Goal: Task Accomplishment & Management: Manage account settings

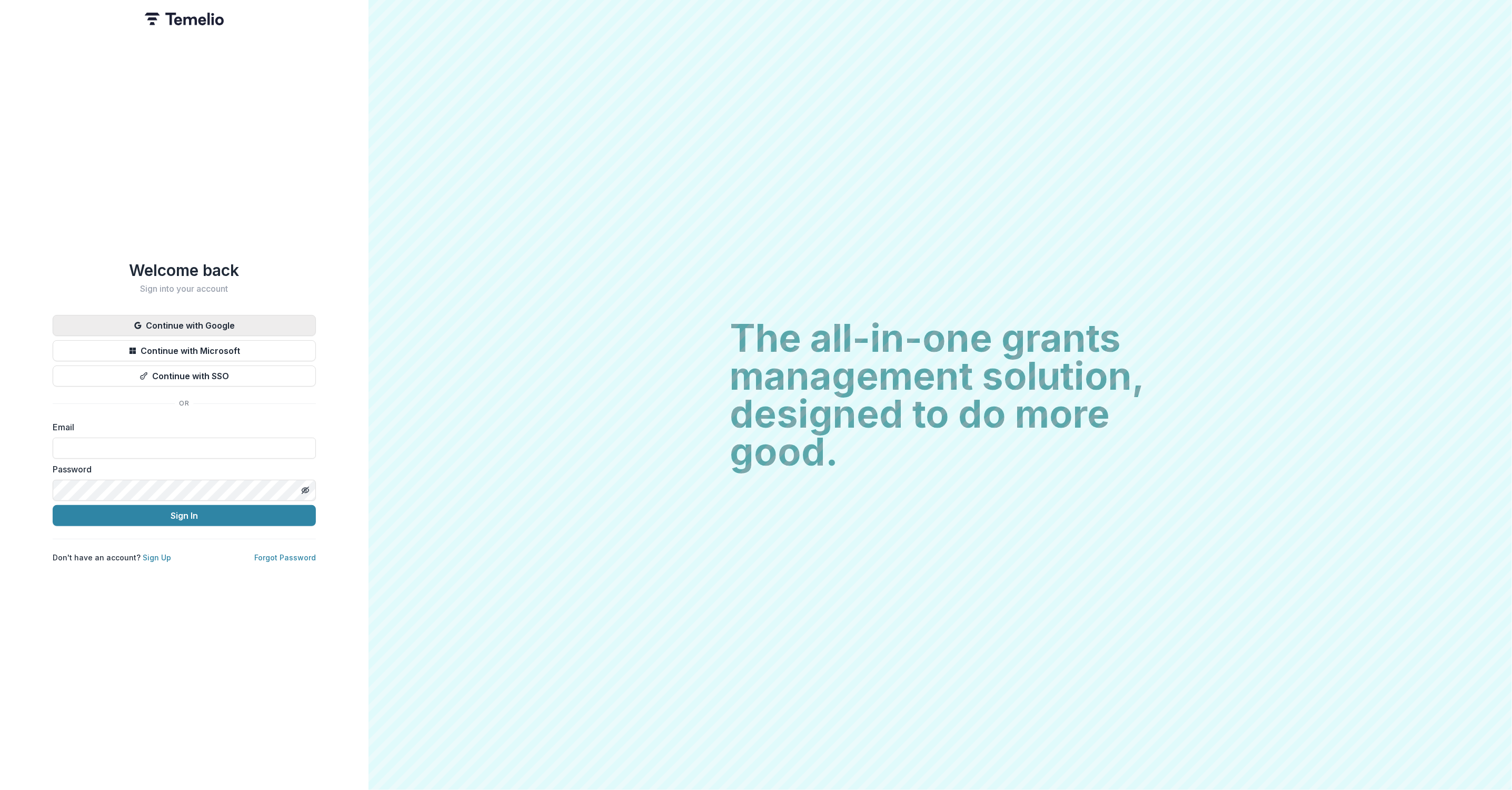
click at [195, 320] on button "Continue with Google" at bounding box center [184, 325] width 264 height 21
click at [195, 323] on button "Continue with Google" at bounding box center [184, 325] width 264 height 21
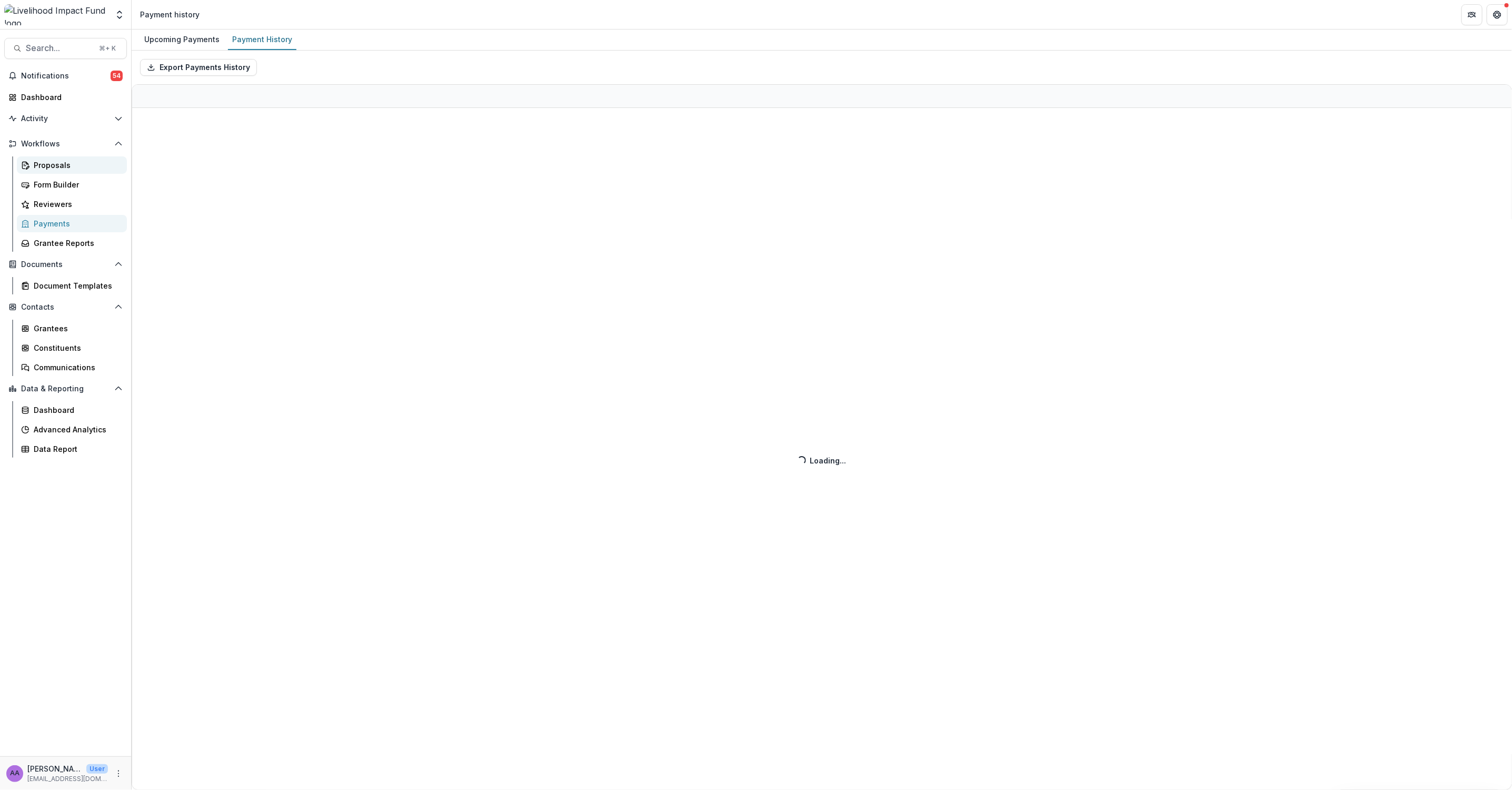
click at [65, 167] on div "Proposals" at bounding box center [76, 165] width 85 height 11
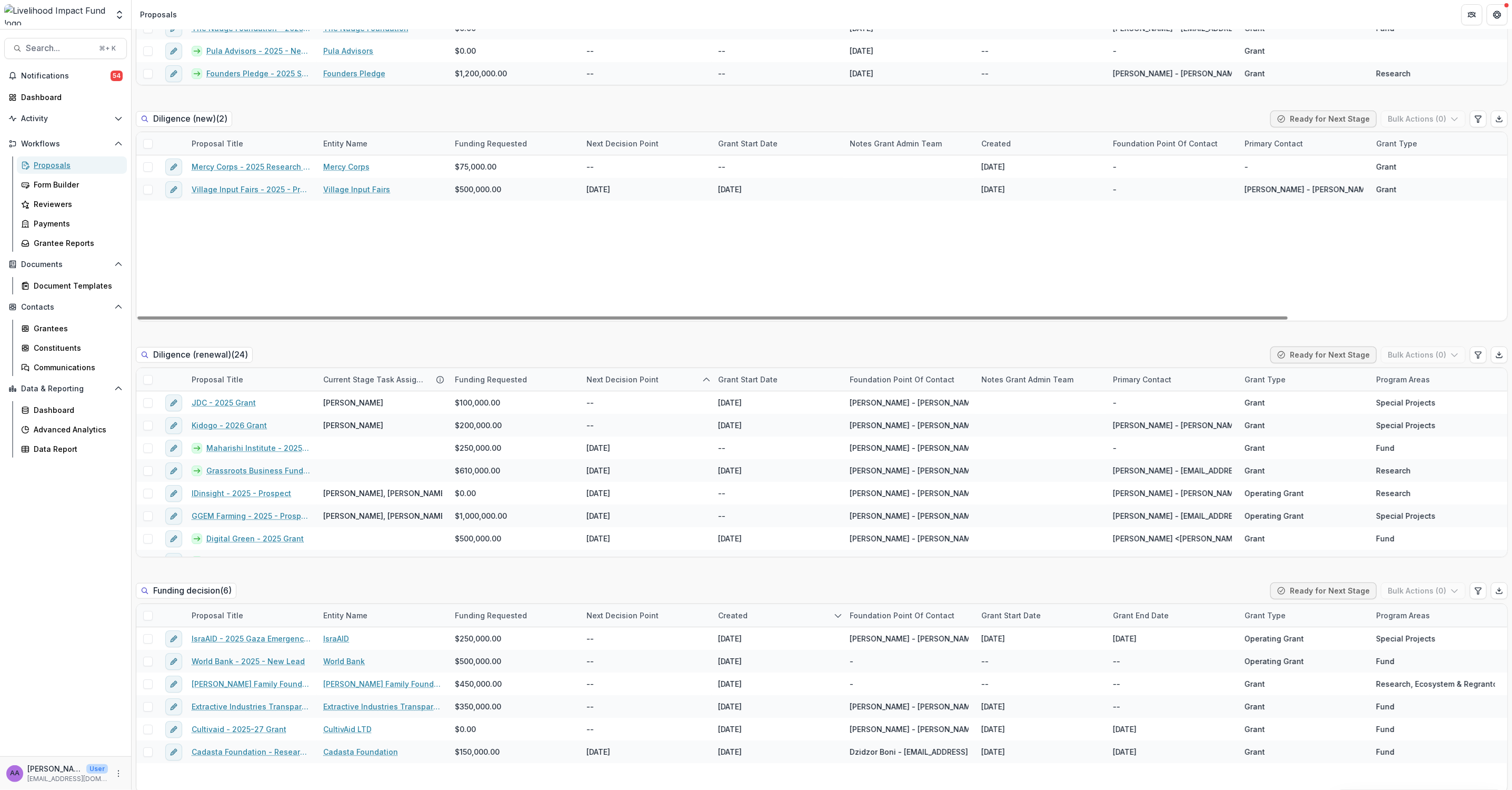
scroll to position [503, 0]
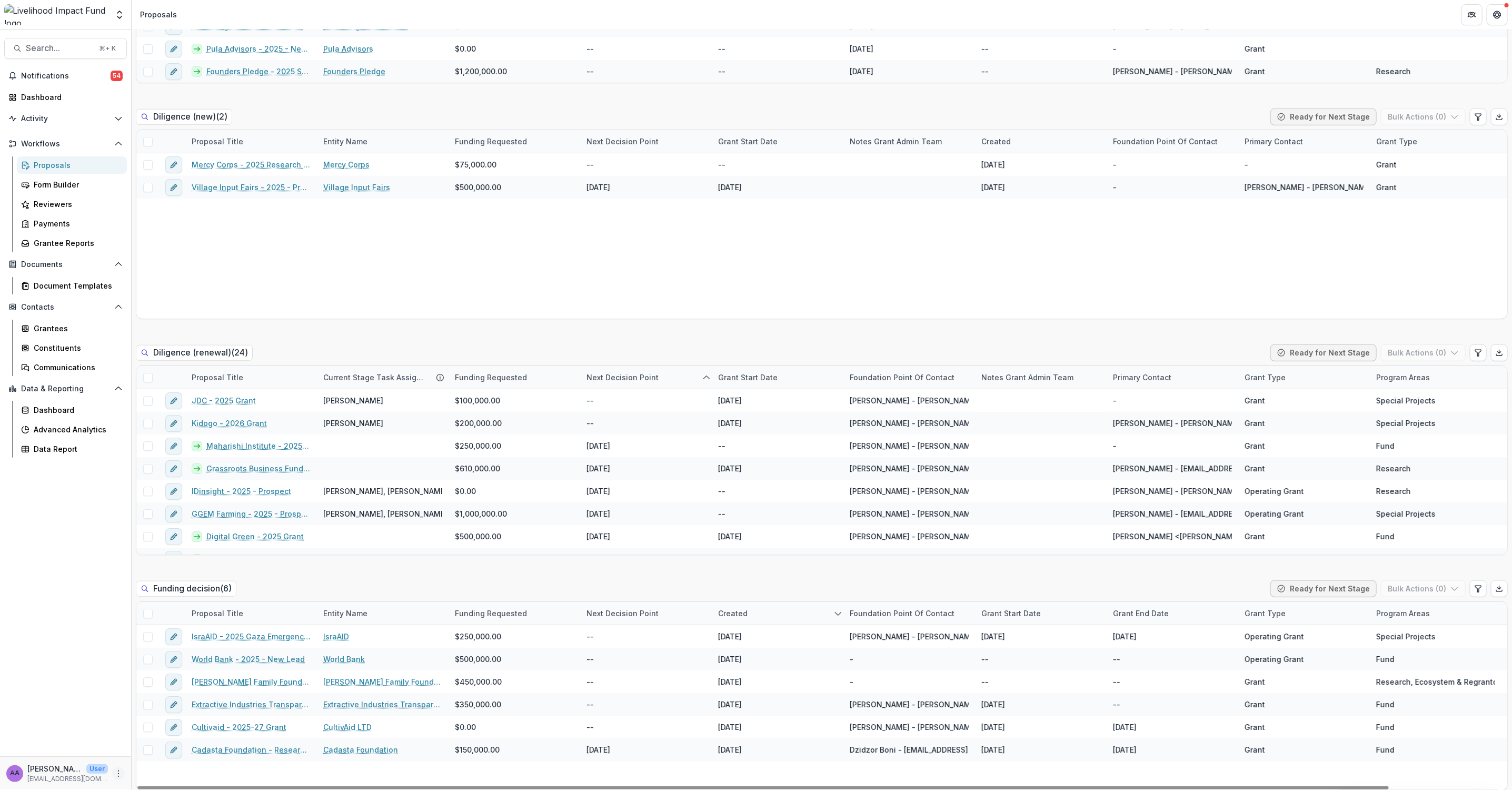
click at [118, 769] on icon "More" at bounding box center [119, 773] width 9 height 9
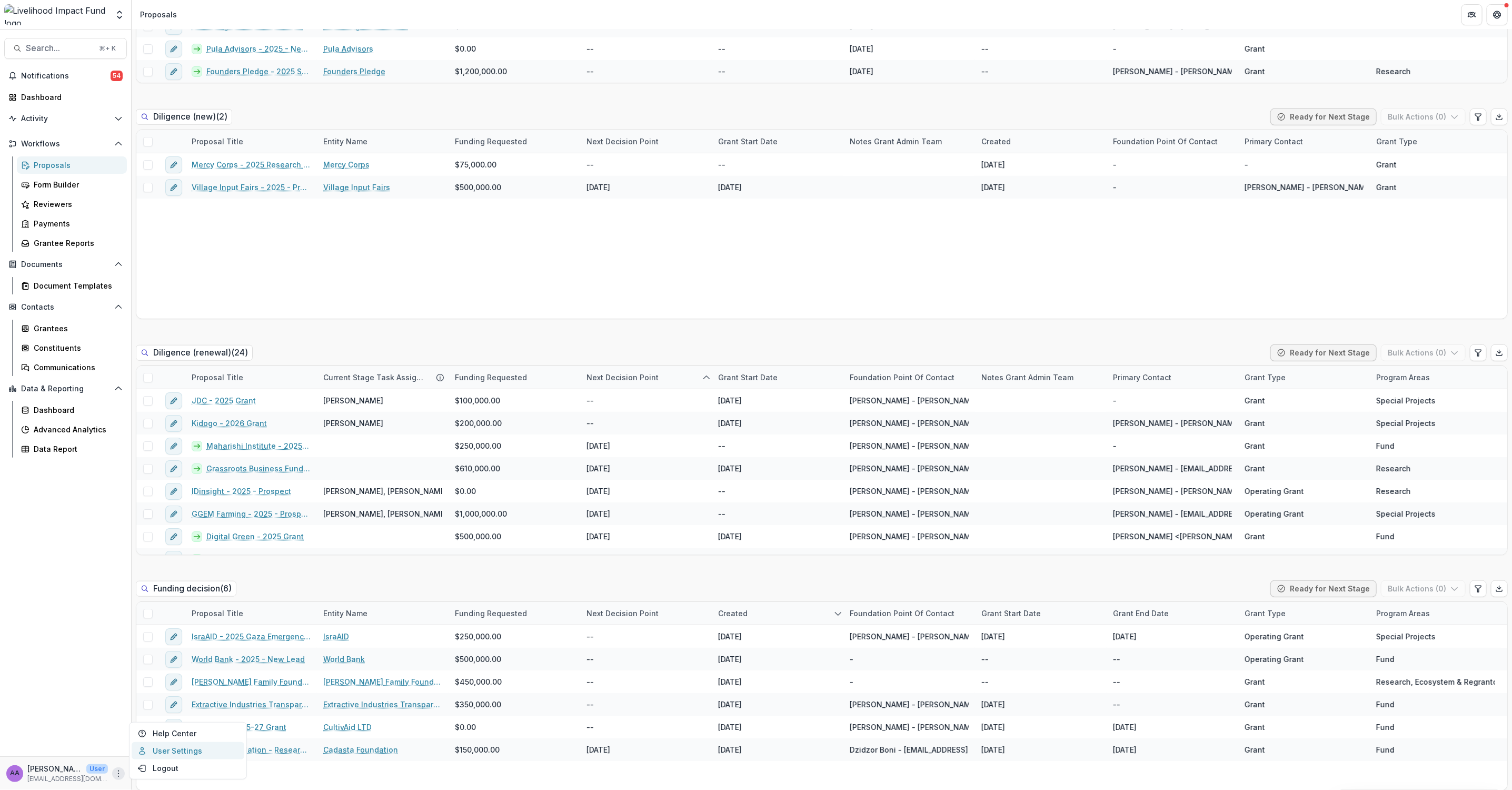
click at [169, 753] on link "User Settings" at bounding box center [188, 750] width 112 height 17
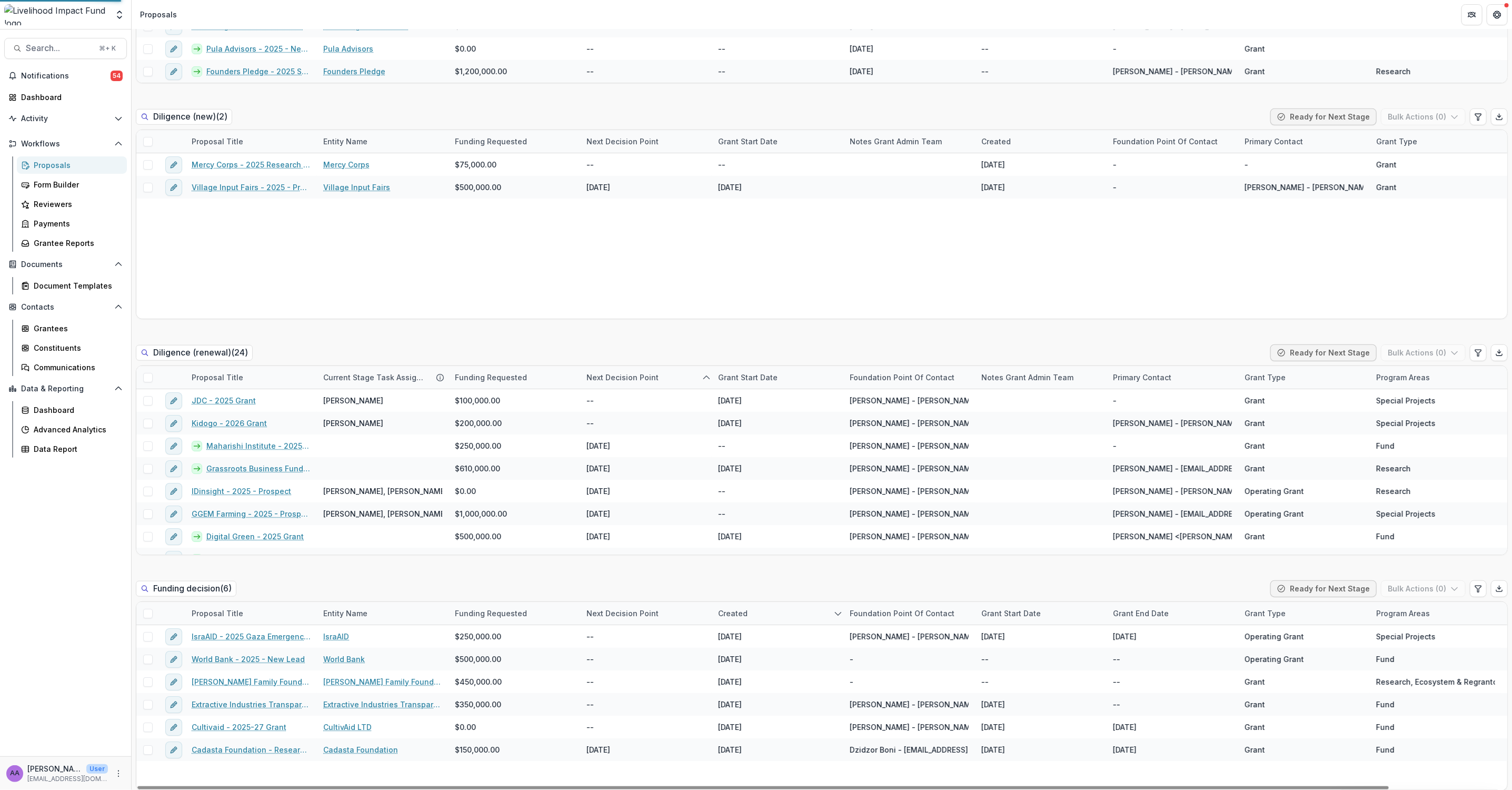
select select "****"
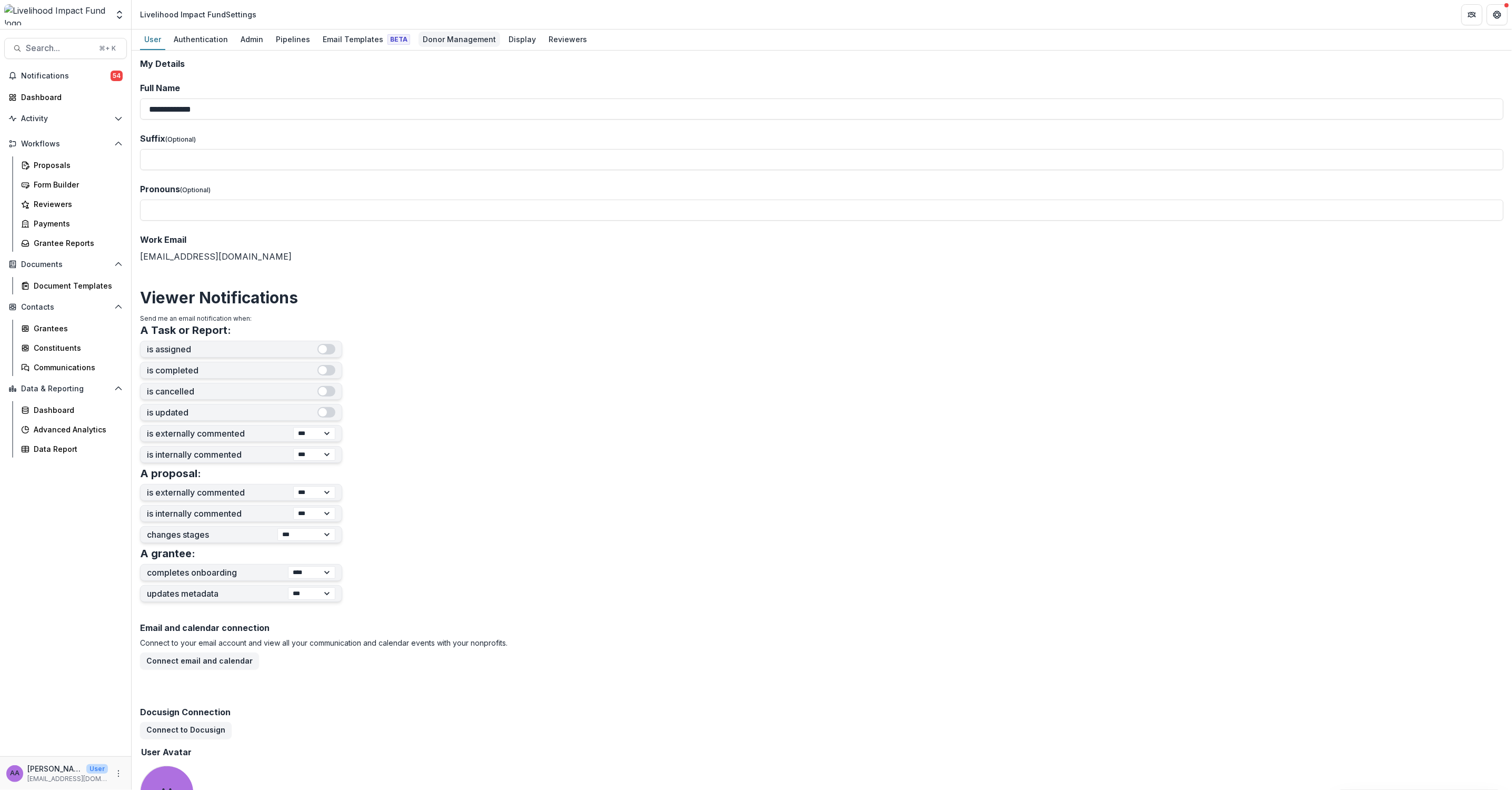
click at [447, 35] on div "Donor Management" at bounding box center [459, 39] width 81 height 15
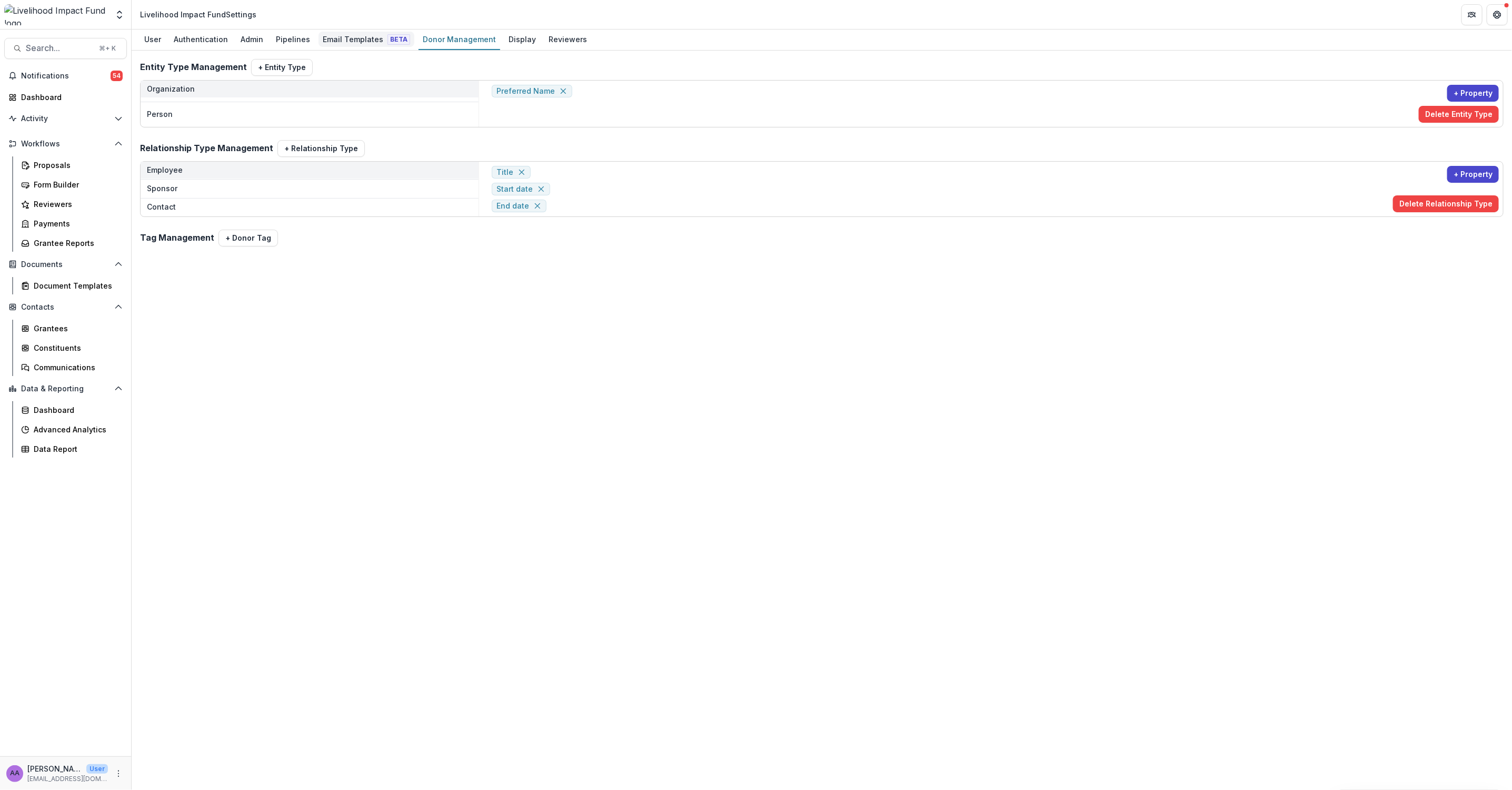
click at [347, 41] on div "Email Templates Beta" at bounding box center [366, 39] width 96 height 15
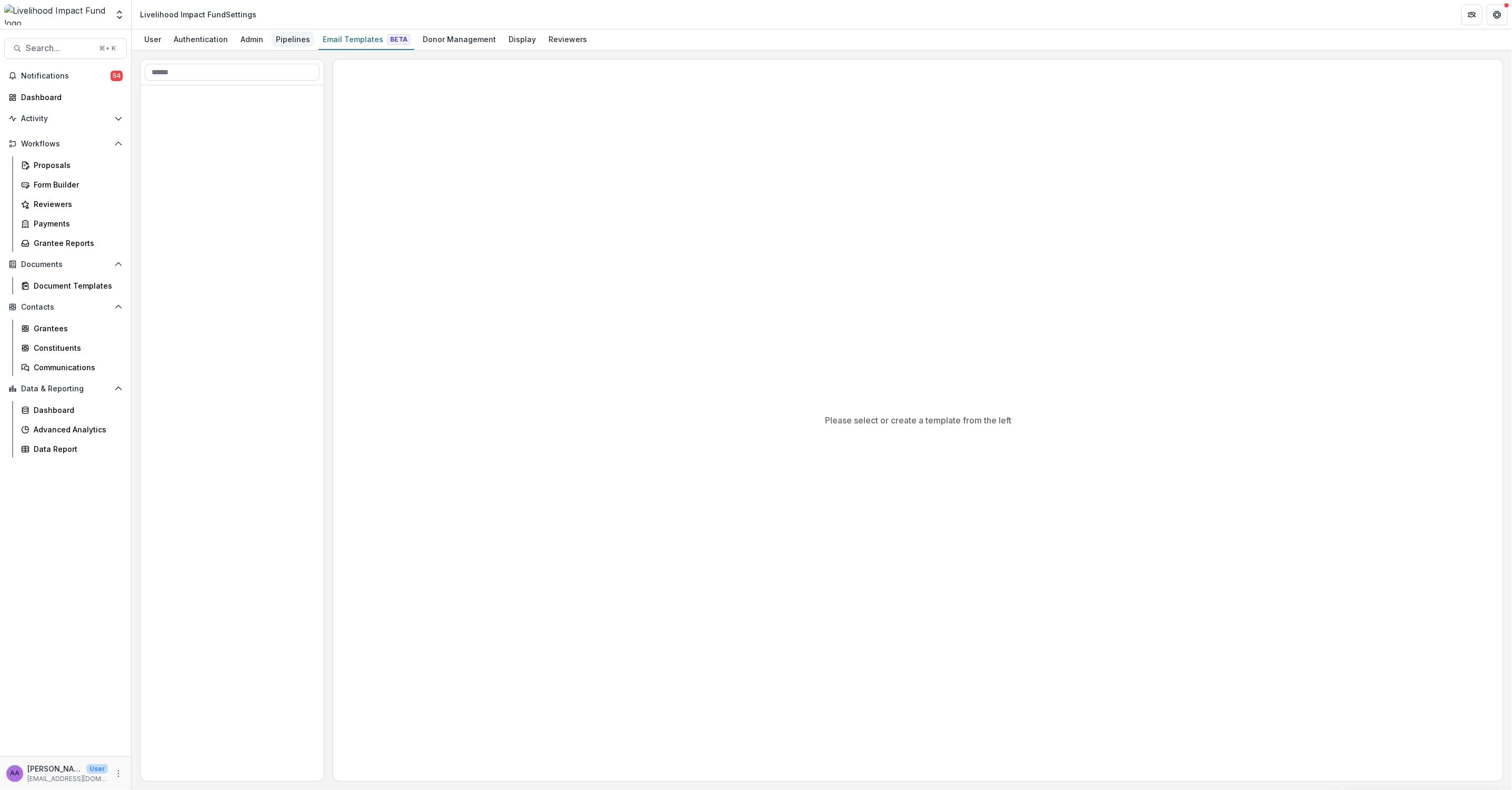
click at [291, 40] on div "Pipelines" at bounding box center [293, 39] width 43 height 15
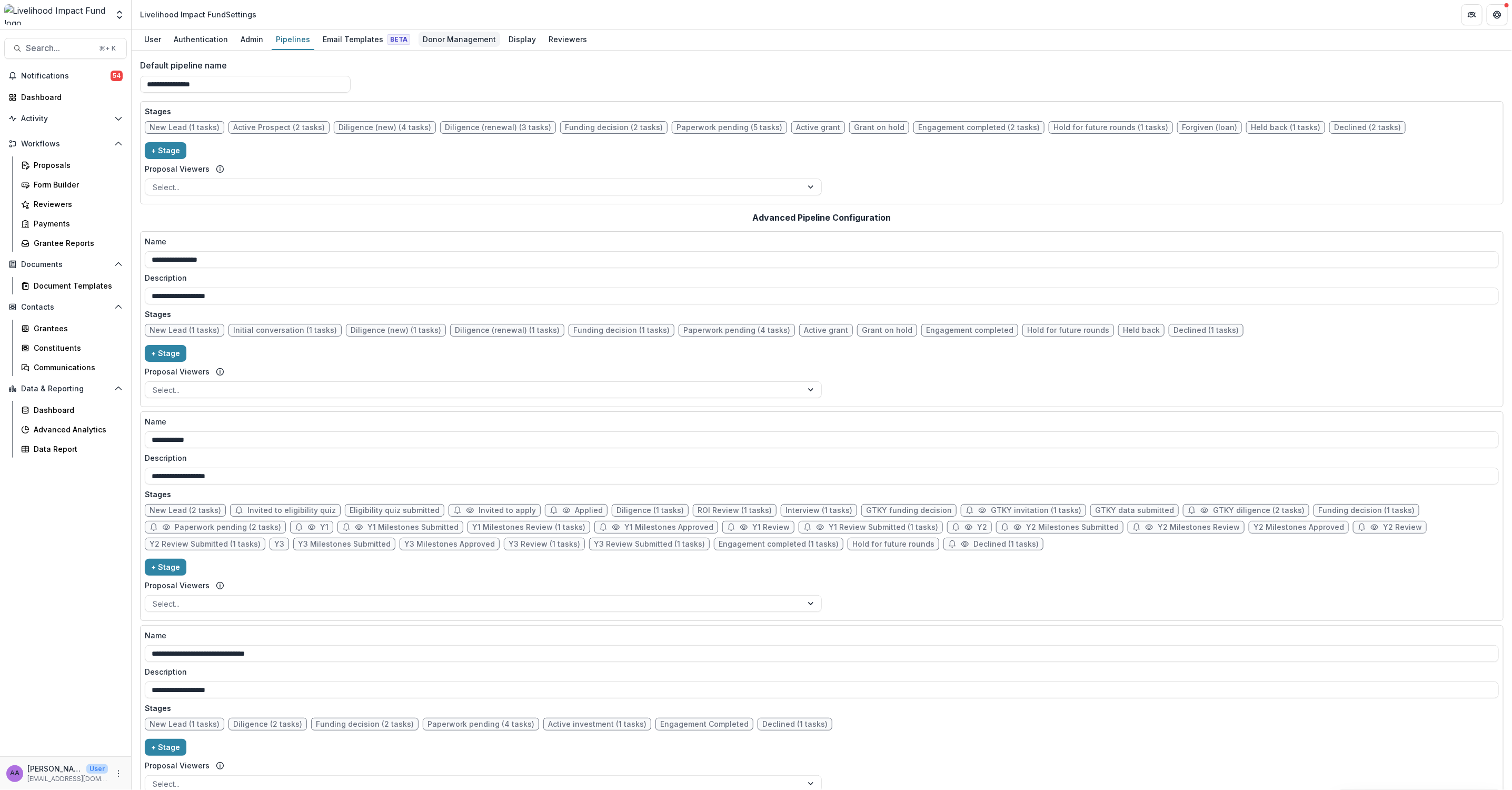
click at [451, 35] on div "Donor Management" at bounding box center [459, 39] width 81 height 15
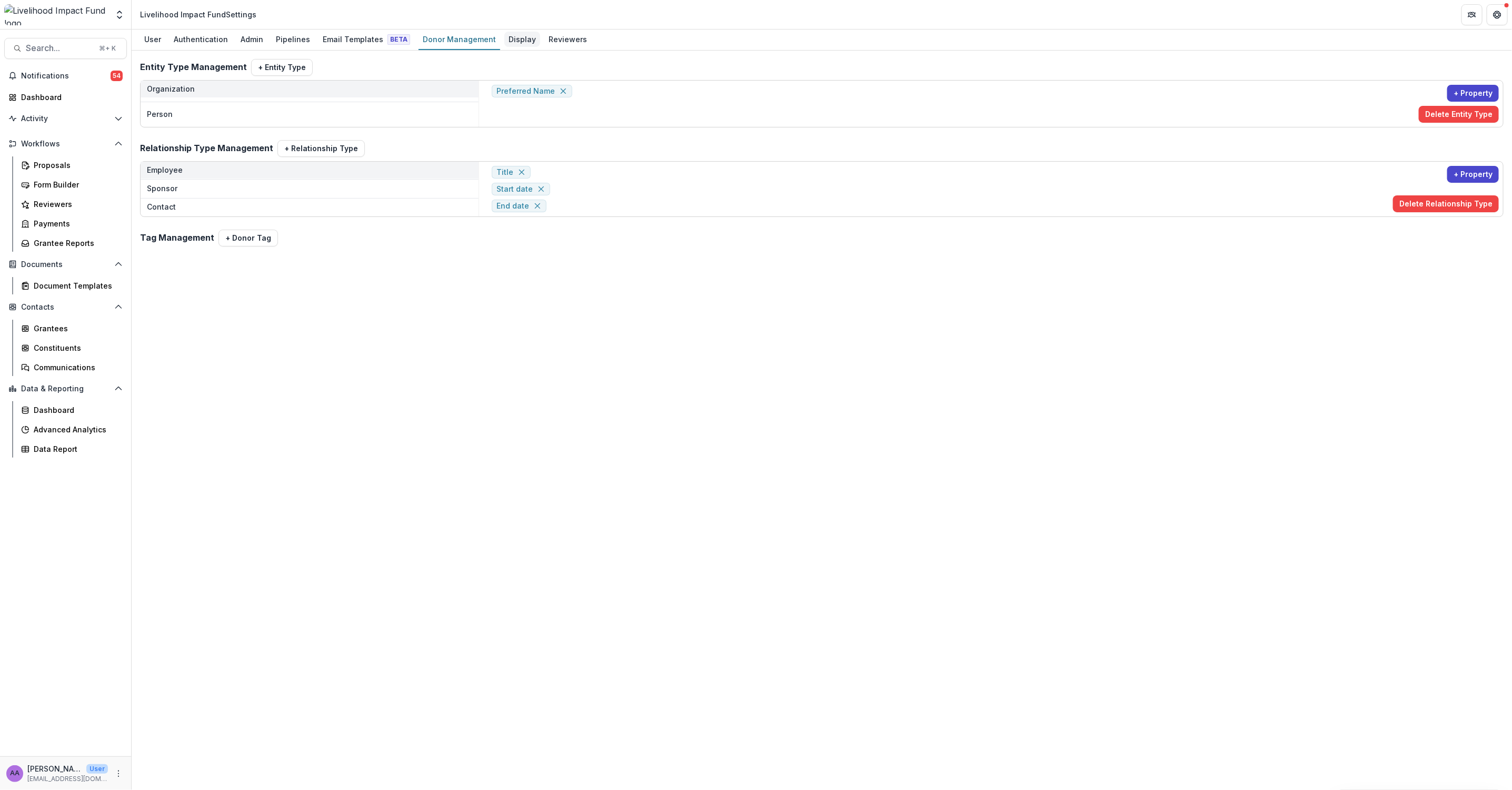
click at [507, 38] on div "Display" at bounding box center [522, 39] width 36 height 15
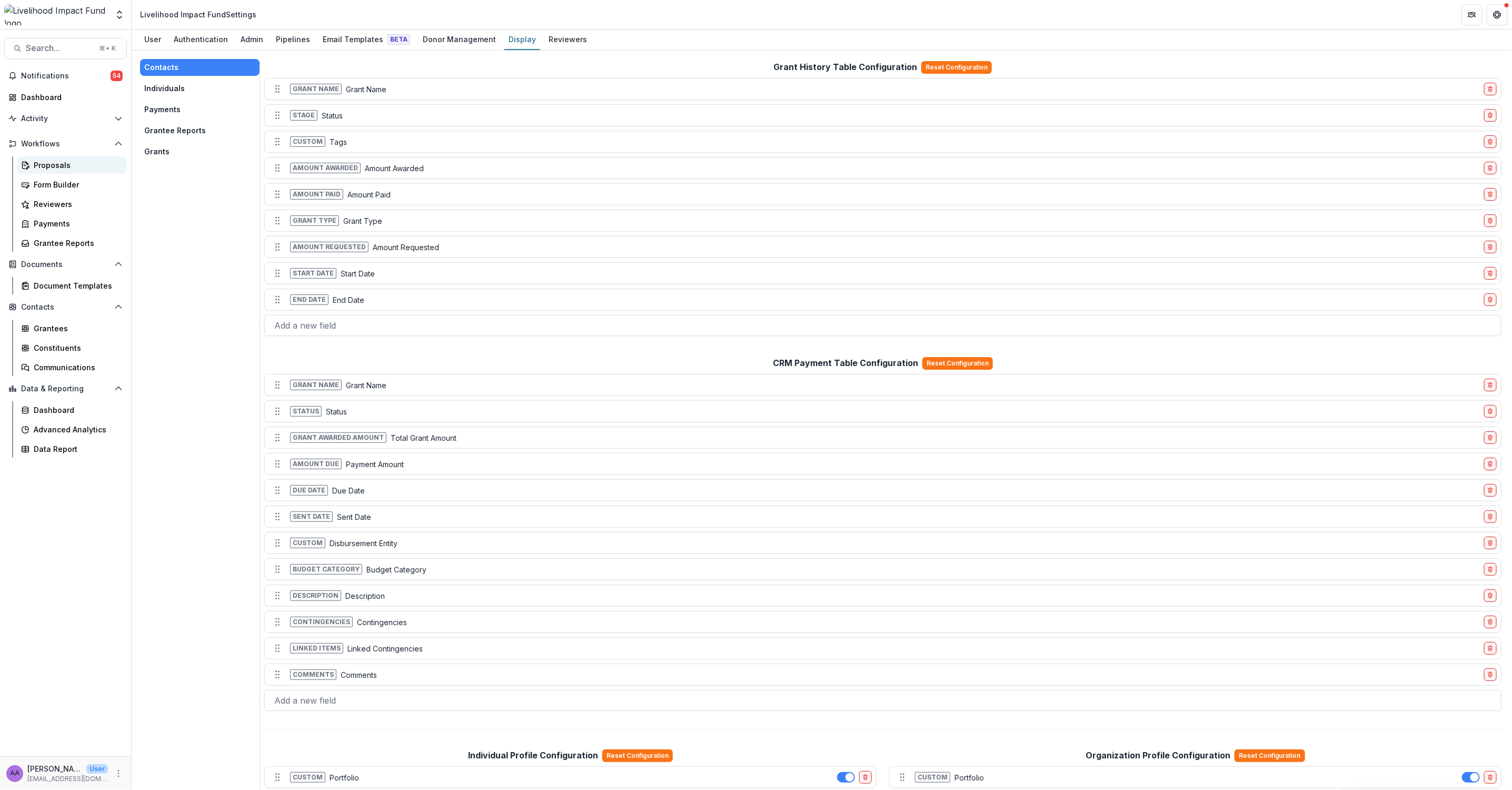
click at [64, 171] on link "Proposals" at bounding box center [72, 165] width 110 height 17
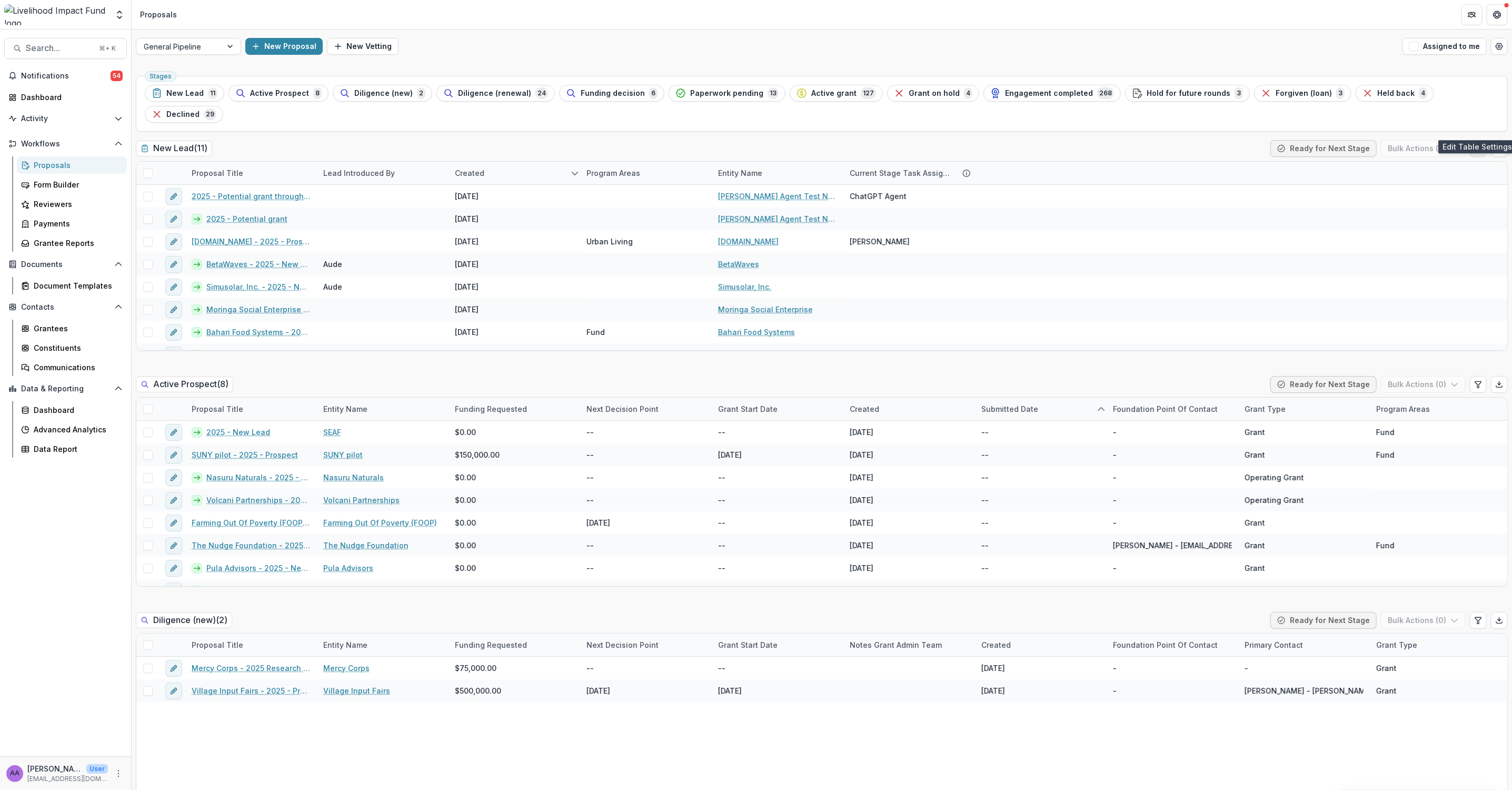
click at [1475, 146] on icon "Edit table settings" at bounding box center [1478, 149] width 6 height 6
select select "******"
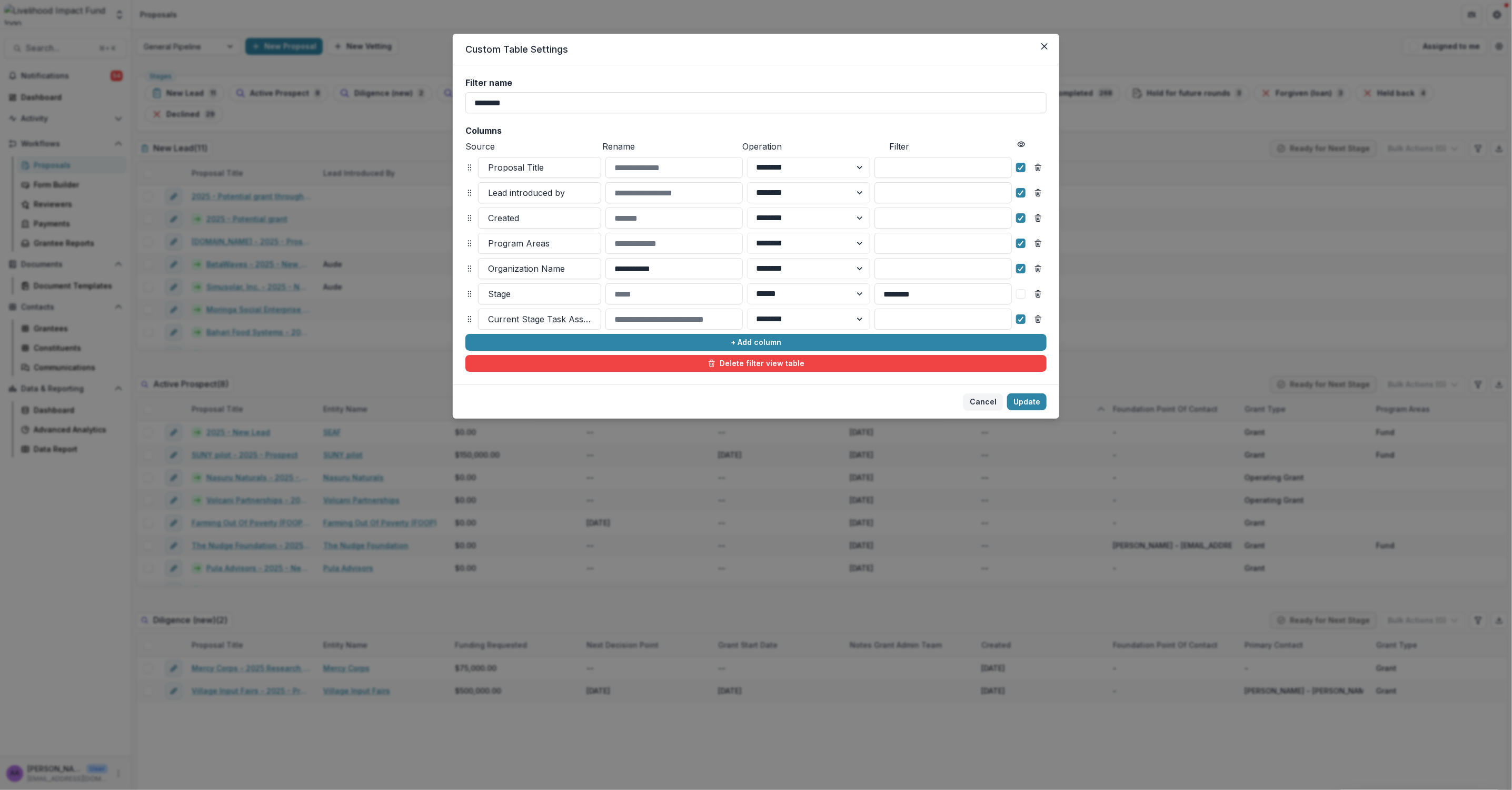
drag, startPoint x: 1044, startPoint y: 43, endPoint x: 1025, endPoint y: 72, distance: 34.7
click at [1044, 43] on icon "Close" at bounding box center [1044, 46] width 6 height 6
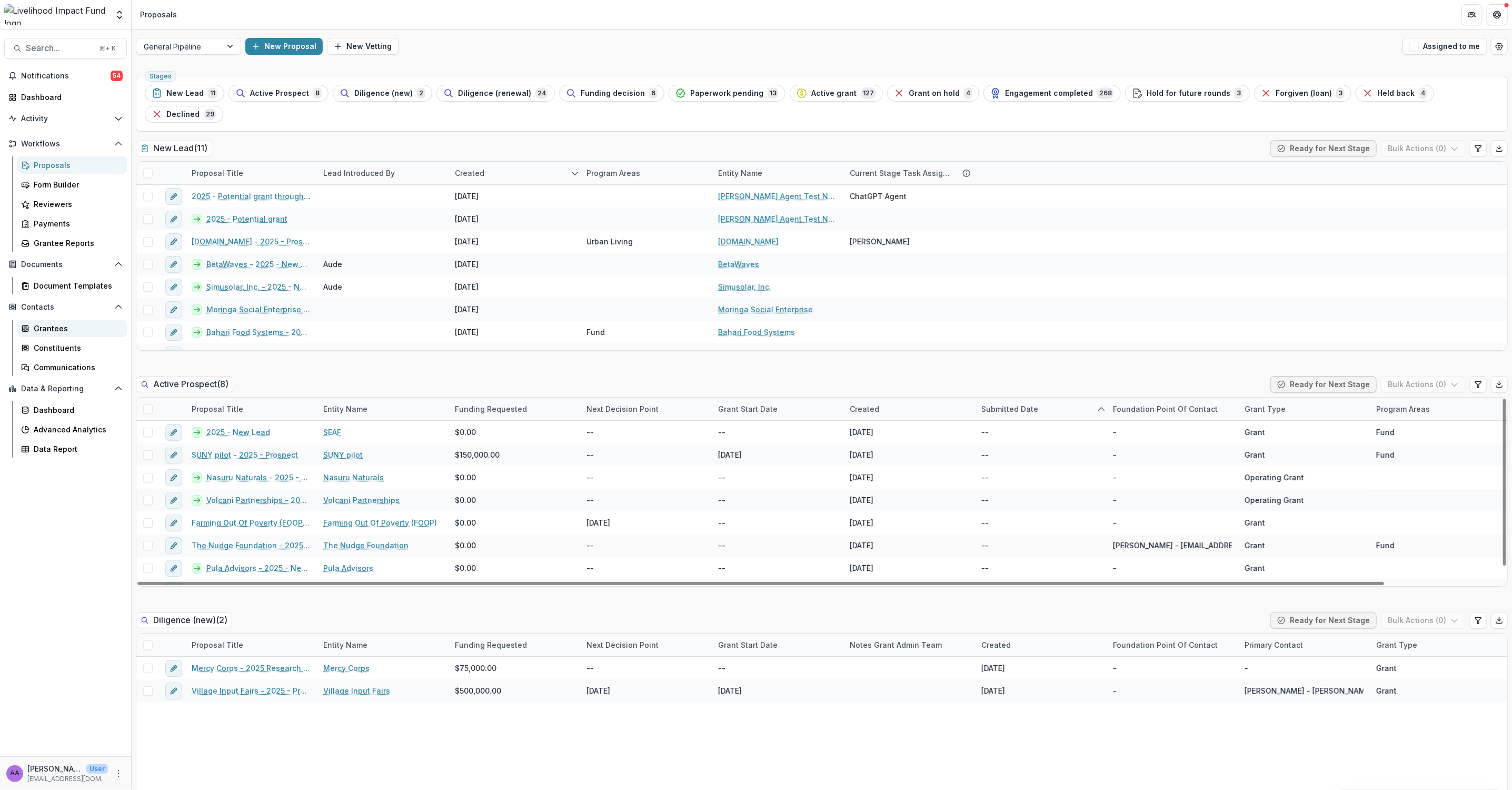
click at [39, 327] on div "Grantees" at bounding box center [76, 328] width 85 height 11
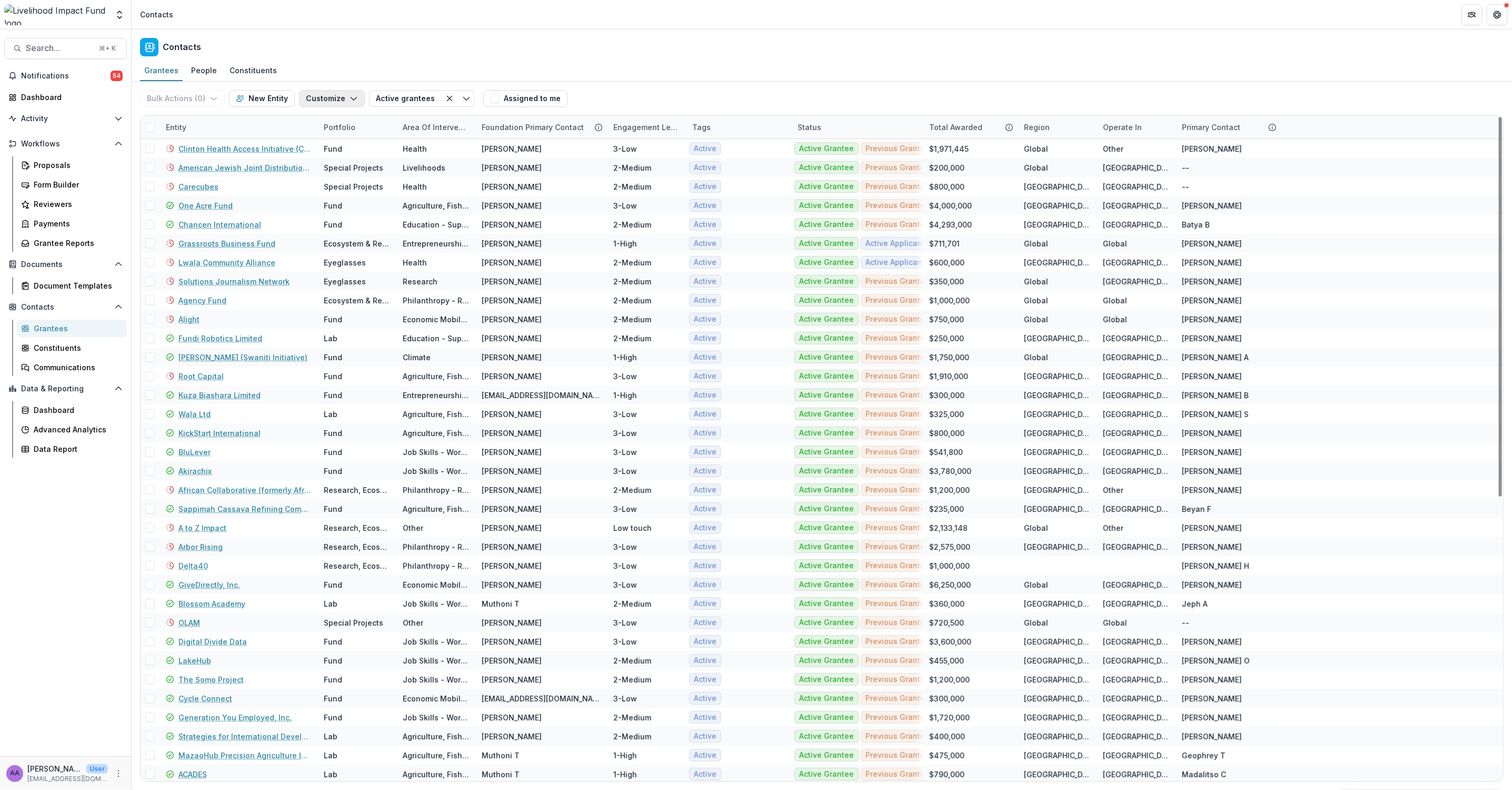
click at [350, 95] on icon "button" at bounding box center [354, 98] width 9 height 9
click at [286, 144] on button "Manage Custom Fields" at bounding box center [300, 139] width 116 height 17
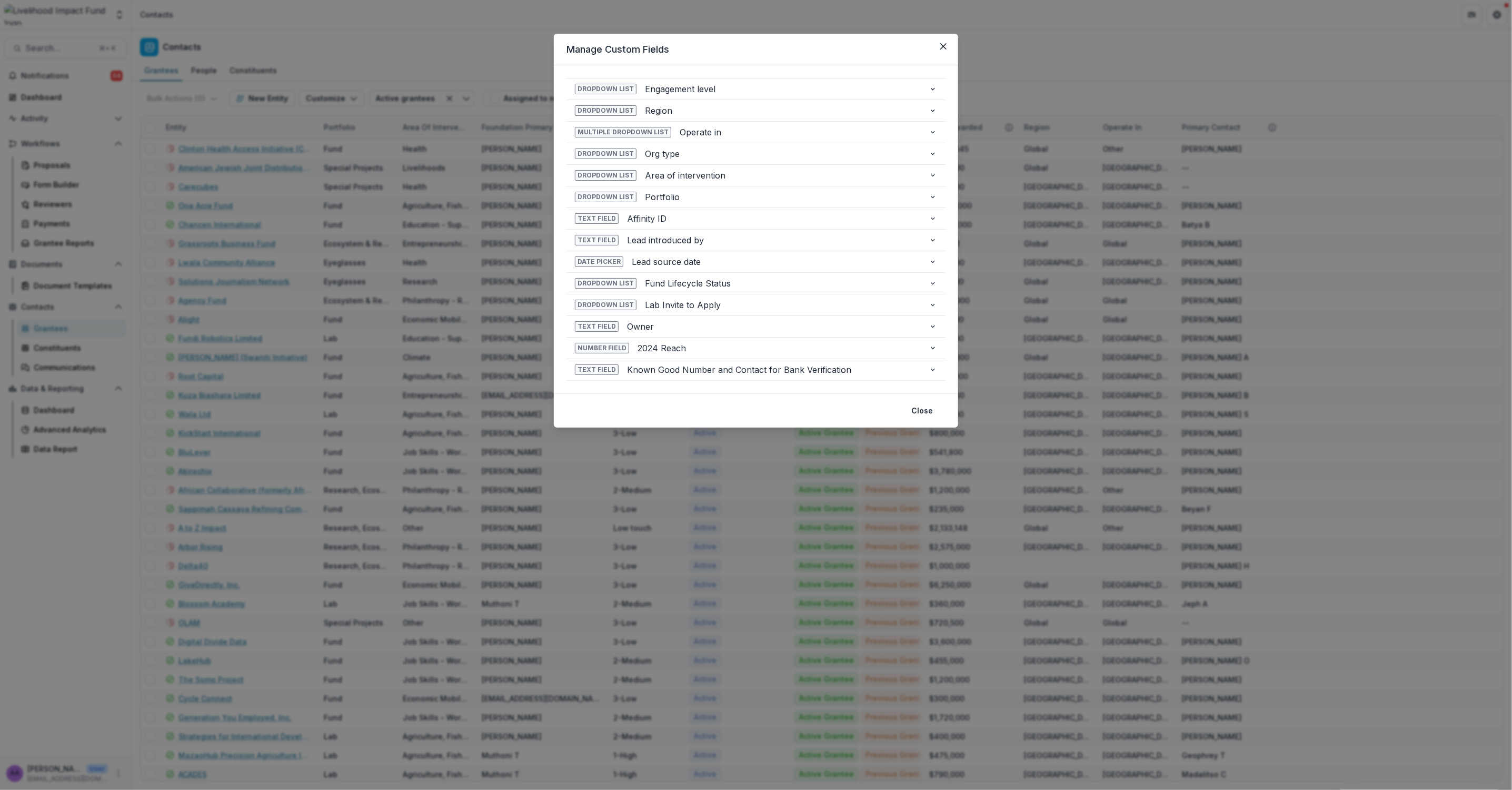
drag, startPoint x: 945, startPoint y: 49, endPoint x: 843, endPoint y: 93, distance: 111.1
click at [945, 49] on icon "Close" at bounding box center [943, 46] width 6 height 6
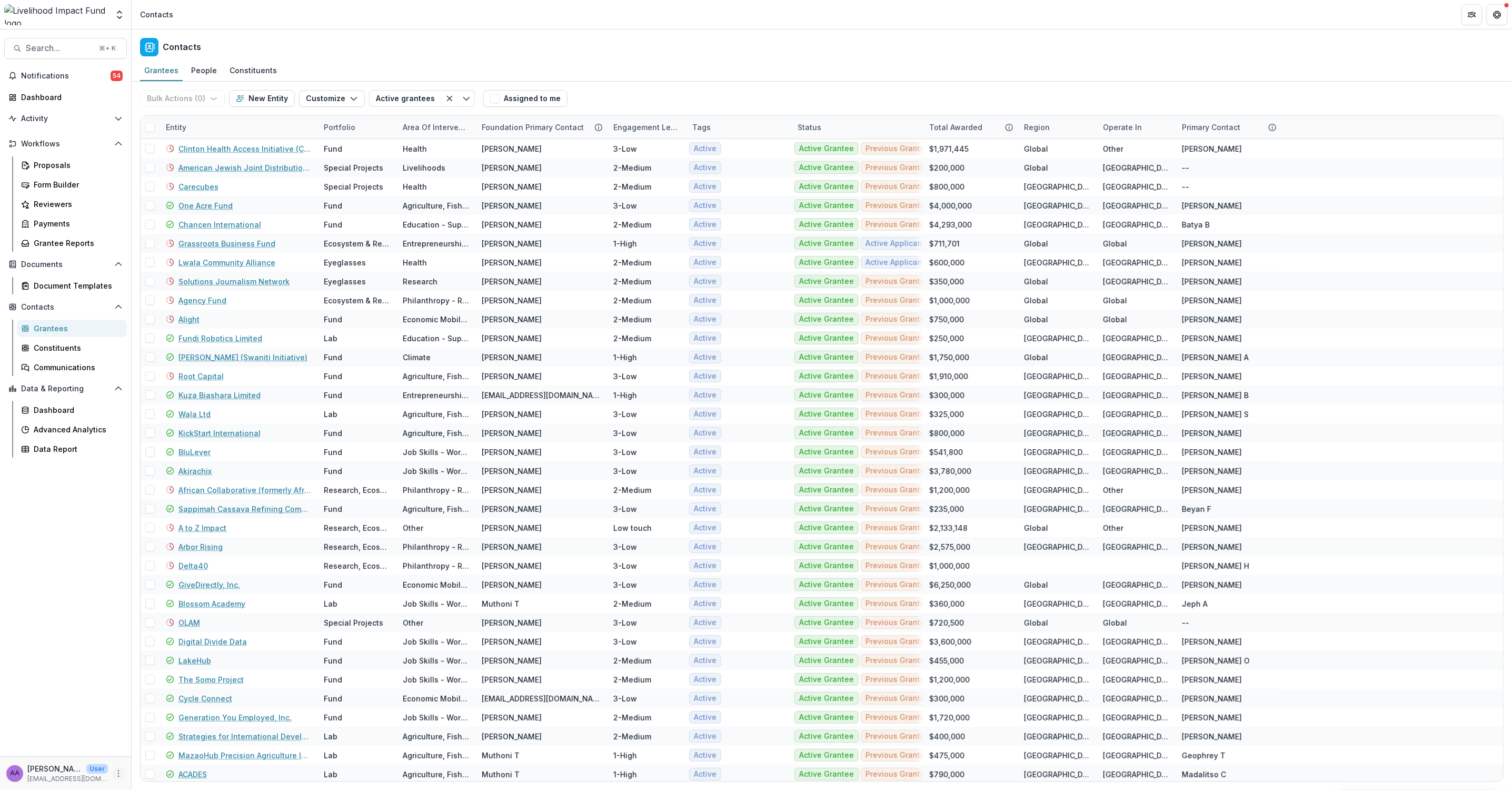
click at [120, 770] on icon "More" at bounding box center [119, 773] width 9 height 9
click at [162, 756] on link "User Settings" at bounding box center [188, 750] width 112 height 17
select select "****"
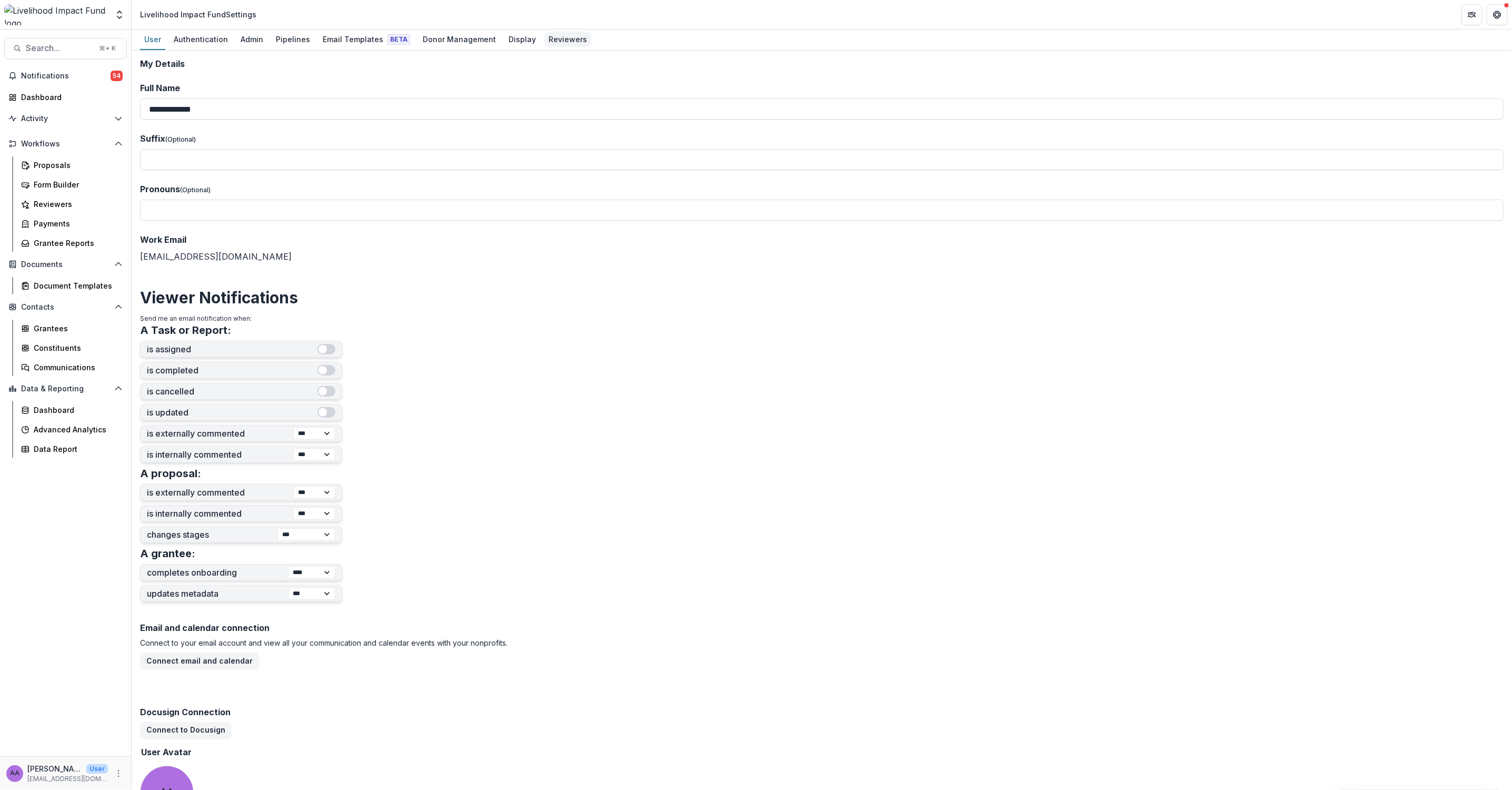
click at [550, 37] on div "Reviewers" at bounding box center [567, 39] width 47 height 15
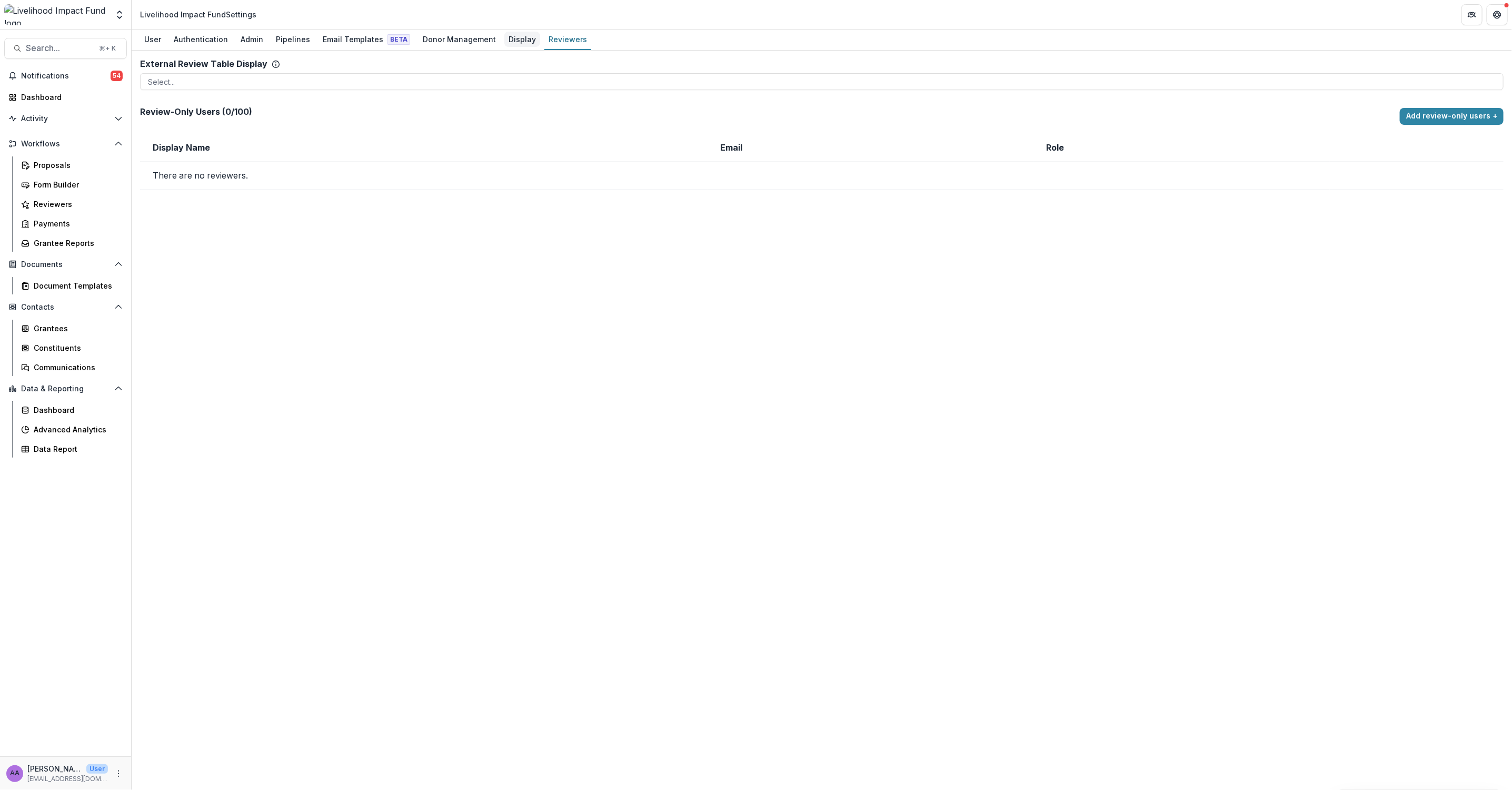
click at [507, 37] on div "Display" at bounding box center [522, 39] width 36 height 15
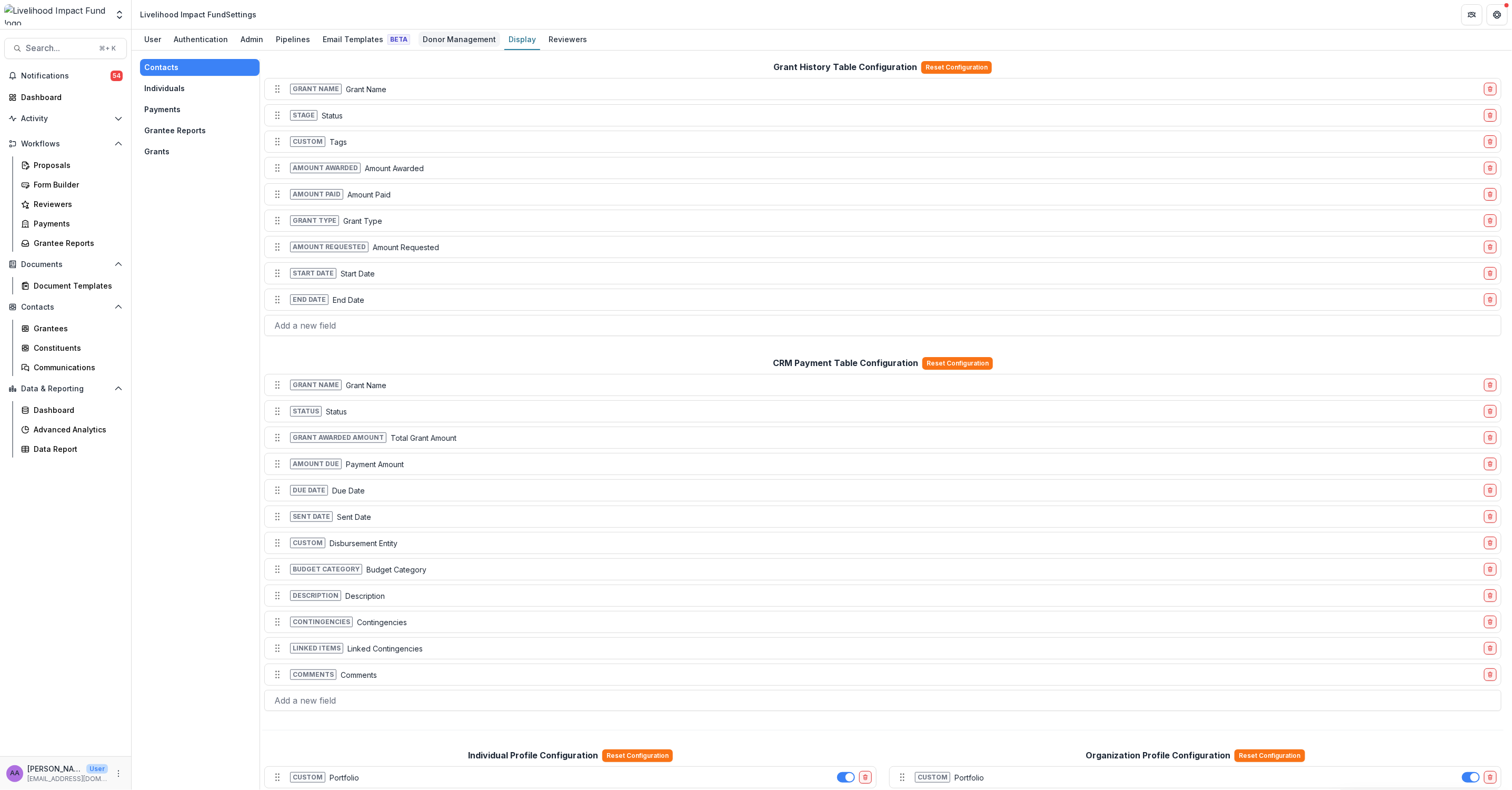
click at [471, 39] on div "Donor Management" at bounding box center [459, 39] width 81 height 15
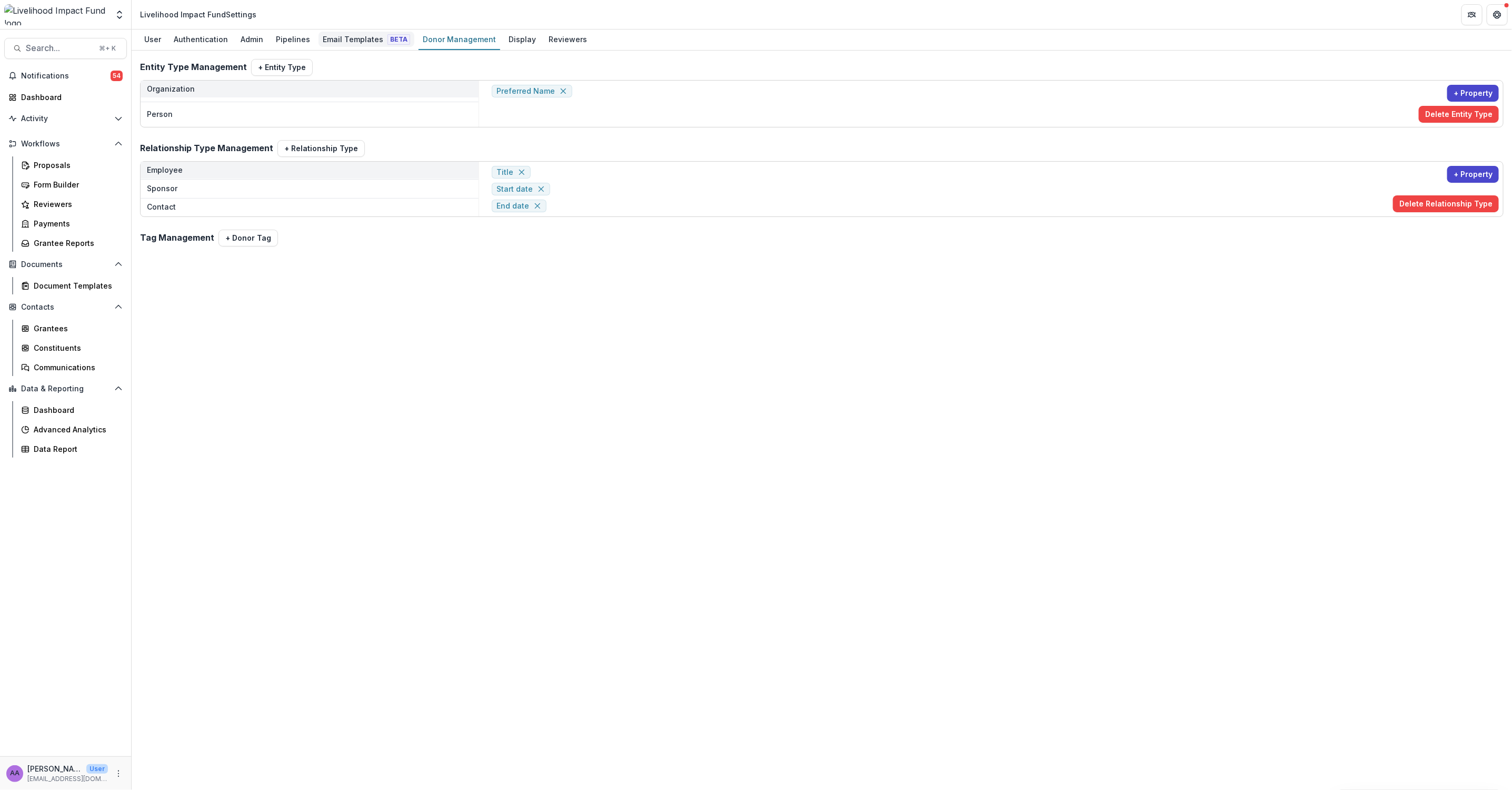
click at [359, 43] on div "Email Templates Beta" at bounding box center [366, 39] width 96 height 15
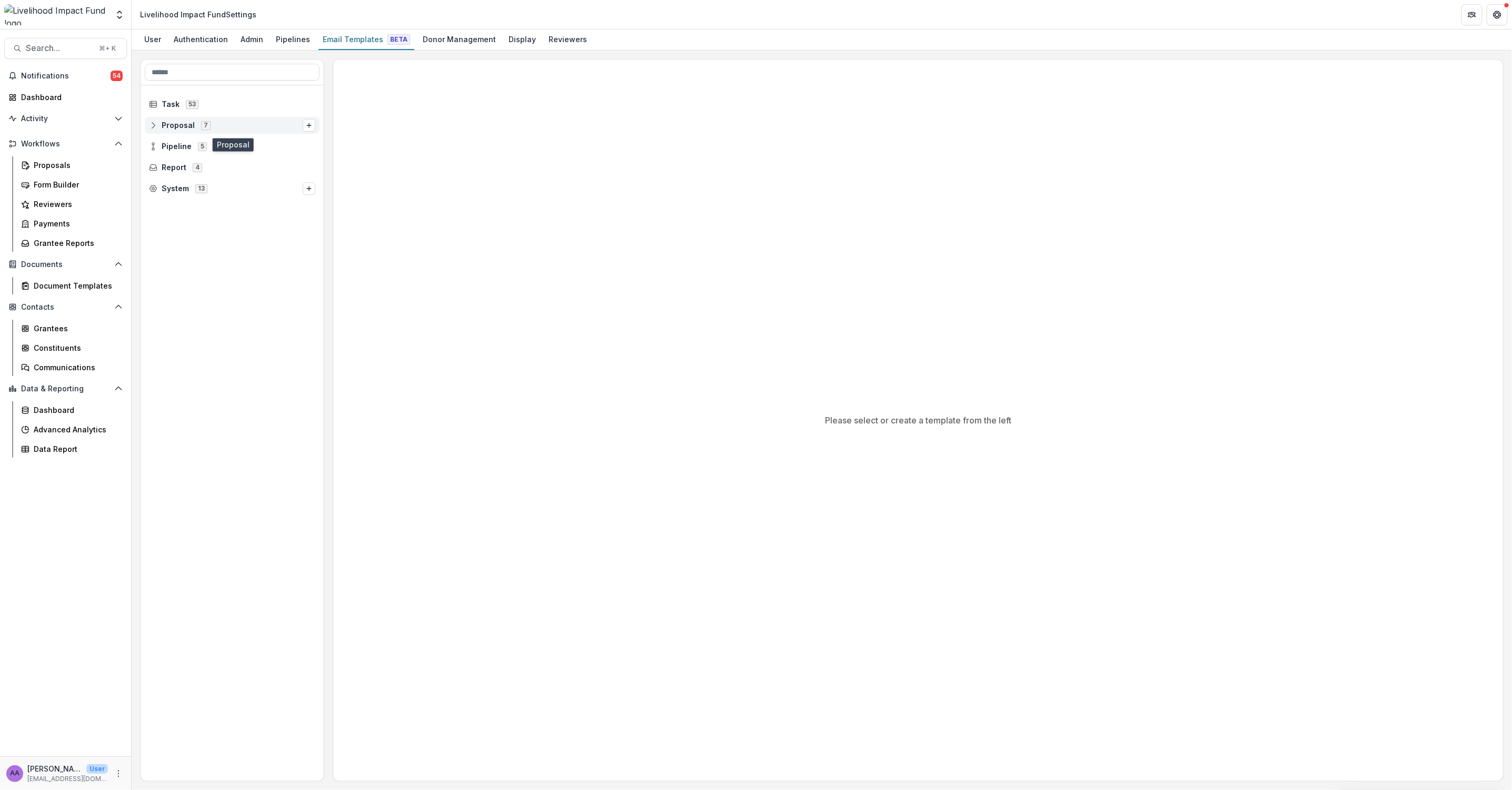
click at [177, 127] on span "Proposal" at bounding box center [178, 125] width 33 height 9
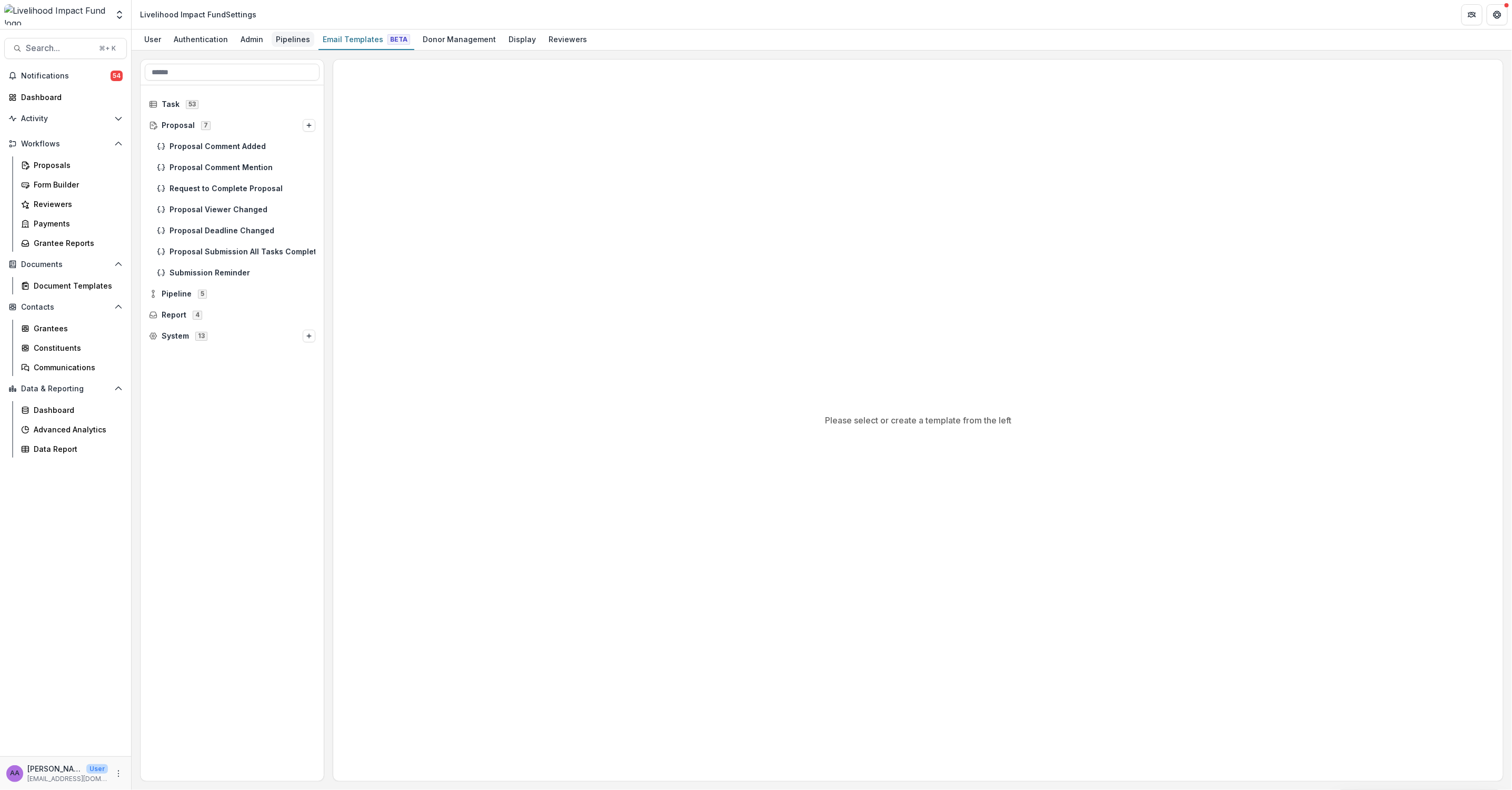
click at [287, 39] on div "Pipelines" at bounding box center [293, 39] width 43 height 15
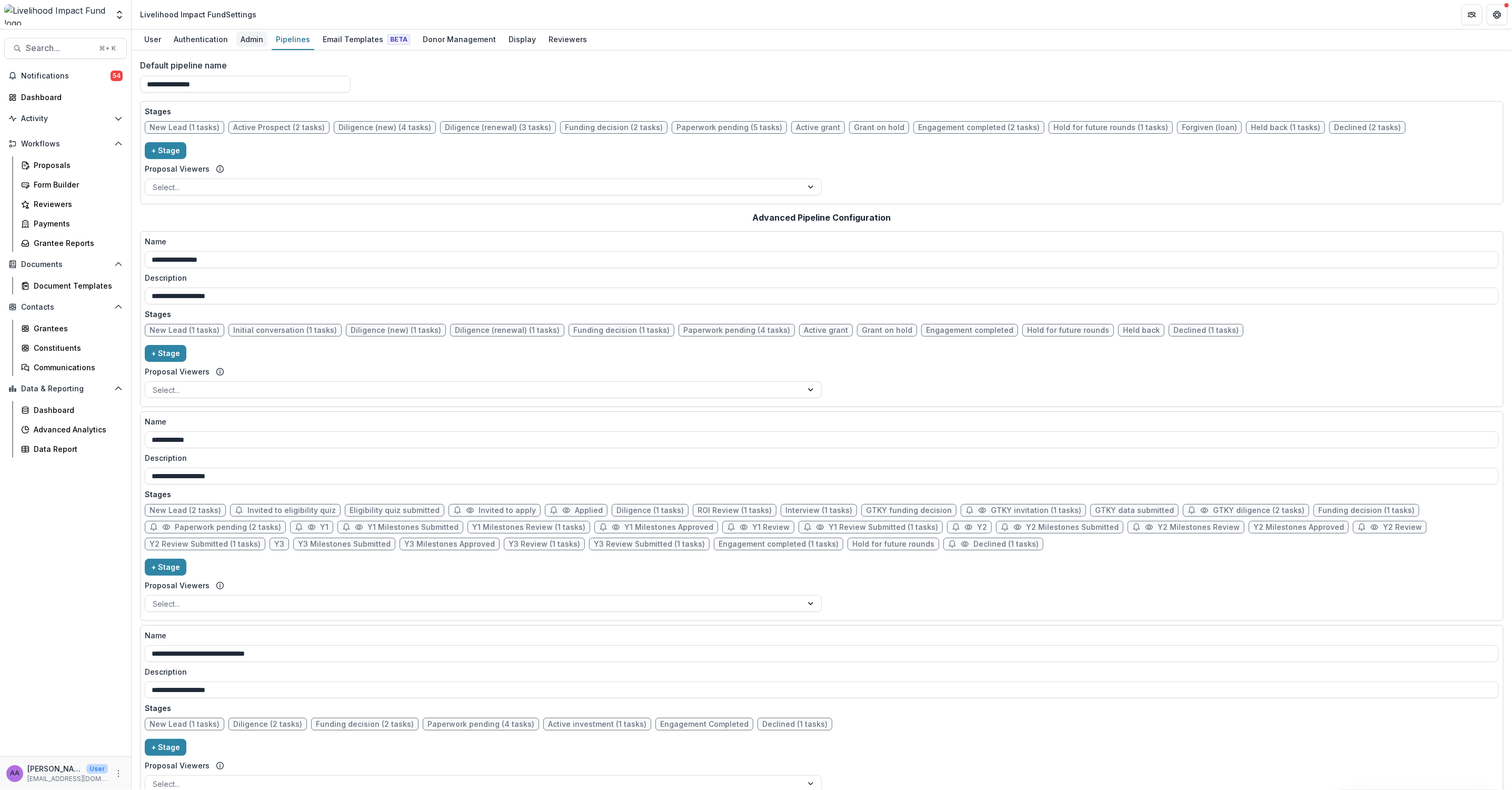
click at [259, 37] on div "Admin" at bounding box center [252, 39] width 31 height 15
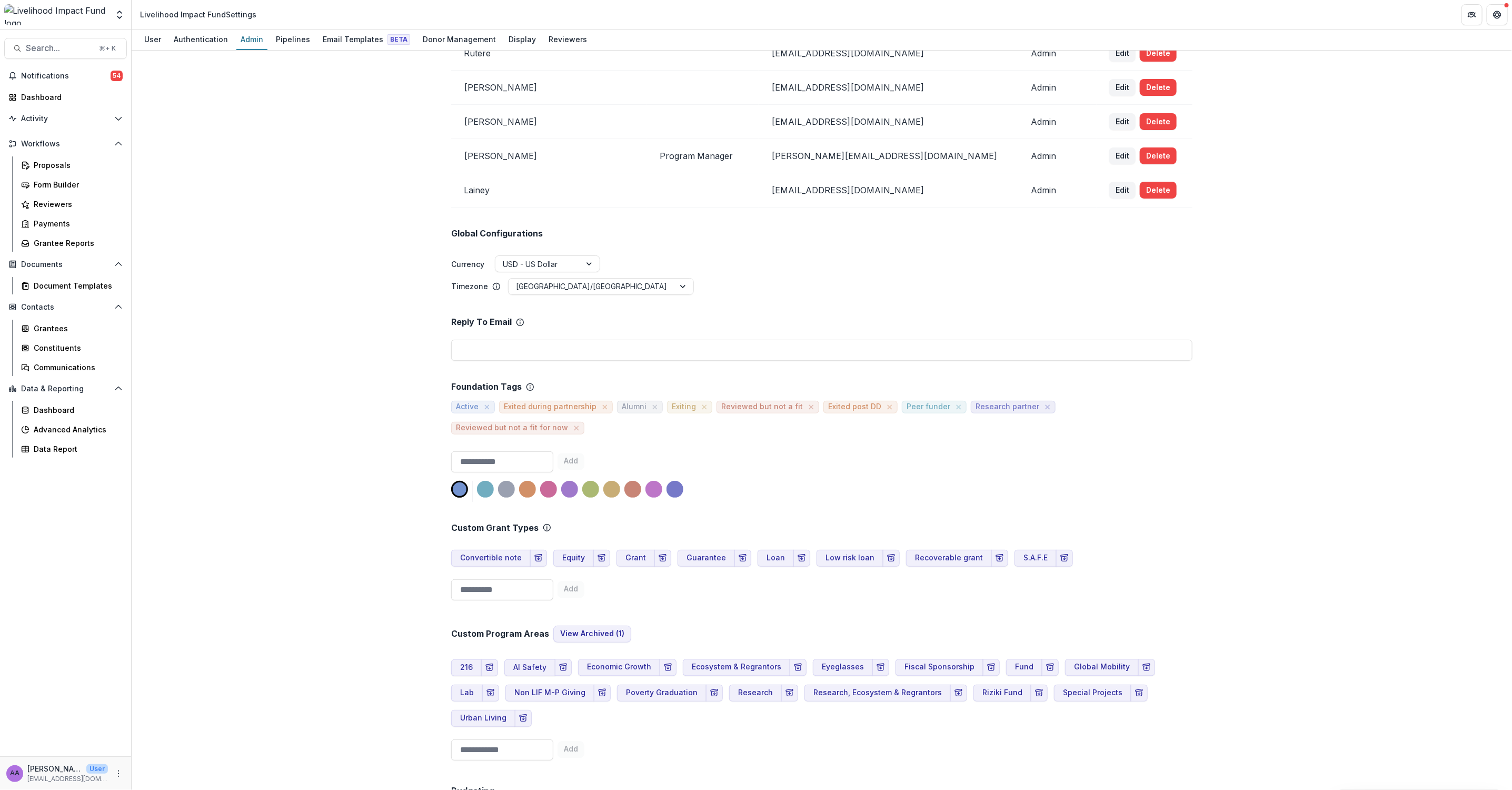
scroll to position [1594, 0]
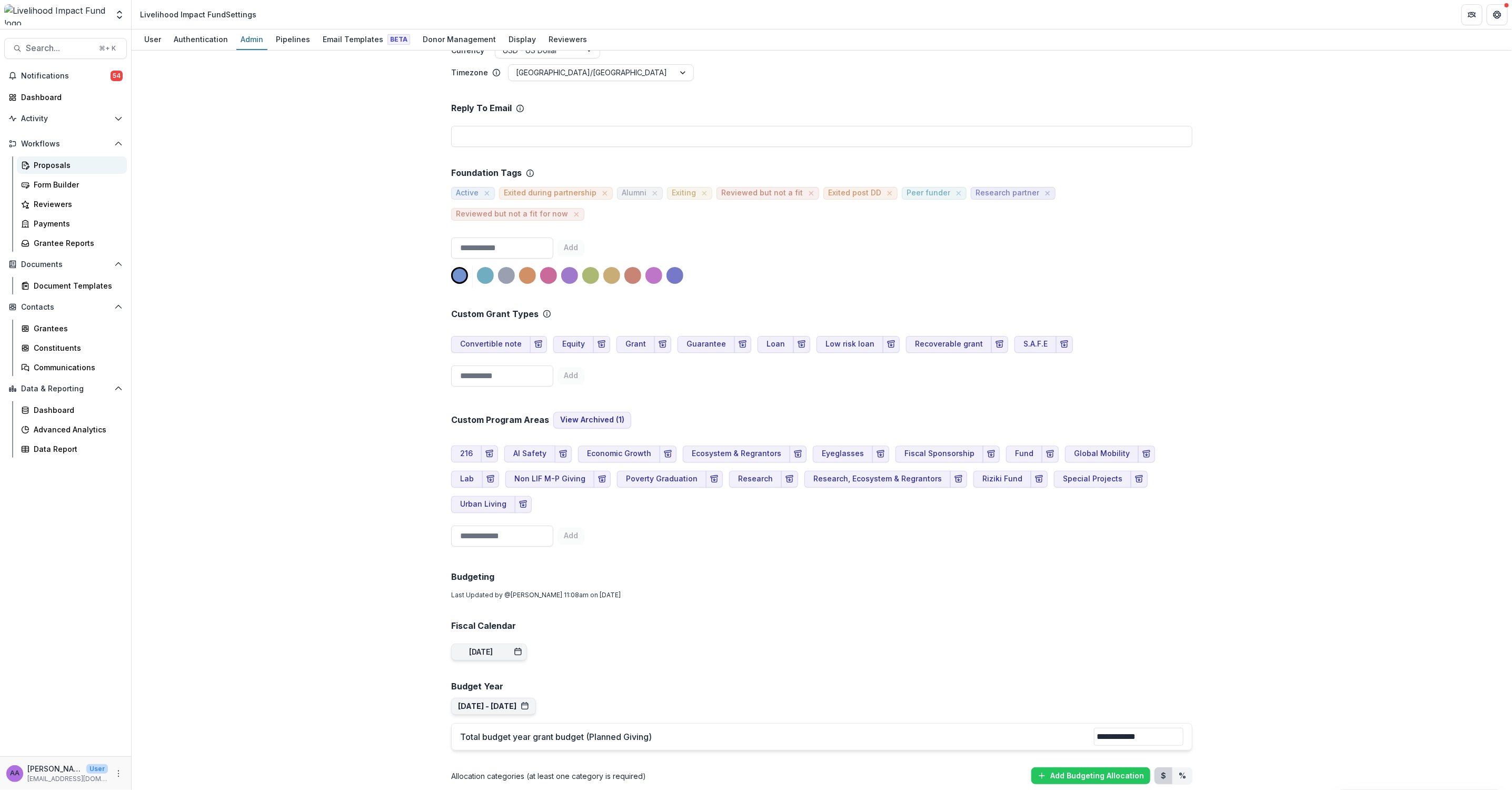
click at [64, 168] on div "Proposals" at bounding box center [76, 165] width 85 height 11
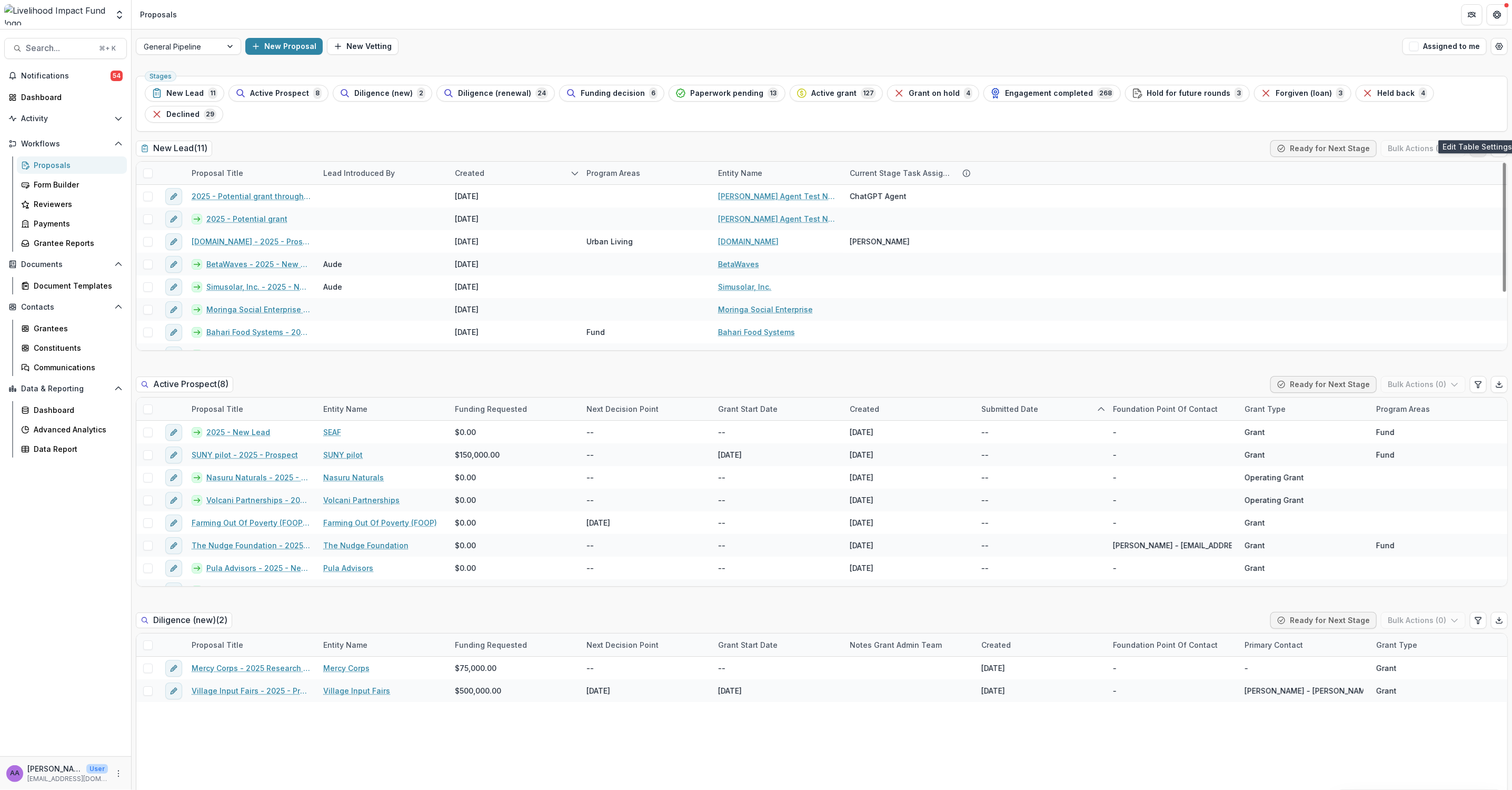
click at [1480, 140] on button "Edit table settings" at bounding box center [1478, 149] width 17 height 17
select select "******"
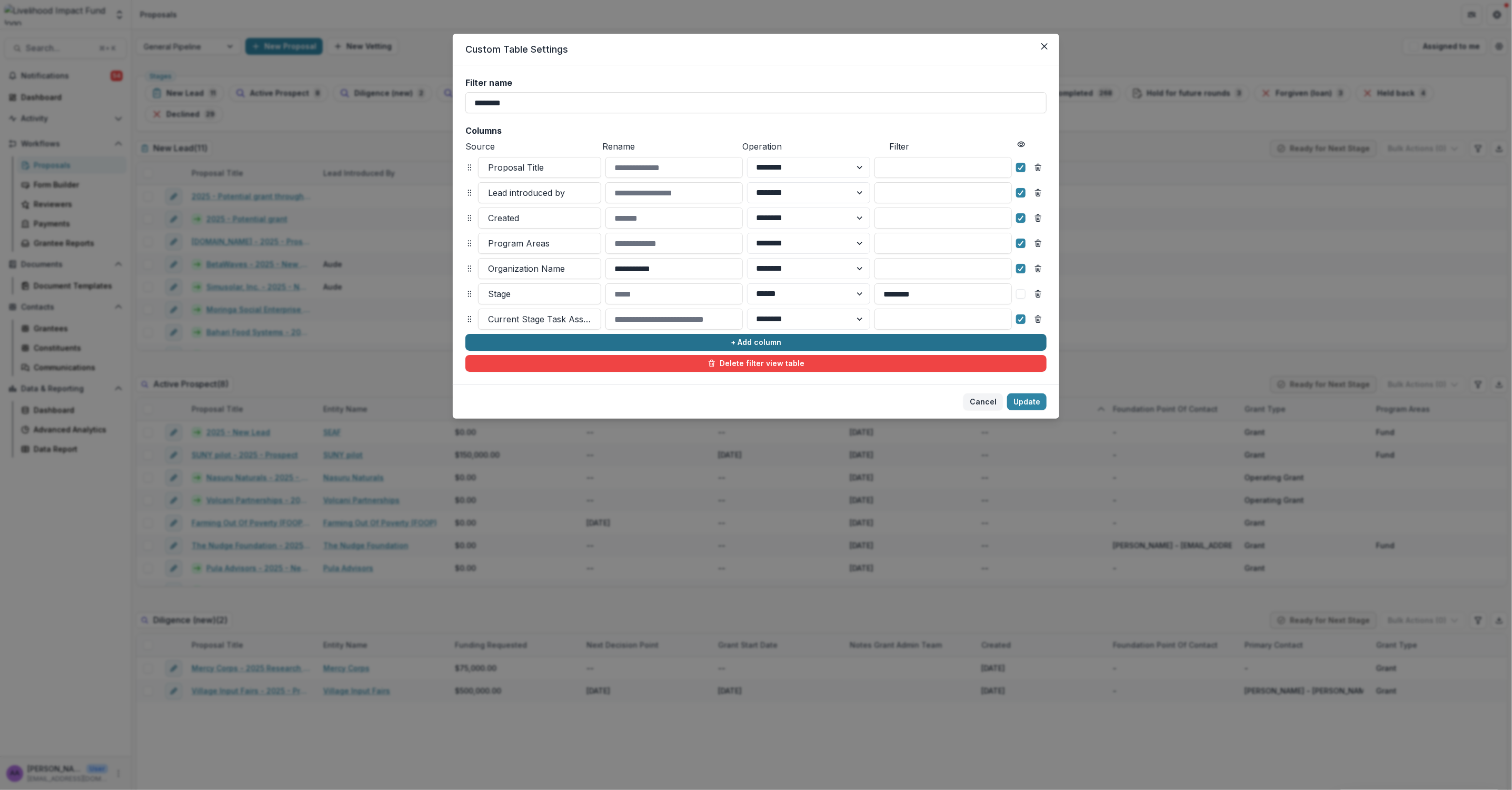
click at [752, 339] on button "+ Add column" at bounding box center [756, 342] width 581 height 17
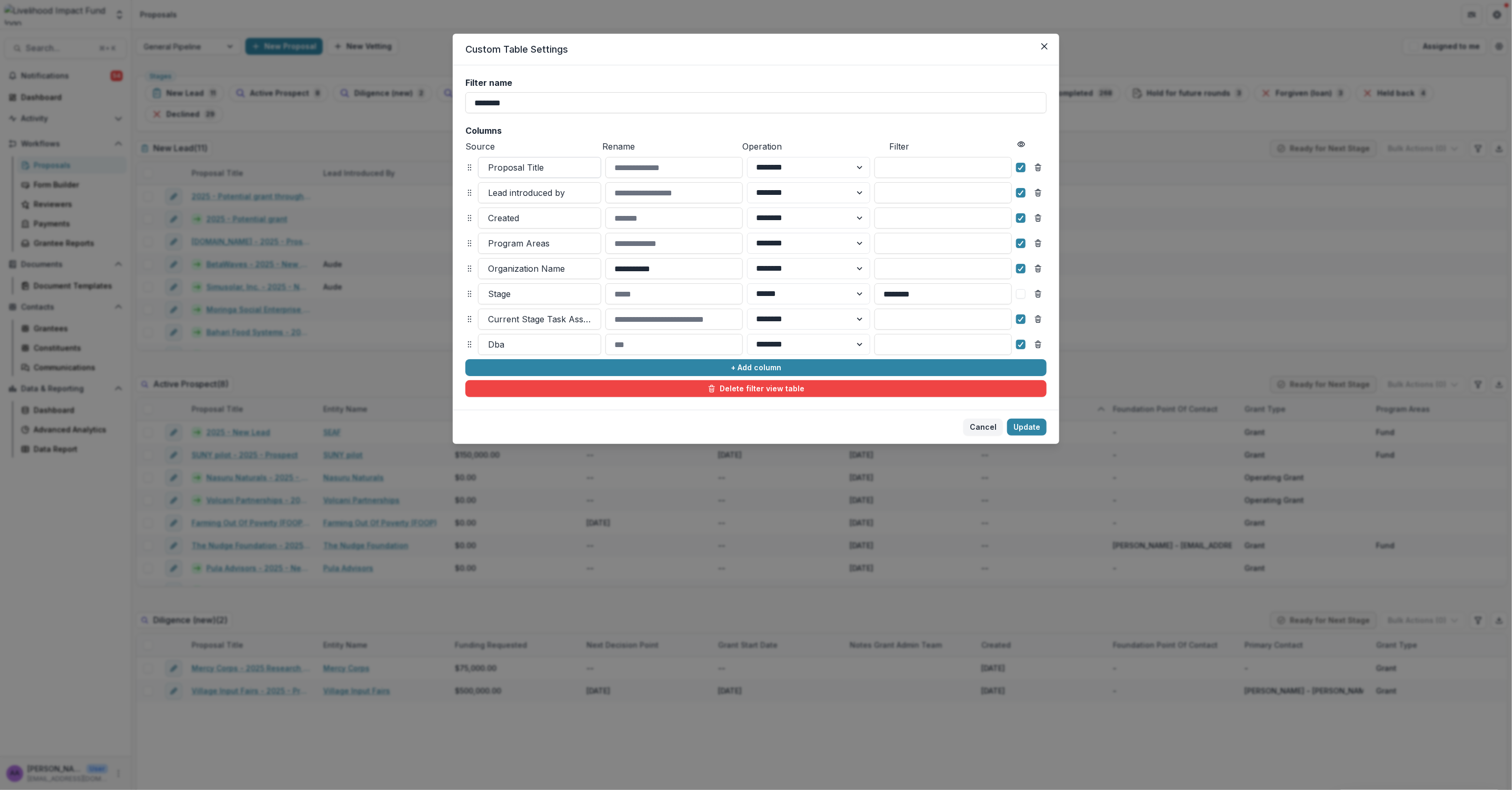
click at [537, 165] on div at bounding box center [539, 168] width 103 height 15
click at [1039, 45] on button "Close" at bounding box center [1045, 46] width 17 height 17
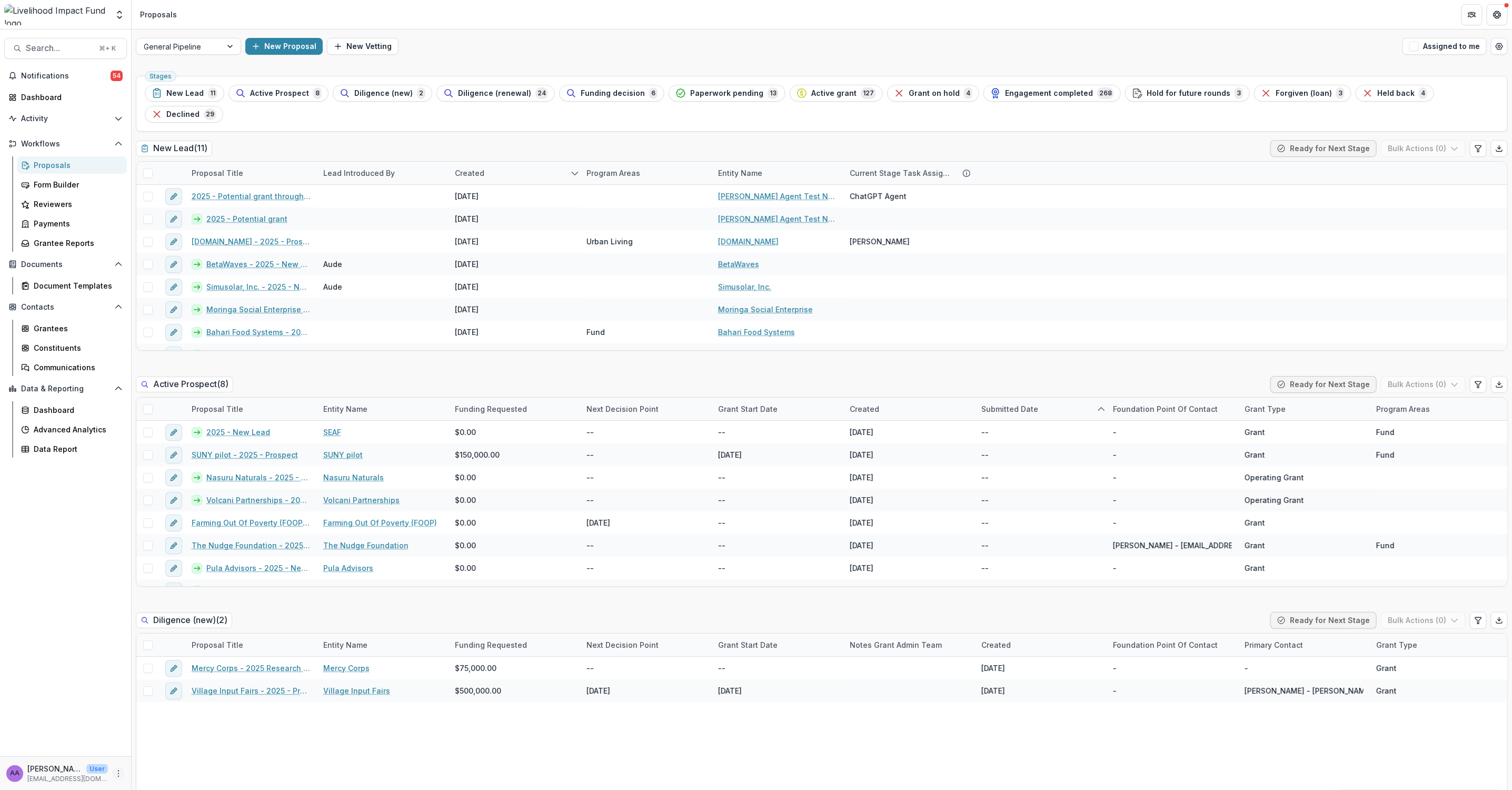
click at [115, 772] on icon "More" at bounding box center [119, 773] width 9 height 9
click at [156, 747] on link "User Settings" at bounding box center [188, 750] width 112 height 17
select select "****"
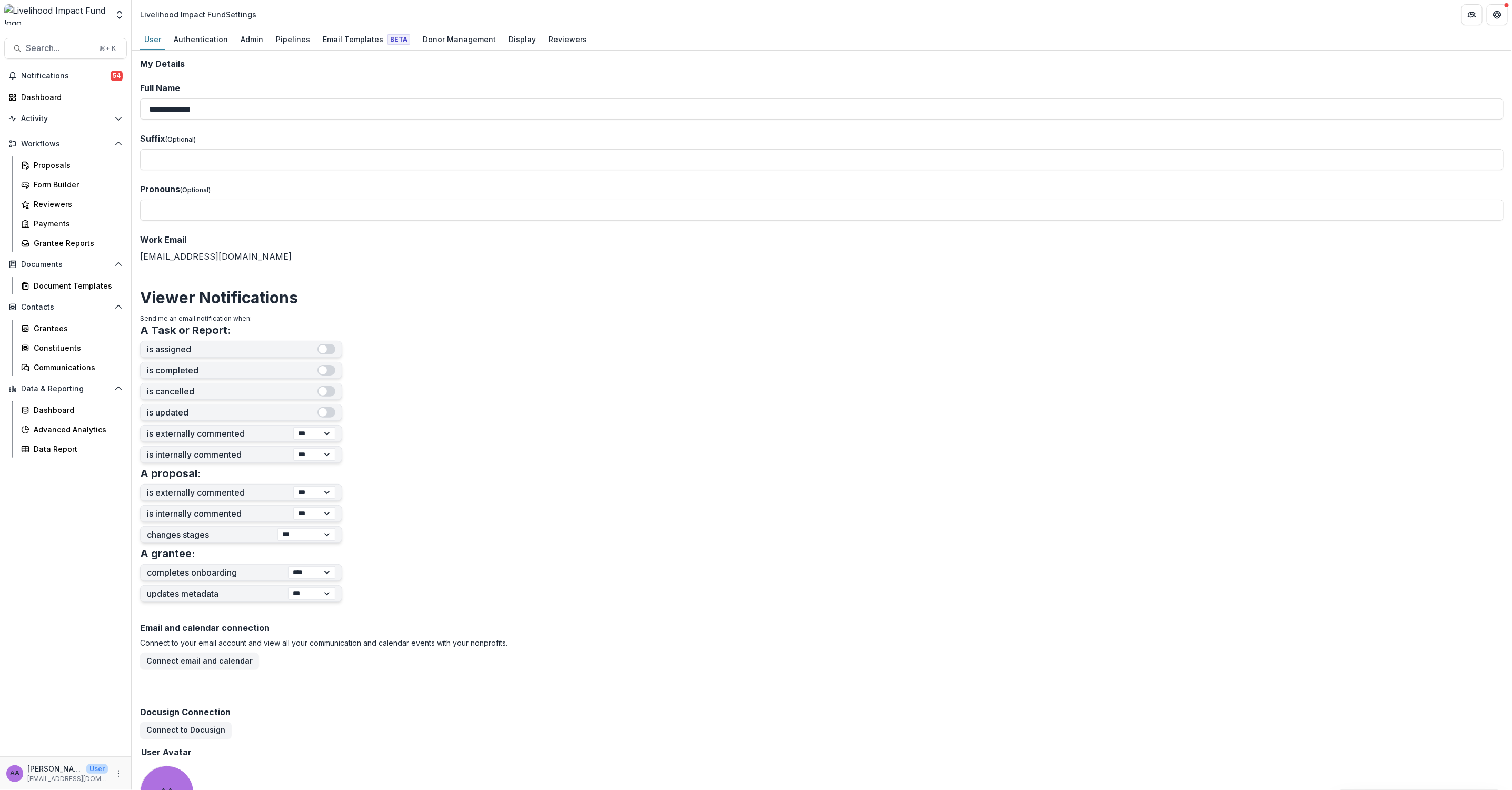
drag, startPoint x: 161, startPoint y: 412, endPoint x: 161, endPoint y: 173, distance: 239.0
click at [153, 385] on div "**********" at bounding box center [224, 463] width 169 height 278
drag, startPoint x: 251, startPoint y: 45, endPoint x: 260, endPoint y: 57, distance: 15.0
click at [251, 45] on div "Admin" at bounding box center [252, 39] width 31 height 15
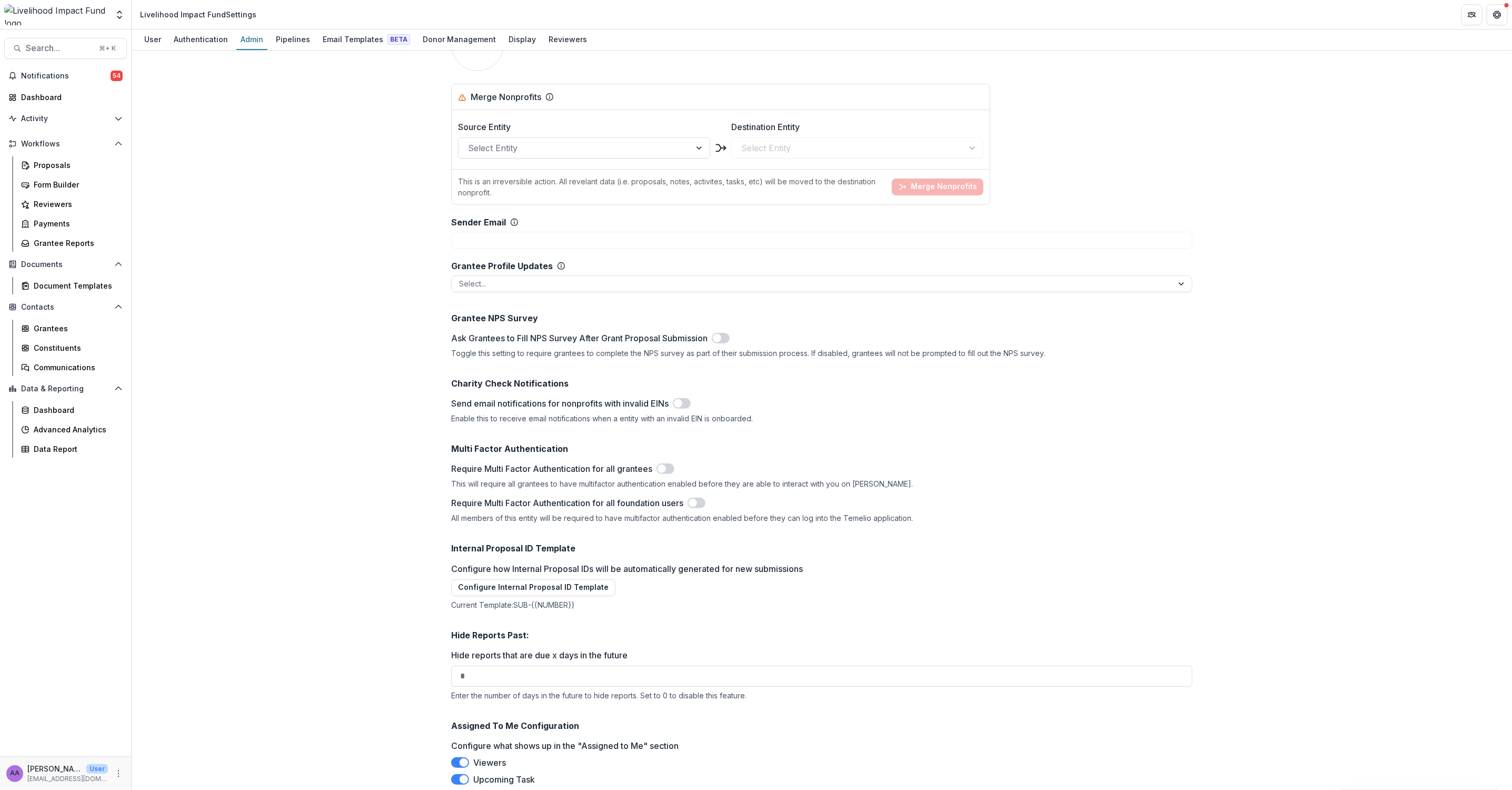
scroll to position [2837, 0]
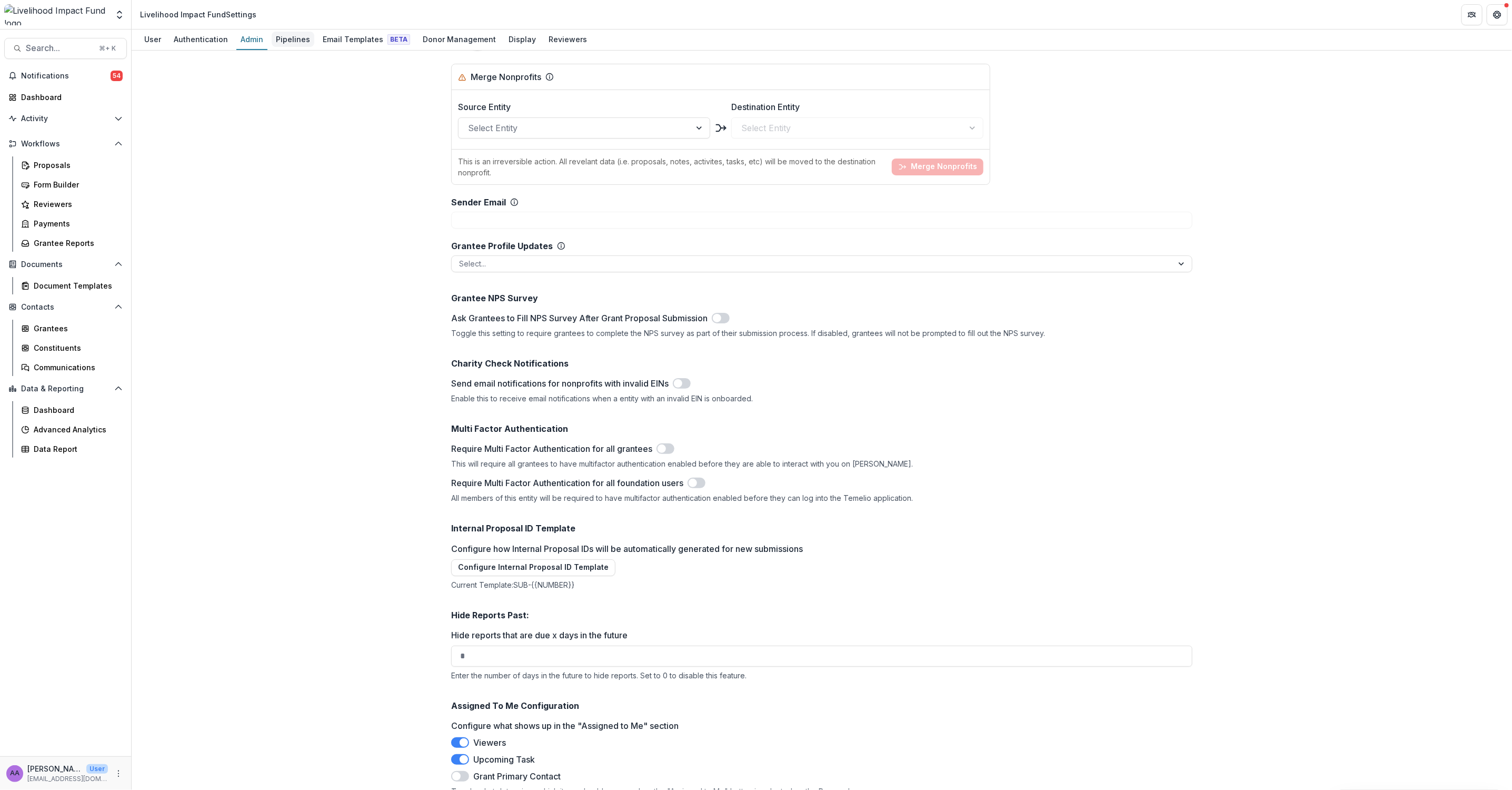
click at [298, 41] on div "Pipelines" at bounding box center [293, 39] width 43 height 15
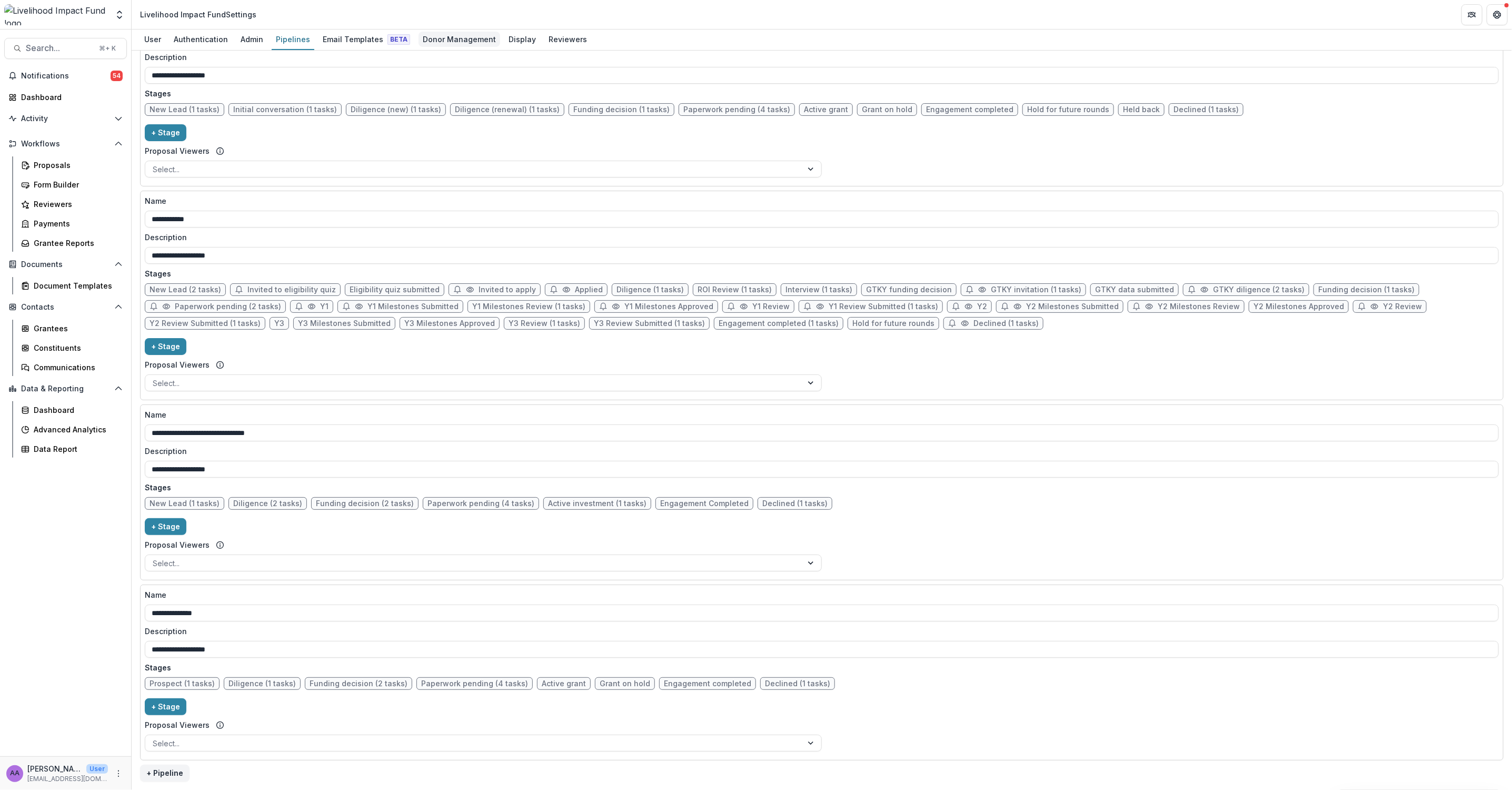
click at [436, 35] on div "Donor Management" at bounding box center [459, 39] width 81 height 15
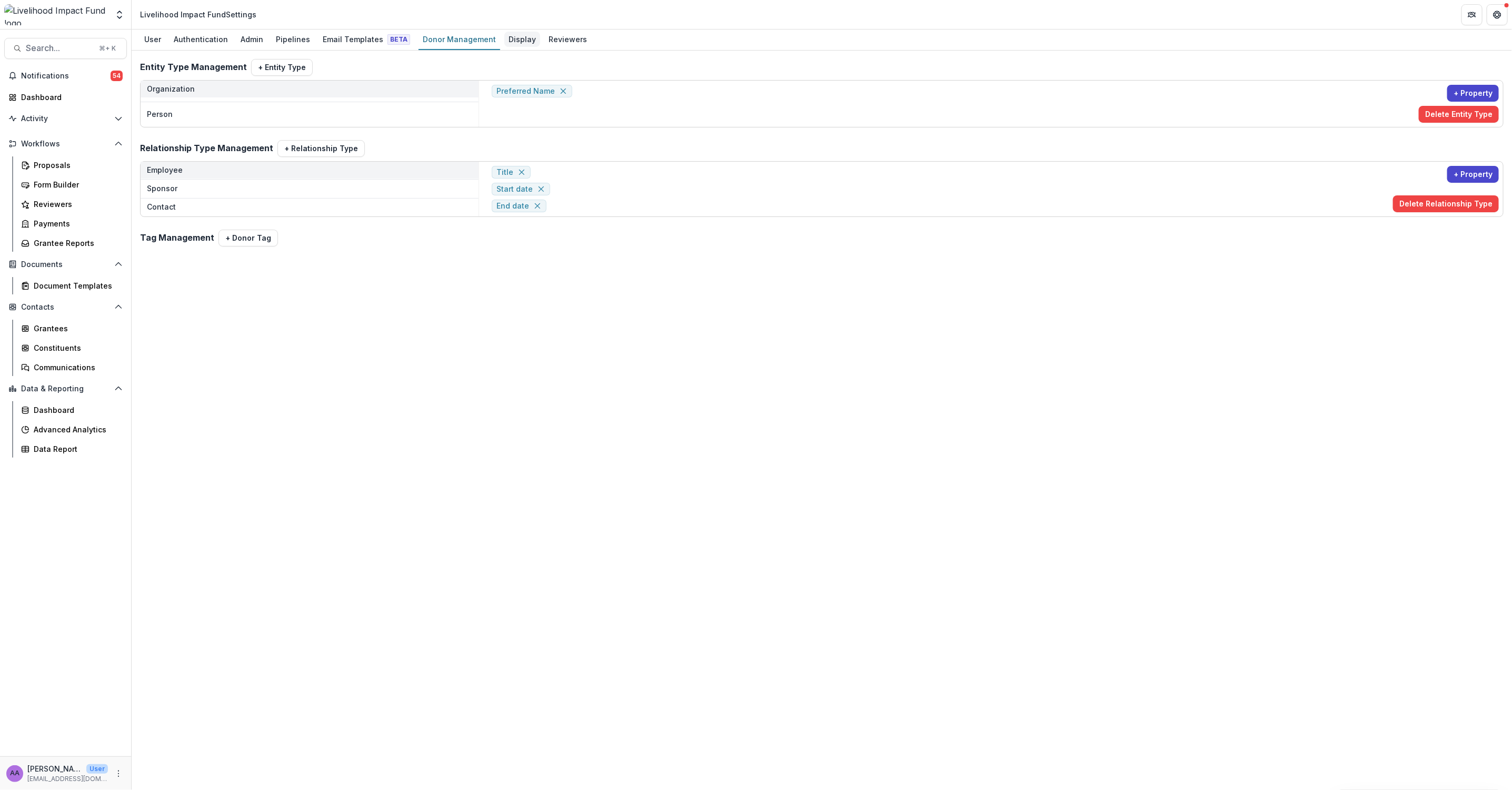
click at [506, 37] on div "Display" at bounding box center [522, 39] width 36 height 15
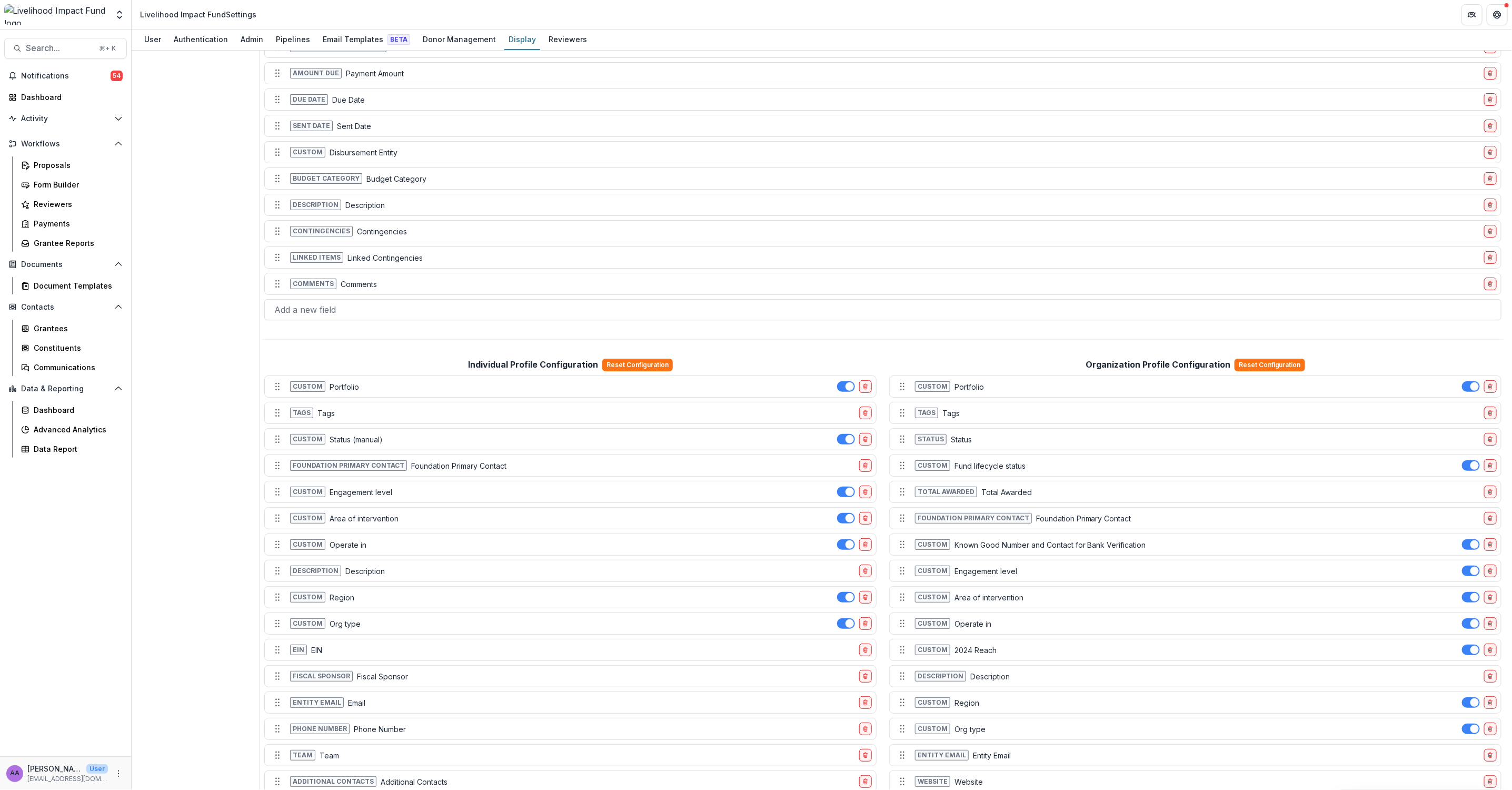
scroll to position [517, 0]
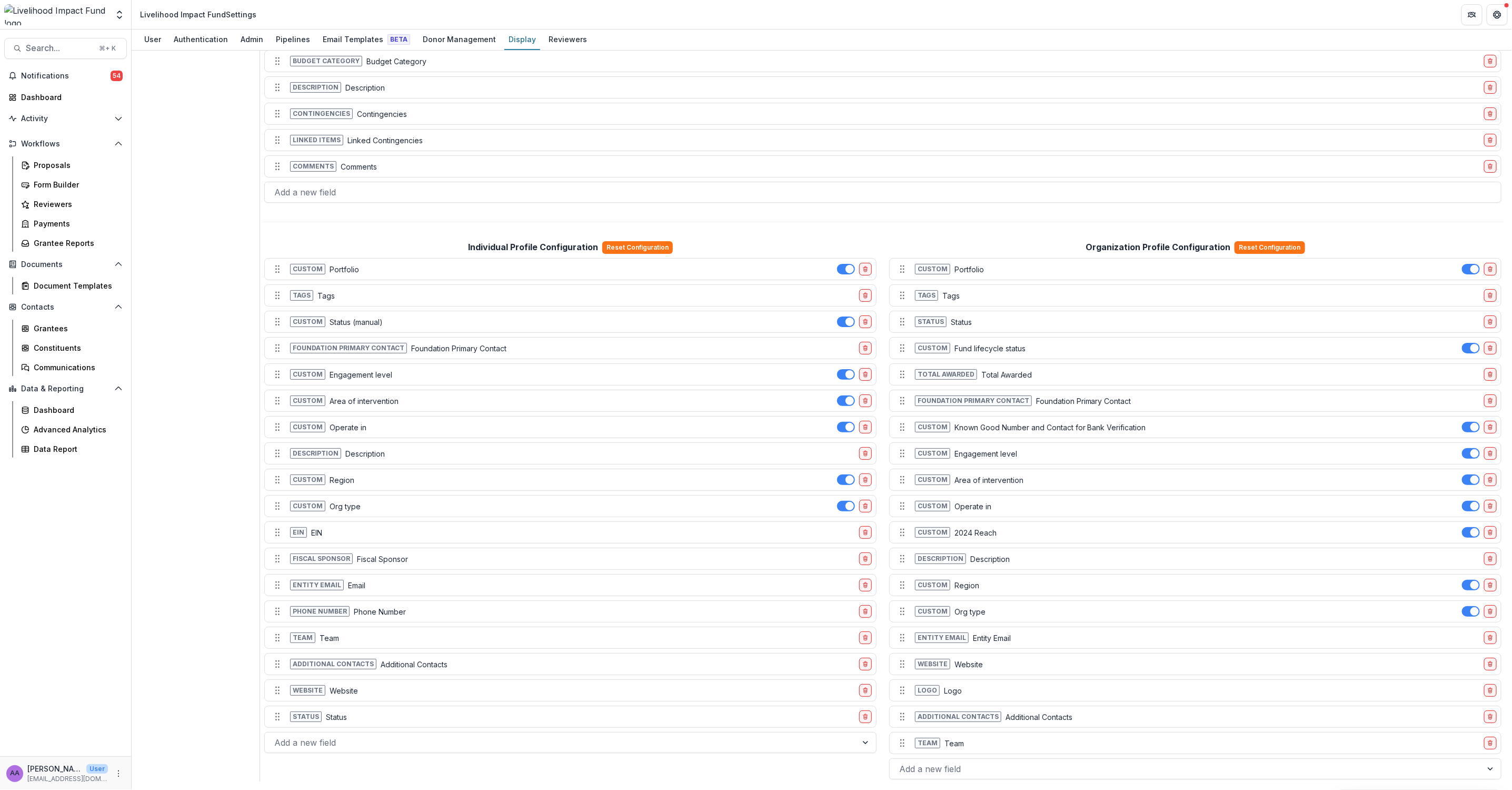
click at [1067, 422] on p "Known Good Number and Contact for Bank Verification" at bounding box center [1050, 427] width 191 height 11
click at [981, 426] on p "Known Good Number and Contact for Bank Verification" at bounding box center [1050, 427] width 191 height 11
copy p "Known Good Number and Contact for Bank Verification"
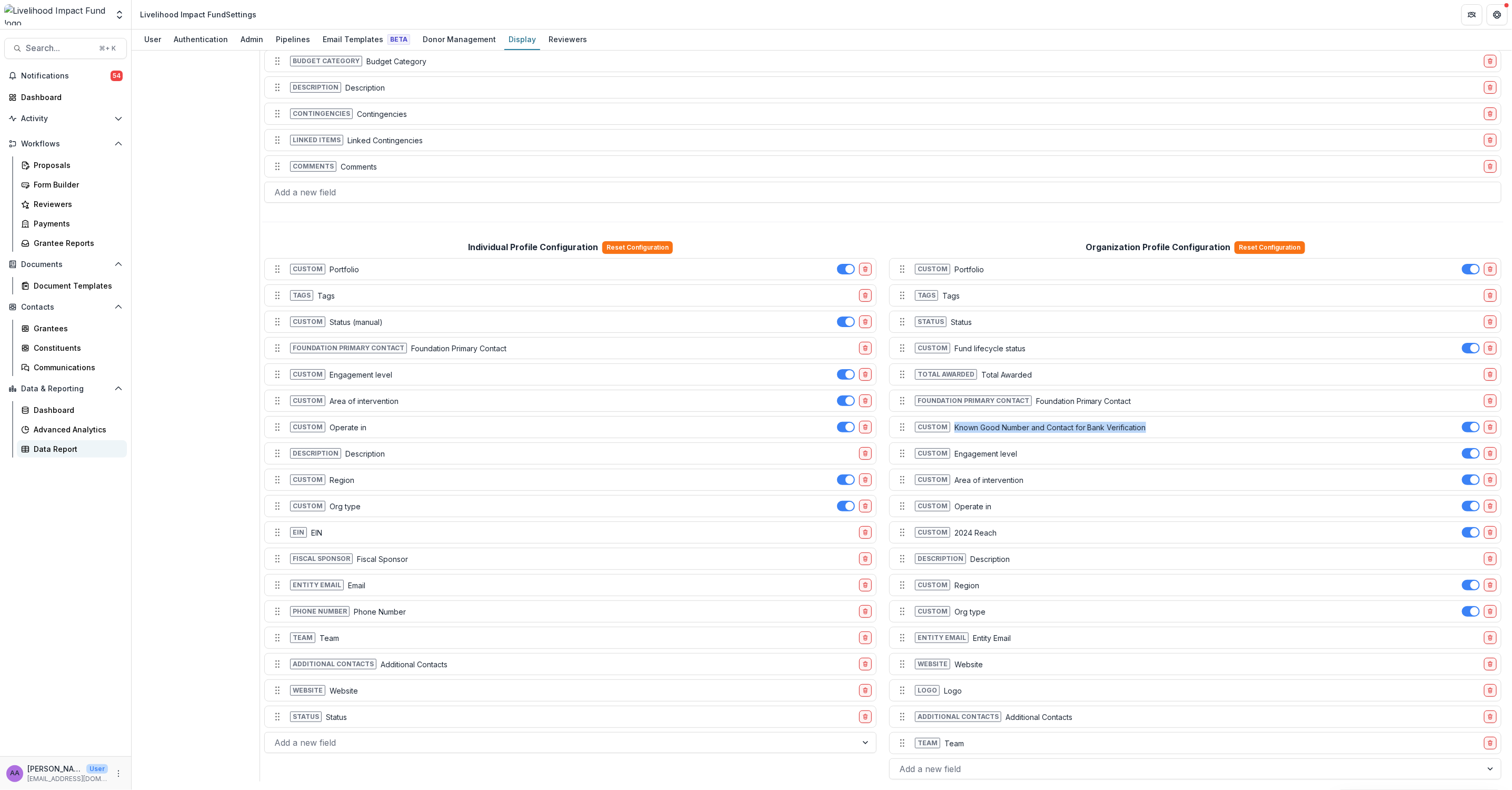
click at [67, 452] on div "Data Report" at bounding box center [76, 449] width 85 height 11
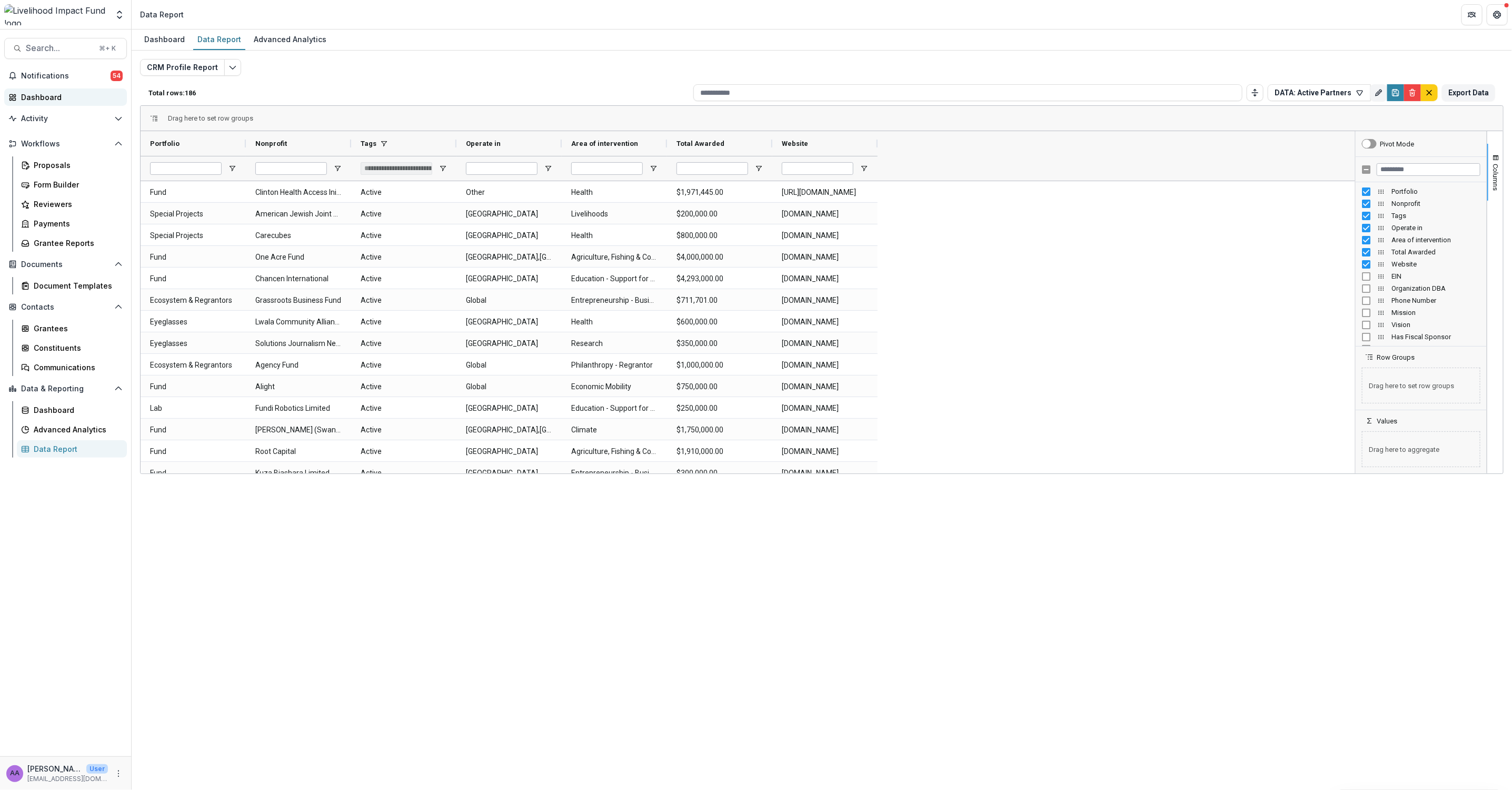
click at [52, 98] on div "Dashboard" at bounding box center [69, 97] width 97 height 11
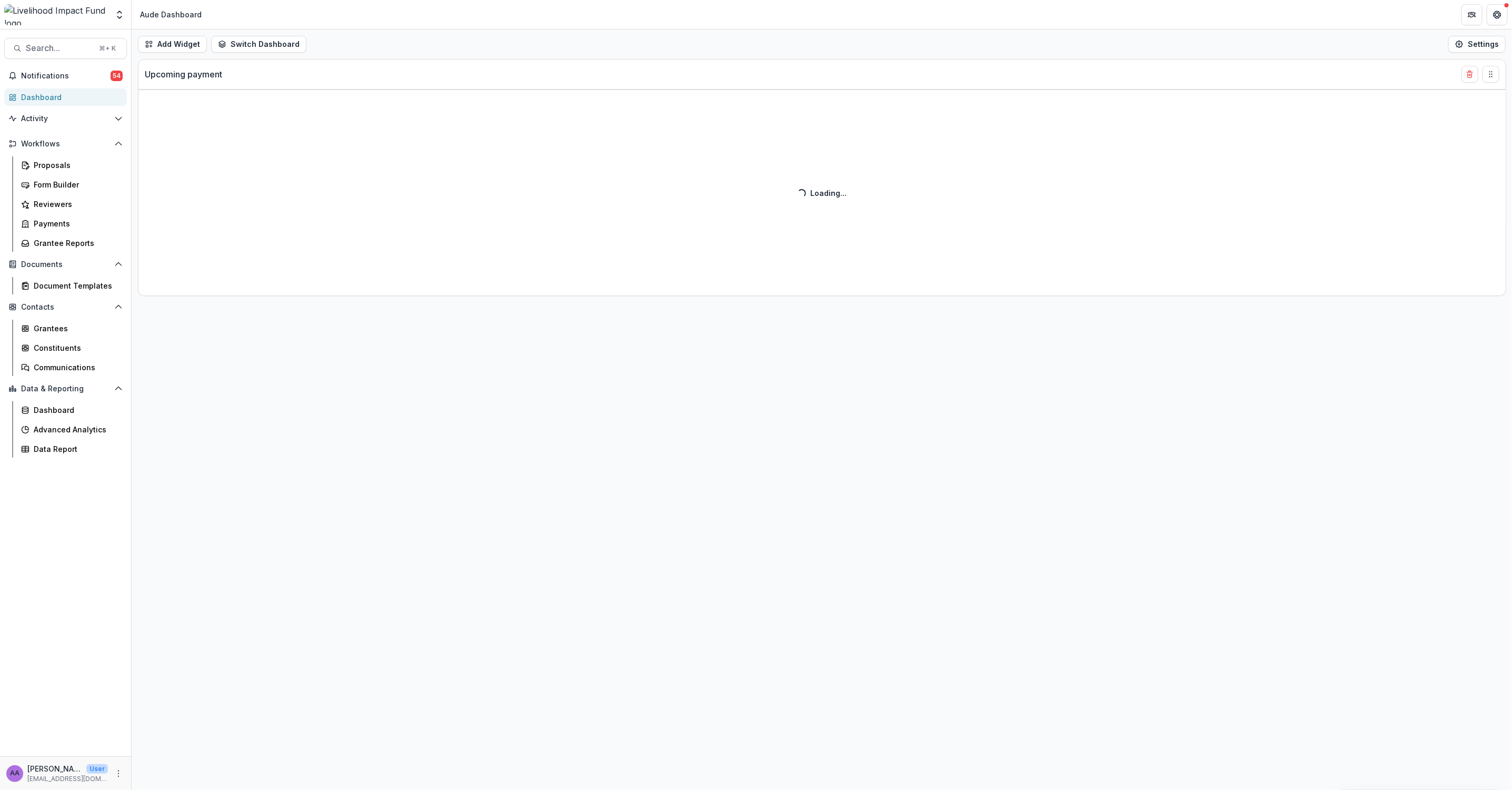
select select "******"
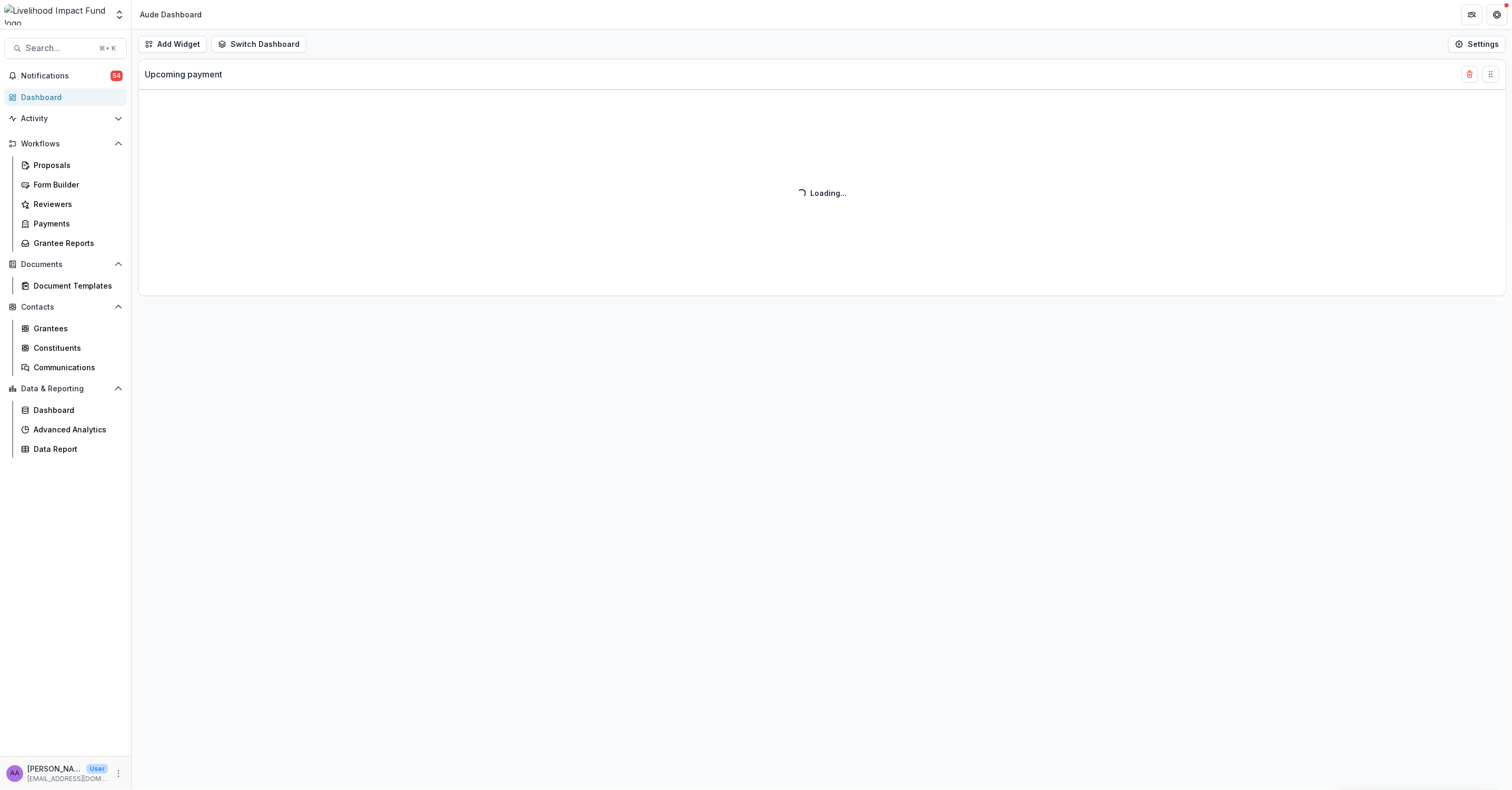
select select "******"
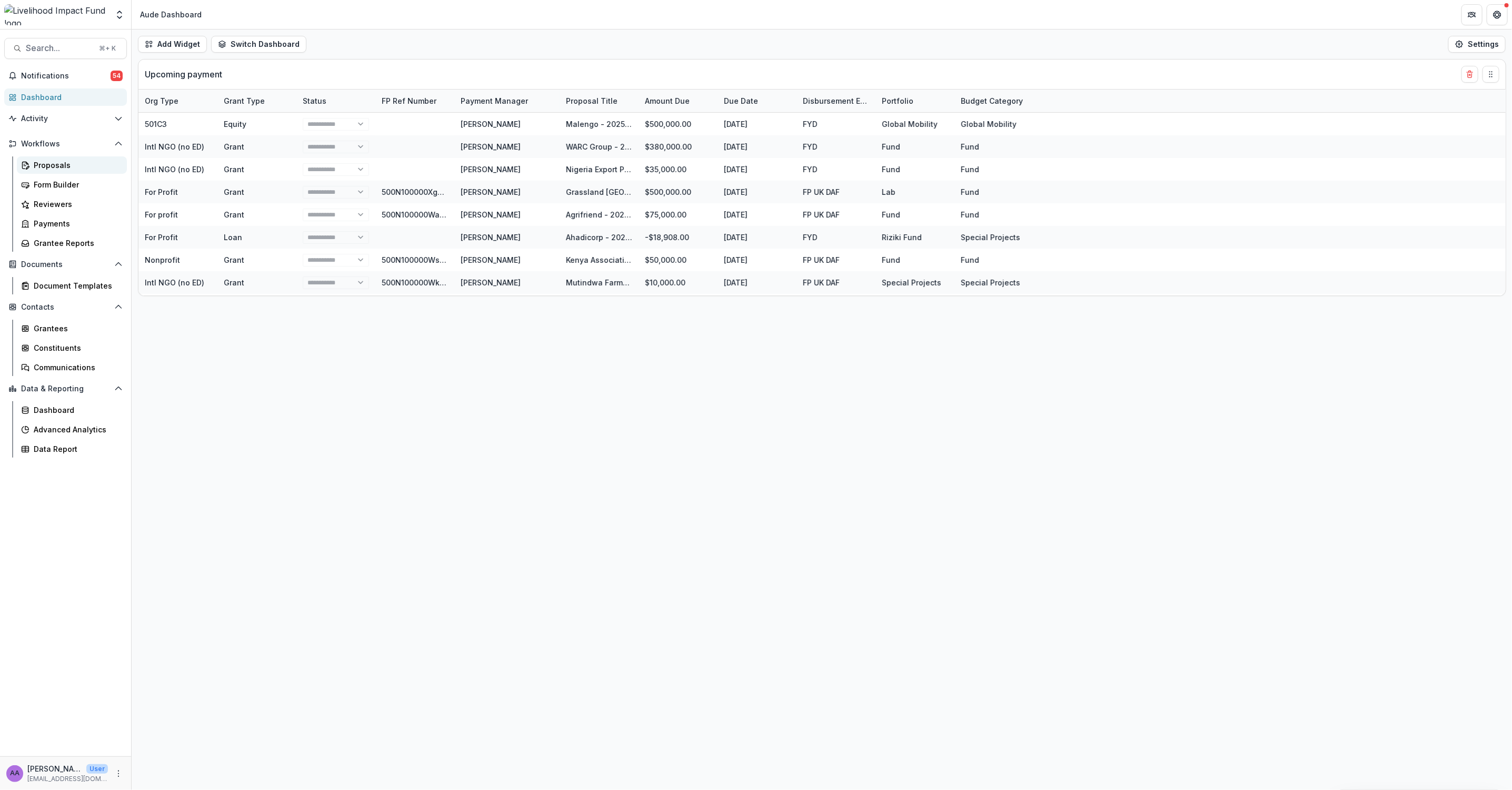
click at [51, 164] on div "Proposals" at bounding box center [76, 165] width 85 height 11
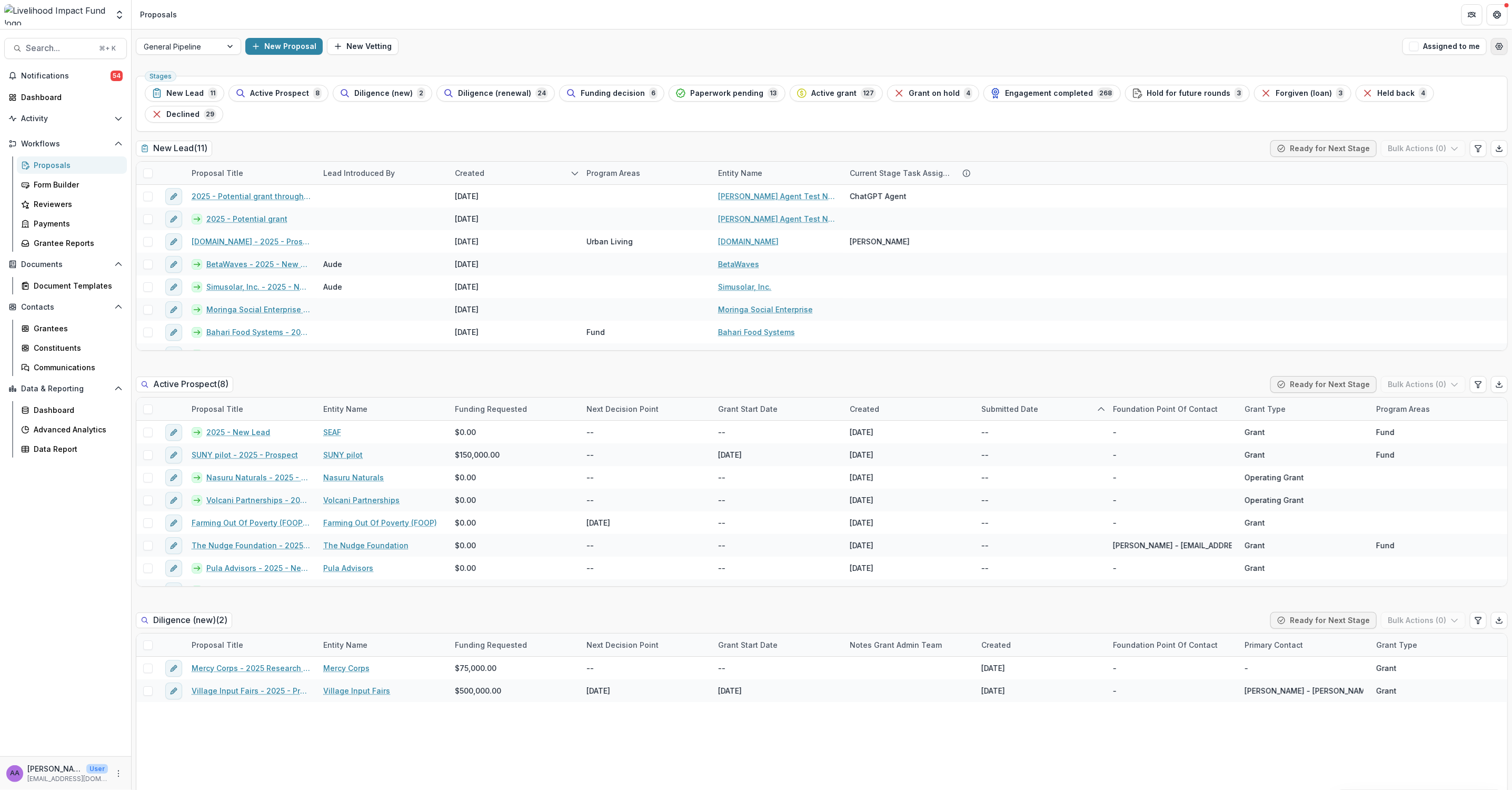
click at [1497, 48] on icon "Open table manager" at bounding box center [1500, 46] width 9 height 9
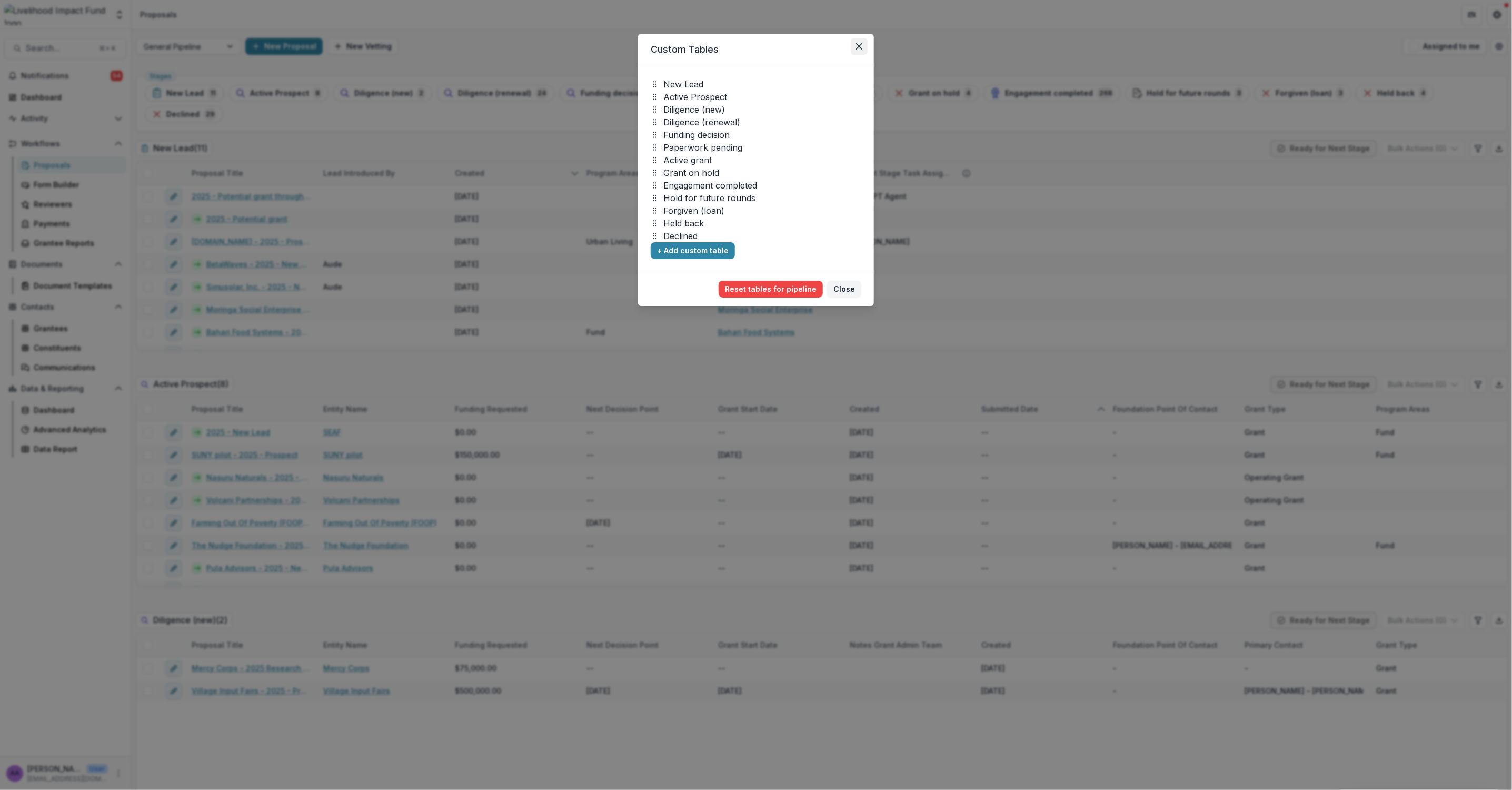
click at [858, 43] on icon "Close" at bounding box center [859, 46] width 6 height 6
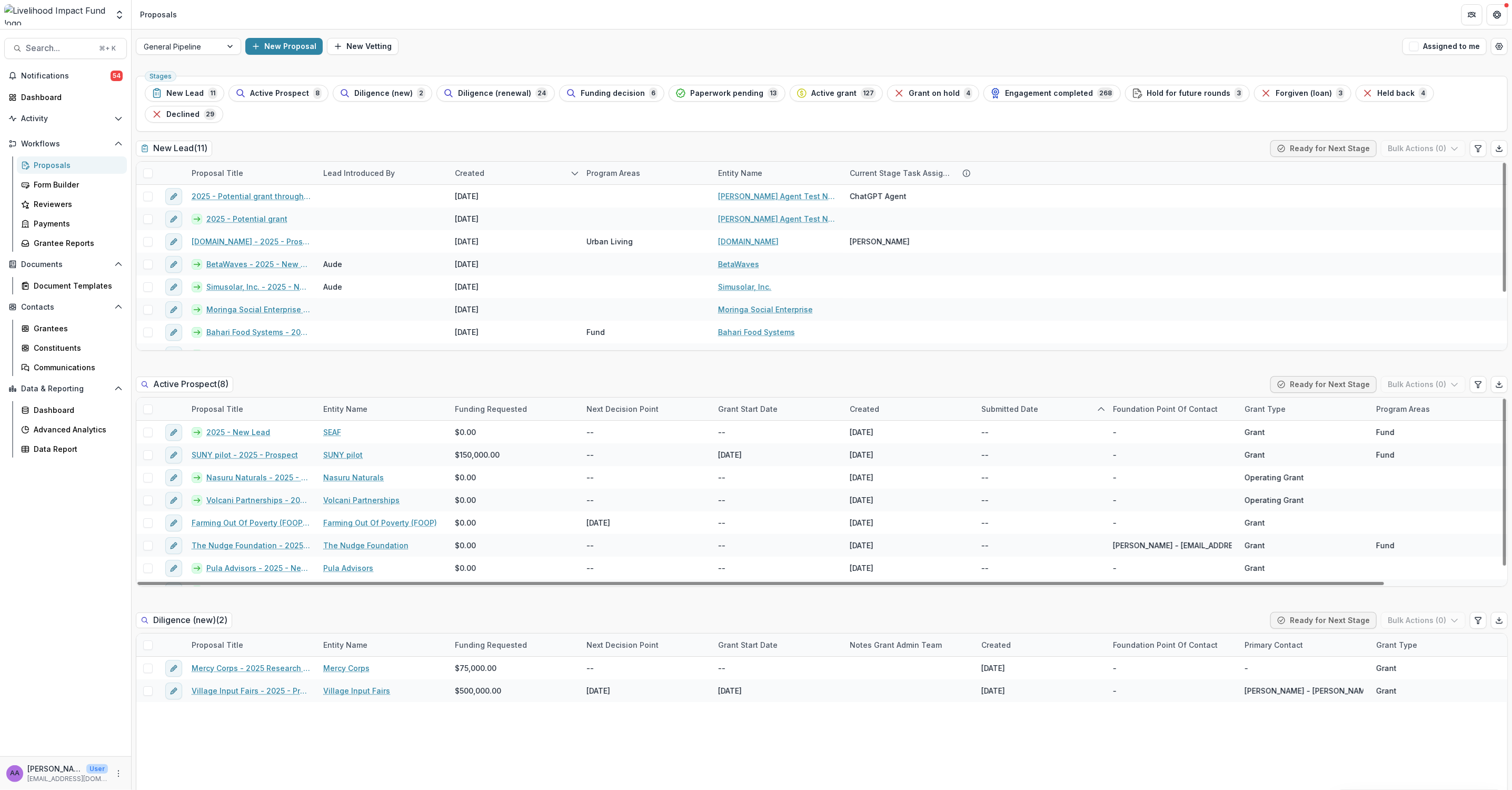
click at [625, 404] on div "Next Decision Point" at bounding box center [622, 409] width 85 height 11
click at [1480, 376] on button "Edit table settings" at bounding box center [1478, 385] width 17 height 17
select select "******"
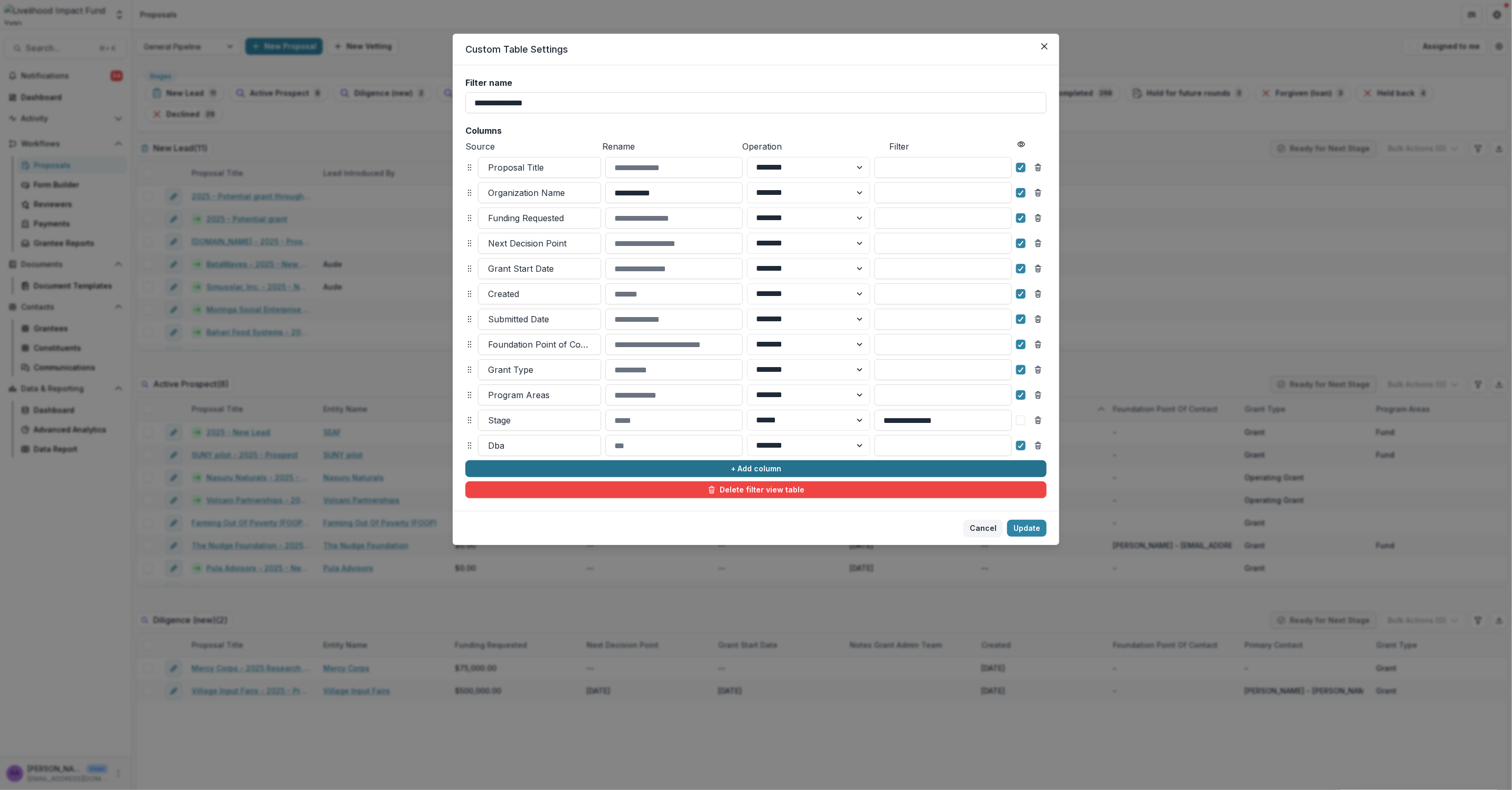
click at [757, 471] on button "+ Add column" at bounding box center [756, 469] width 581 height 17
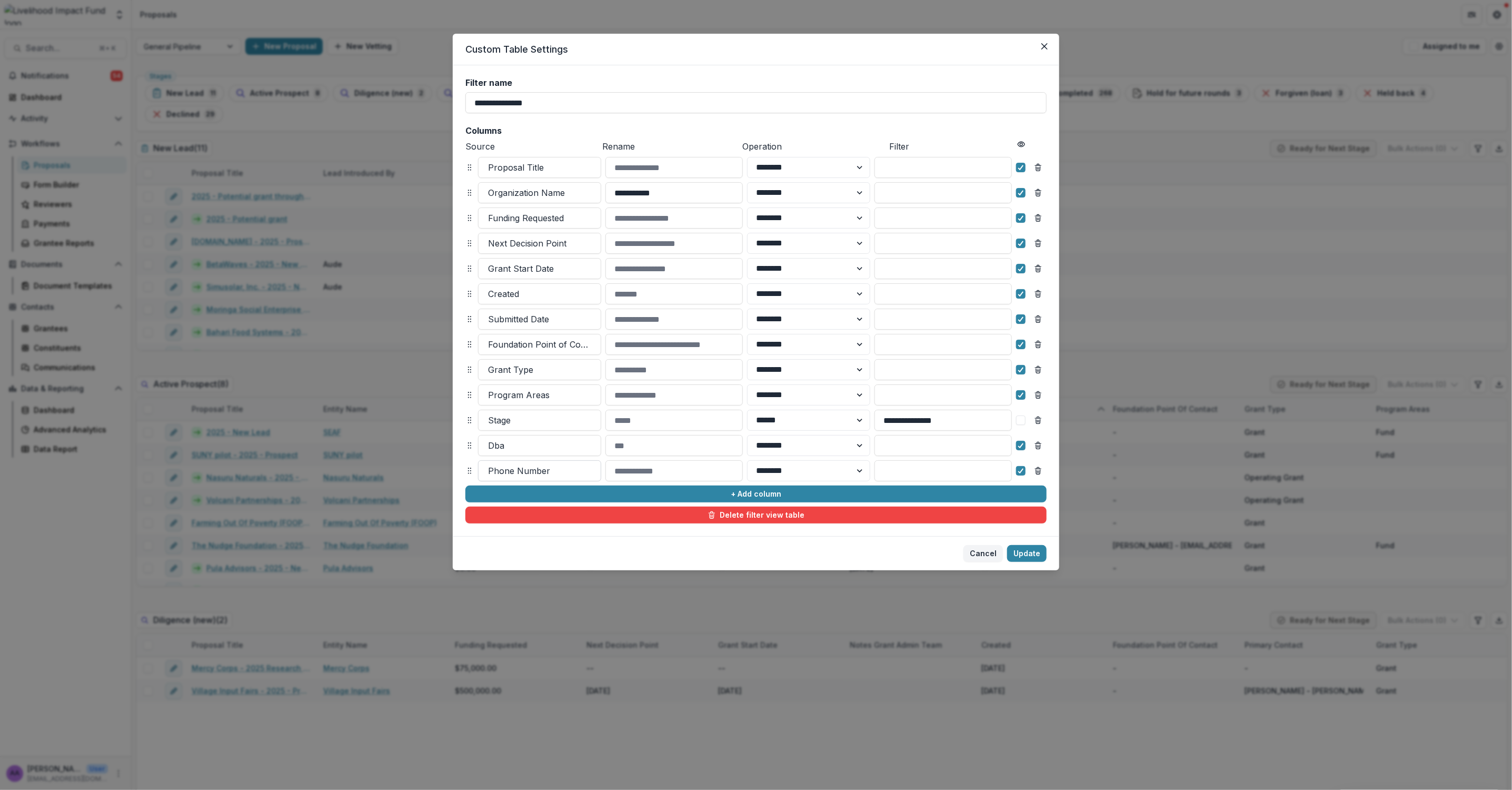
click at [564, 462] on div "Phone Number" at bounding box center [540, 471] width 122 height 17
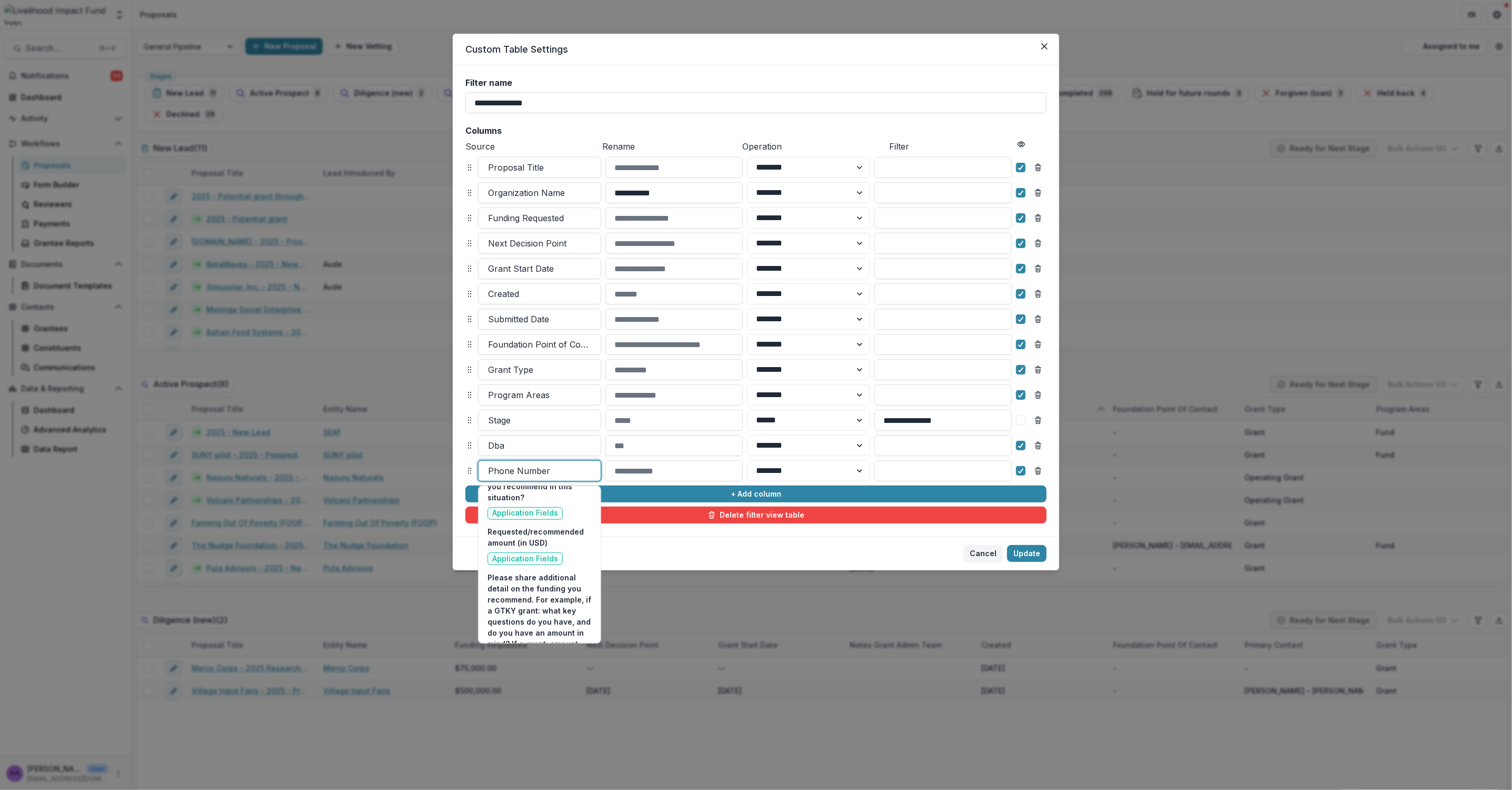
scroll to position [6738, 0]
click at [62, 538] on div "**********" at bounding box center [756, 395] width 1512 height 790
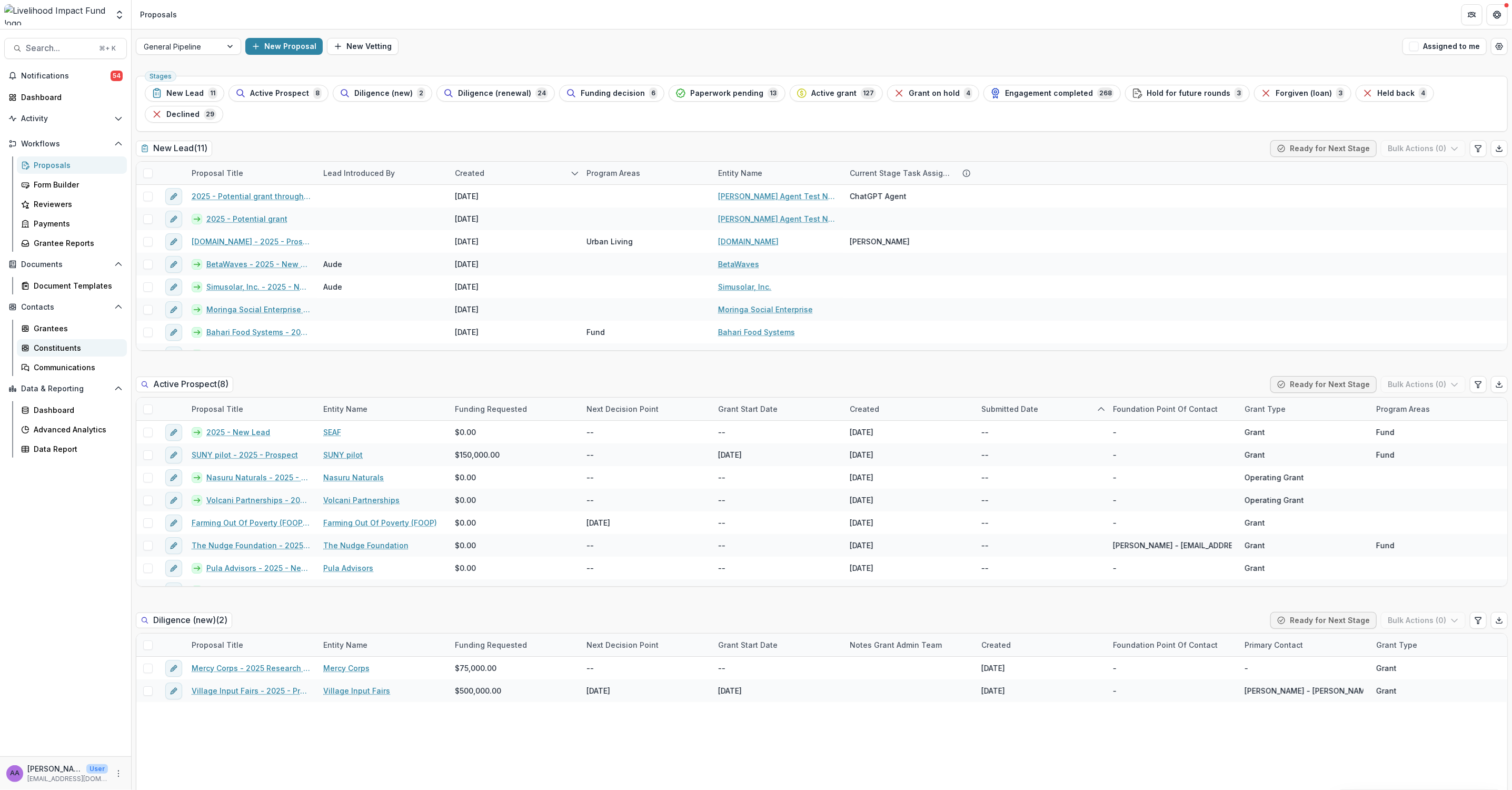
click at [57, 345] on div "Constituents" at bounding box center [76, 348] width 85 height 11
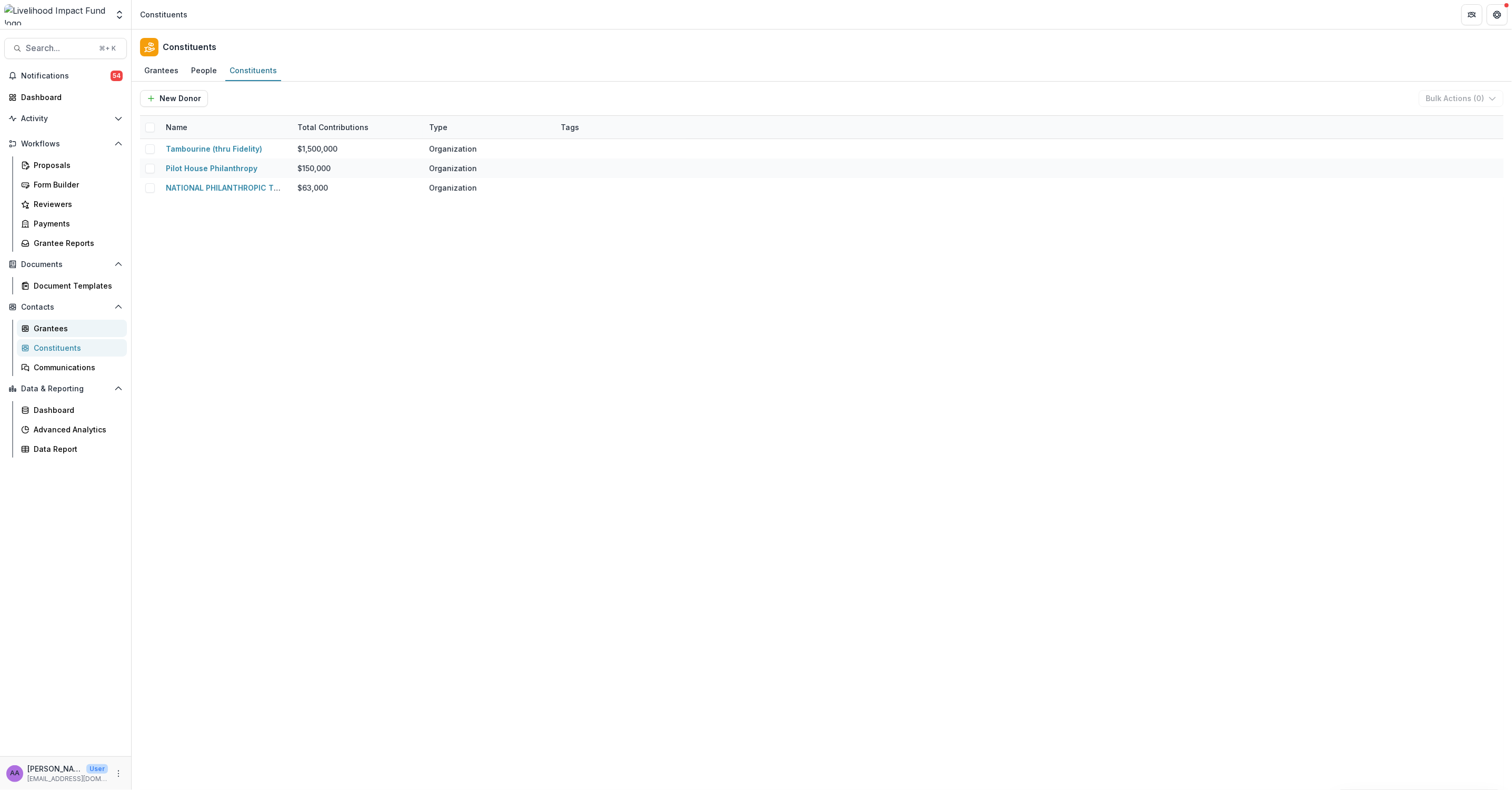
click at [56, 333] on div "Grantees" at bounding box center [76, 328] width 85 height 11
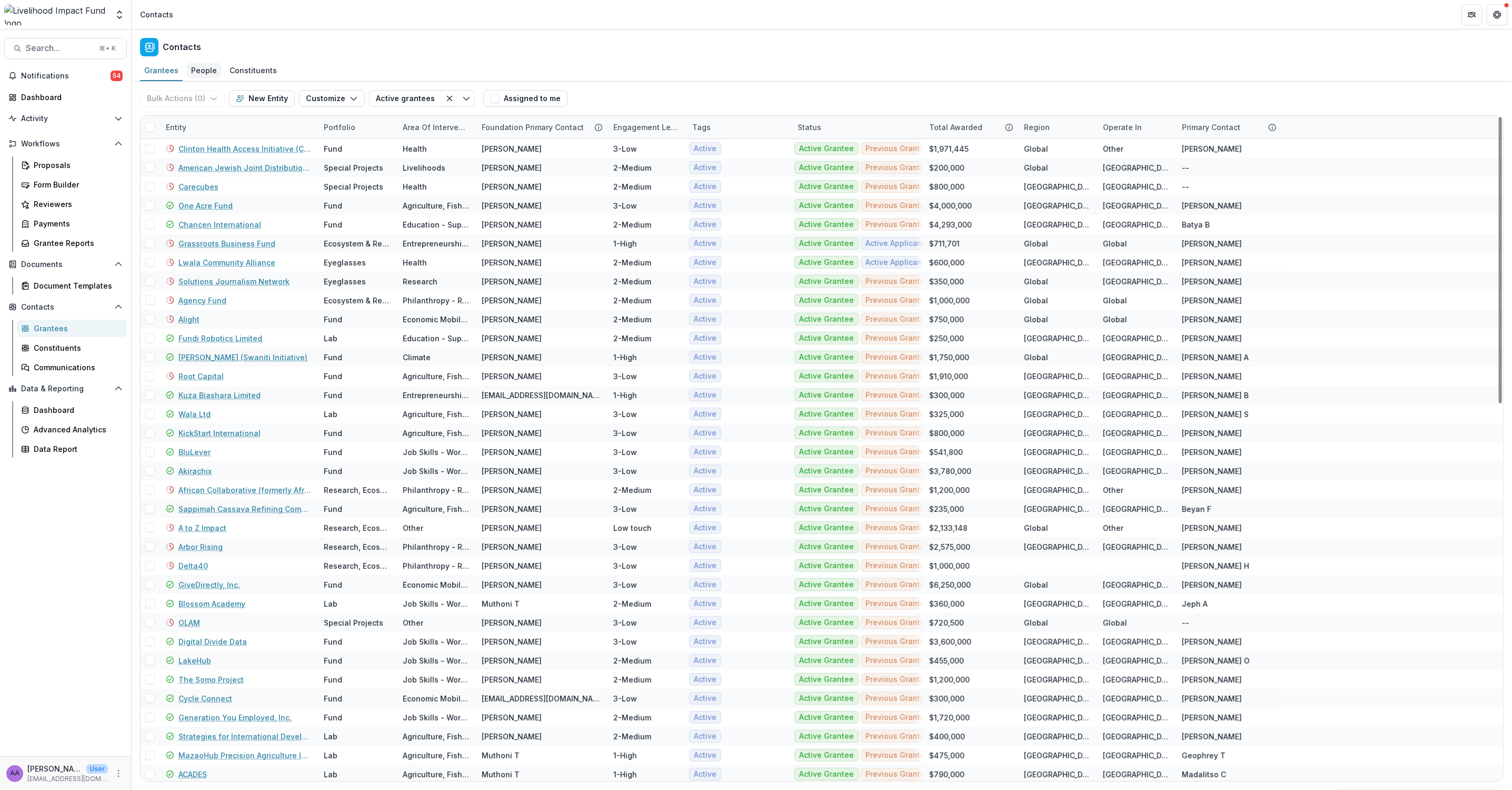
click at [201, 69] on div "People" at bounding box center [204, 70] width 34 height 15
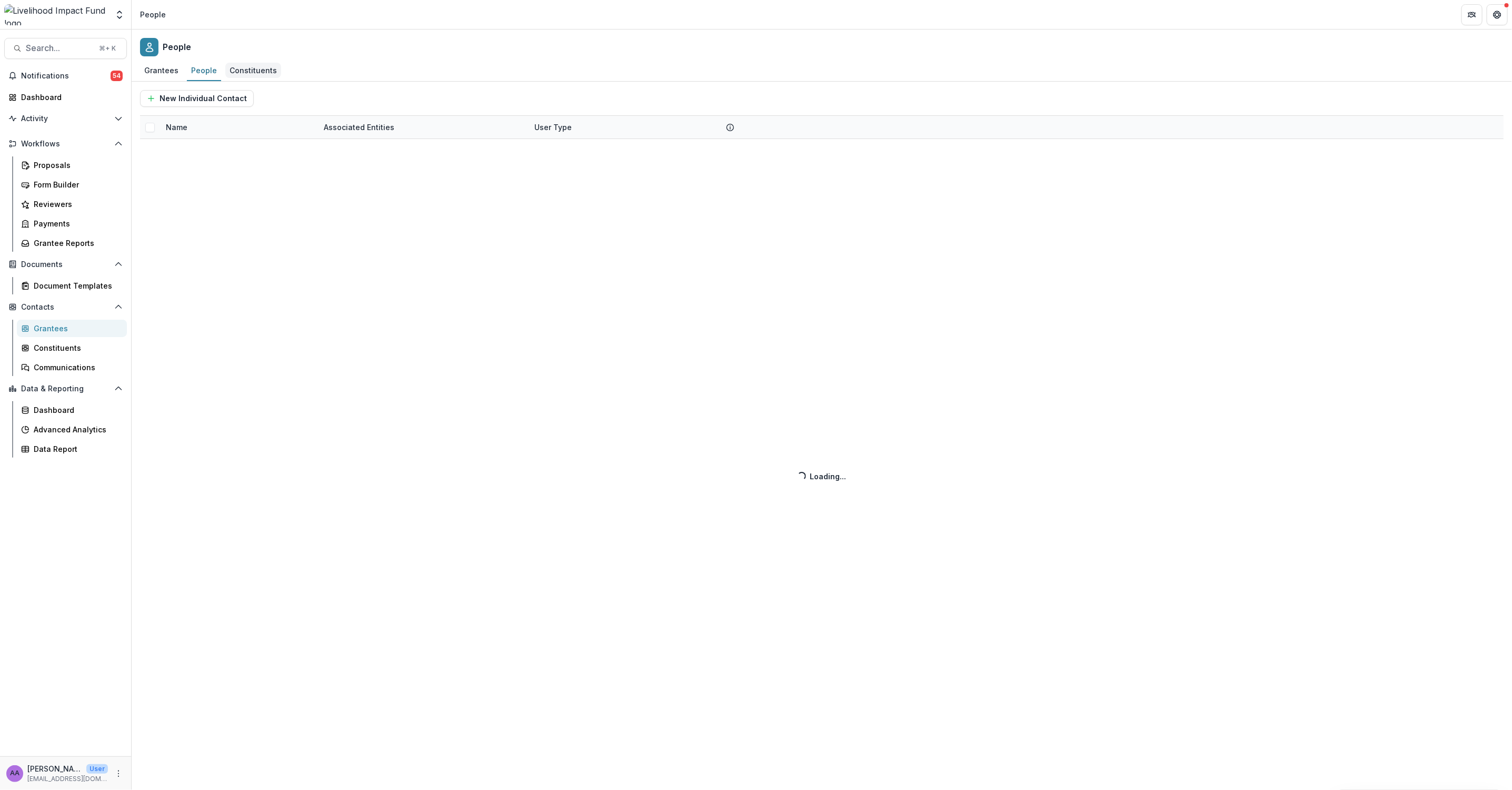
click at [254, 75] on div "Constituents" at bounding box center [253, 70] width 56 height 15
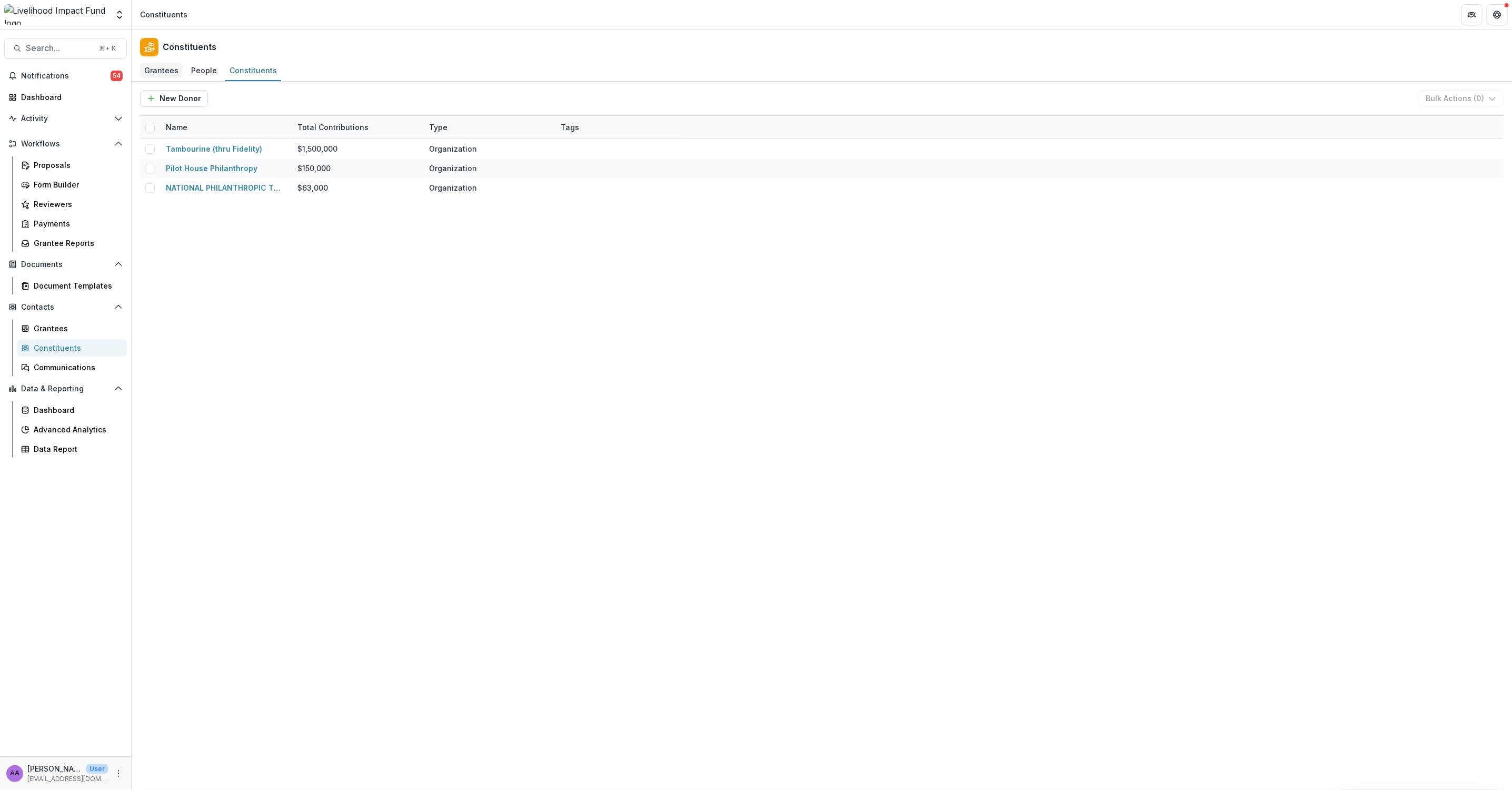
click at [169, 70] on div "Grantees" at bounding box center [161, 70] width 43 height 15
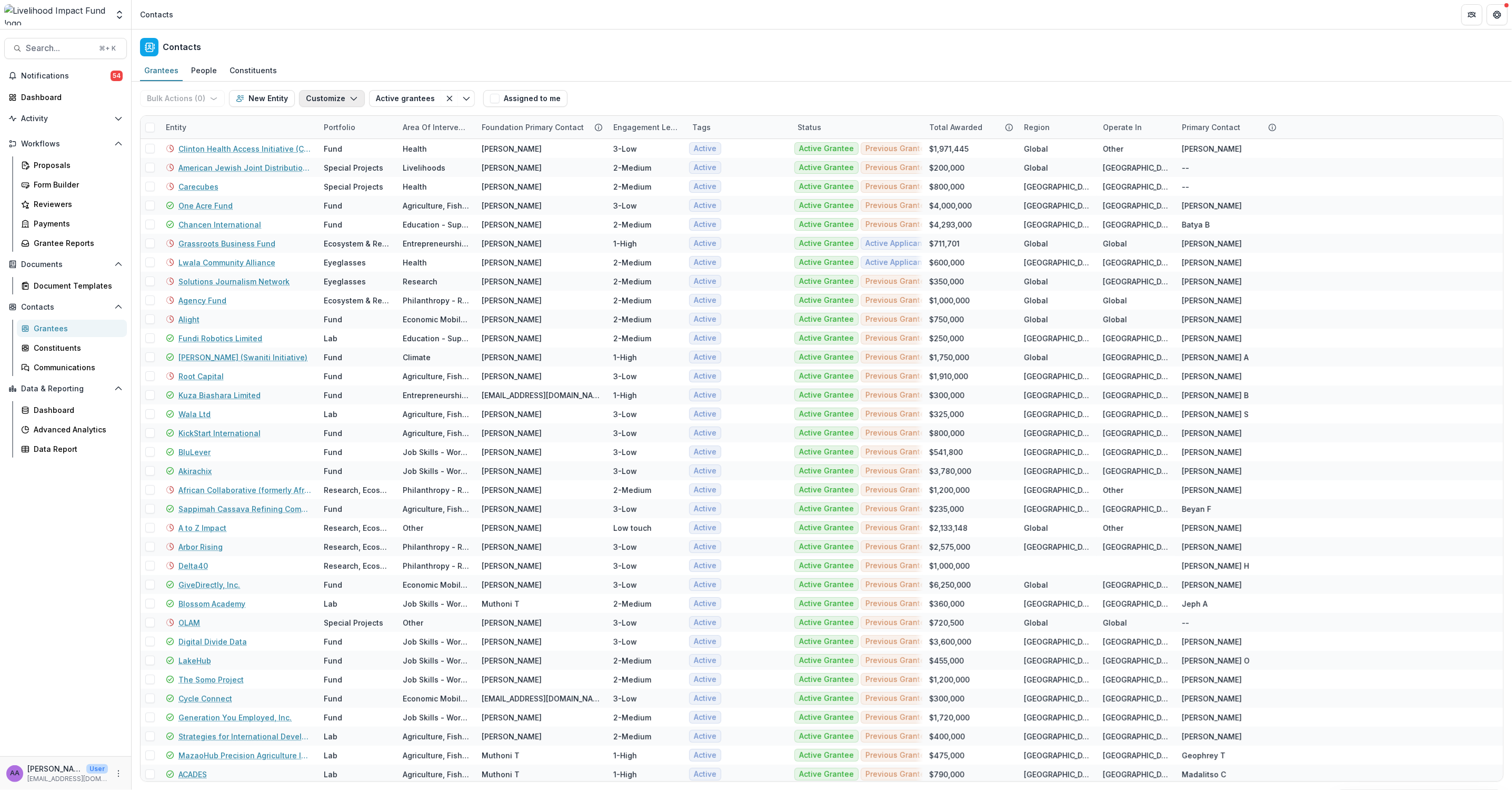
click at [330, 100] on button "Customize" at bounding box center [332, 98] width 66 height 17
click at [328, 150] on button "Manage Grantee Status" at bounding box center [300, 157] width 116 height 17
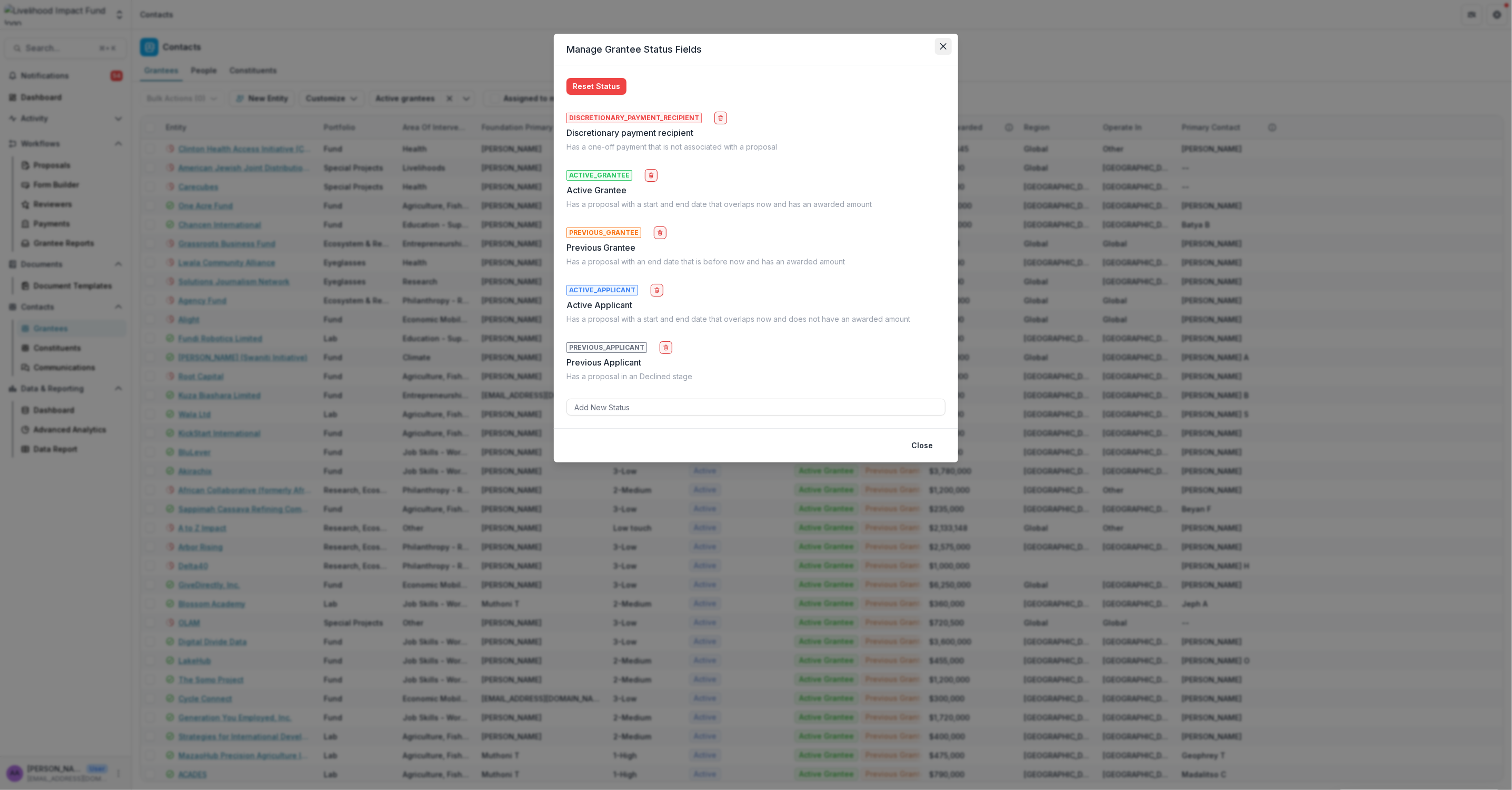
click at [948, 48] on button "Close" at bounding box center [943, 46] width 17 height 17
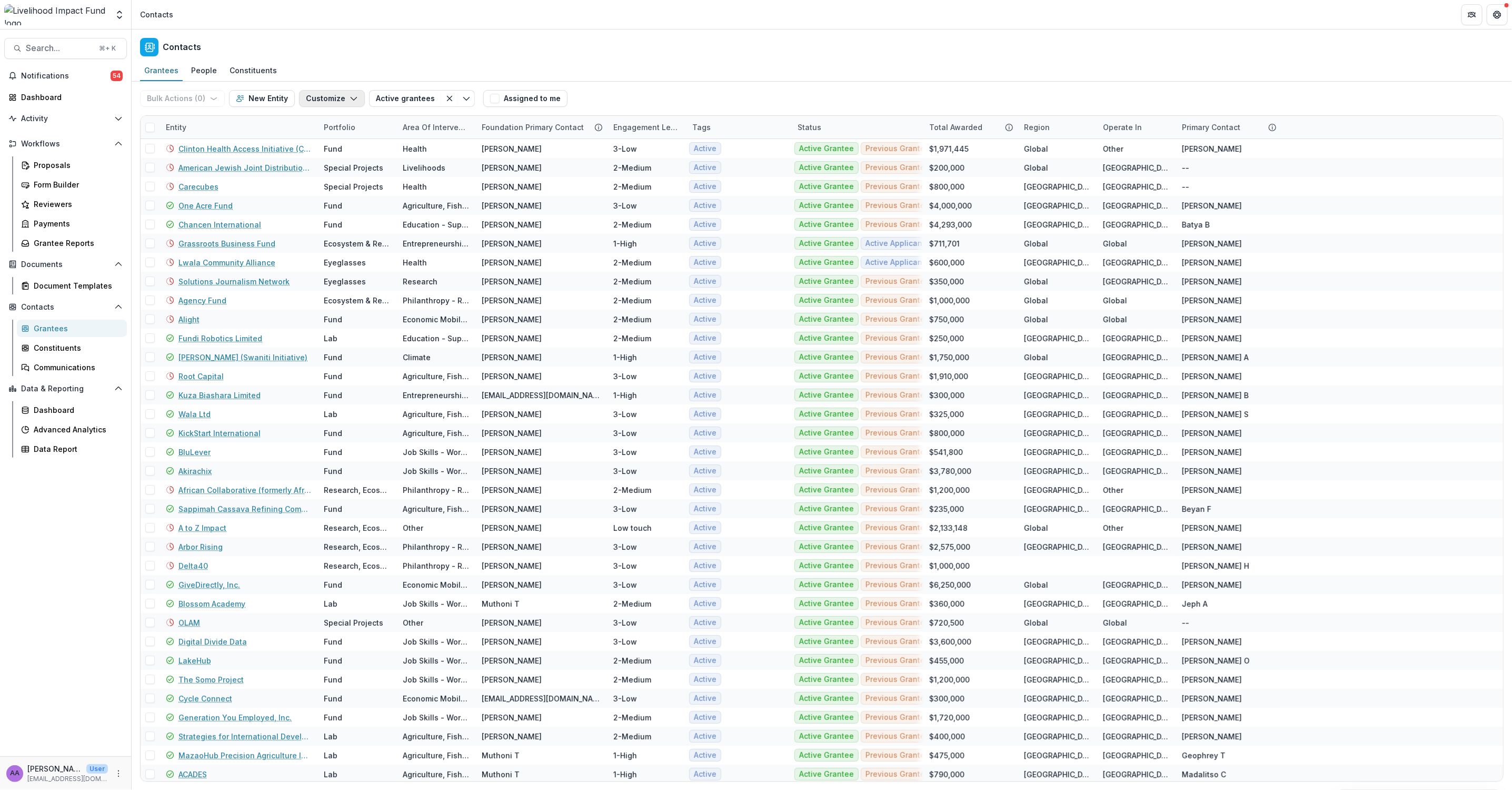
click at [323, 97] on button "Customize" at bounding box center [332, 98] width 66 height 17
click at [320, 137] on button "Manage Custom Fields" at bounding box center [300, 139] width 116 height 17
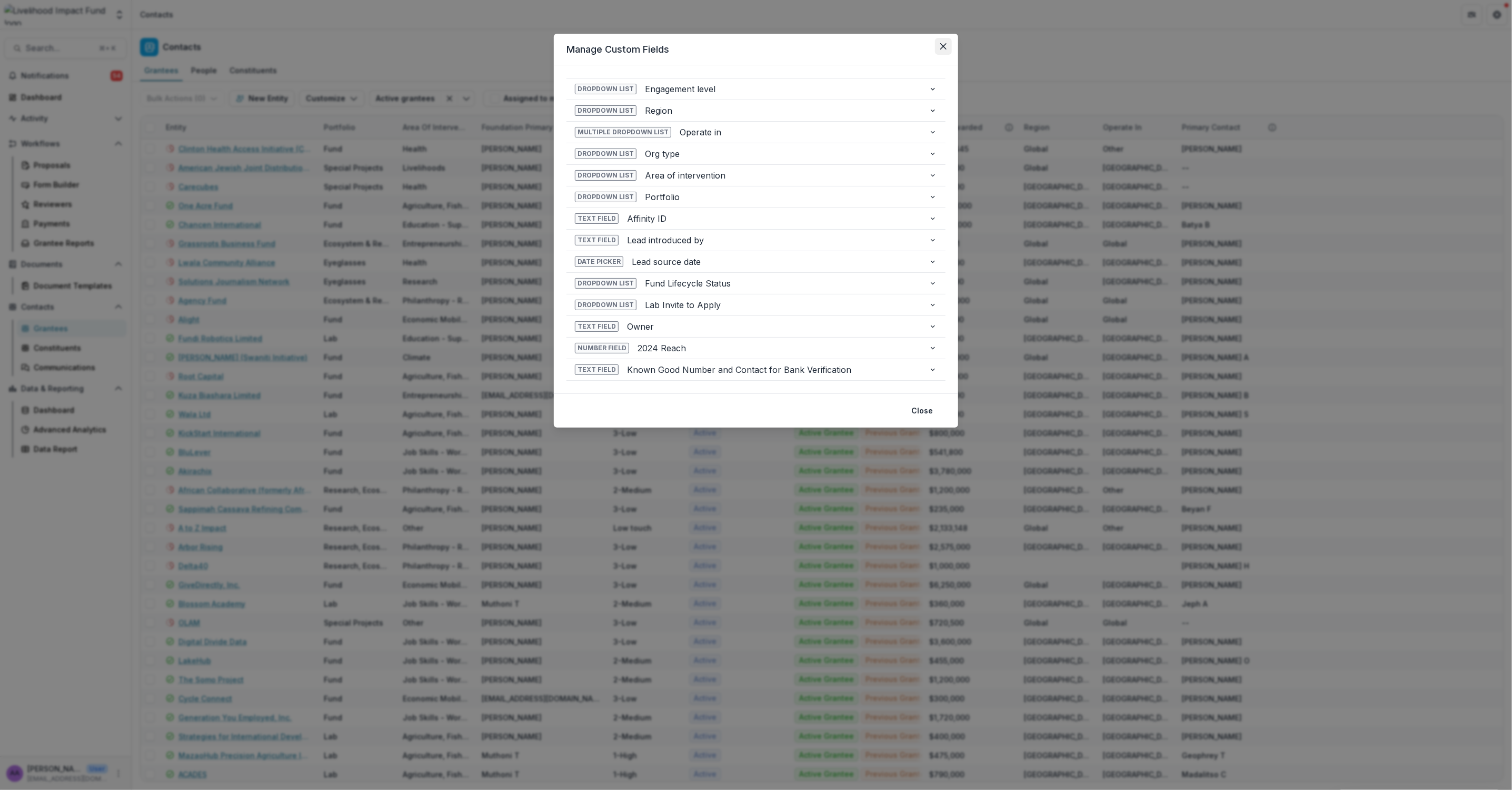
click at [946, 48] on icon "Close" at bounding box center [943, 46] width 6 height 6
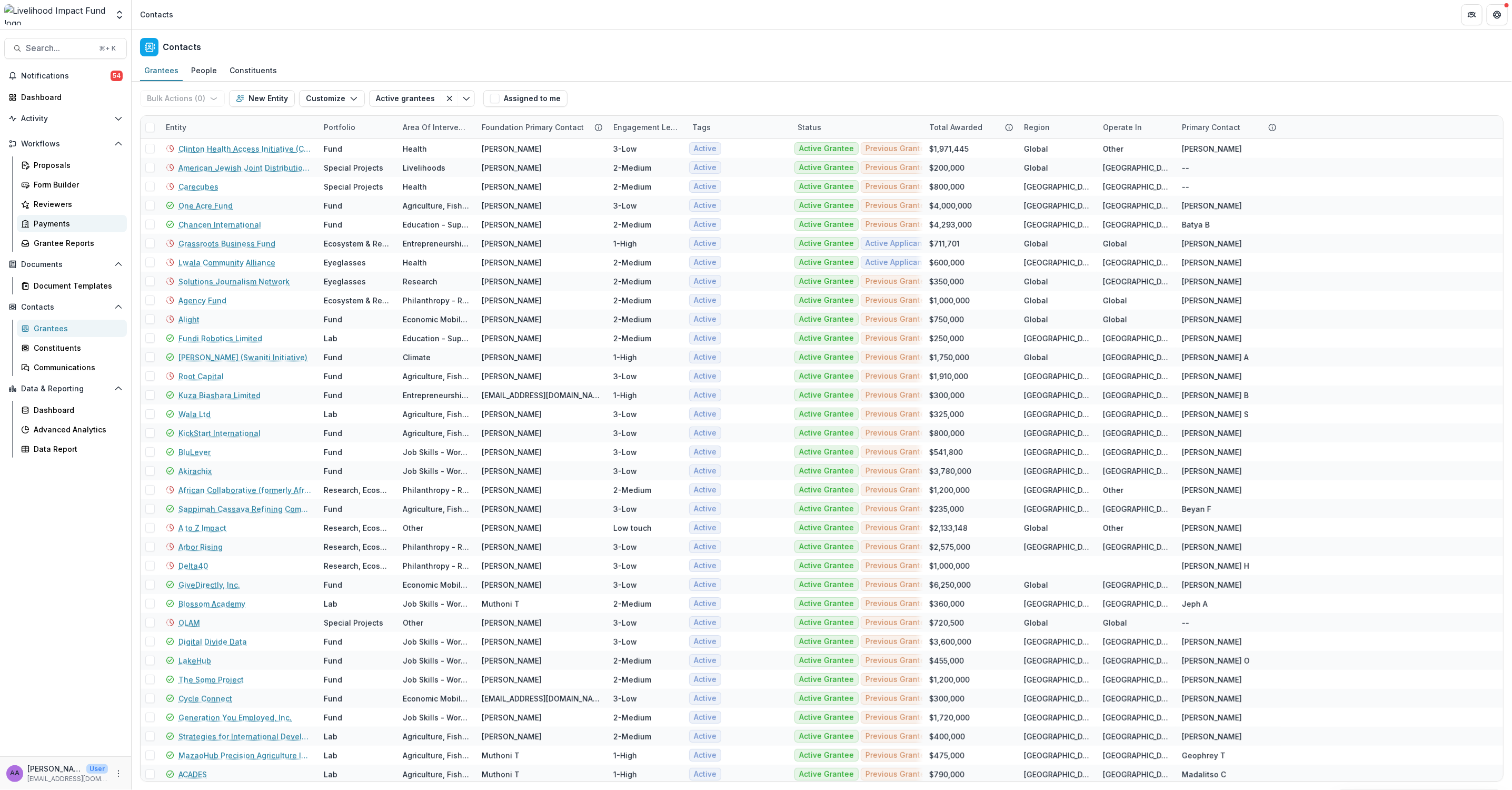
click at [62, 221] on div "Payments" at bounding box center [76, 224] width 85 height 11
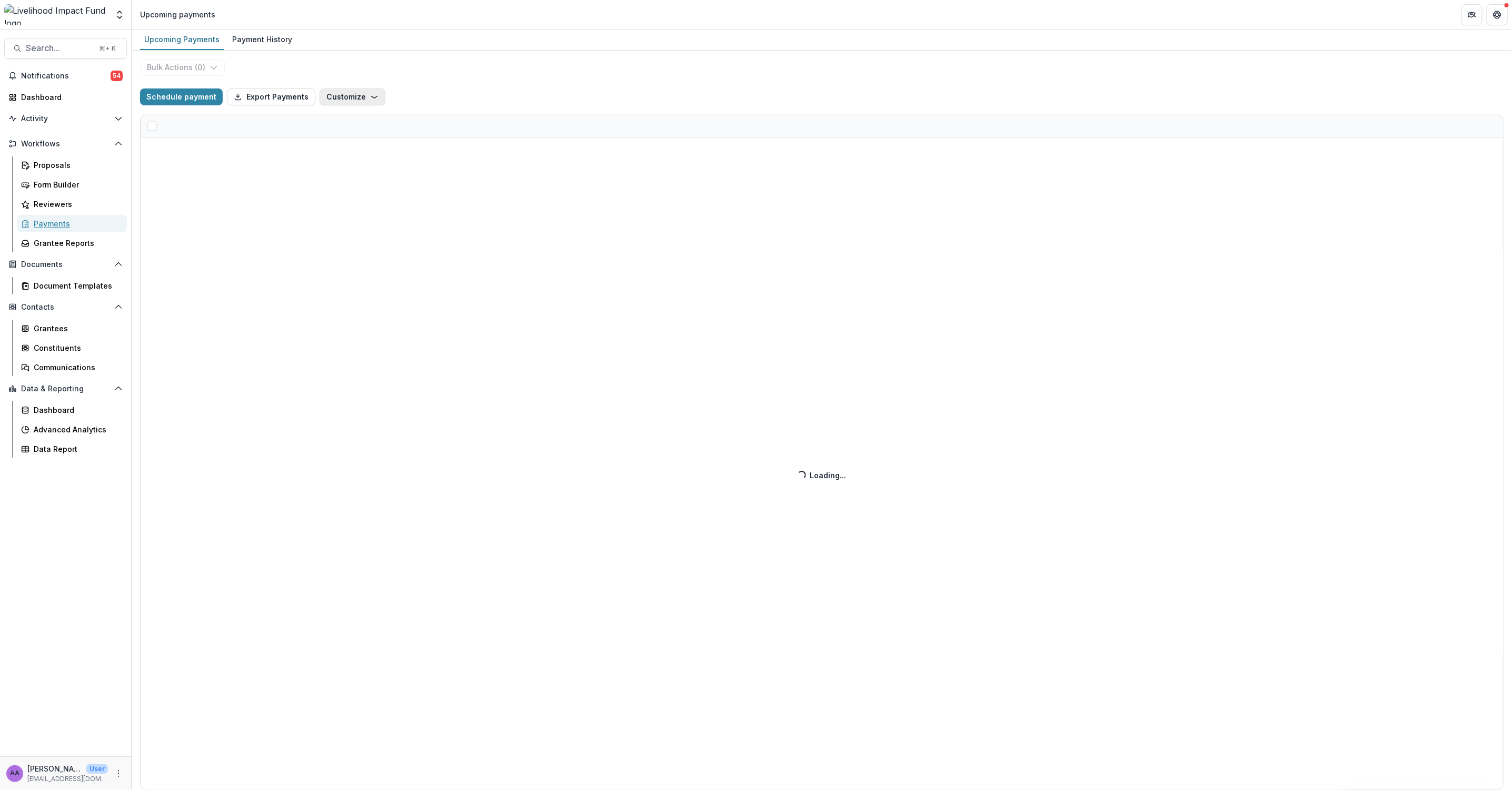
click at [350, 97] on button "Customize" at bounding box center [353, 97] width 66 height 17
select select "******"
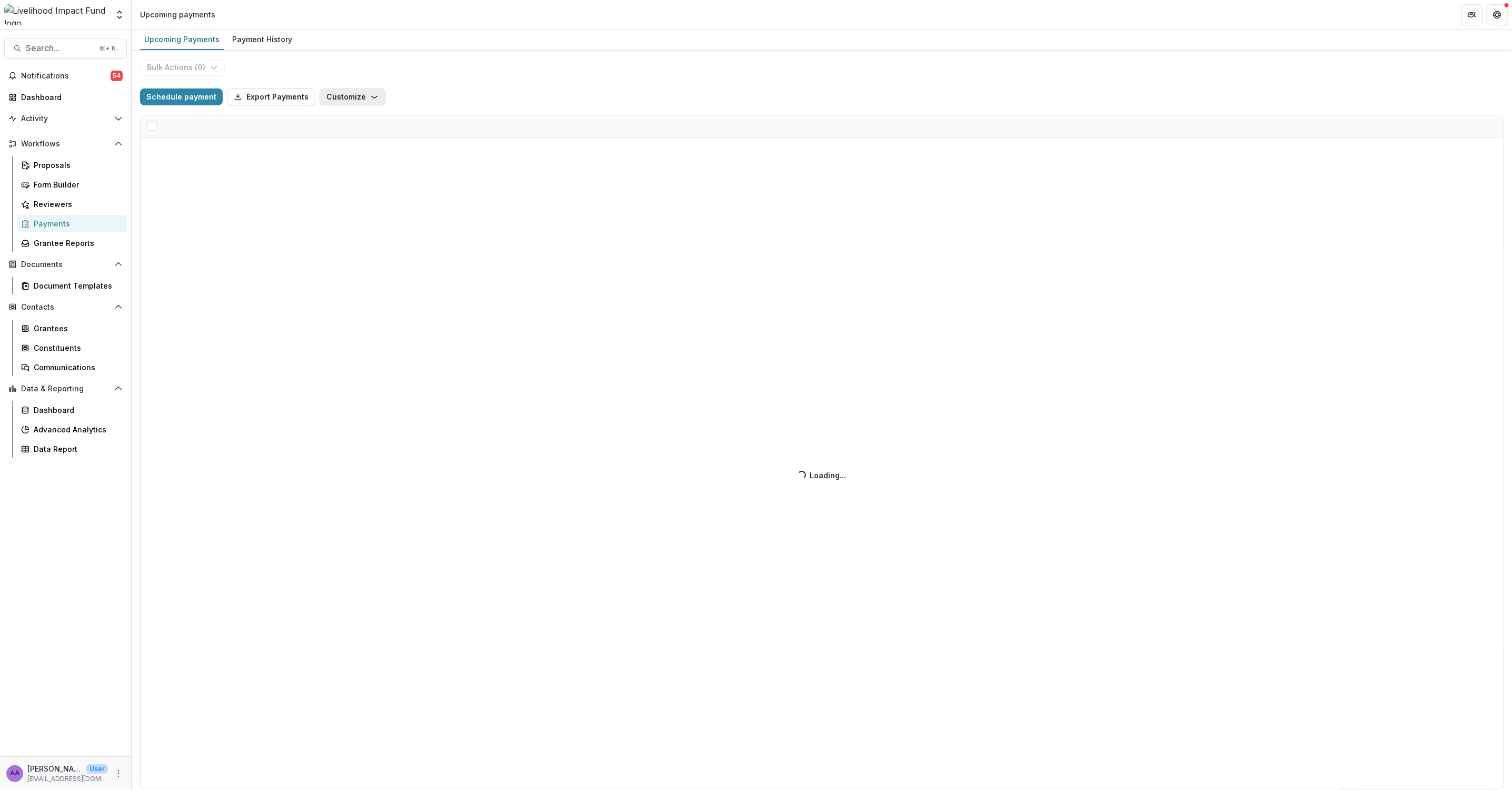
select select "******"
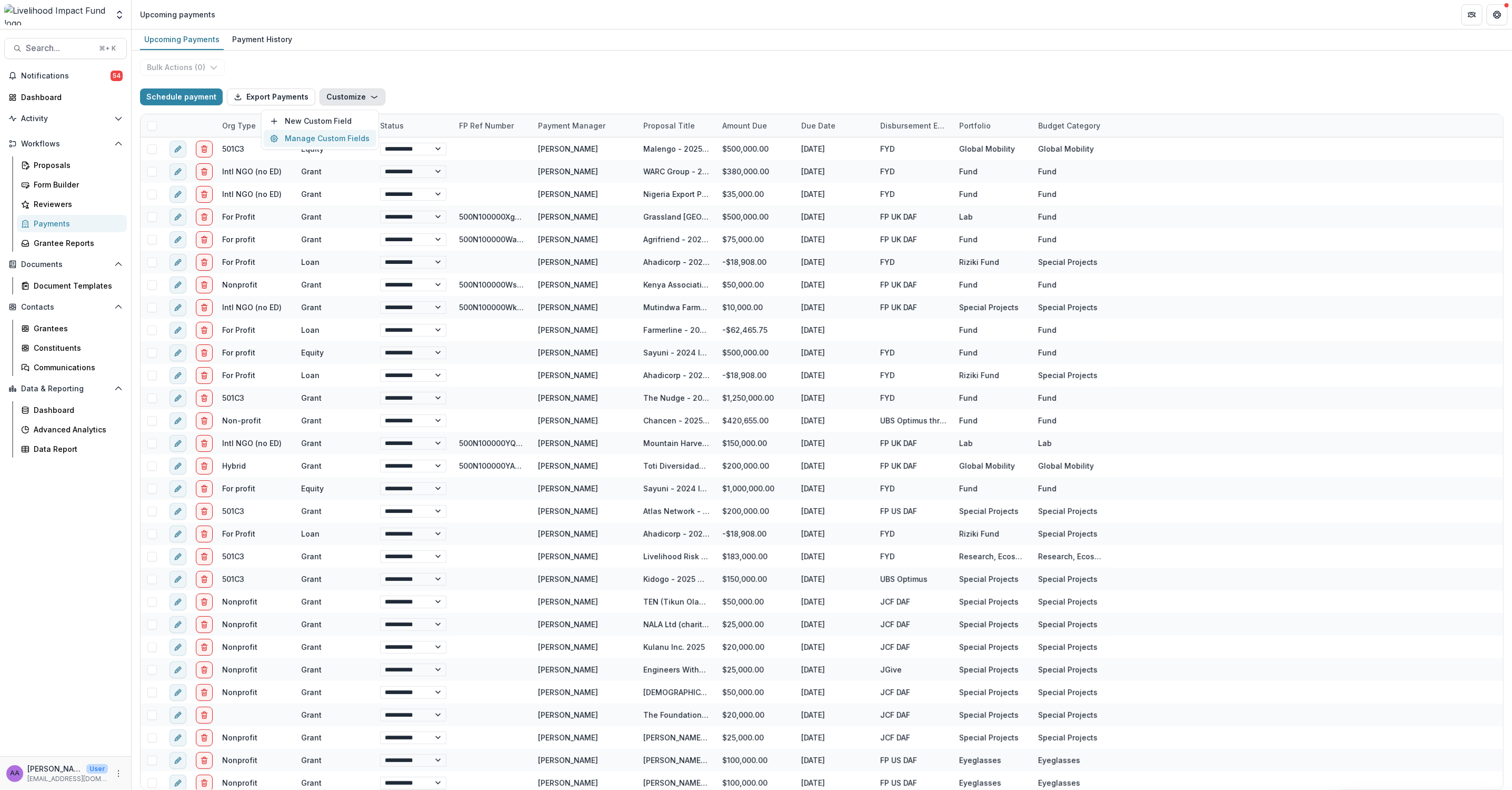
click at [342, 131] on button "Manage Custom Fields" at bounding box center [320, 138] width 112 height 17
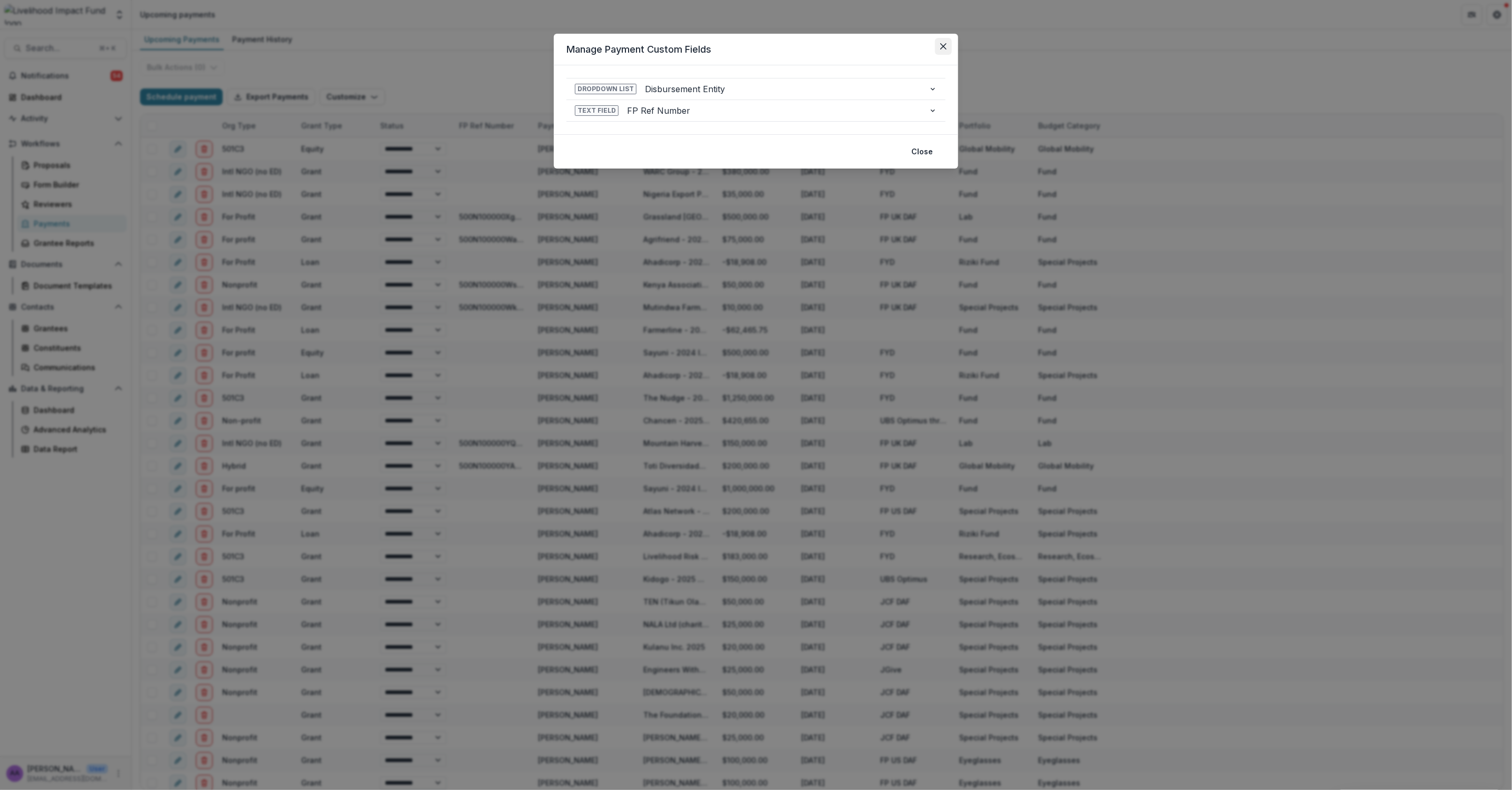
drag, startPoint x: 949, startPoint y: 44, endPoint x: 942, endPoint y: 45, distance: 7.1
click at [948, 44] on button "Close" at bounding box center [943, 46] width 17 height 17
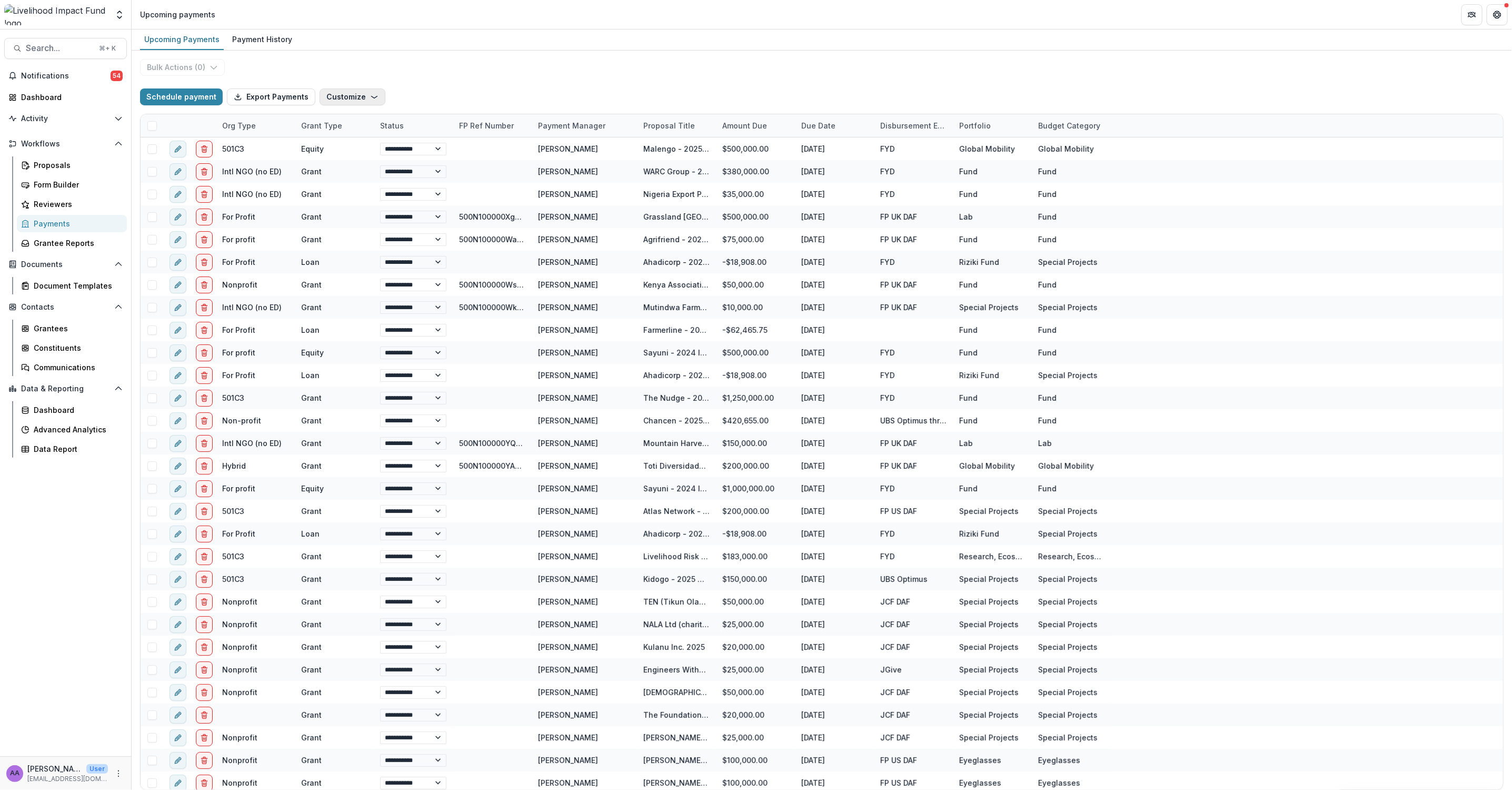
click at [339, 92] on button "Customize" at bounding box center [353, 97] width 66 height 17
click at [336, 140] on button "Manage Custom Fields" at bounding box center [320, 138] width 112 height 17
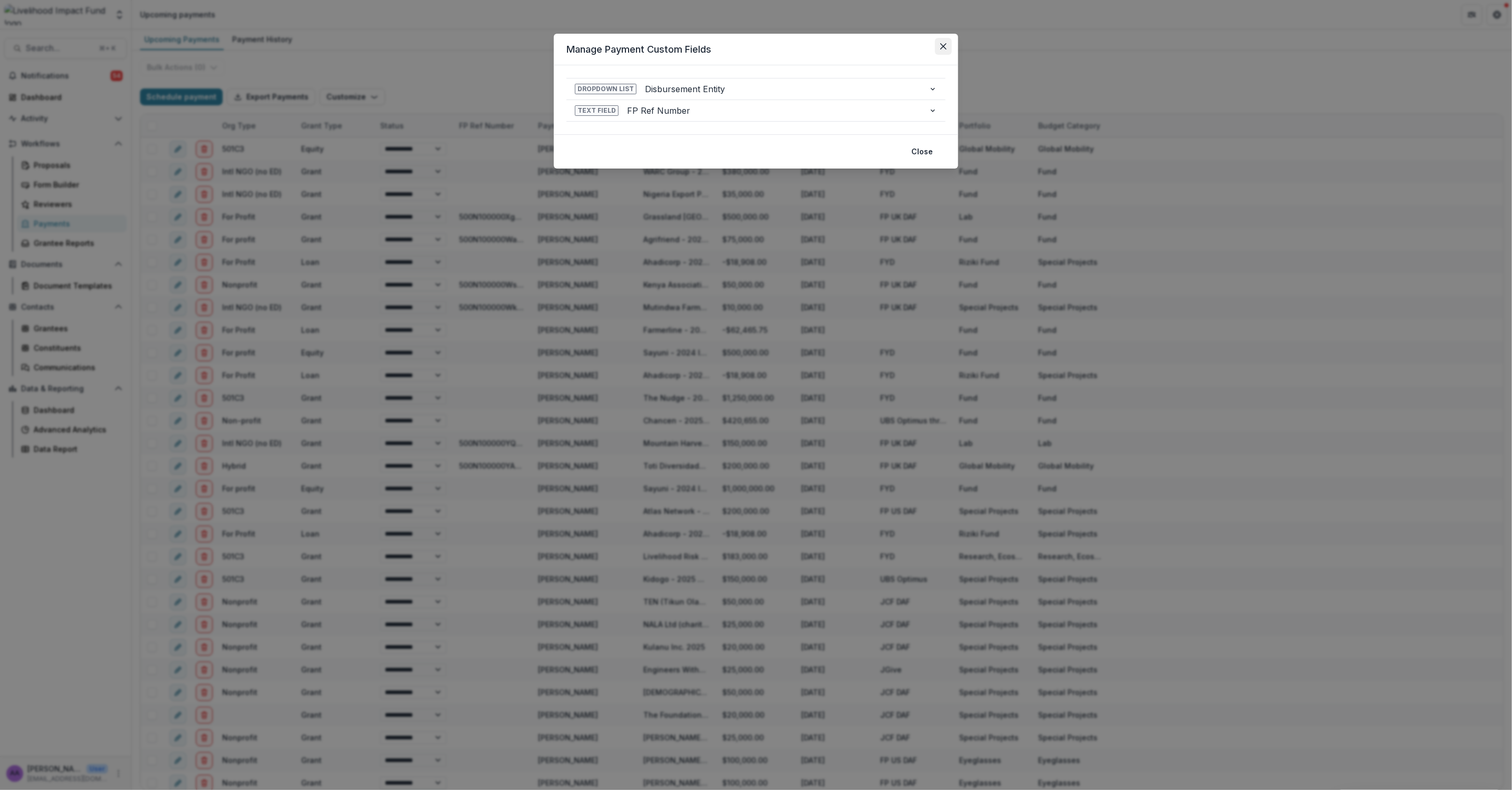
click at [942, 45] on icon "Close" at bounding box center [943, 46] width 6 height 6
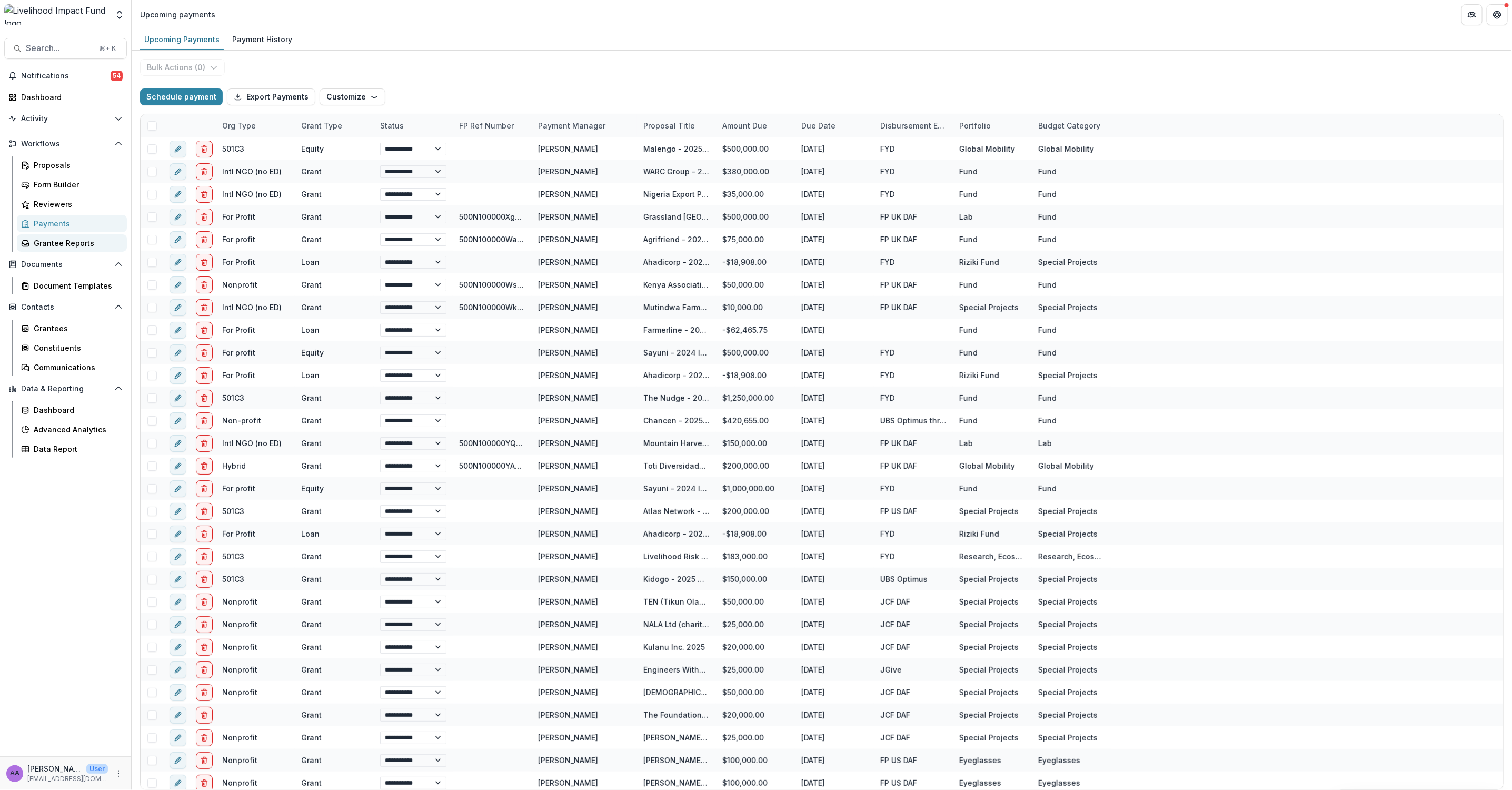
click at [62, 242] on div "Grantee Reports" at bounding box center [76, 243] width 85 height 11
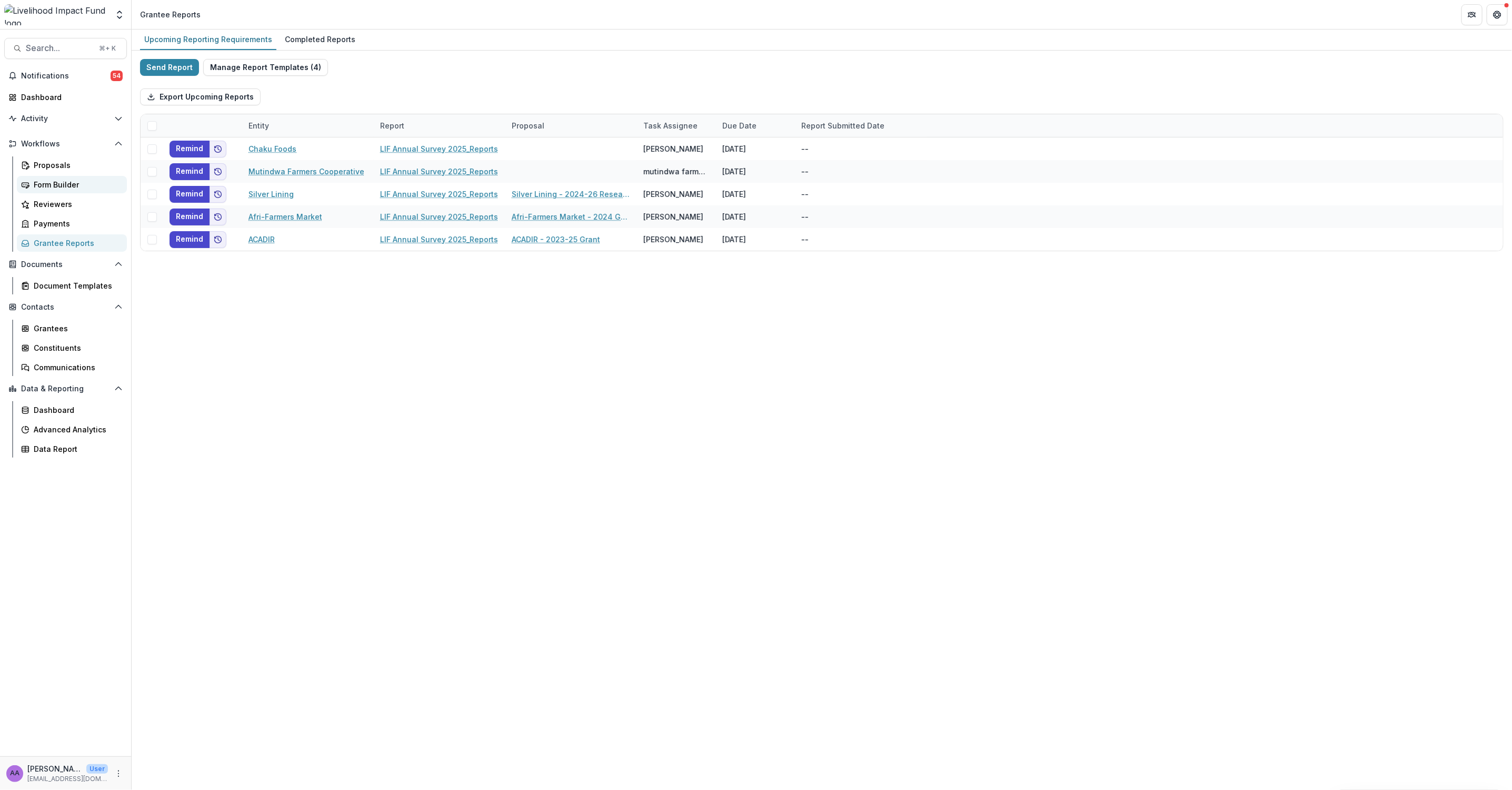
click at [60, 188] on div "Form Builder" at bounding box center [76, 185] width 85 height 11
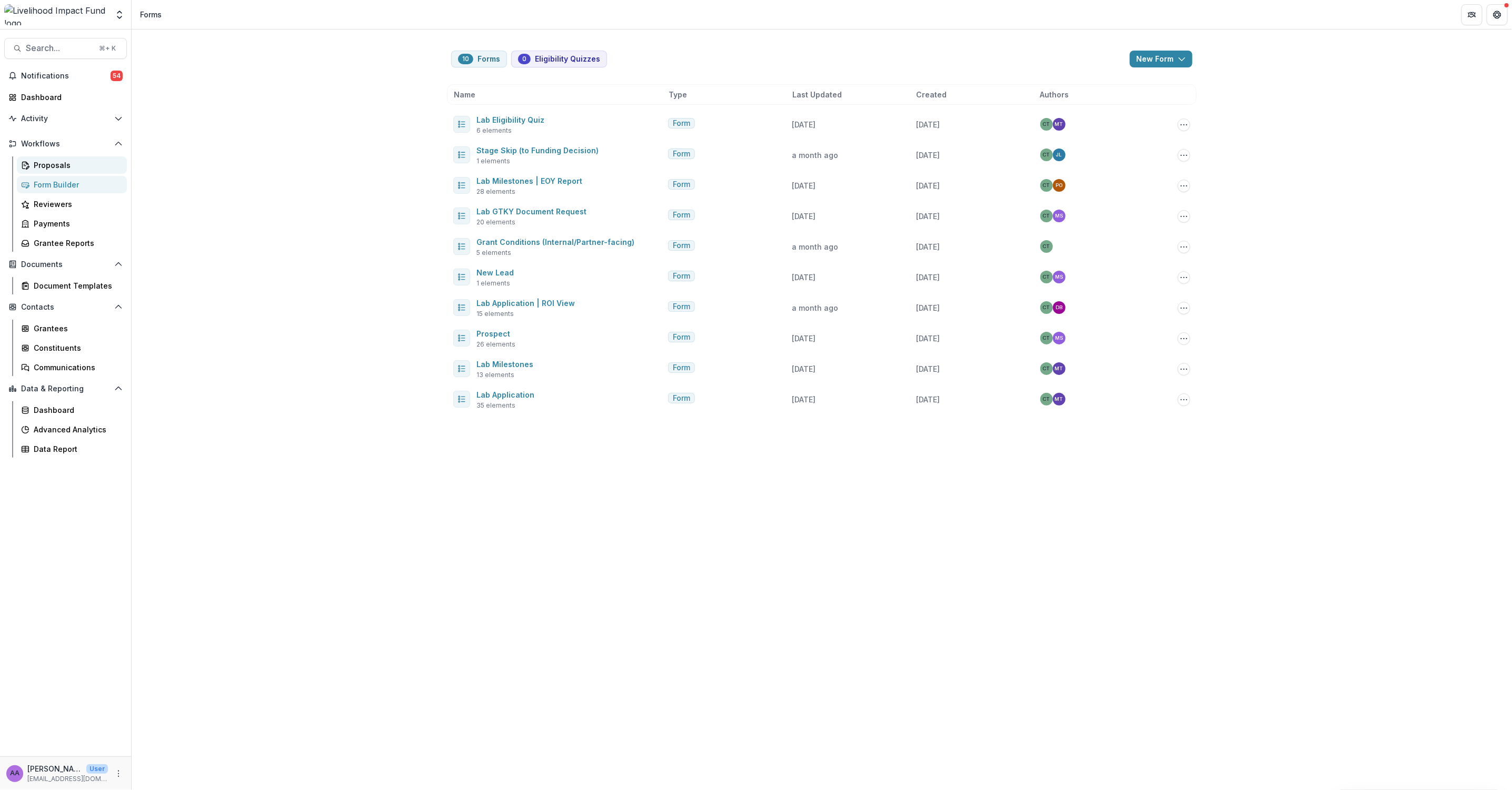
click at [60, 169] on div "Proposals" at bounding box center [76, 165] width 85 height 11
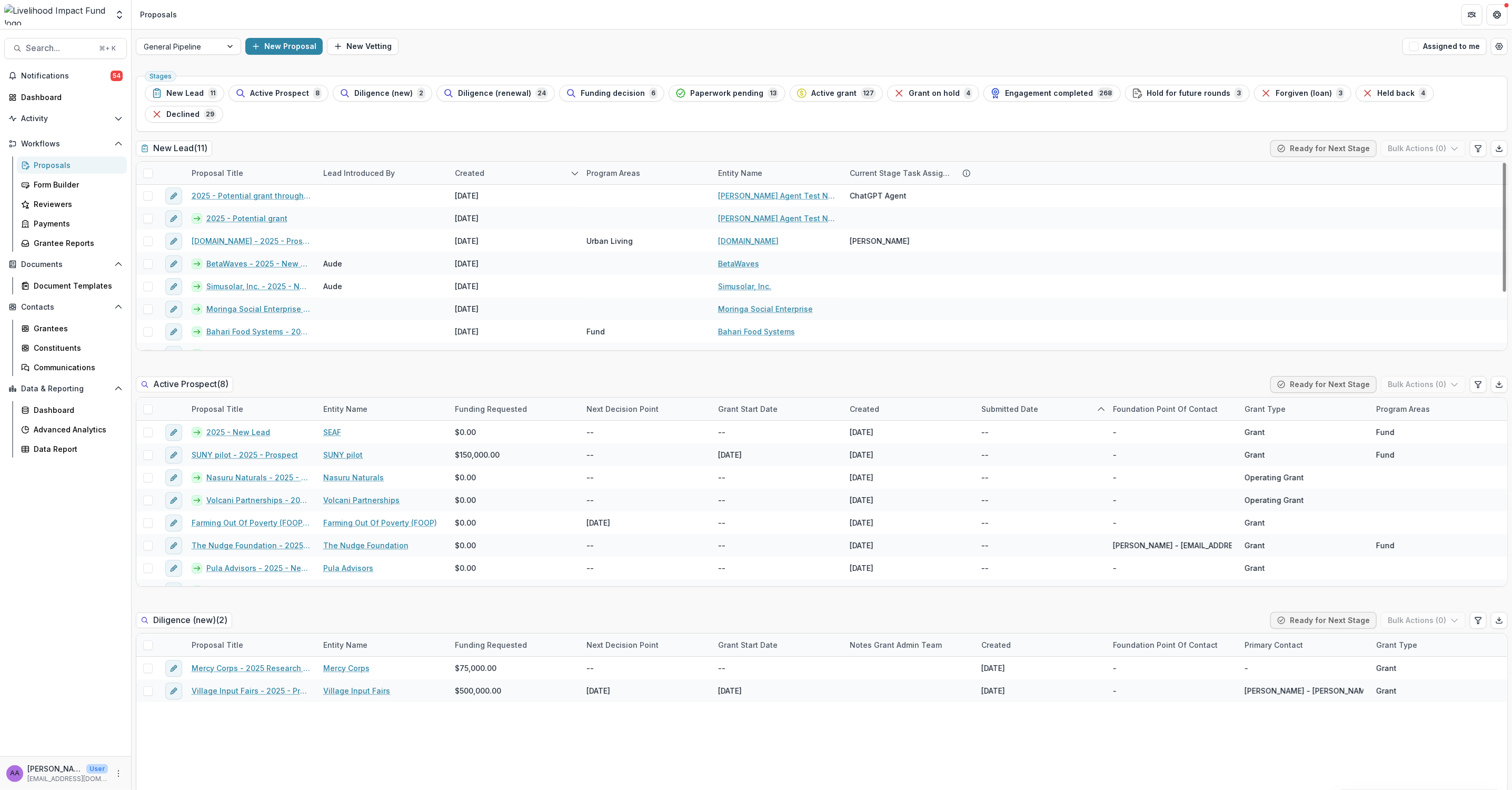
click at [594, 168] on div "Program Areas" at bounding box center [613, 173] width 67 height 11
click at [62, 415] on div "Dashboard" at bounding box center [76, 410] width 85 height 11
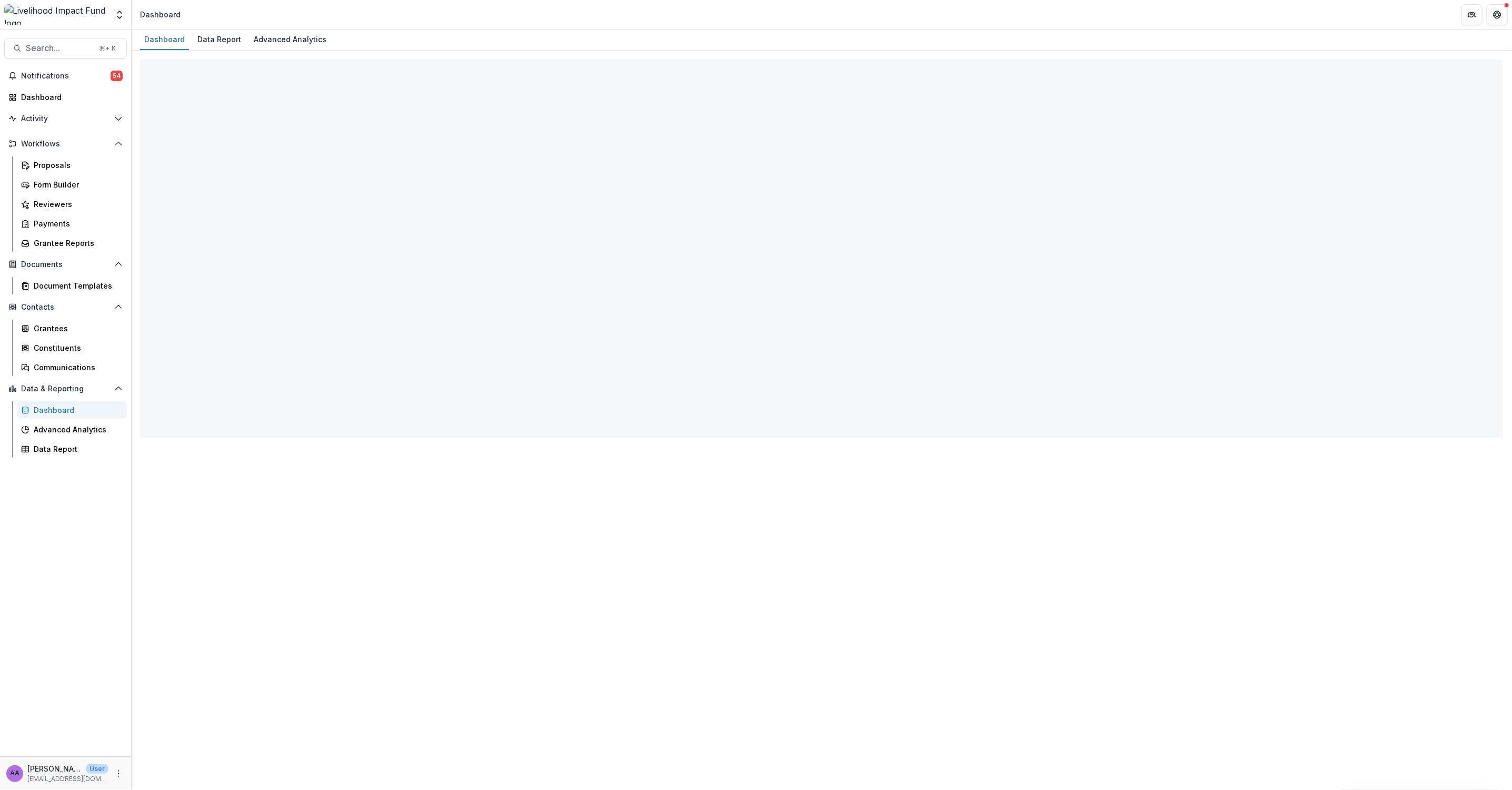
select select "**********"
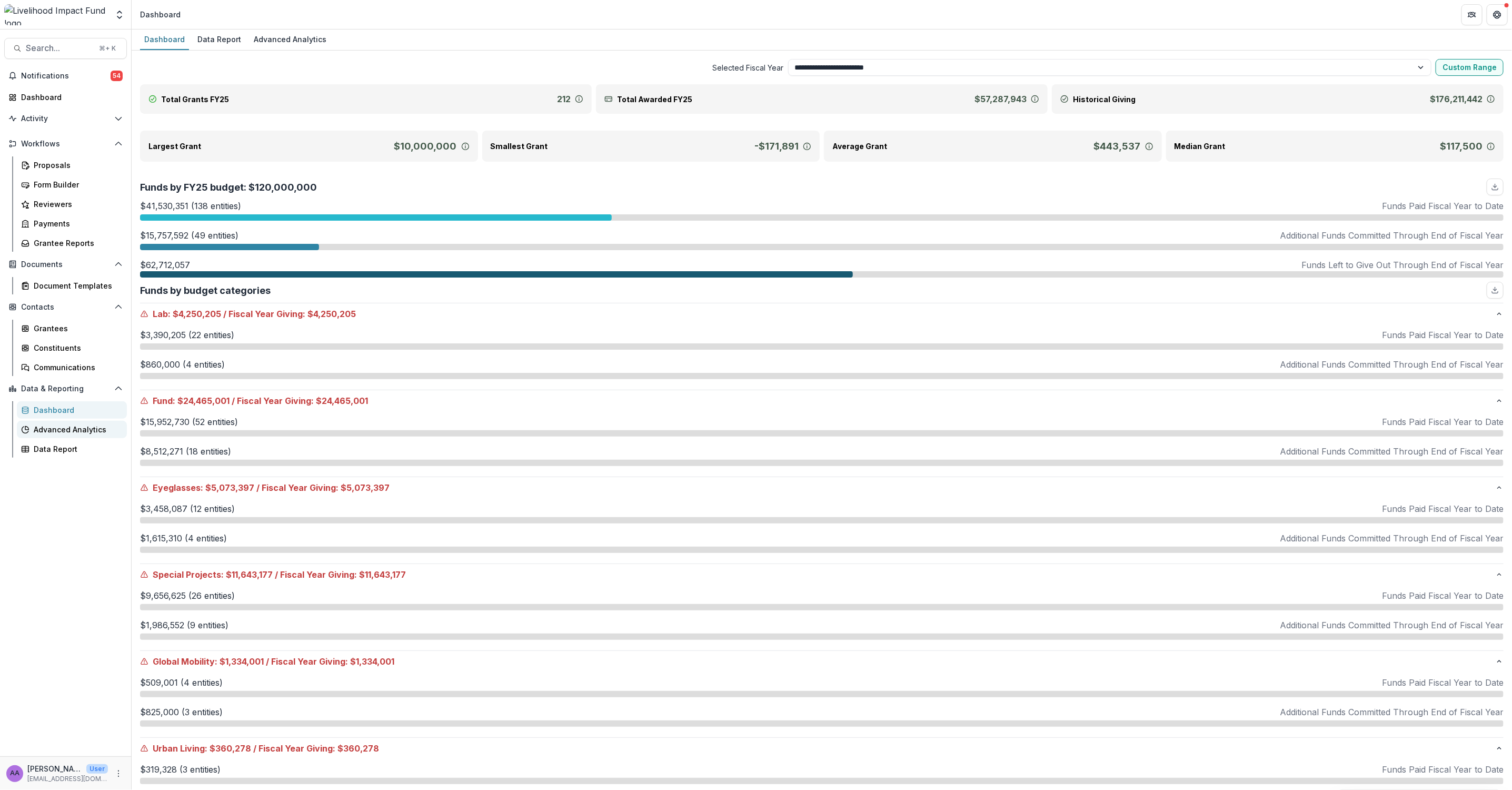
click at [79, 429] on div "Advanced Analytics" at bounding box center [76, 429] width 85 height 11
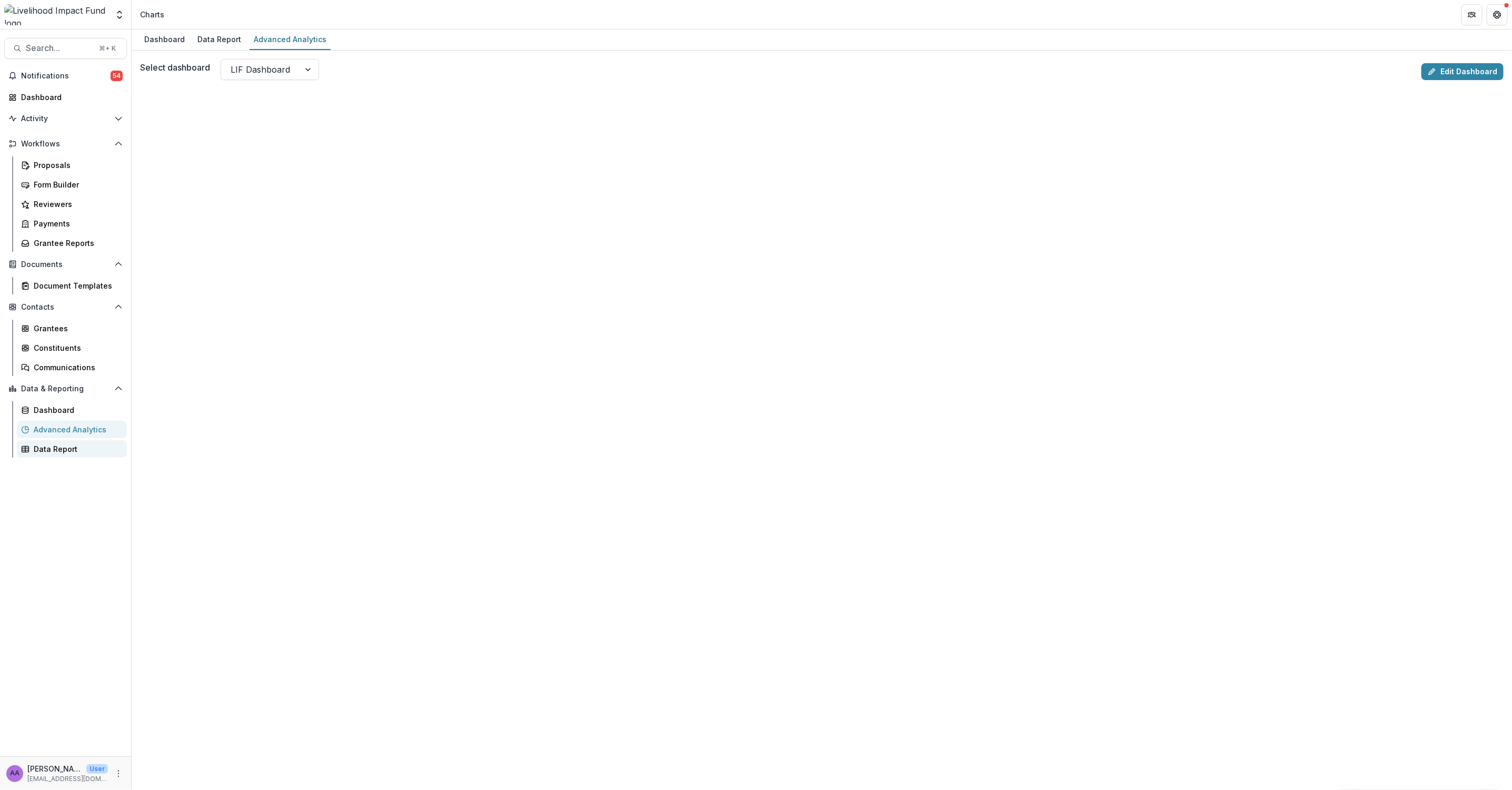
click at [58, 453] on div "Data Report" at bounding box center [76, 449] width 85 height 11
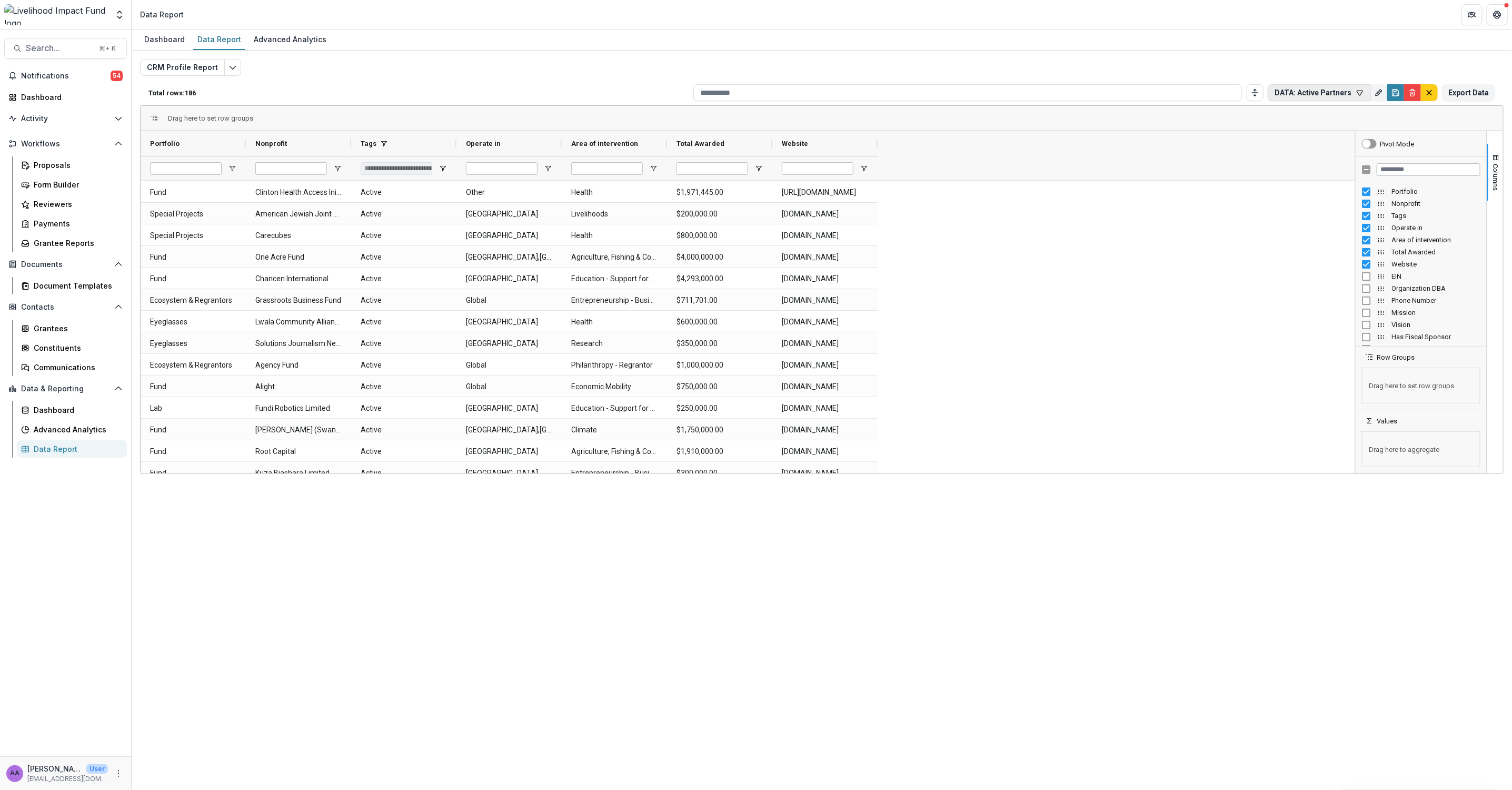
click at [1315, 91] on button "DATA: Active Partners" at bounding box center [1319, 93] width 103 height 17
click at [119, 773] on icon "More" at bounding box center [119, 773] width 9 height 9
click at [204, 749] on link "User Settings" at bounding box center [188, 750] width 112 height 17
select select "****"
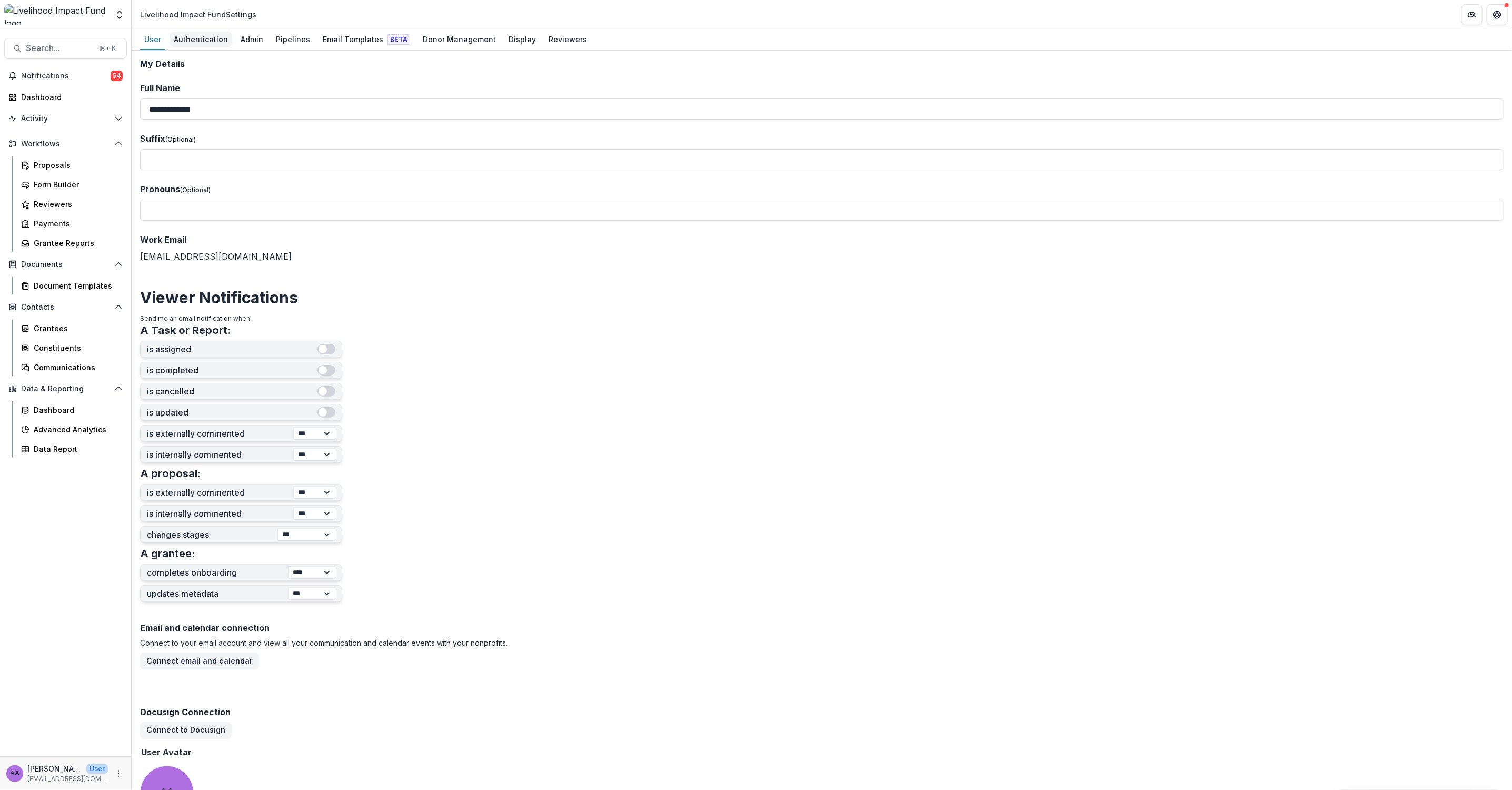
click at [211, 43] on div "Authentication" at bounding box center [201, 39] width 62 height 15
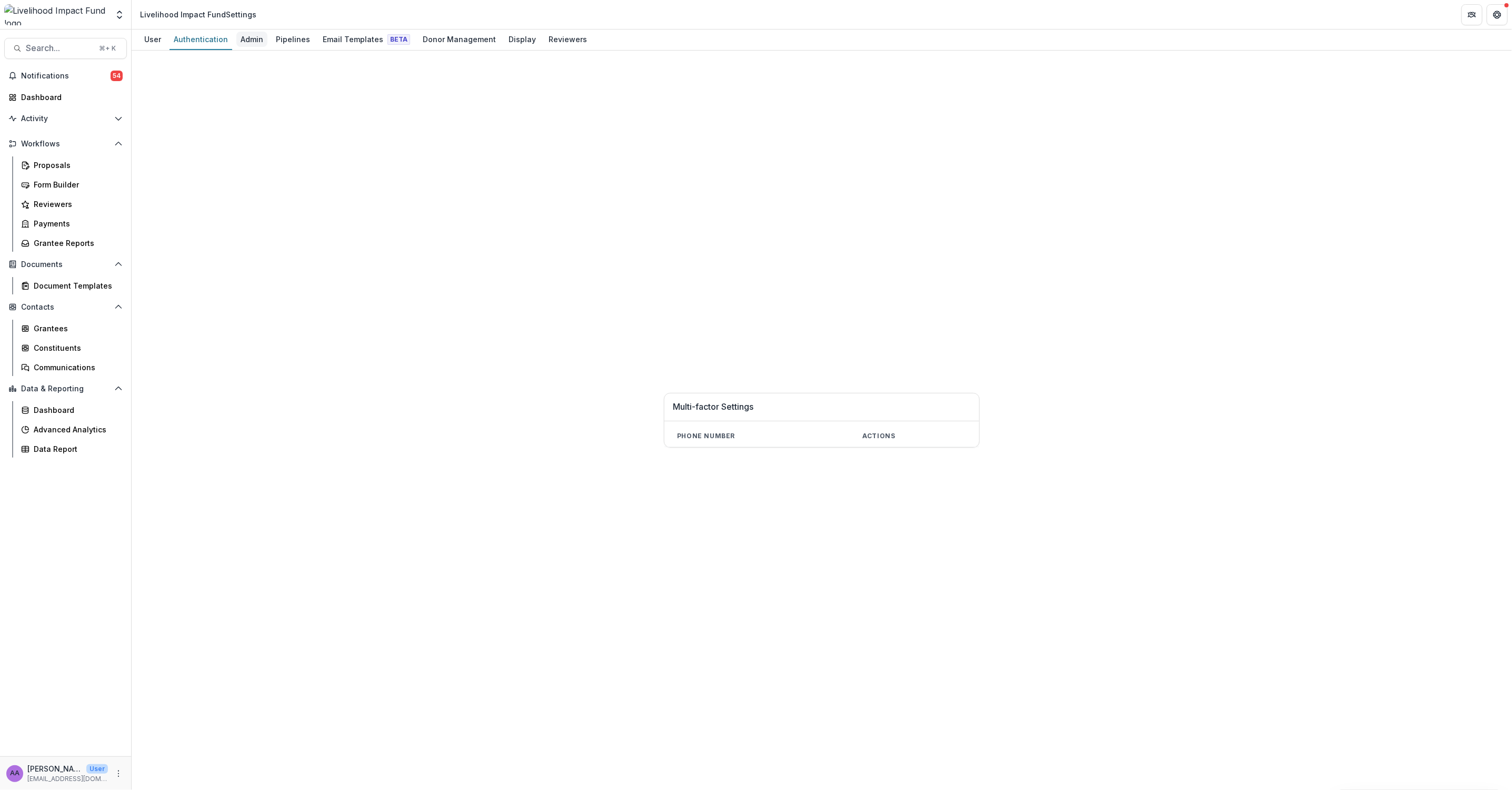
click at [254, 42] on div "Admin" at bounding box center [252, 39] width 31 height 15
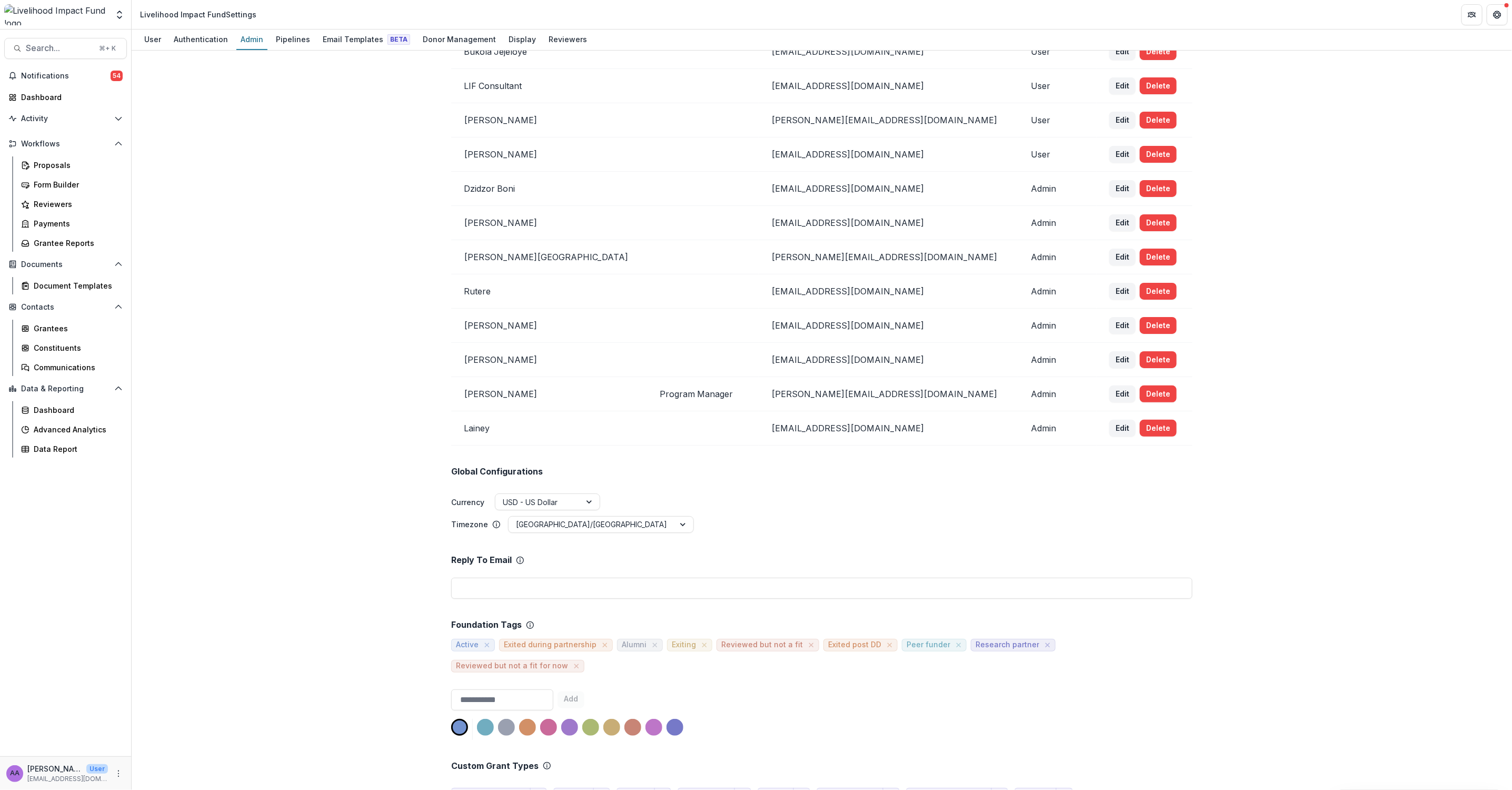
scroll to position [1154, 0]
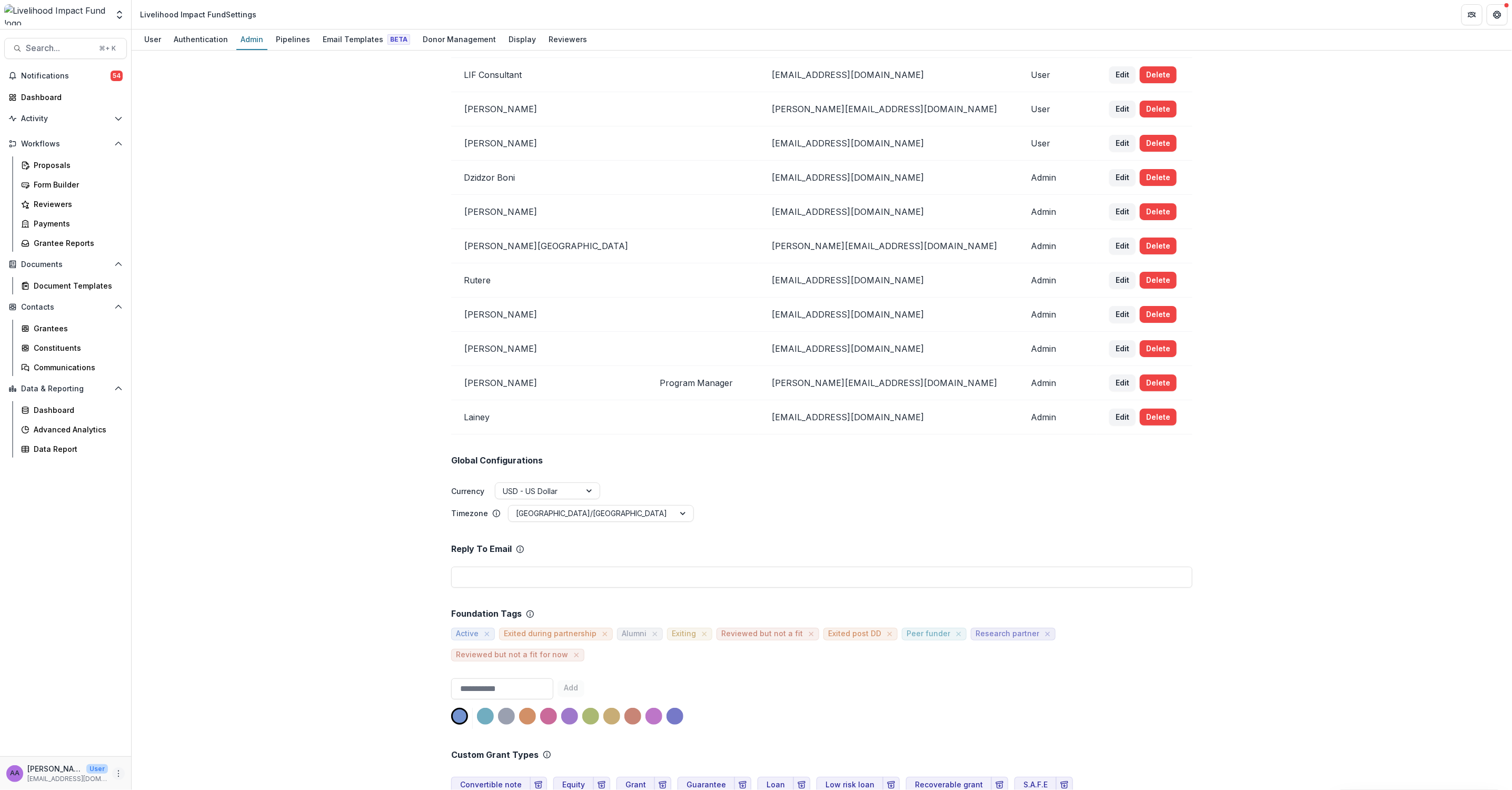
click at [122, 776] on icon "More" at bounding box center [119, 773] width 9 height 9
click at [173, 753] on link "User Settings" at bounding box center [188, 750] width 112 height 17
select select "****"
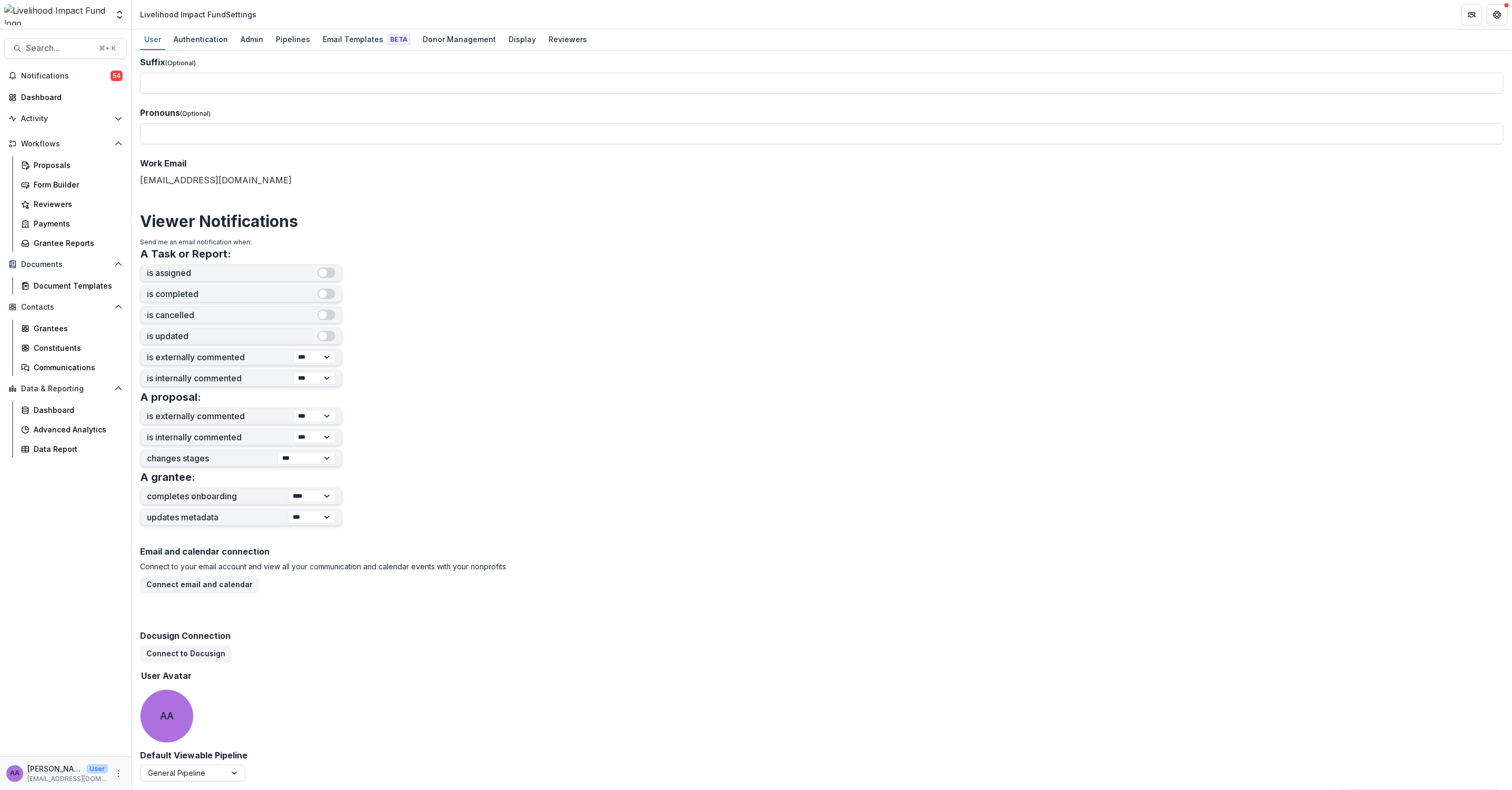
scroll to position [75, 0]
drag, startPoint x: 458, startPoint y: 39, endPoint x: 472, endPoint y: 38, distance: 14.0
click at [458, 39] on div "Donor Management" at bounding box center [459, 39] width 81 height 15
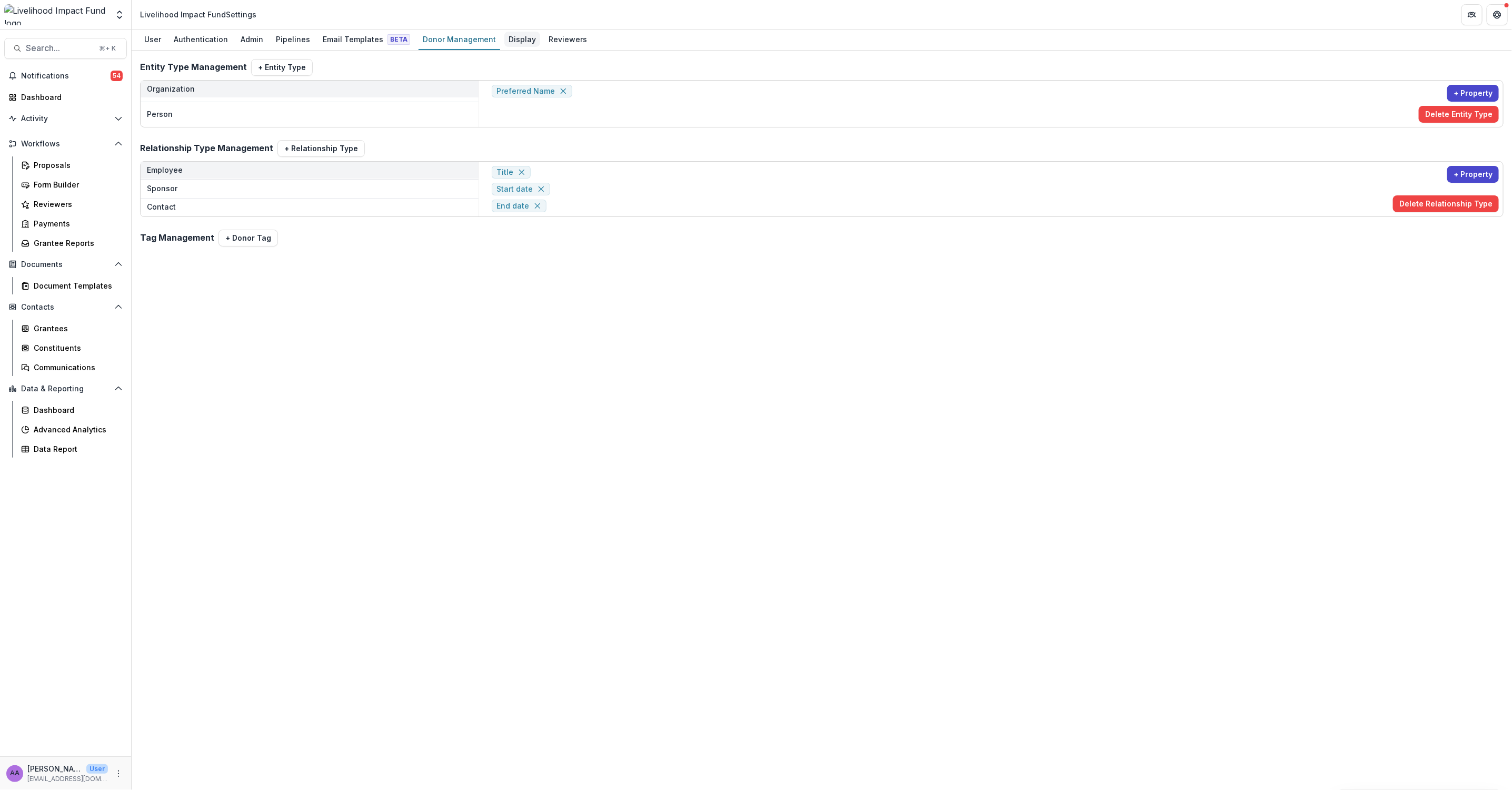
drag, startPoint x: 504, startPoint y: 38, endPoint x: 514, endPoint y: 39, distance: 10.0
click at [505, 38] on div "Display" at bounding box center [522, 39] width 36 height 15
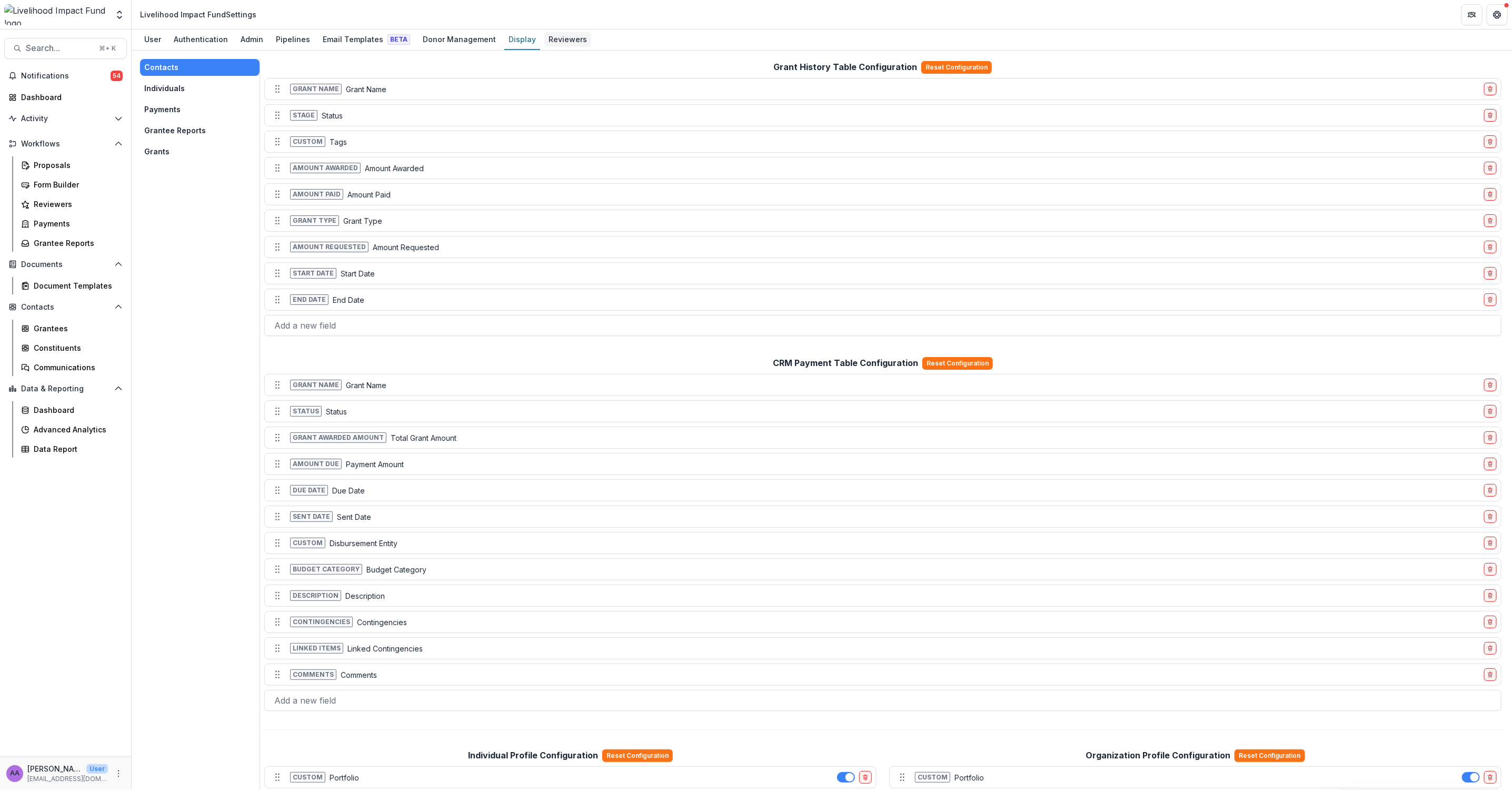
click at [556, 37] on div "Reviewers" at bounding box center [567, 39] width 47 height 15
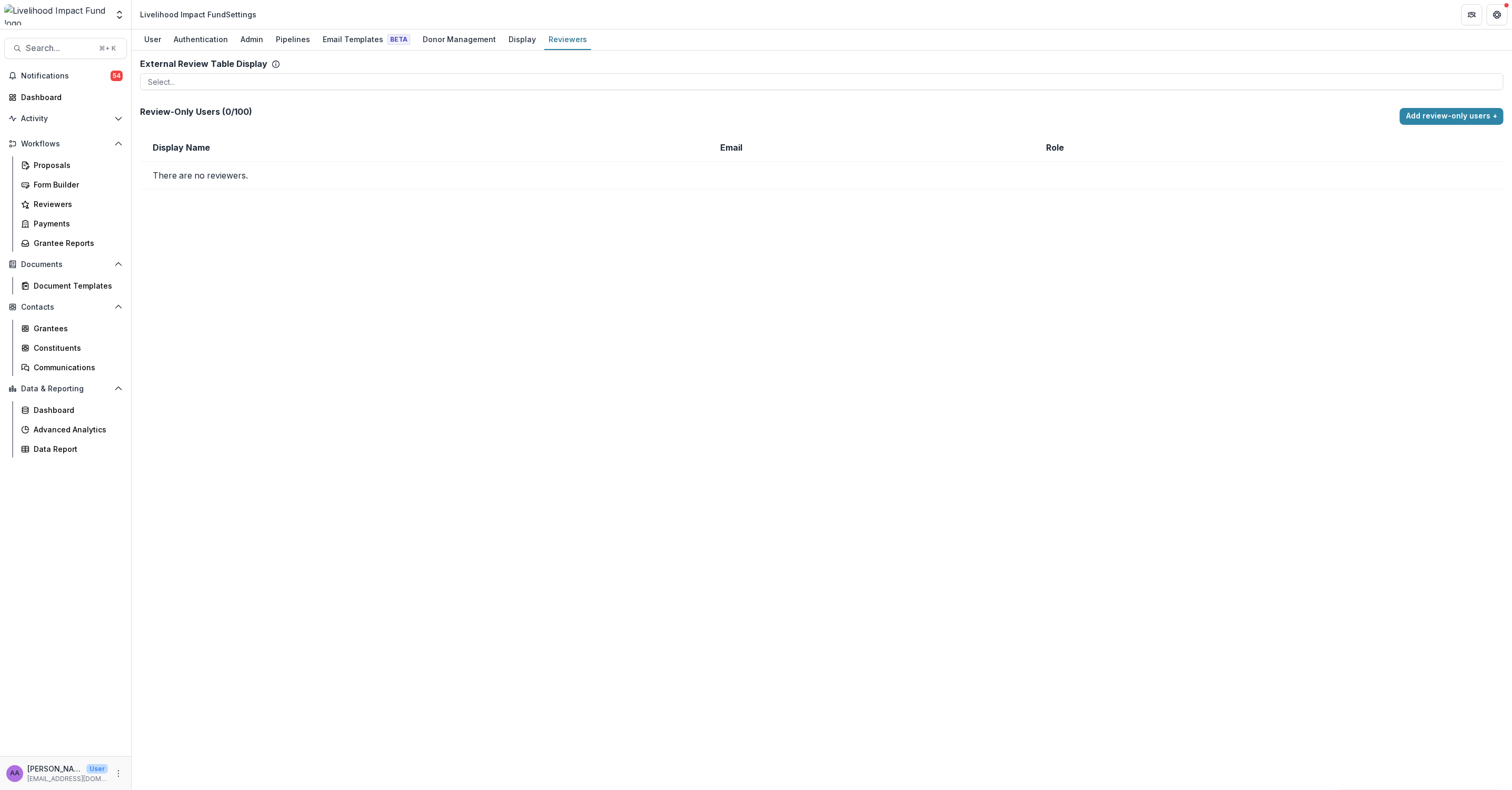
drag, startPoint x: 510, startPoint y: 36, endPoint x: 485, endPoint y: 52, distance: 29.7
click at [510, 36] on div "Display" at bounding box center [522, 39] width 36 height 15
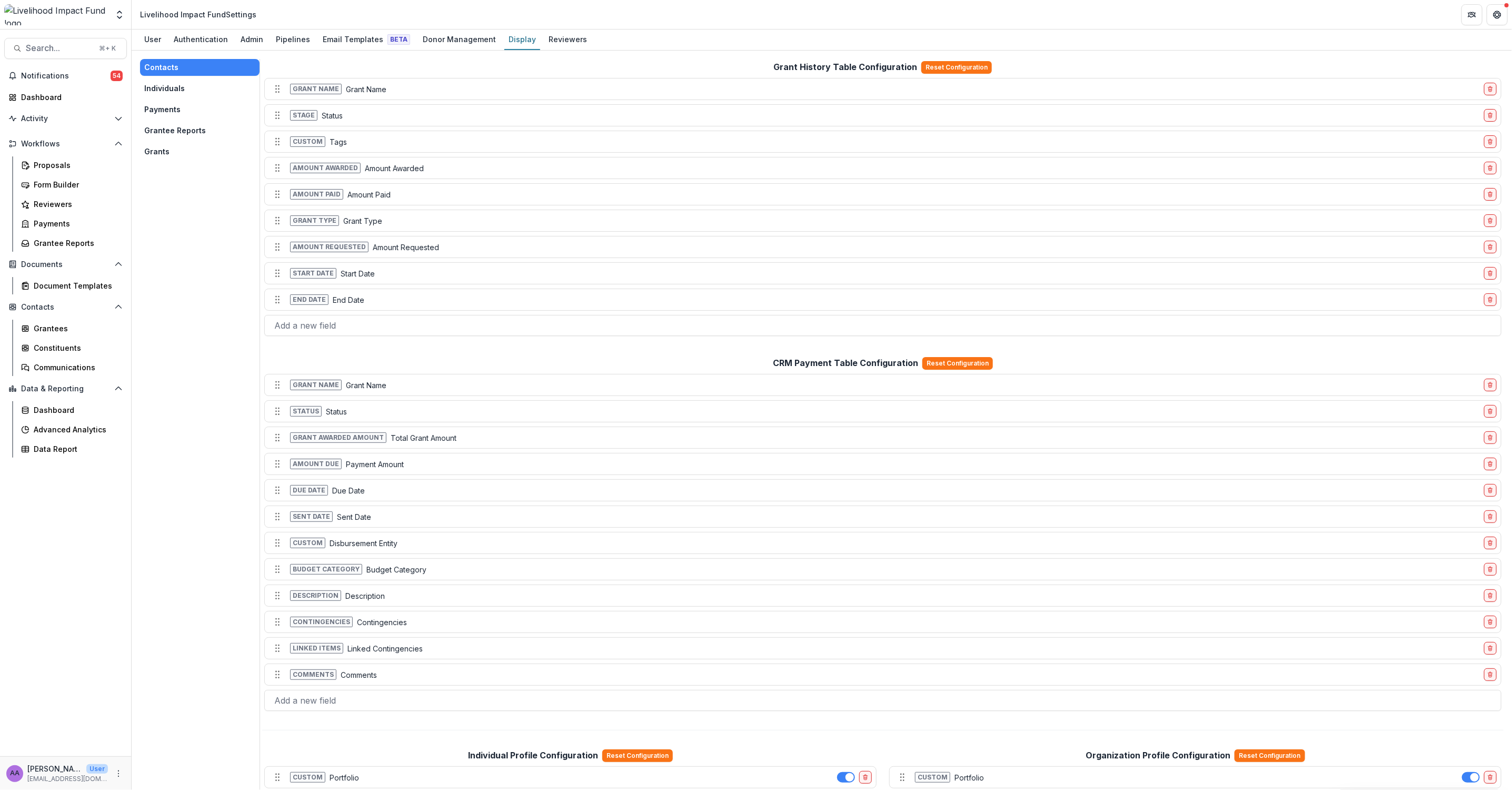
drag, startPoint x: 175, startPoint y: 89, endPoint x: 174, endPoint y: 105, distance: 16.0
click at [175, 89] on button "Individuals" at bounding box center [199, 89] width 119 height 17
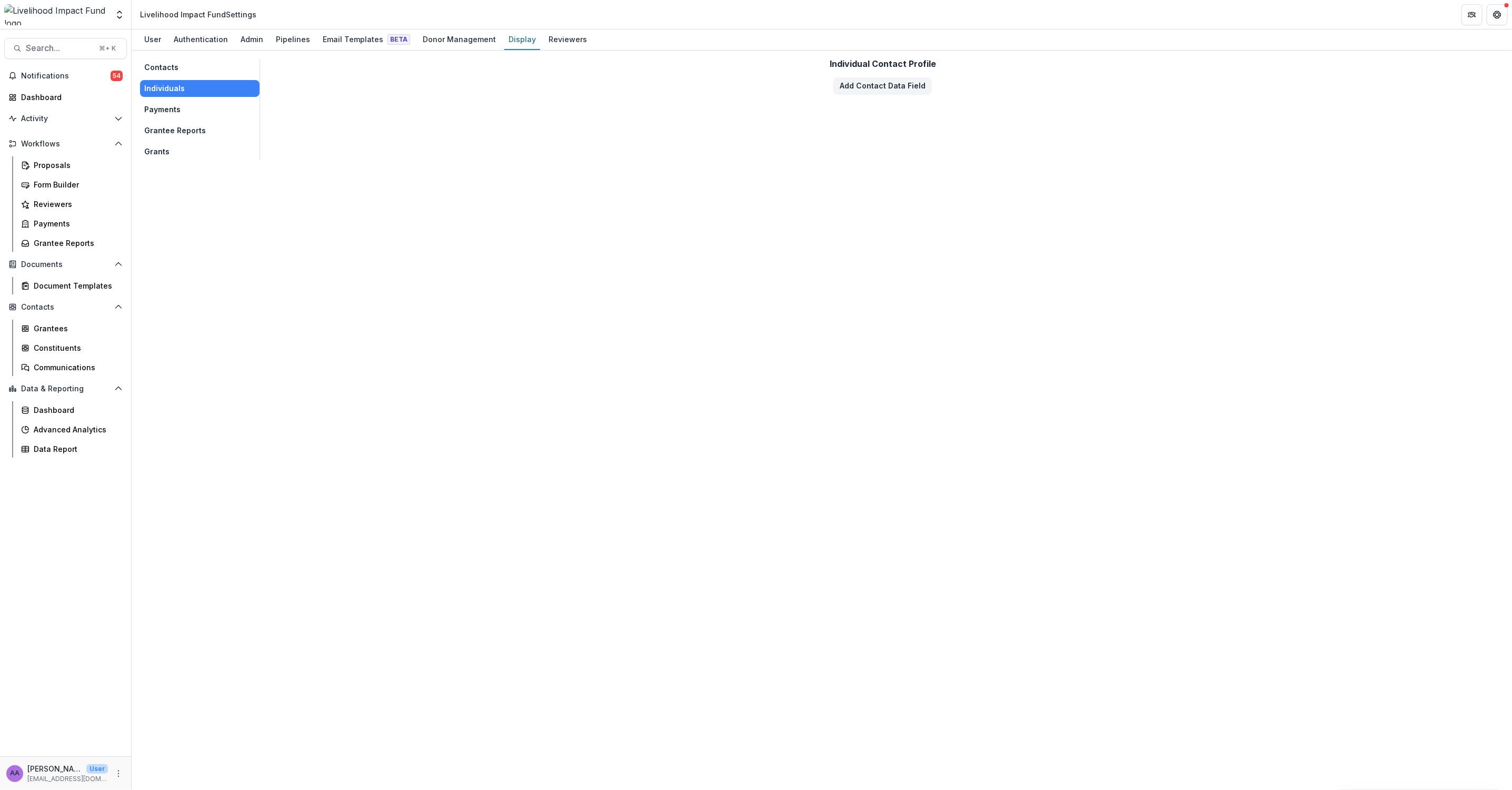
click at [174, 111] on button "Payments" at bounding box center [199, 109] width 119 height 17
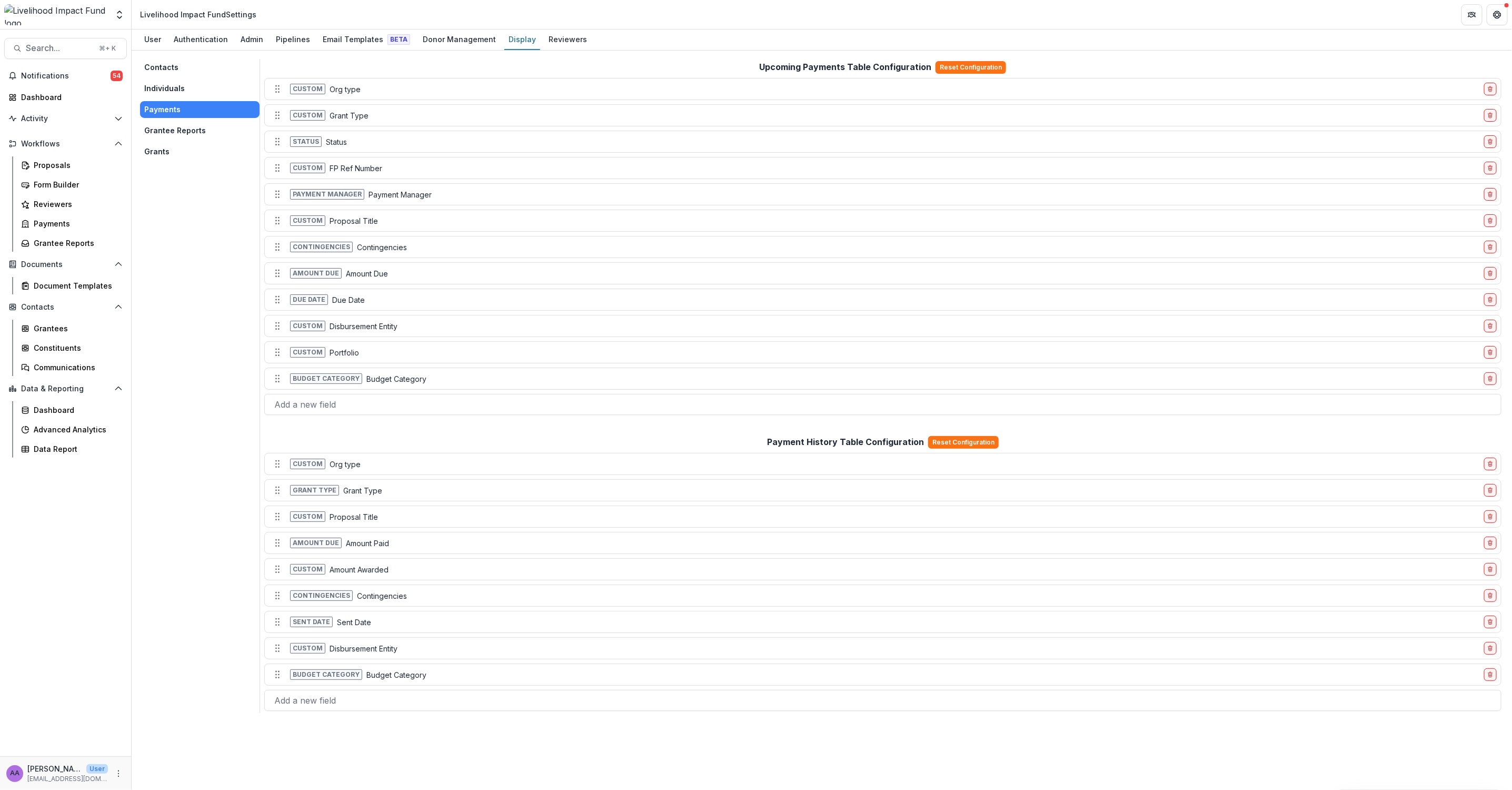
click at [180, 124] on button "Grantee Reports" at bounding box center [199, 131] width 119 height 17
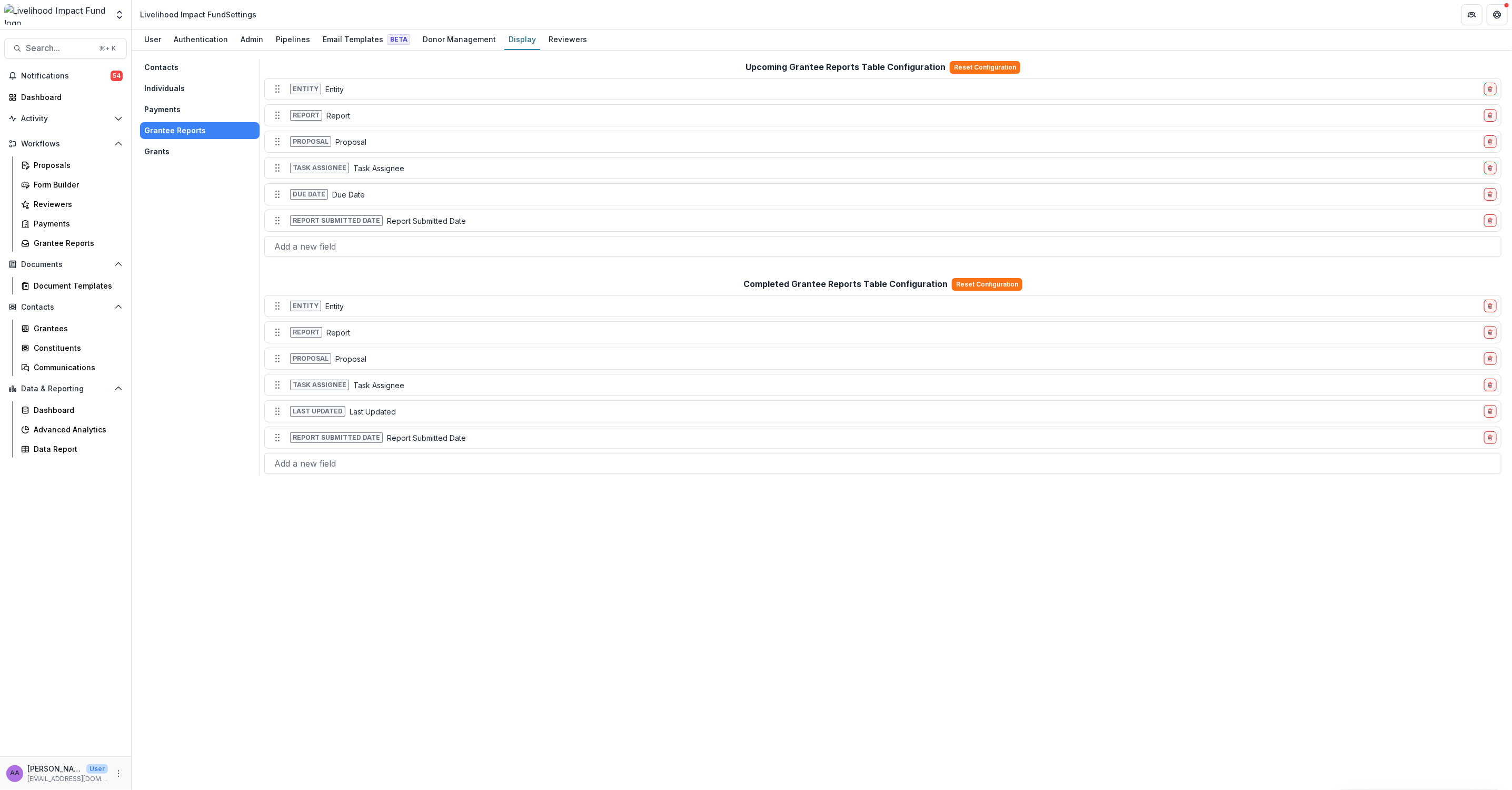
click at [168, 144] on button "Grants" at bounding box center [199, 152] width 119 height 17
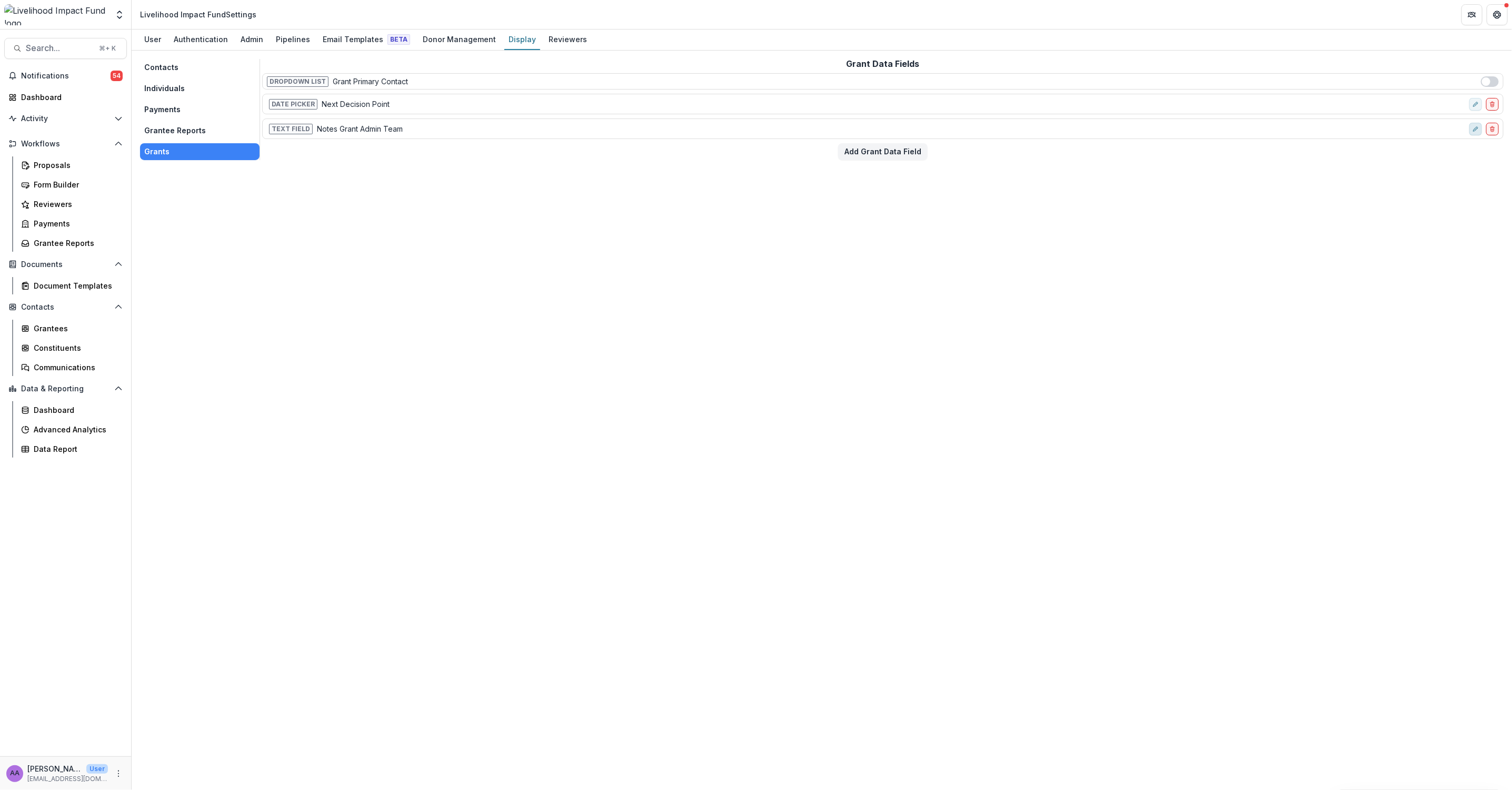
click at [1478, 131] on icon "edit-field-row" at bounding box center [1476, 129] width 6 height 6
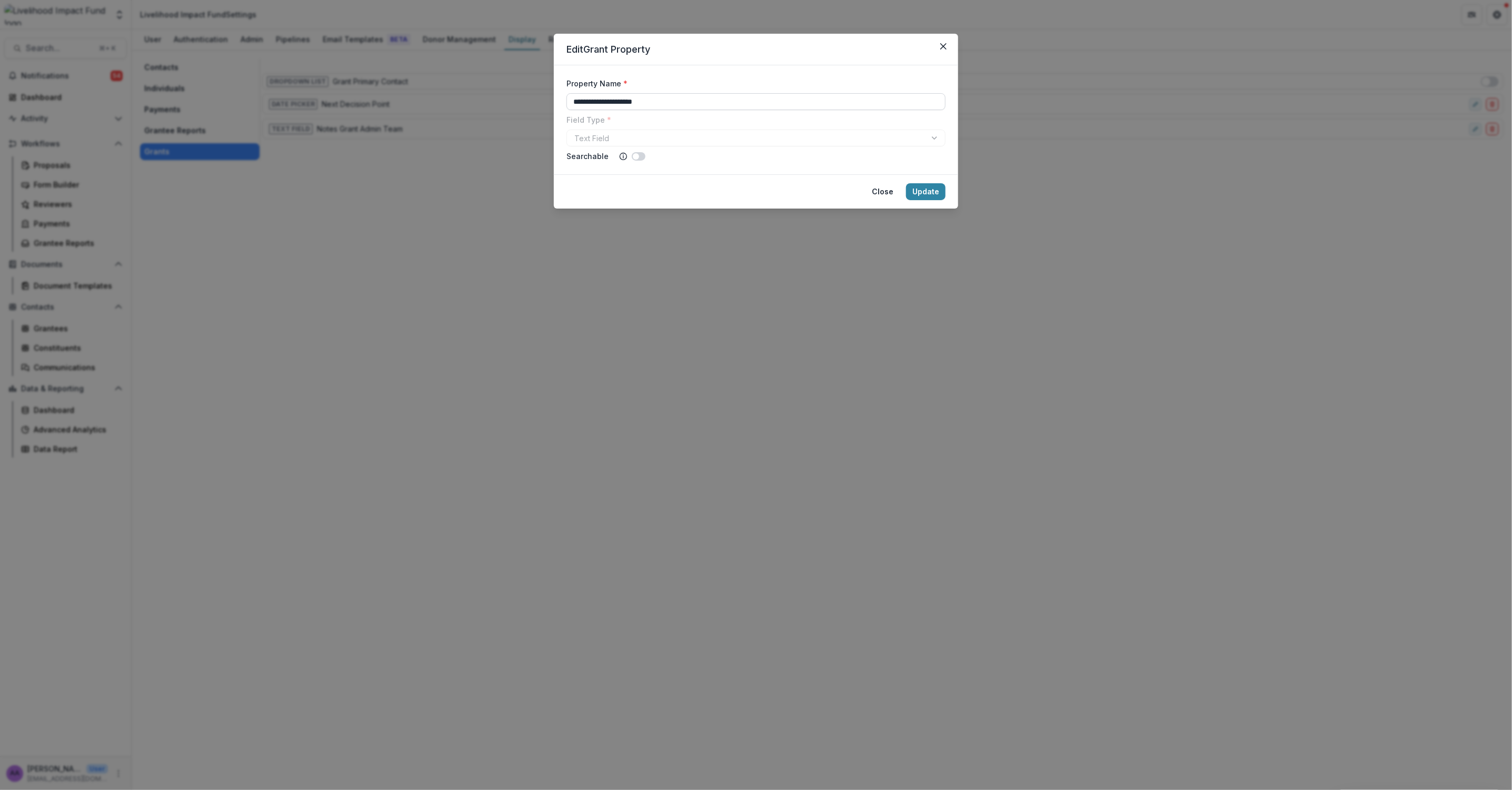
click at [682, 102] on input "**********" at bounding box center [756, 102] width 379 height 17
drag, startPoint x: 675, startPoint y: 102, endPoint x: 557, endPoint y: 100, distance: 118.0
click at [557, 100] on form "**********" at bounding box center [756, 120] width 404 height 109
type input "**********"
click at [934, 193] on button "Update" at bounding box center [926, 192] width 40 height 17
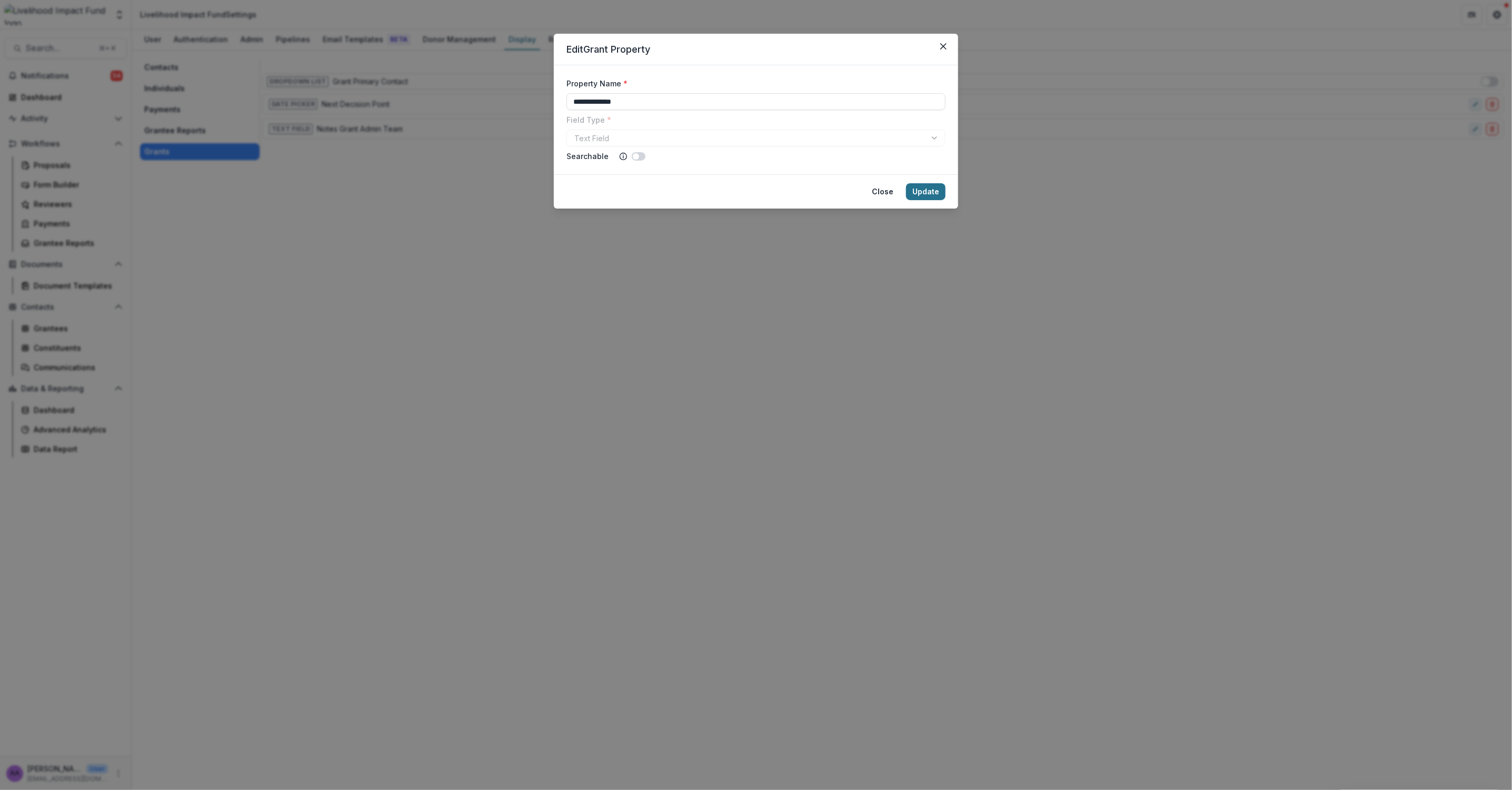
click at [929, 194] on button "Update" at bounding box center [926, 192] width 40 height 17
click at [942, 43] on icon "Close" at bounding box center [943, 46] width 6 height 6
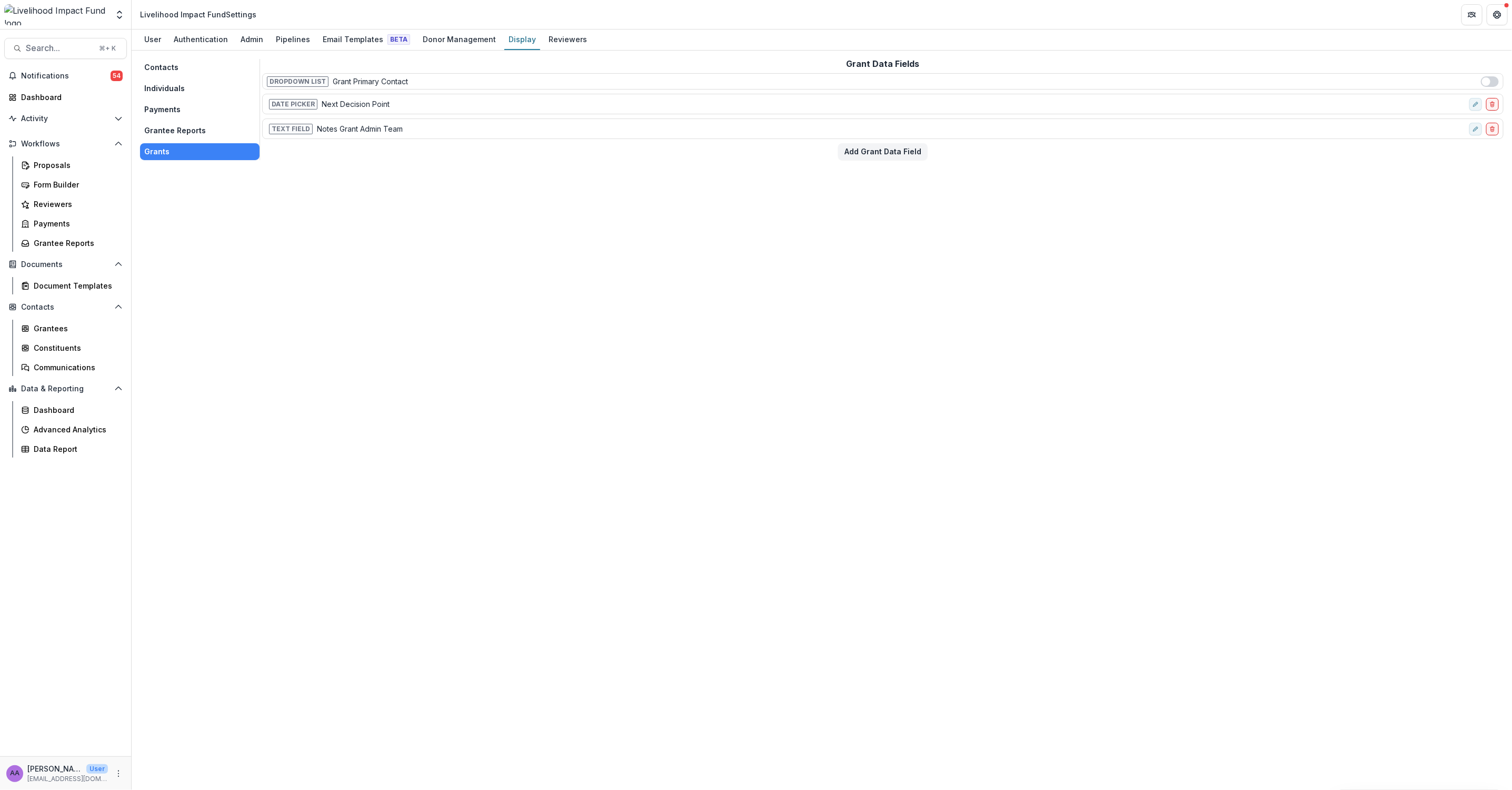
click at [606, 300] on div "Contacts Individuals Payments Grantee Reports Grants Grant Data Fields Dropdown…" at bounding box center [822, 420] width 1381 height 739
click at [353, 130] on p "Notes Grant Admin Team" at bounding box center [360, 129] width 86 height 11
click at [1478, 131] on icon "edit-field-row" at bounding box center [1476, 129] width 6 height 6
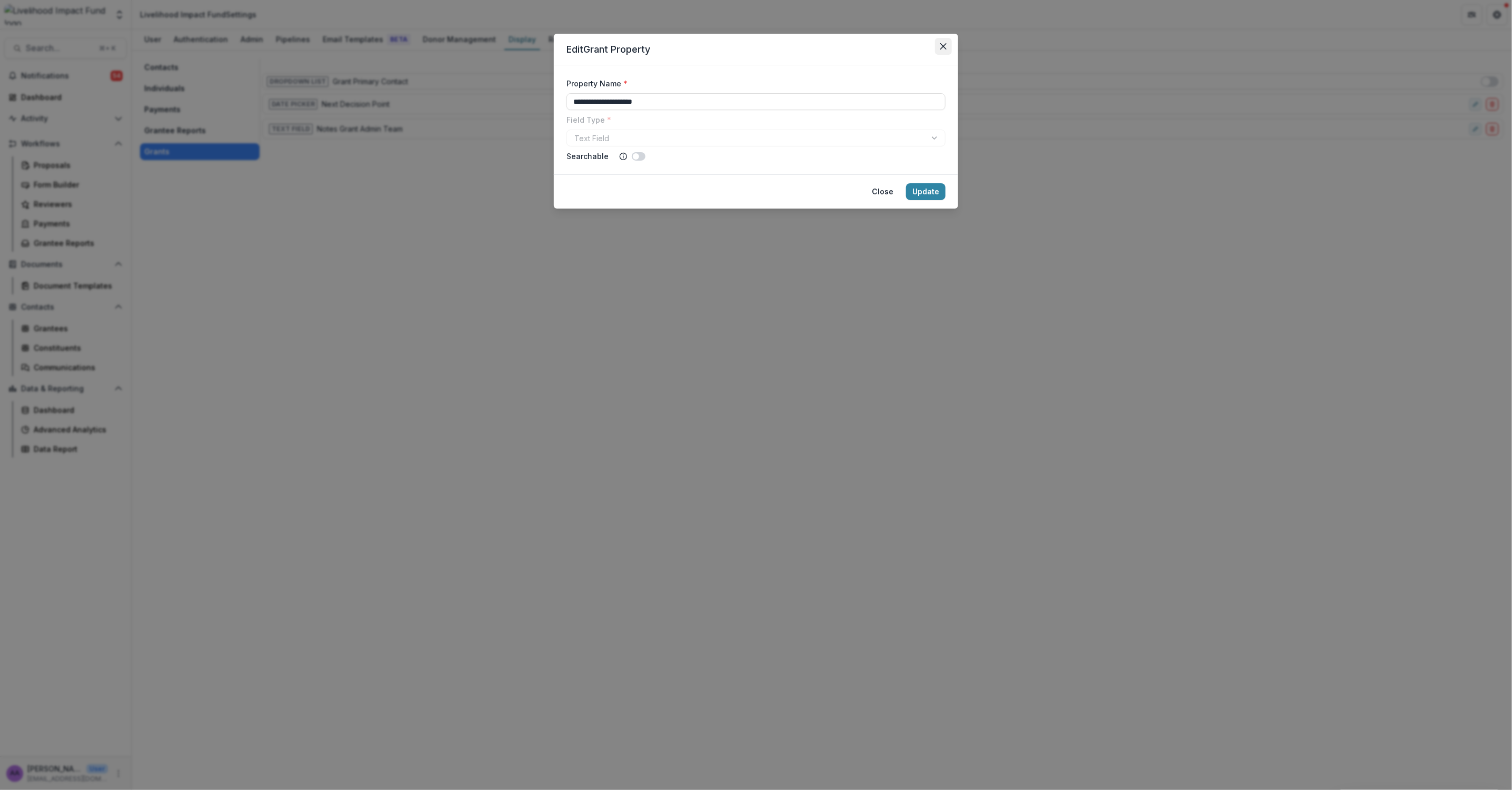
click at [943, 47] on icon "Close" at bounding box center [943, 46] width 6 height 6
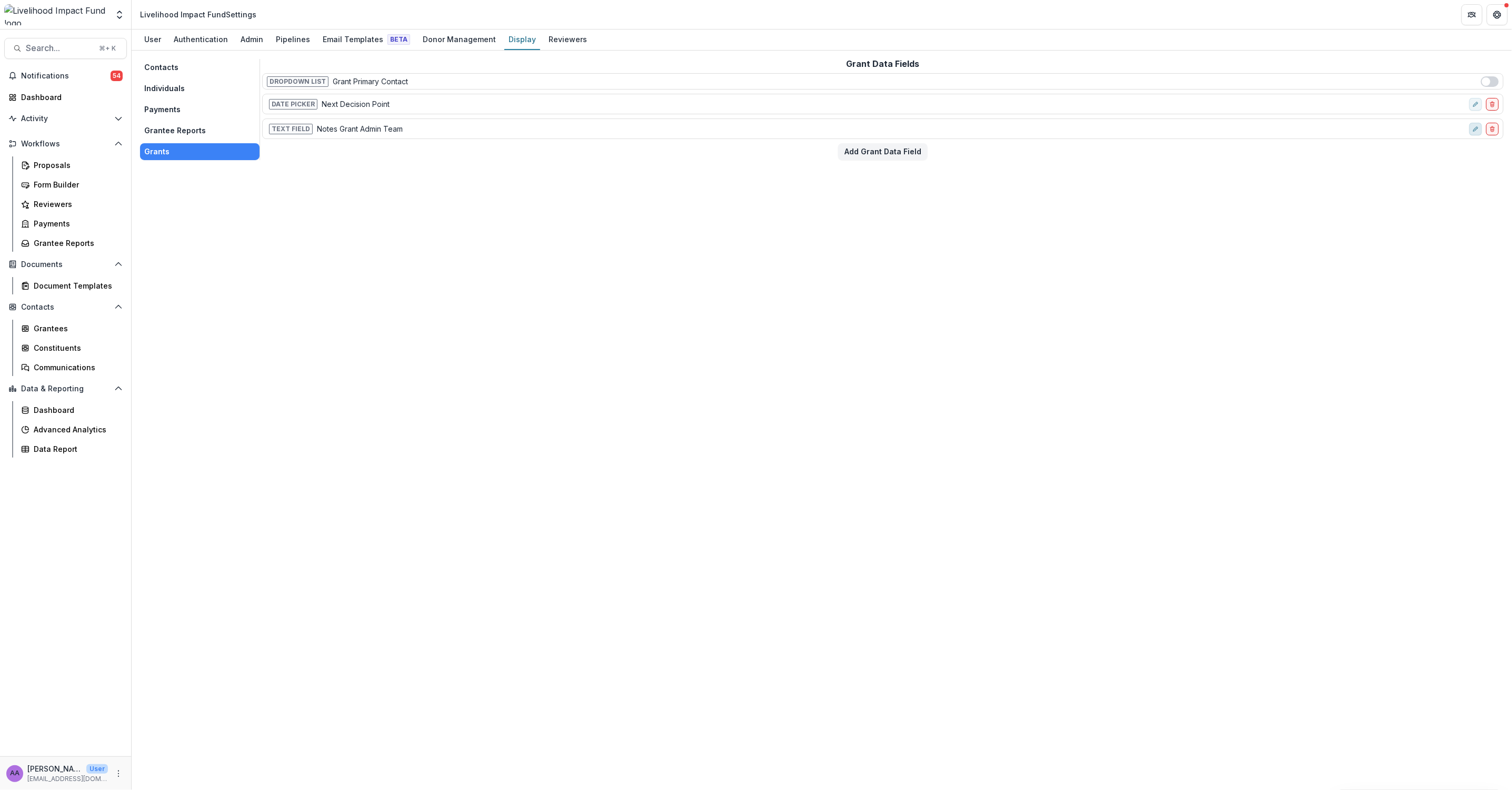
click at [1479, 131] on button "edit-field-row" at bounding box center [1475, 129] width 13 height 13
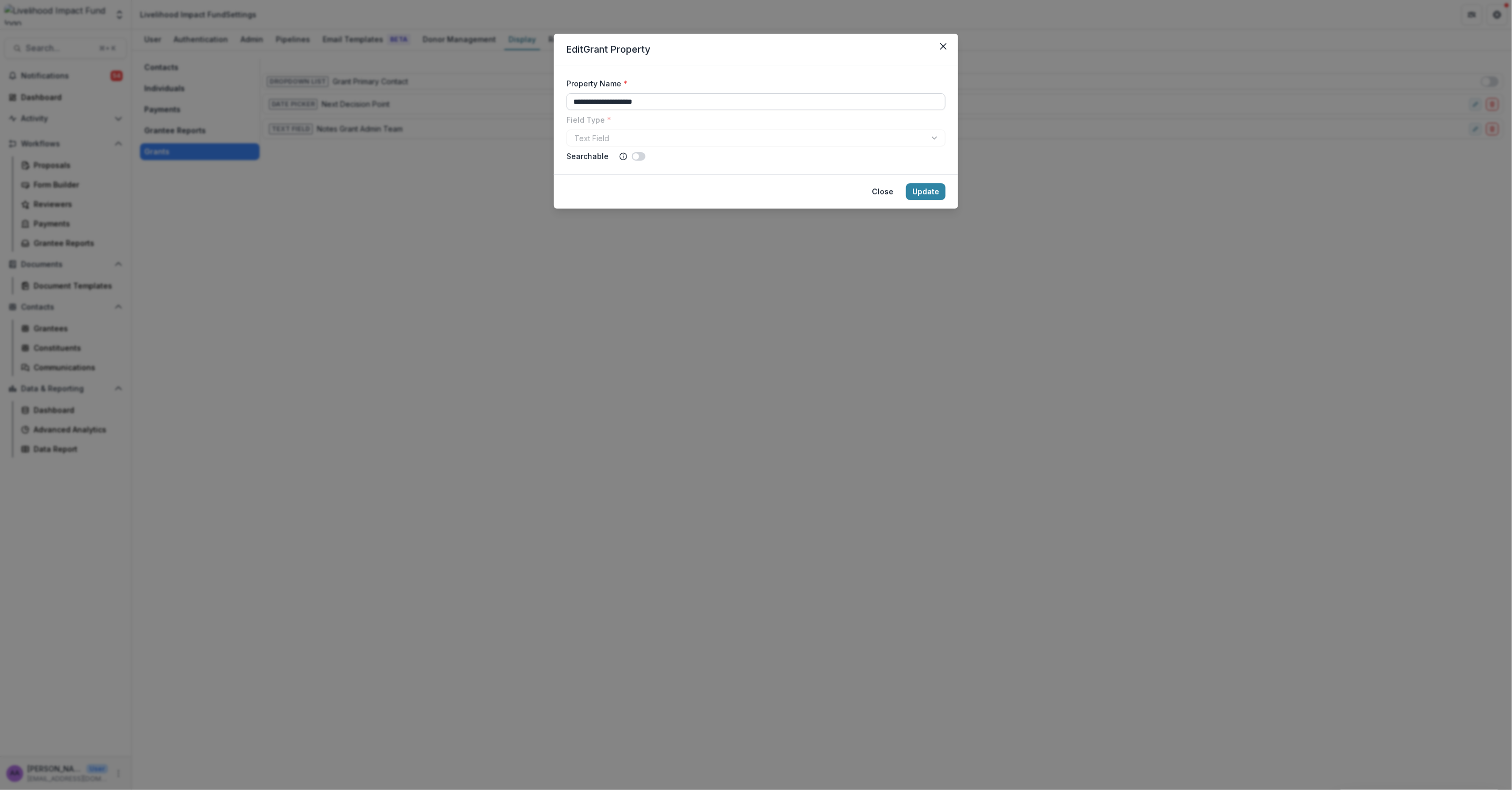
click at [609, 100] on input "**********" at bounding box center [756, 102] width 379 height 17
drag, startPoint x: 643, startPoint y: 101, endPoint x: 593, endPoint y: 100, distance: 50.0
click at [593, 100] on input "**********" at bounding box center [756, 102] width 379 height 17
type input "**********"
click at [921, 191] on button "Update" at bounding box center [926, 192] width 40 height 17
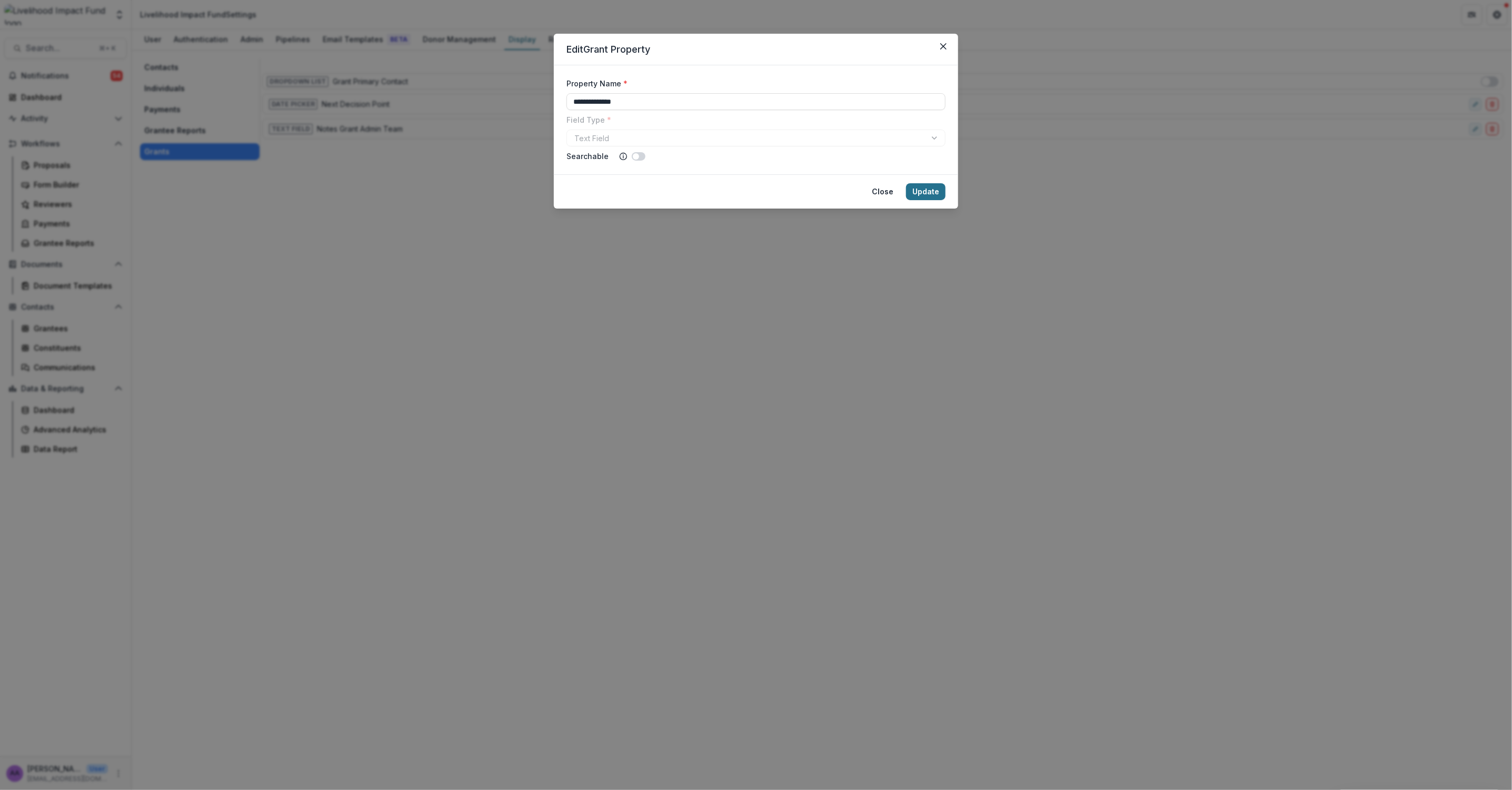
click at [933, 193] on button "Update" at bounding box center [926, 192] width 40 height 17
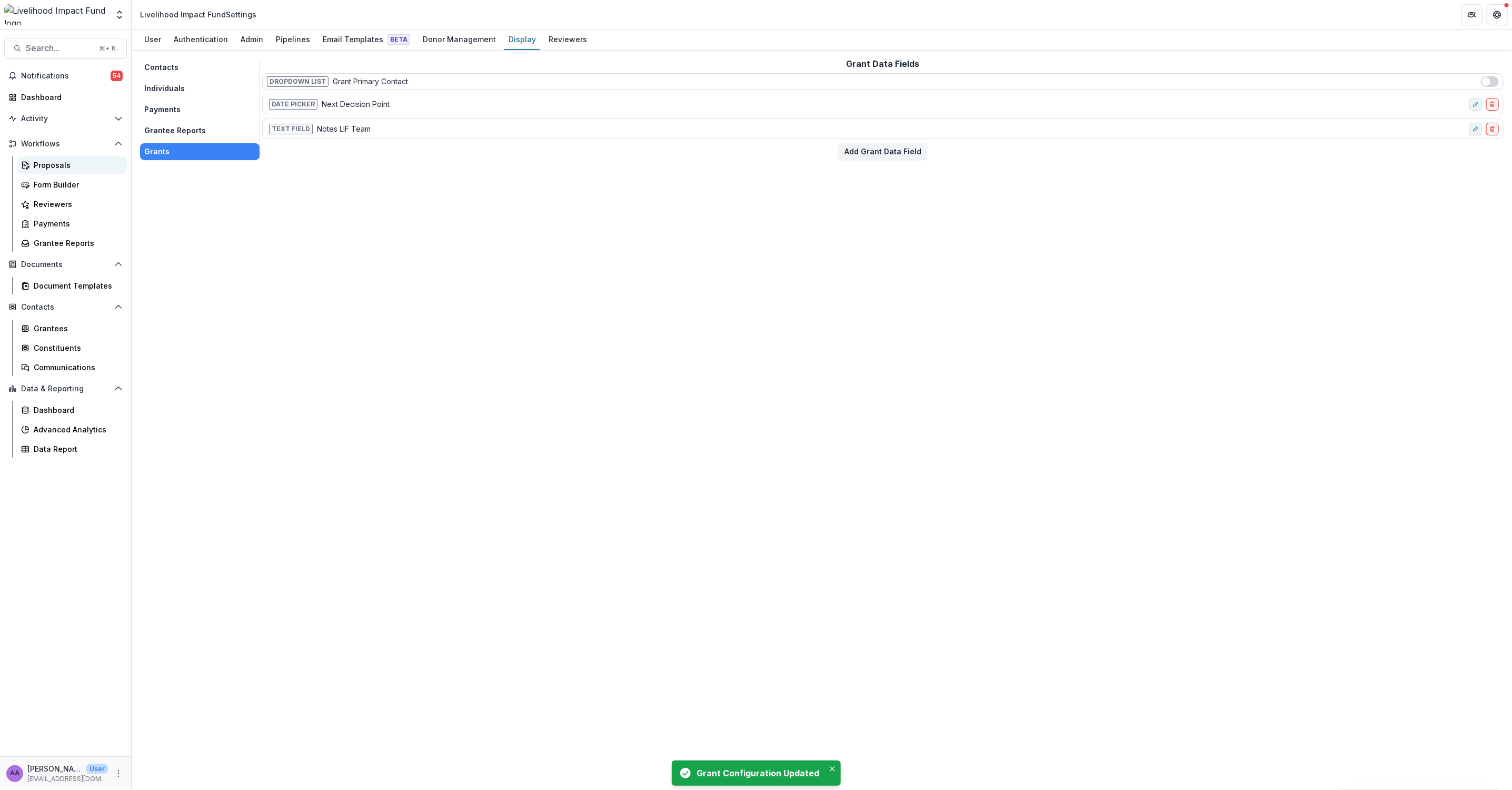
drag, startPoint x: 61, startPoint y: 162, endPoint x: 49, endPoint y: 164, distance: 12.2
click at [61, 162] on div "Proposals" at bounding box center [76, 165] width 85 height 11
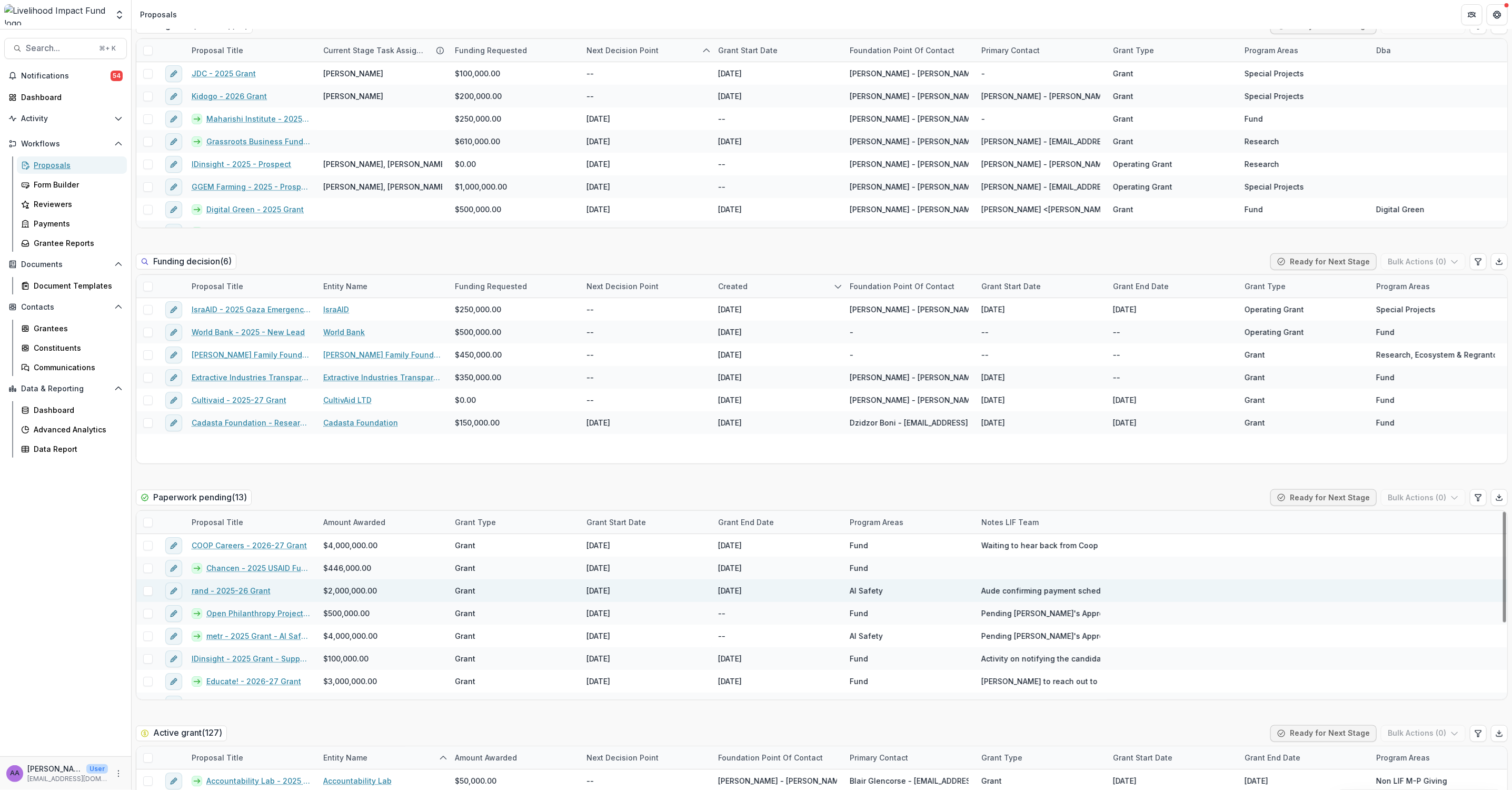
scroll to position [840, 0]
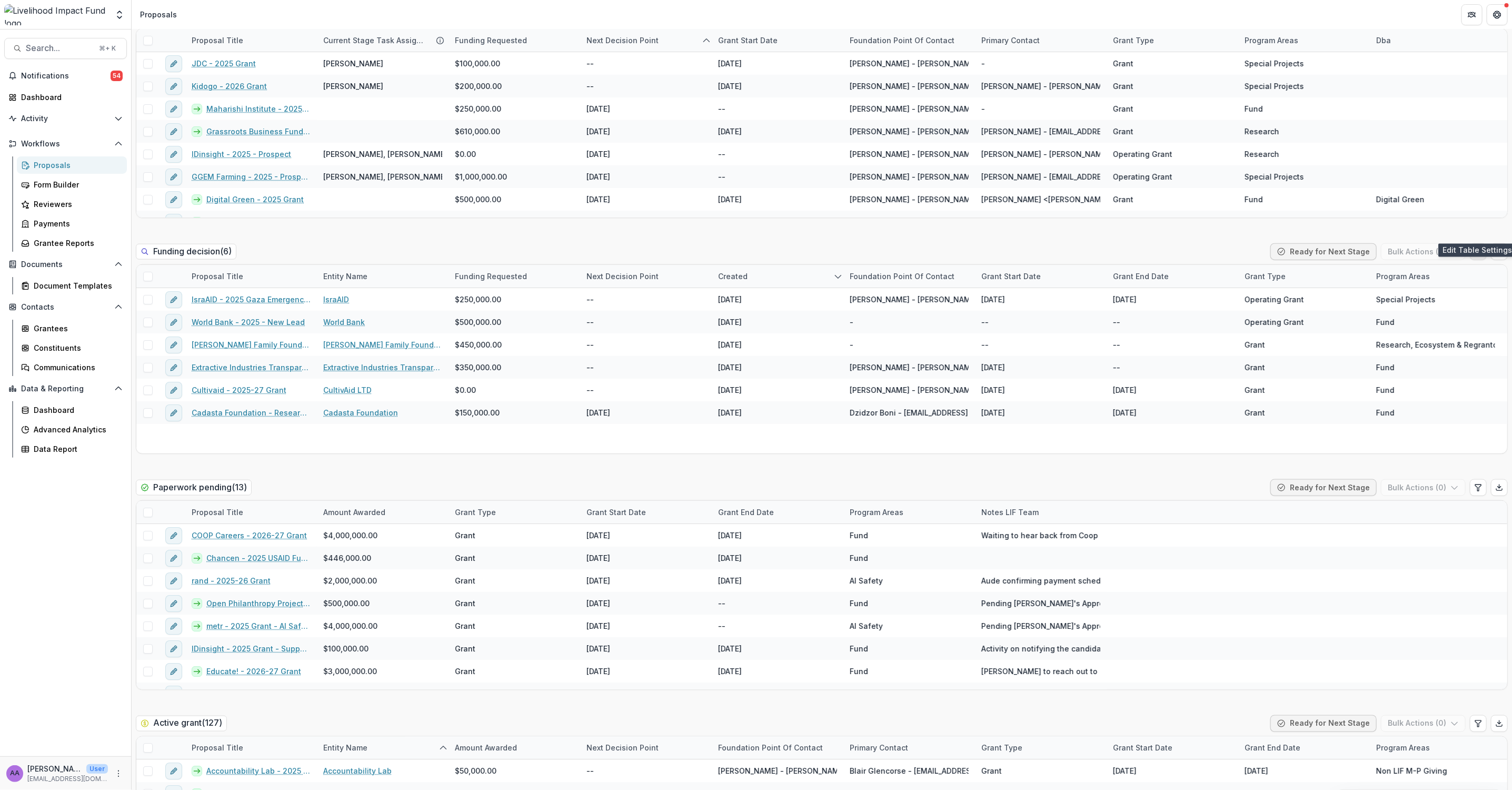
click at [1480, 248] on icon "Edit table settings" at bounding box center [1478, 252] width 9 height 9
select select "******"
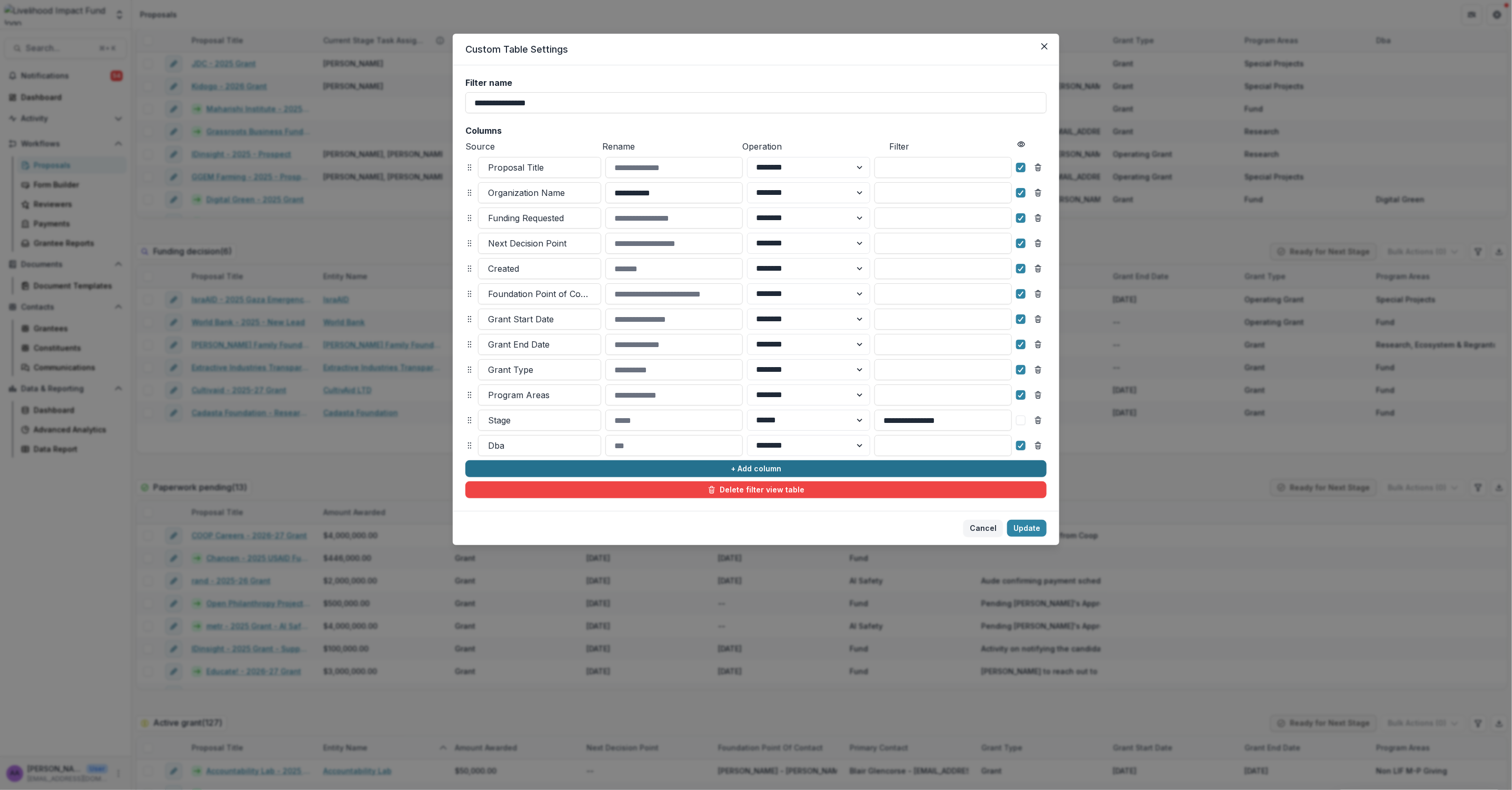
click at [749, 471] on button "+ Add column" at bounding box center [756, 469] width 581 height 17
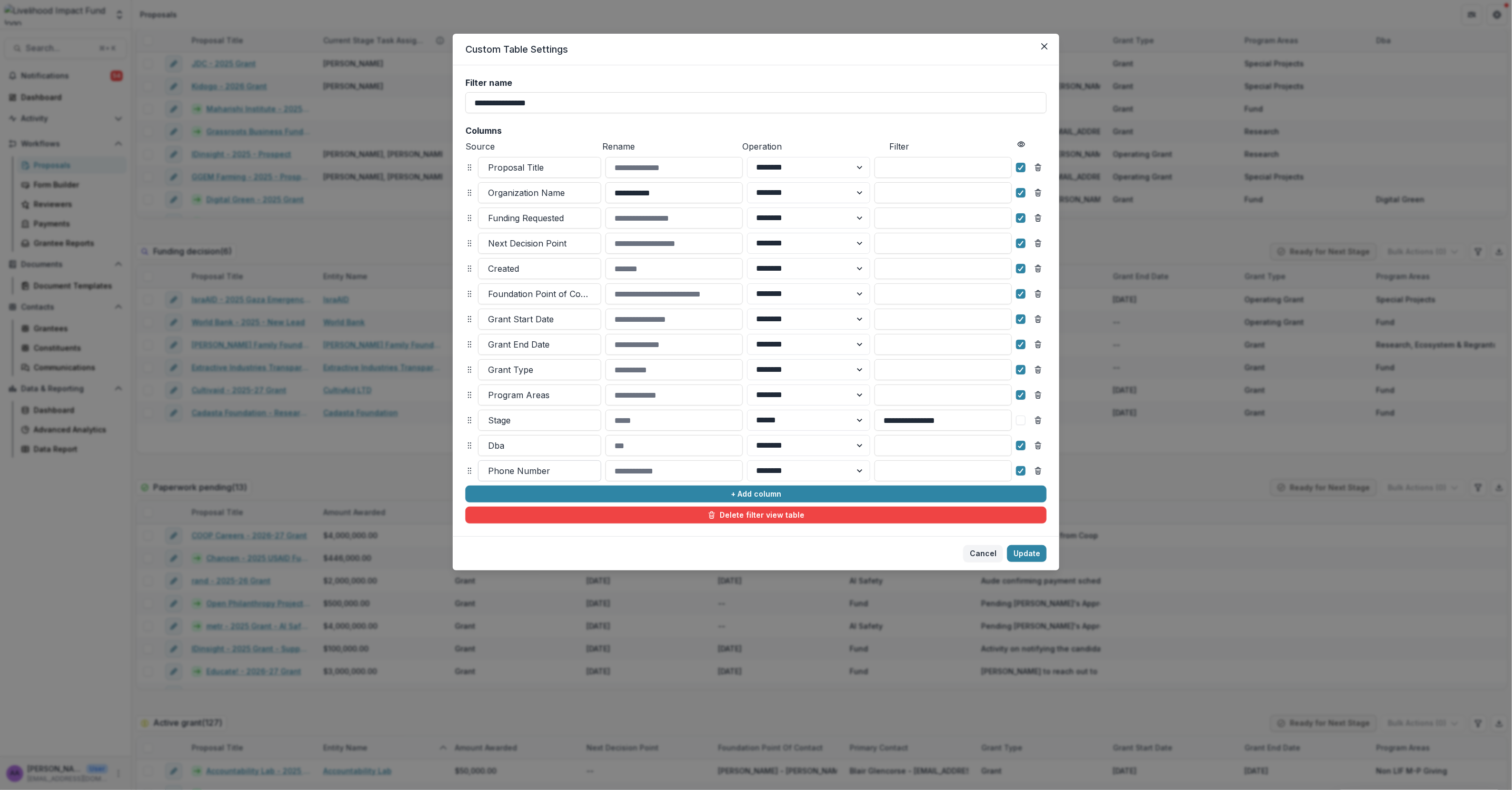
click at [526, 467] on div at bounding box center [539, 471] width 103 height 15
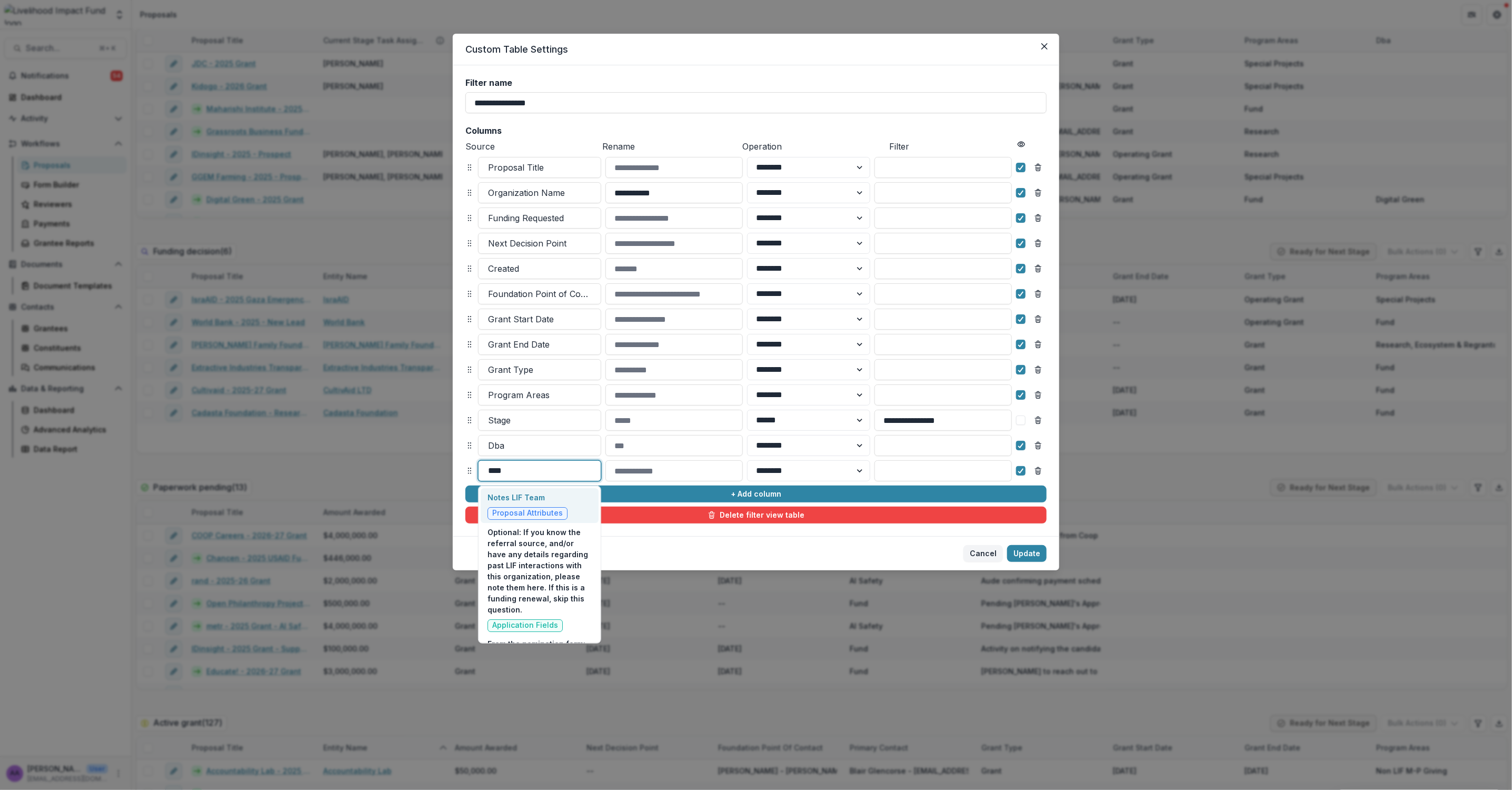
type input "*****"
click at [569, 499] on div "Notes LIF Team Proposal Attributes" at bounding box center [539, 505] width 118 height 35
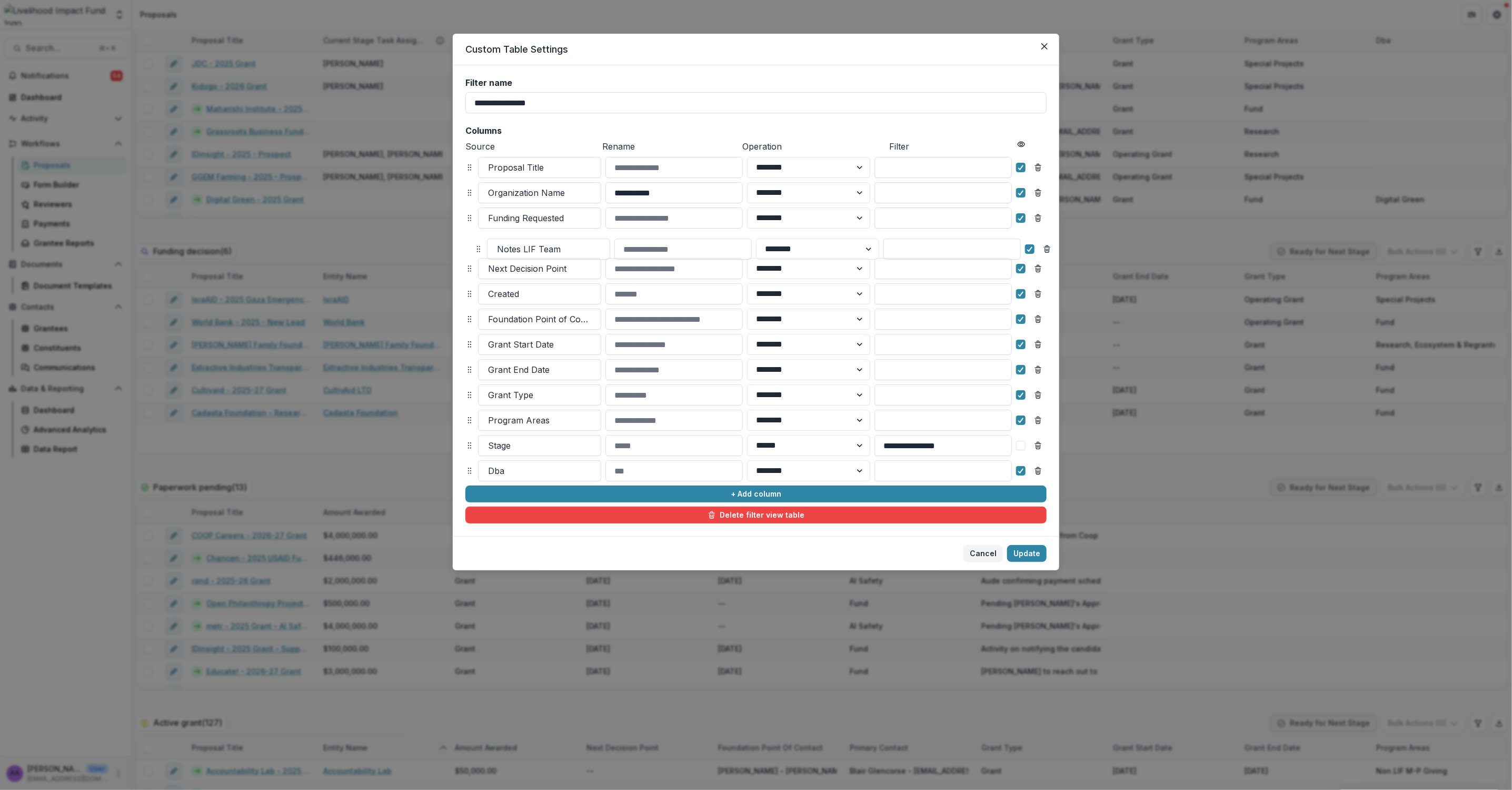
drag, startPoint x: 469, startPoint y: 469, endPoint x: 478, endPoint y: 248, distance: 221.2
click at [478, 248] on icon at bounding box center [479, 249] width 9 height 9
select select "******"
click at [1026, 555] on button "Update" at bounding box center [1027, 553] width 40 height 17
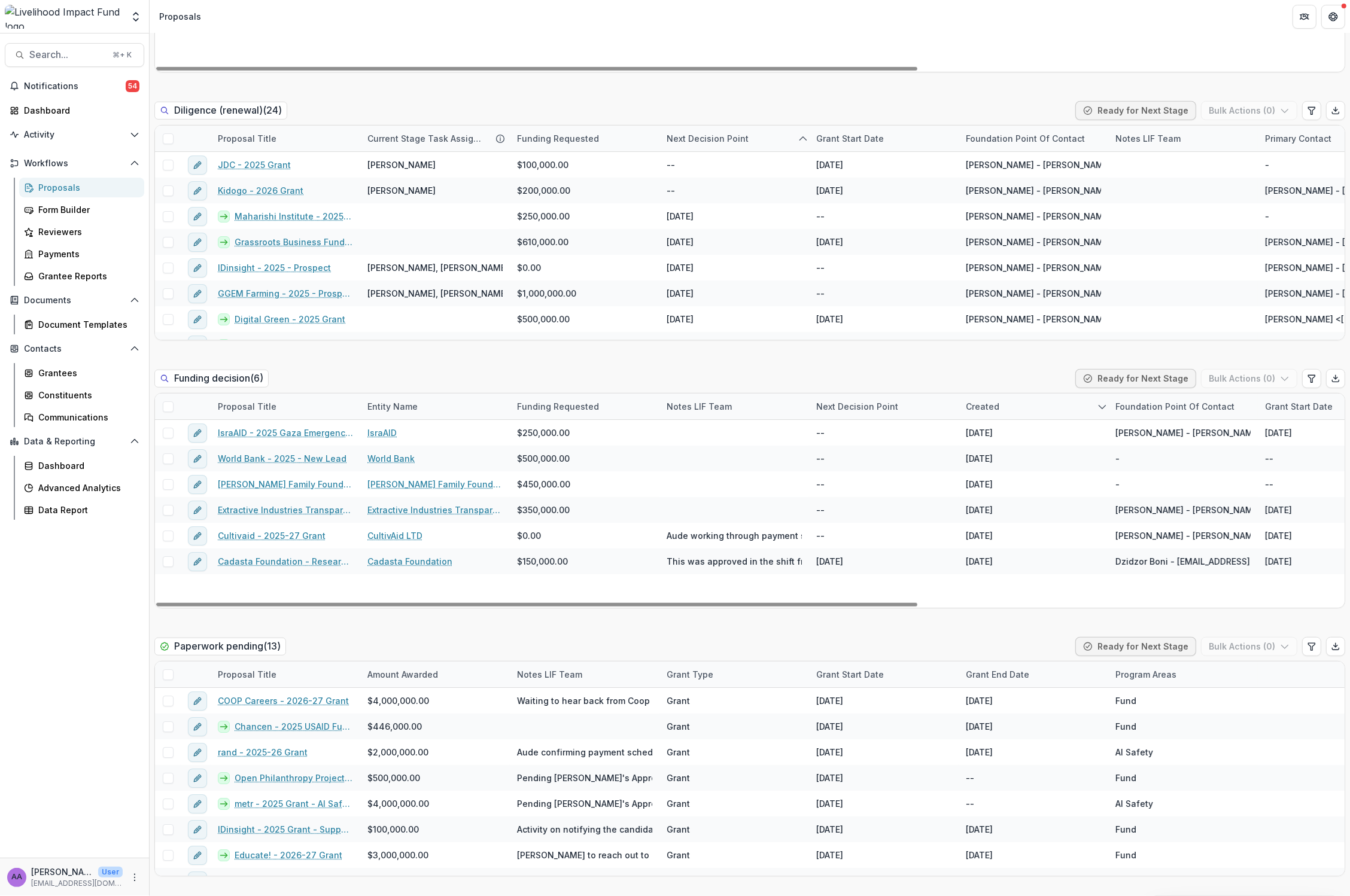
scroll to position [967, 0]
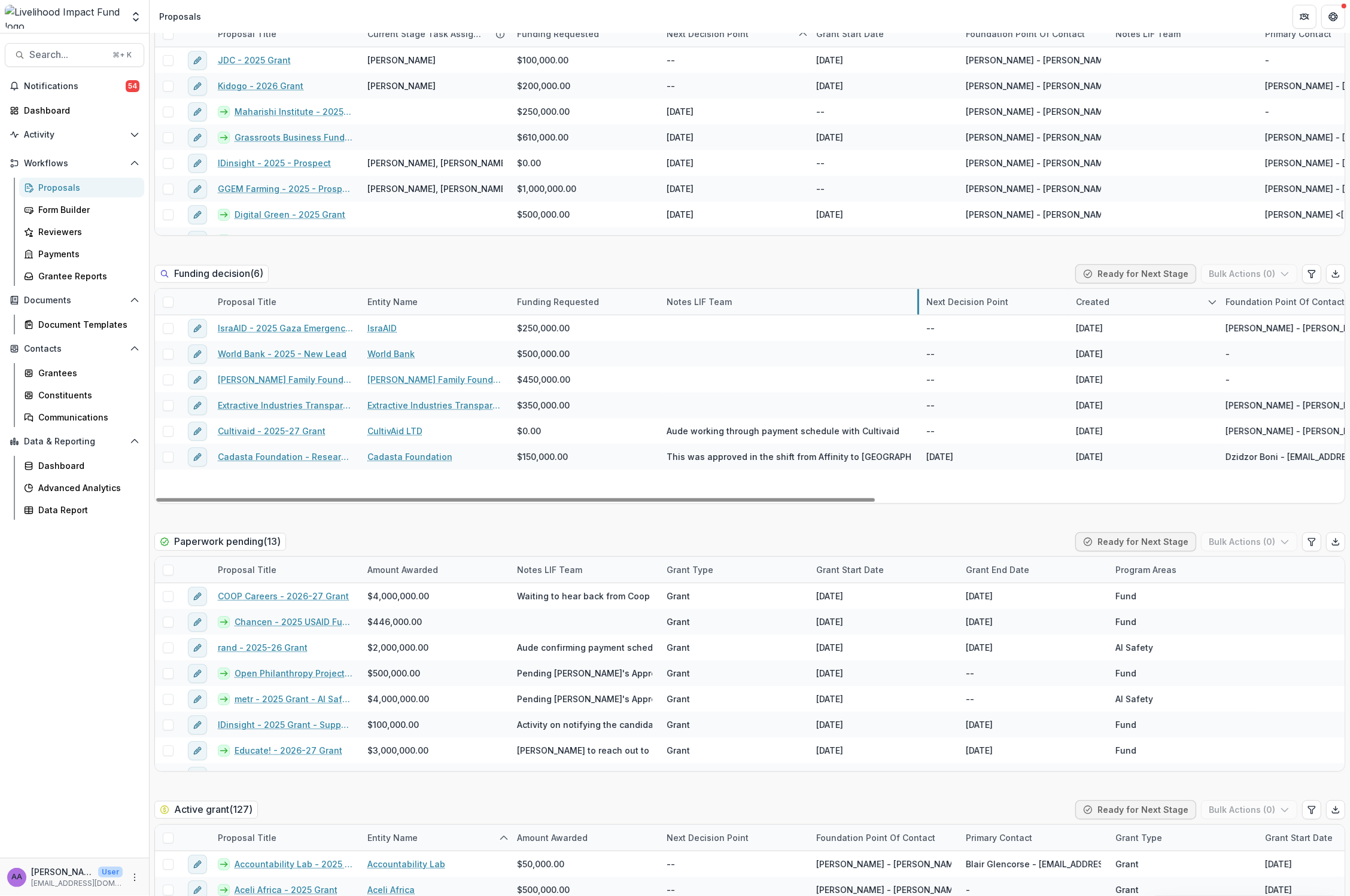
drag, startPoint x: 807, startPoint y: 297, endPoint x: 917, endPoint y: 303, distance: 110.2
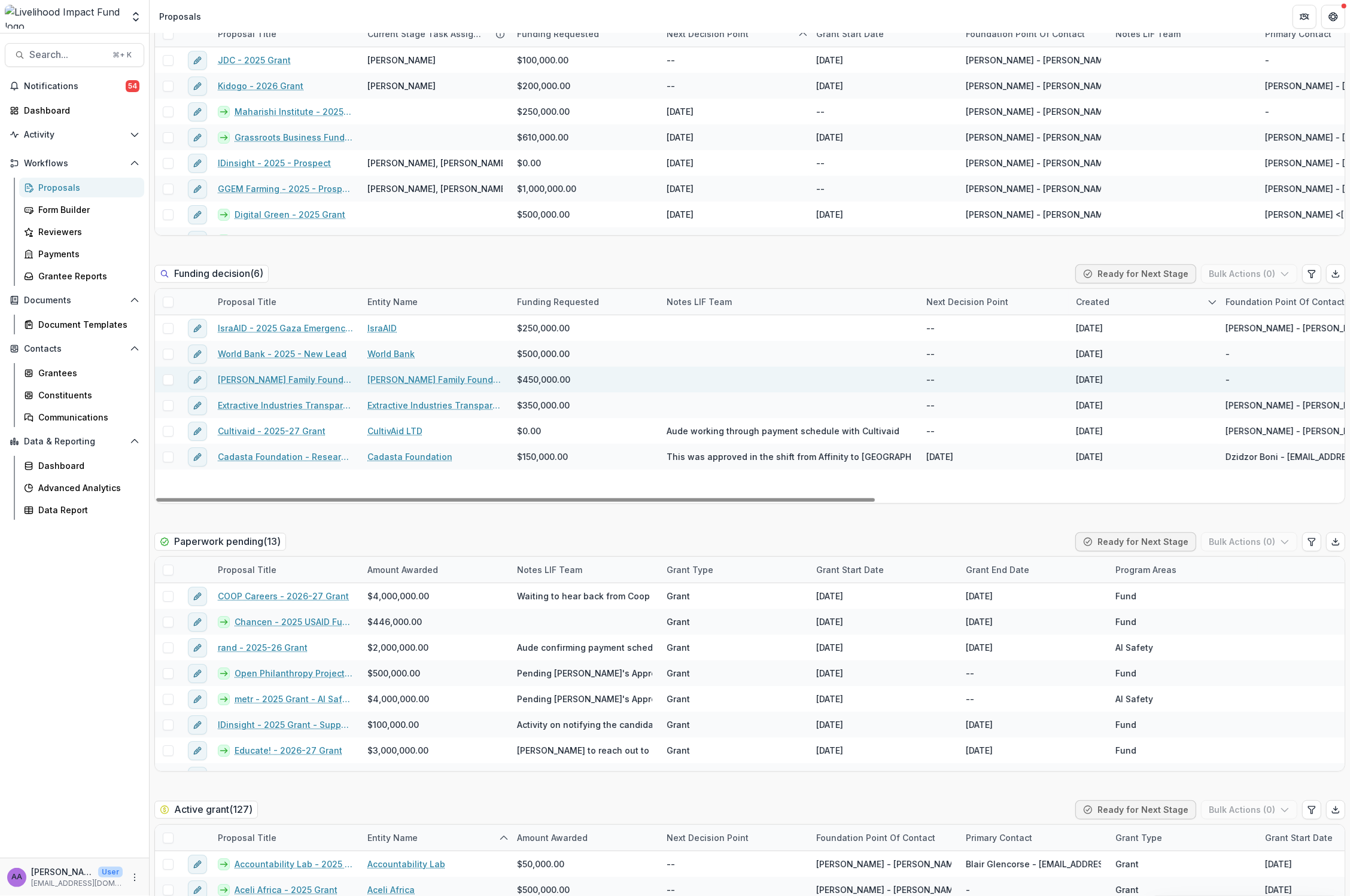
click at [692, 377] on div at bounding box center [789, 379] width 260 height 26
click at [677, 381] on div at bounding box center [789, 379] width 260 height 26
click at [331, 379] on link "Segal Family Foundation - SII Great Lakes & West Africa 2025-27" at bounding box center [285, 379] width 135 height 13
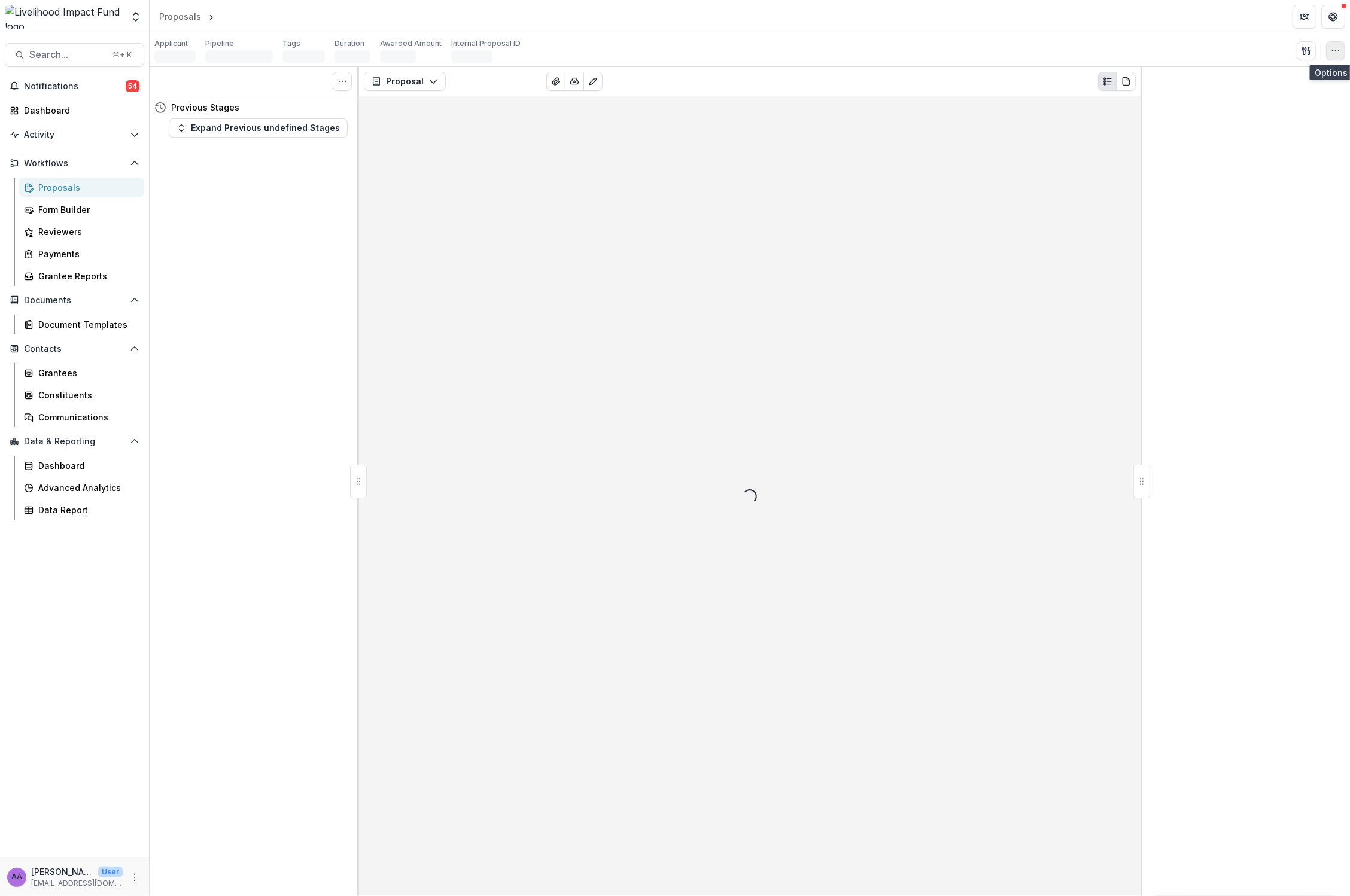
click at [1341, 51] on button "button" at bounding box center [1335, 51] width 19 height 19
click at [1260, 81] on button "Edit Attributes" at bounding box center [1278, 78] width 128 height 19
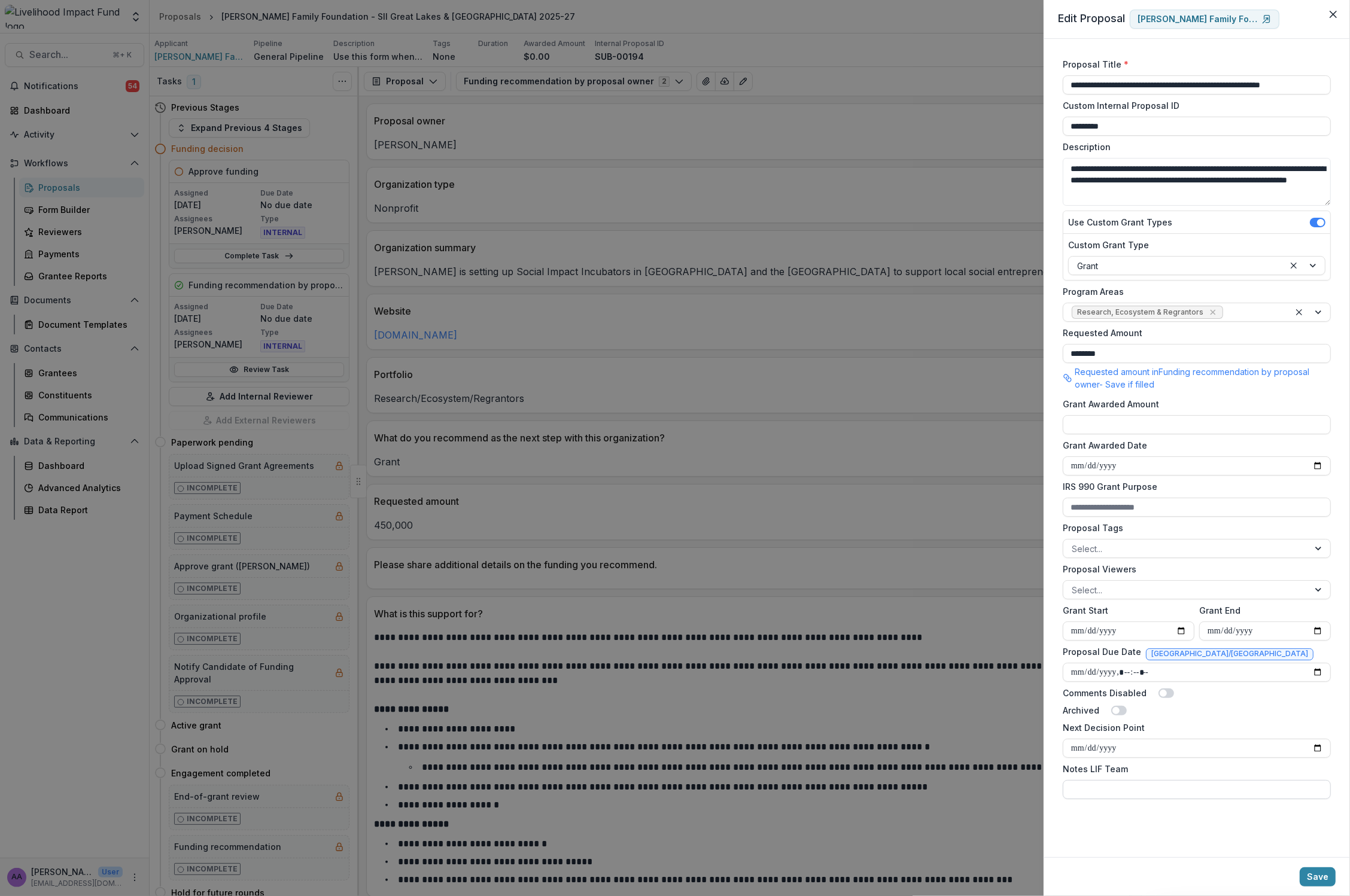
click at [1108, 793] on input "Notes LIF Team" at bounding box center [1196, 790] width 268 height 19
type input "**********"
click at [1321, 880] on button "Save" at bounding box center [1317, 877] width 36 height 19
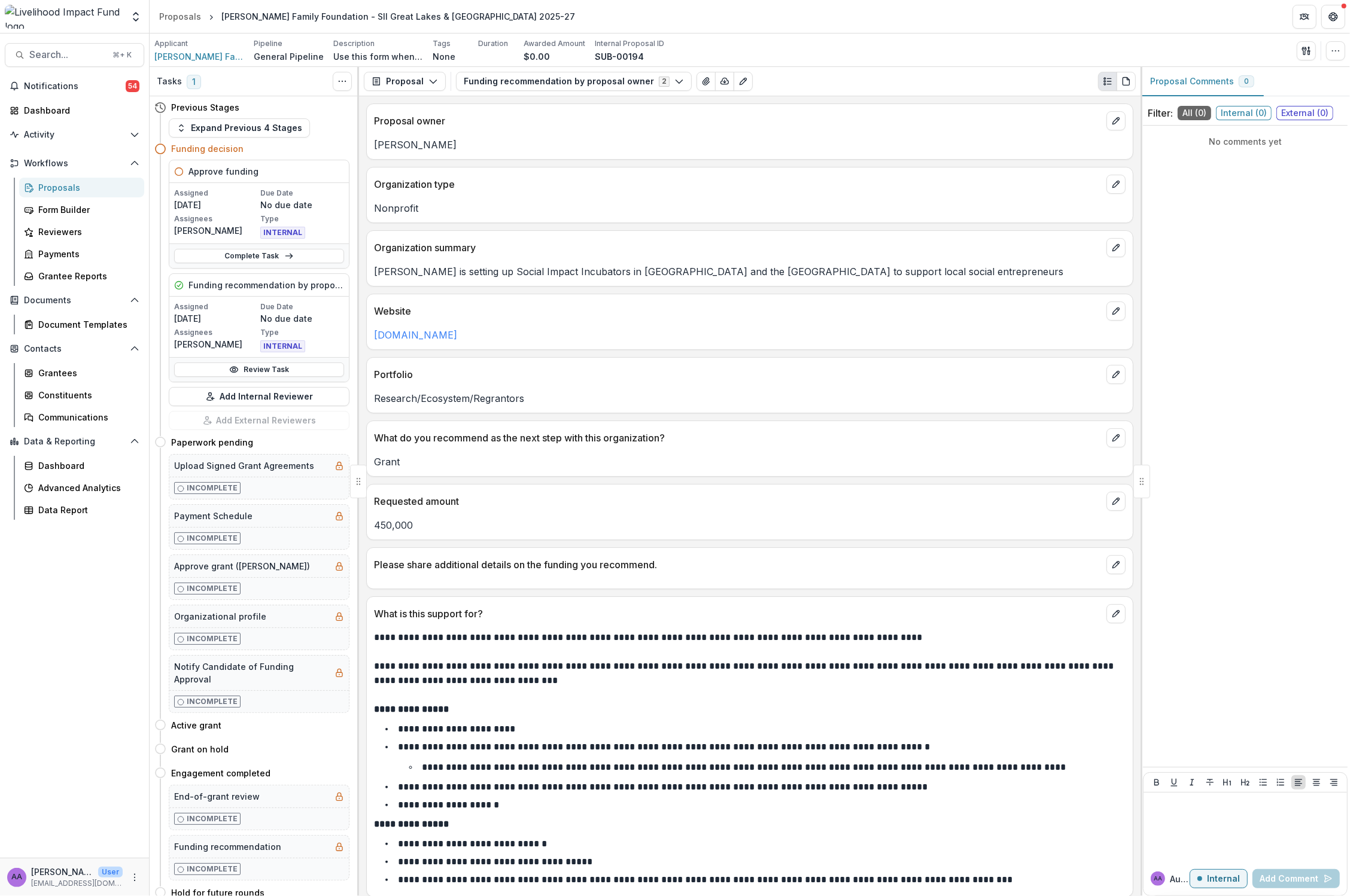
click at [65, 187] on div "Proposals" at bounding box center [86, 188] width 97 height 13
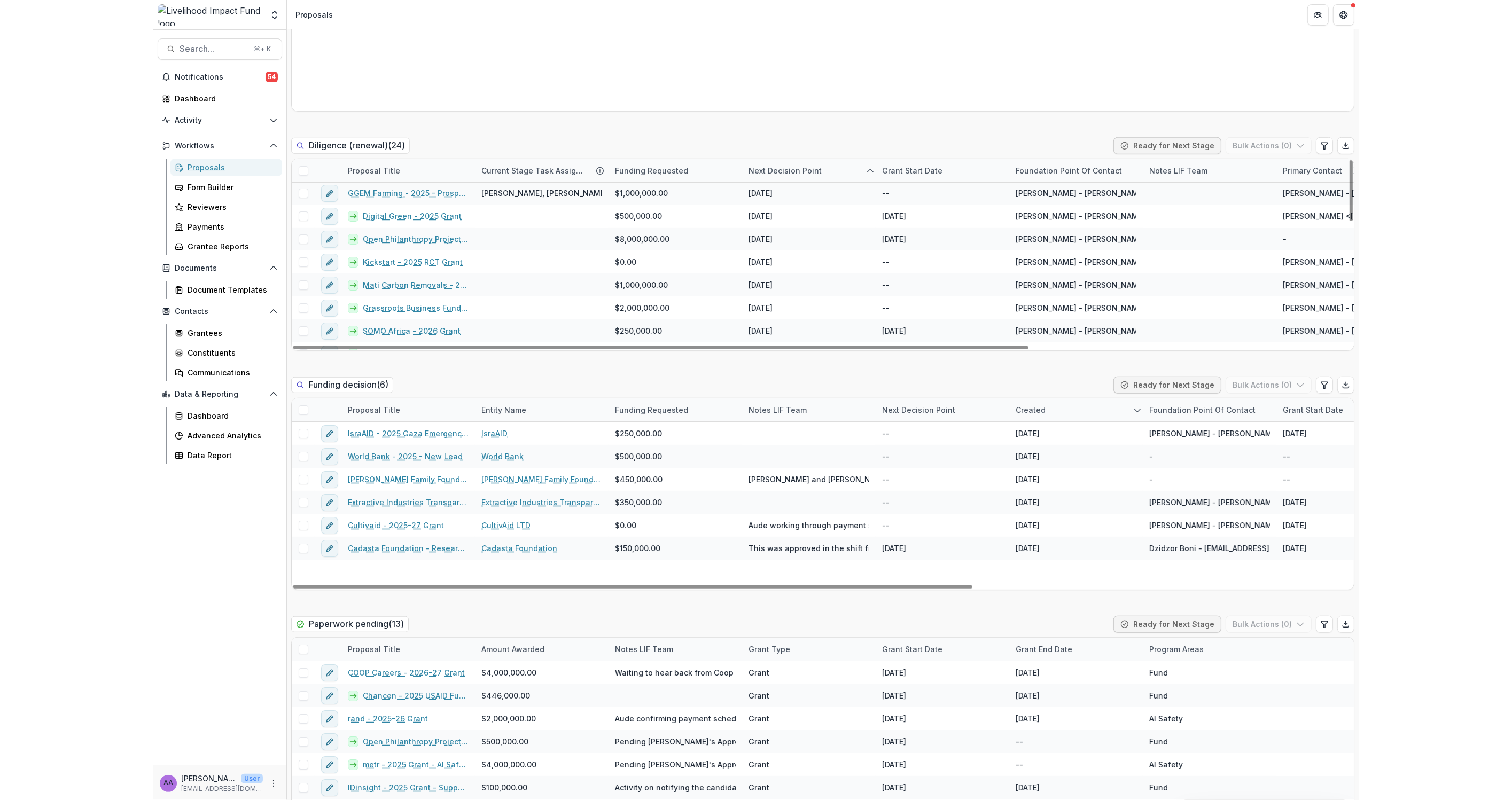
scroll to position [724, 0]
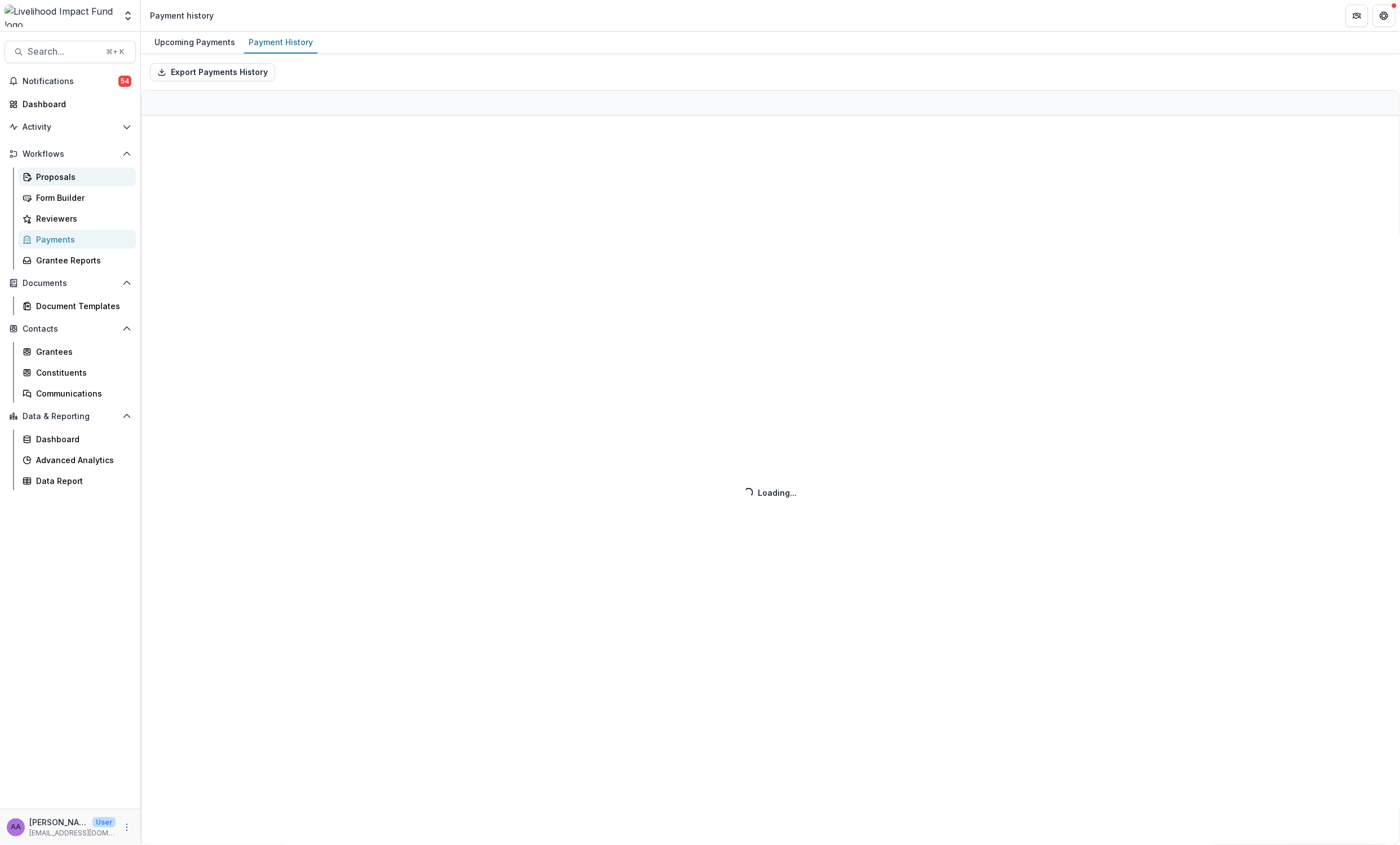
click at [56, 171] on div "Proposals" at bounding box center [81, 177] width 91 height 12
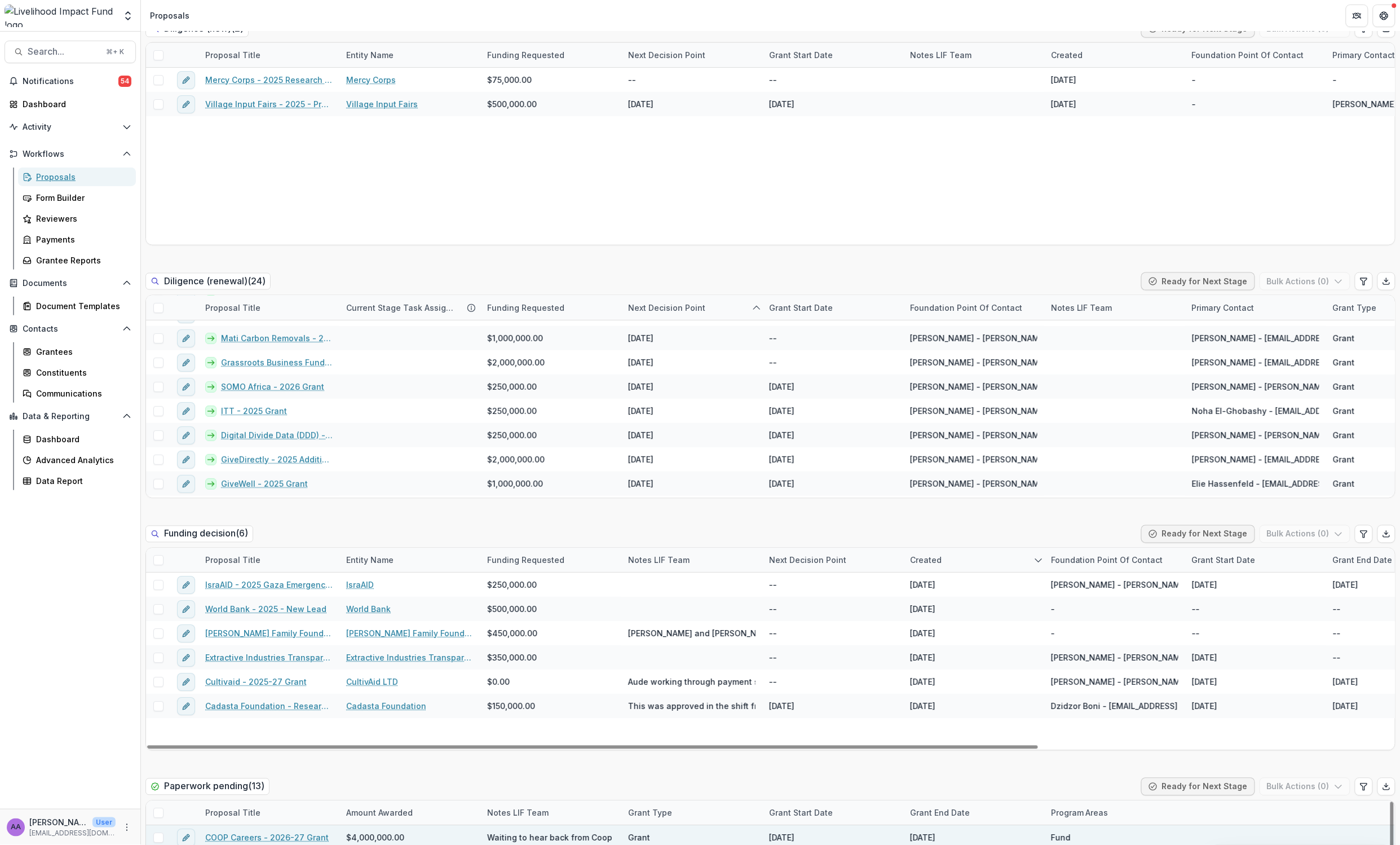
scroll to position [711, 0]
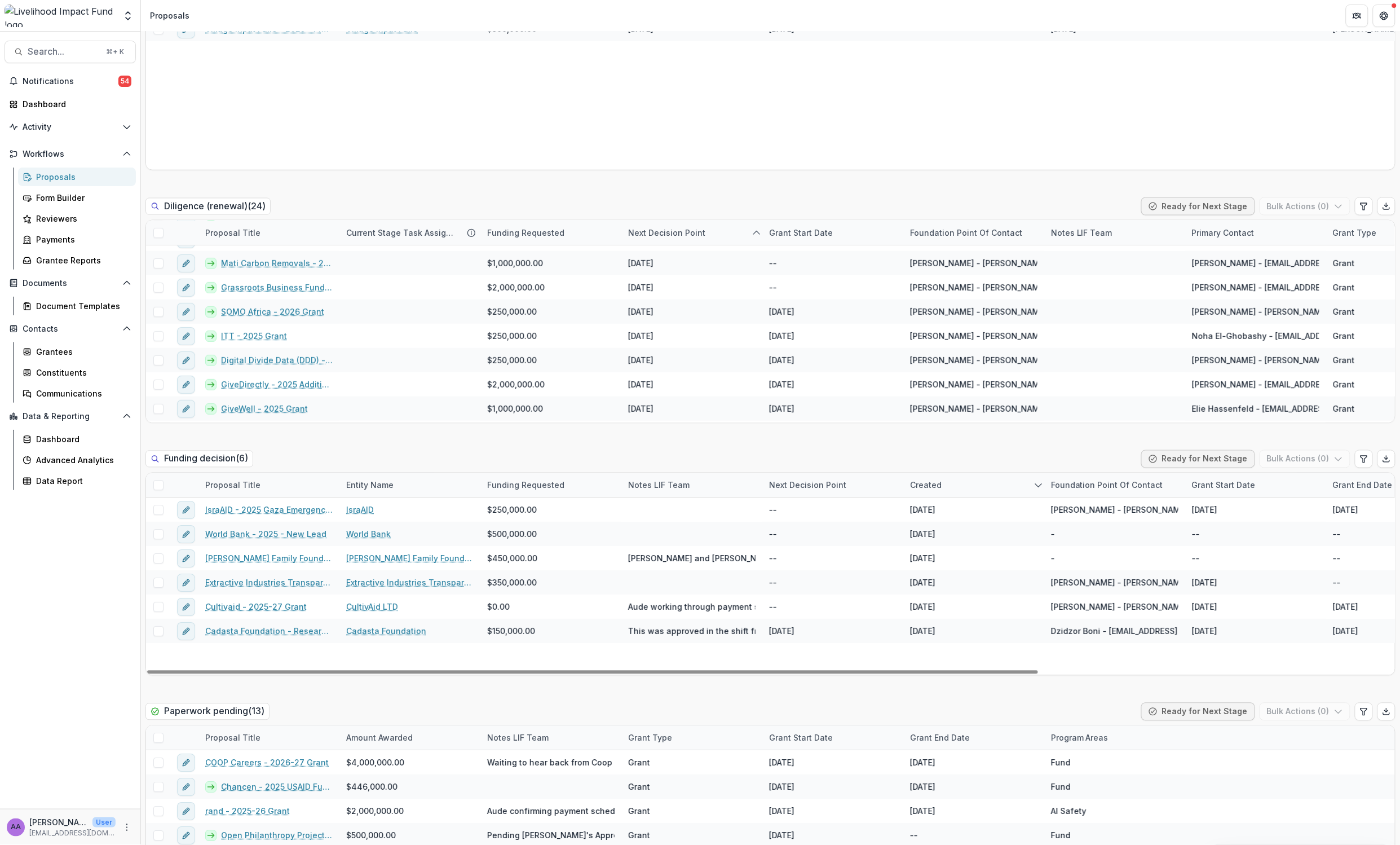
click at [660, 460] on div "Funding decision ( 6 ) Ready for Next Stage Bulk Actions ( 0 )" at bounding box center [770, 461] width 1250 height 22
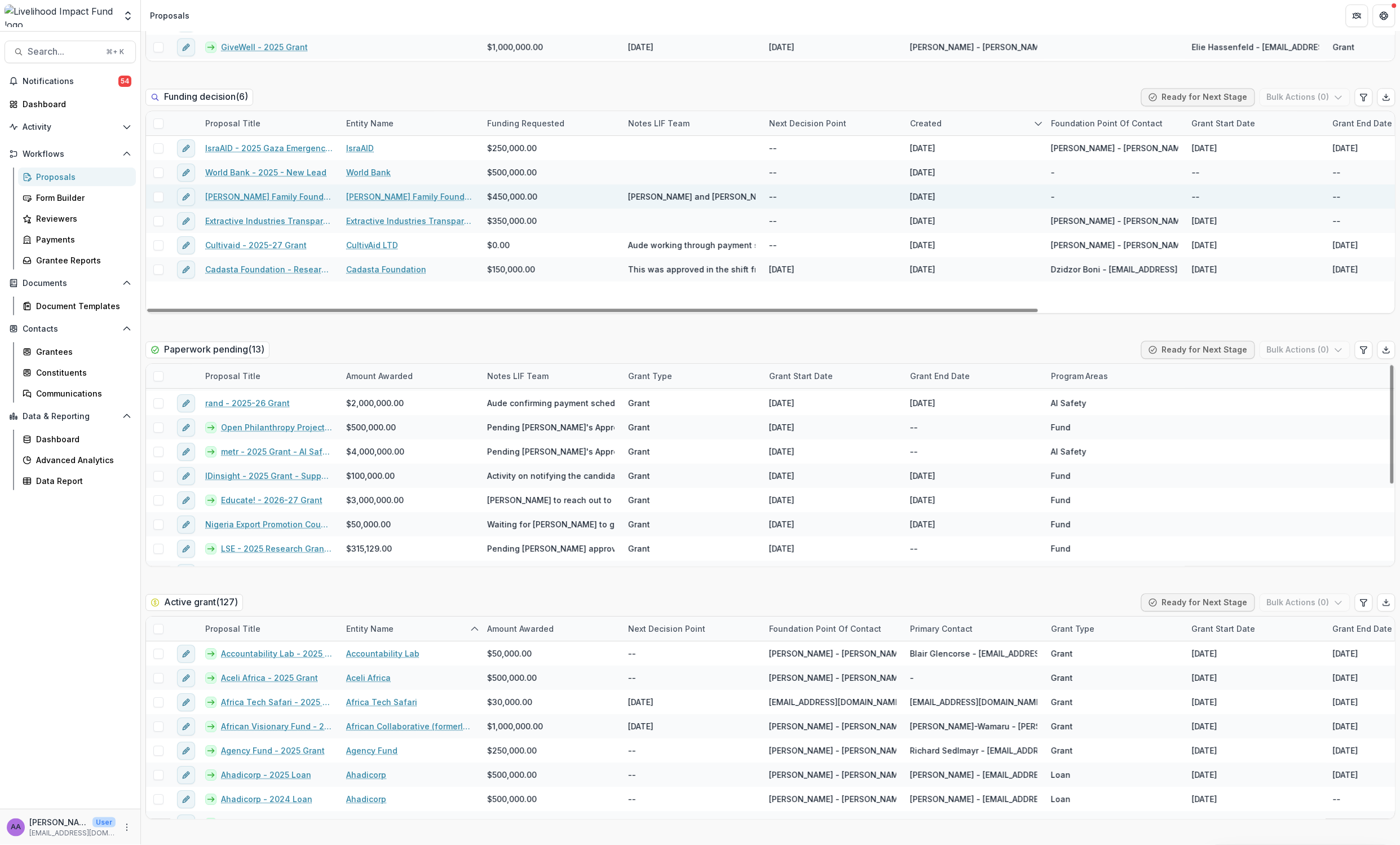
scroll to position [0, 0]
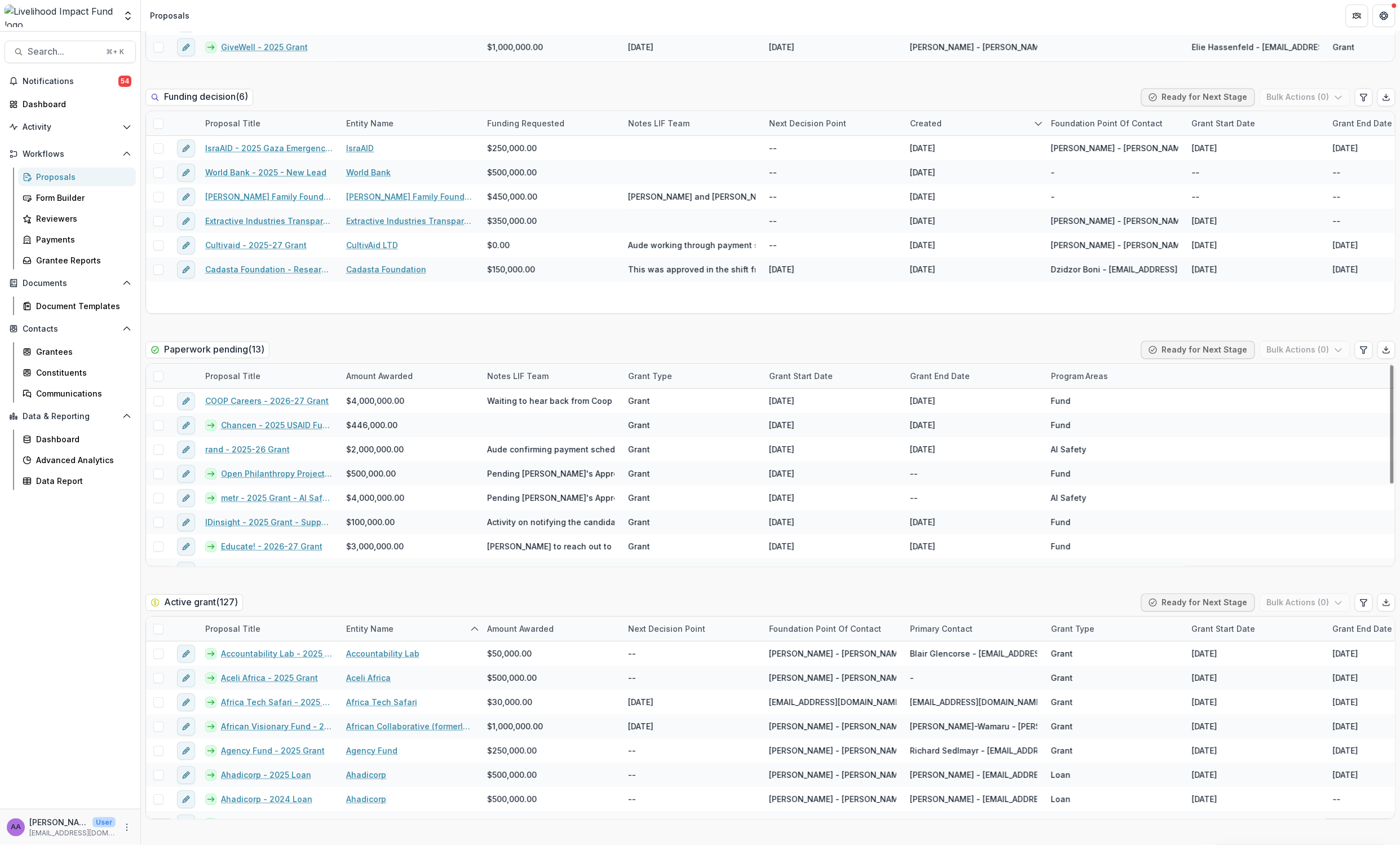
drag, startPoint x: 390, startPoint y: 335, endPoint x: 407, endPoint y: 338, distance: 17.3
click at [390, 335] on div "New Lead ( 11 ) Ready for Next Stage Bulk Actions ( 0 ) Proposal Title Lead int…" at bounding box center [770, 706] width 1250 height 3258
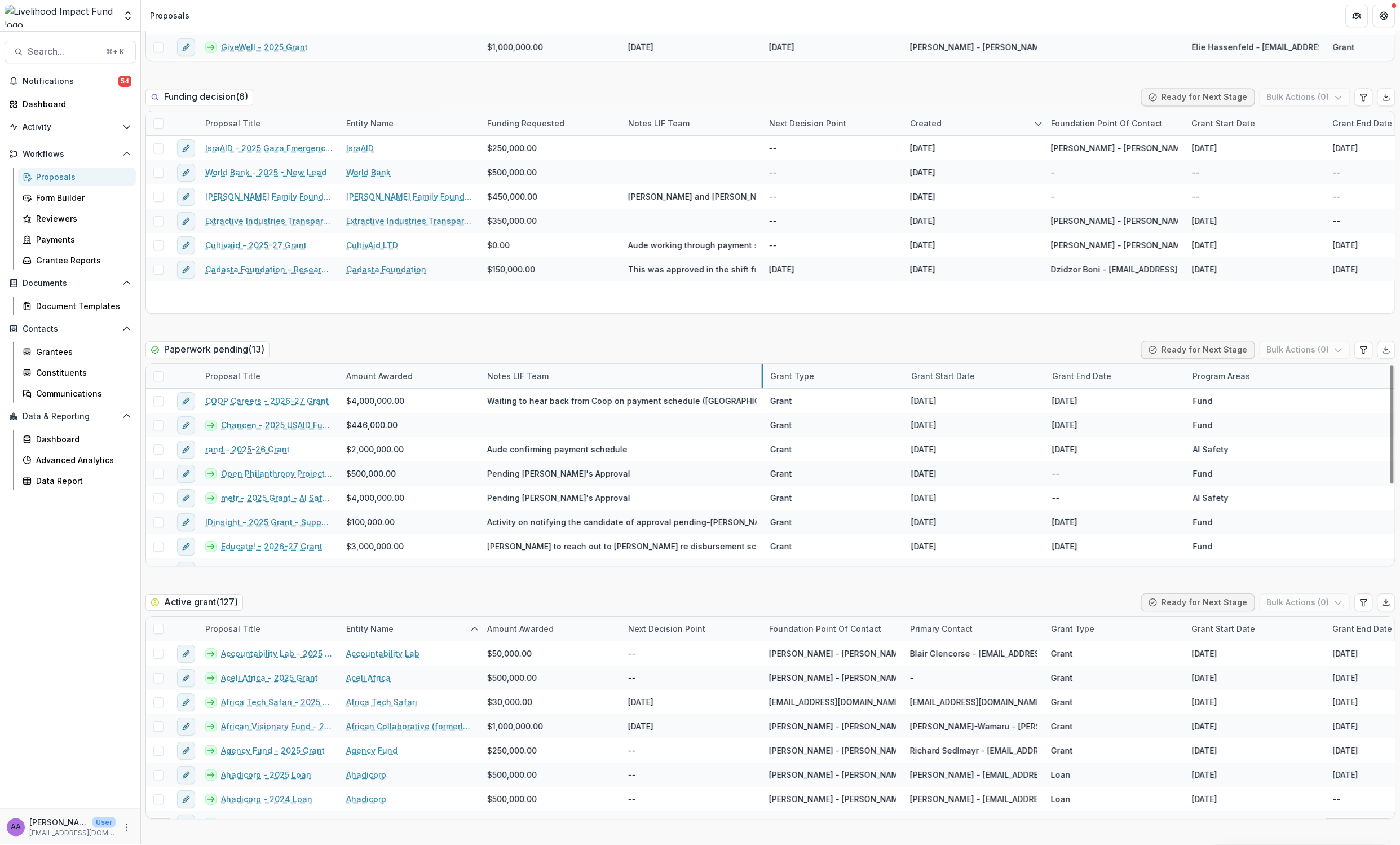
drag, startPoint x: 620, startPoint y: 372, endPoint x: 762, endPoint y: 367, distance: 142.1
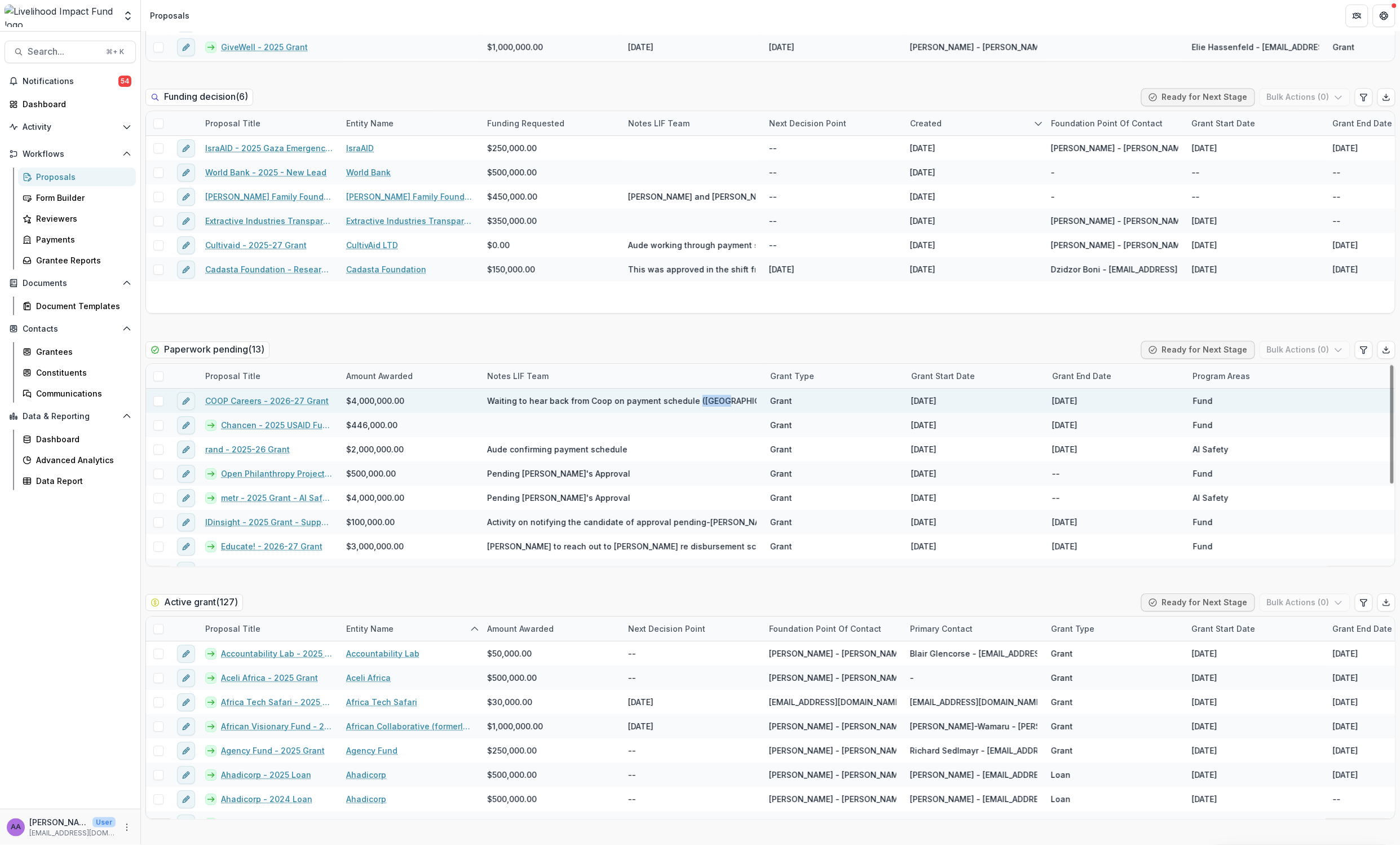
drag, startPoint x: 721, startPoint y: 401, endPoint x: 691, endPoint y: 402, distance: 30.0
click at [691, 402] on div "Waiting to hear back from Coop on payment schedule (Aude)" at bounding box center [622, 400] width 283 height 24
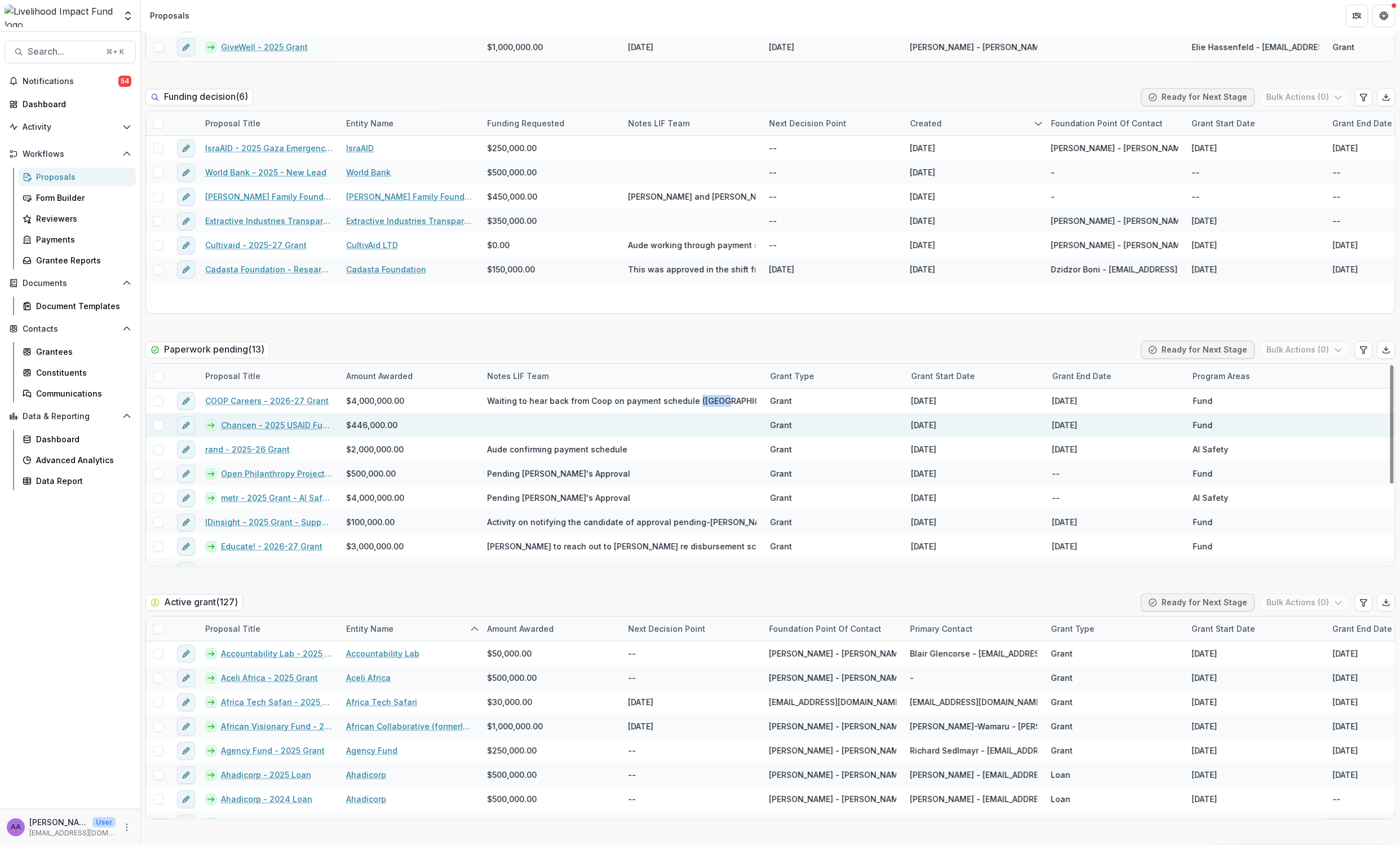
click at [296, 425] on link "Chancen - 2025 USAID Funding Gap" at bounding box center [277, 425] width 112 height 12
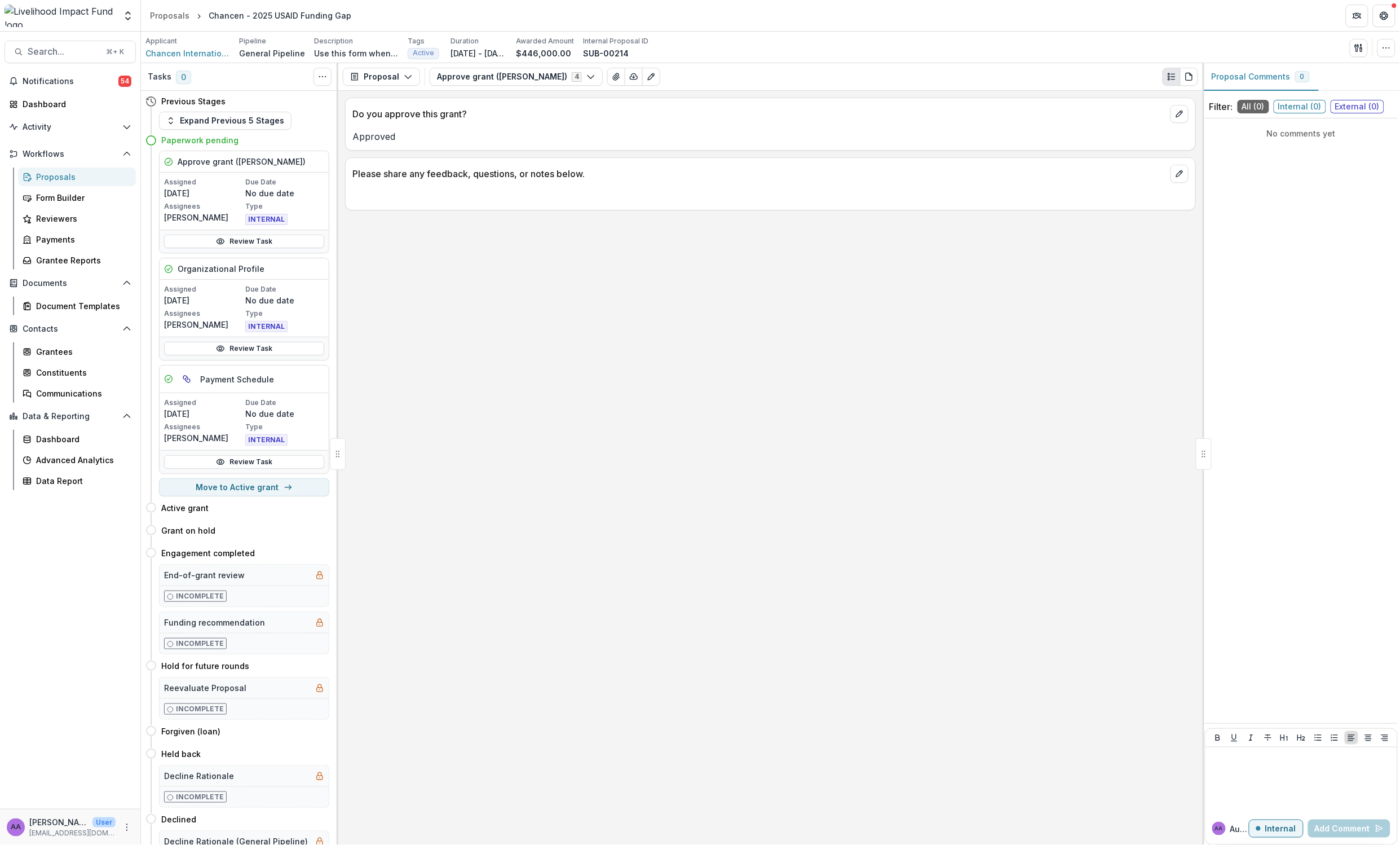
click at [473, 88] on div "Proposal Proposal Payments Reports Grant Agreements Board Summaries Bank Detail…" at bounding box center [771, 77] width 864 height 28
click at [473, 80] on button "Approve grant (Lisa) 4" at bounding box center [516, 77] width 173 height 18
click at [475, 141] on span "Funding recommendation by proposal owner Internal" at bounding box center [562, 138] width 224 height 12
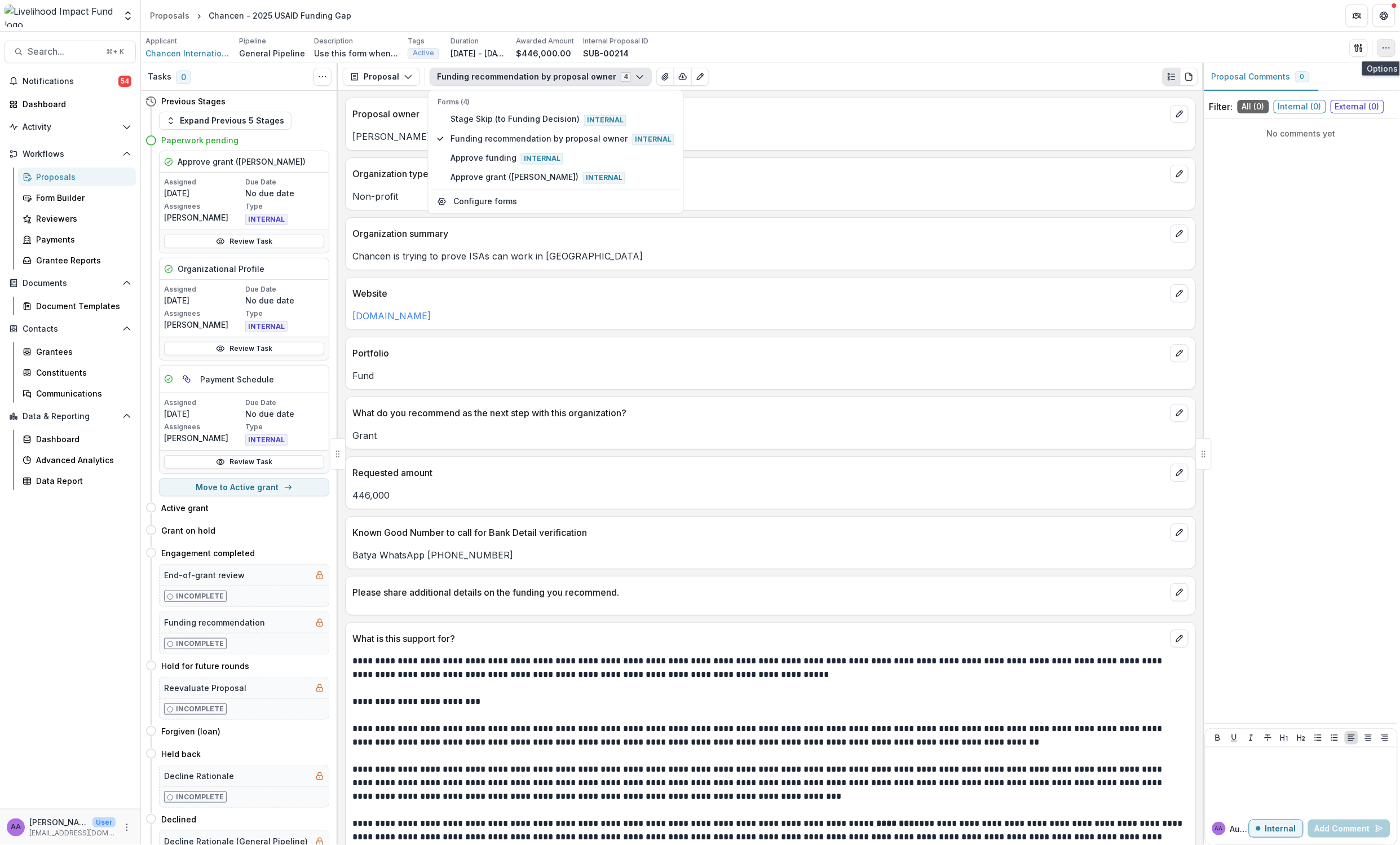
click at [1391, 51] on icon "button" at bounding box center [1387, 48] width 9 height 9
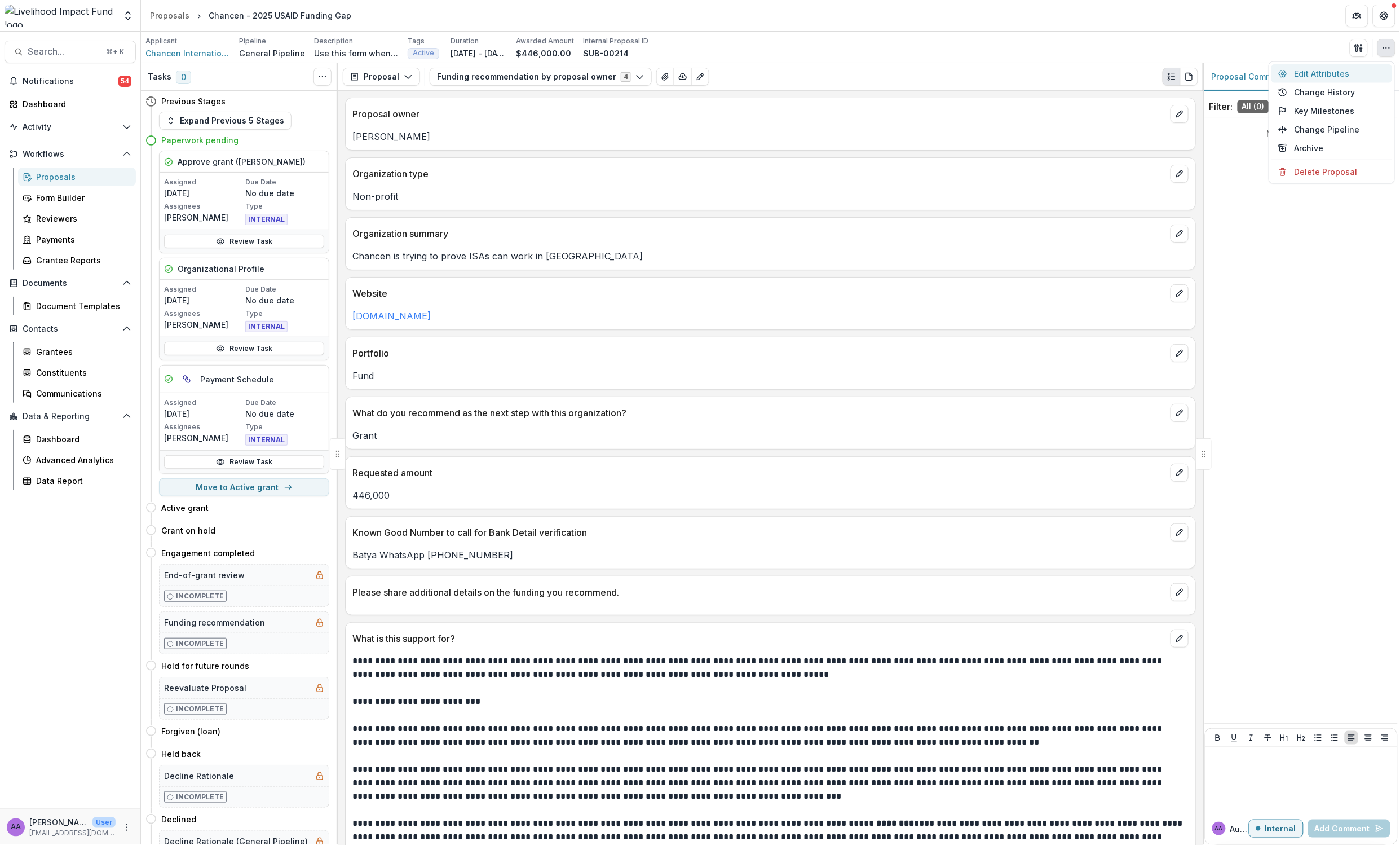
click at [1314, 71] on button "Edit Attributes" at bounding box center [1332, 73] width 120 height 18
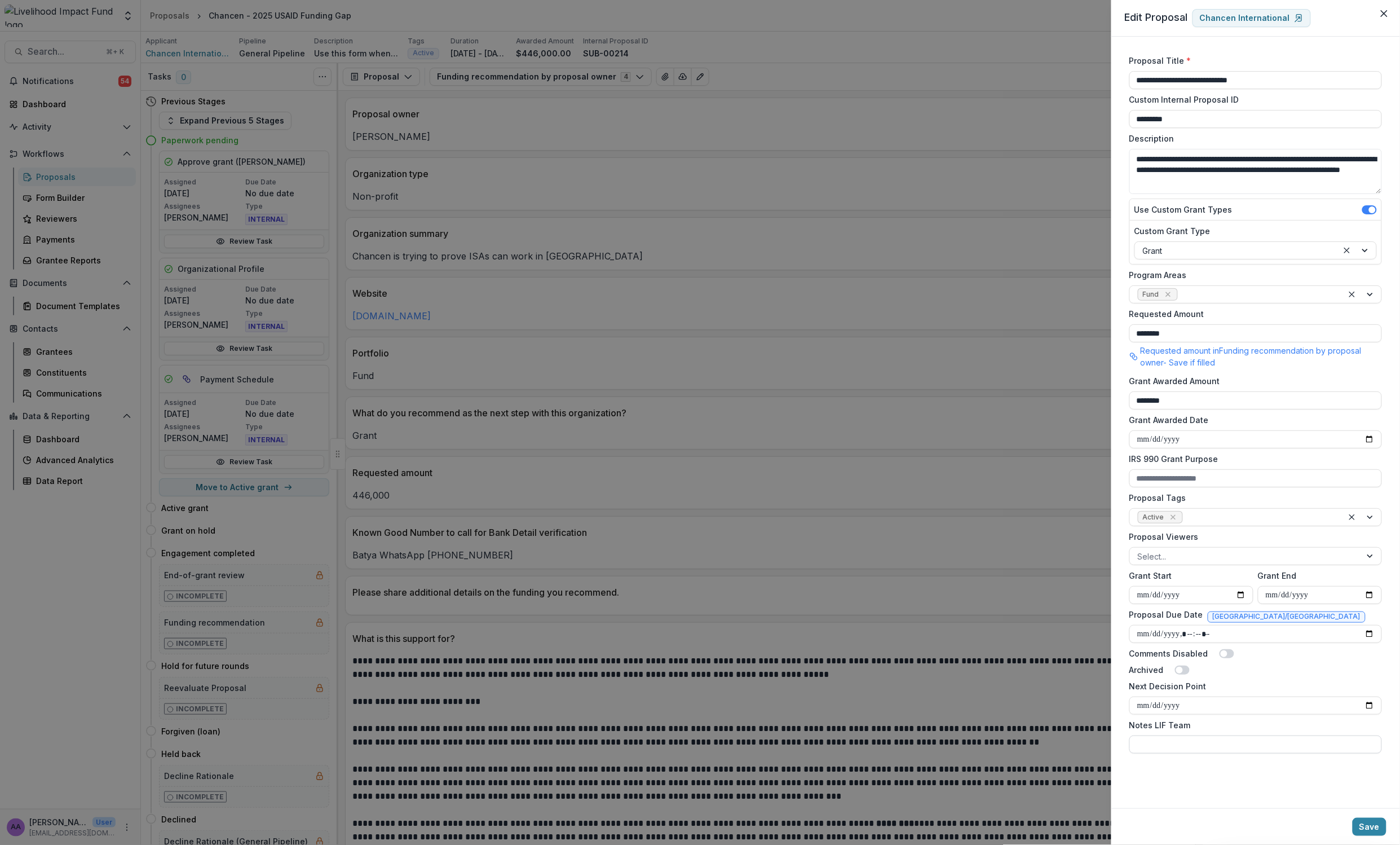
click at [1171, 746] on input "Notes LIF Team" at bounding box center [1256, 745] width 253 height 18
drag, startPoint x: 1283, startPoint y: 751, endPoint x: 1173, endPoint y: 747, distance: 110.1
click at [1173, 747] on input "**********" at bounding box center [1256, 745] width 253 height 18
type input "**********"
click at [1362, 825] on button "Save" at bounding box center [1370, 827] width 34 height 18
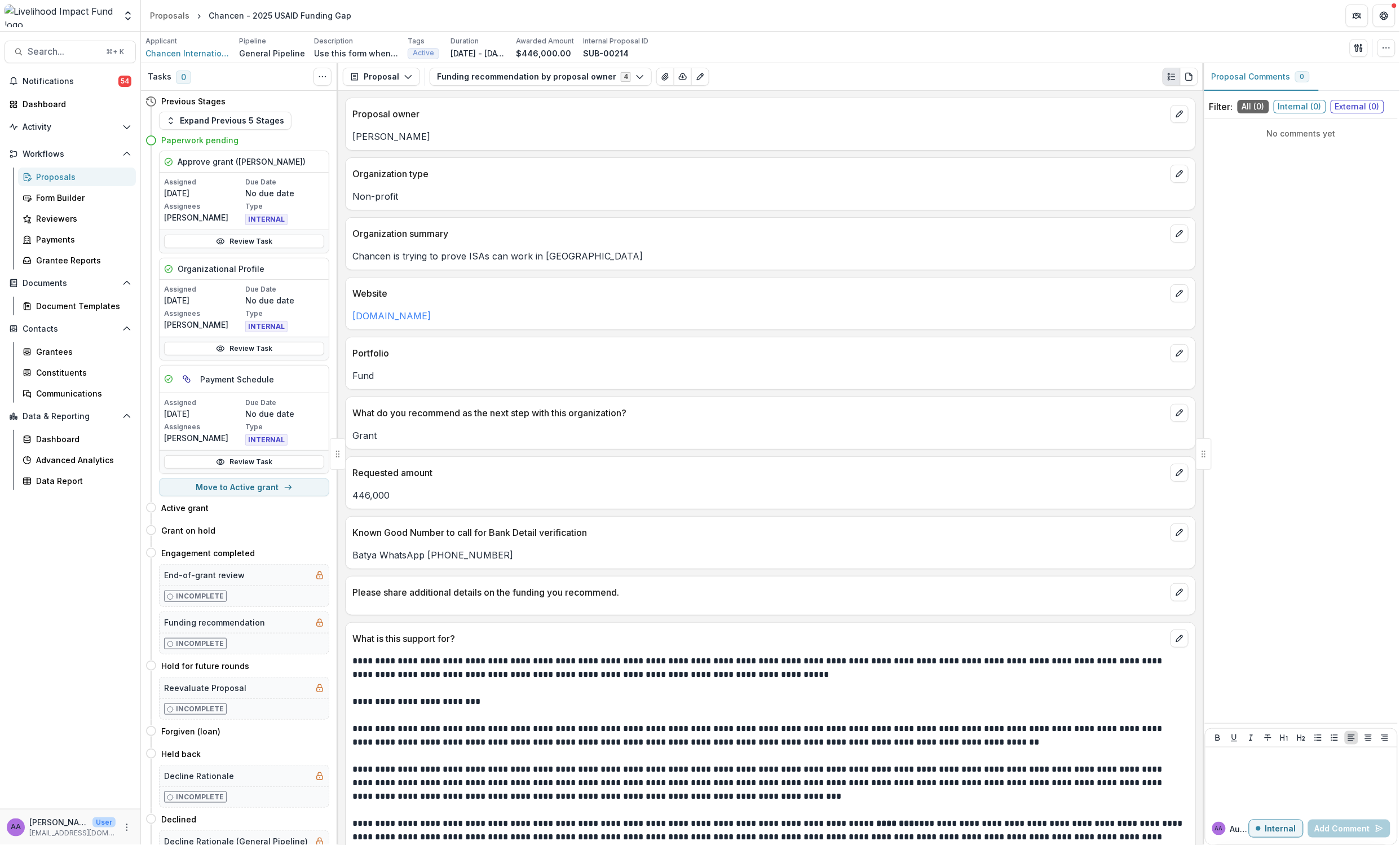
click at [79, 172] on div "Proposals" at bounding box center [81, 177] width 91 height 12
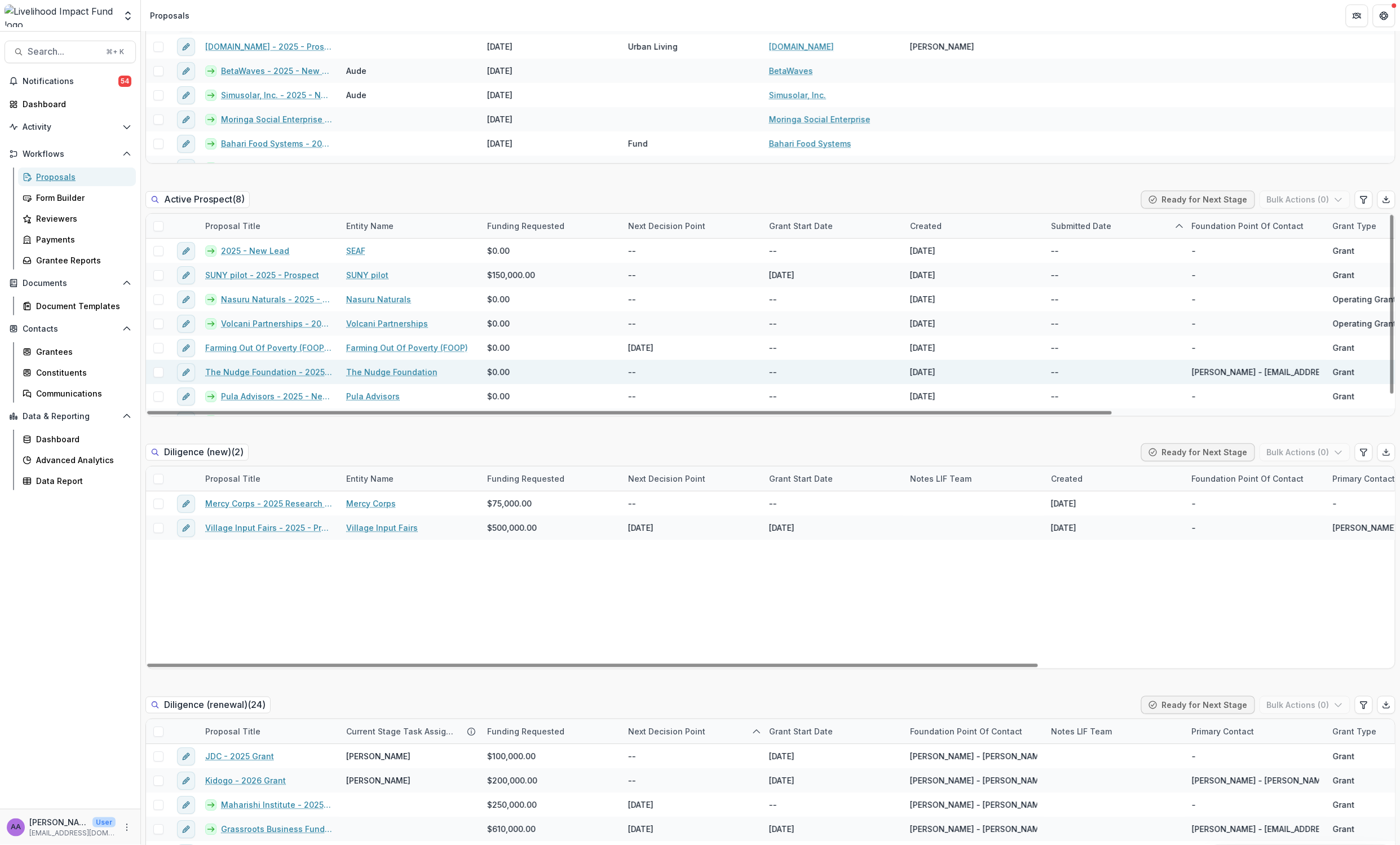
scroll to position [40, 0]
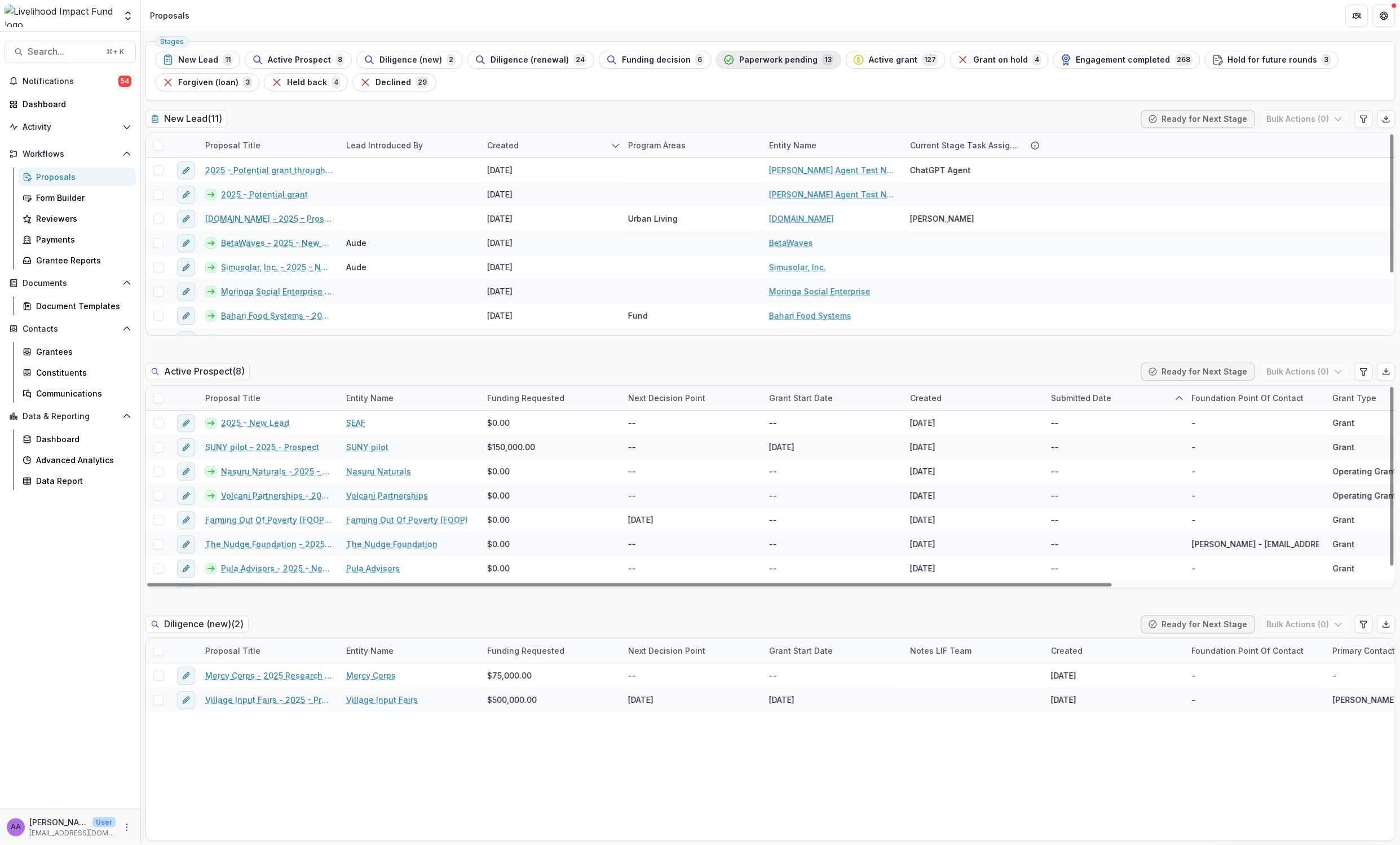
click at [745, 55] on span "Paperwork pending" at bounding box center [779, 60] width 79 height 10
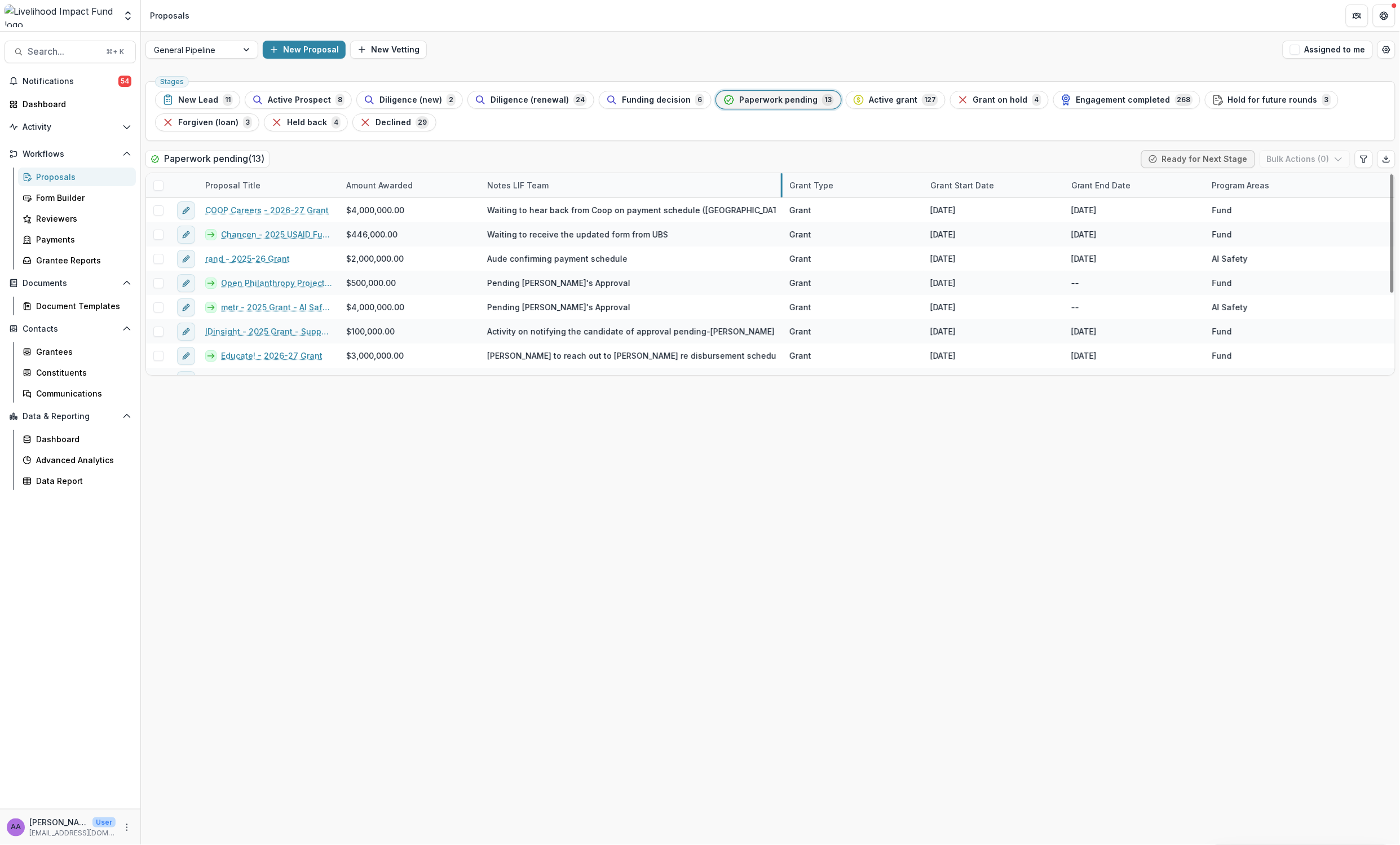
drag, startPoint x: 621, startPoint y: 183, endPoint x: 782, endPoint y: 172, distance: 161.4
click at [301, 234] on link "Chancen - 2025 USAID Funding Gap" at bounding box center [277, 235] width 112 height 12
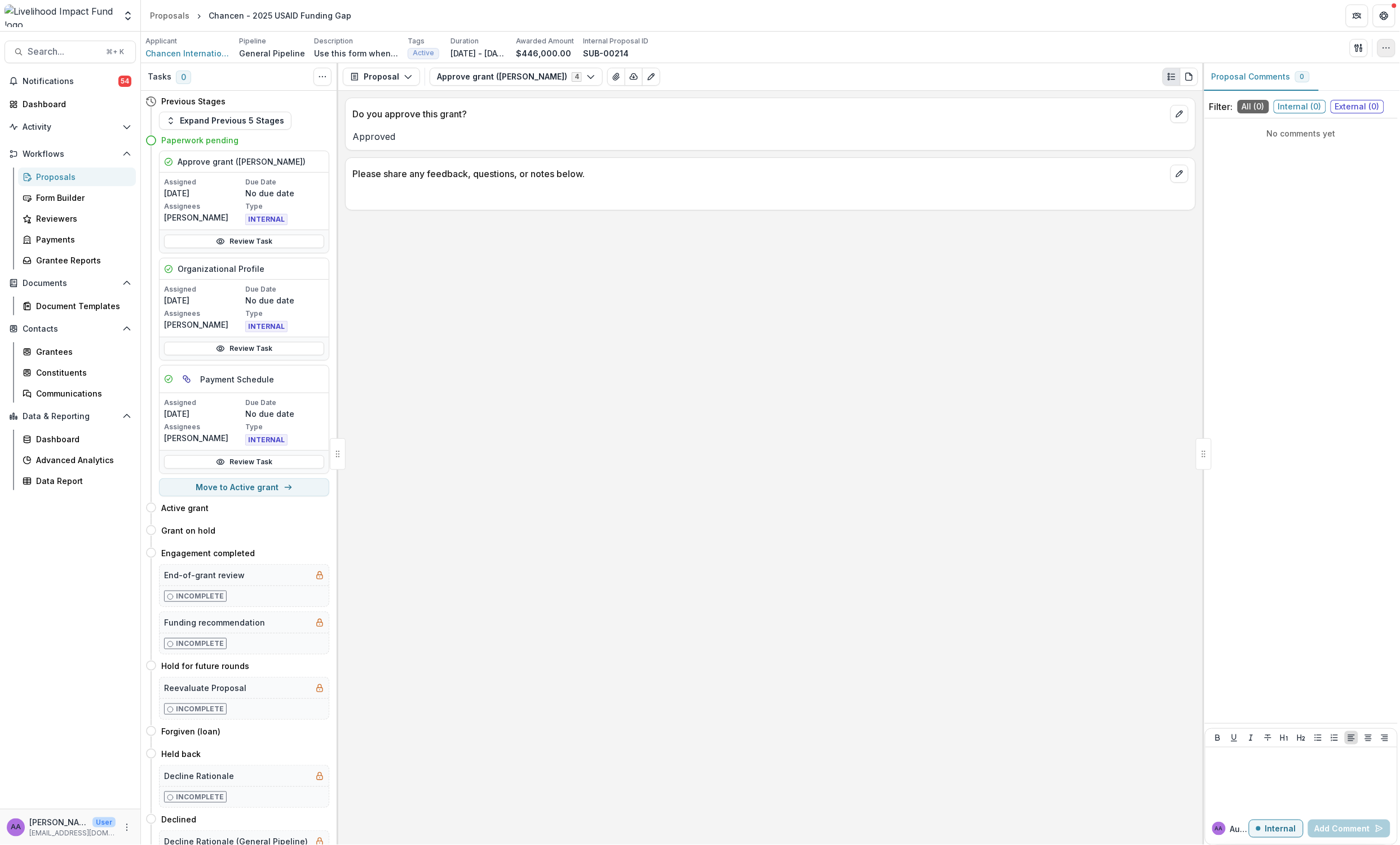
click at [1386, 43] on icon "button" at bounding box center [1387, 48] width 9 height 9
click at [1311, 79] on button "Edit Attributes" at bounding box center [1332, 73] width 120 height 18
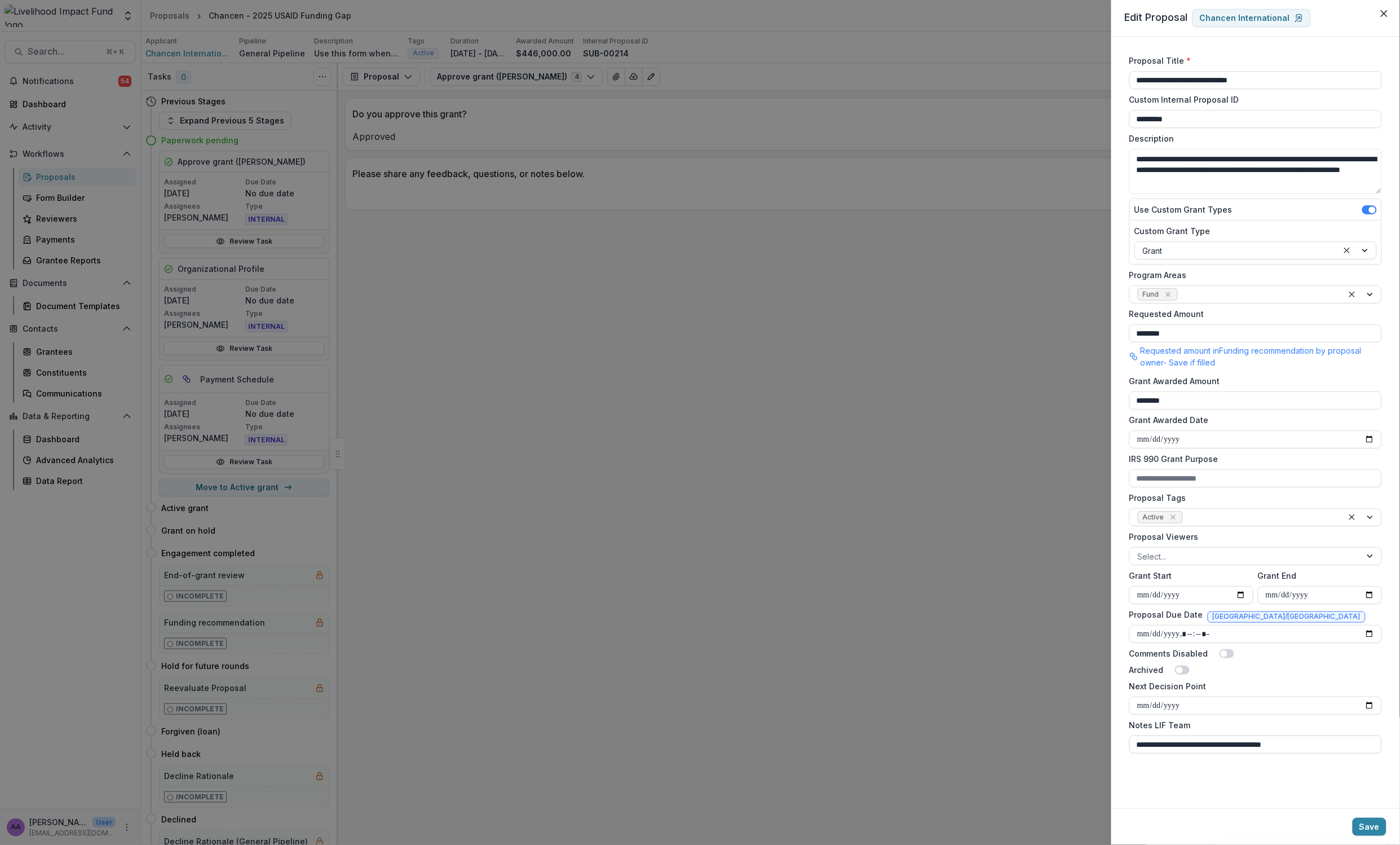
click at [1311, 743] on input "**********" at bounding box center [1256, 745] width 253 height 18
type input "**********"
click at [1374, 825] on button "Save" at bounding box center [1370, 827] width 34 height 18
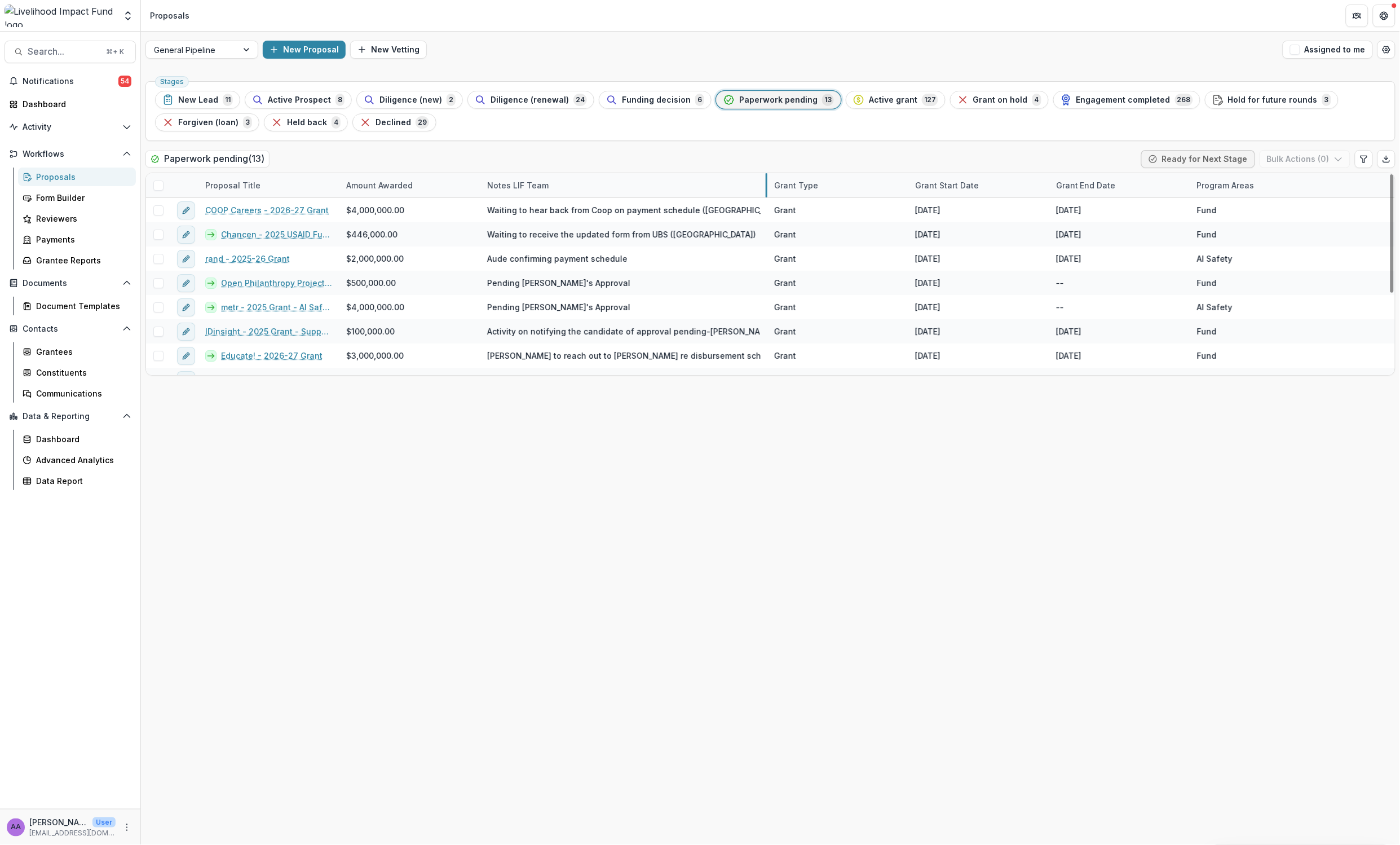
drag, startPoint x: 621, startPoint y: 183, endPoint x: 767, endPoint y: 175, distance: 146.2
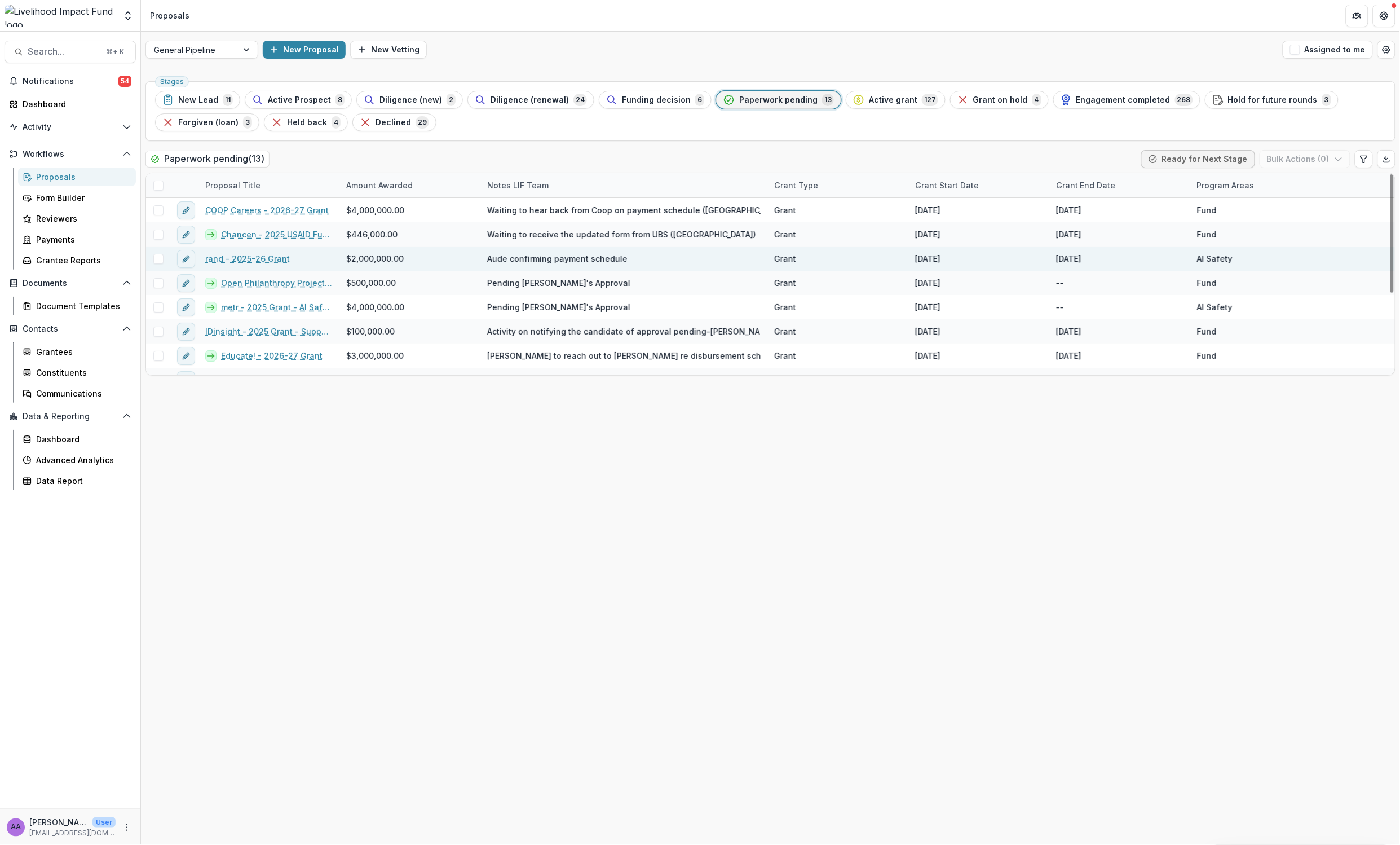
click at [279, 257] on link "rand - 2025-26 Grant" at bounding box center [247, 259] width 84 height 12
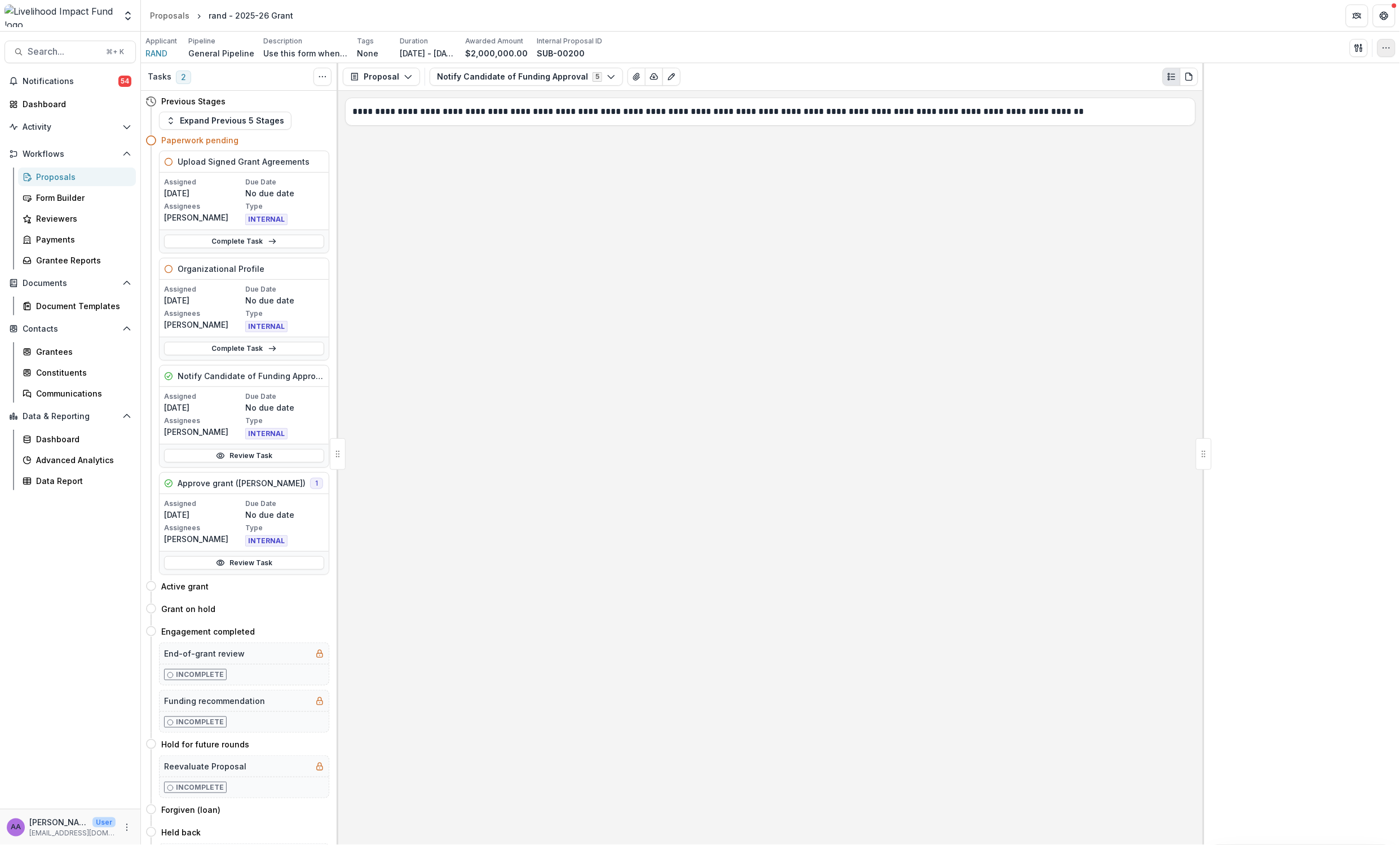
click at [1394, 52] on button "button" at bounding box center [1387, 48] width 18 height 18
click at [1332, 79] on button "Edit Attributes" at bounding box center [1324, 73] width 136 height 18
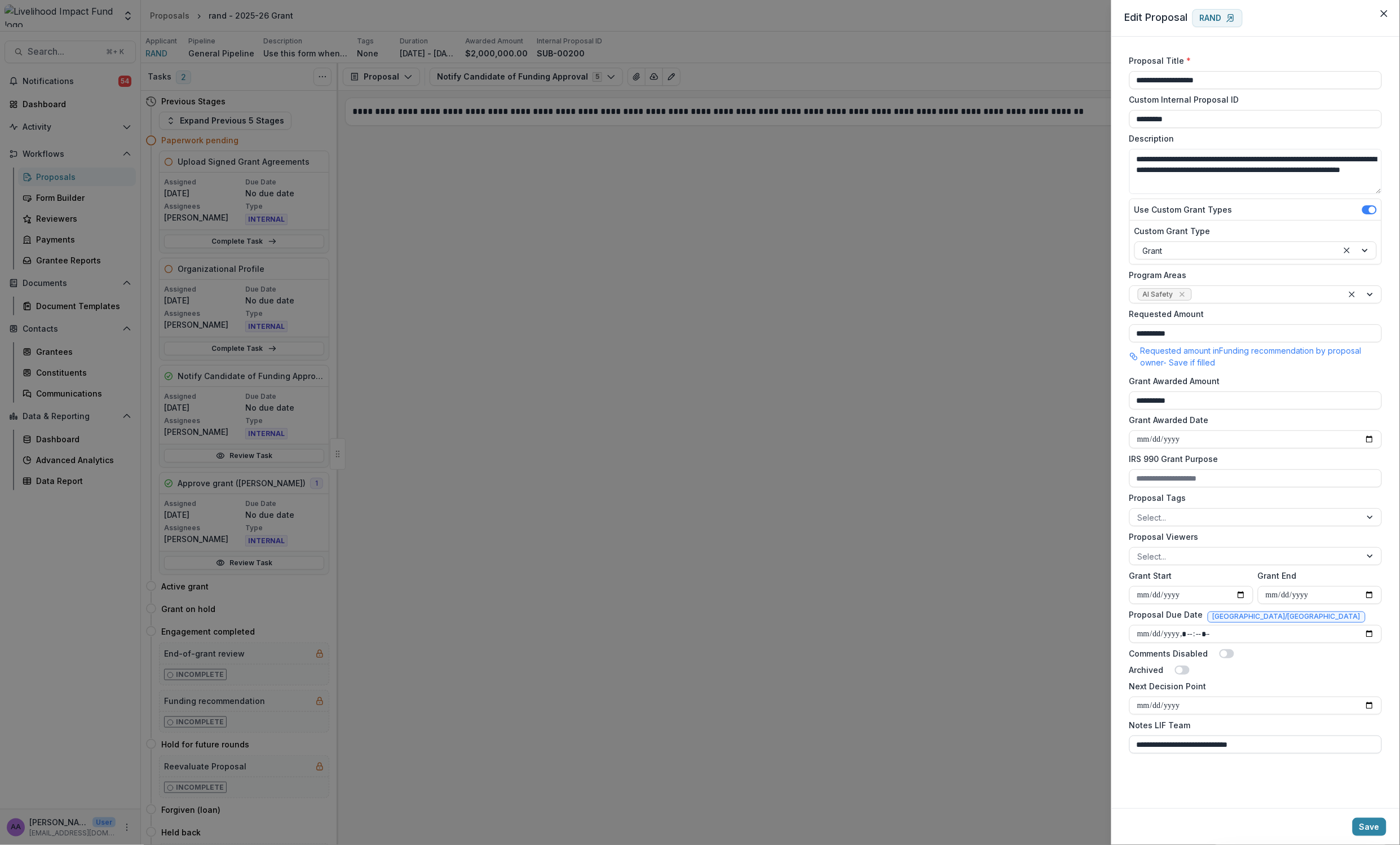
click at [1188, 749] on input "**********" at bounding box center [1256, 745] width 253 height 18
type input "**********"
click at [1366, 819] on button "Save" at bounding box center [1370, 827] width 34 height 18
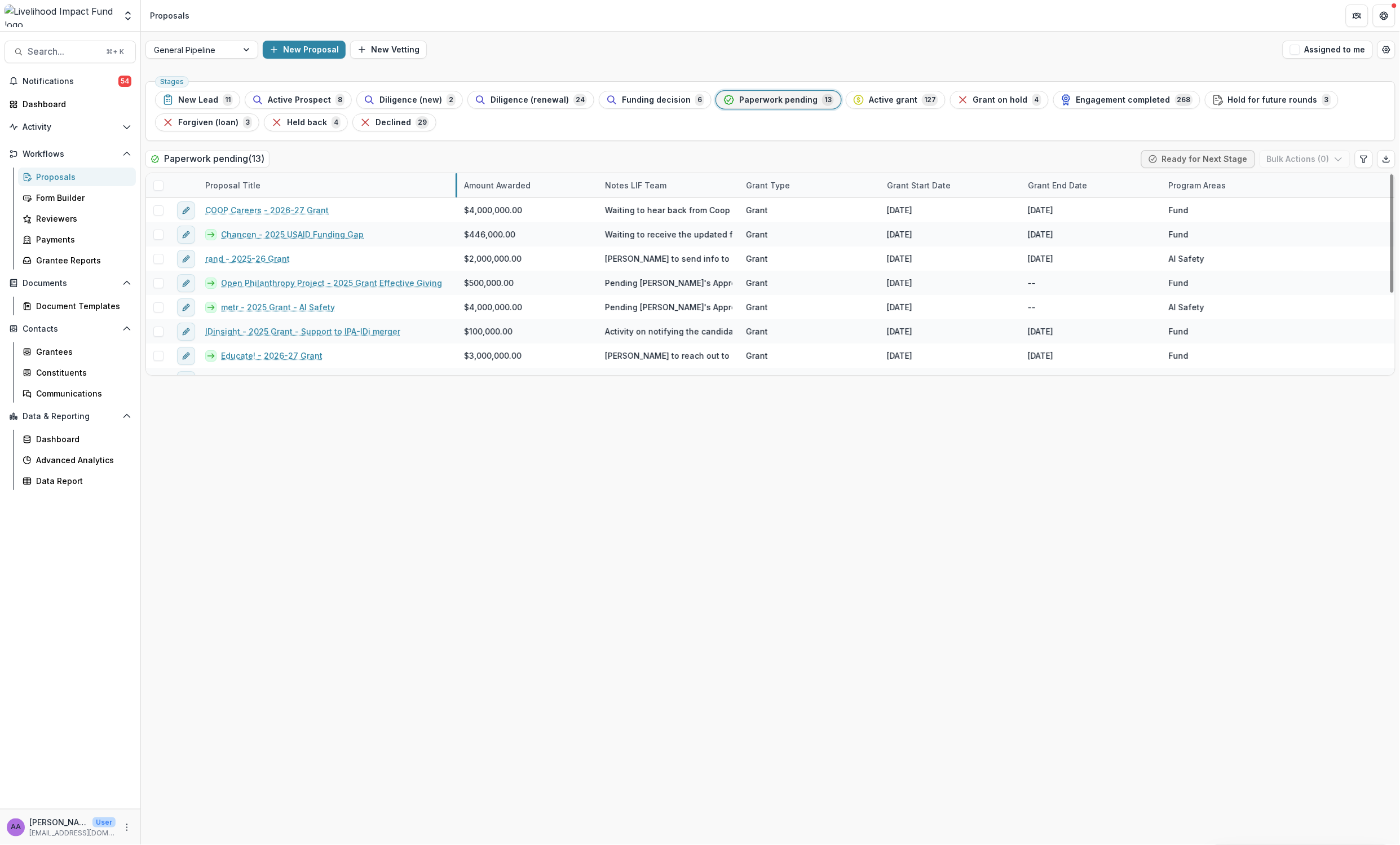
drag, startPoint x: 339, startPoint y: 183, endPoint x: 457, endPoint y: 175, distance: 118.3
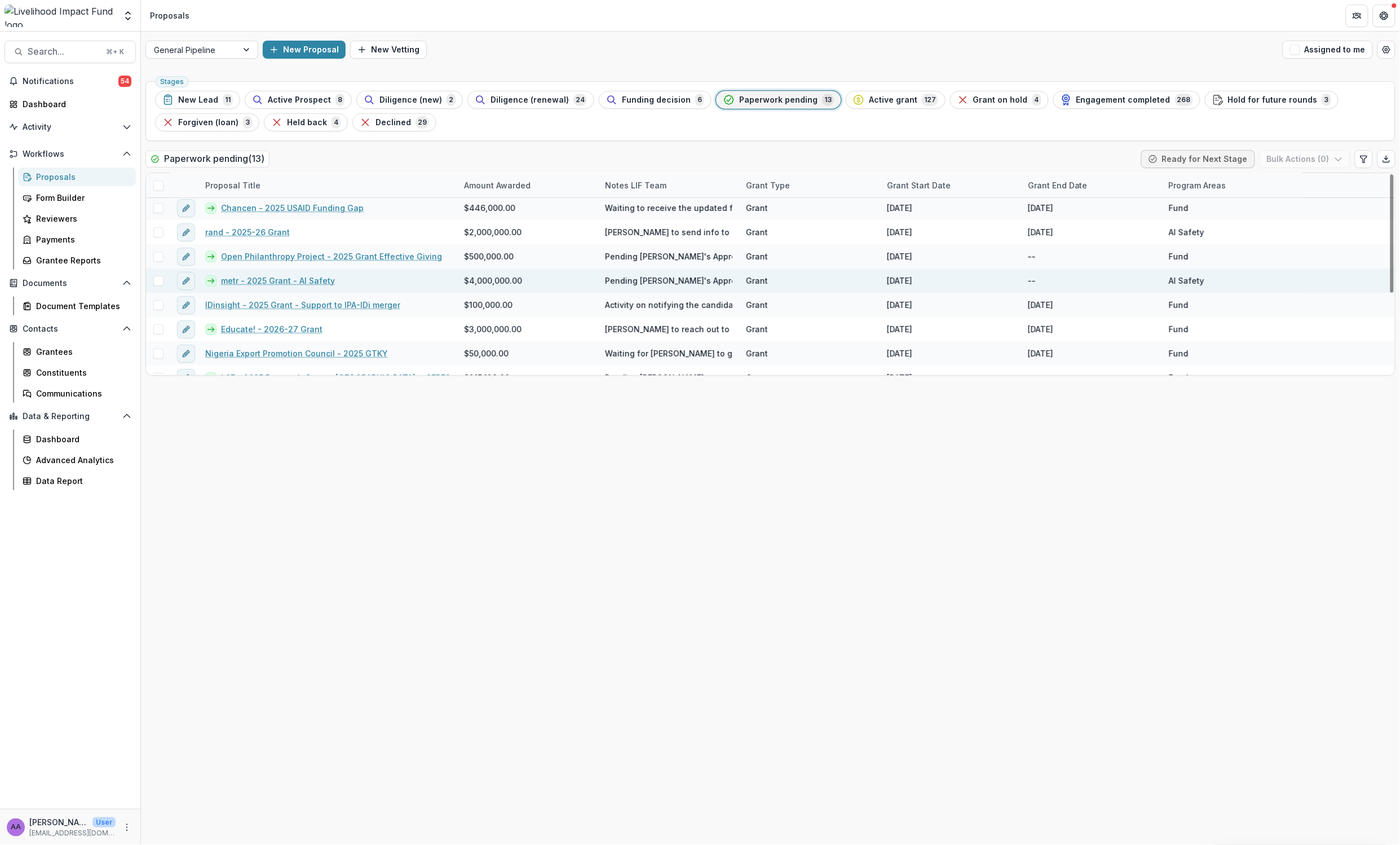
scroll to position [29, 0]
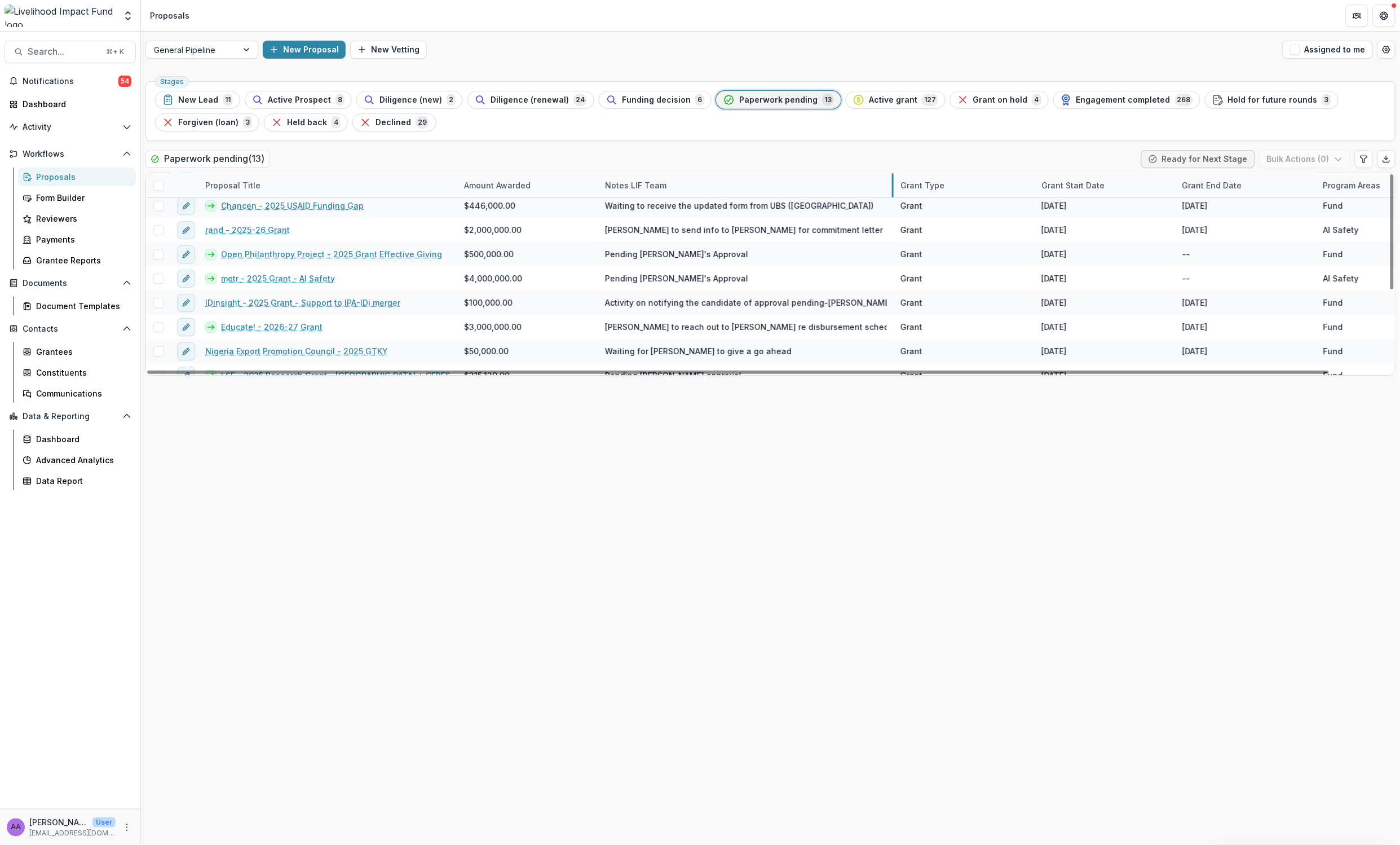
drag, startPoint x: 739, startPoint y: 181, endPoint x: 893, endPoint y: 176, distance: 154.1
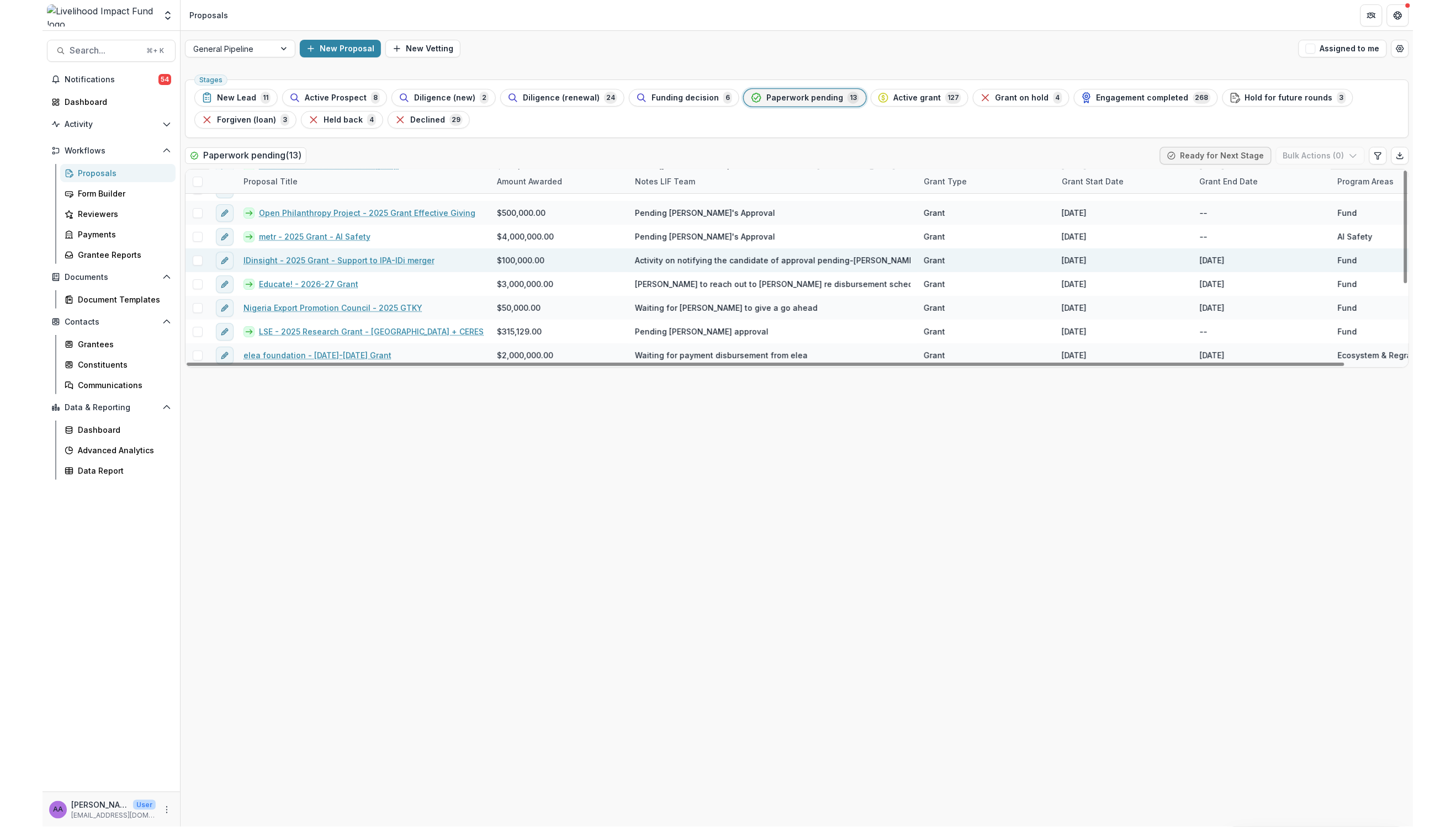
scroll to position [65, 0]
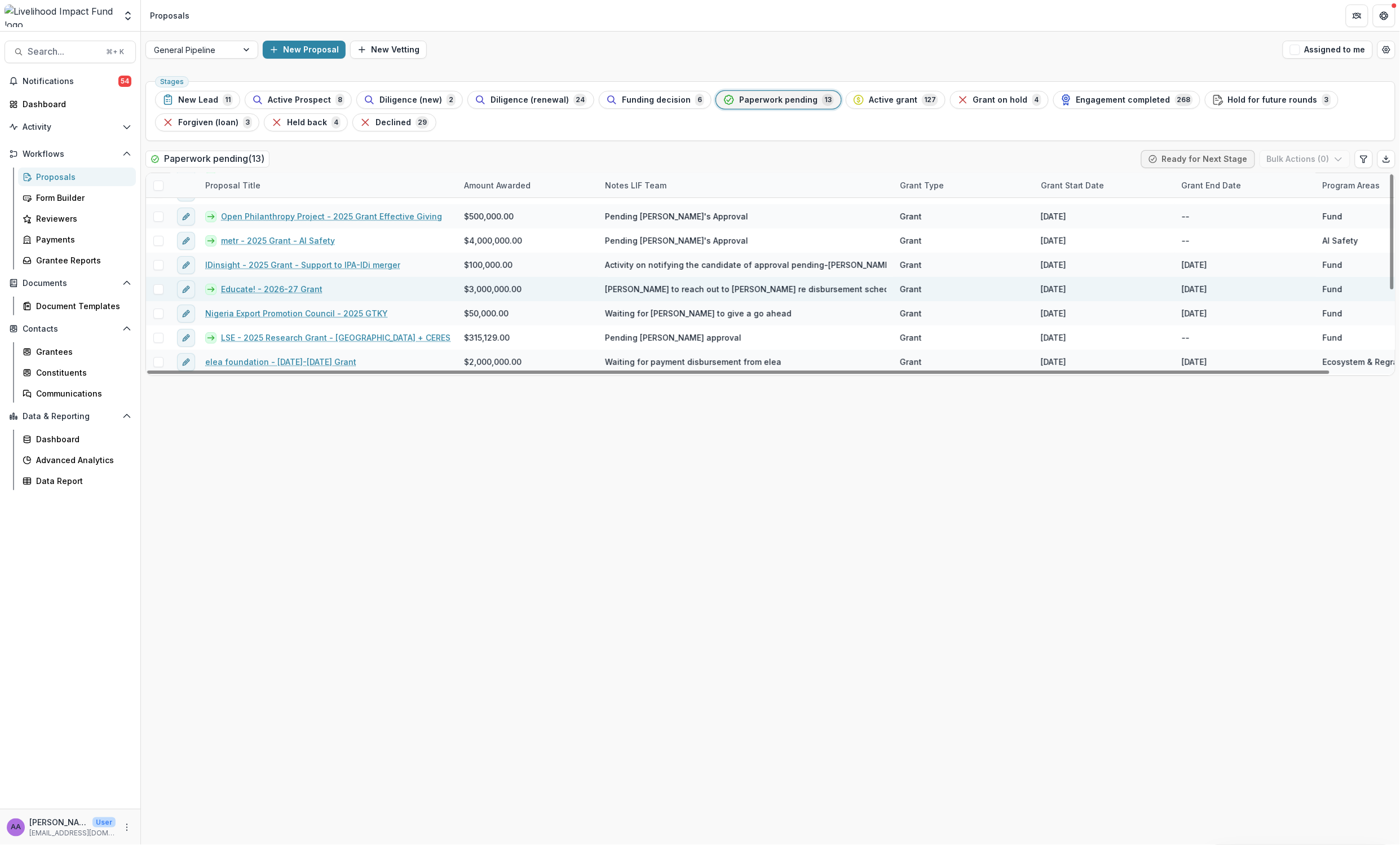
click at [265, 289] on link "Educate! - 2026-27 Grant" at bounding box center [272, 289] width 101 height 12
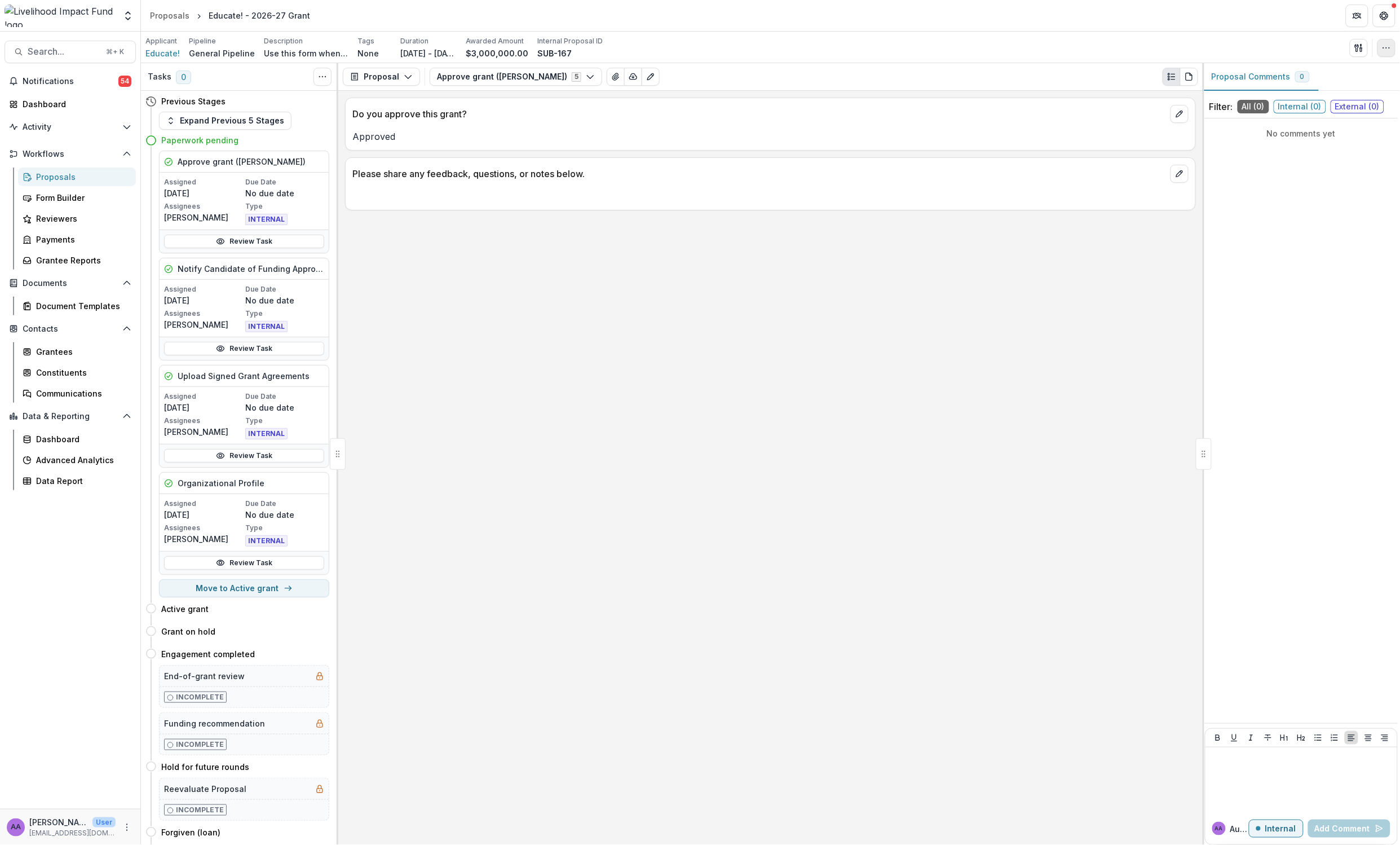
click at [1390, 47] on icon "button" at bounding box center [1387, 48] width 9 height 9
click at [1314, 78] on button "Edit Attributes" at bounding box center [1324, 73] width 136 height 18
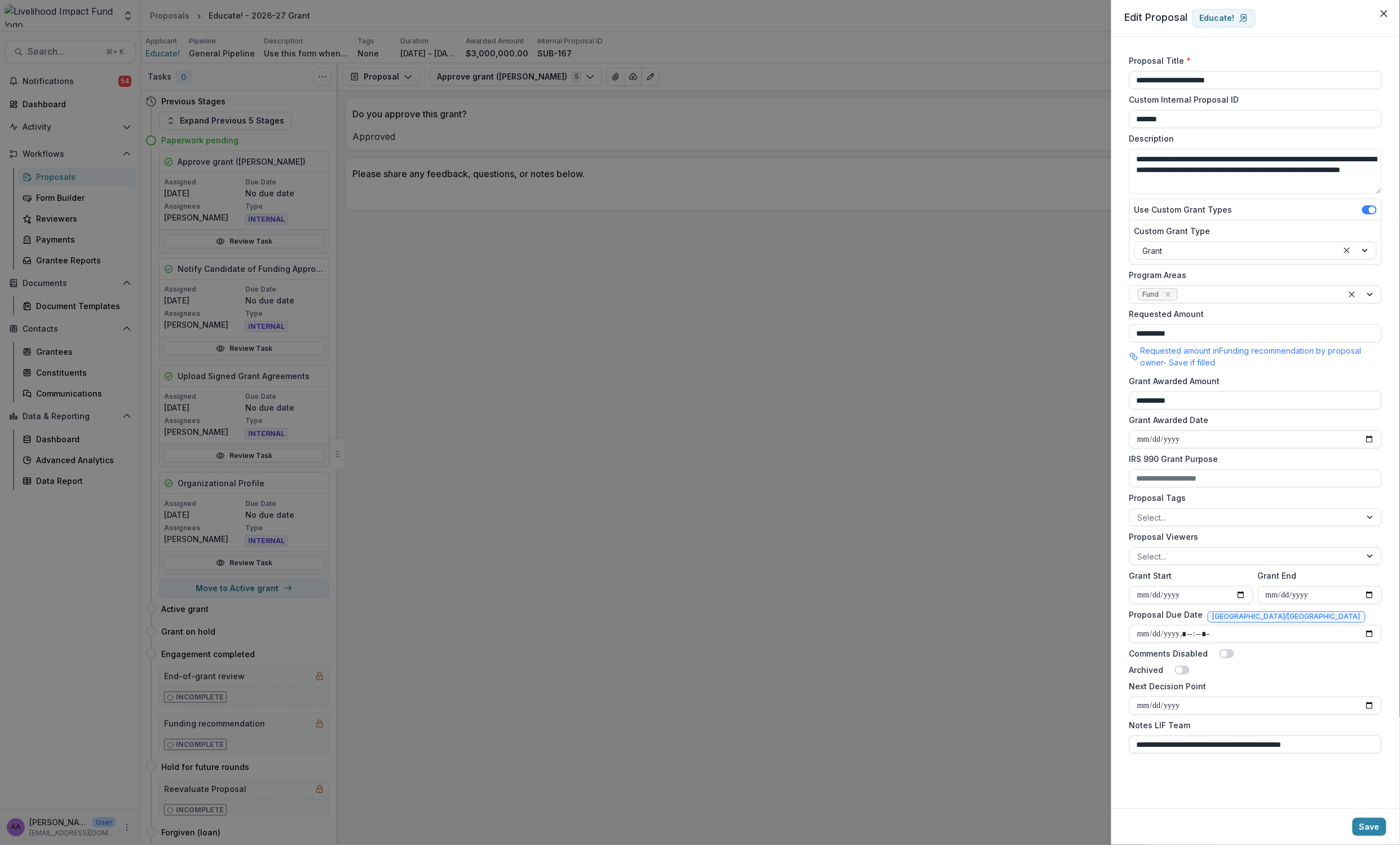
click at [1255, 745] on input "**********" at bounding box center [1256, 745] width 253 height 18
type input "**********"
click at [1257, 746] on input "**********" at bounding box center [1256, 745] width 253 height 18
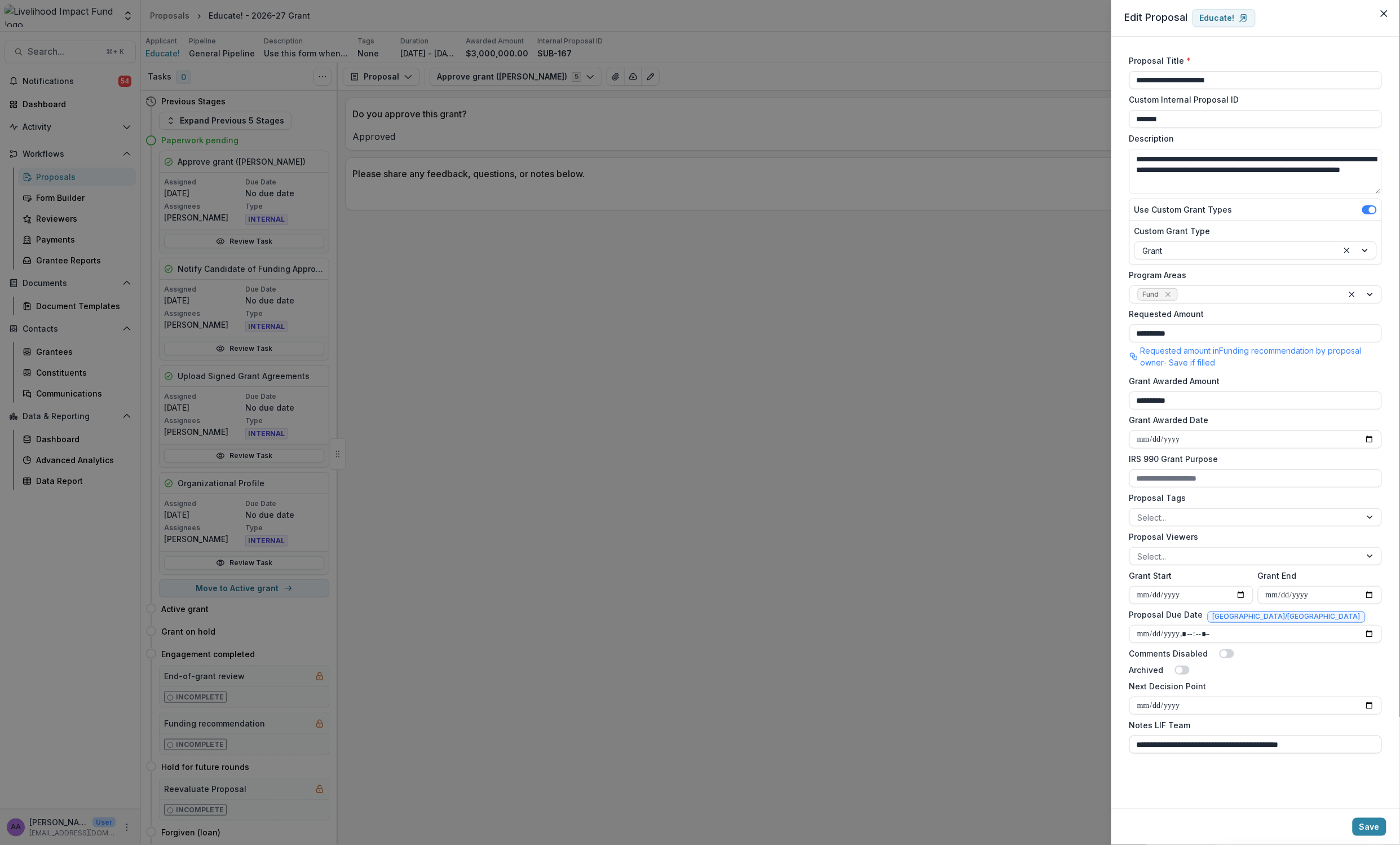
click at [1257, 746] on input "**********" at bounding box center [1256, 745] width 253 height 18
drag, startPoint x: 989, startPoint y: 580, endPoint x: 1030, endPoint y: 571, distance: 42.0
click at [989, 580] on div "**********" at bounding box center [700, 423] width 1400 height 845
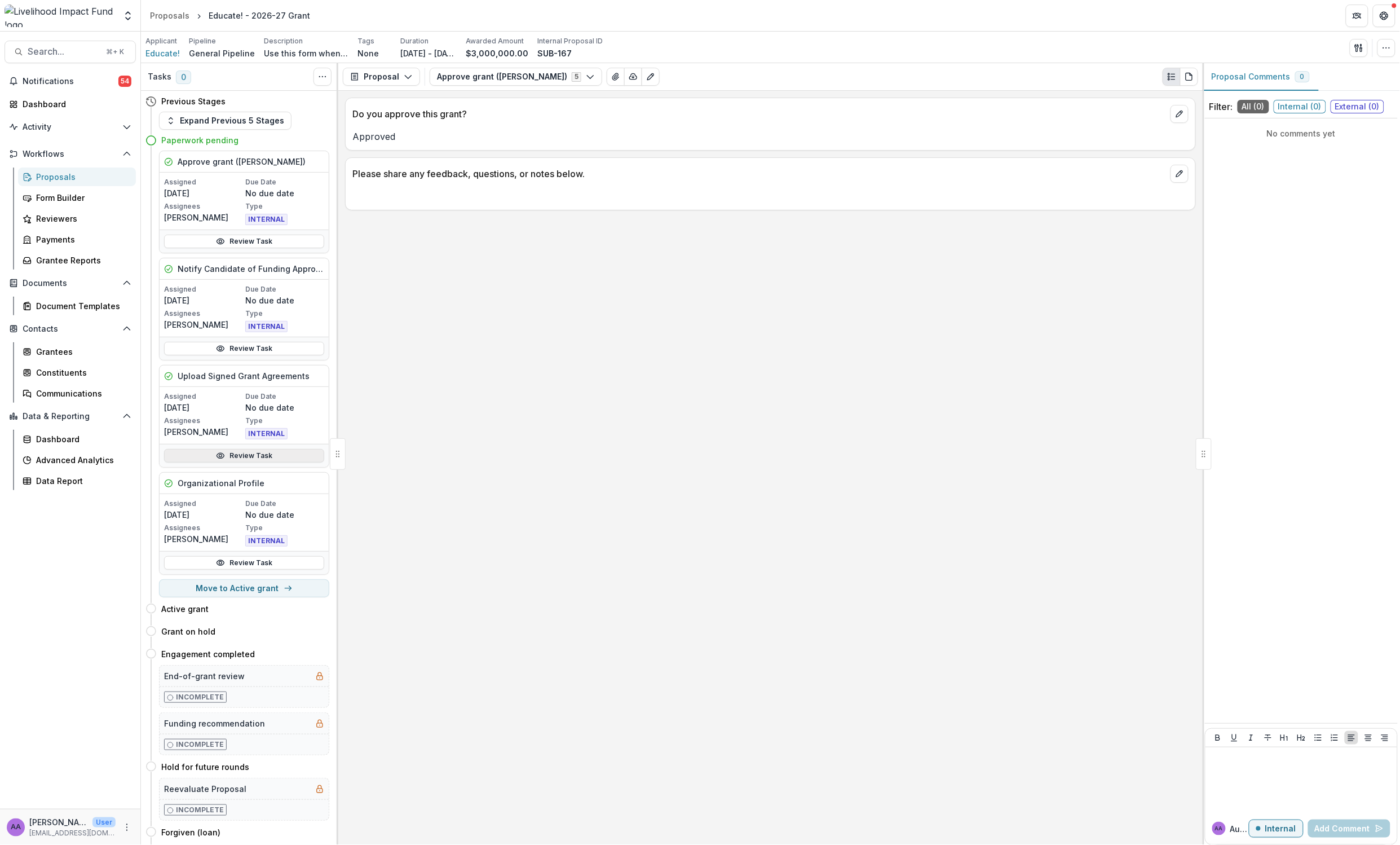
click at [271, 458] on link "Review Task" at bounding box center [244, 455] width 160 height 14
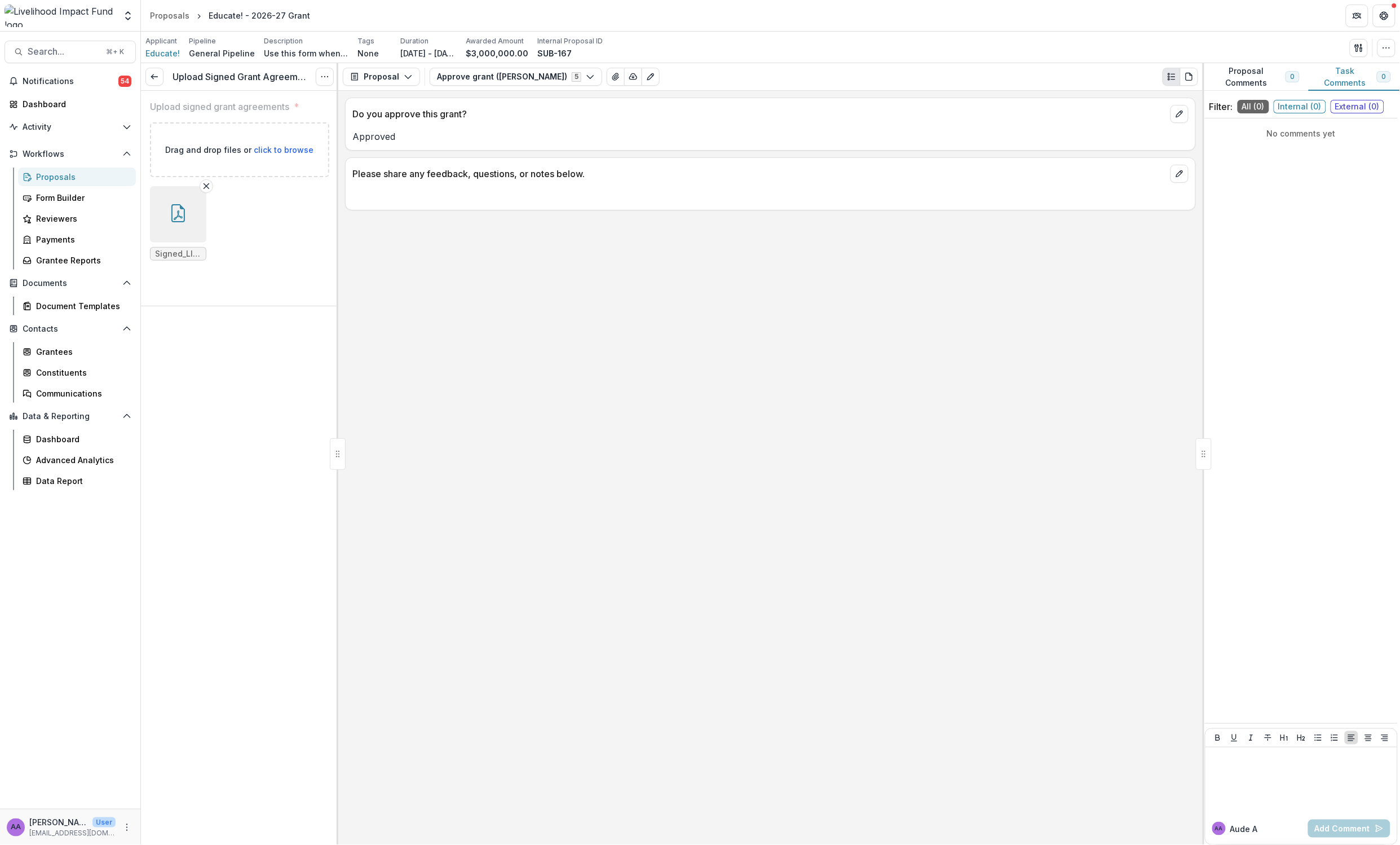
click at [191, 213] on button "button" at bounding box center [178, 214] width 56 height 56
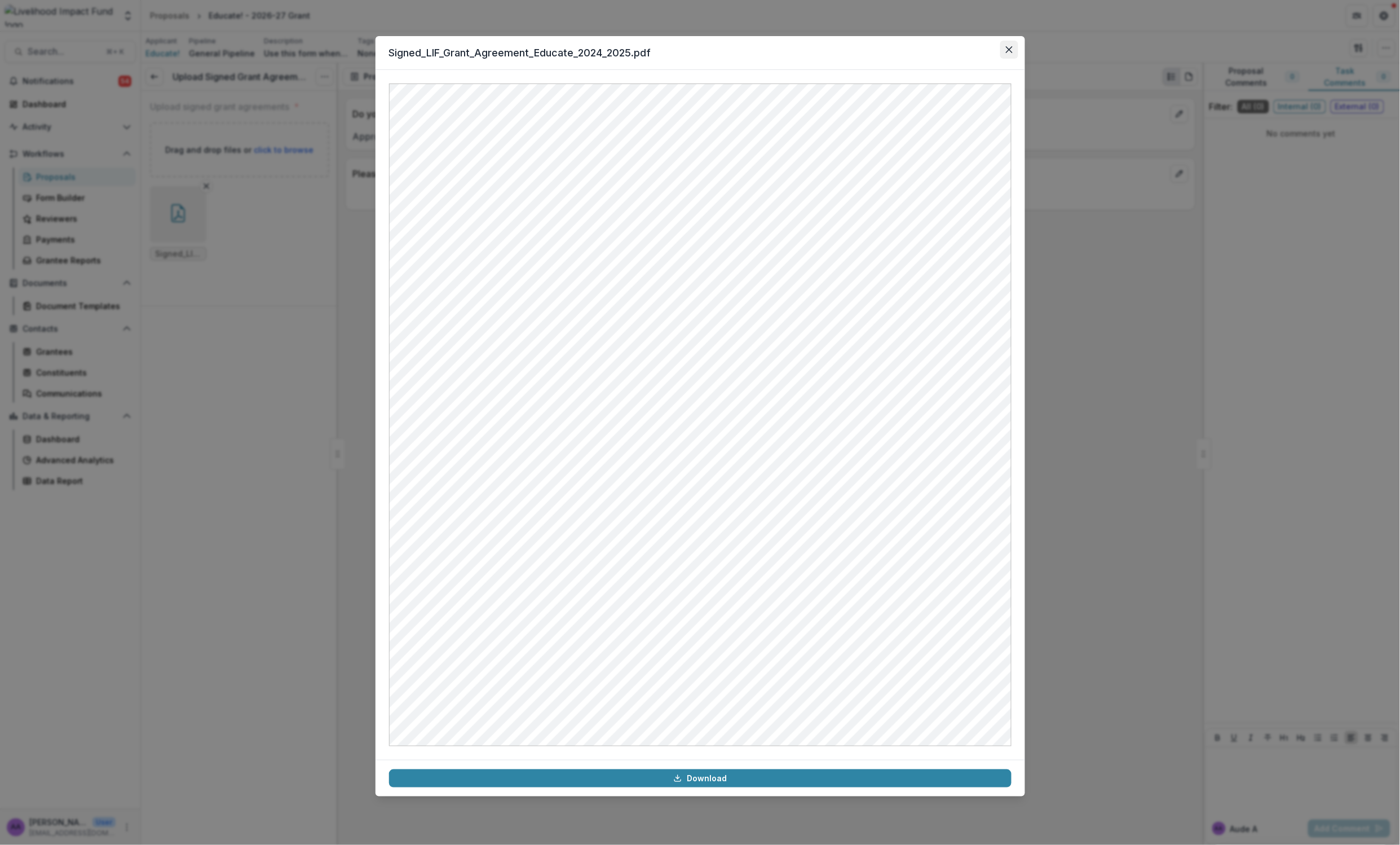
click at [1009, 52] on icon "Close" at bounding box center [1009, 50] width 7 height 7
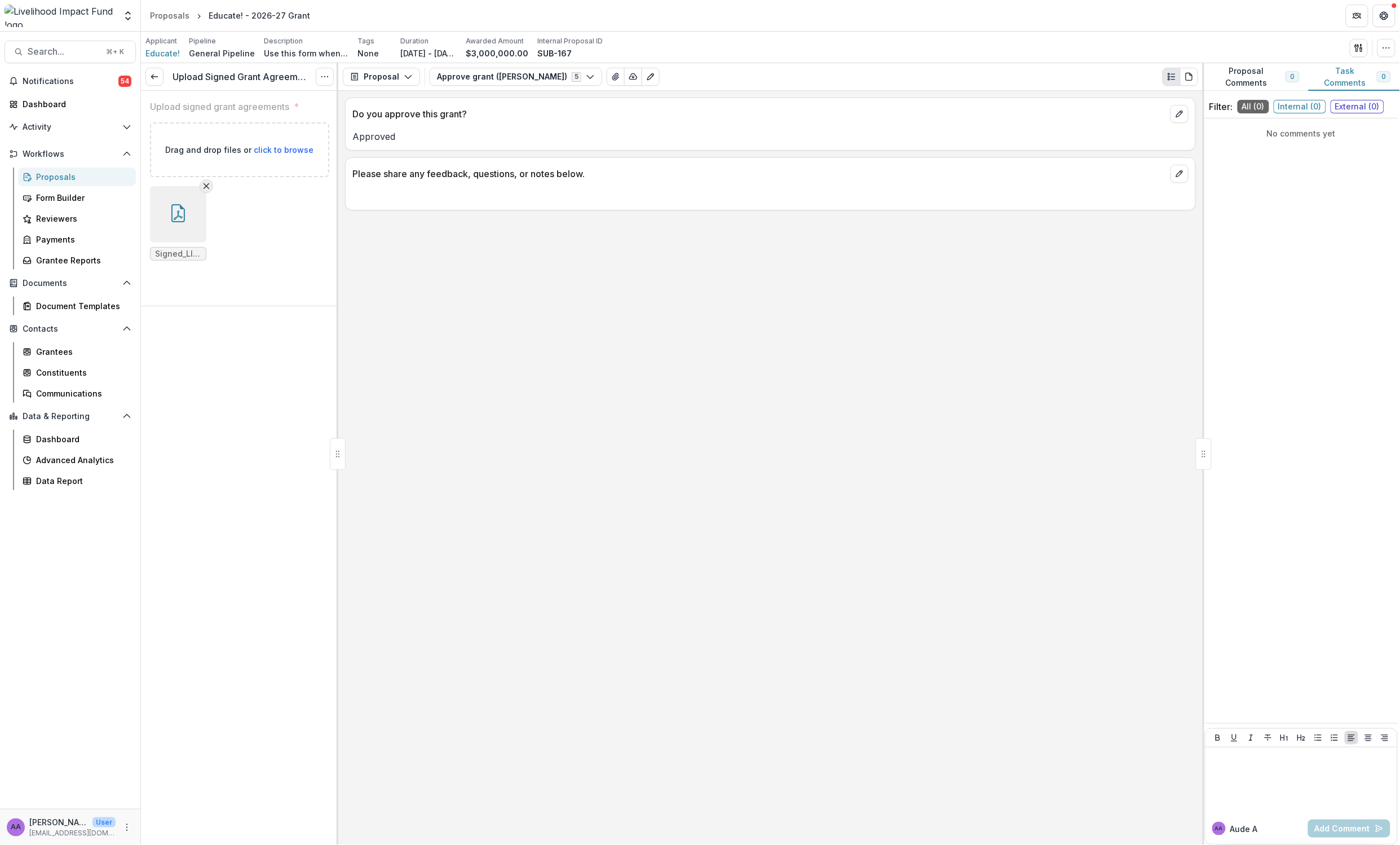
click at [205, 186] on line "Remove File" at bounding box center [207, 187] width 5 height 5
click at [274, 149] on span "click to browse" at bounding box center [284, 149] width 60 height 10
click at [301, 147] on span "click to browse" at bounding box center [284, 149] width 60 height 10
click at [290, 150] on span "click to browse" at bounding box center [284, 149] width 60 height 10
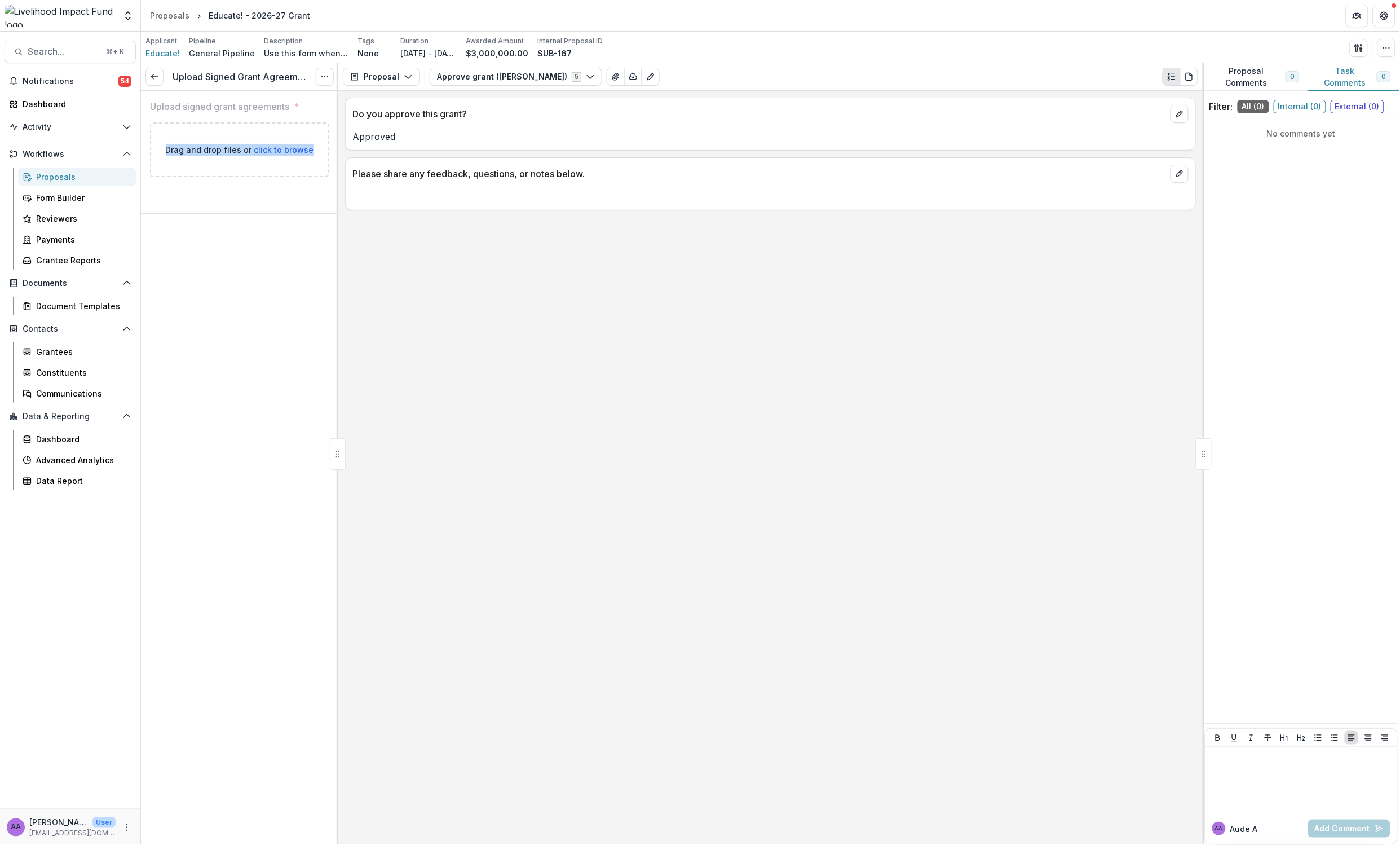
click at [290, 150] on span "click to browse" at bounding box center [284, 149] width 60 height 10
click at [282, 150] on span "click to browse" at bounding box center [284, 149] width 60 height 10
click at [278, 153] on span "click to browse" at bounding box center [284, 149] width 60 height 10
click at [263, 148] on span "click to browse" at bounding box center [284, 149] width 60 height 10
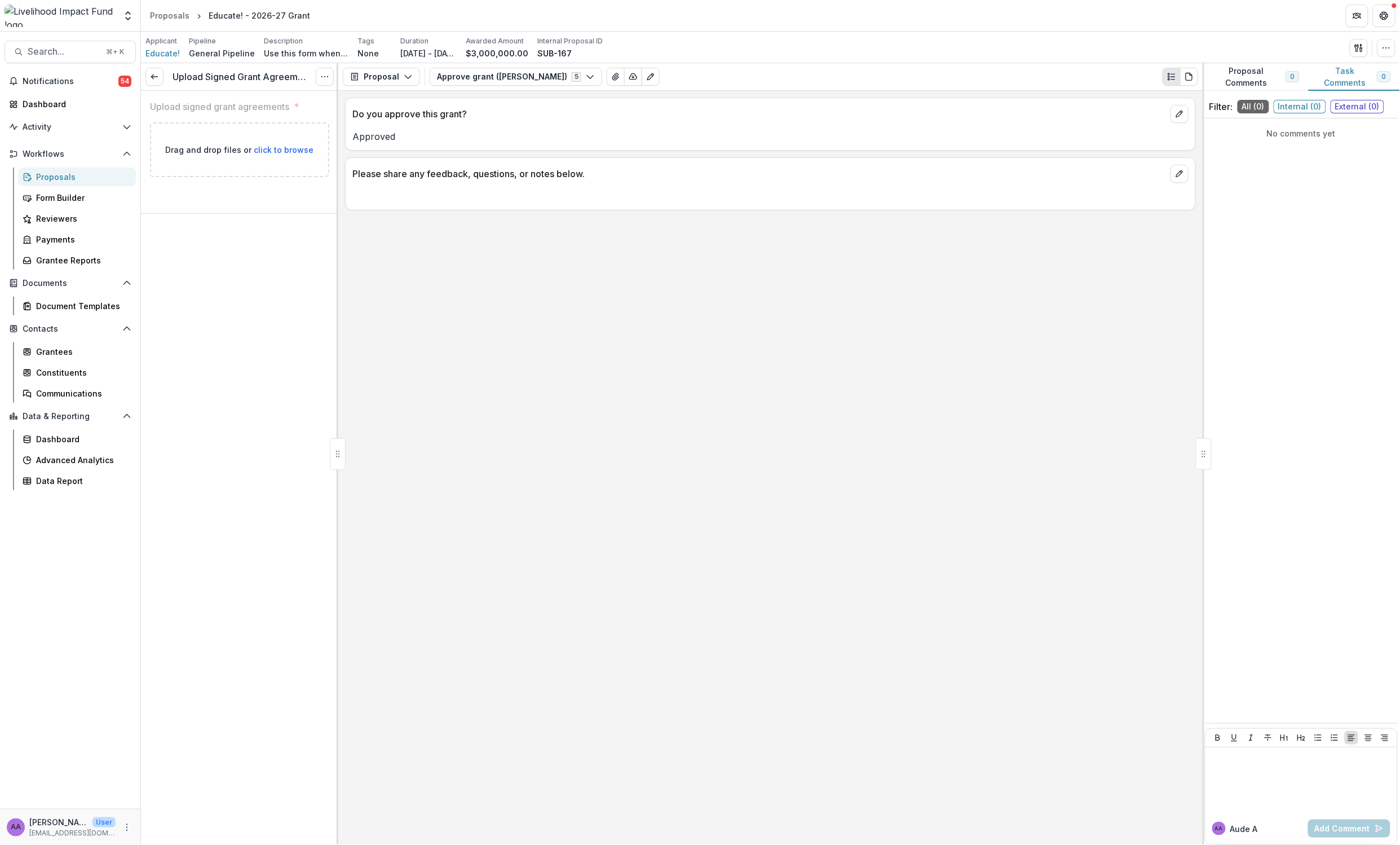
click at [263, 148] on span "click to browse" at bounding box center [284, 149] width 60 height 10
drag, startPoint x: 750, startPoint y: 291, endPoint x: 686, endPoint y: 286, distance: 64.2
click at [750, 291] on div "Do you approve this grant? Approved Please share any feedback, questions, or no…" at bounding box center [771, 468] width 864 height 754
click at [157, 75] on icon at bounding box center [155, 77] width 9 height 9
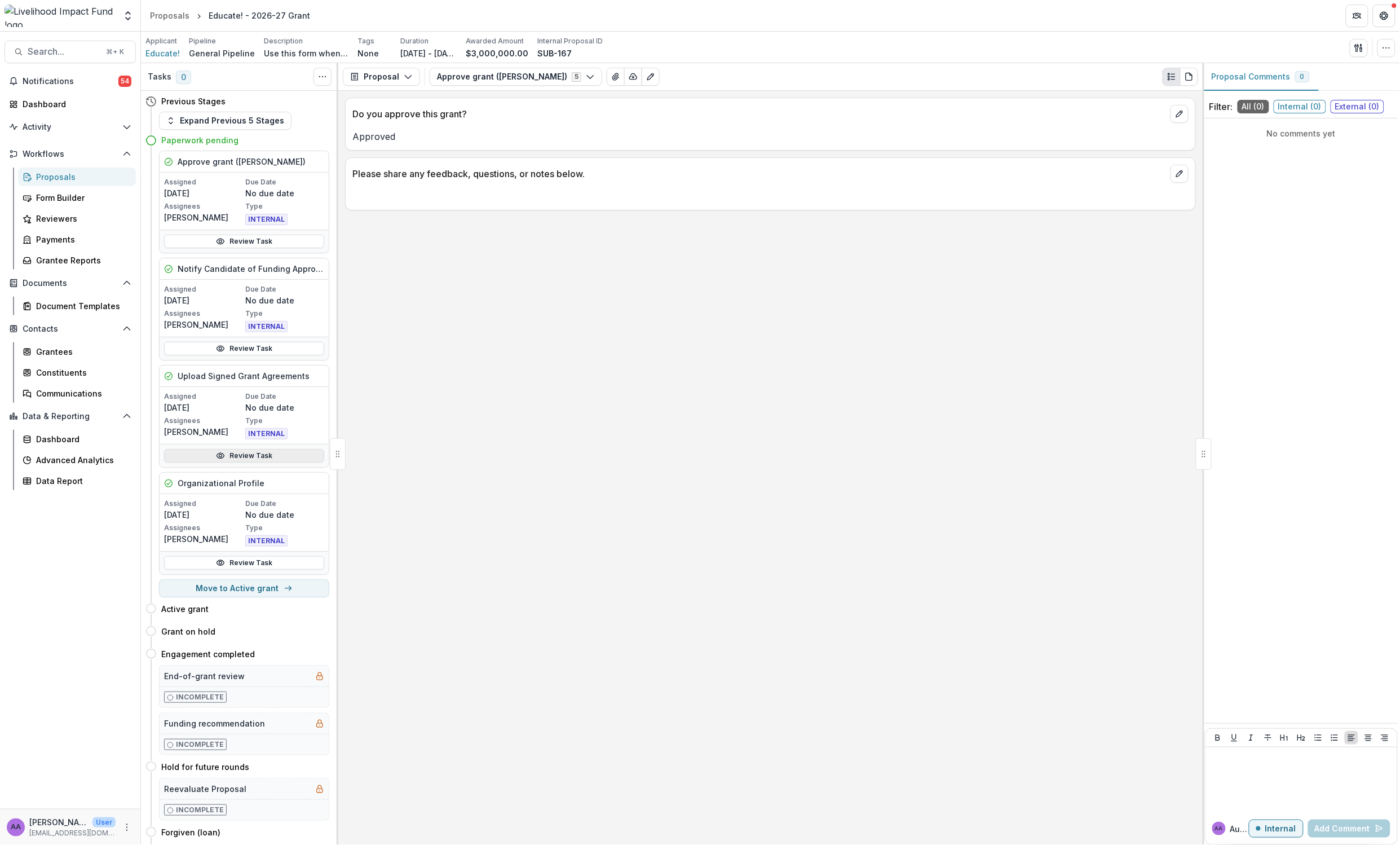
click at [258, 456] on link "Review Task" at bounding box center [244, 455] width 160 height 14
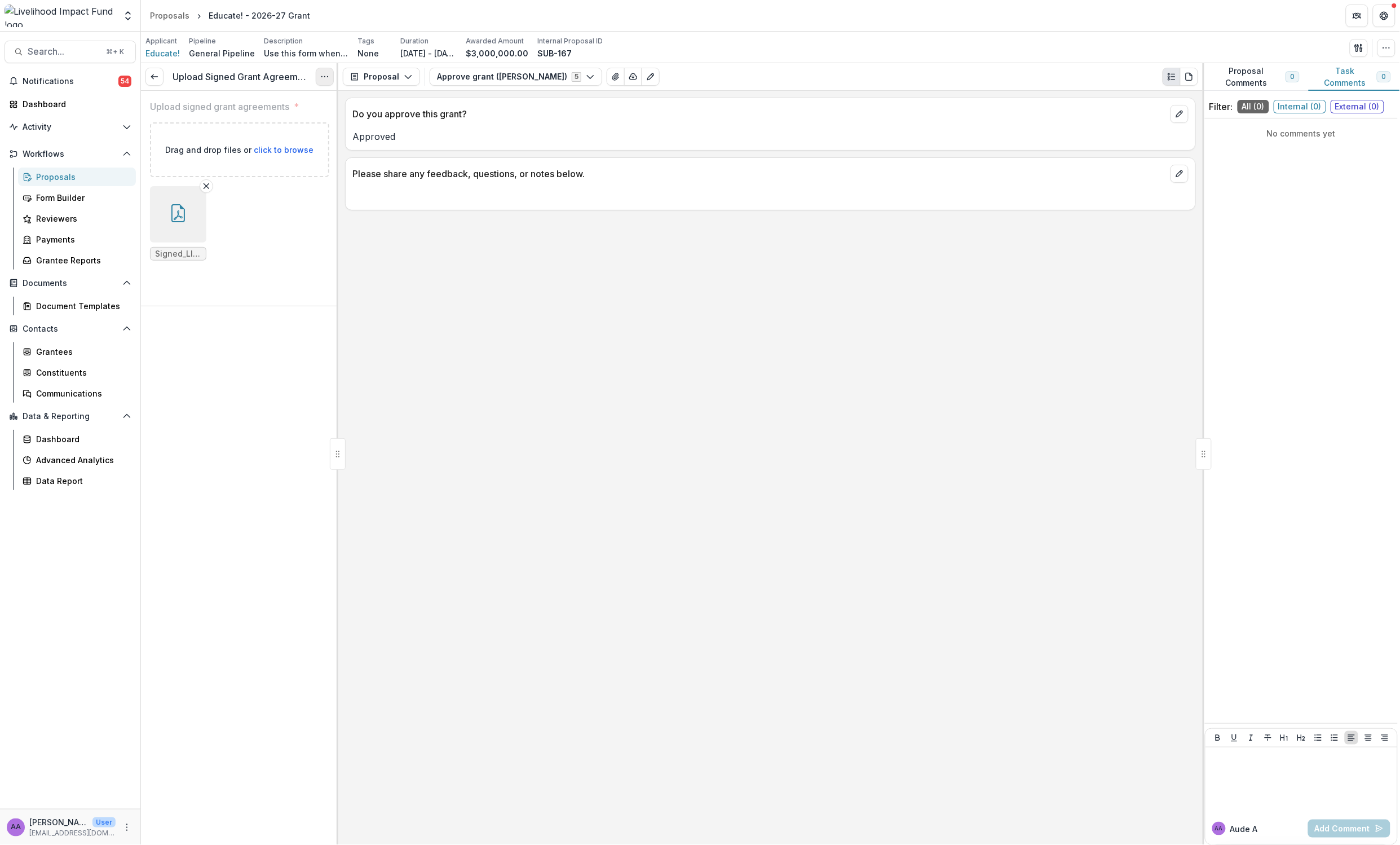
click at [328, 80] on icon "Options" at bounding box center [325, 77] width 9 height 9
click at [262, 121] on button "Reopen Task" at bounding box center [271, 126] width 120 height 18
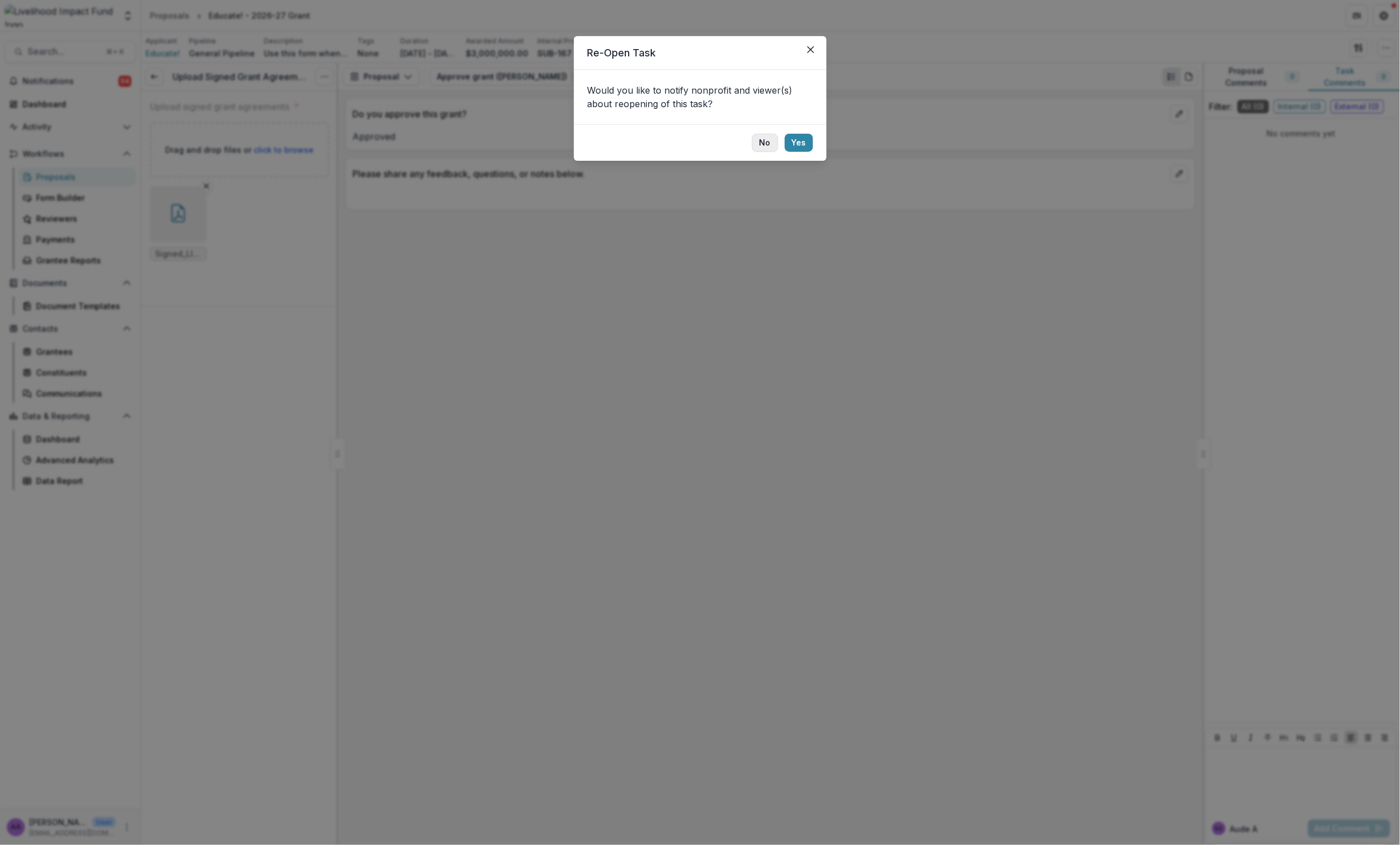
click at [765, 147] on button "No" at bounding box center [765, 143] width 26 height 18
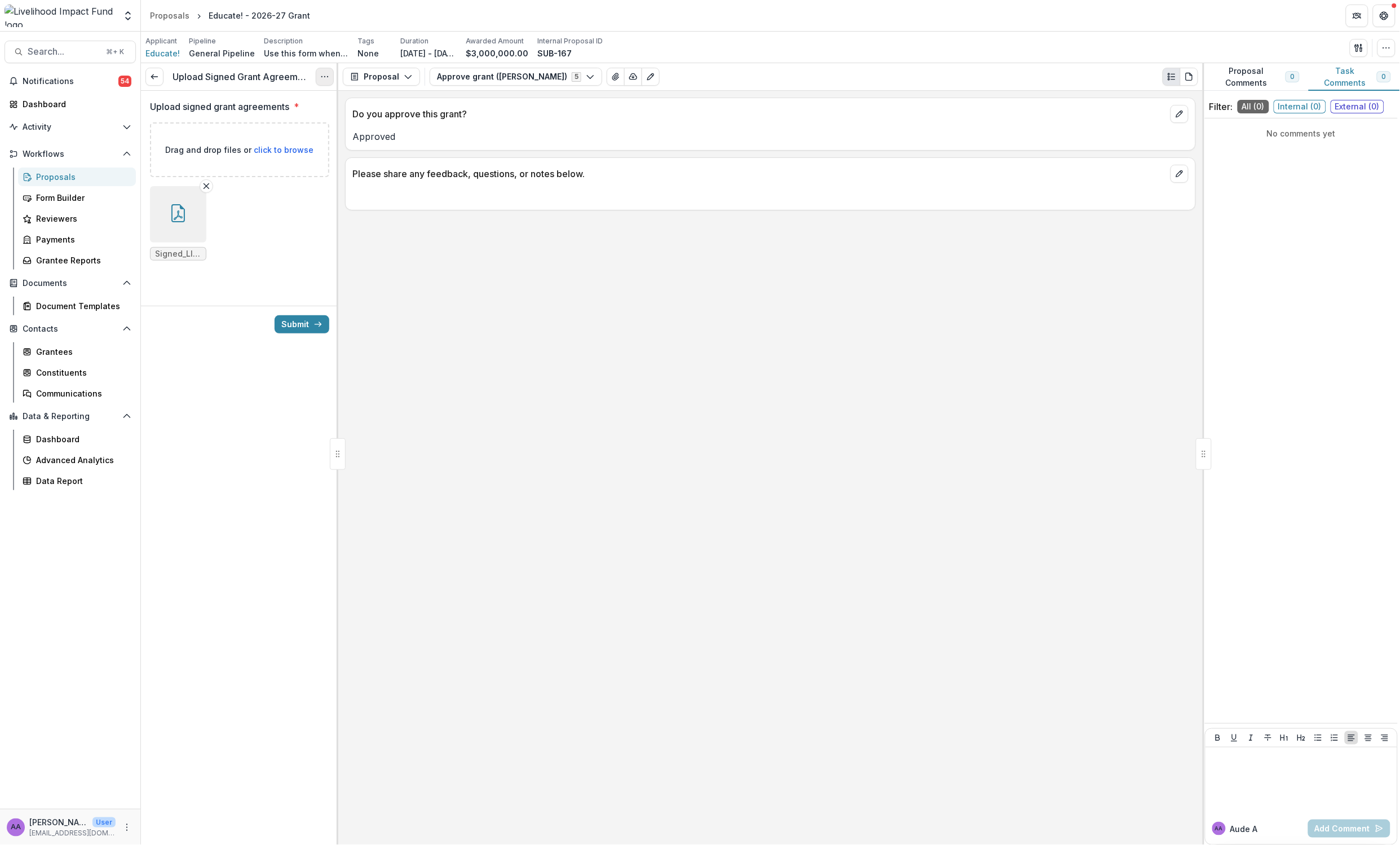
click at [323, 76] on icon "Options" at bounding box center [325, 77] width 9 height 9
click at [254, 102] on link "View task" at bounding box center [271, 102] width 120 height 18
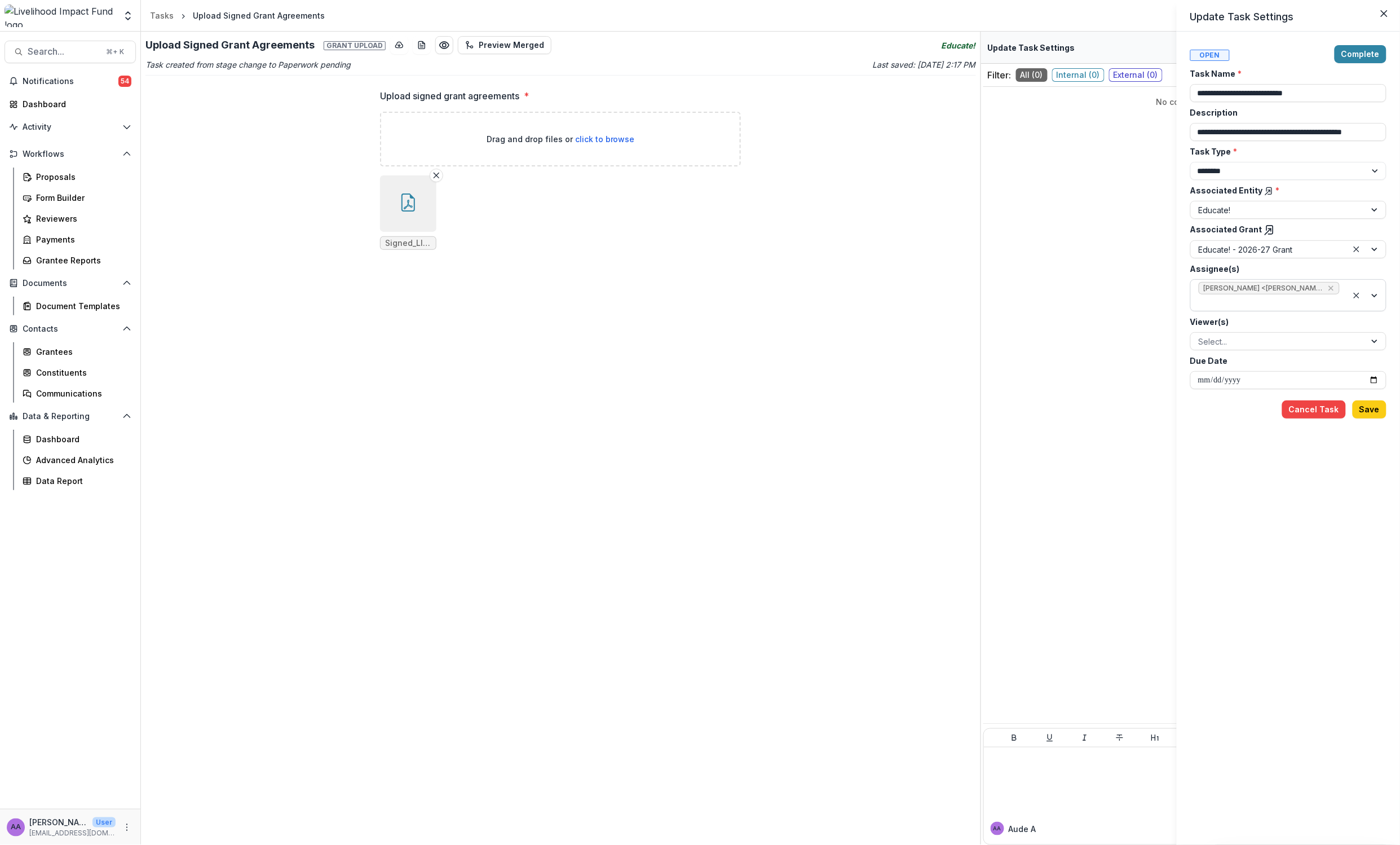
click at [1330, 288] on icon "Remove Njeri Muthuri <njeri@lifund.org> (njeri@lifund.org)" at bounding box center [1332, 289] width 5 height 5
click at [1209, 290] on div at bounding box center [1278, 289] width 159 height 14
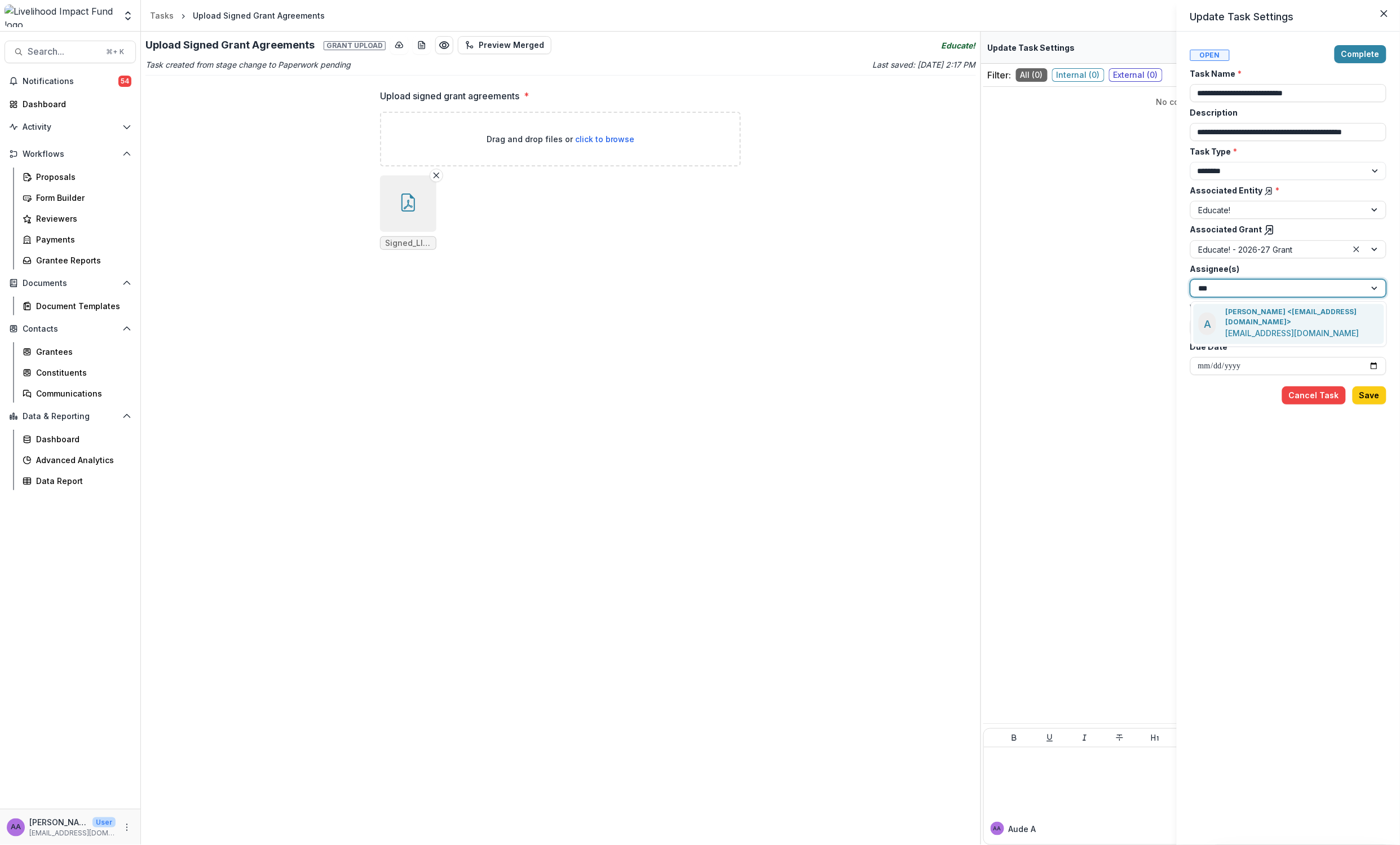
type input "****"
click at [1276, 327] on p "[EMAIL_ADDRESS][DOMAIN_NAME]" at bounding box center [1292, 333] width 134 height 12
click at [1377, 405] on button "Save" at bounding box center [1370, 409] width 34 height 18
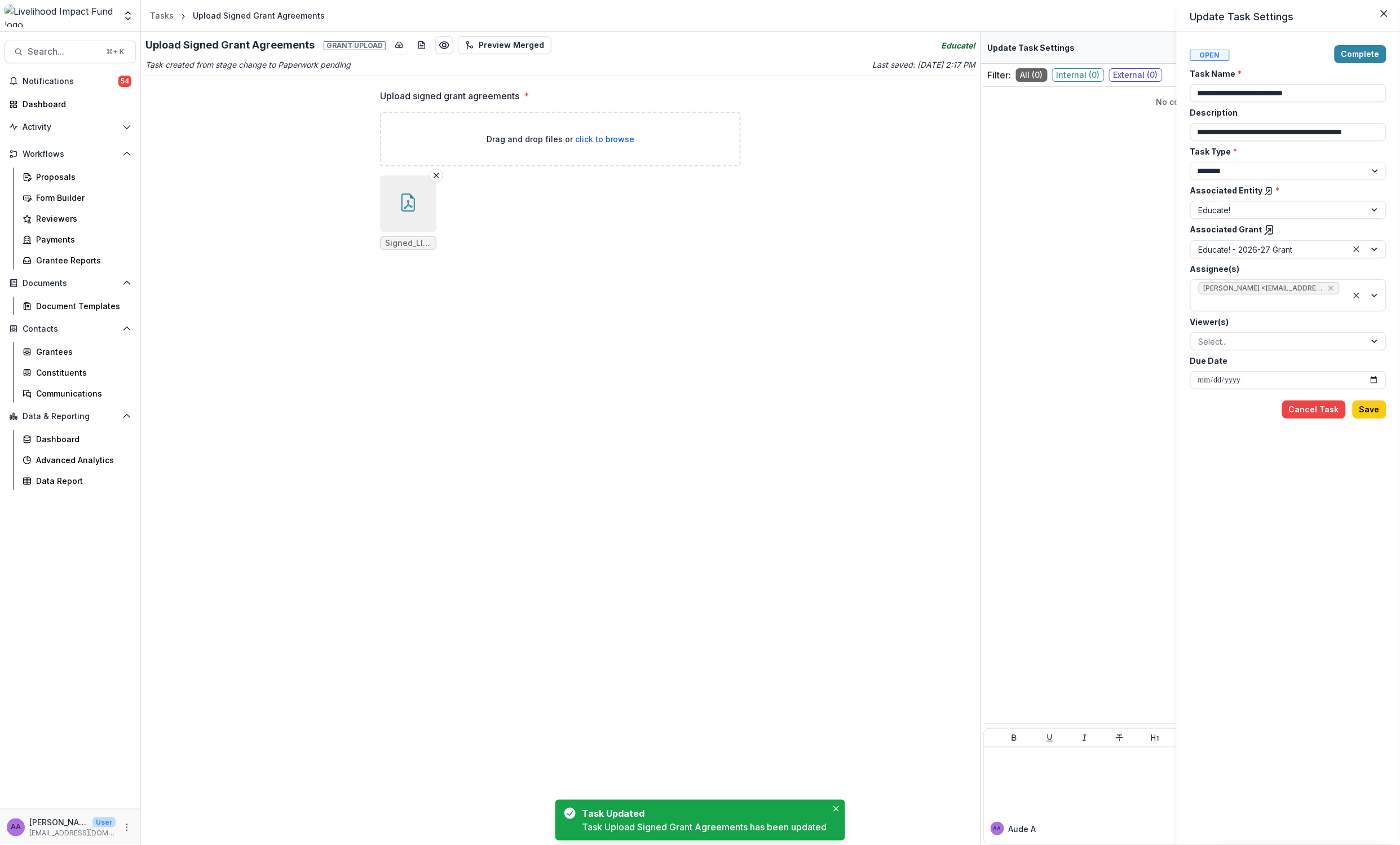
drag, startPoint x: 434, startPoint y: 176, endPoint x: 452, endPoint y: 176, distance: 18.0
click at [435, 176] on div "**********" at bounding box center [700, 423] width 1400 height 845
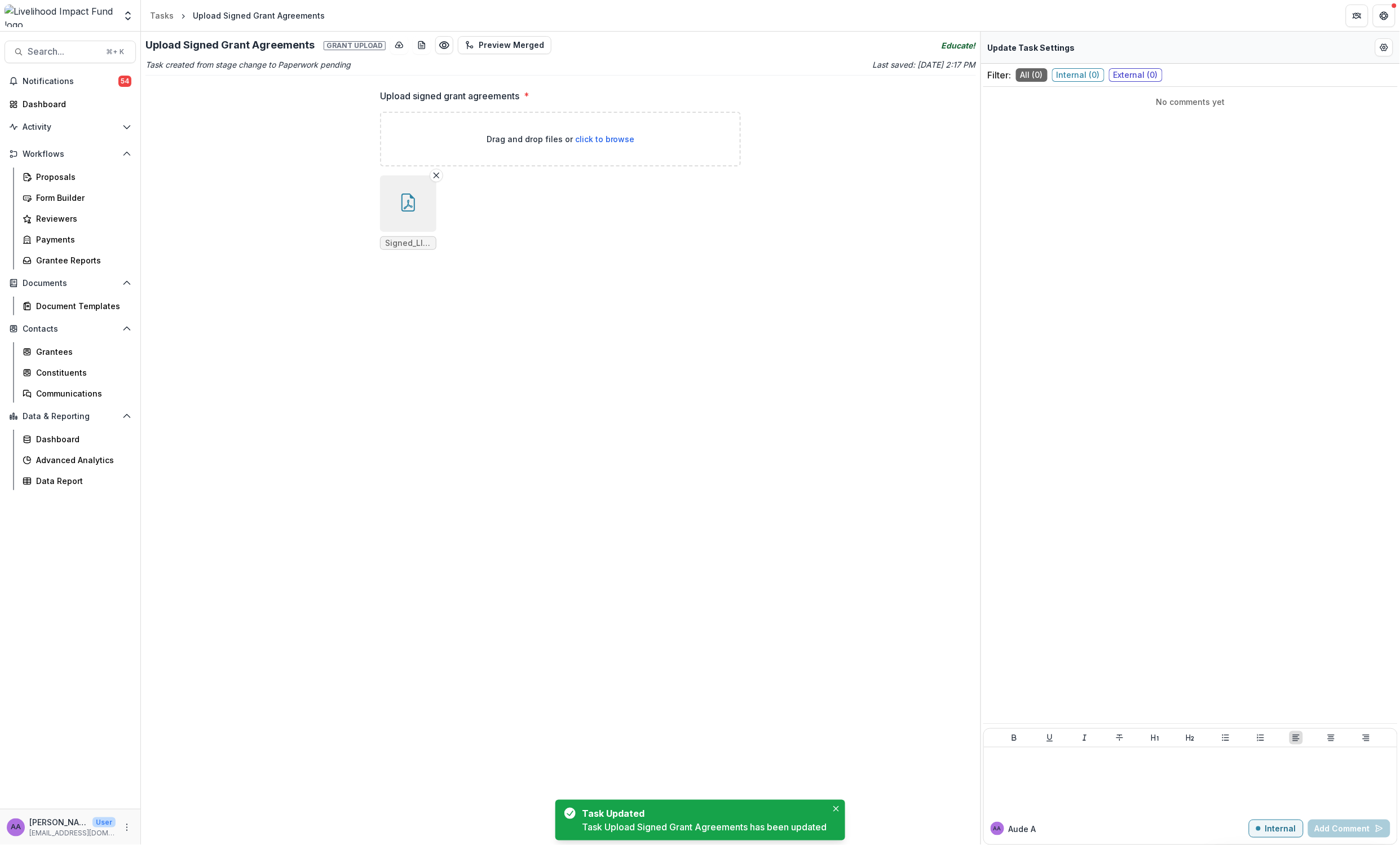
click at [432, 174] on button "Remove File" at bounding box center [436, 175] width 14 height 14
click at [605, 136] on span "click to browse" at bounding box center [604, 139] width 60 height 10
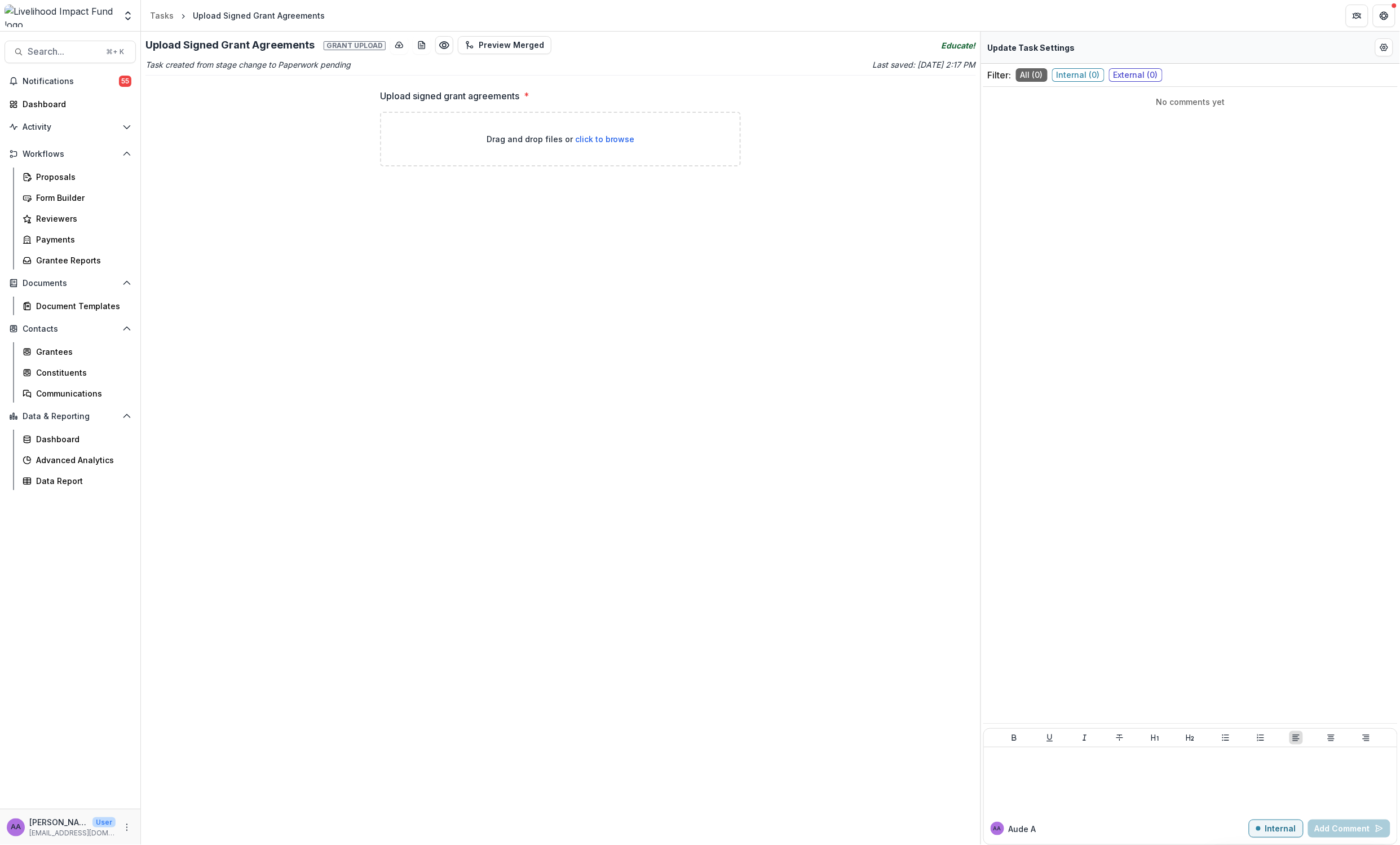
type input "**********"
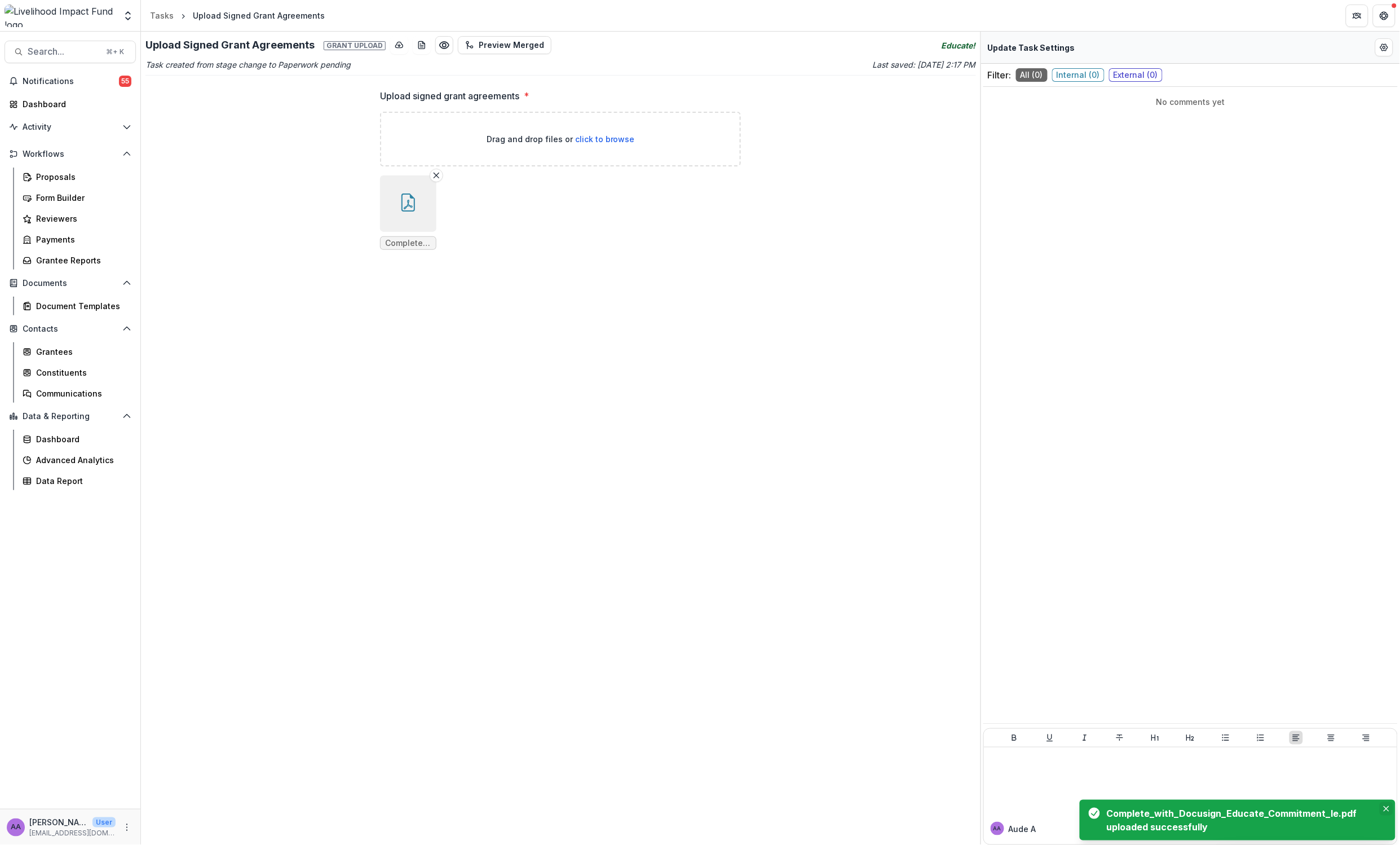
click at [1387, 808] on icon "Close" at bounding box center [1386, 809] width 6 height 6
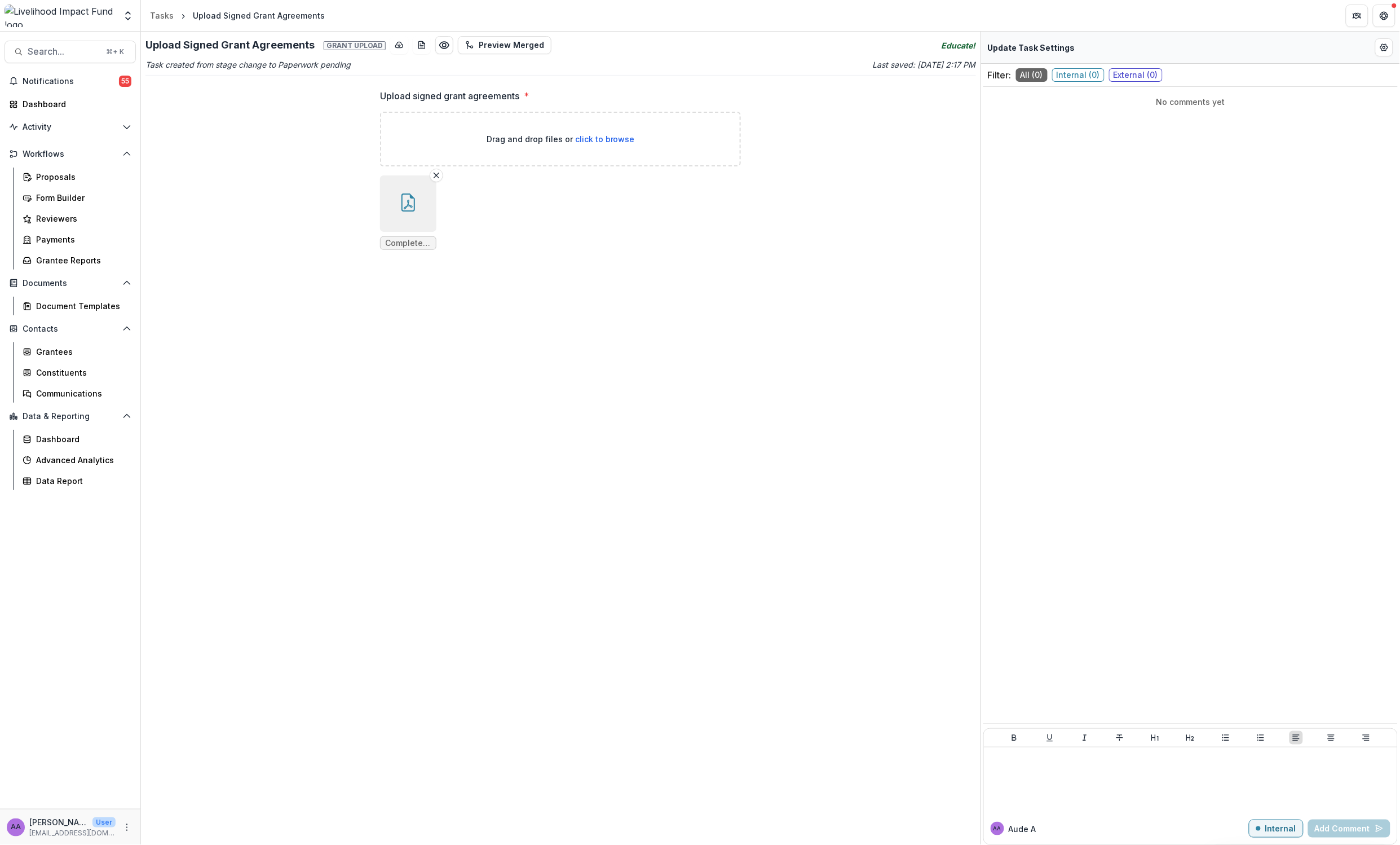
click at [670, 356] on div "Upload Signed Grant Agreements Grant upload Preview Merged Educate! Task create…" at bounding box center [561, 438] width 839 height 814
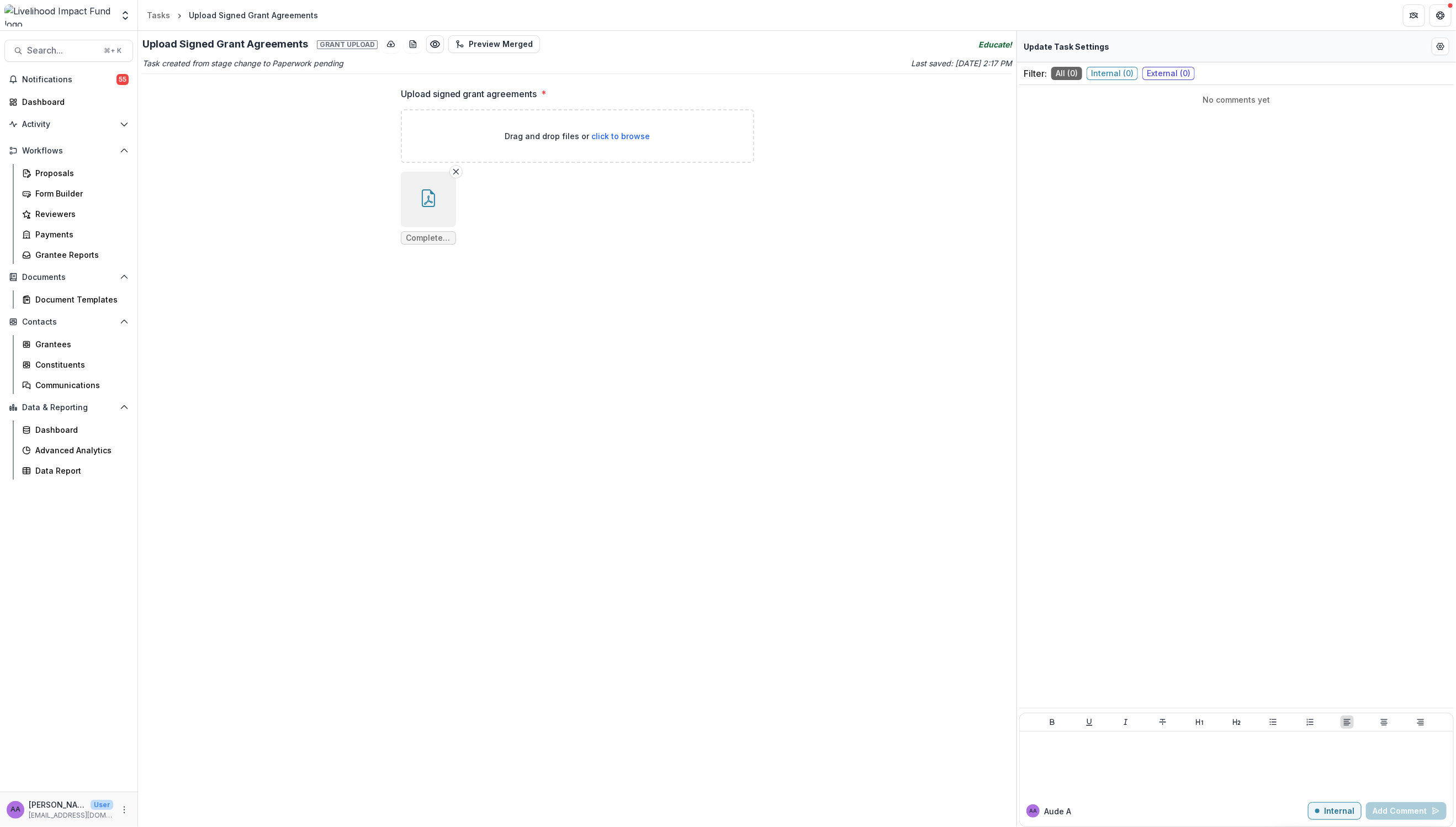
drag, startPoint x: 543, startPoint y: 403, endPoint x: 647, endPoint y: 352, distance: 115.8
click at [553, 399] on div "Upload Signed Grant Agreements Grant upload Preview Merged Educate! Task create…" at bounding box center [577, 429] width 878 height 796
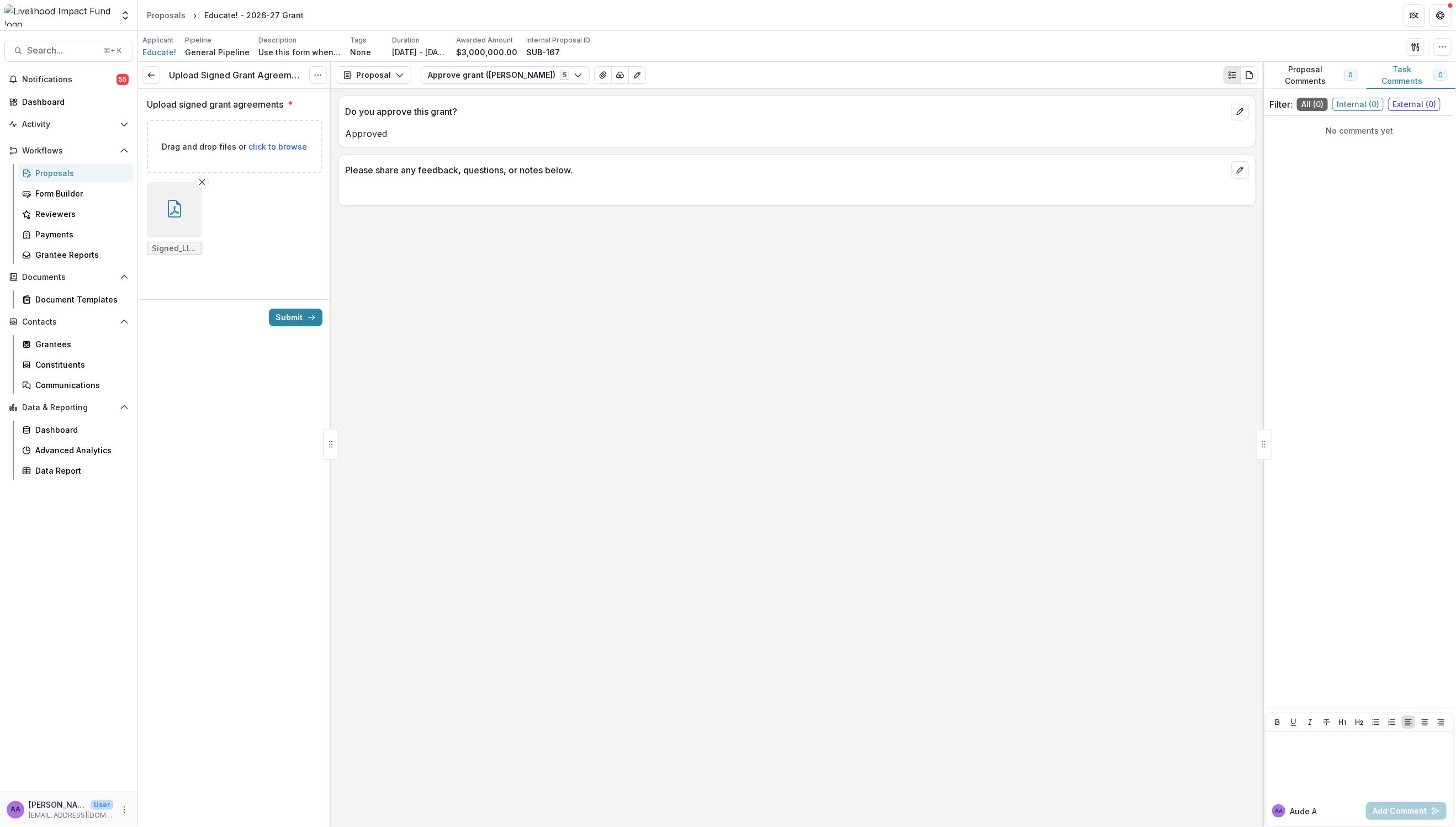
click at [181, 217] on button "button" at bounding box center [174, 210] width 55 height 55
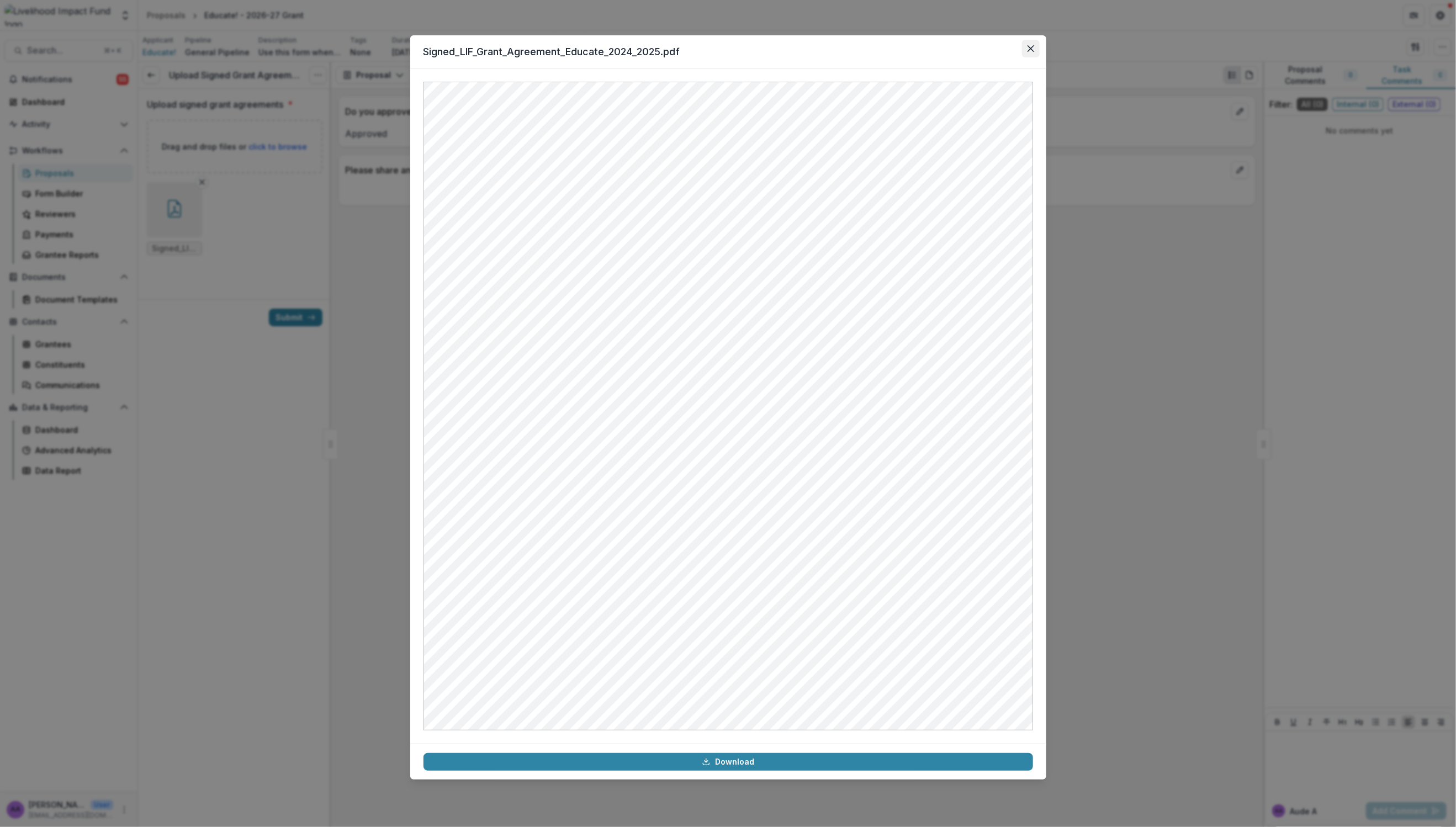
click at [1032, 49] on icon "Close" at bounding box center [1031, 49] width 6 height 6
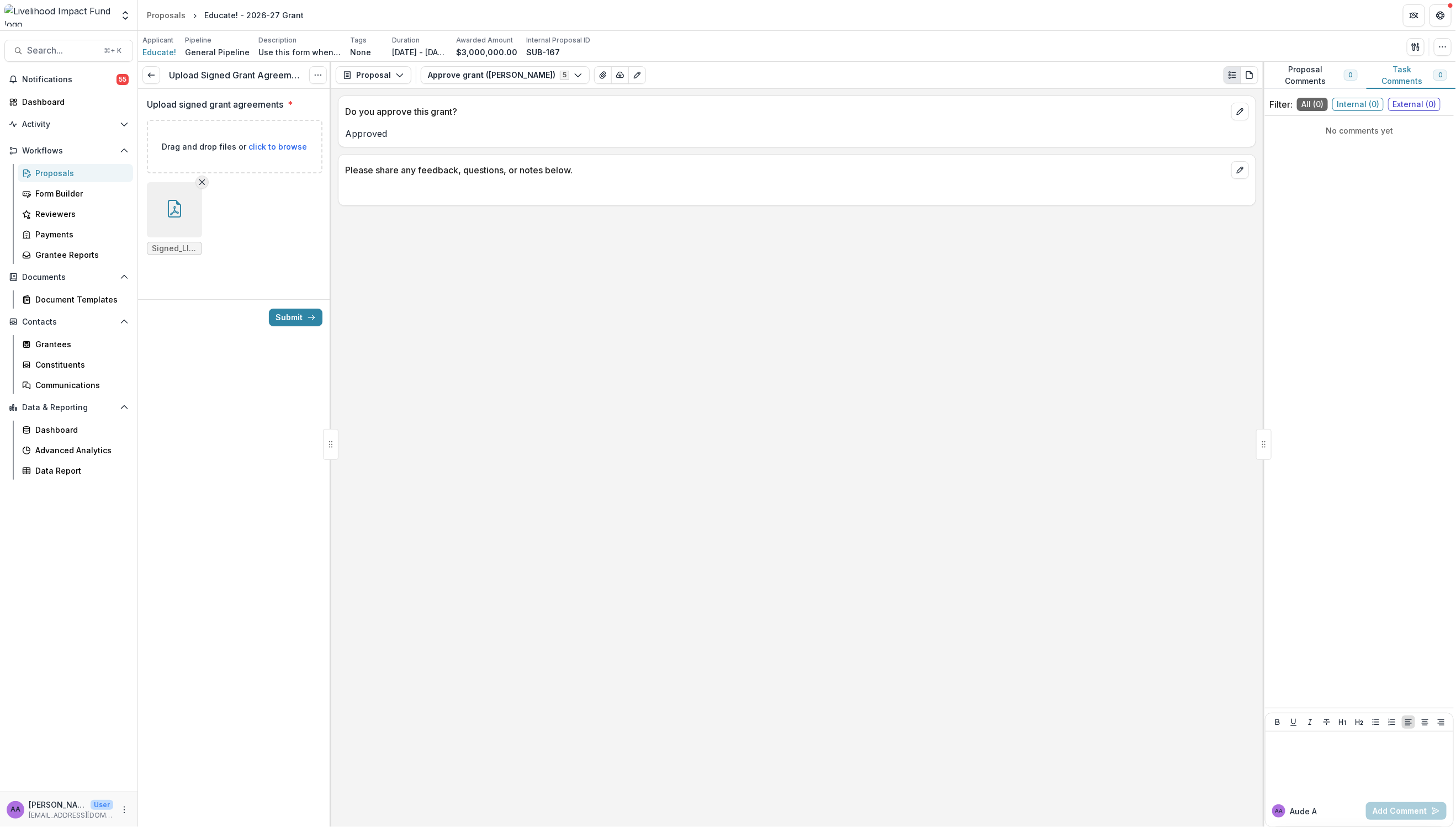
click at [203, 184] on icon "Remove File" at bounding box center [202, 182] width 9 height 9
click at [269, 150] on span "click to browse" at bounding box center [278, 146] width 58 height 10
type input "**********"
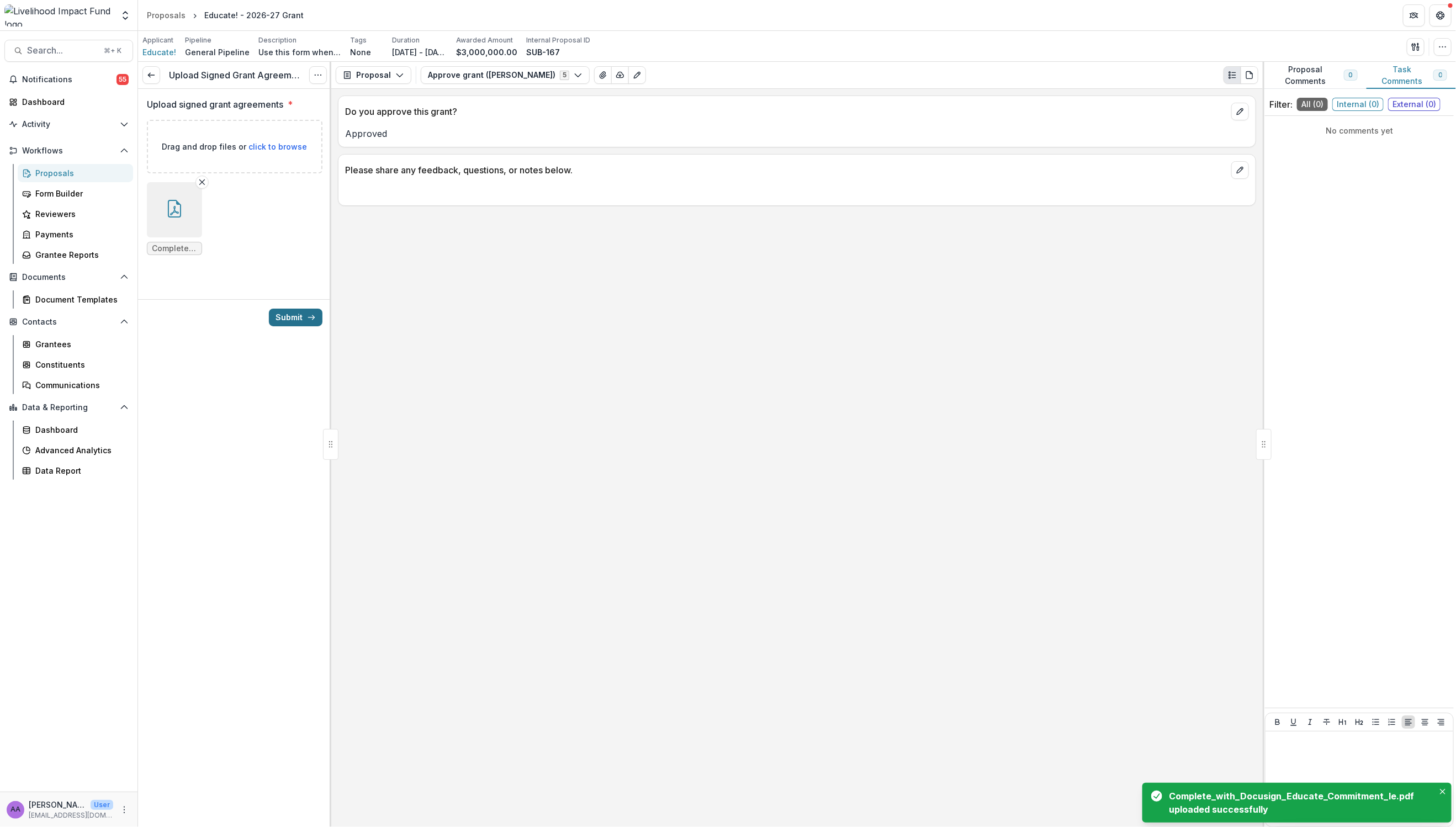
click at [287, 316] on button "Submit" at bounding box center [296, 317] width 54 height 18
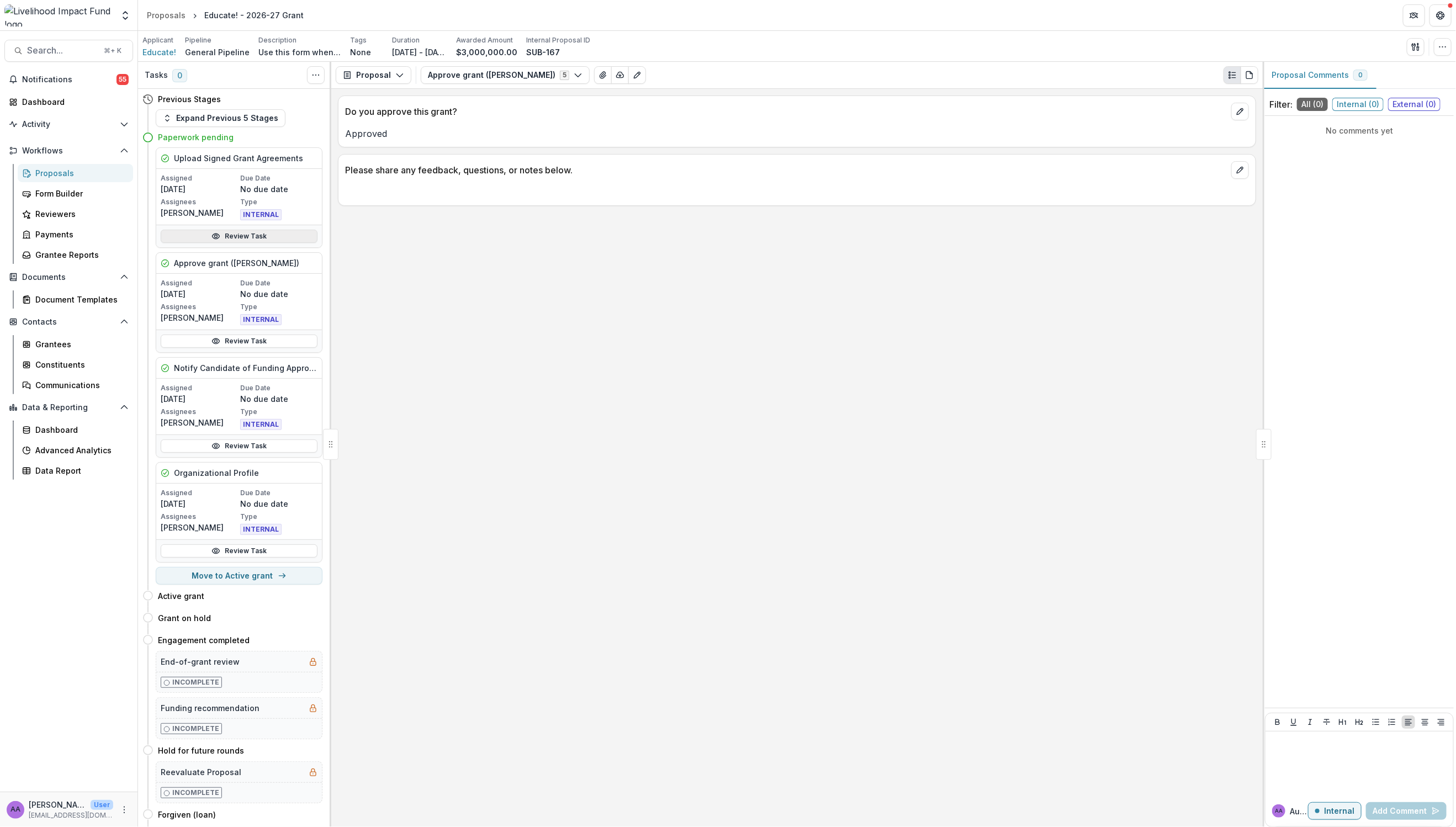
click at [238, 237] on link "Review Task" at bounding box center [239, 236] width 157 height 13
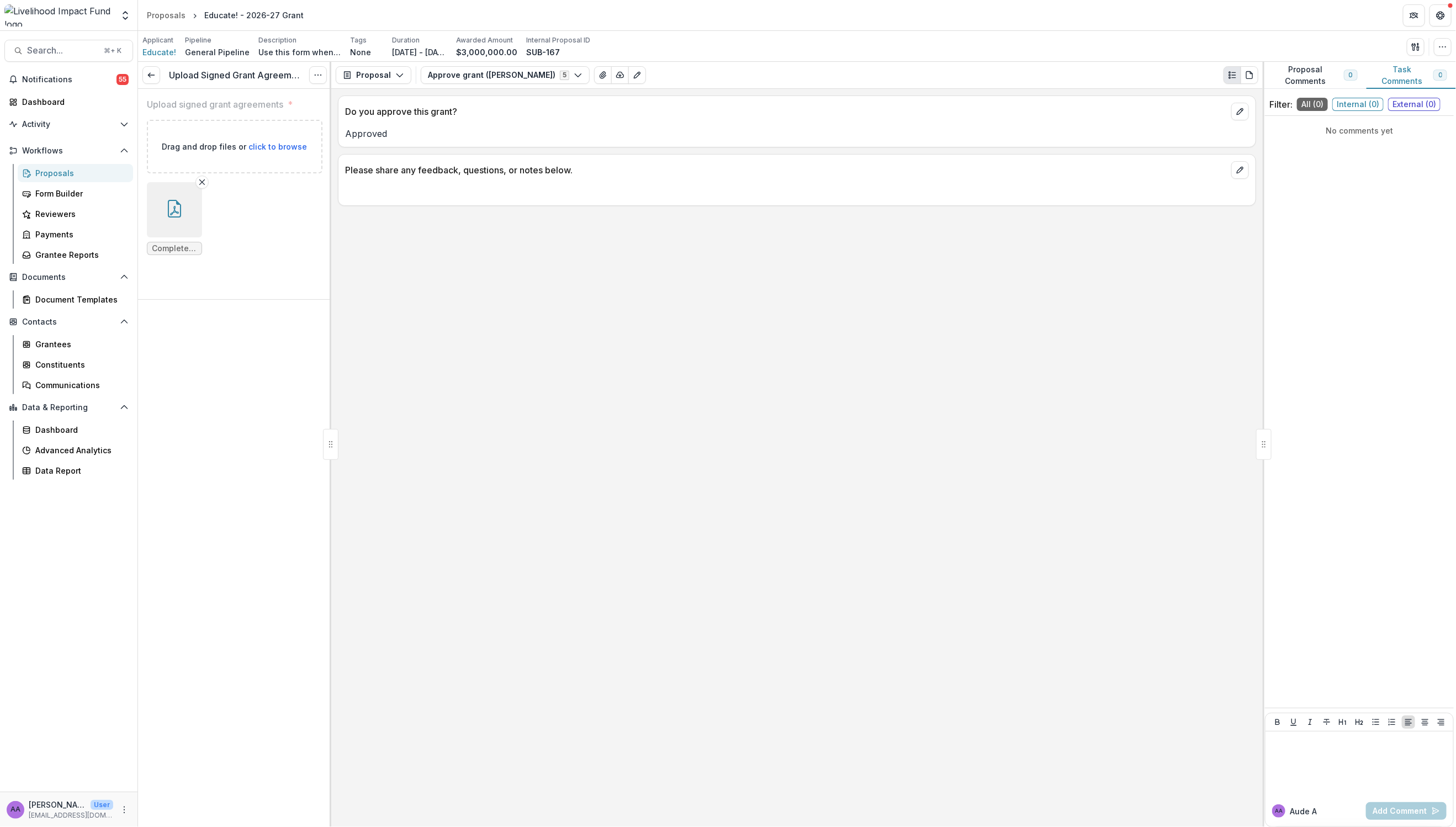
click at [179, 222] on button "button" at bounding box center [174, 210] width 55 height 55
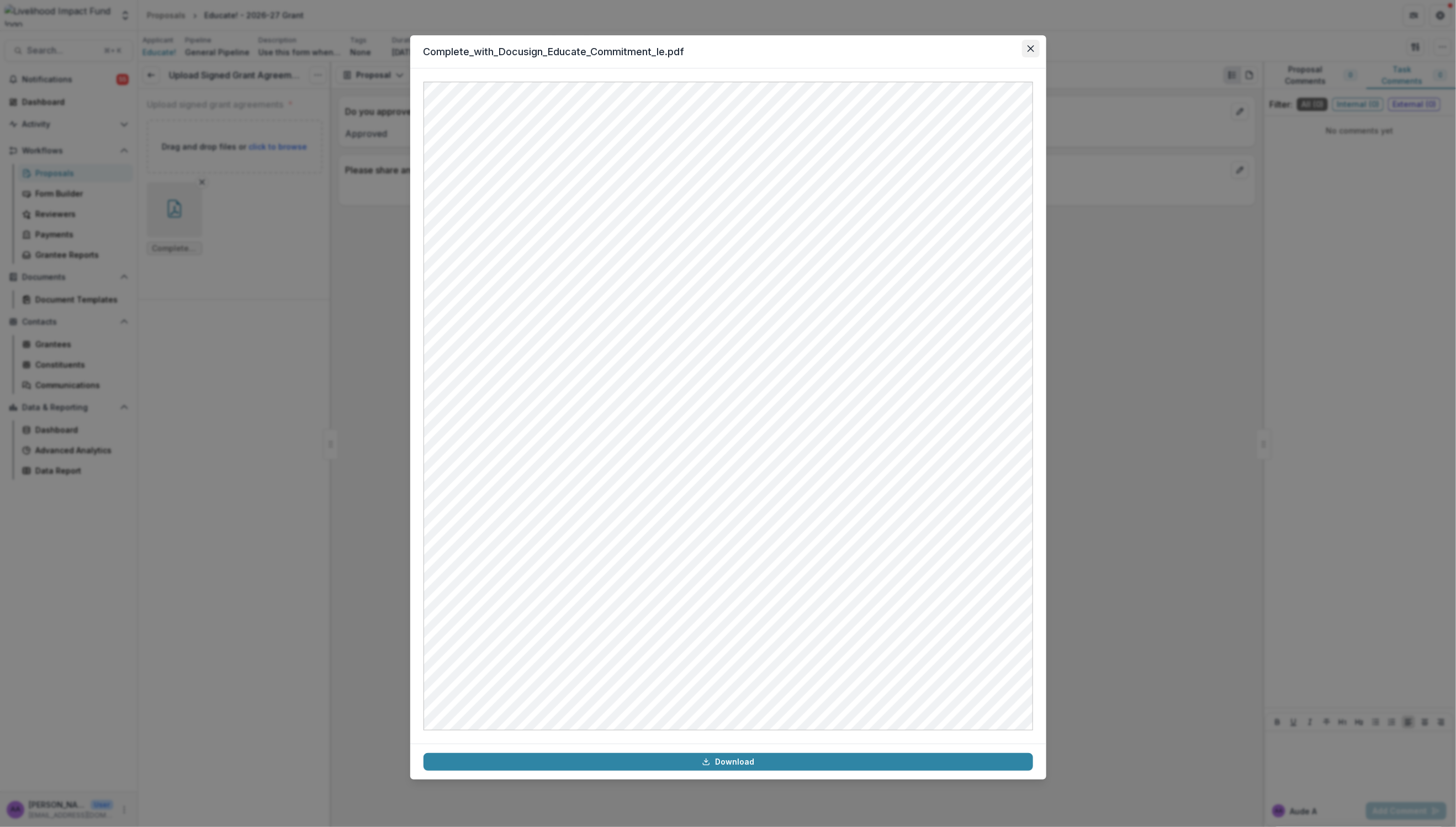
click at [1028, 47] on icon "Close" at bounding box center [1031, 49] width 6 height 6
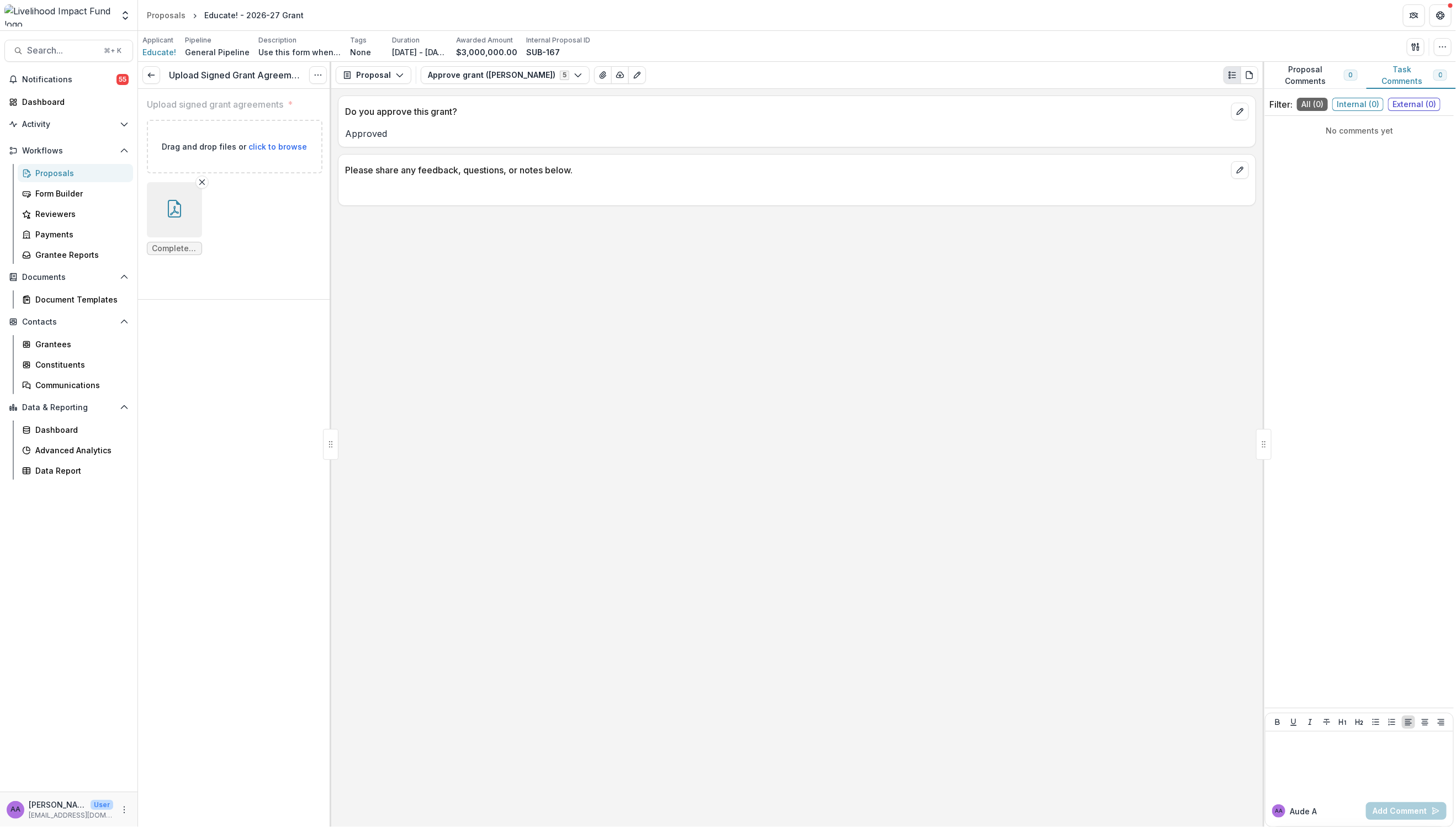
drag, startPoint x: 153, startPoint y: 78, endPoint x: 394, endPoint y: 237, distance: 288.7
click at [153, 78] on icon at bounding box center [151, 75] width 9 height 9
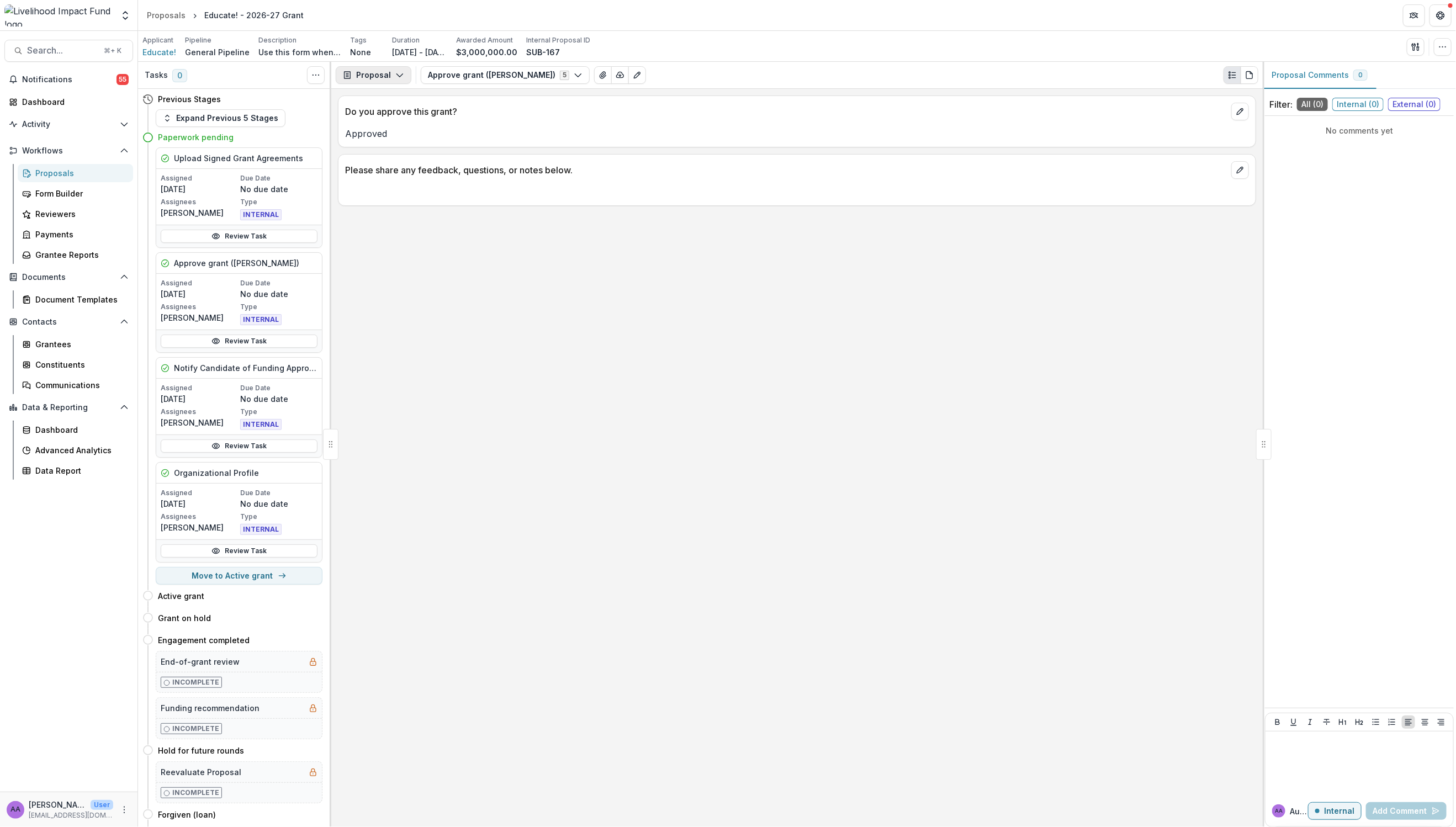
click at [377, 76] on button "Proposal" at bounding box center [374, 75] width 76 height 18
click at [389, 113] on div "Payments" at bounding box center [408, 119] width 101 height 12
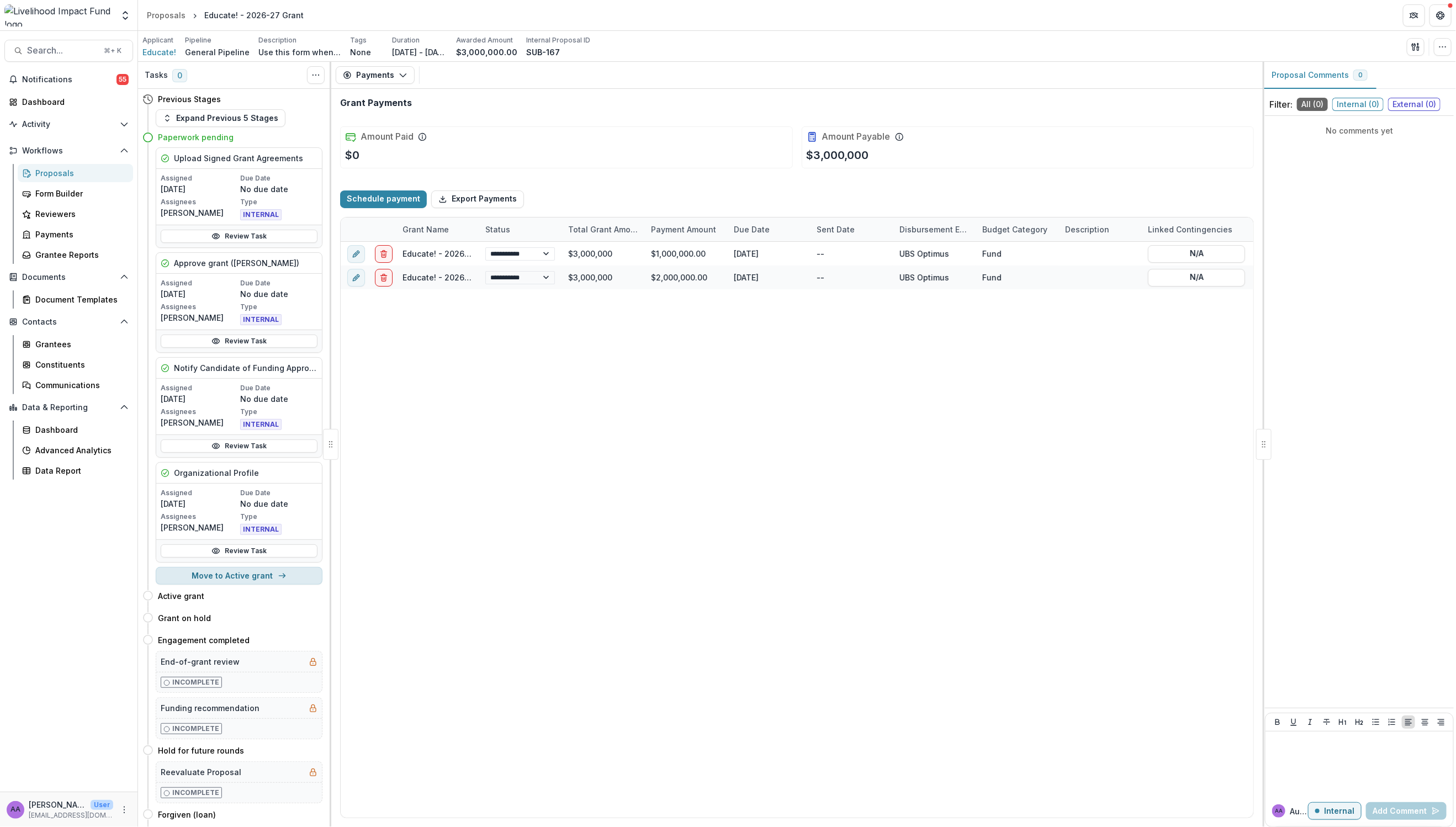
click at [242, 576] on button "Move to Active grant" at bounding box center [239, 576] width 167 height 18
select select "**********"
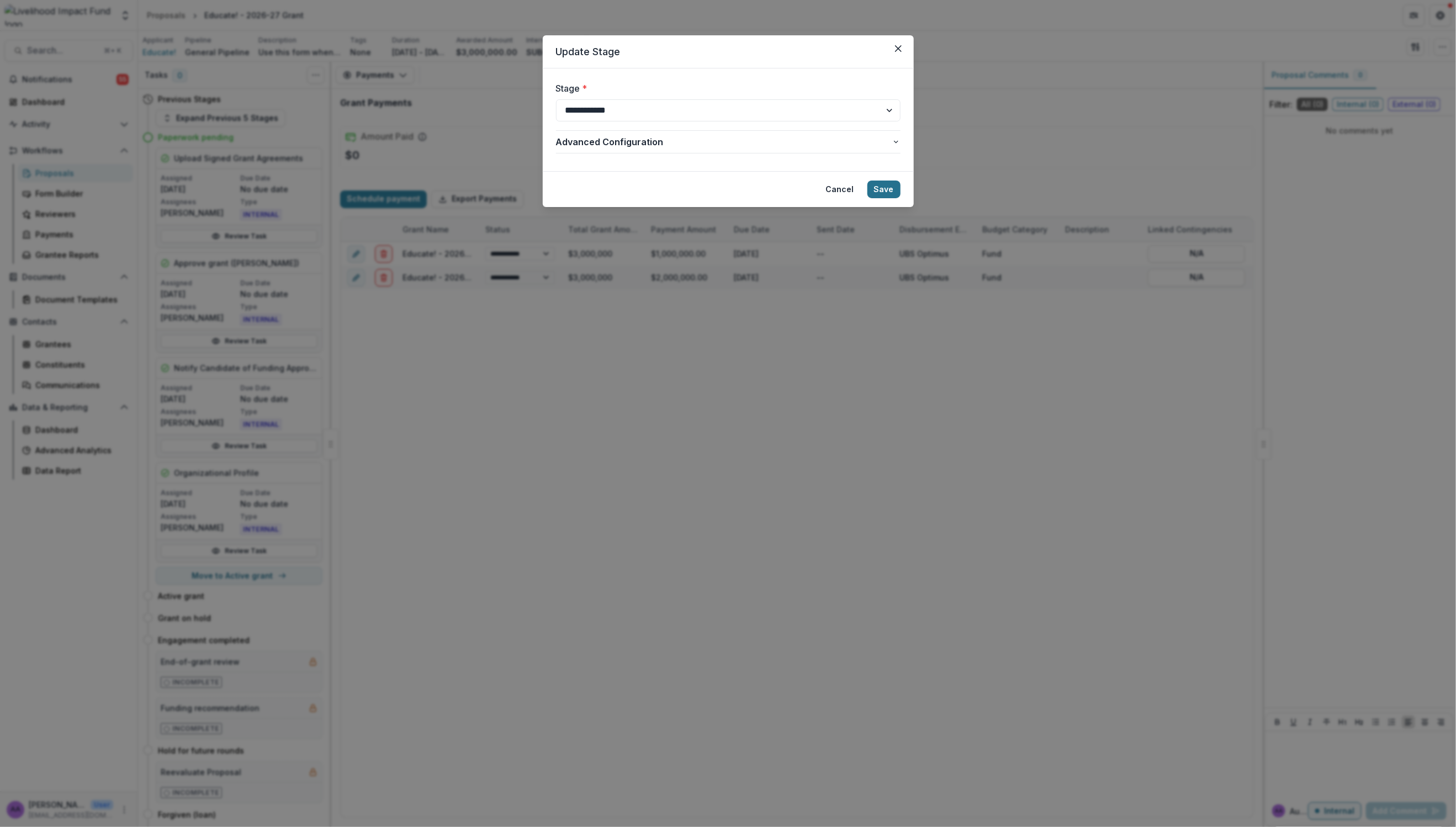
click at [885, 192] on button "Save" at bounding box center [884, 190] width 33 height 18
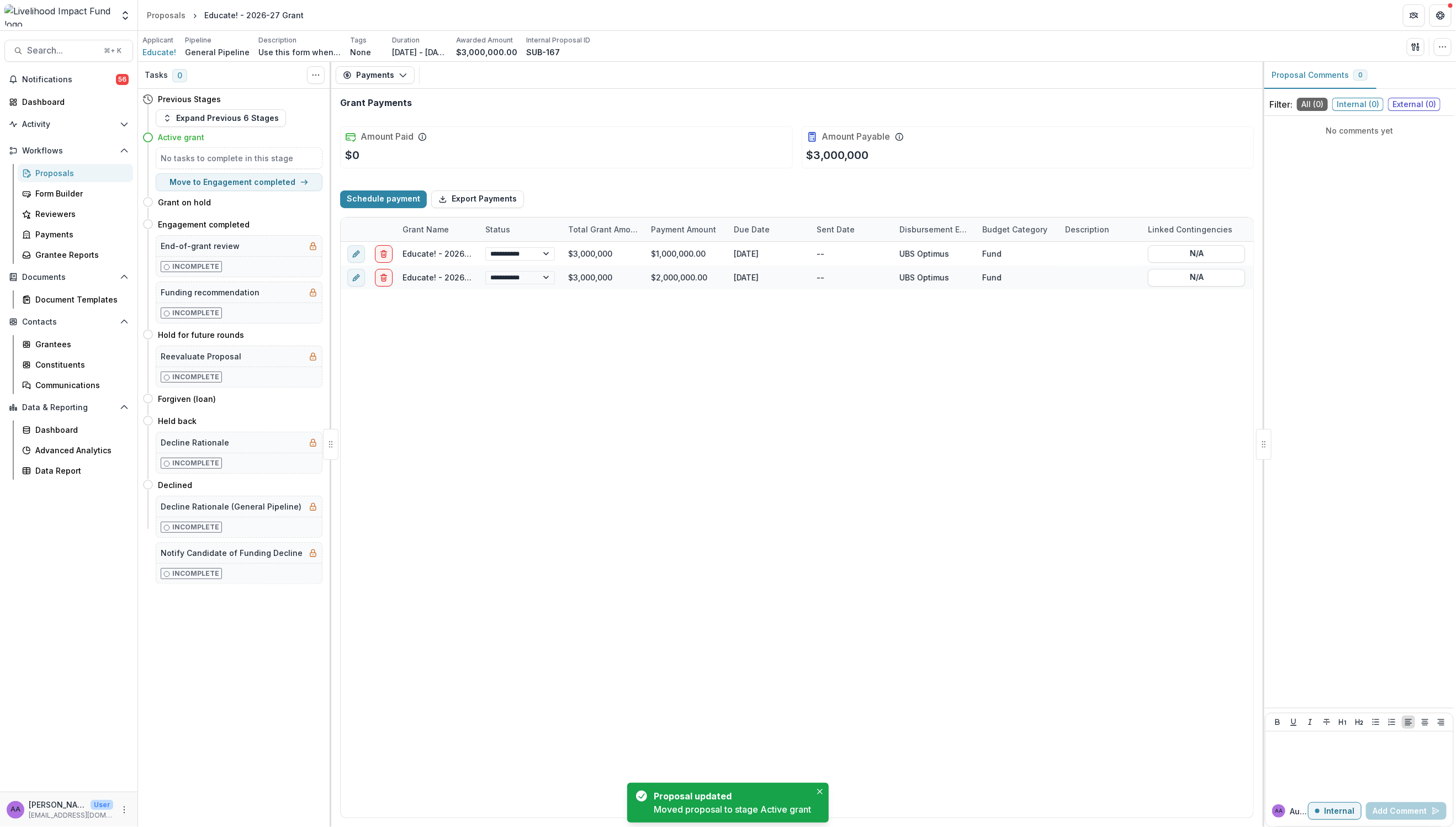
click at [68, 177] on div "Proposals" at bounding box center [79, 173] width 89 height 12
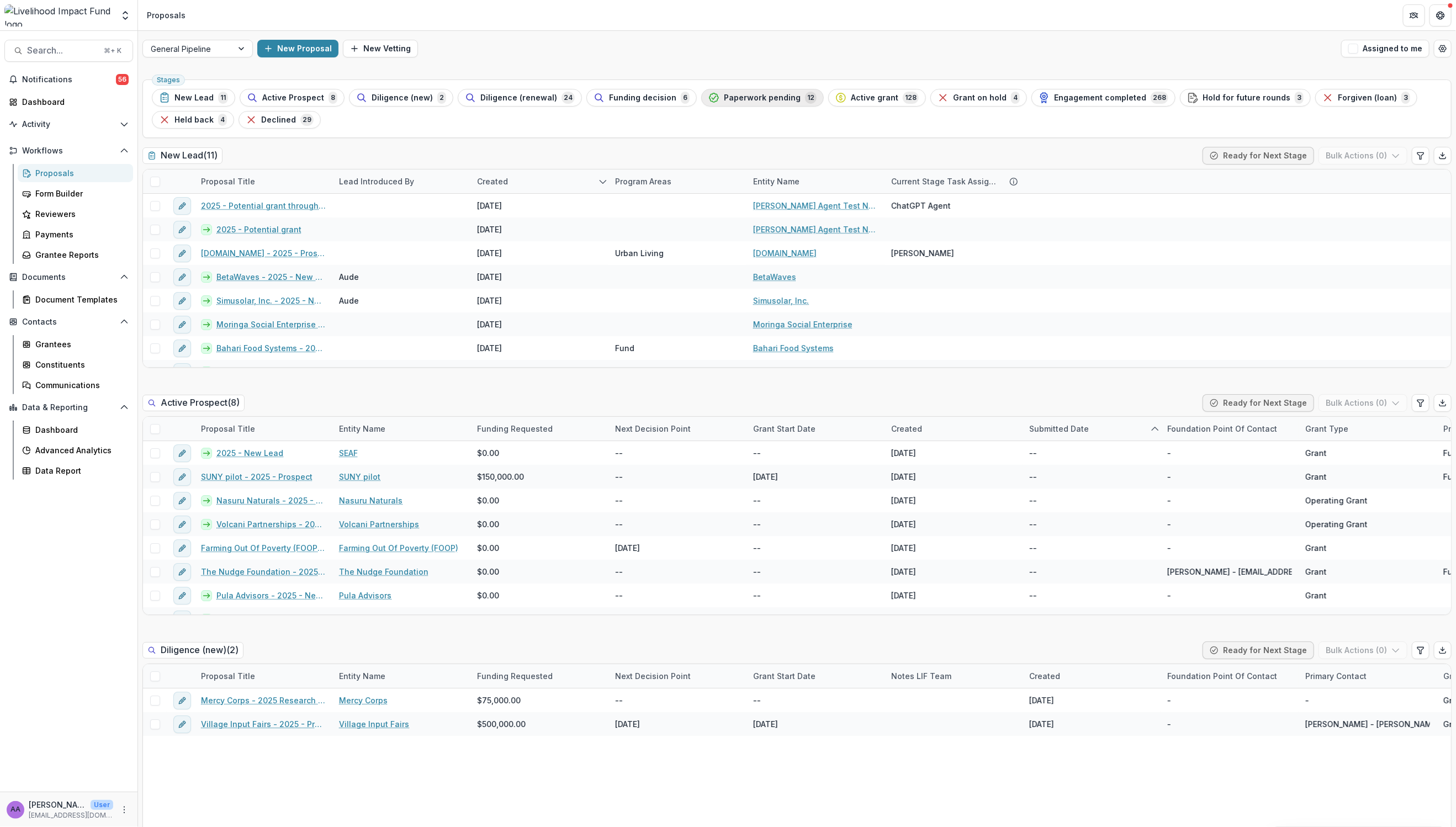
click at [752, 97] on span "Paperwork pending" at bounding box center [762, 98] width 77 height 10
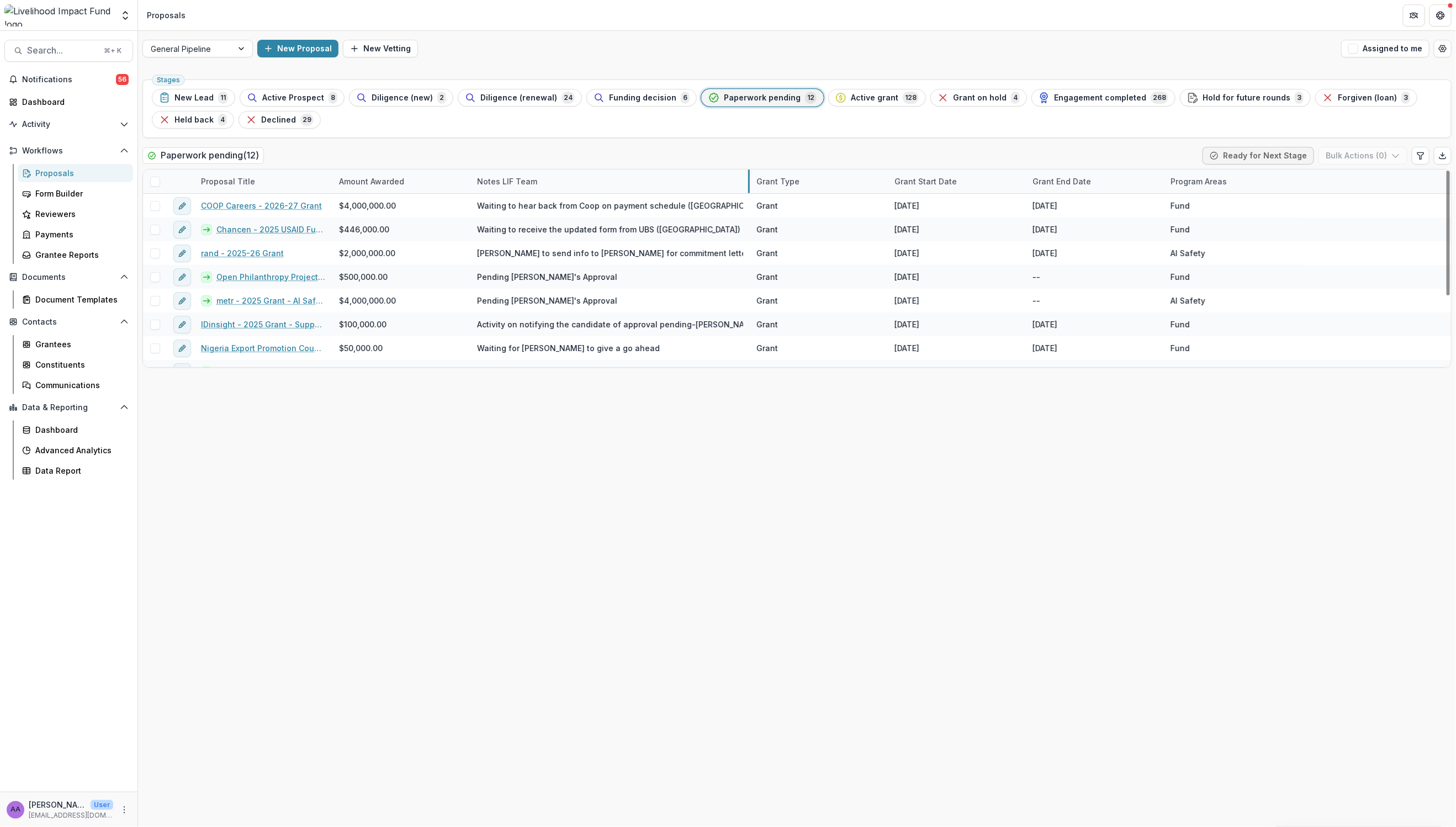
drag, startPoint x: 607, startPoint y: 179, endPoint x: 748, endPoint y: 178, distance: 141.0
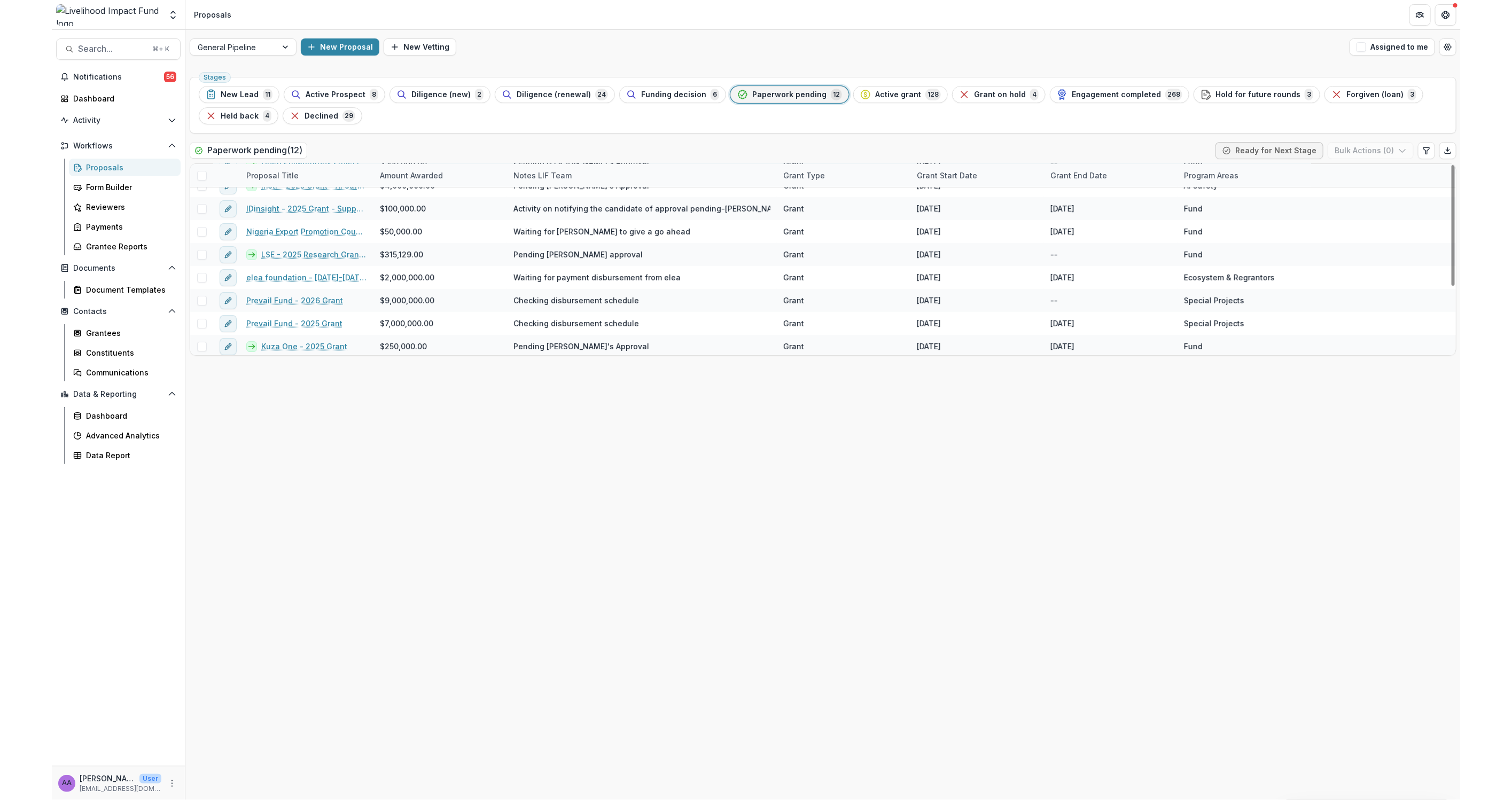
scroll to position [108, 0]
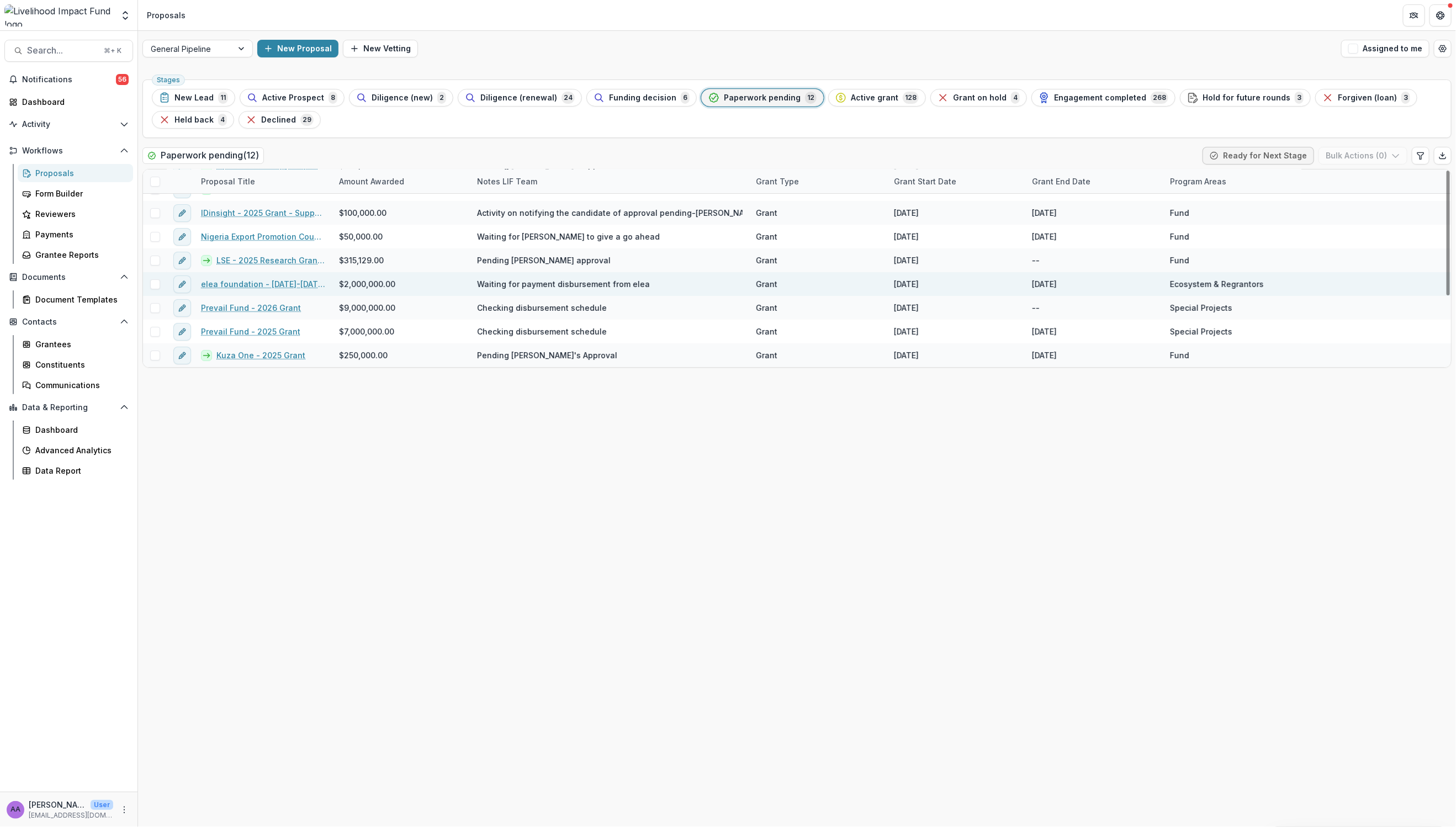
click at [269, 281] on link "elea foundation - 2026-2030 Grant" at bounding box center [263, 284] width 125 height 12
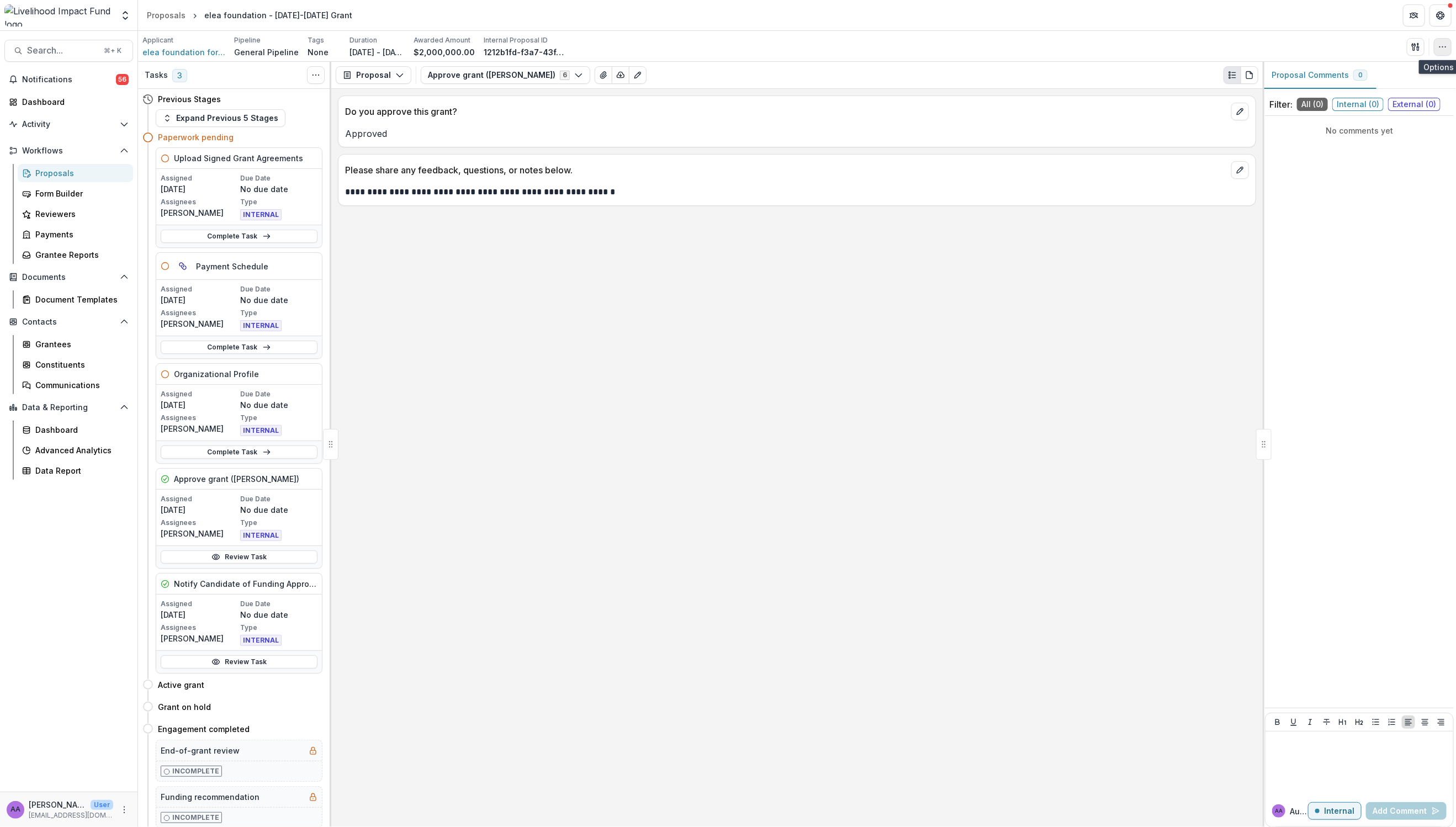
click at [1370, 48] on icon "button" at bounding box center [1443, 47] width 9 height 9
click at [1370, 70] on button "Edit Attributes" at bounding box center [1389, 72] width 118 height 18
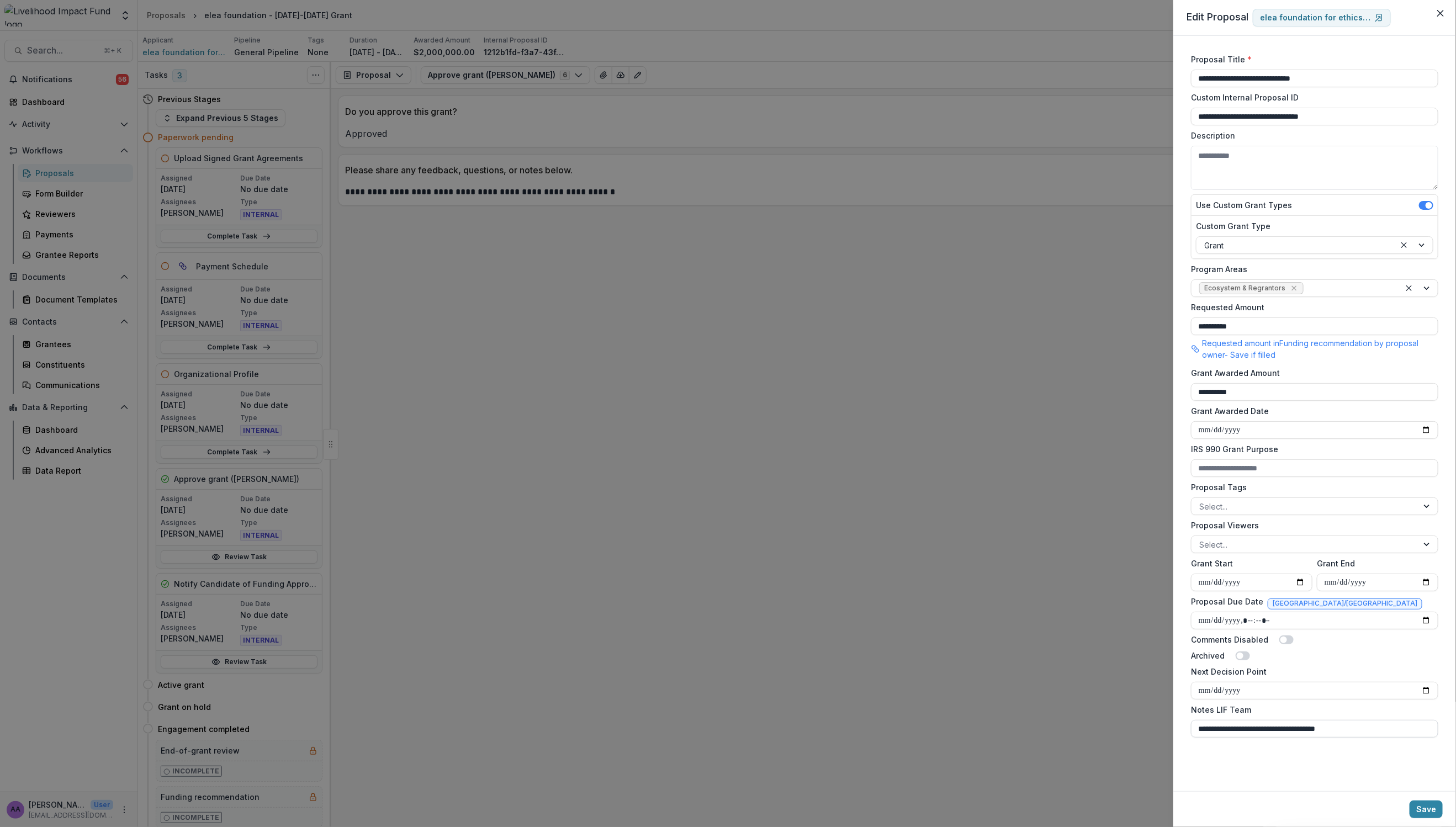
click at [1370, 726] on input "**********" at bounding box center [1314, 729] width 247 height 18
type input "**********"
click at [1370, 813] on button "Save" at bounding box center [1426, 810] width 33 height 18
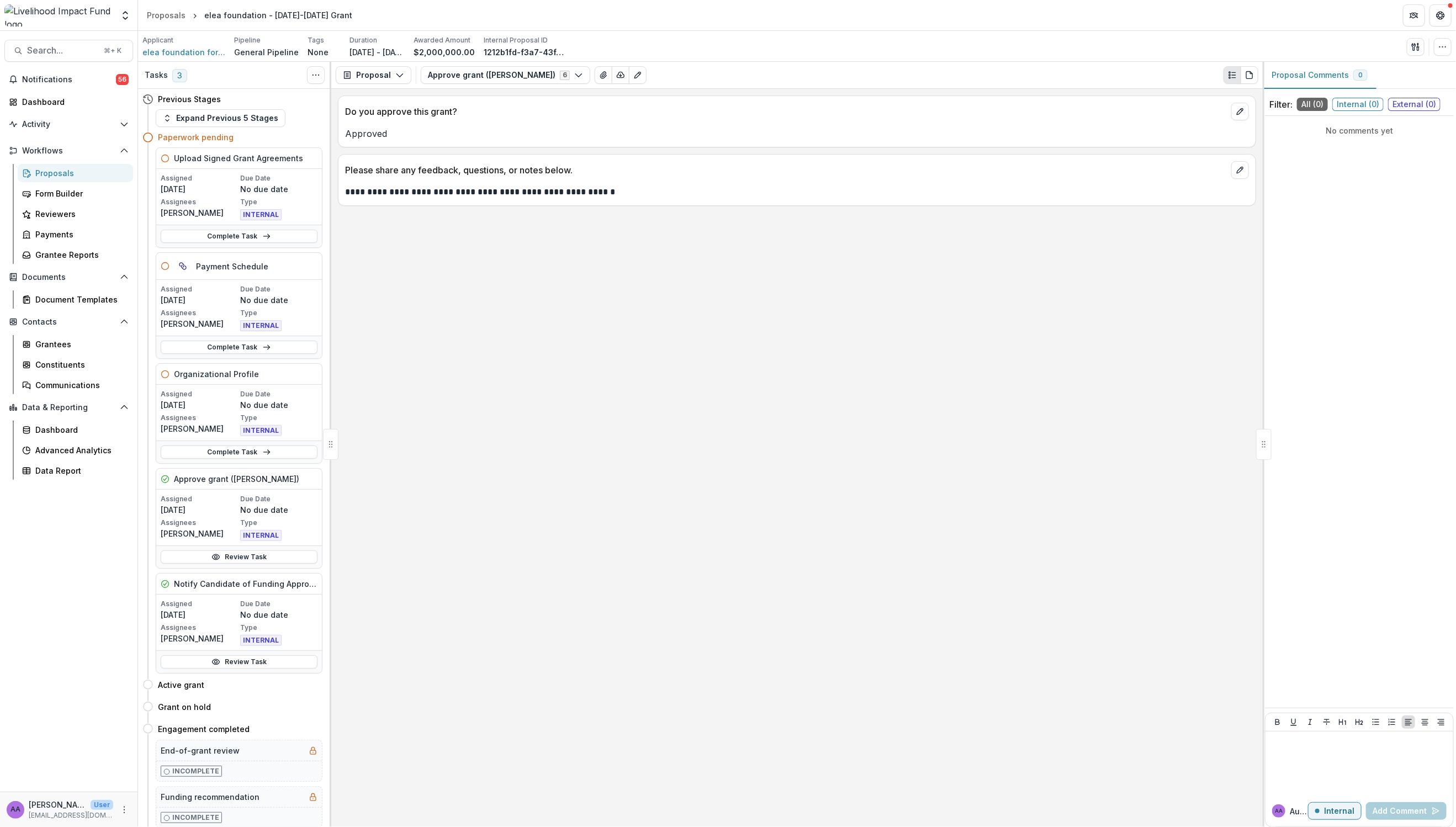
click at [74, 170] on div "Proposals" at bounding box center [79, 173] width 89 height 12
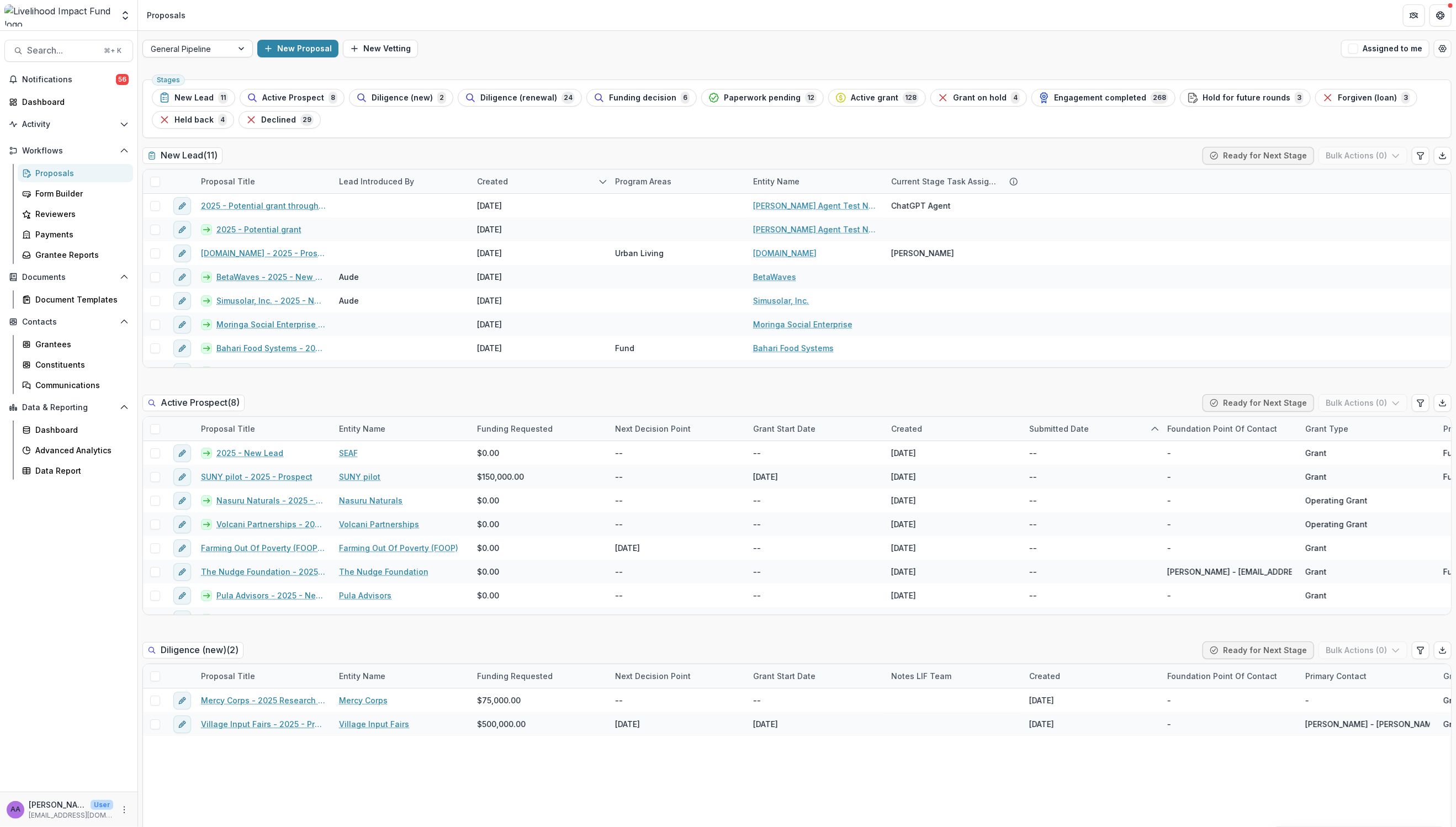
click at [224, 50] on div "General Pipeline" at bounding box center [188, 49] width 90 height 16
click at [222, 83] on div "Eyeglass Pipeline" at bounding box center [197, 90] width 105 height 17
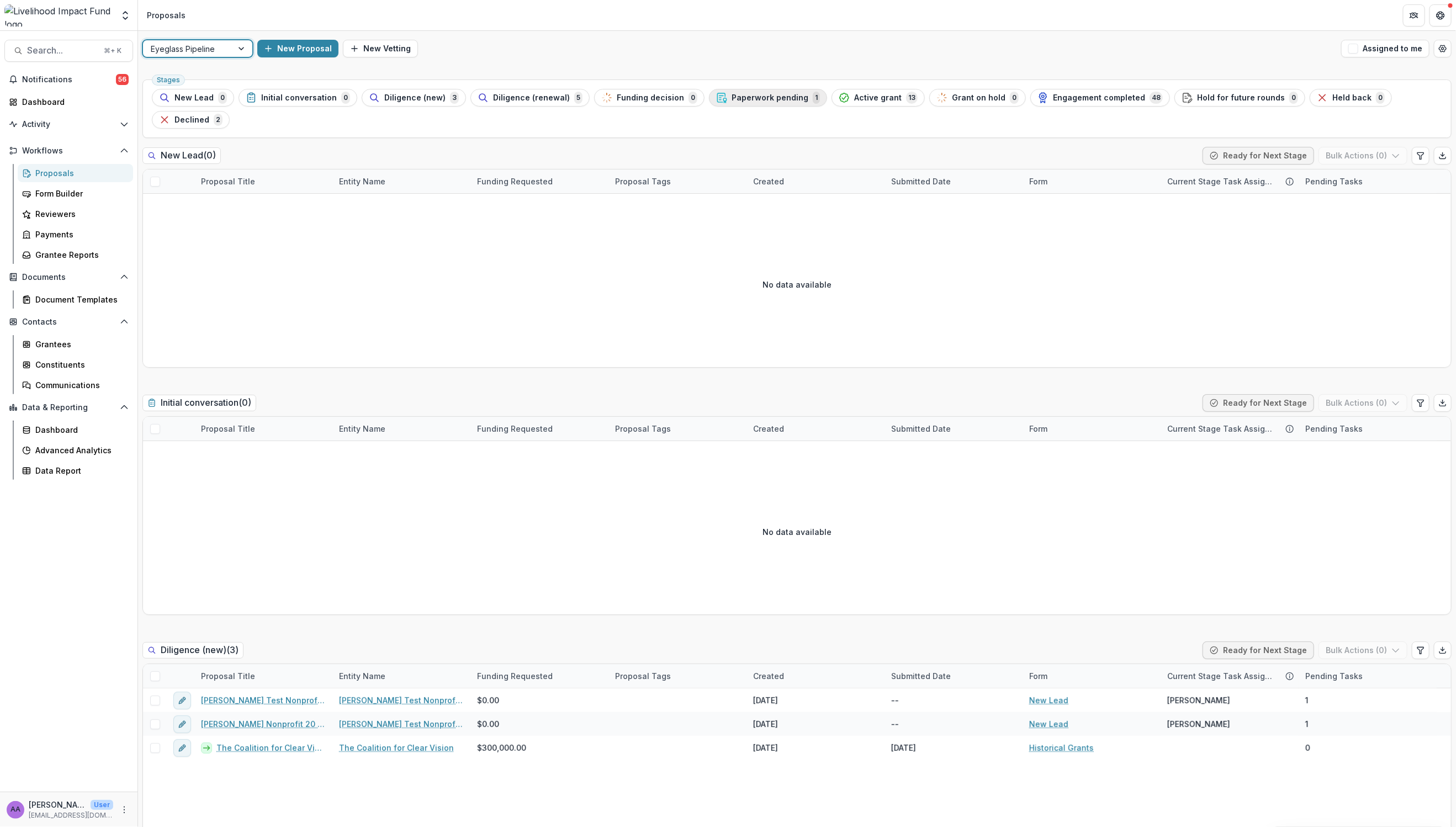
click at [732, 94] on span "Paperwork pending" at bounding box center [770, 98] width 77 height 10
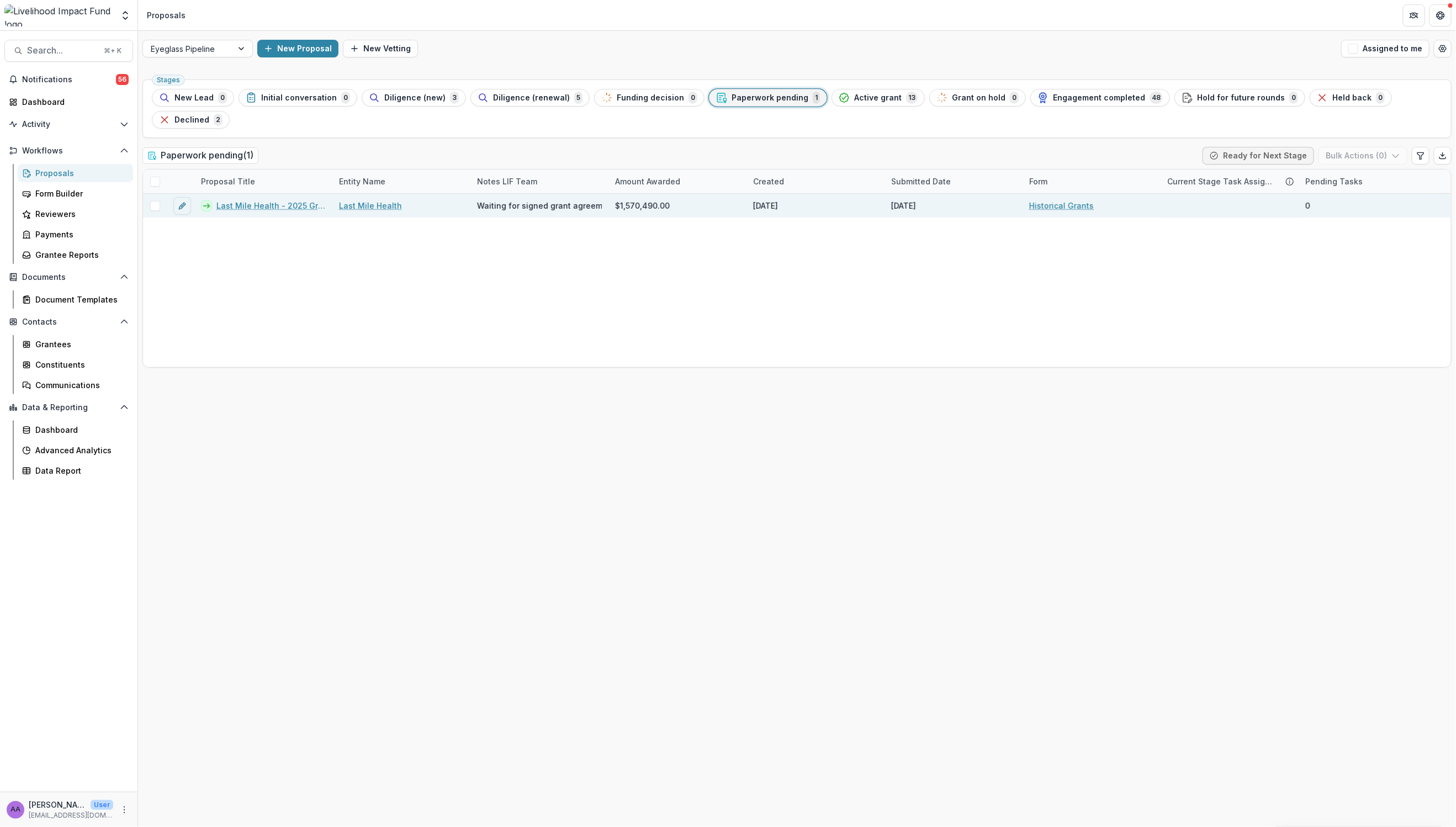
click at [285, 200] on link "Last Mile Health - 2025 Grant" at bounding box center [271, 206] width 110 height 12
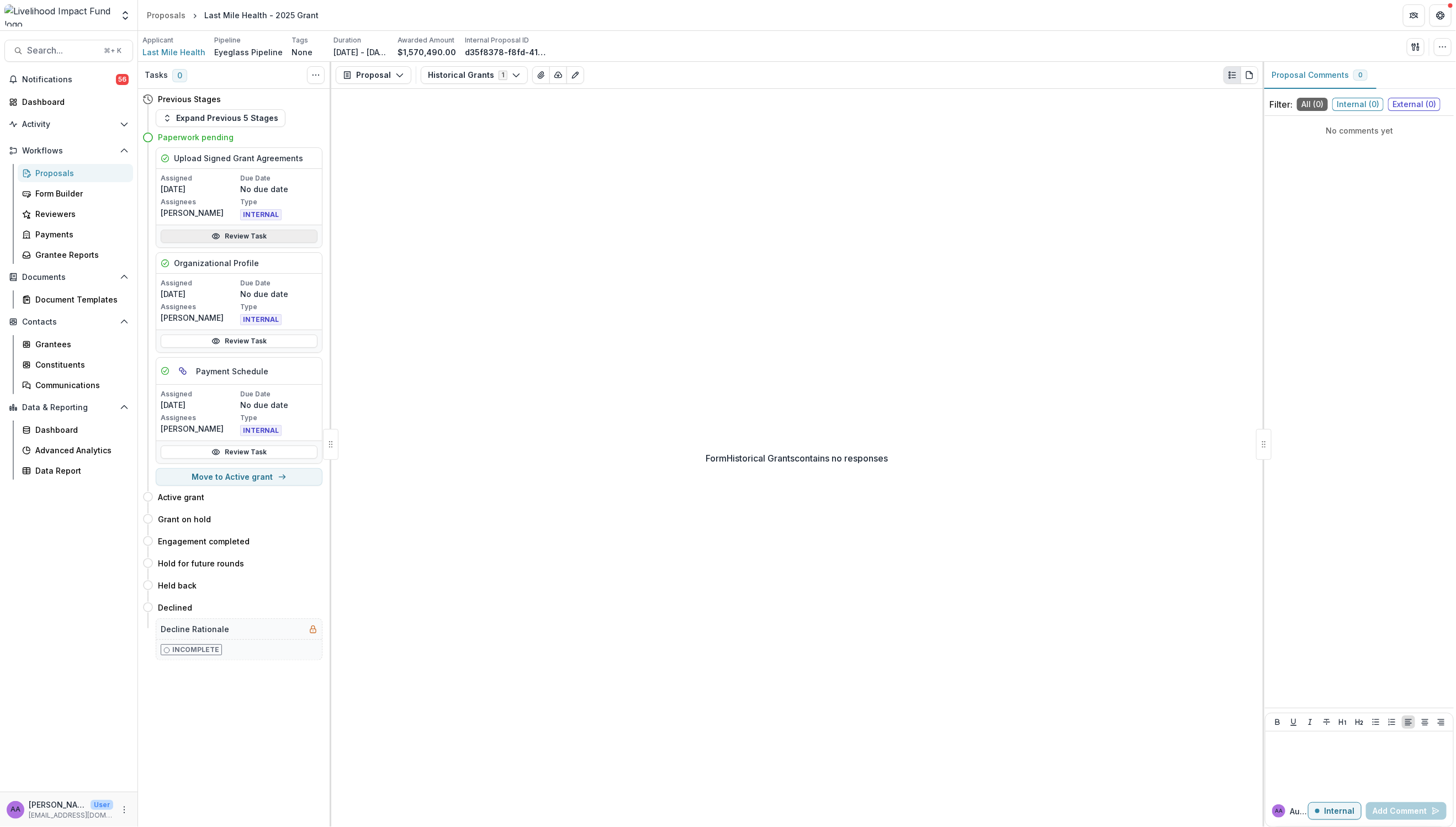
click at [256, 240] on link "Review Task" at bounding box center [239, 236] width 157 height 13
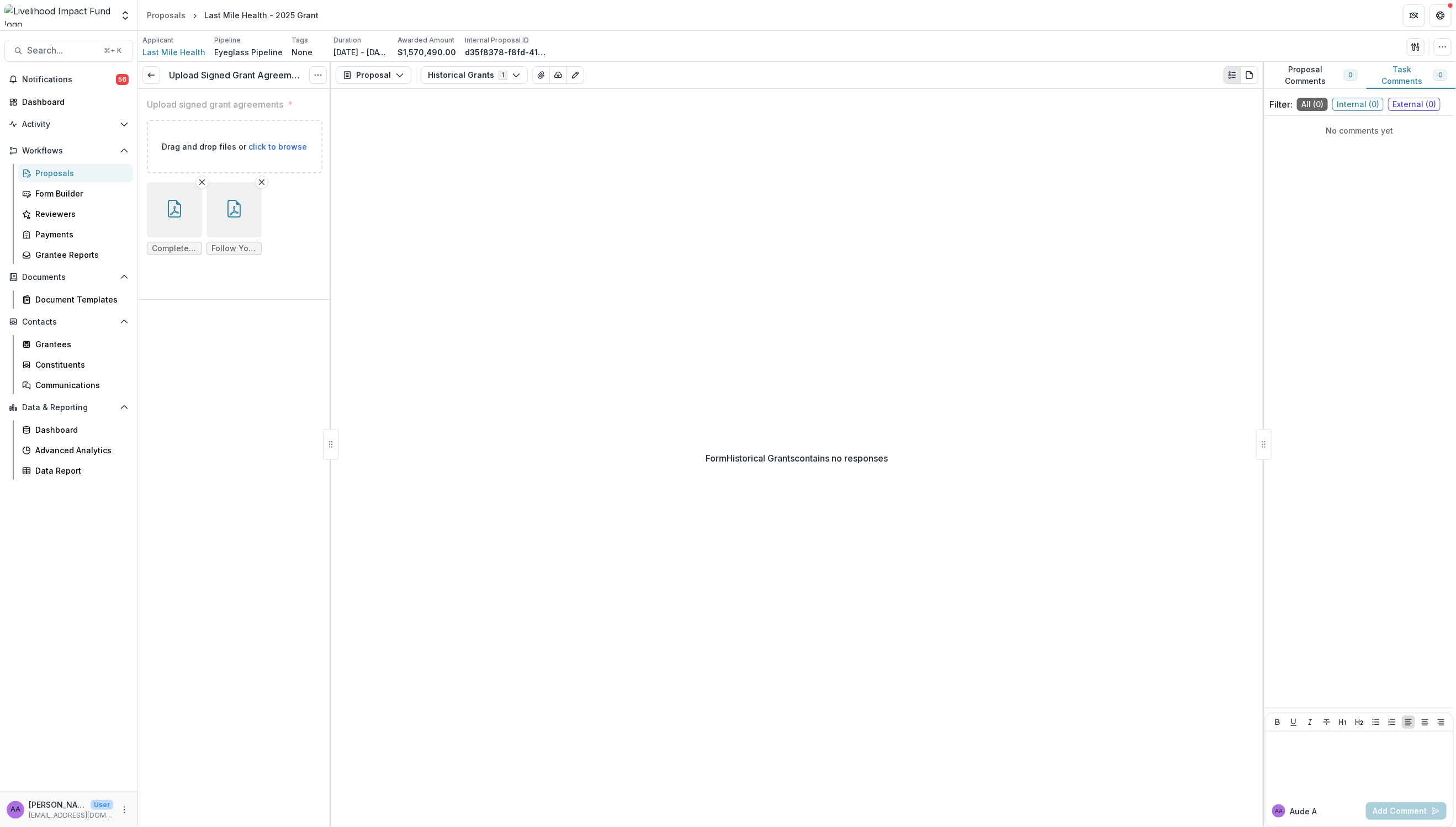
click at [175, 220] on button "button" at bounding box center [174, 210] width 55 height 55
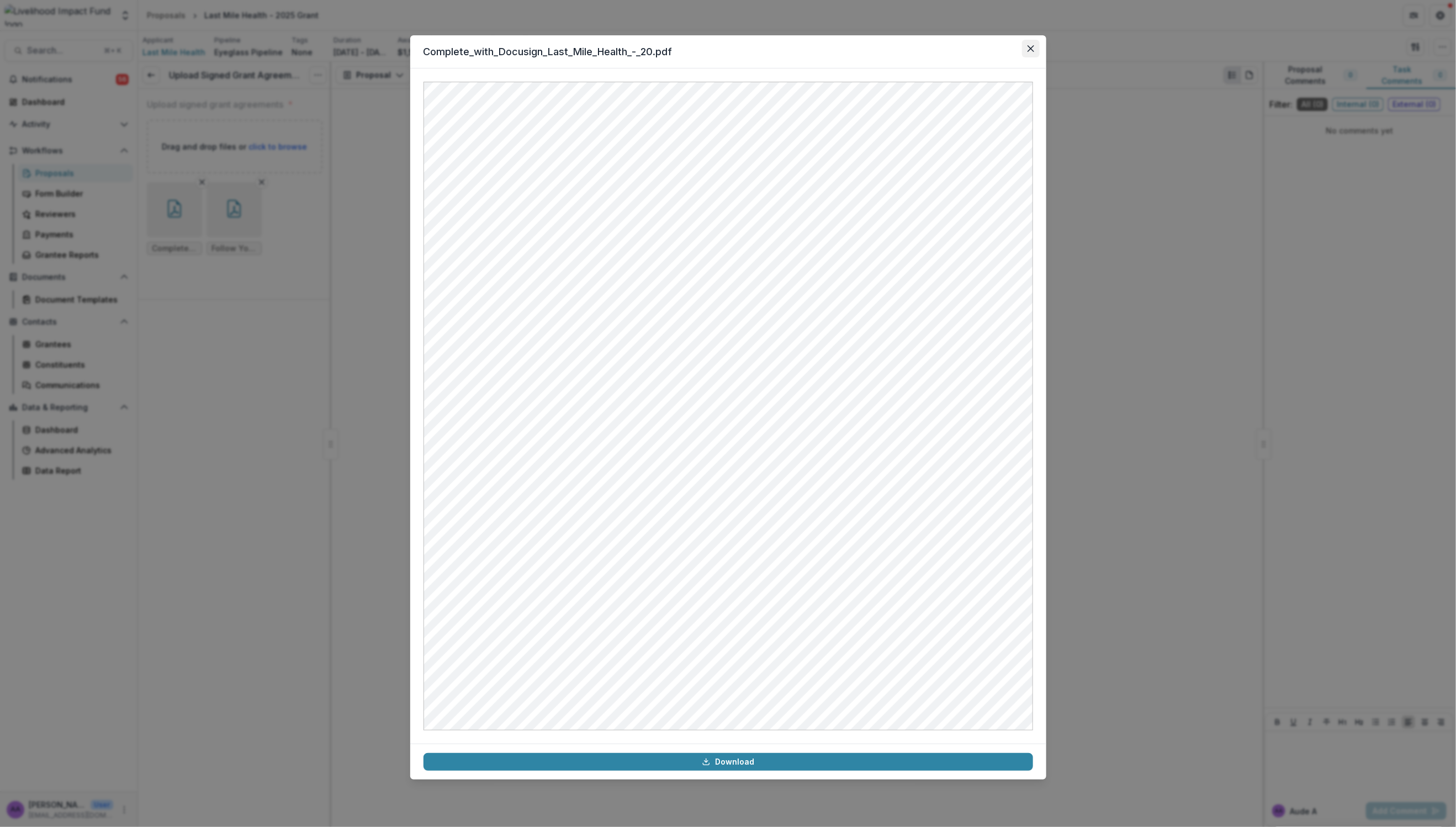
click at [1035, 44] on button "Close" at bounding box center [1031, 49] width 18 height 18
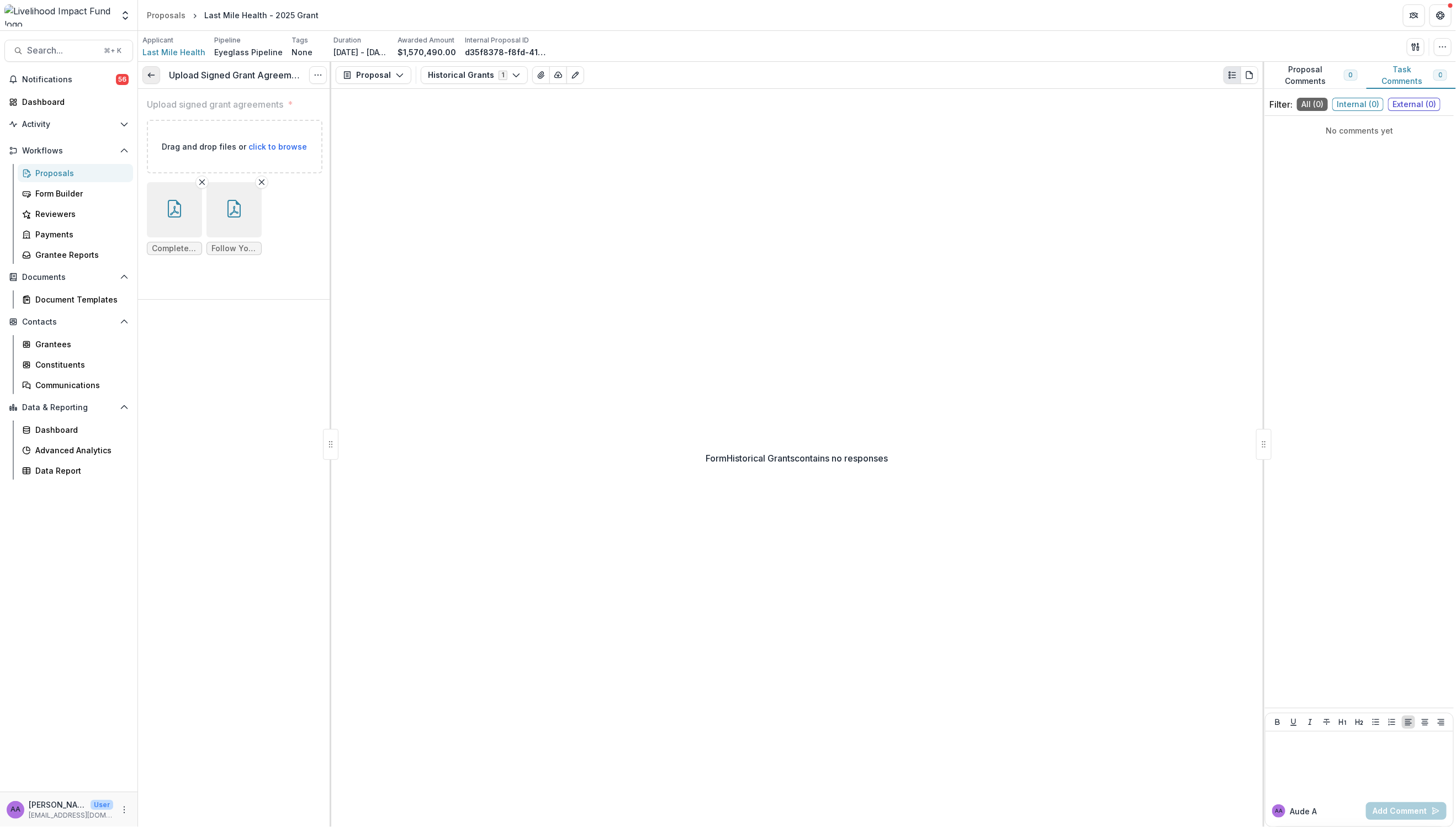
click at [153, 75] on line at bounding box center [151, 75] width 6 height 0
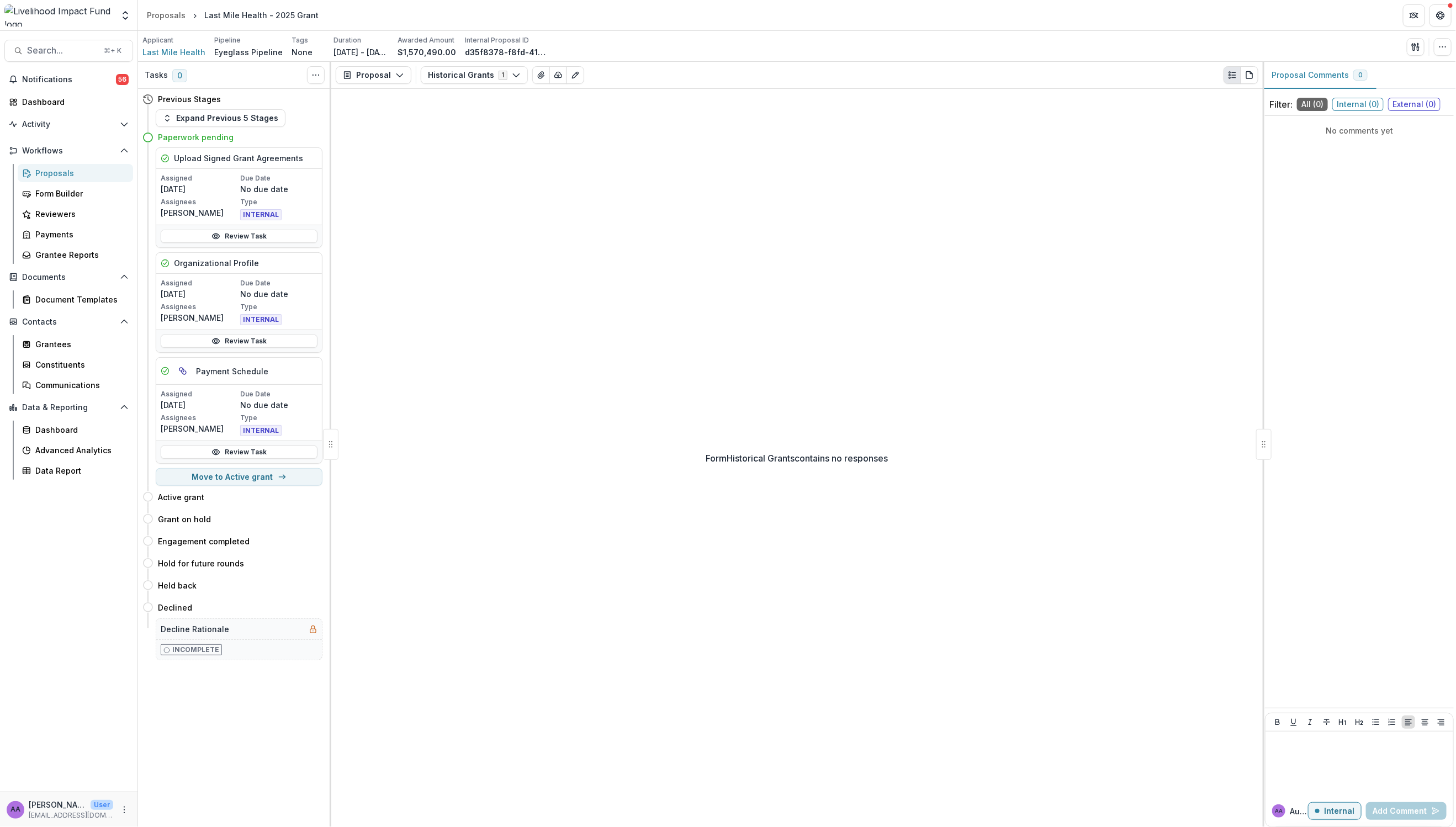
drag, startPoint x: 373, startPoint y: 78, endPoint x: 375, endPoint y: 95, distance: 17.1
click at [373, 78] on button "Proposal" at bounding box center [374, 75] width 76 height 18
click at [381, 114] on div "Payments" at bounding box center [408, 119] width 101 height 12
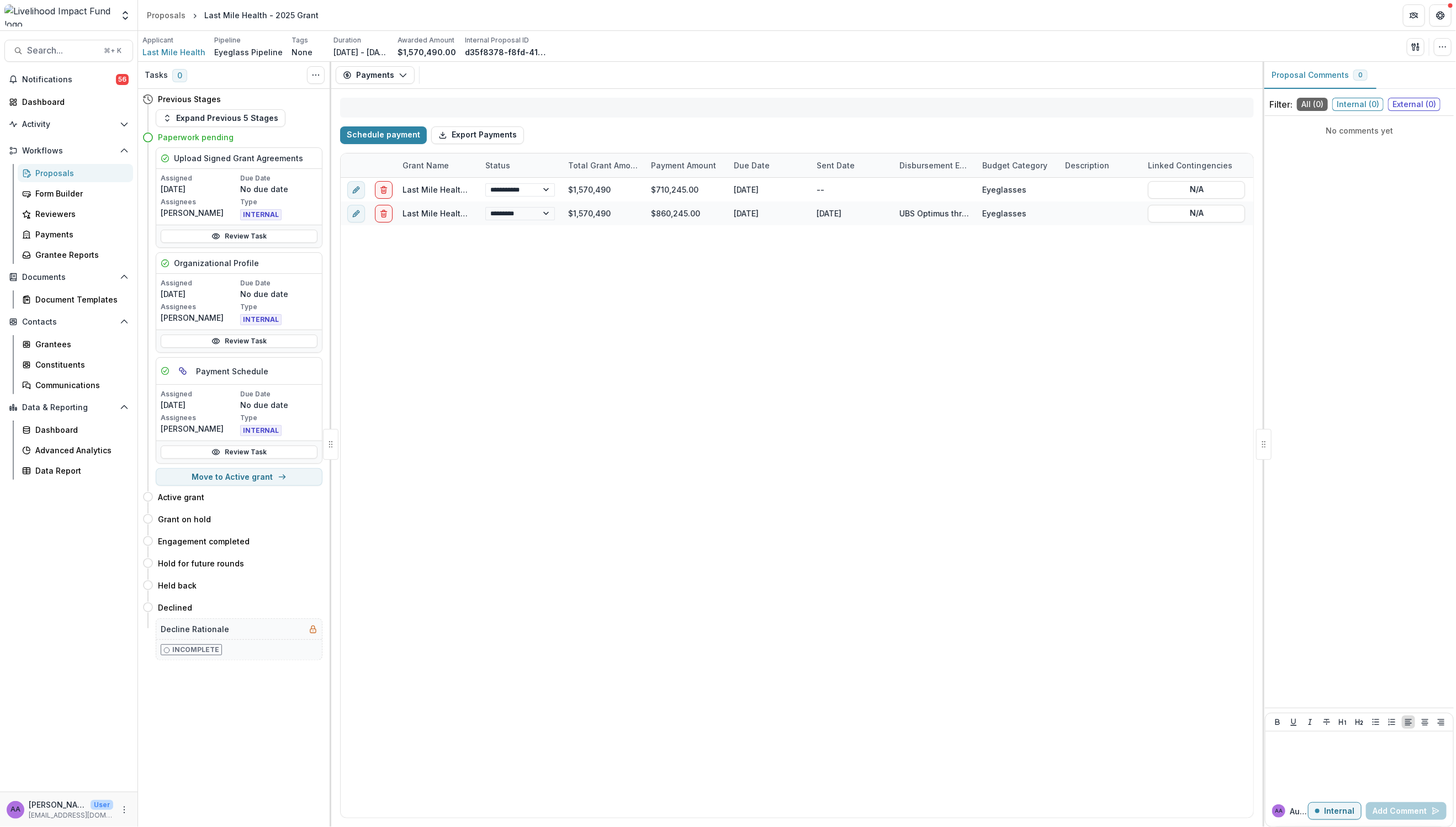
select select "****"
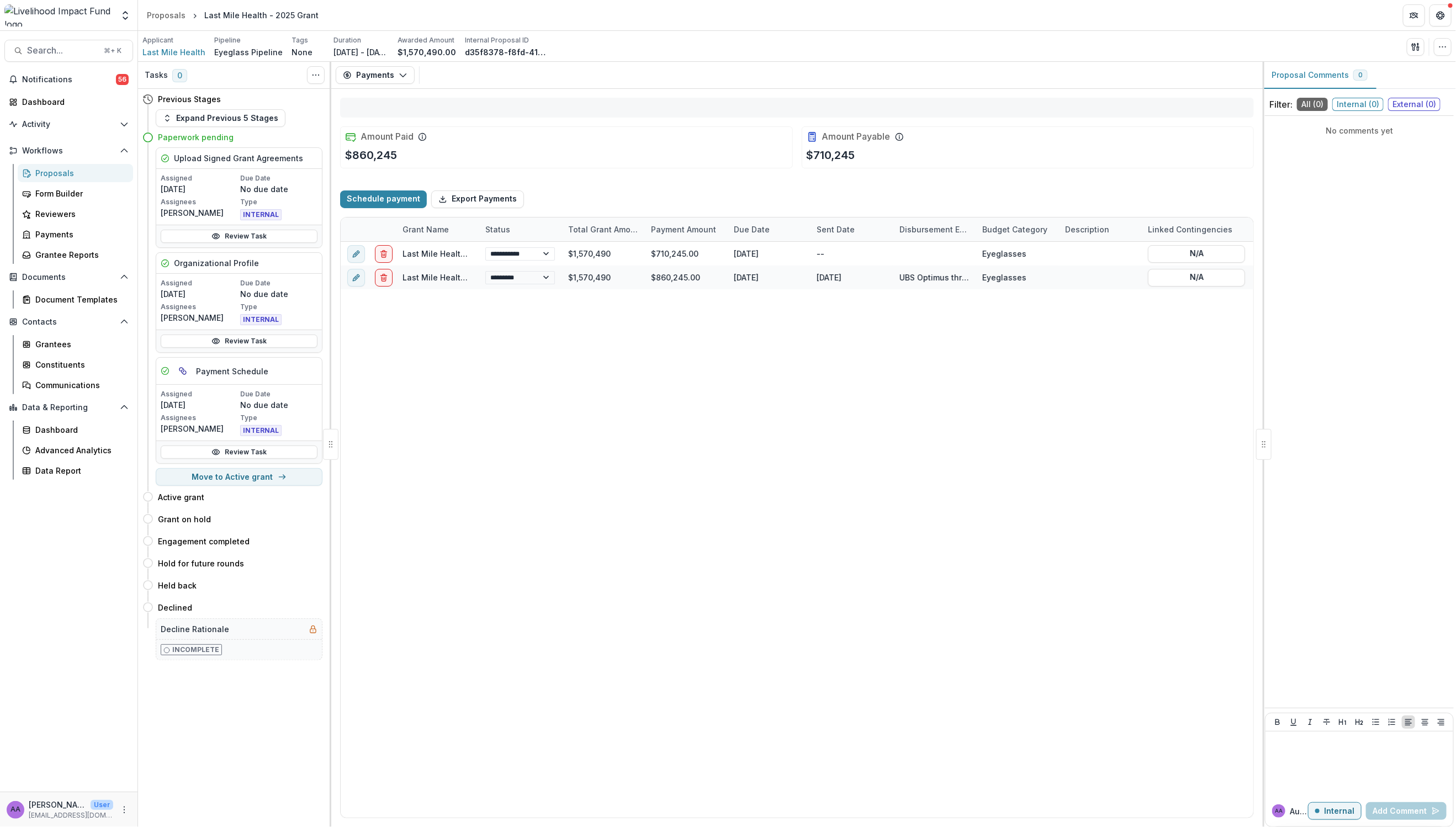
select select "****"
click at [257, 479] on button "Move to Active grant" at bounding box center [239, 477] width 167 height 18
select select "**********"
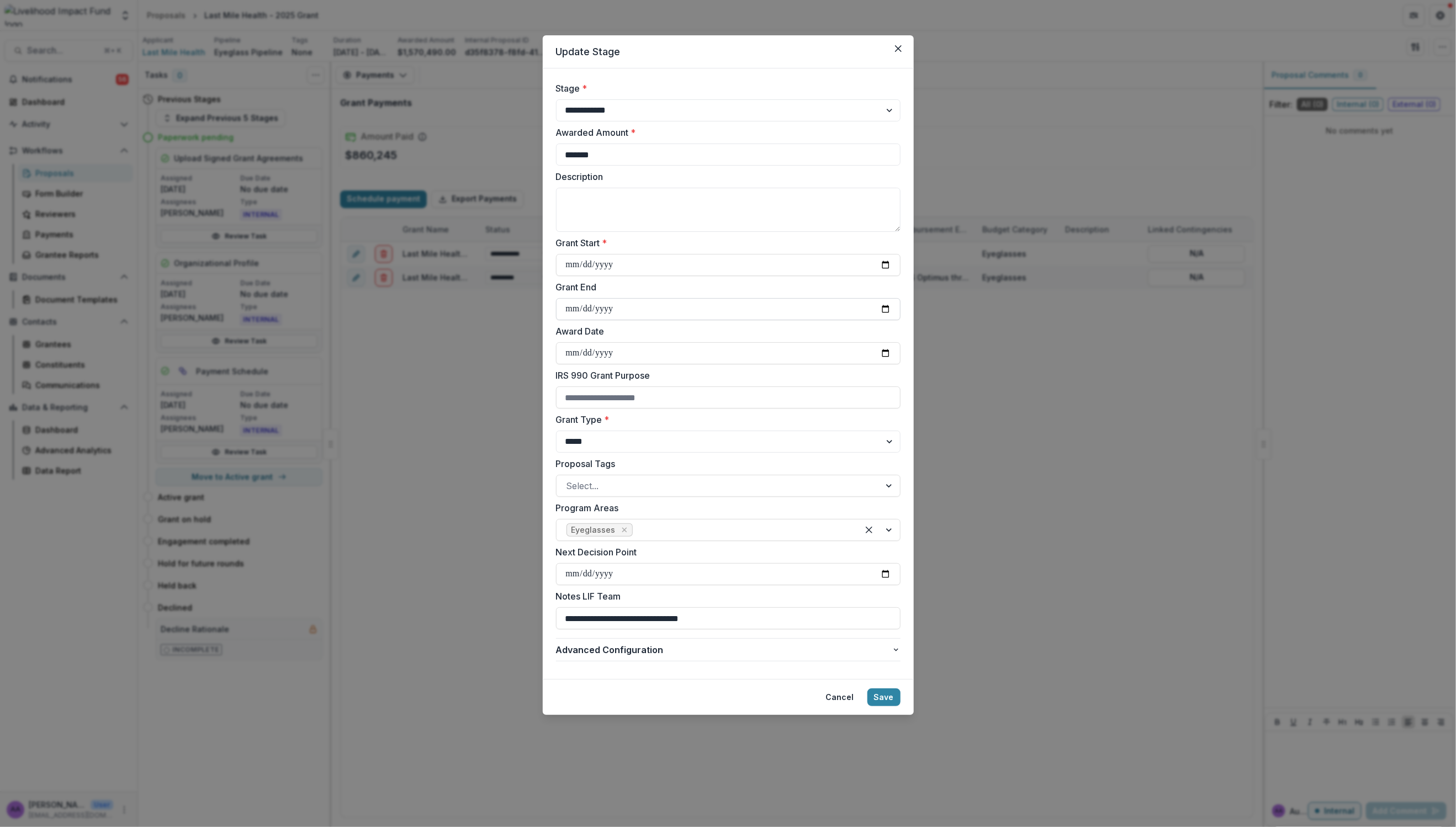
click at [885, 305] on input "**********" at bounding box center [728, 309] width 344 height 22
click at [635, 305] on input "**********" at bounding box center [728, 309] width 344 height 22
click at [610, 309] on input "**********" at bounding box center [728, 309] width 344 height 22
type input "**********"
click at [660, 619] on input "**********" at bounding box center [728, 618] width 344 height 22
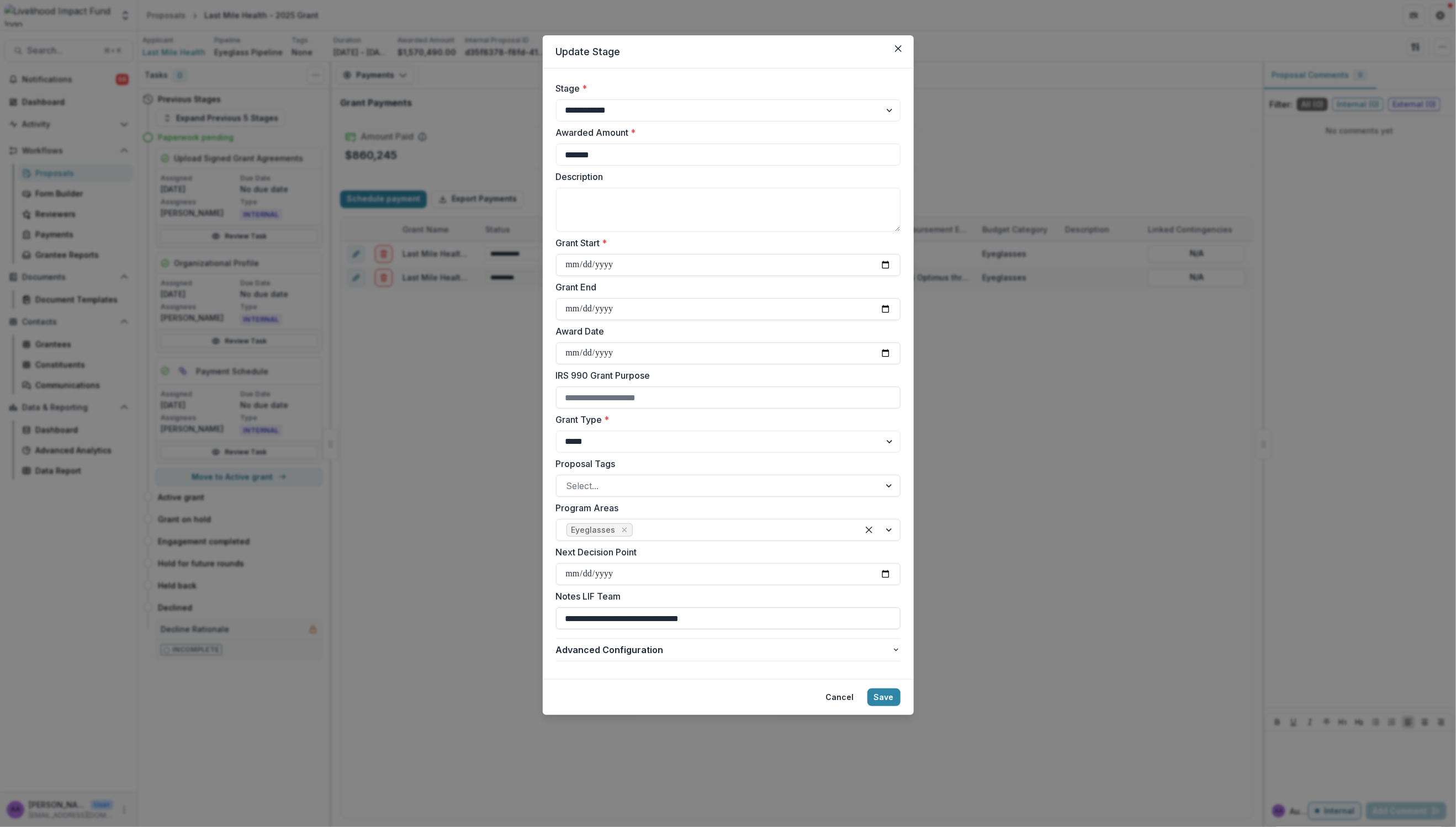
click at [660, 619] on input "**********" at bounding box center [728, 618] width 344 height 22
click at [883, 701] on button "Save" at bounding box center [884, 698] width 33 height 18
select select "****"
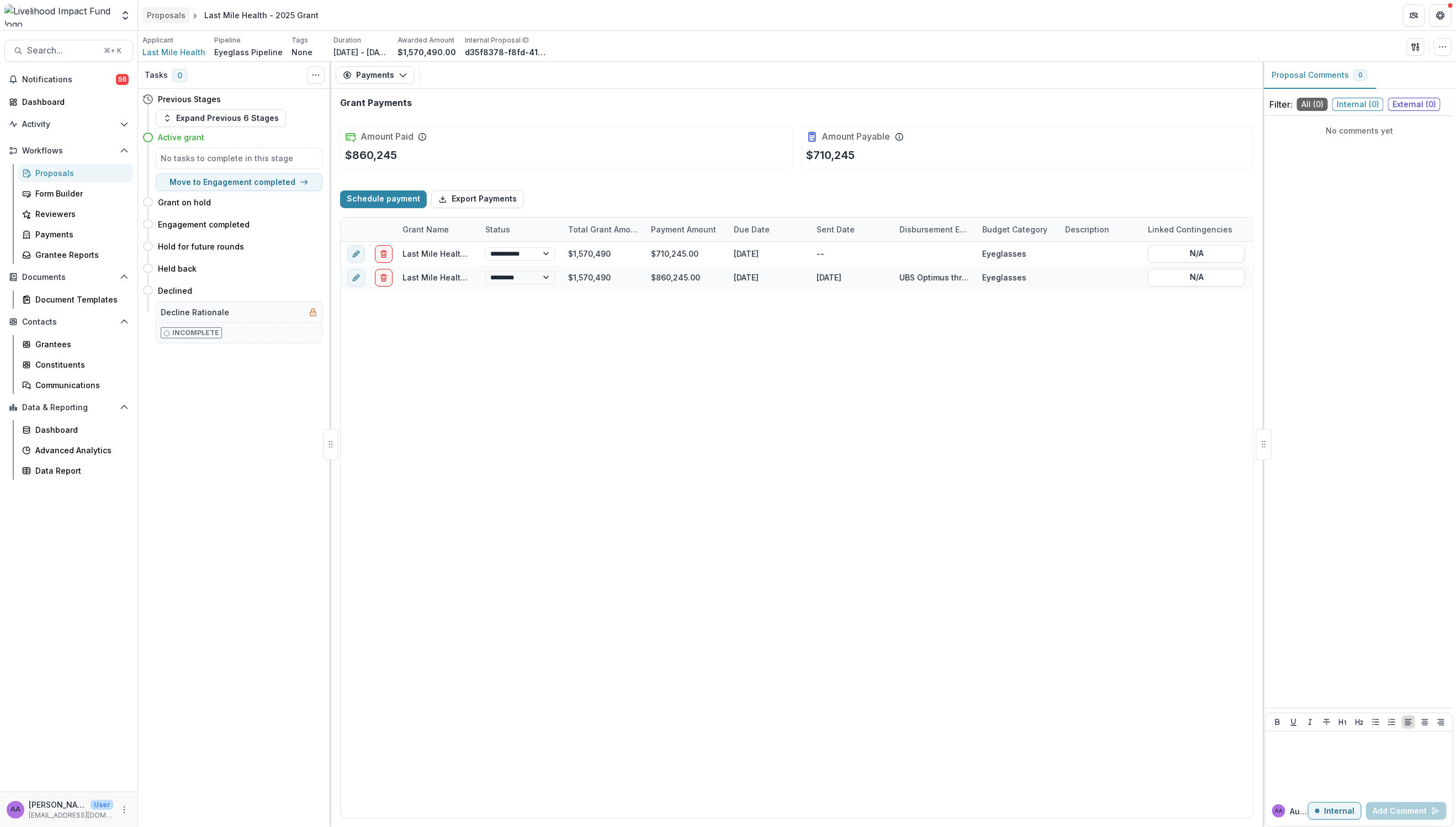
click at [160, 17] on div "Proposals" at bounding box center [166, 15] width 38 height 12
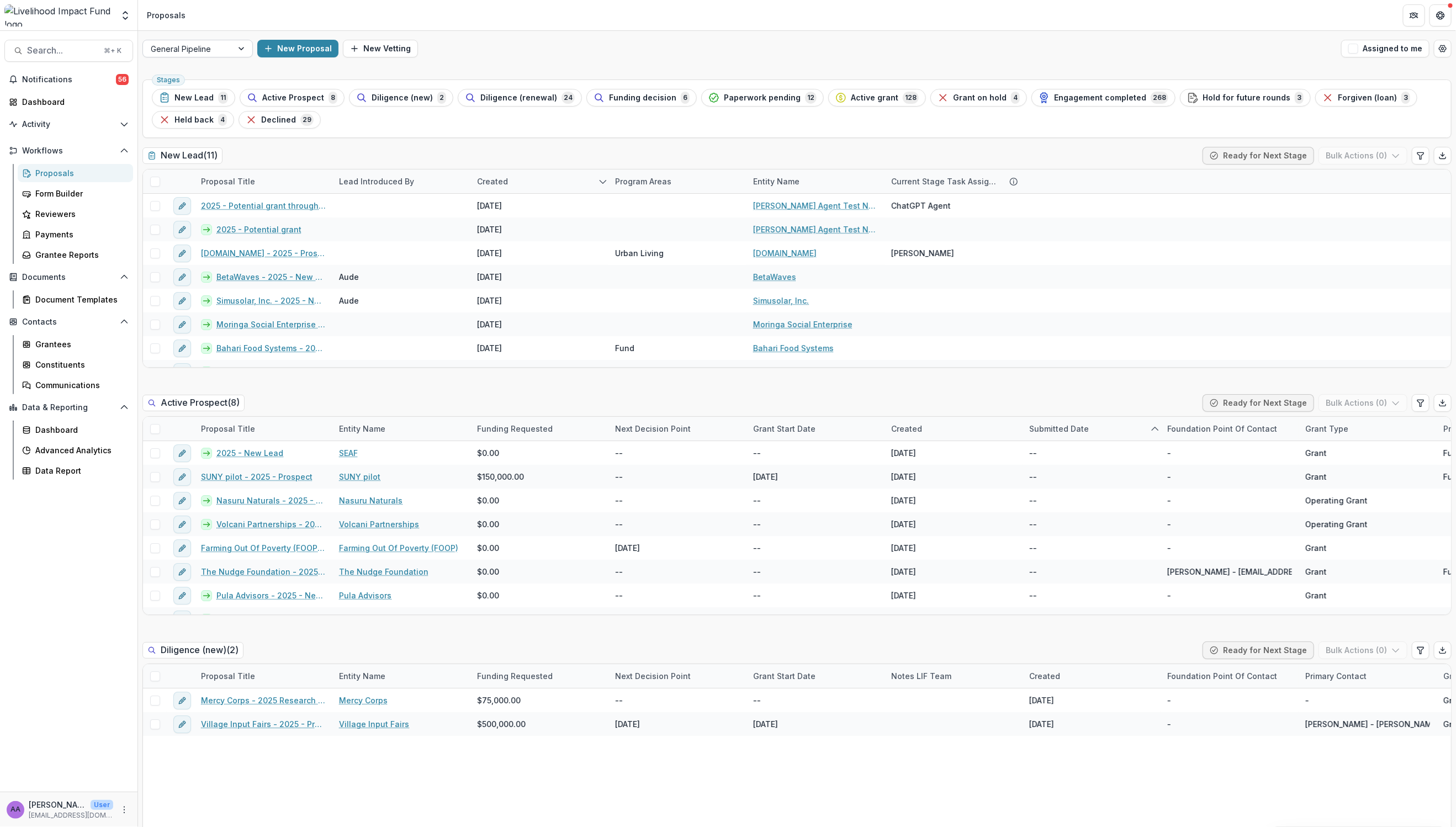
click at [216, 46] on div at bounding box center [187, 49] width 74 height 14
click at [197, 85] on div "Eyeglass Pipeline" at bounding box center [197, 90] width 105 height 17
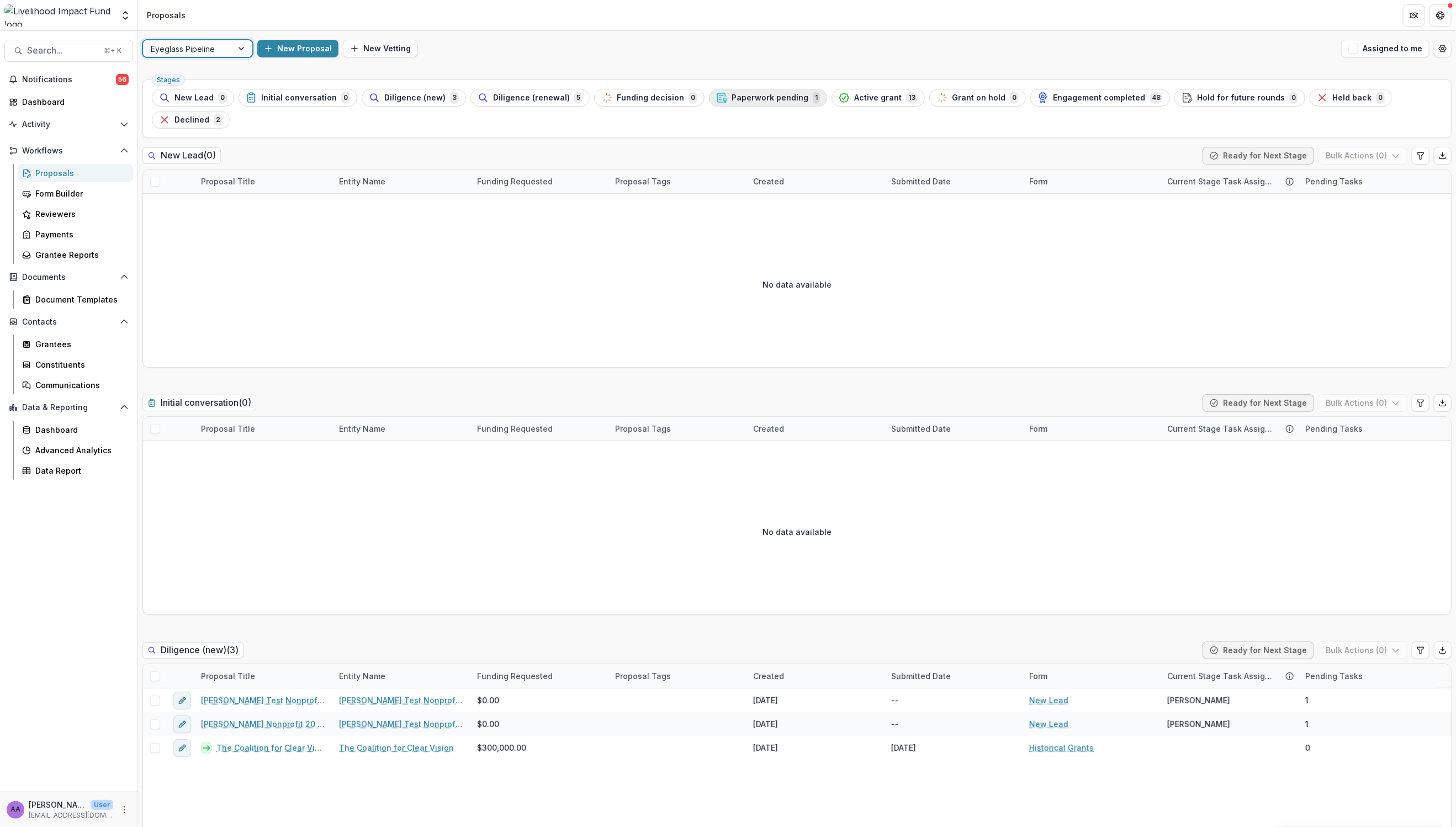
click at [743, 96] on span "Paperwork pending" at bounding box center [770, 98] width 77 height 10
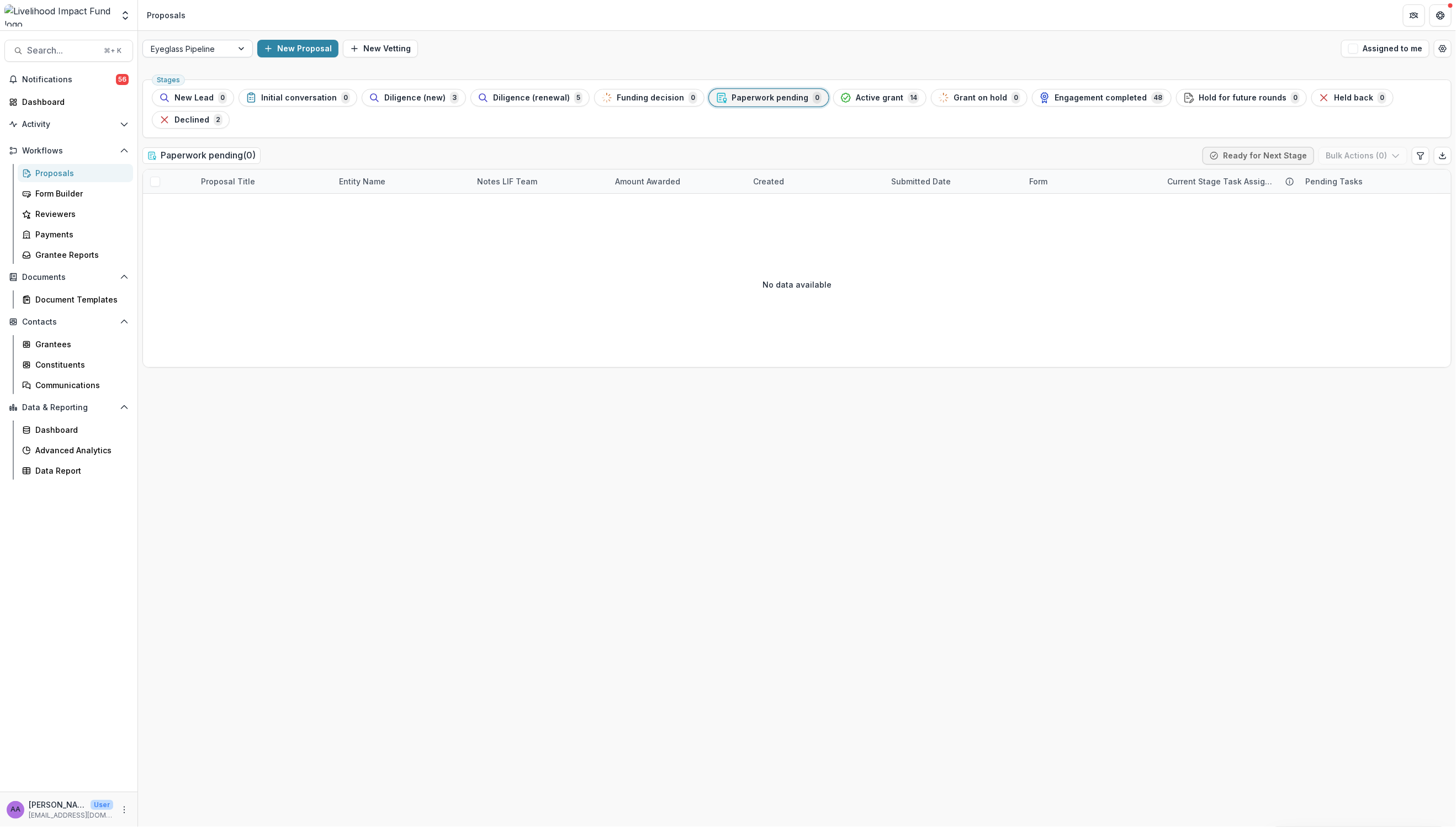
click at [190, 54] on div at bounding box center [187, 49] width 74 height 14
click at [205, 109] on div "Lab Pipeline" at bounding box center [197, 106] width 105 height 17
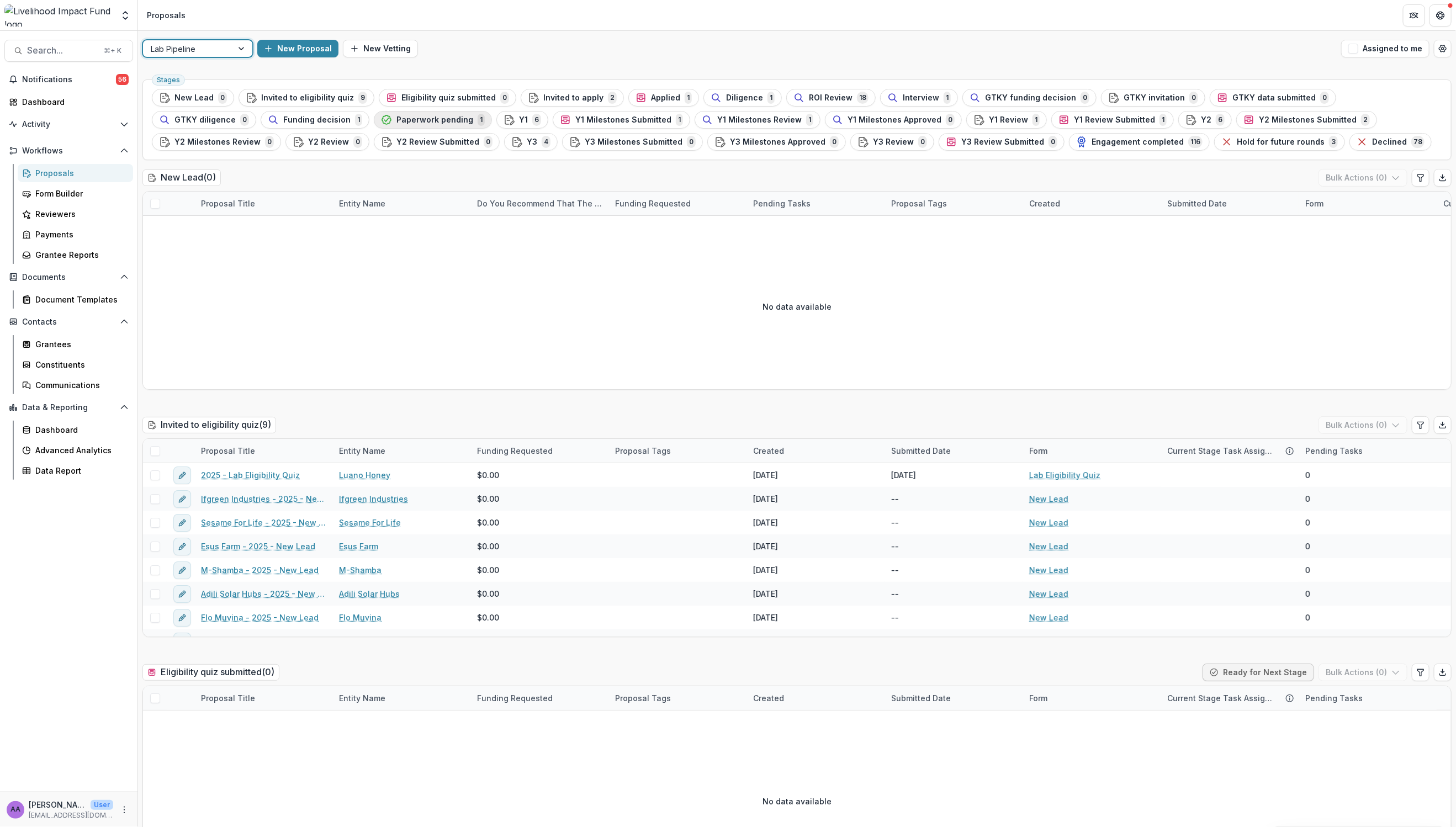
click at [396, 121] on span "Paperwork pending" at bounding box center [435, 120] width 77 height 10
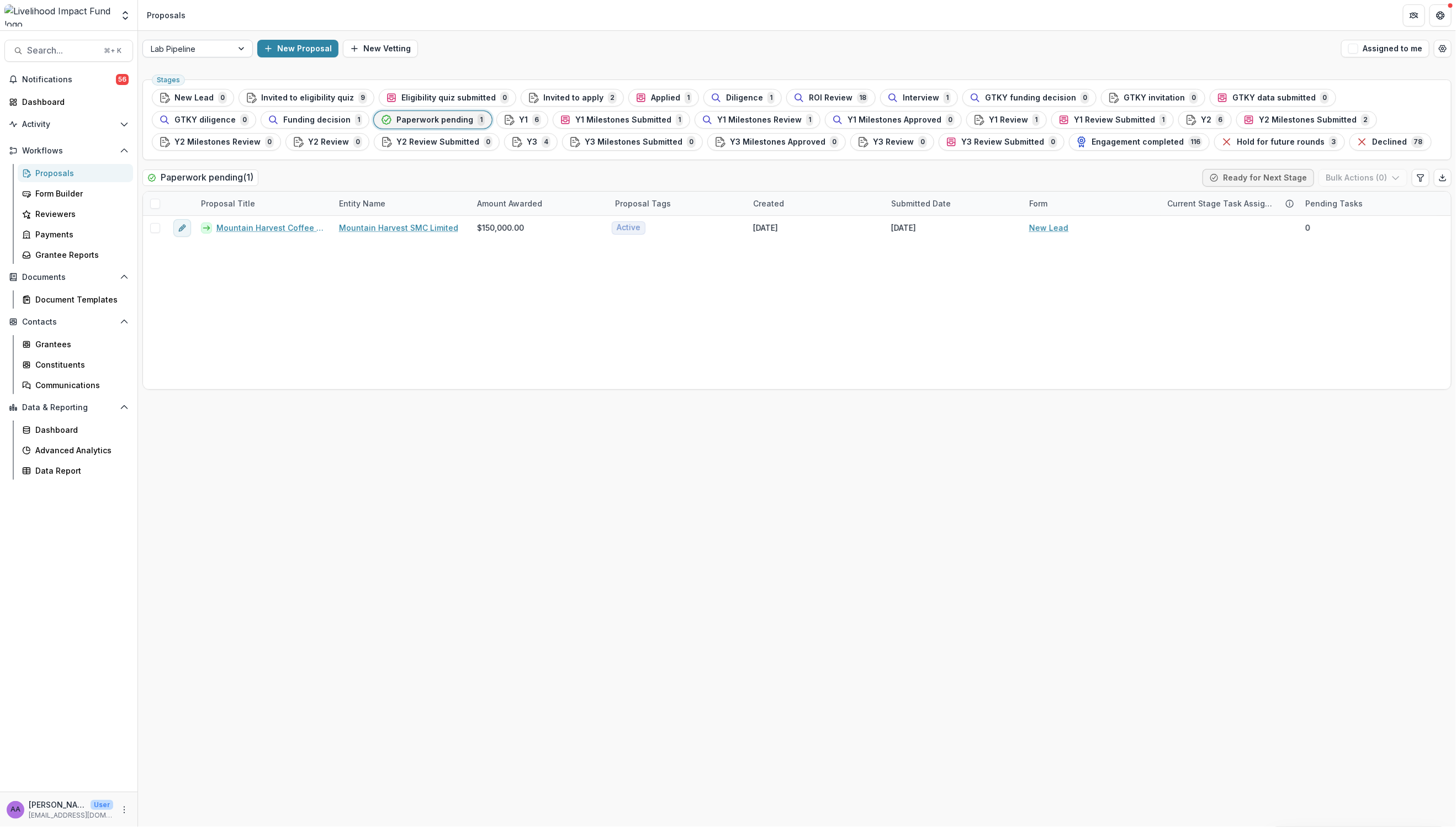
click at [215, 55] on div at bounding box center [187, 49] width 74 height 14
click at [211, 136] on div "Impact Investment & Riziki Pipeline" at bounding box center [197, 129] width 105 height 29
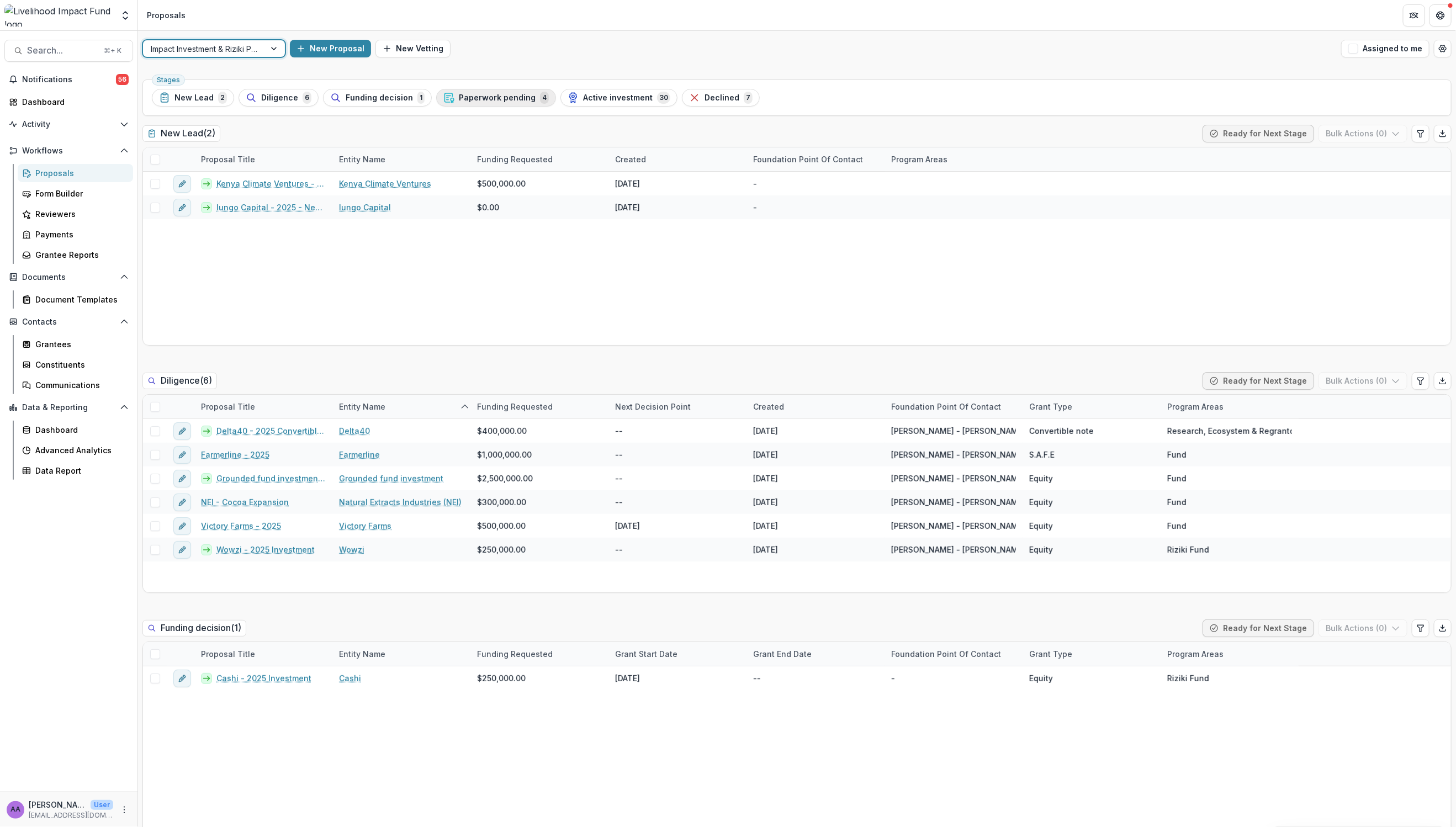
click at [490, 94] on span "Paperwork pending" at bounding box center [498, 98] width 77 height 10
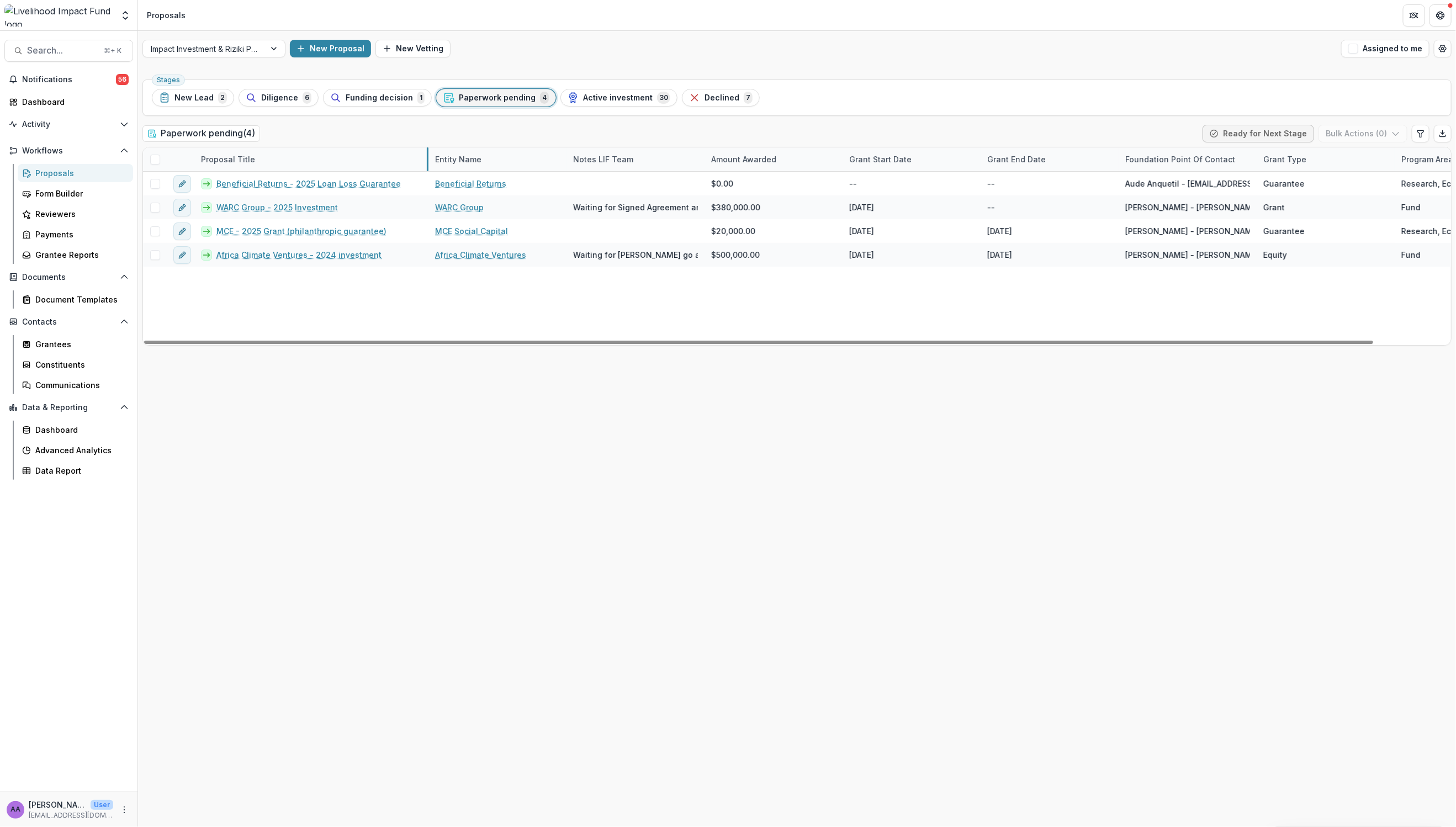
drag, startPoint x: 331, startPoint y: 156, endPoint x: 427, endPoint y: 156, distance: 96.0
click at [217, 51] on div at bounding box center [204, 49] width 106 height 14
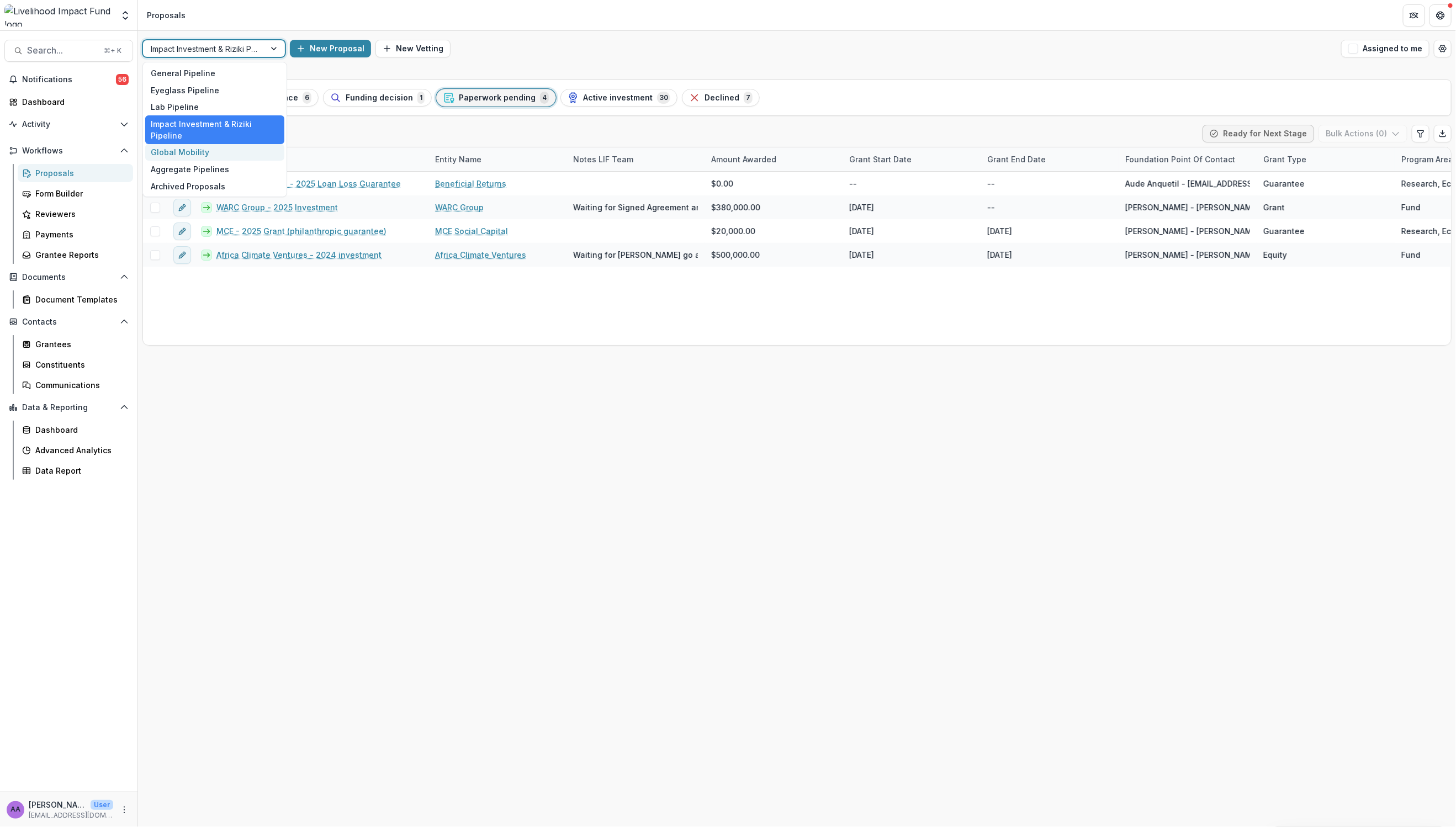
click at [195, 144] on div "Global Mobility" at bounding box center [214, 153] width 139 height 17
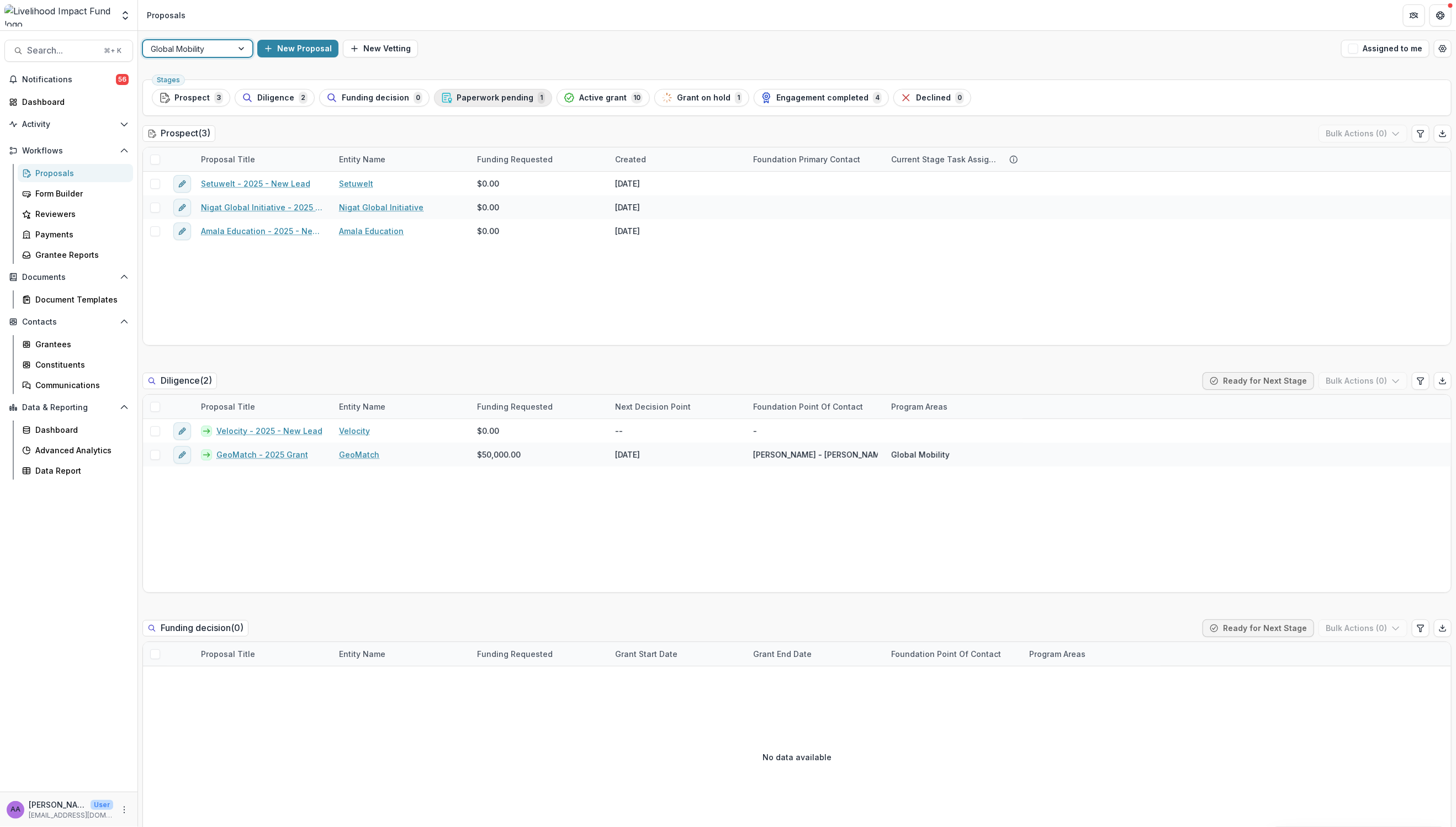
click at [474, 99] on span "Paperwork pending" at bounding box center [495, 98] width 77 height 10
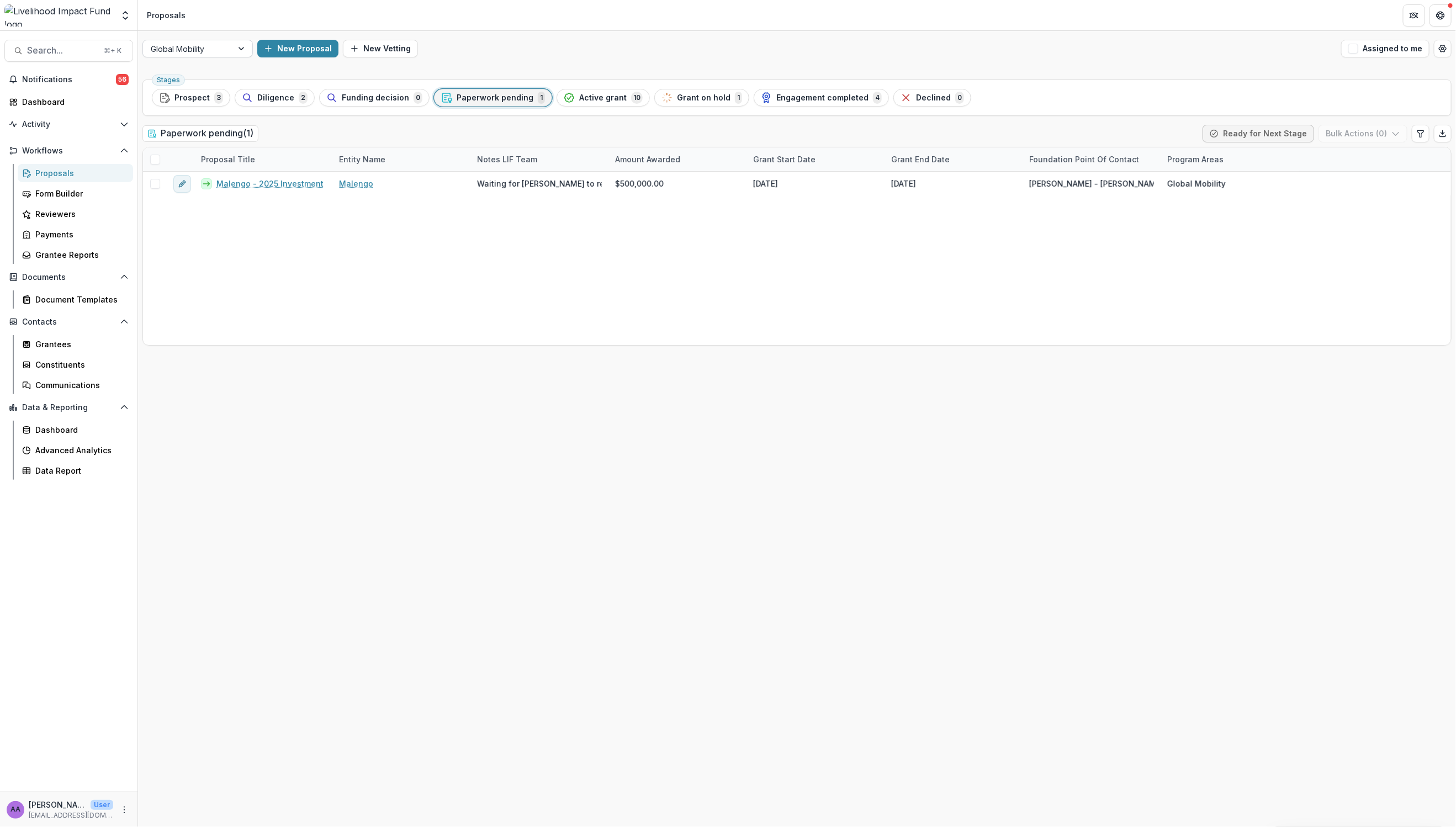
click at [225, 52] on div "Global Mobility" at bounding box center [188, 49] width 90 height 16
click at [496, 400] on div "Stages Prospect 3 Diligence 2 Funding decision 0 Paperwork pending 1 Active gra…" at bounding box center [796, 451] width 1318 height 752
click at [67, 237] on div "Payments" at bounding box center [79, 235] width 89 height 12
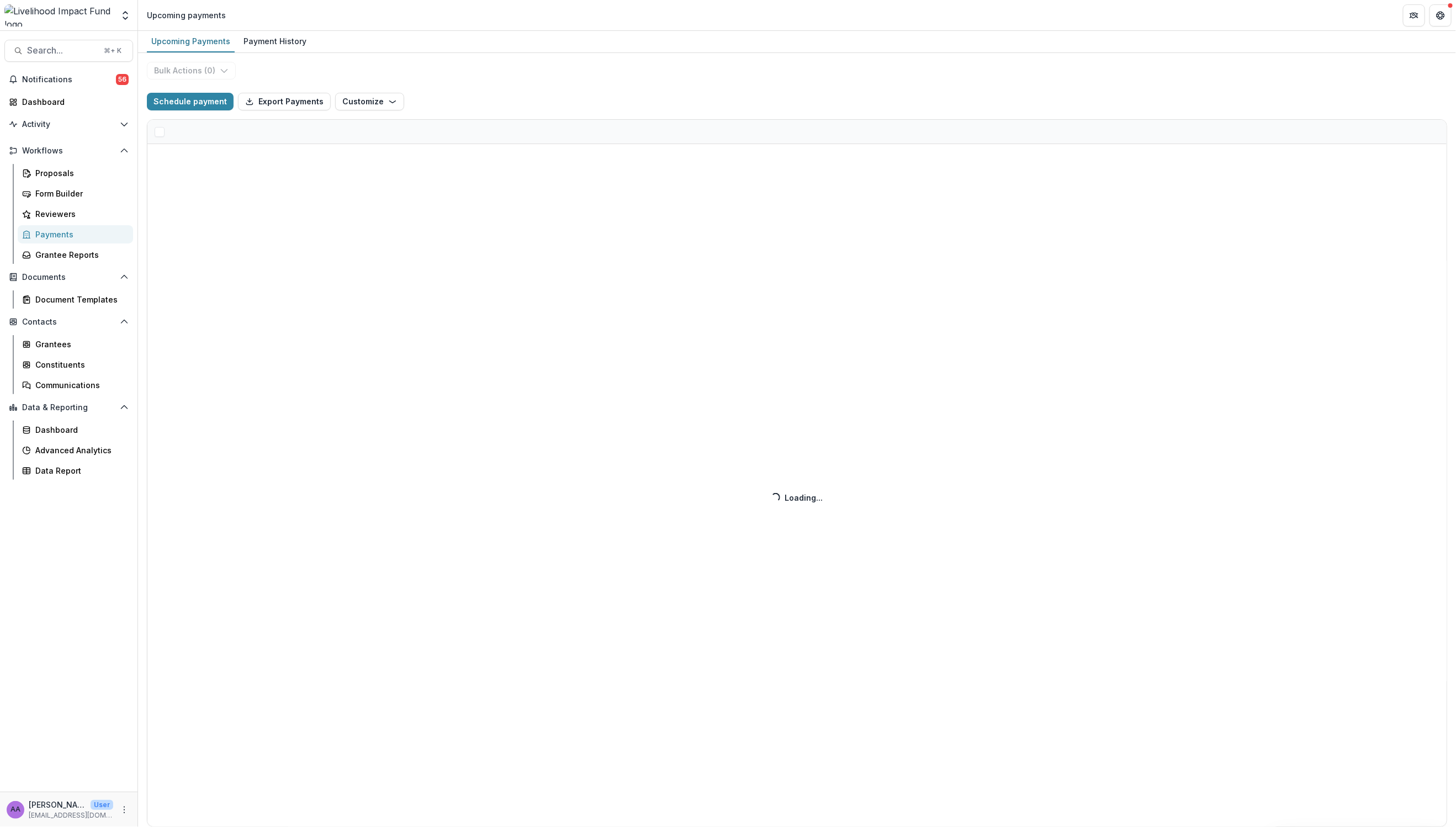
select select "******"
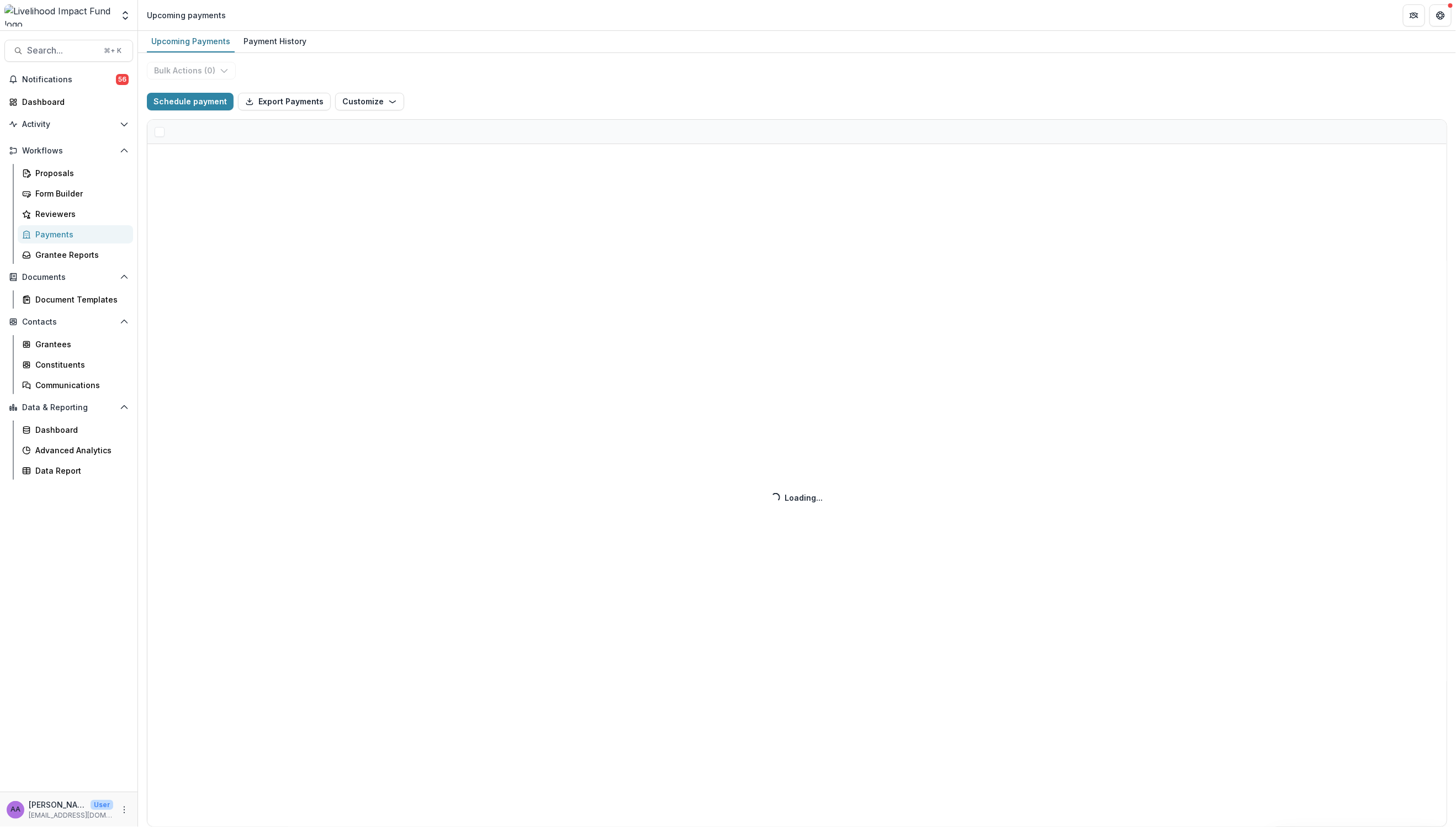
select select "******"
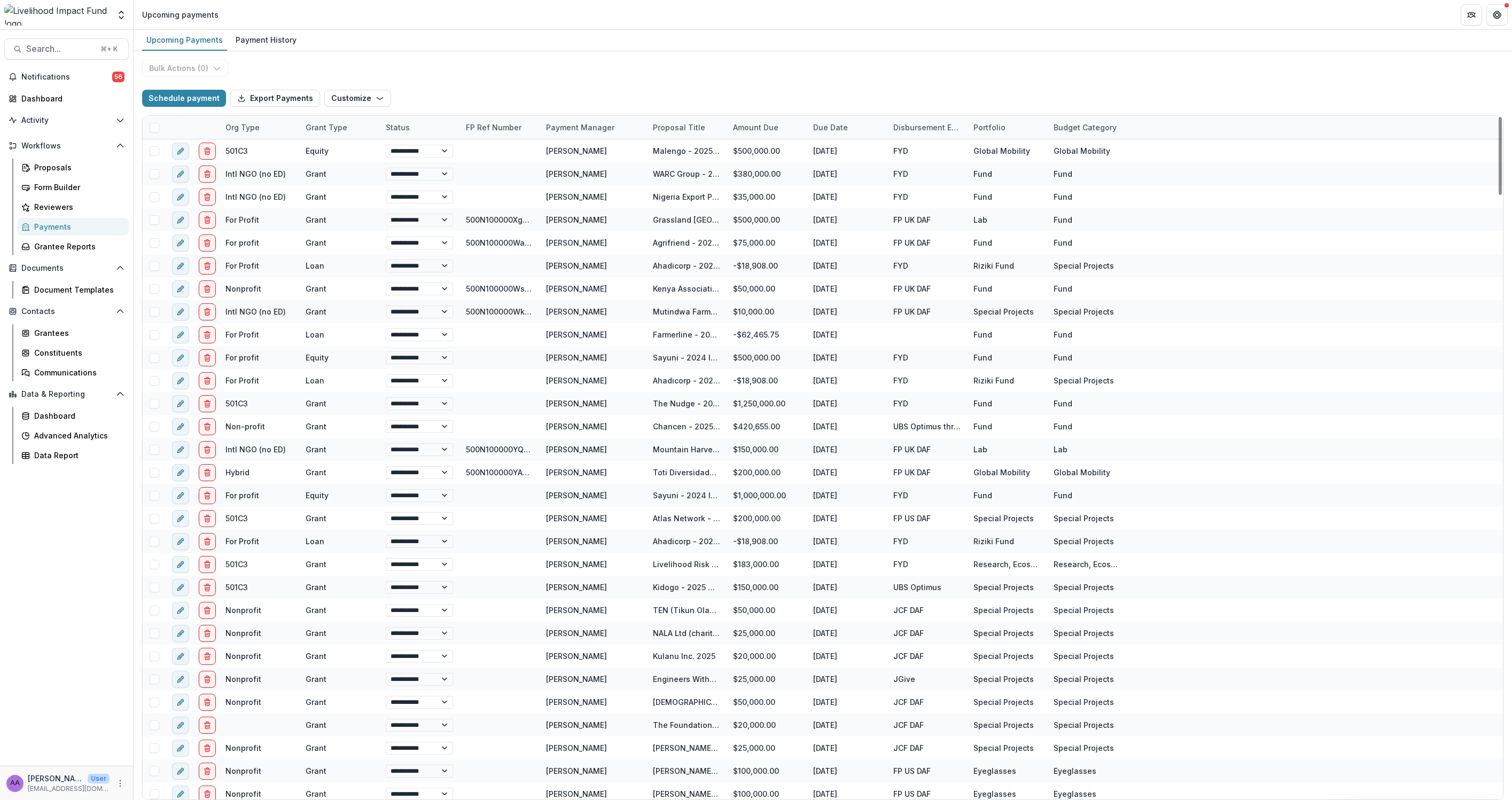
drag, startPoint x: 736, startPoint y: 122, endPoint x: 710, endPoint y: 118, distance: 26.3
click at [836, 117] on div "Org type Grant Type Status FP Ref Number Payment Manager Proposal Title Amount …" at bounding box center [635, 127] width 985 height 23
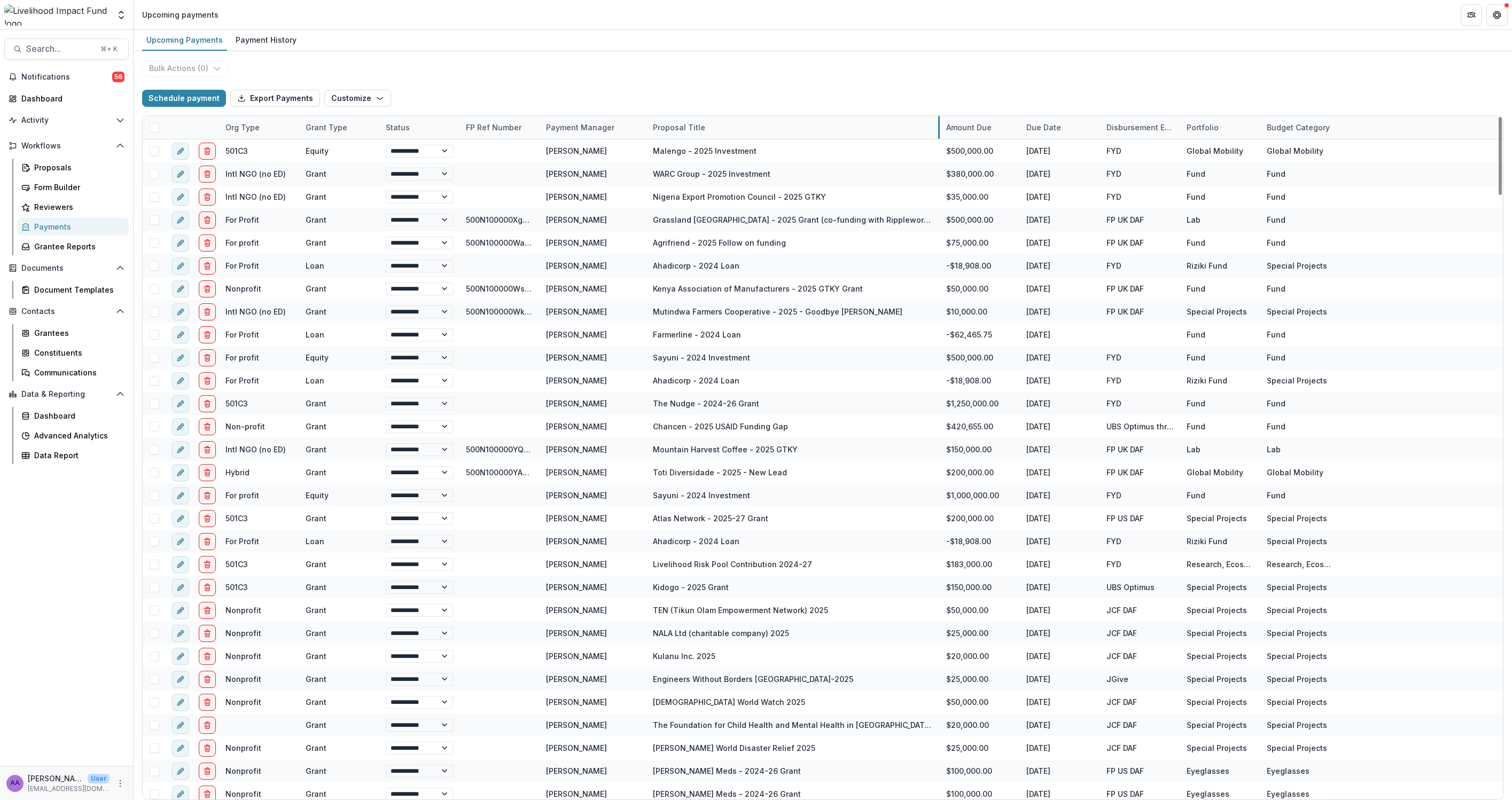
drag, startPoint x: 725, startPoint y: 123, endPoint x: 938, endPoint y: 120, distance: 213.0
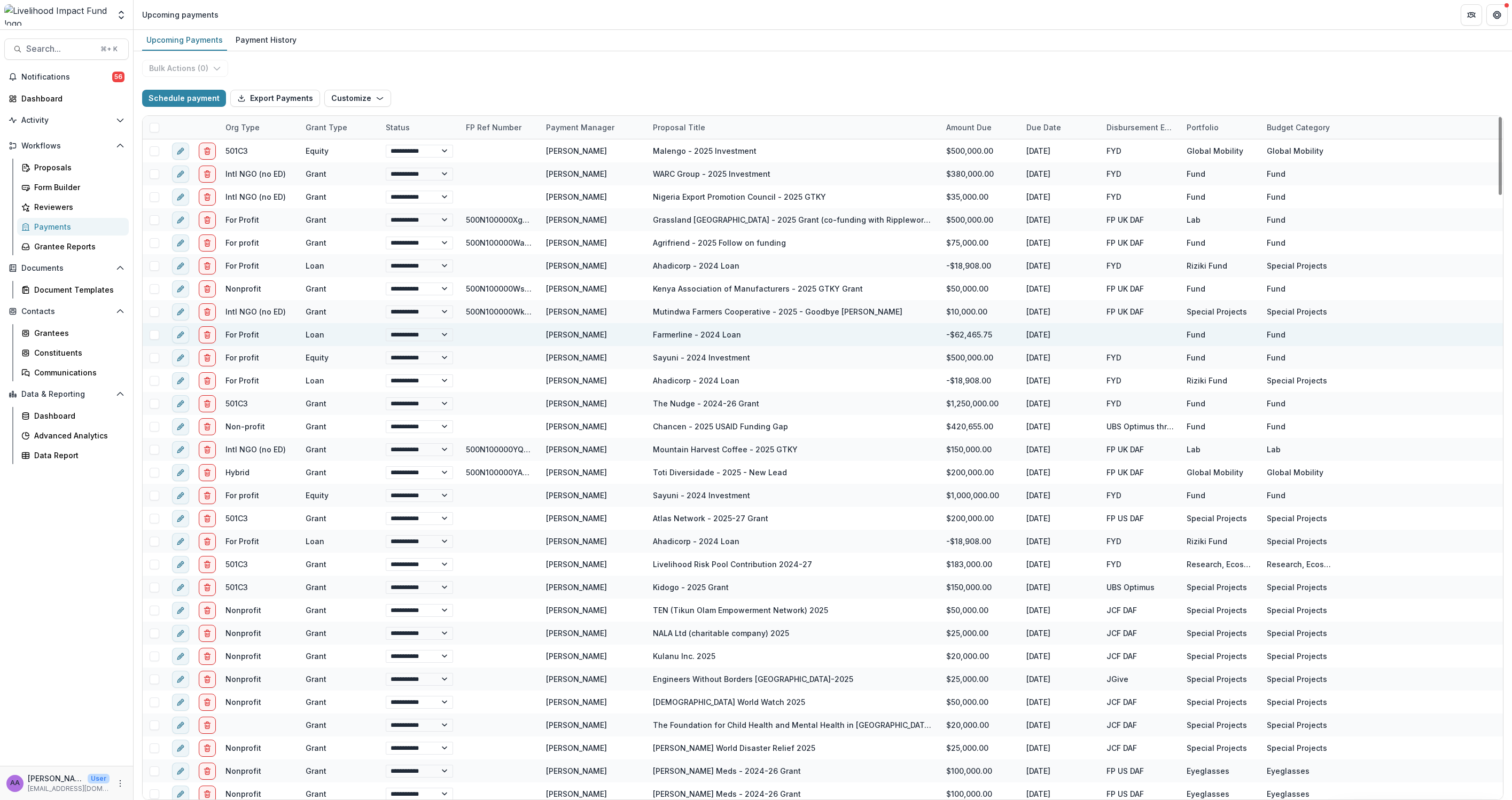
select select "******"
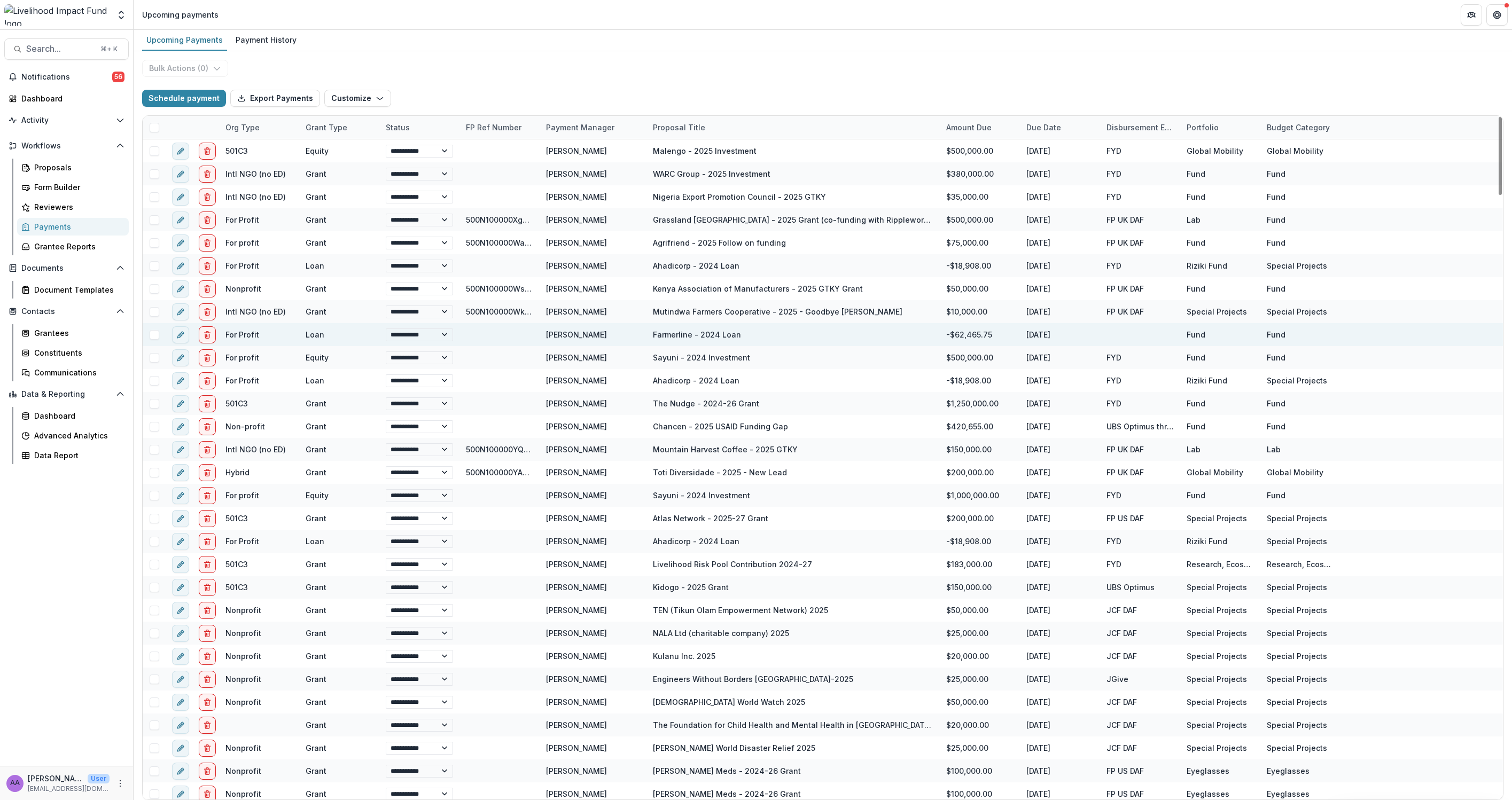
select select "******"
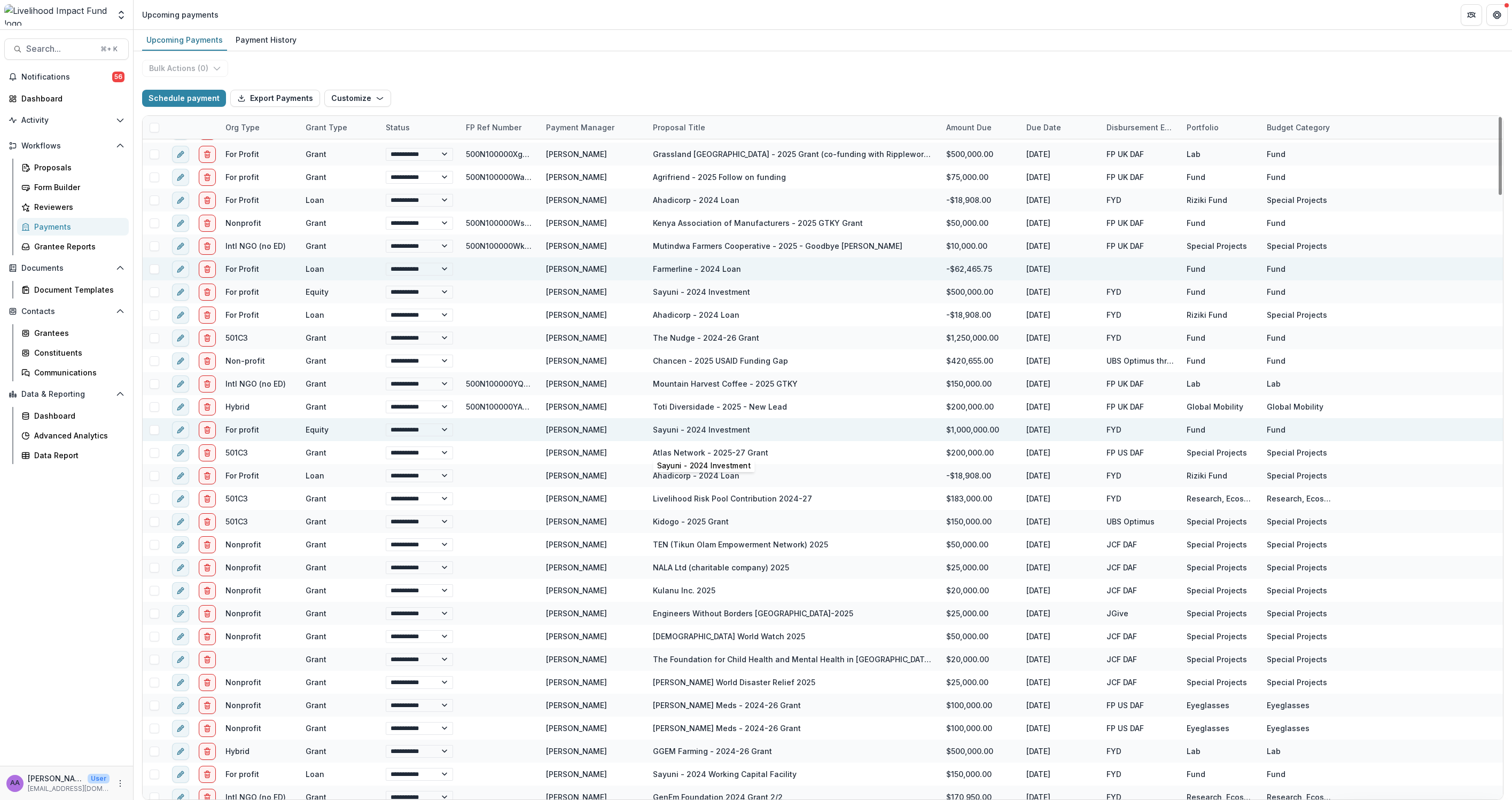
scroll to position [79, 0]
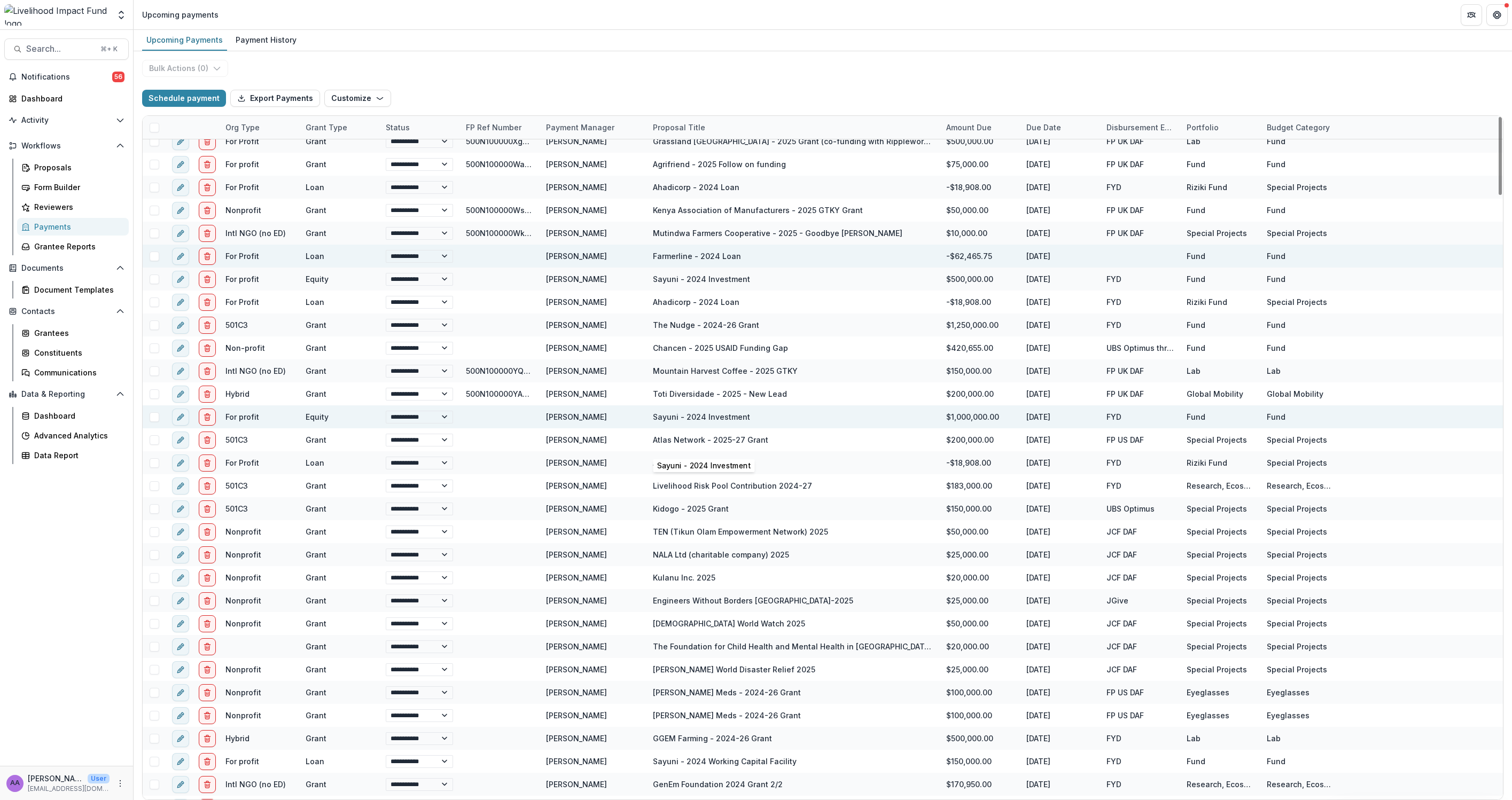
select select "******"
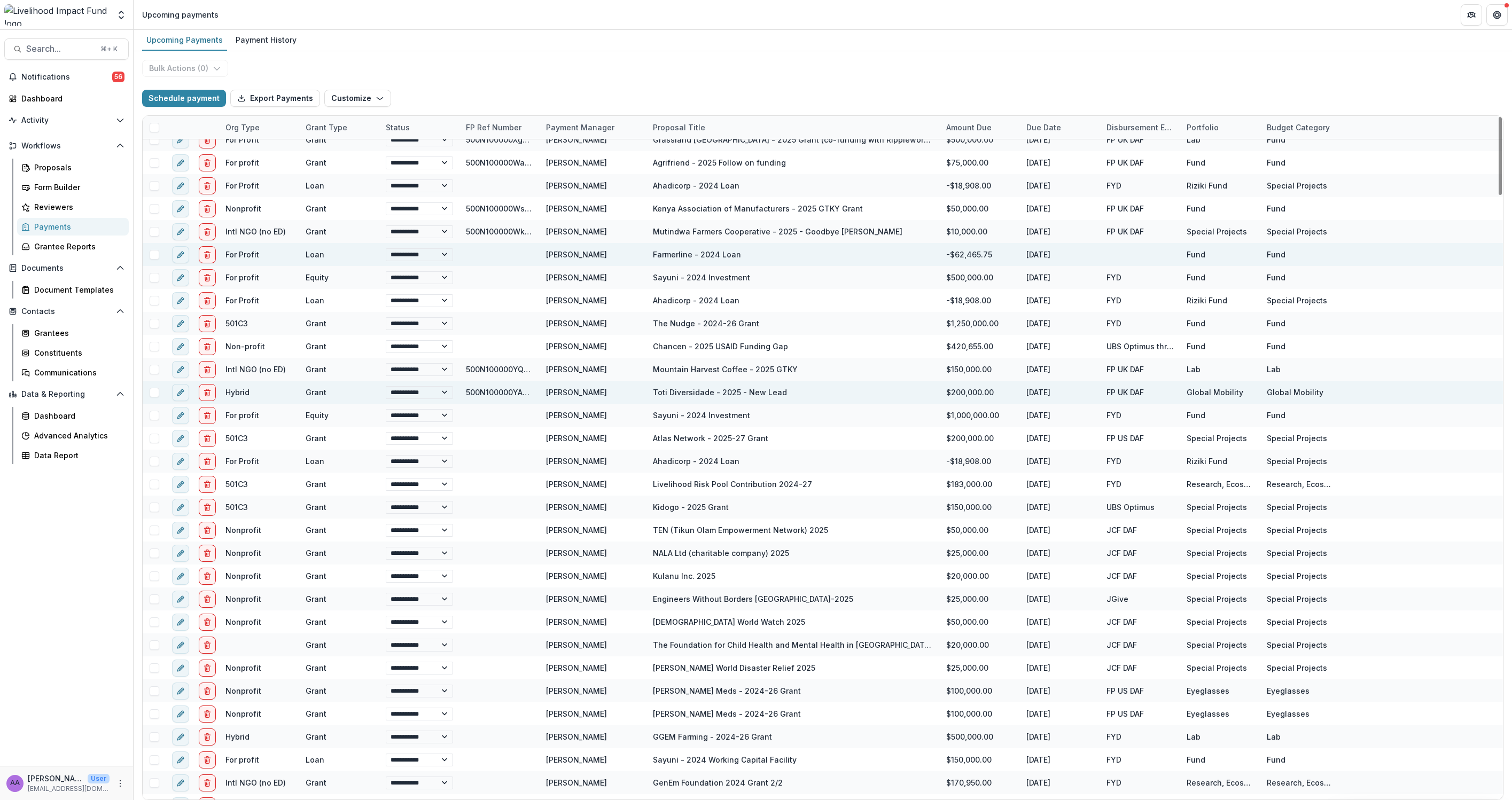
scroll to position [0, 0]
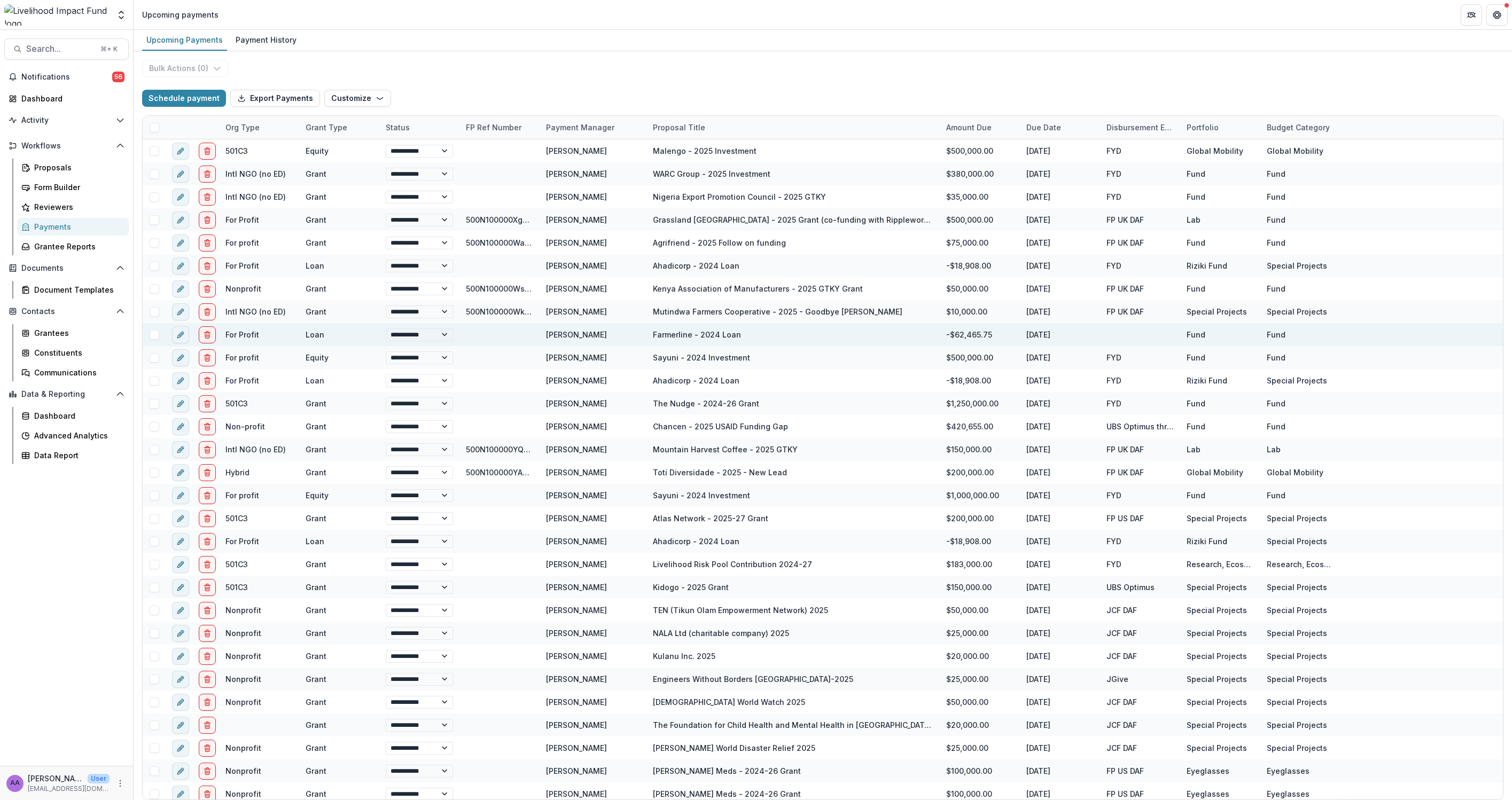
select select "******"
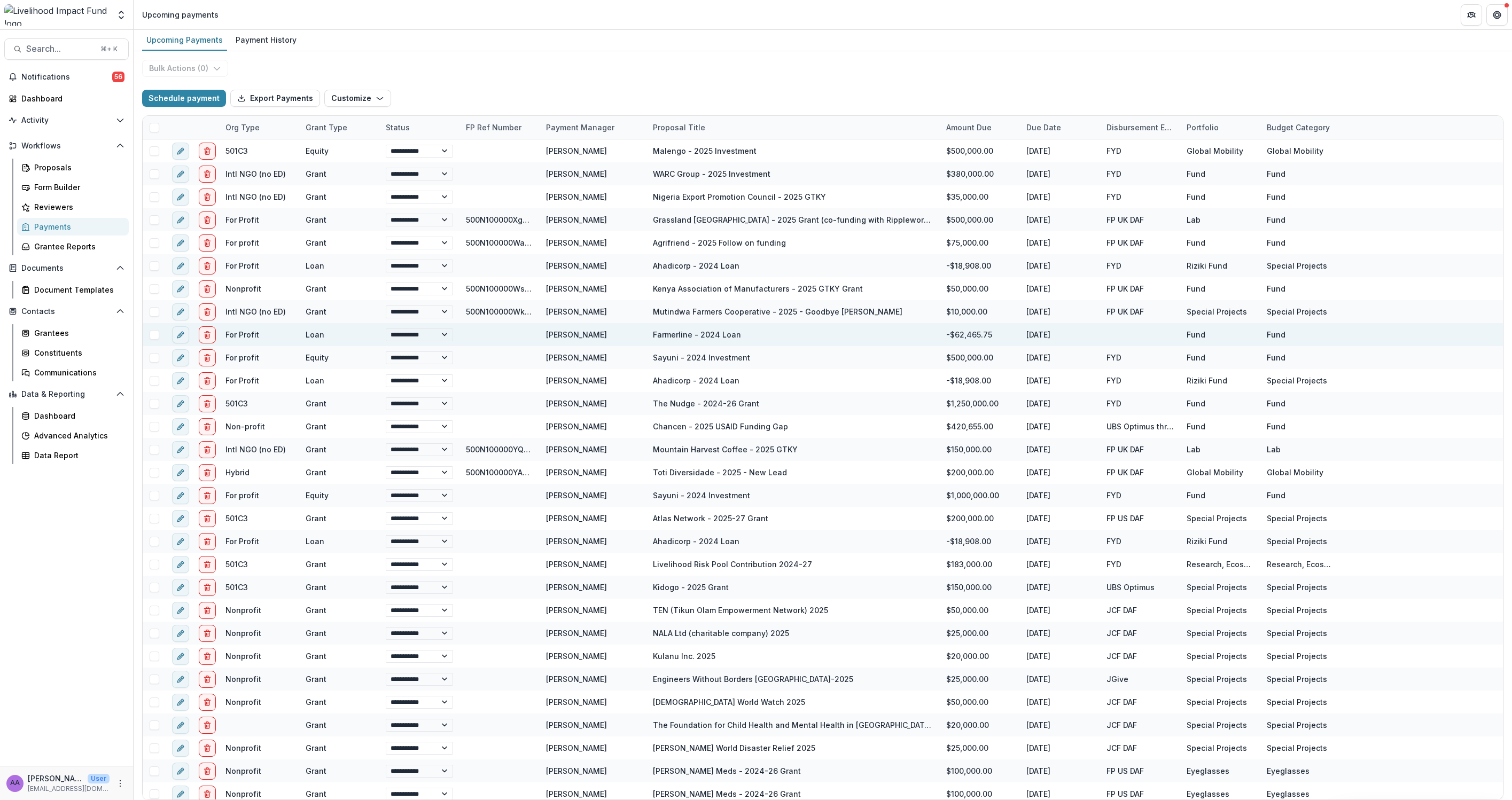
select select "******"
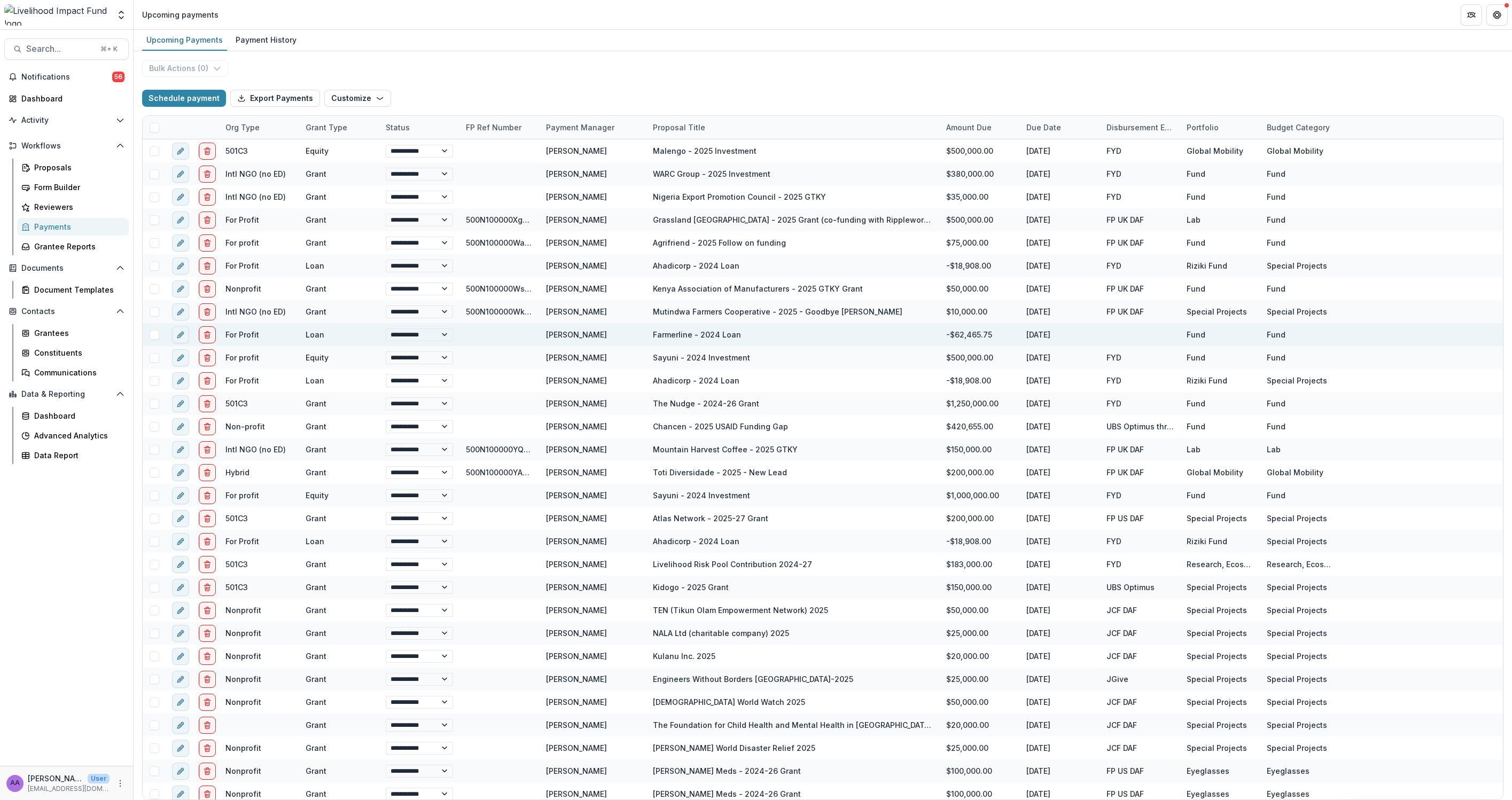
select select "******"
click at [42, 50] on span "Search..." at bounding box center [60, 49] width 68 height 10
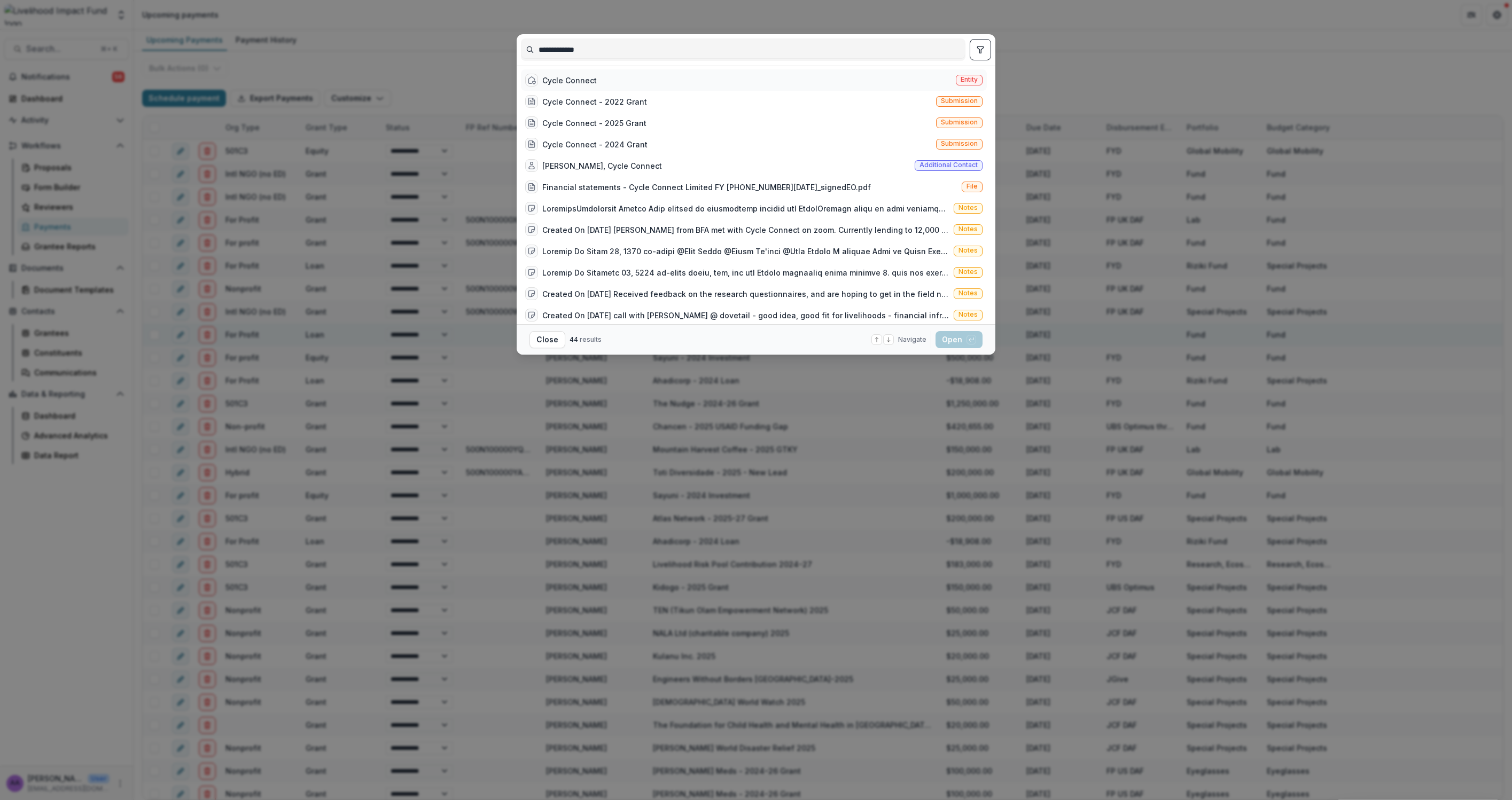
type input "**********"
click at [619, 87] on div "Cycle Connect Entity" at bounding box center [754, 80] width 466 height 21
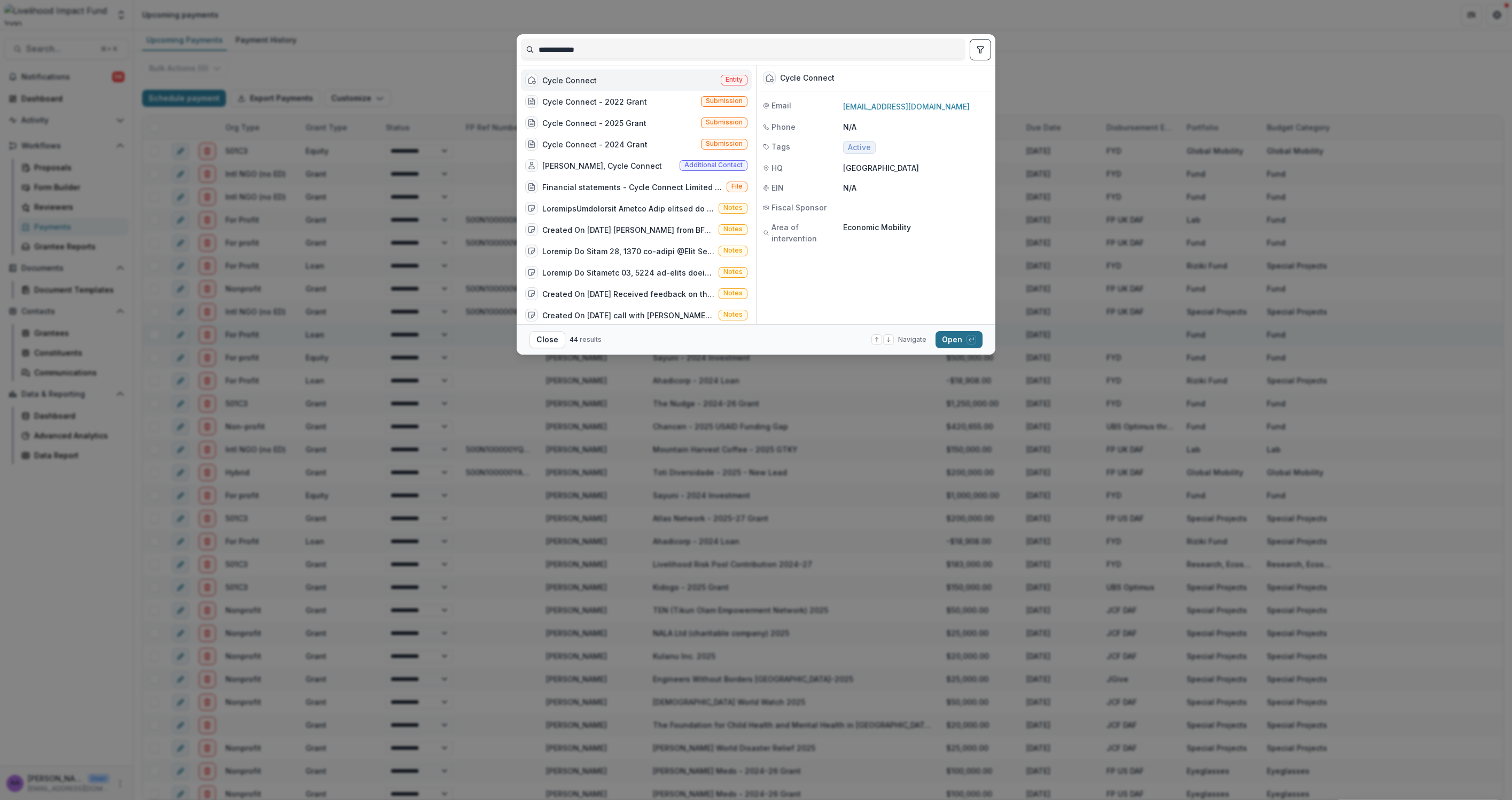
click at [951, 340] on button "Open with enter key" at bounding box center [959, 340] width 47 height 17
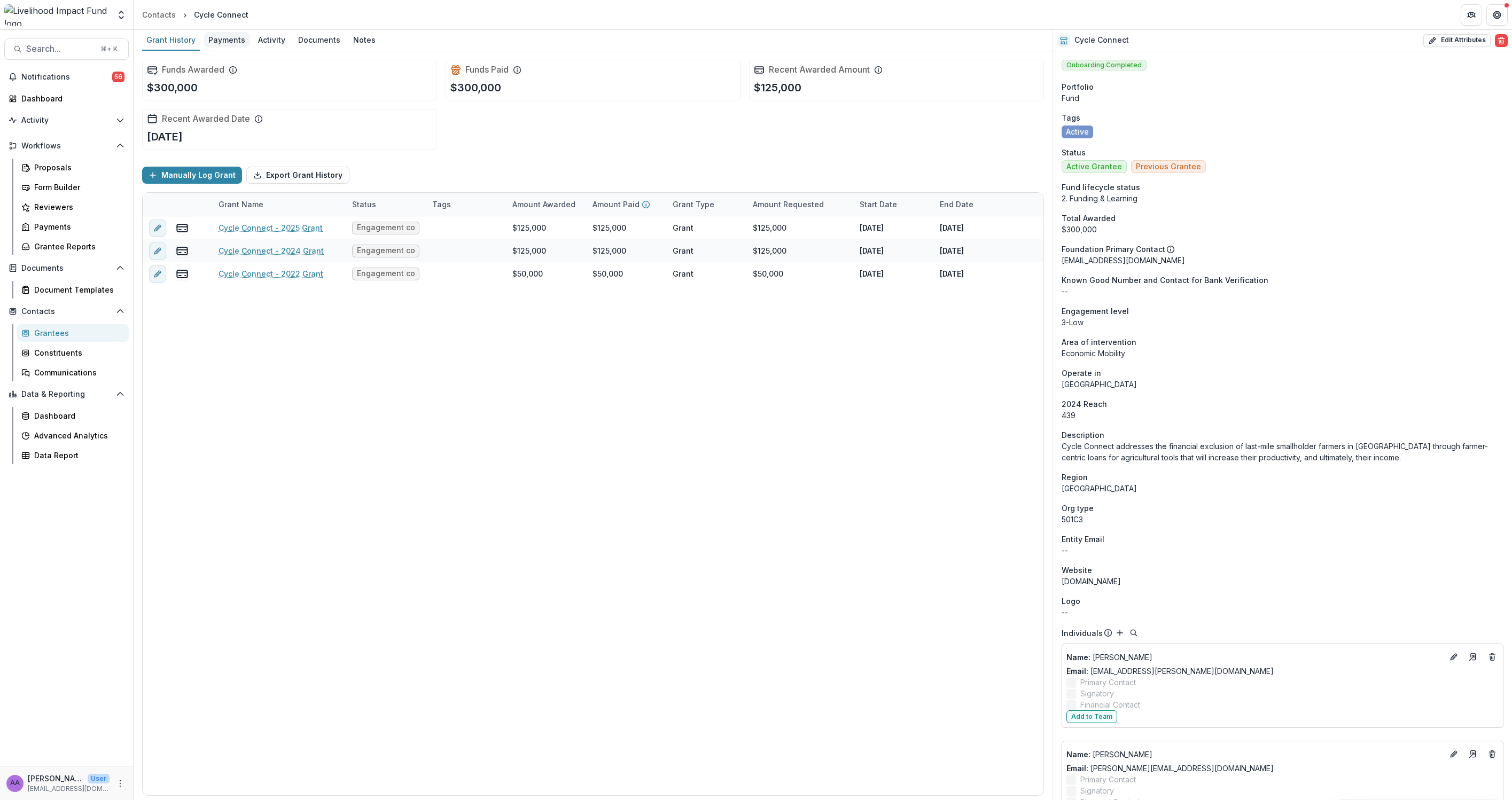
click at [222, 42] on div "Payments" at bounding box center [226, 40] width 45 height 16
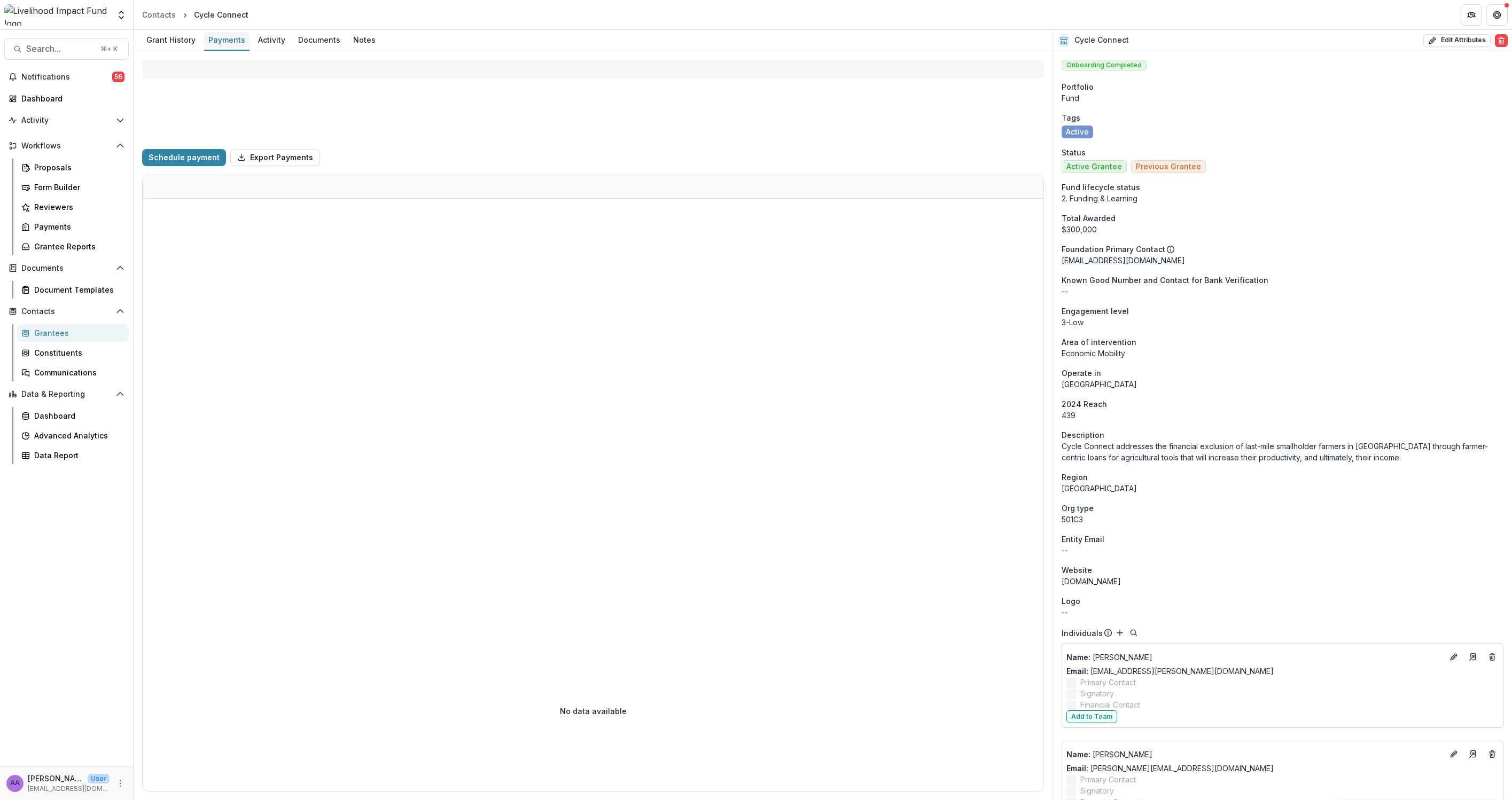
select select "****"
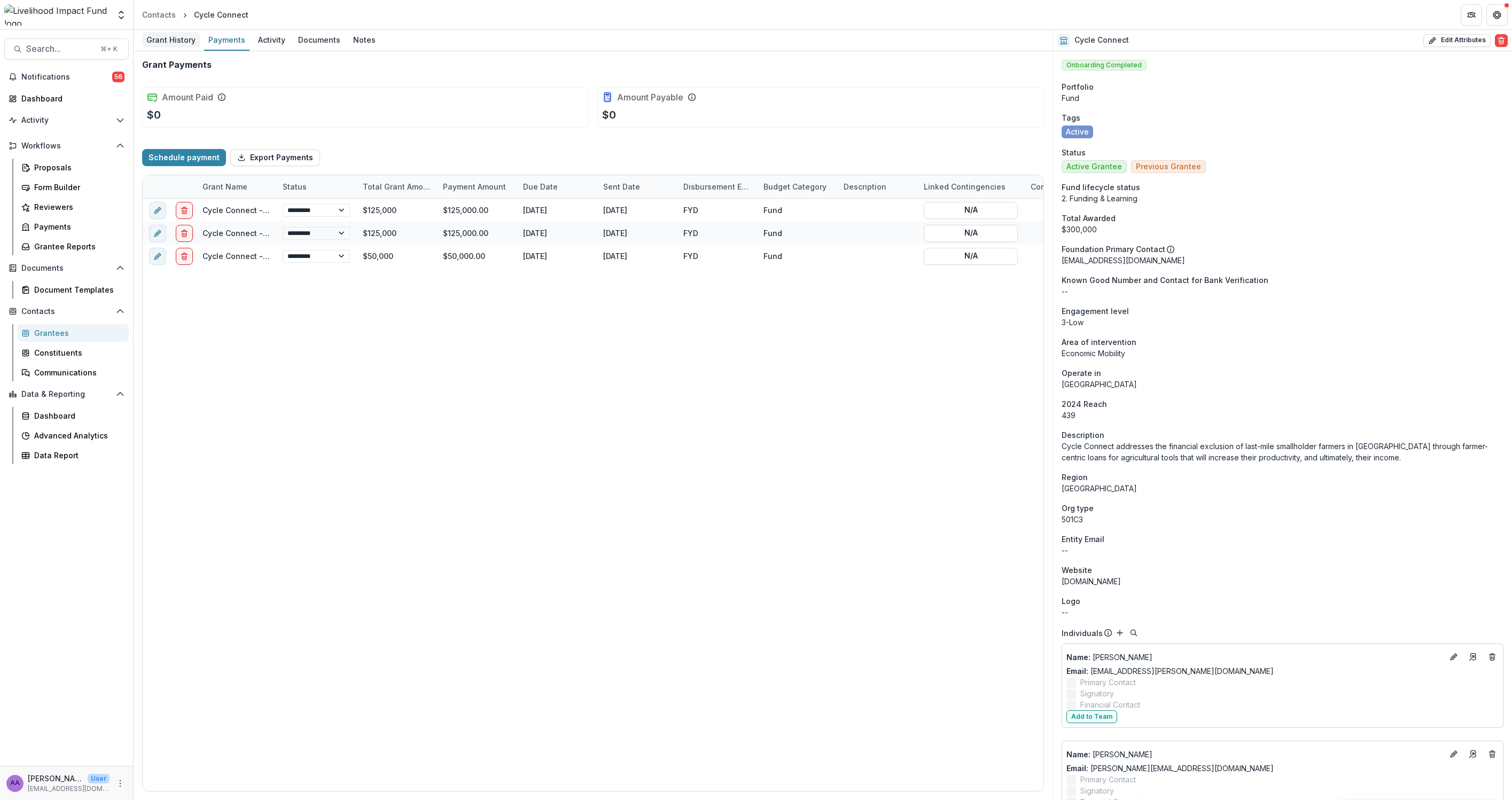
click at [174, 36] on div "Grant History" at bounding box center [171, 40] width 58 height 16
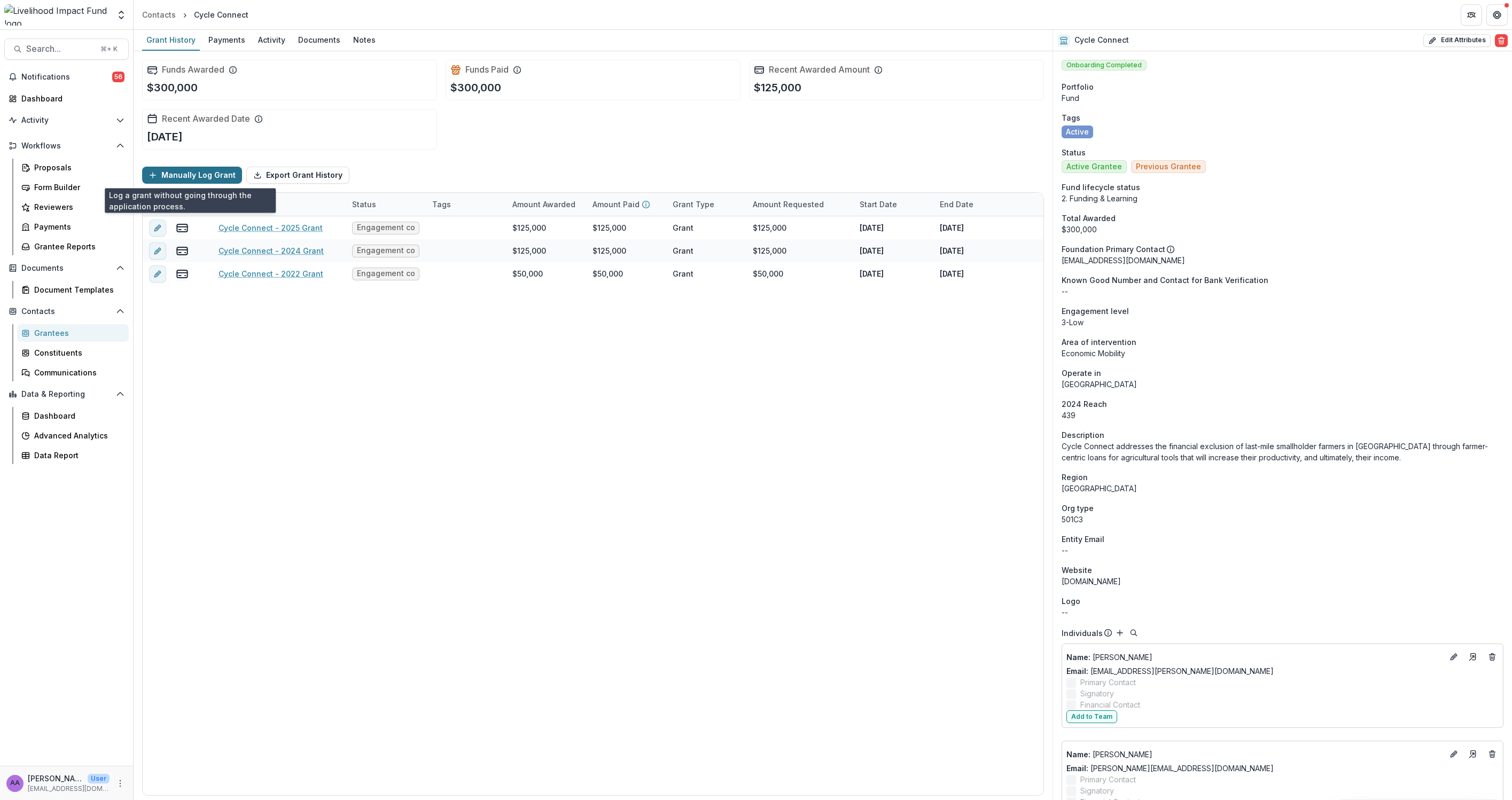
click at [194, 179] on button "Manually Log Grant" at bounding box center [192, 176] width 100 height 17
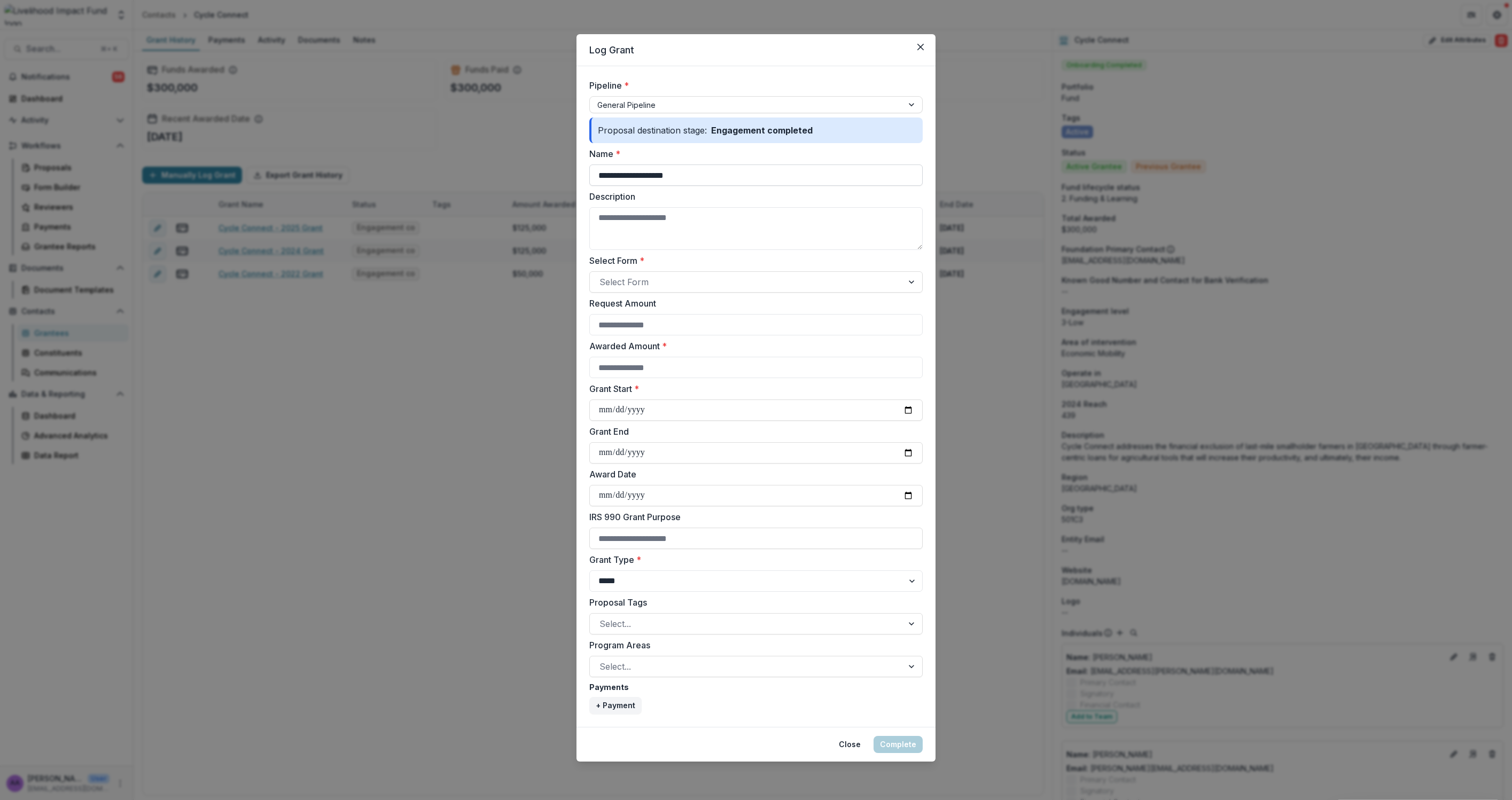
click at [707, 174] on input "**********" at bounding box center [756, 175] width 333 height 21
type input "**********"
click at [625, 273] on div "Select Form" at bounding box center [756, 282] width 333 height 21
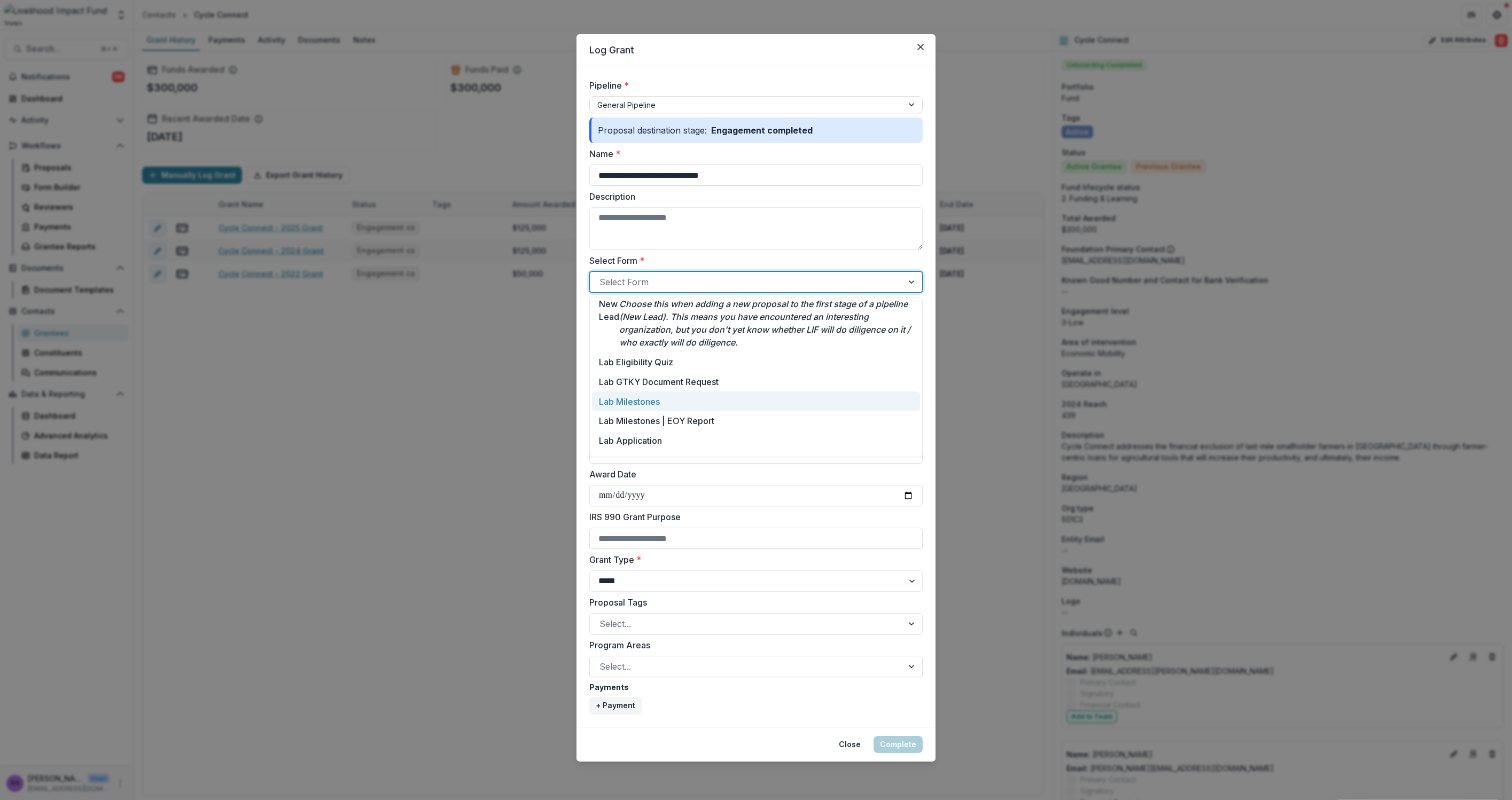
scroll to position [131, 0]
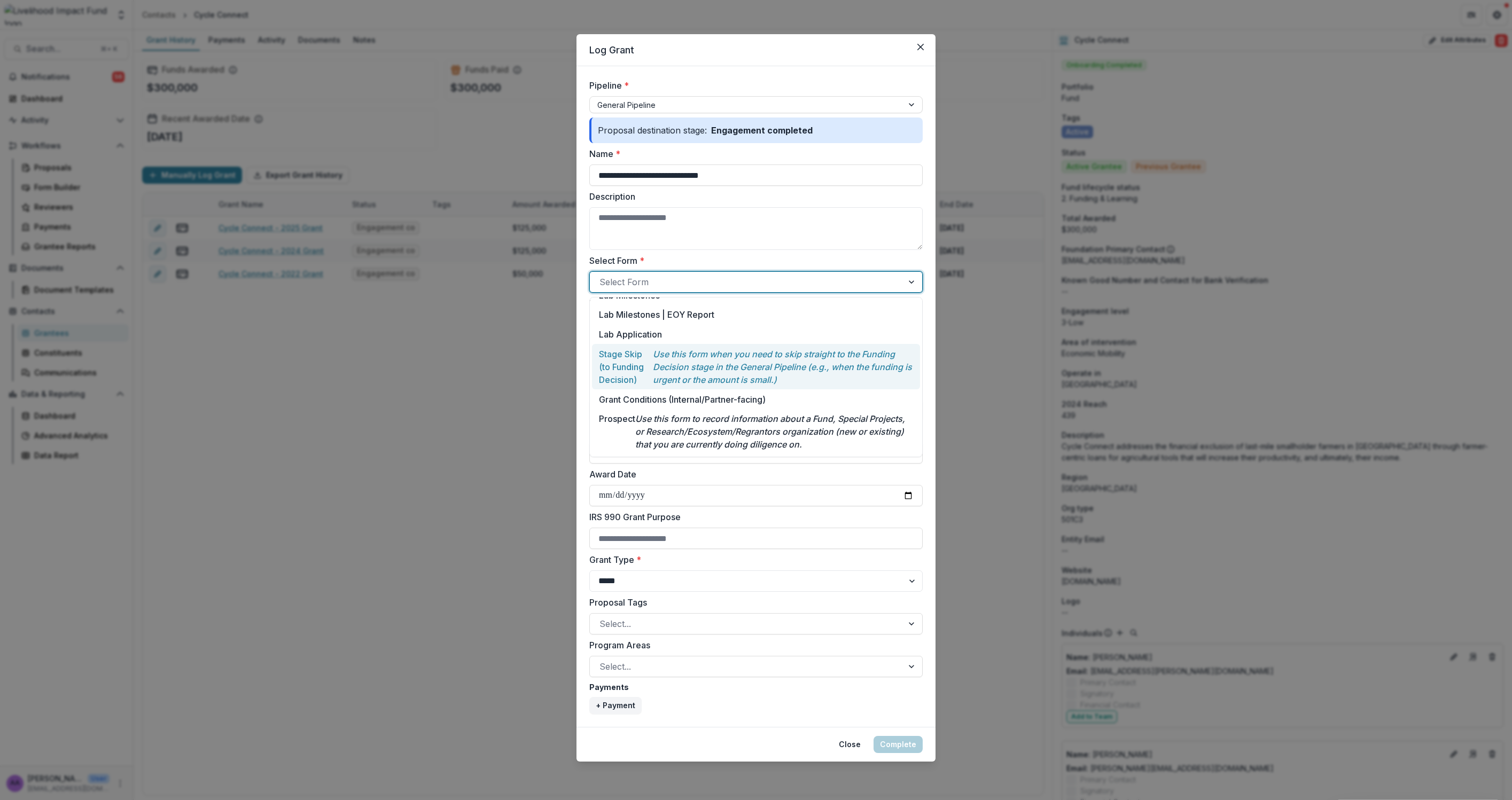
click at [723, 373] on p "Use this form when you need to skip straight to the Funding Decision stage in t…" at bounding box center [782, 367] width 260 height 38
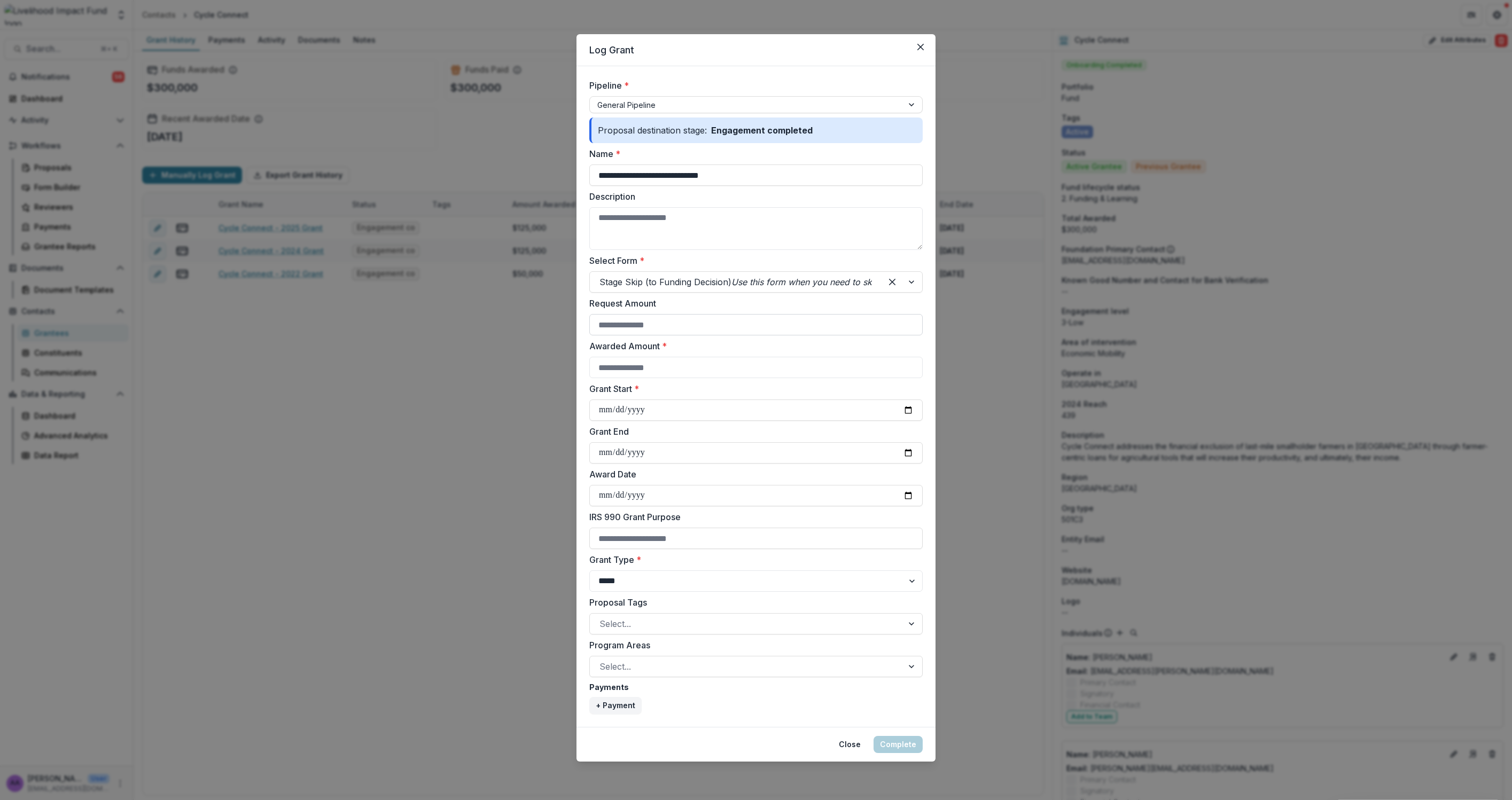
click at [656, 328] on input "Request Amount" at bounding box center [756, 324] width 333 height 21
type input "*****"
click at [659, 363] on input "Awarded Amount *" at bounding box center [756, 367] width 333 height 21
type input "*****"
click at [911, 409] on input "Grant Start *" at bounding box center [756, 410] width 333 height 21
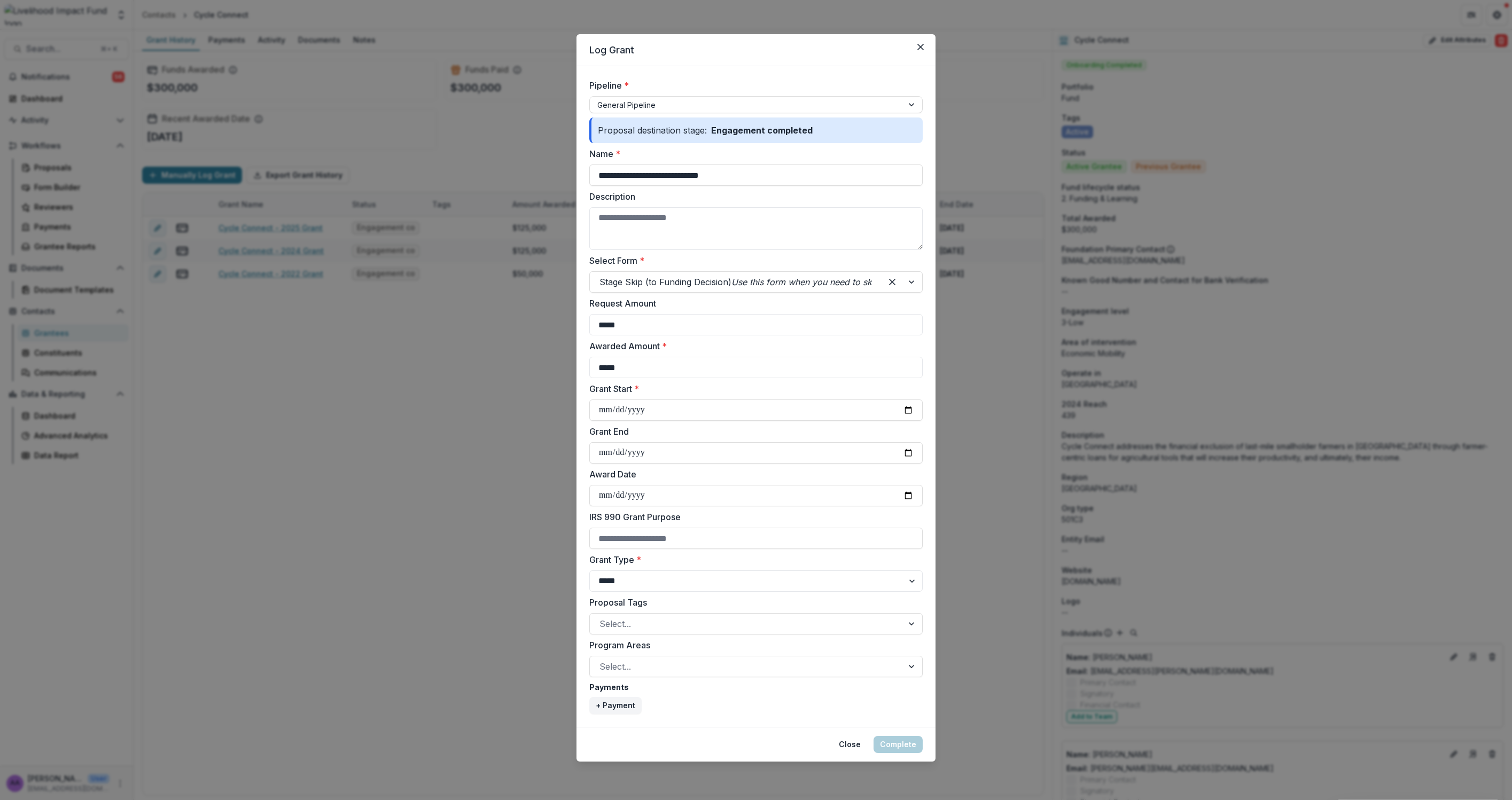
type input "**********"
click at [912, 452] on input "Grant End" at bounding box center [756, 453] width 333 height 21
type input "**********"
click at [636, 666] on div at bounding box center [746, 667] width 294 height 15
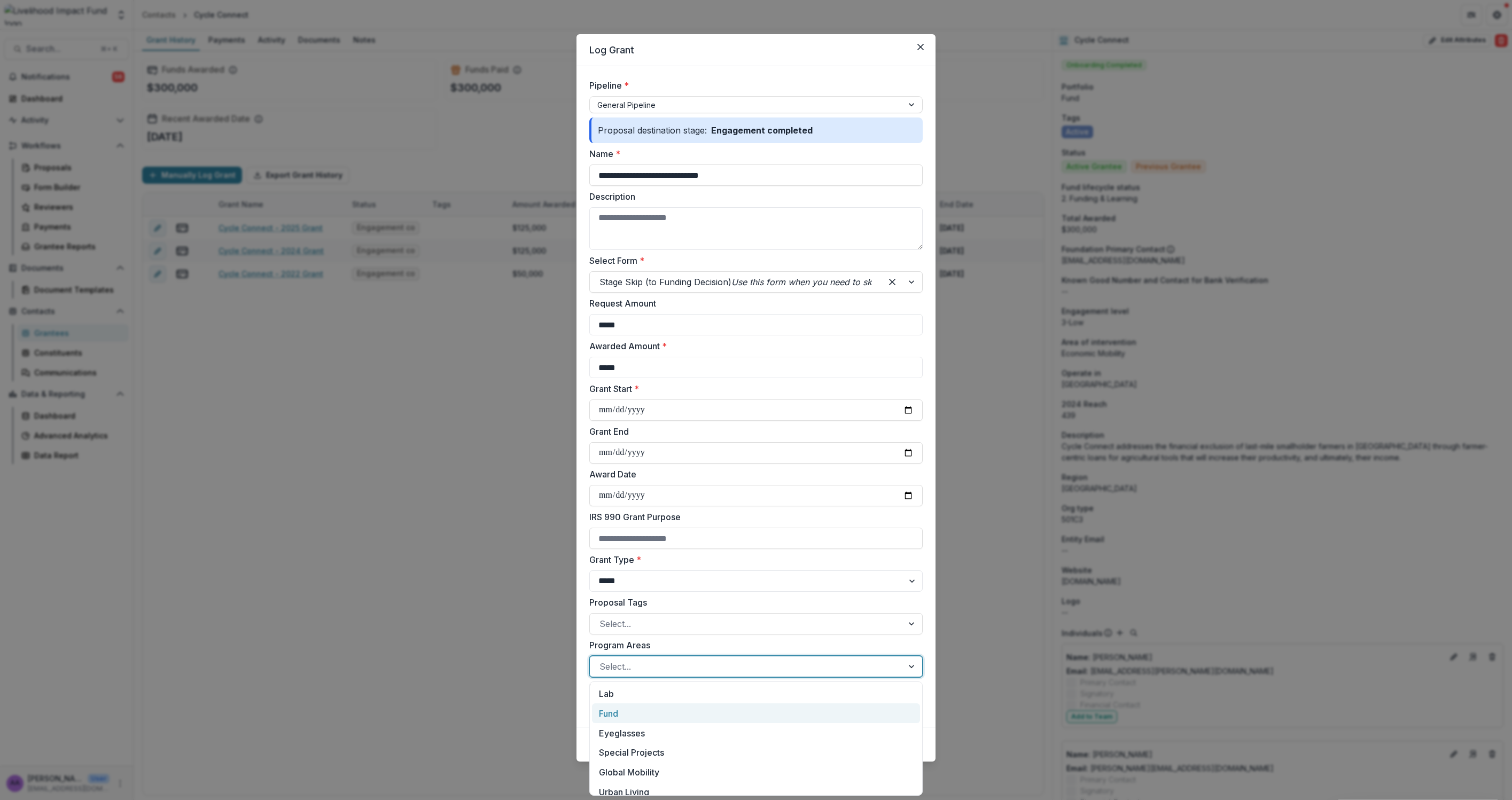
click at [637, 713] on div "Fund" at bounding box center [756, 713] width 328 height 20
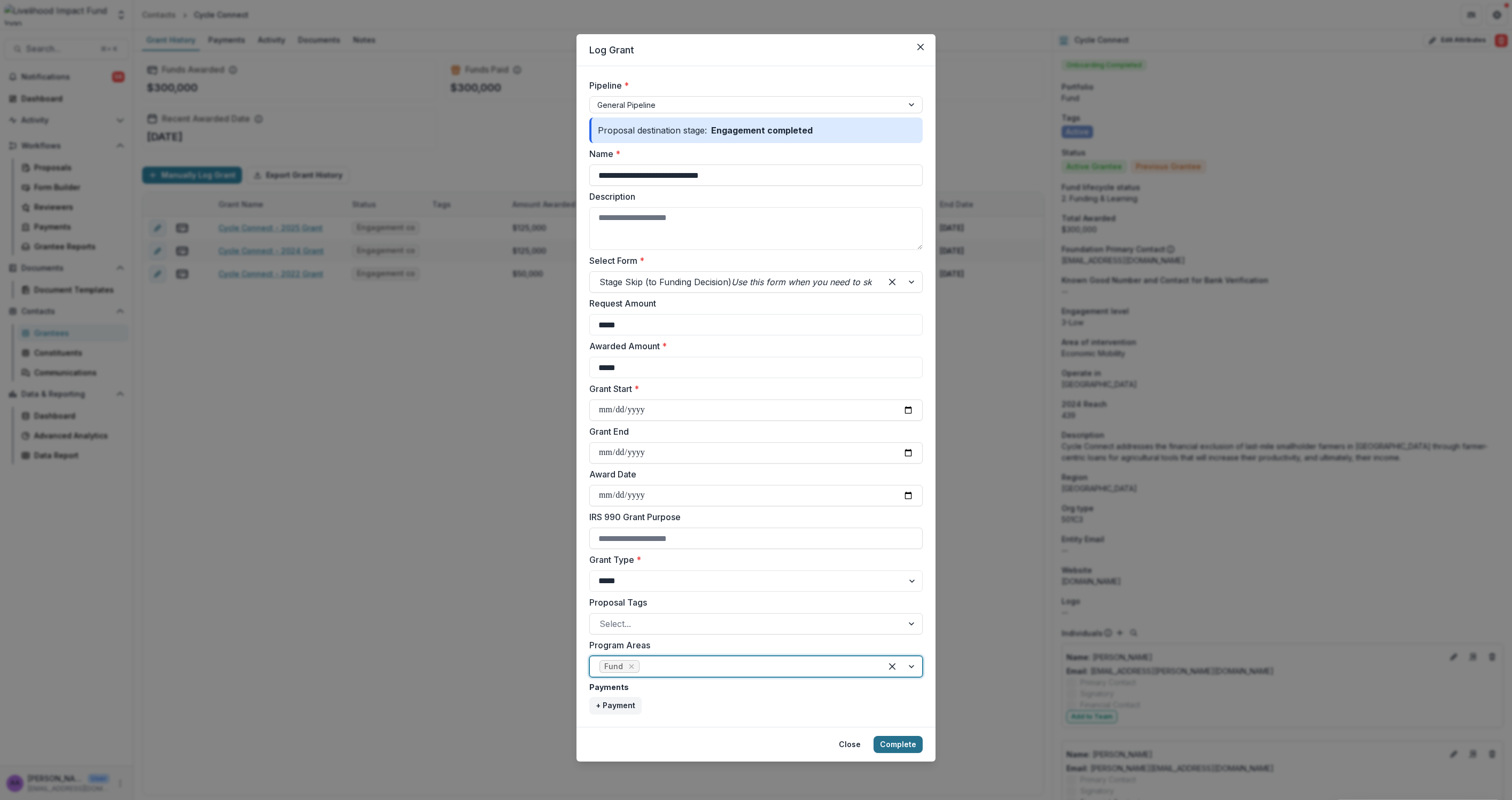
click at [896, 740] on button "Complete" at bounding box center [898, 745] width 49 height 17
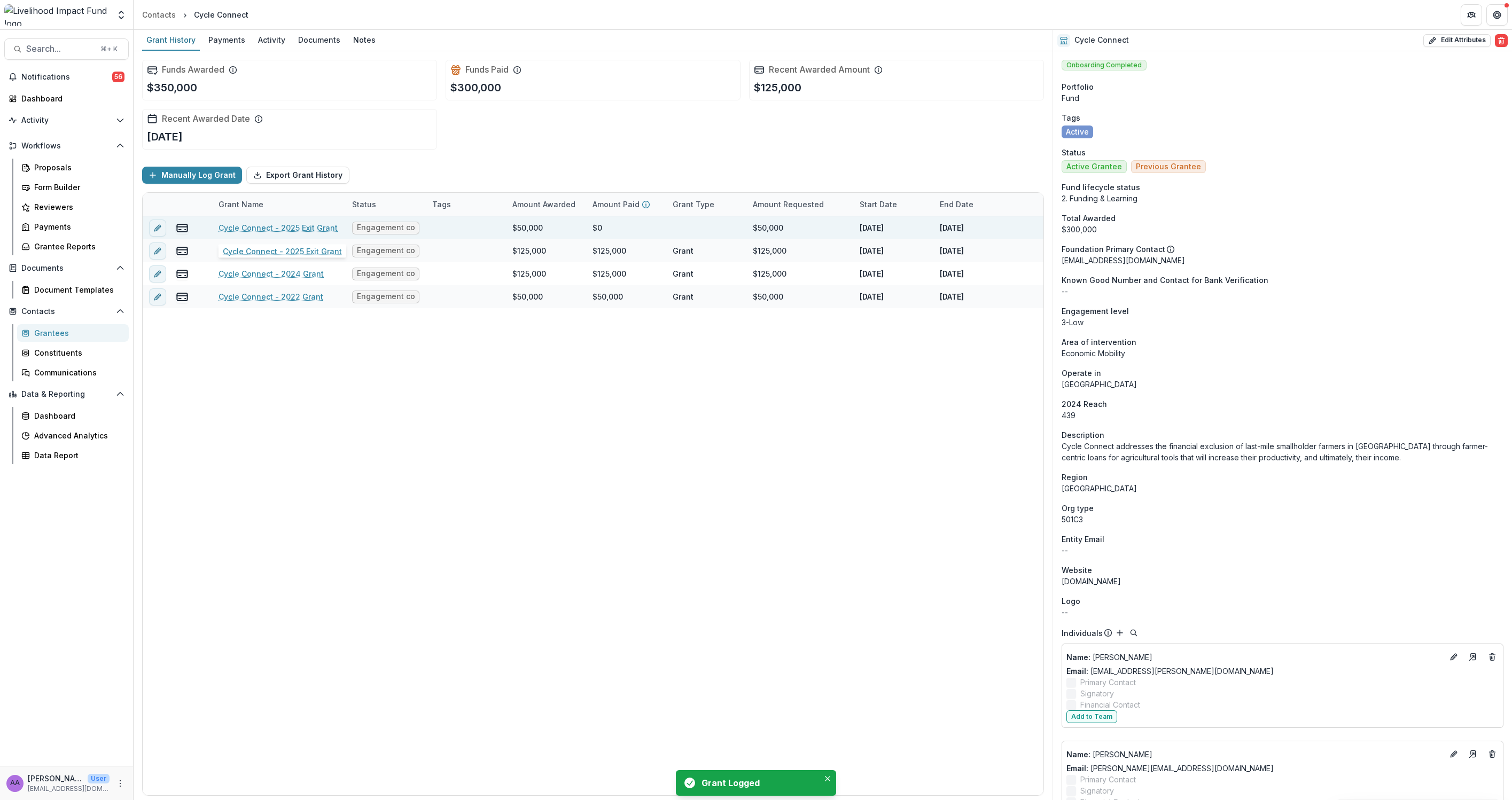
click at [280, 226] on link "Cycle Connect - 2025 Exit Grant" at bounding box center [278, 228] width 119 height 11
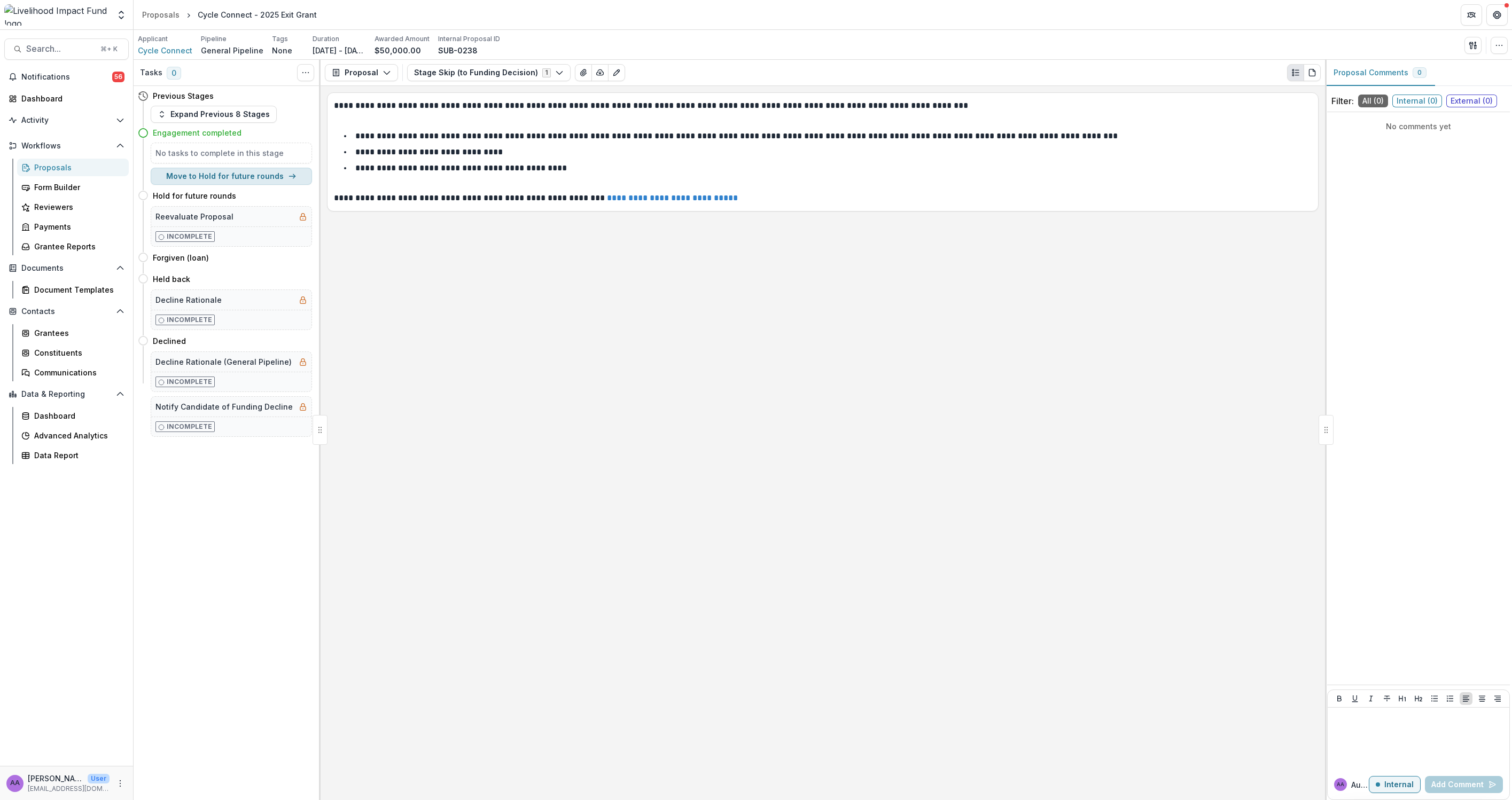
click at [229, 171] on button "Move to Hold for future rounds" at bounding box center [231, 176] width 161 height 17
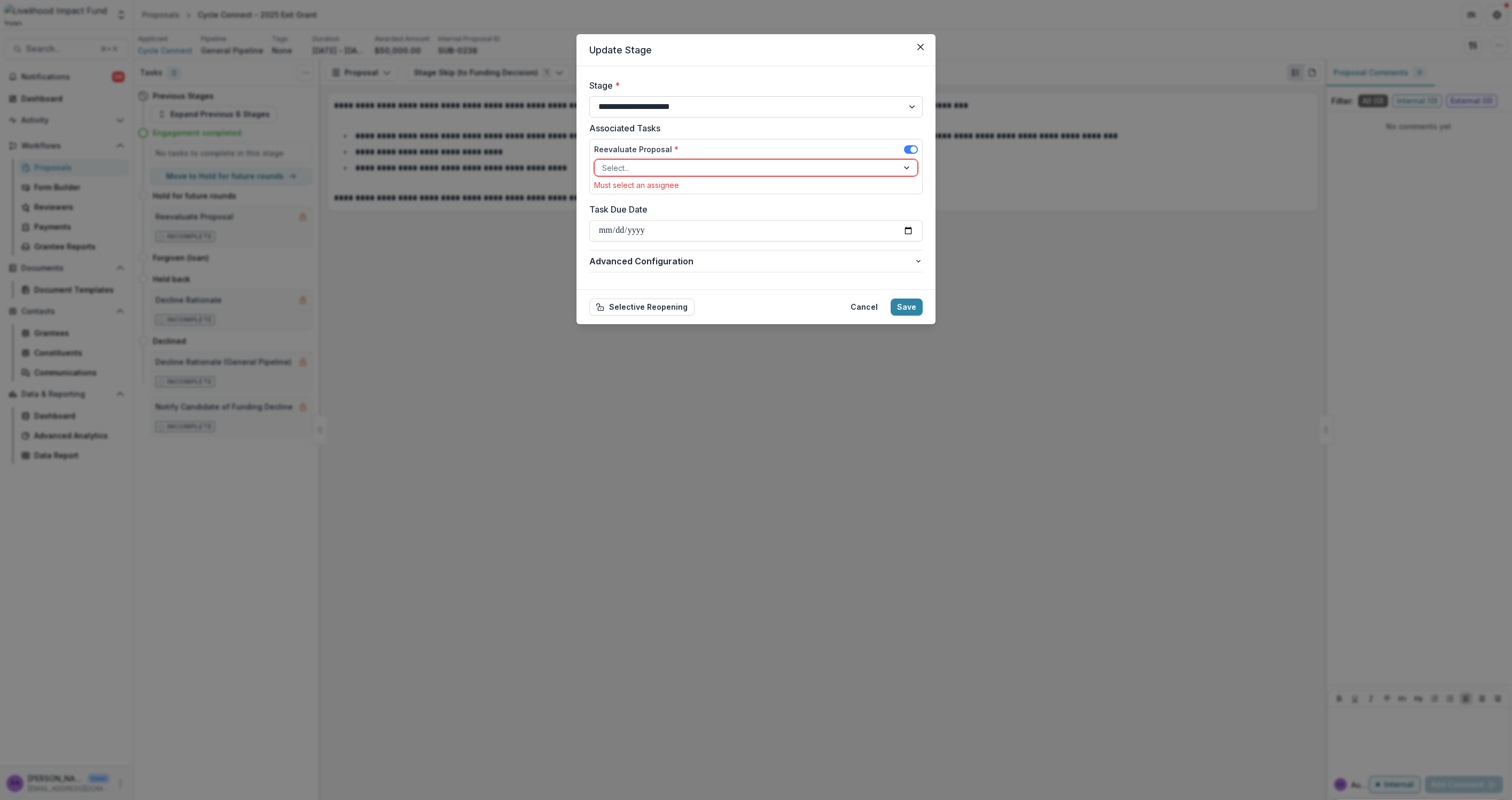
click at [728, 96] on select "**********" at bounding box center [756, 107] width 333 height 21
select select "**********"
select select
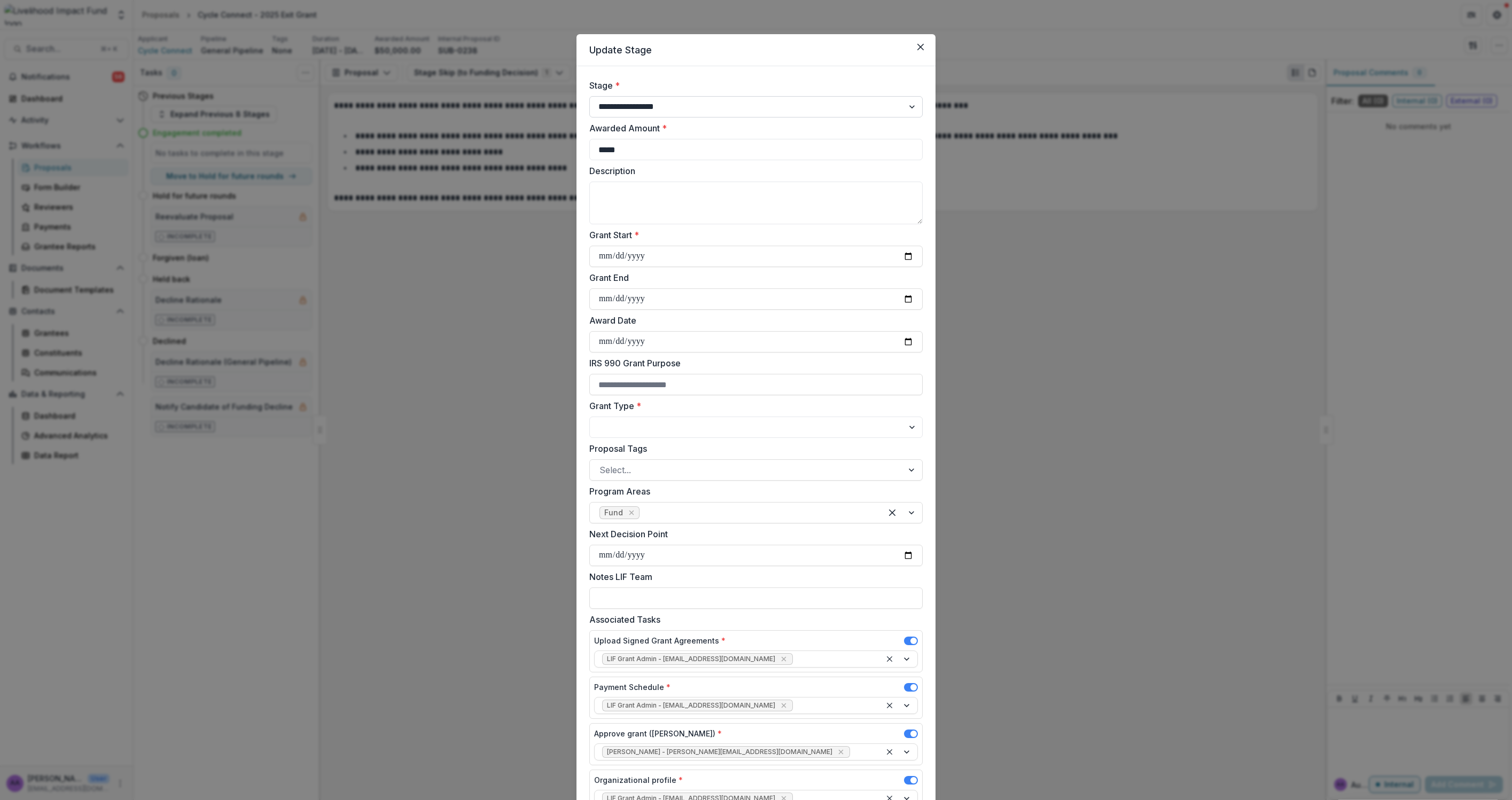
click at [744, 99] on select "**********" at bounding box center [756, 107] width 333 height 21
select select "**********"
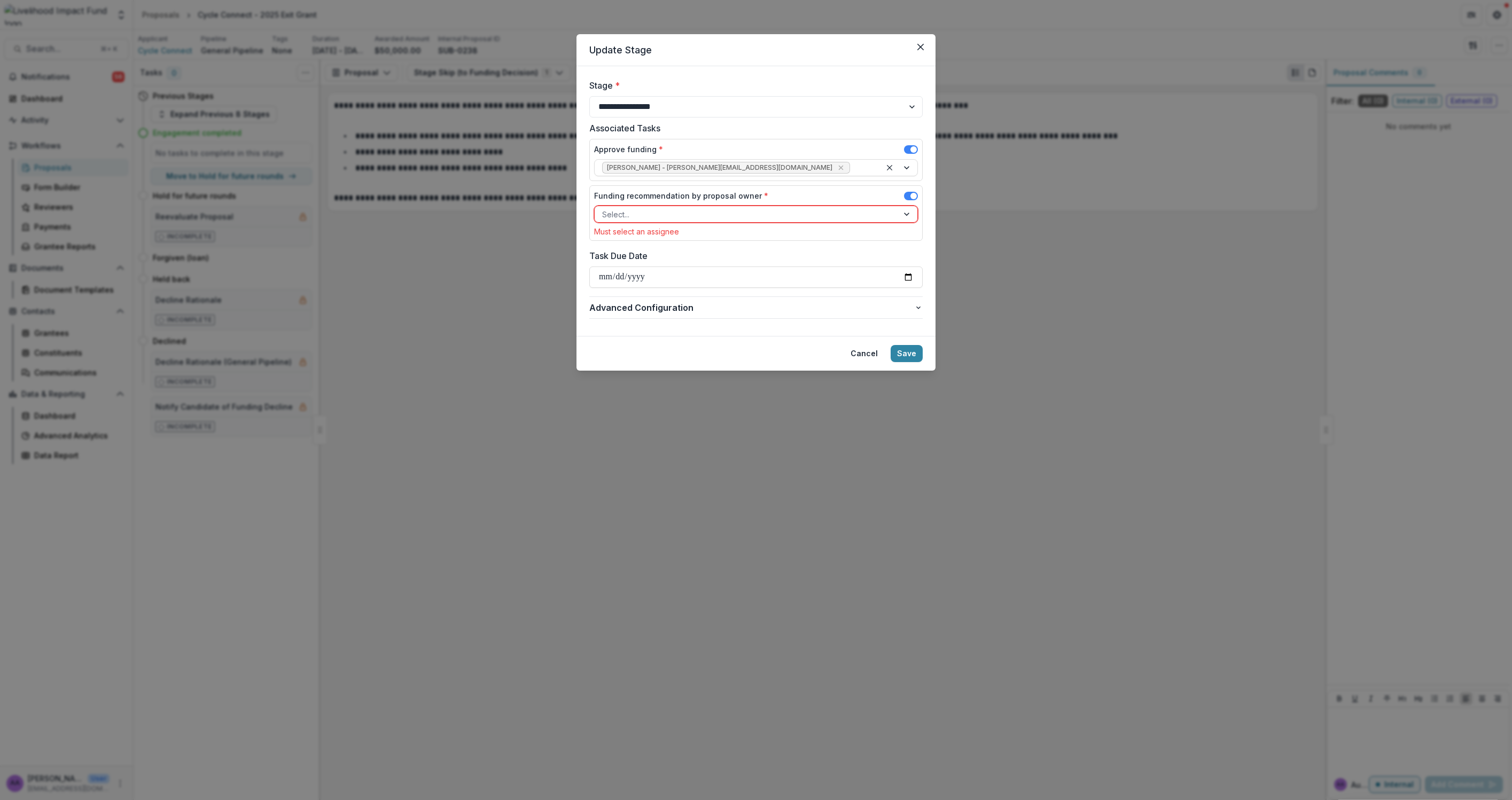
click at [716, 214] on div at bounding box center [746, 215] width 289 height 14
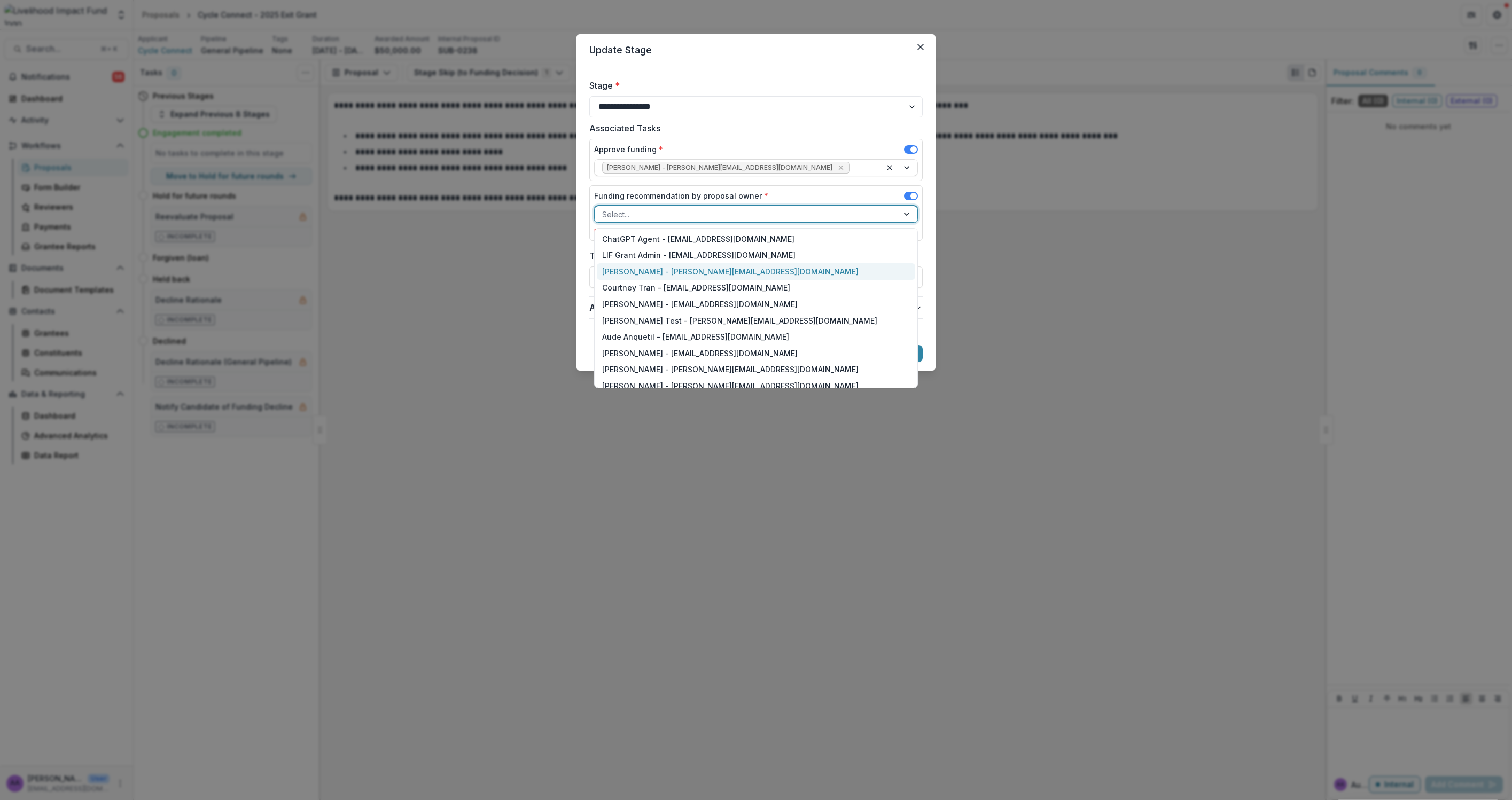
click at [694, 277] on div "Jeremy Hockenstein - jeremy@lifund.org" at bounding box center [756, 272] width 318 height 17
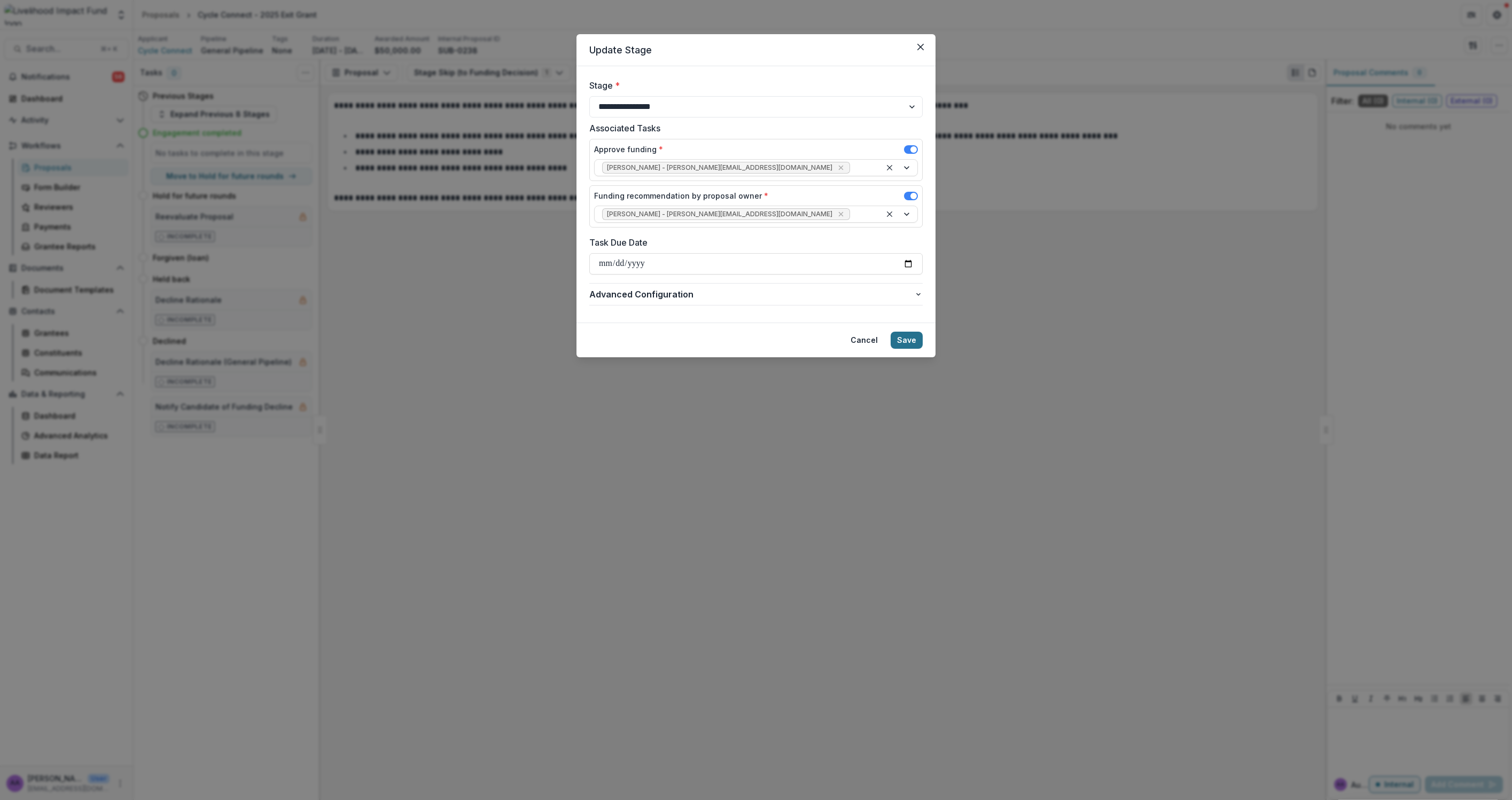
click at [916, 340] on button "Save" at bounding box center [906, 340] width 32 height 17
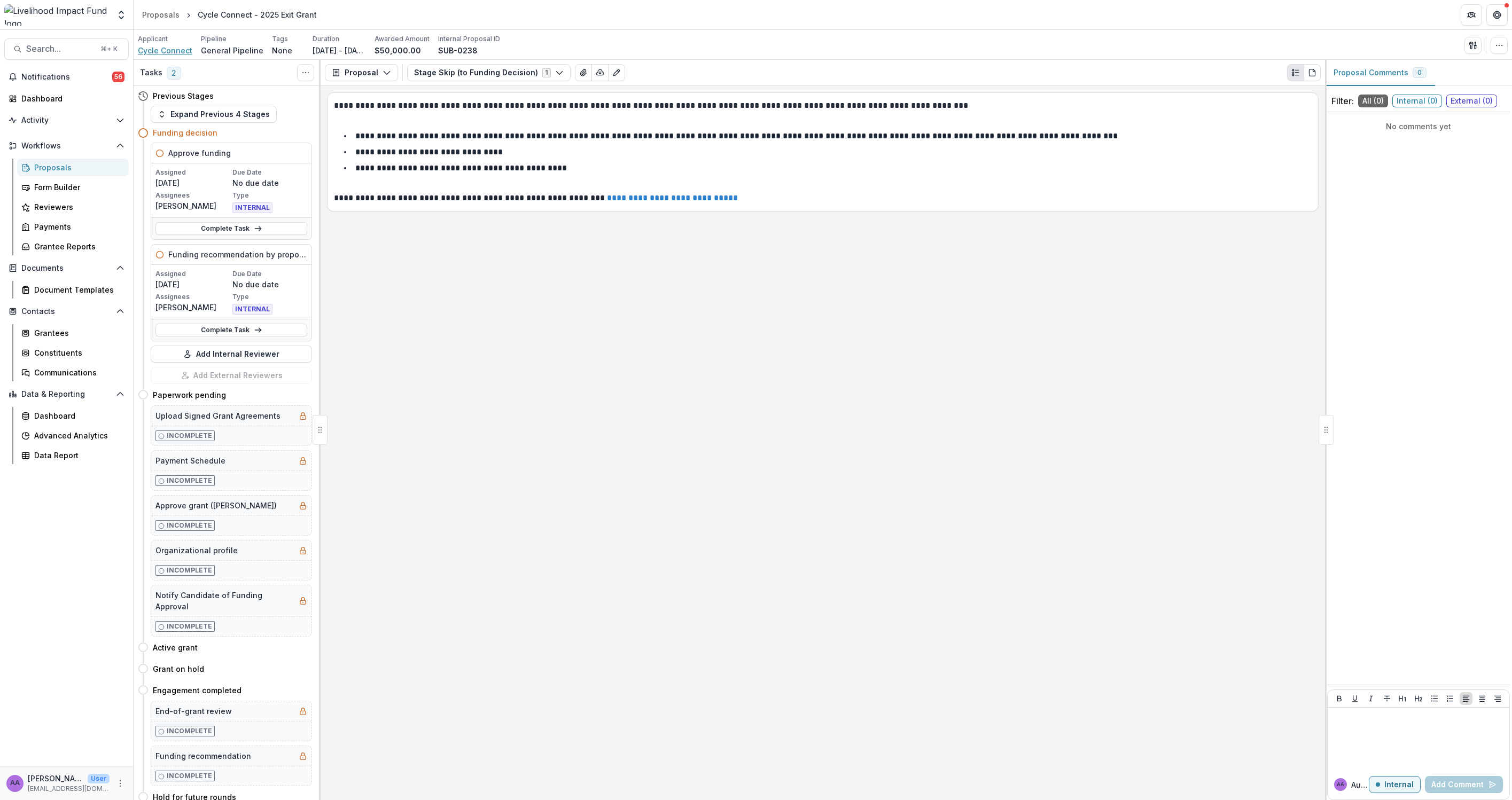
click at [173, 50] on span "Cycle Connect" at bounding box center [165, 50] width 55 height 11
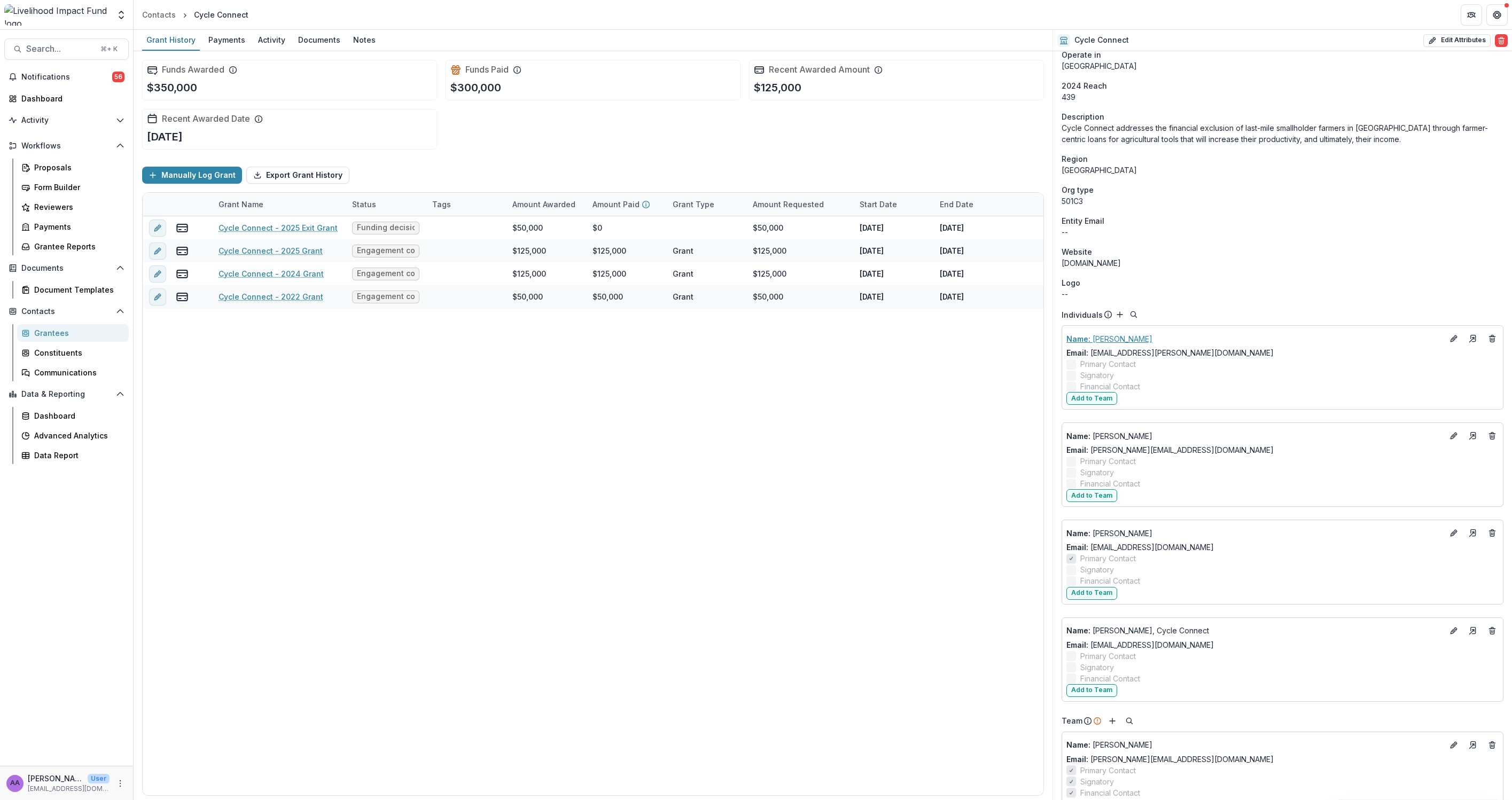
scroll to position [440, 0]
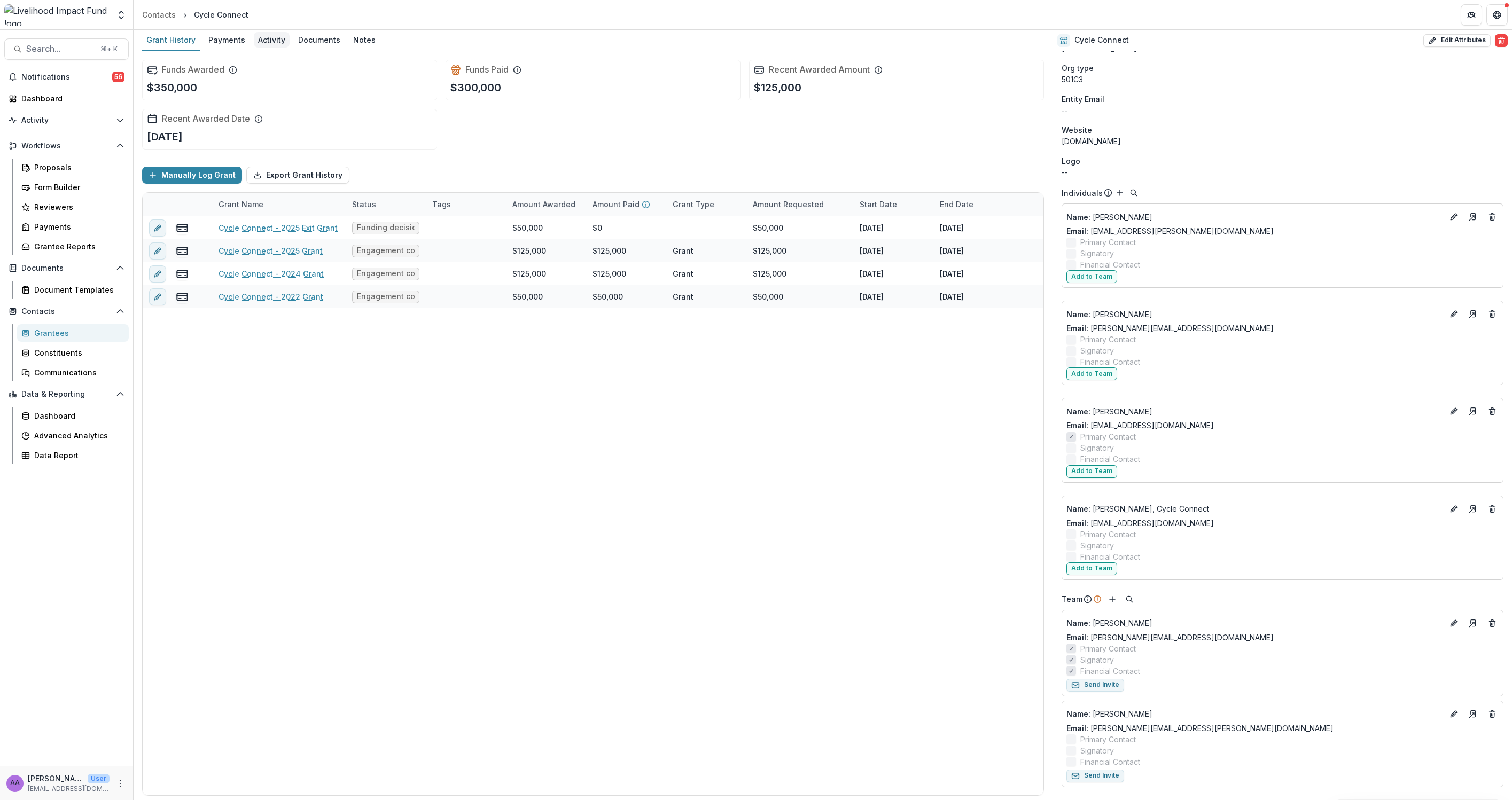
click at [264, 36] on div "Activity" at bounding box center [272, 40] width 36 height 16
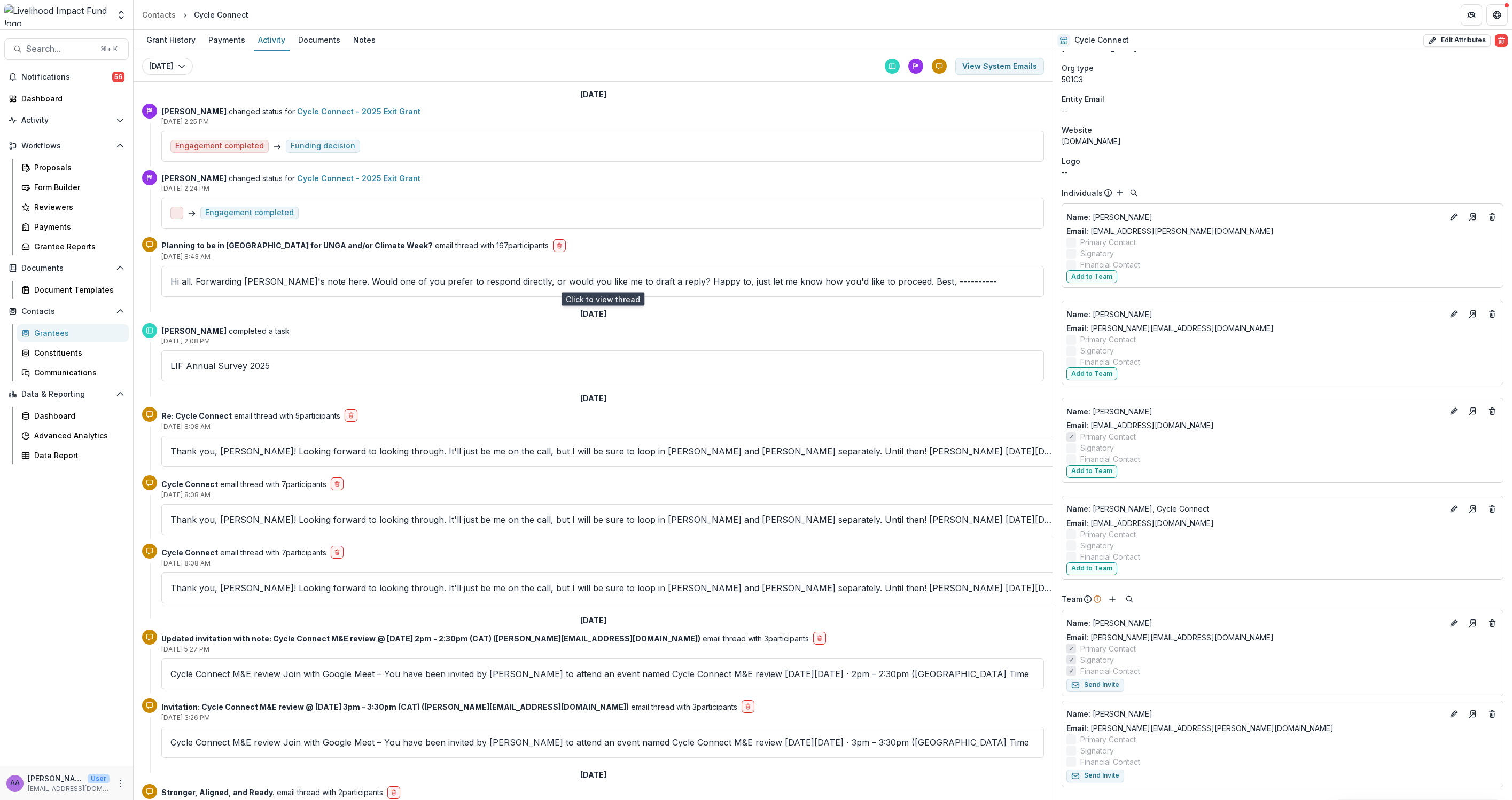
click at [396, 278] on p "Hi all. Forwarding Utsav's note here. Would one of you prefer to respond direct…" at bounding box center [602, 281] width 864 height 13
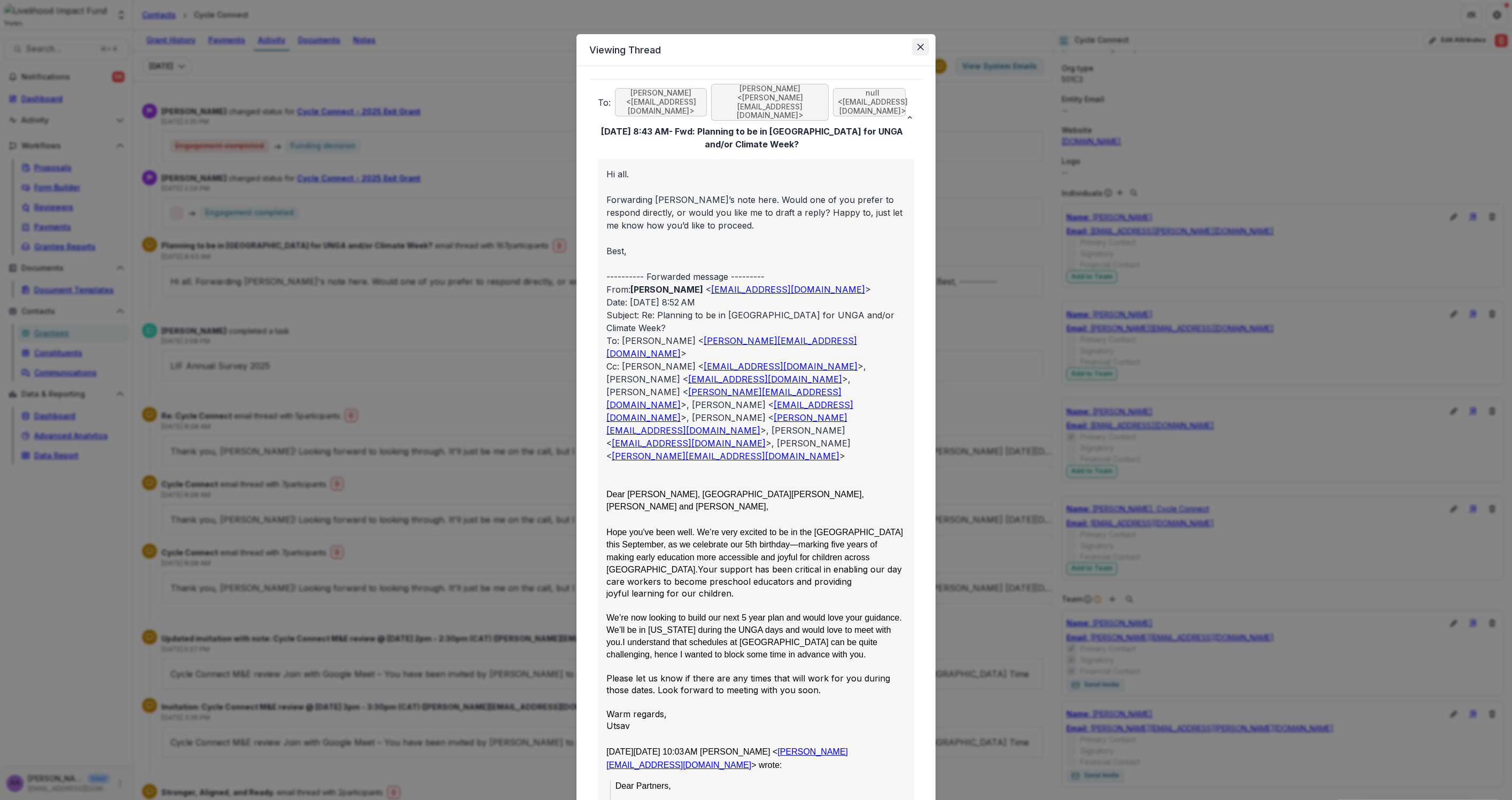
click at [924, 47] on button "Close" at bounding box center [921, 47] width 17 height 17
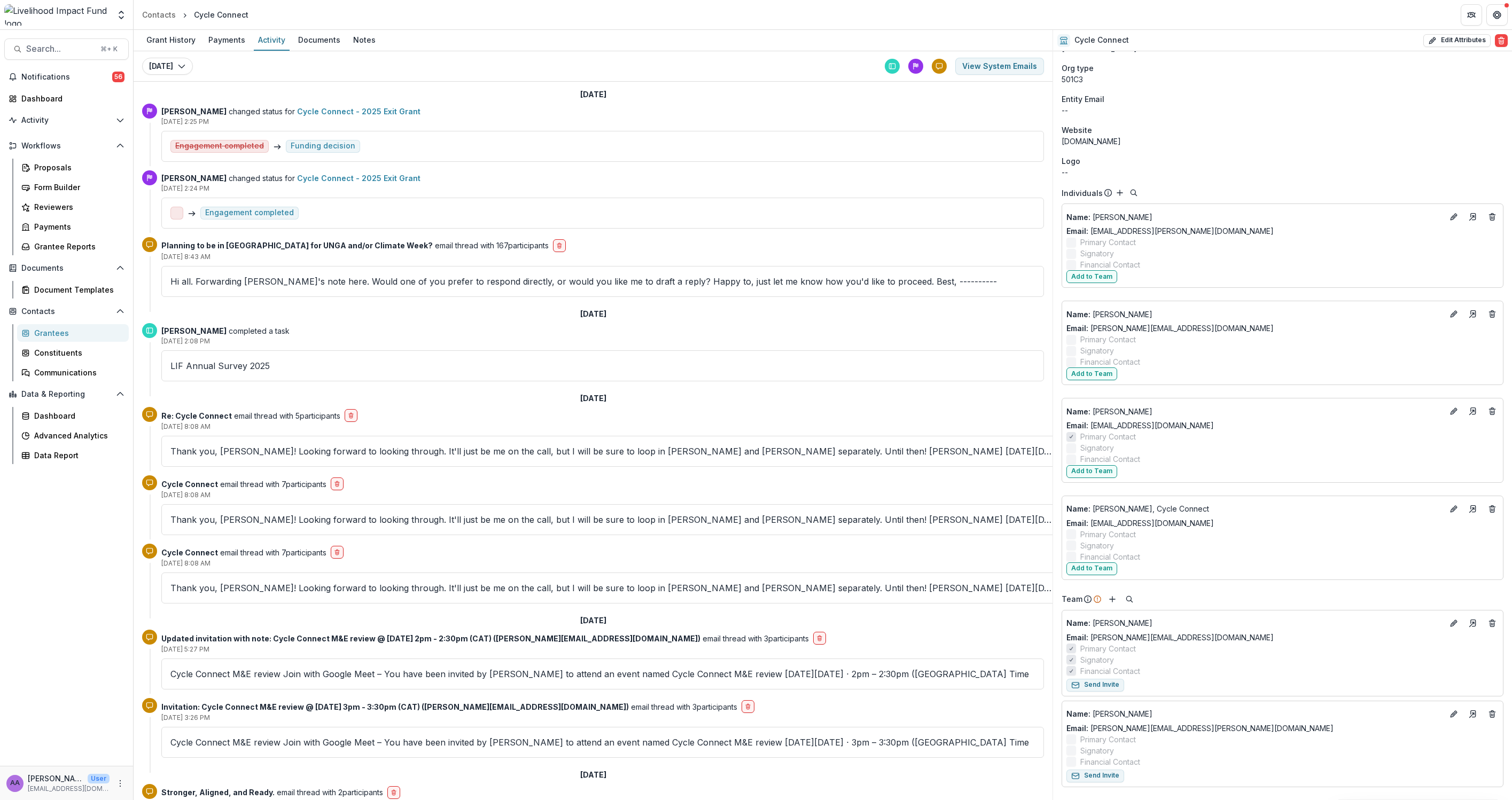
click at [360, 449] on p "Thank you, Molly! Looking forward to looking through. It'll just be me on the c…" at bounding box center [612, 451] width 883 height 13
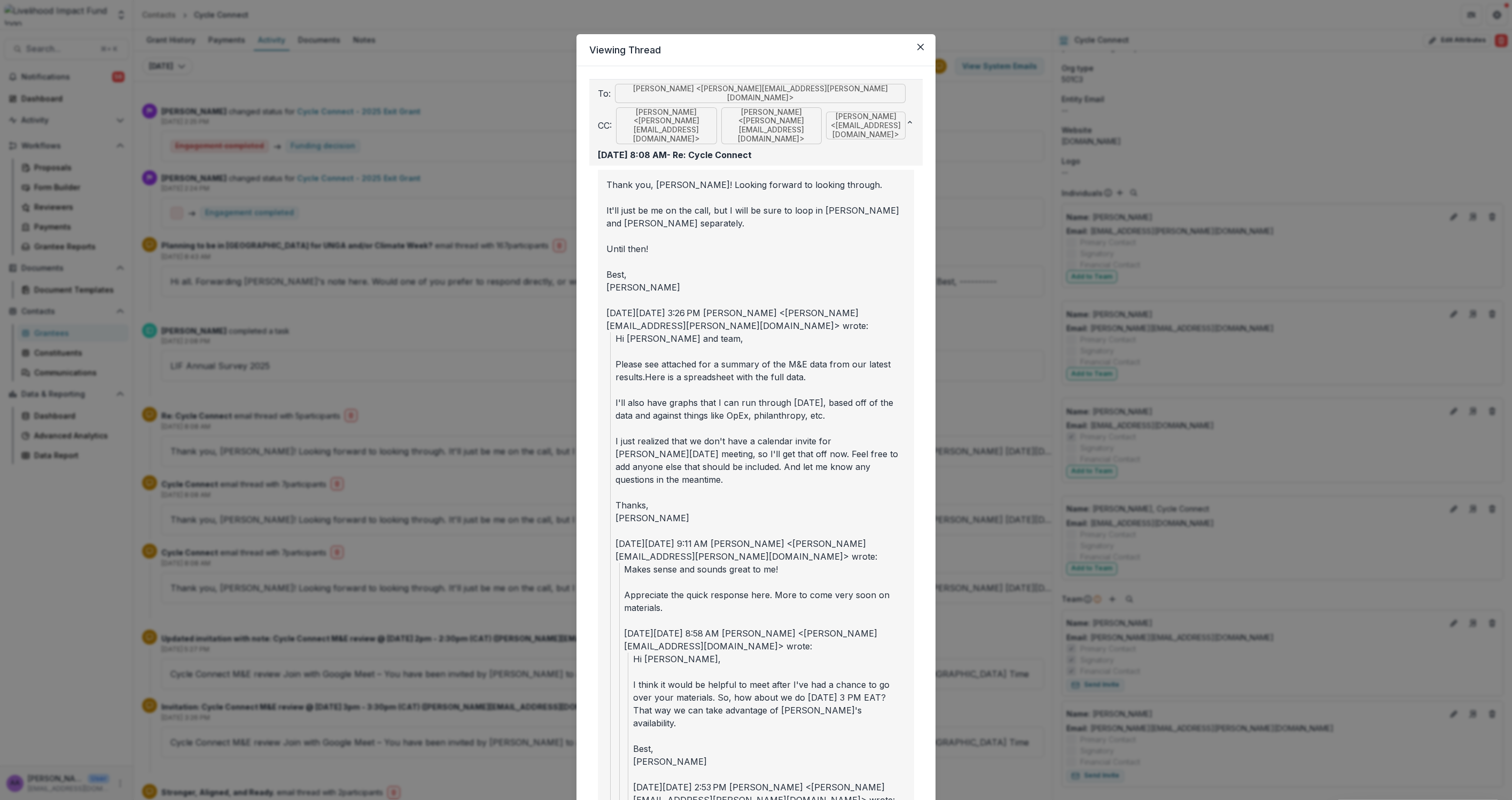
drag, startPoint x: 803, startPoint y: 113, endPoint x: 764, endPoint y: 106, distance: 39.6
click at [743, 114] on span "Kathryn Dutile <dutile.k@gmail.com>" at bounding box center [772, 125] width 101 height 37
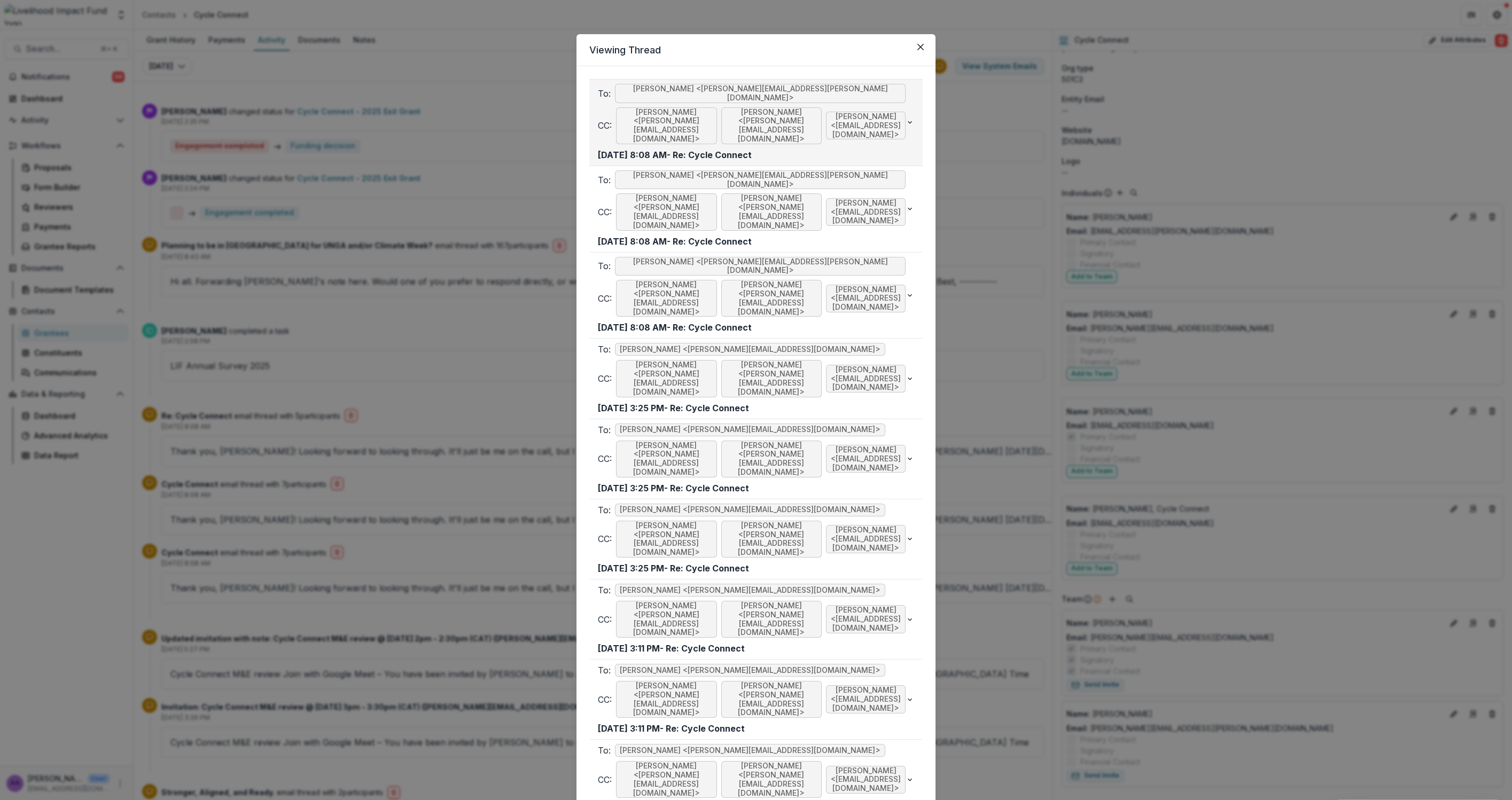
click at [765, 107] on span "Kathryn Dutile <dutile.k@gmail.com>" at bounding box center [772, 125] width 101 height 37
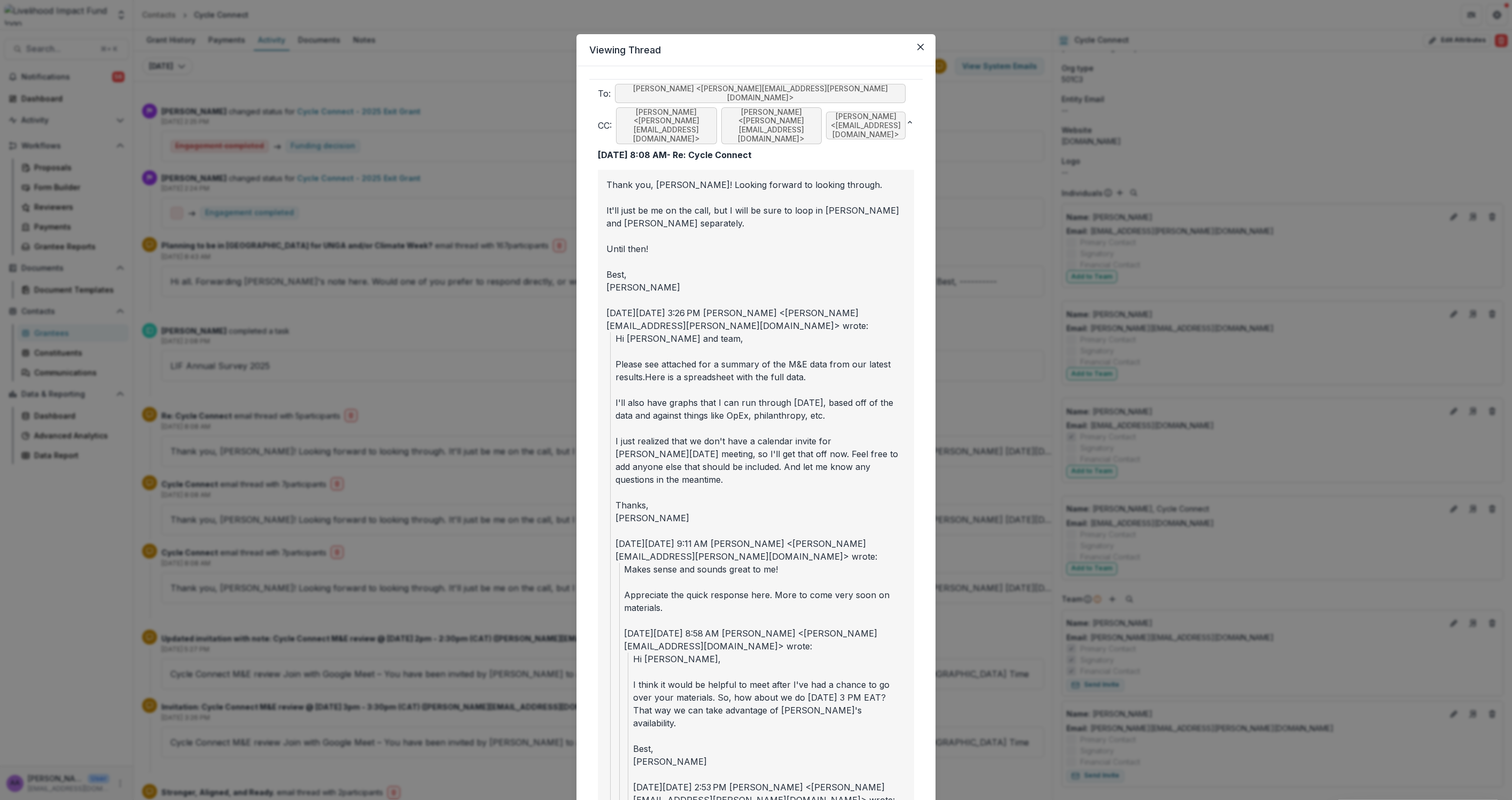
scroll to position [14, 0]
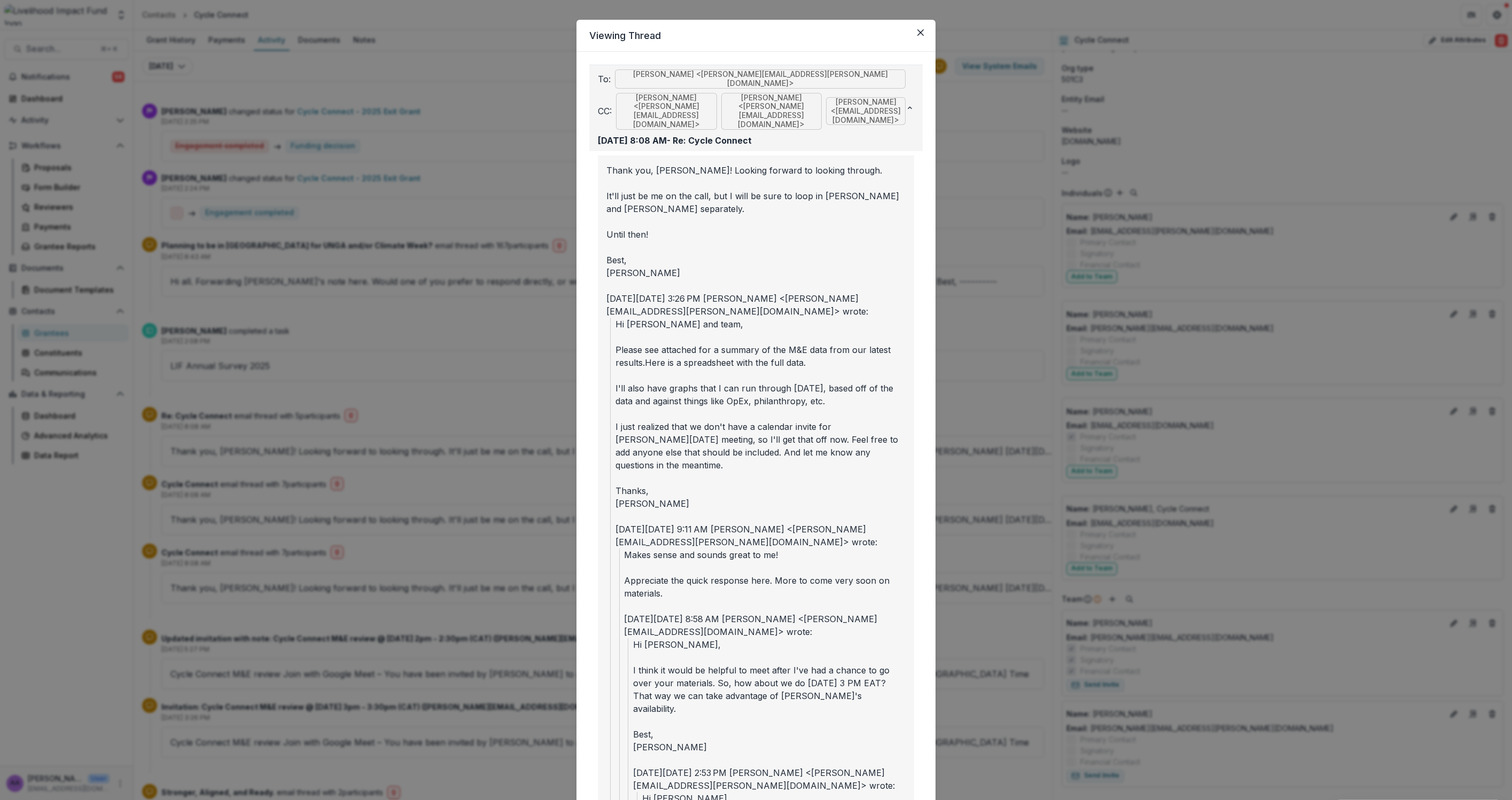
click at [911, 104] on icon "button" at bounding box center [910, 108] width 9 height 9
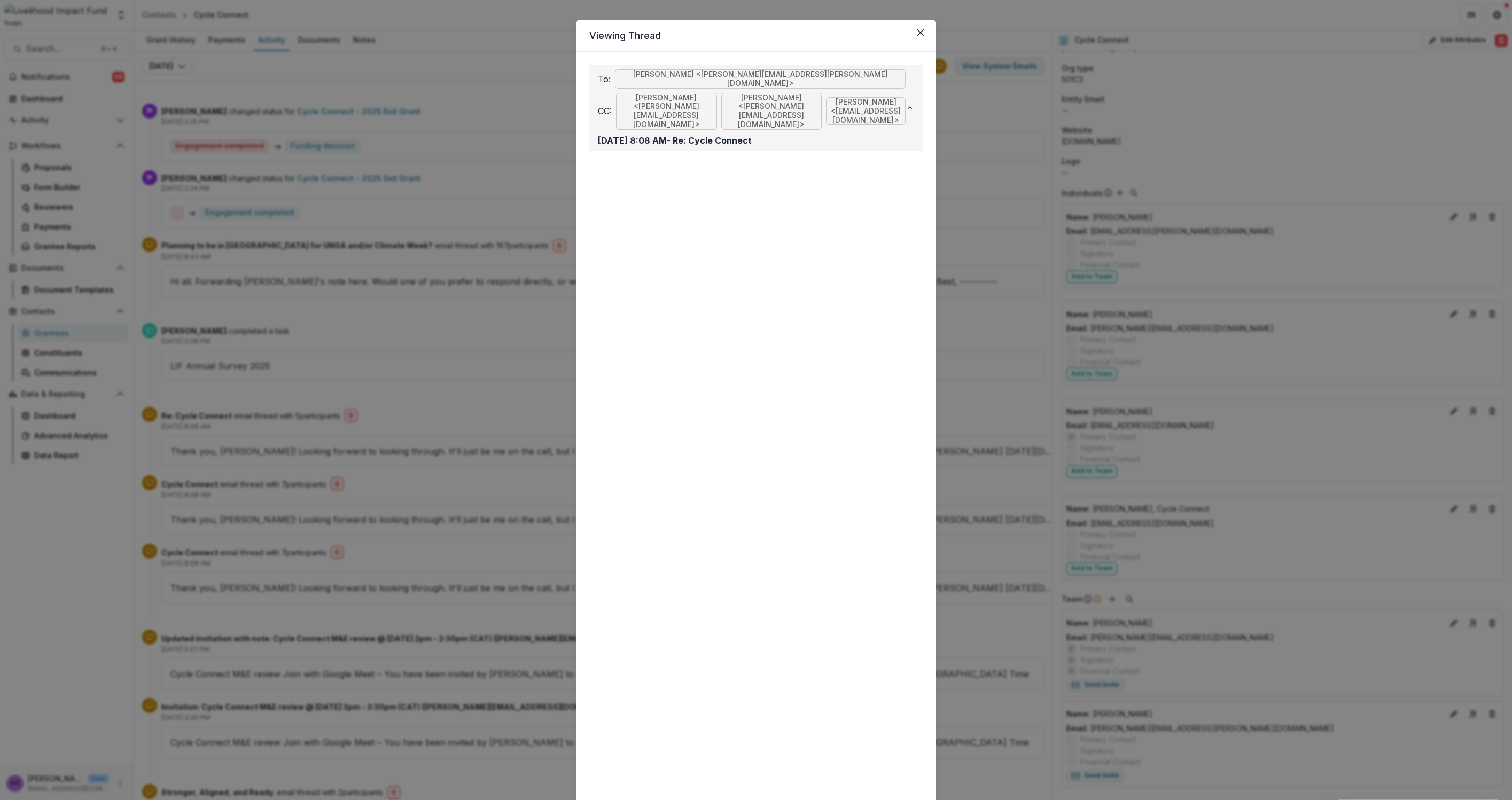
scroll to position [15, 0]
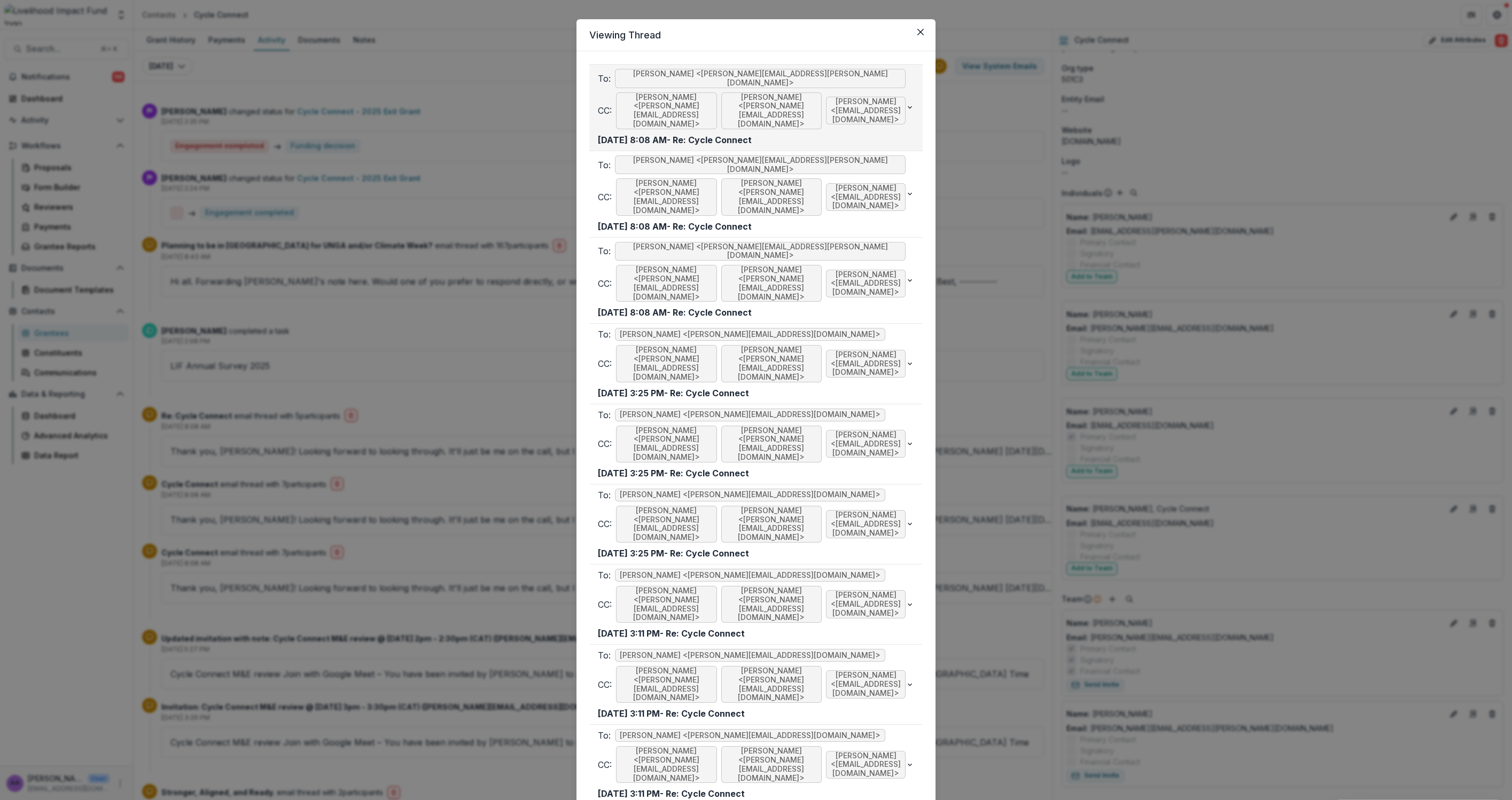
click at [911, 103] on icon "button" at bounding box center [910, 107] width 9 height 9
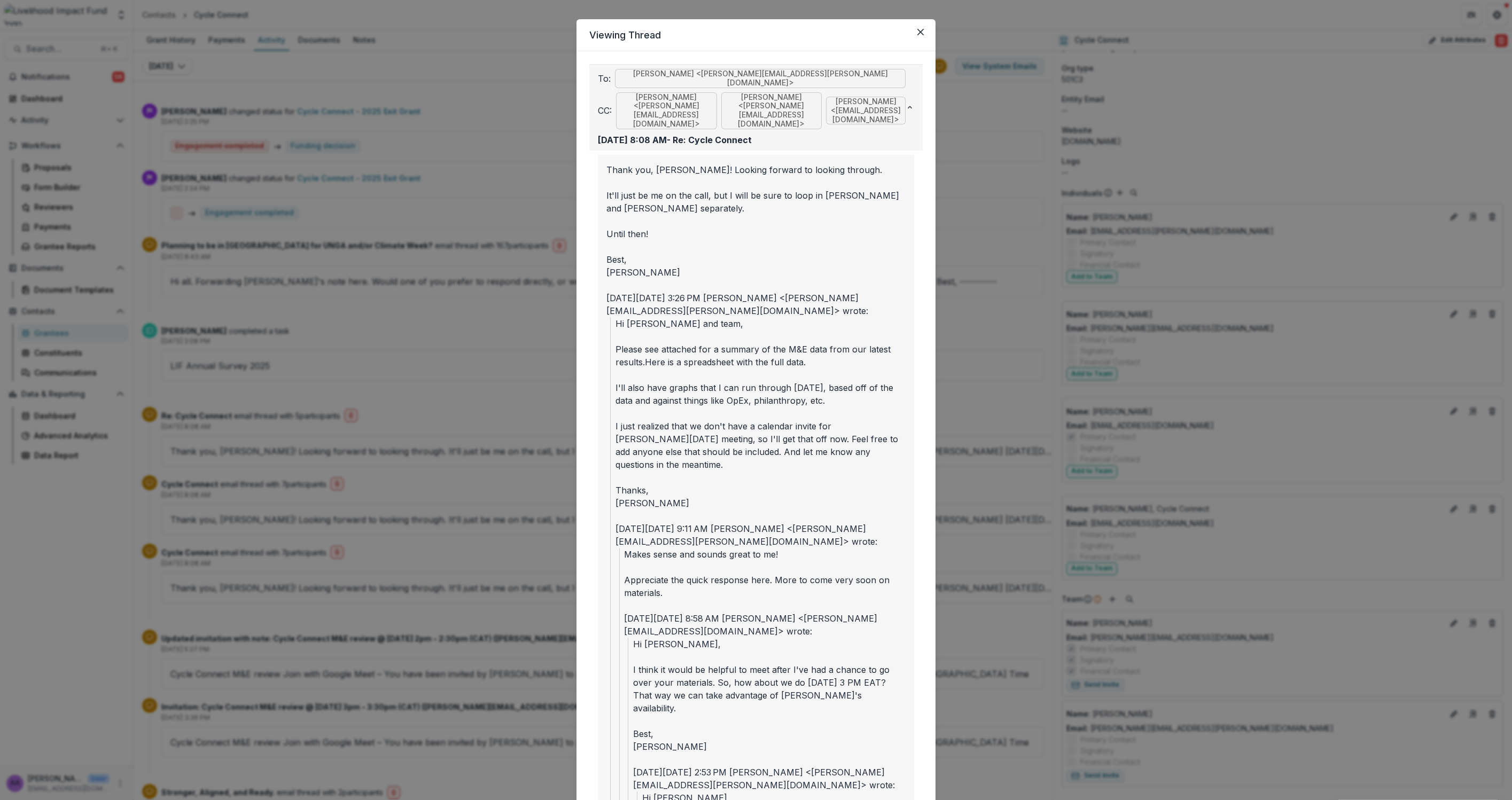
click at [798, 95] on span "Kathryn Dutile <dutile.k@gmail.com>" at bounding box center [772, 110] width 101 height 37
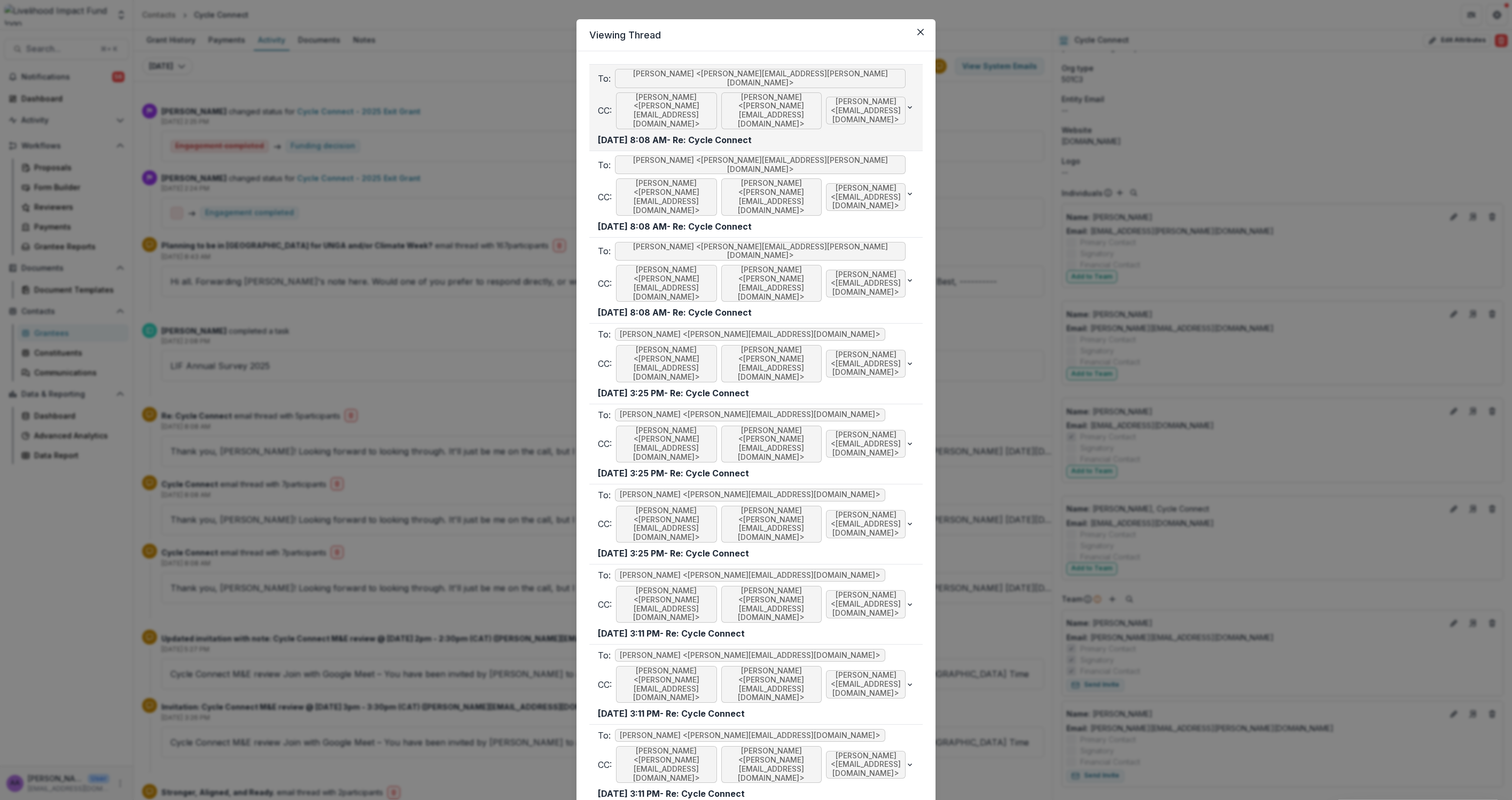
click at [786, 97] on span "Kathryn Dutile <dutile.k@gmail.com>" at bounding box center [772, 110] width 101 height 37
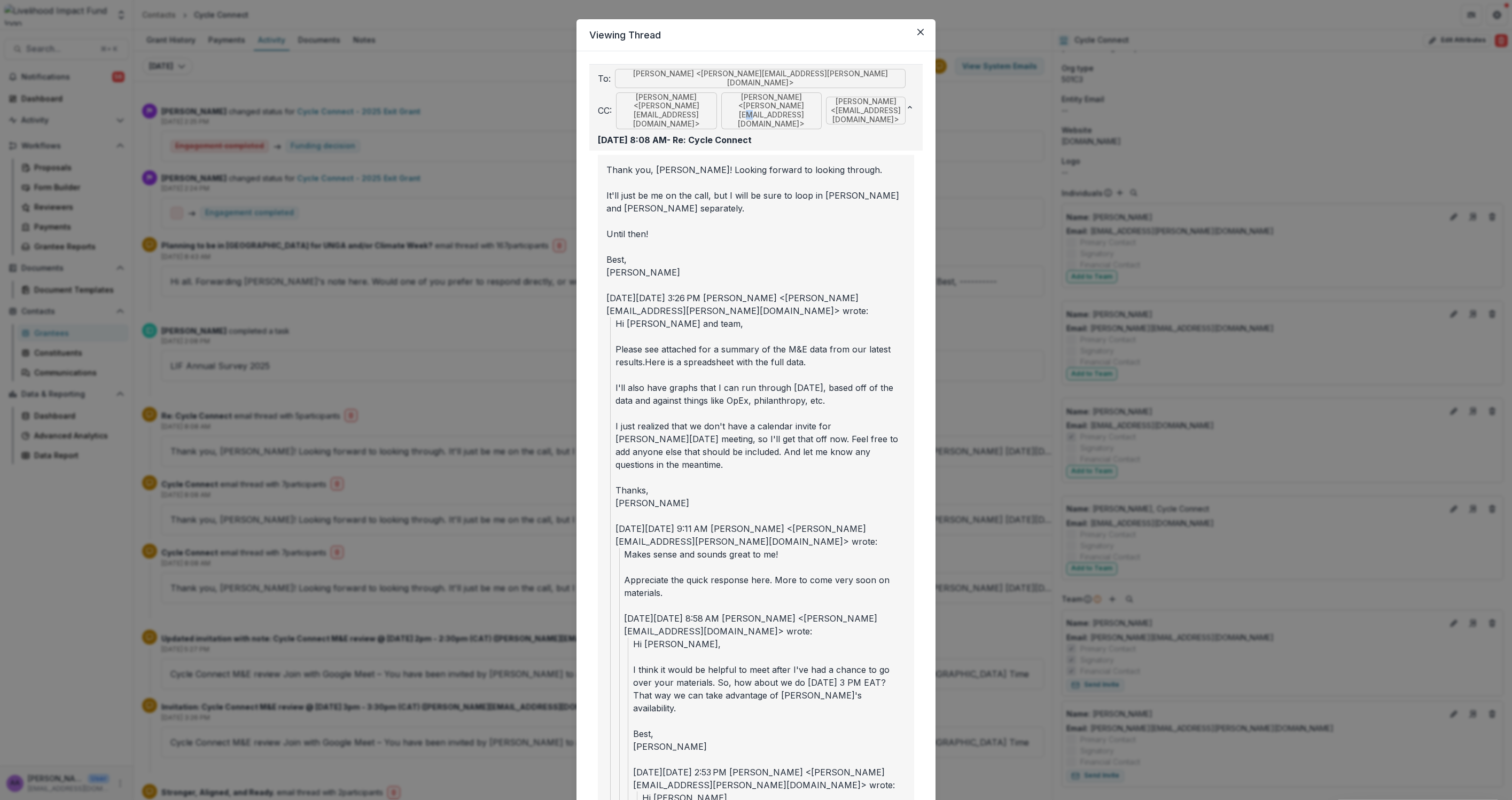
copy span "."
click at [918, 38] on button "Close" at bounding box center [921, 32] width 17 height 17
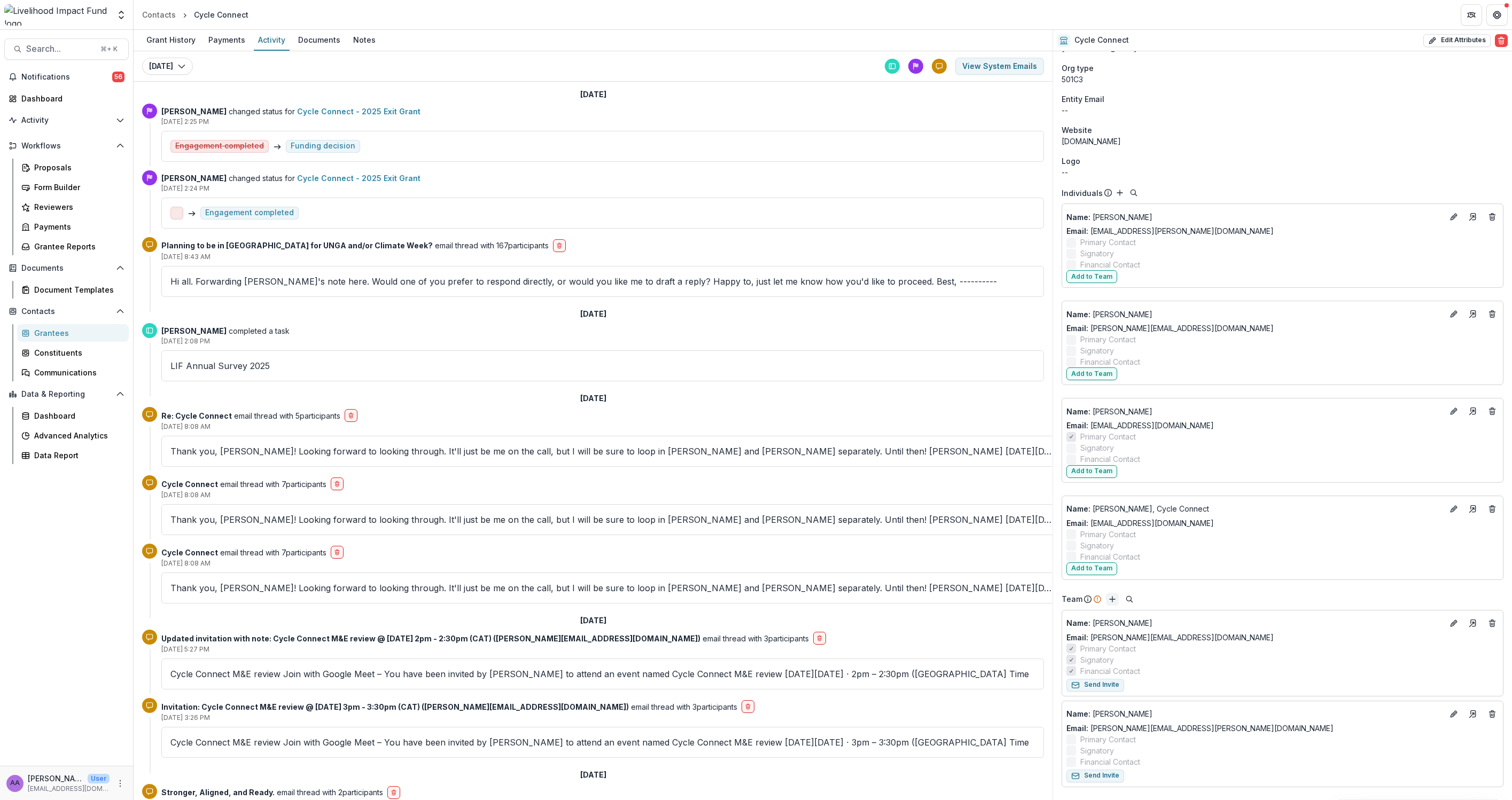
click at [1112, 599] on line "Add" at bounding box center [1112, 599] width 0 height 6
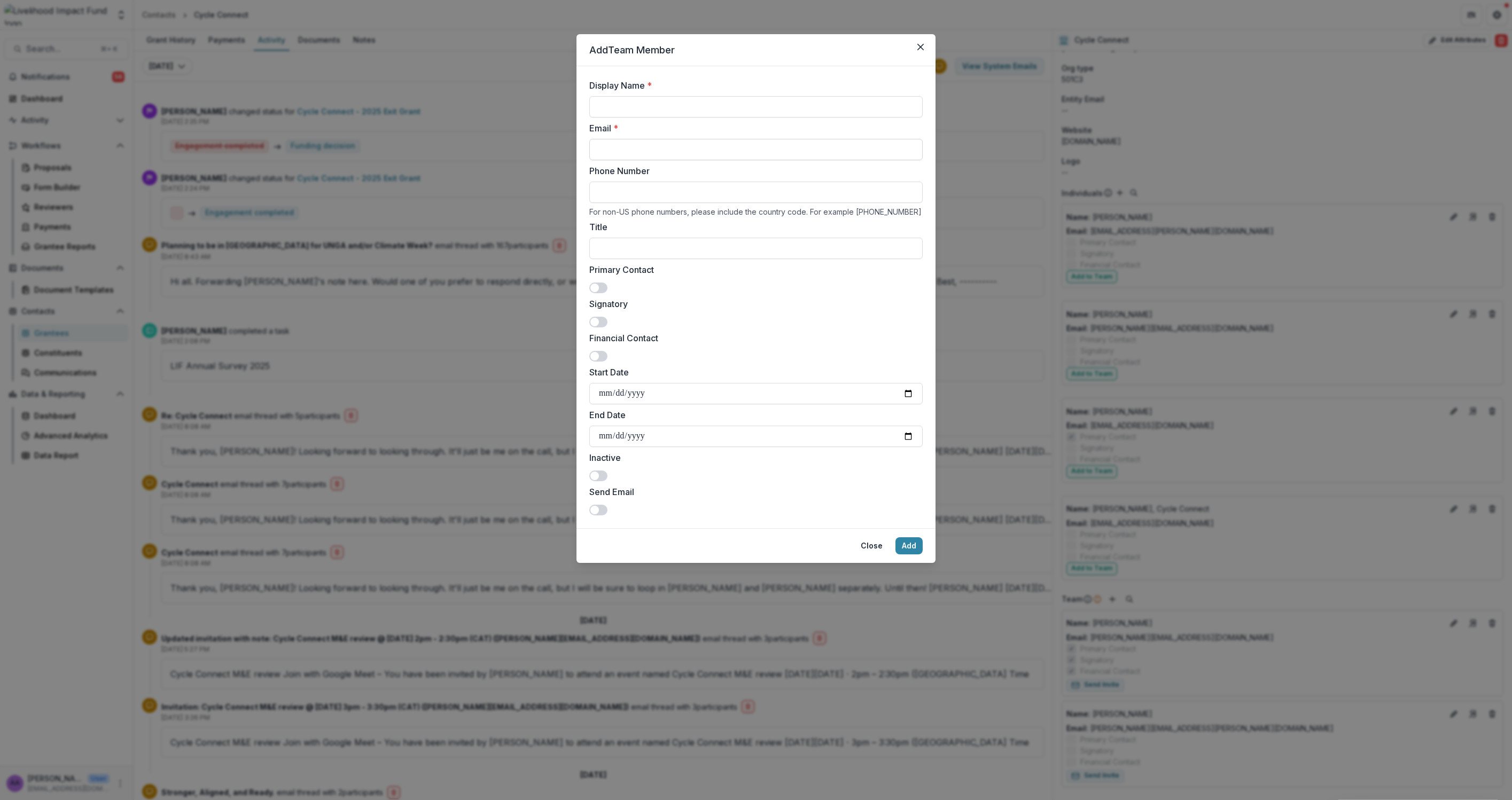
click at [717, 139] on input "Email *" at bounding box center [756, 149] width 333 height 21
paste input "*"
type input "*"
paste input
drag, startPoint x: 919, startPoint y: 46, endPoint x: 460, endPoint y: 263, distance: 507.7
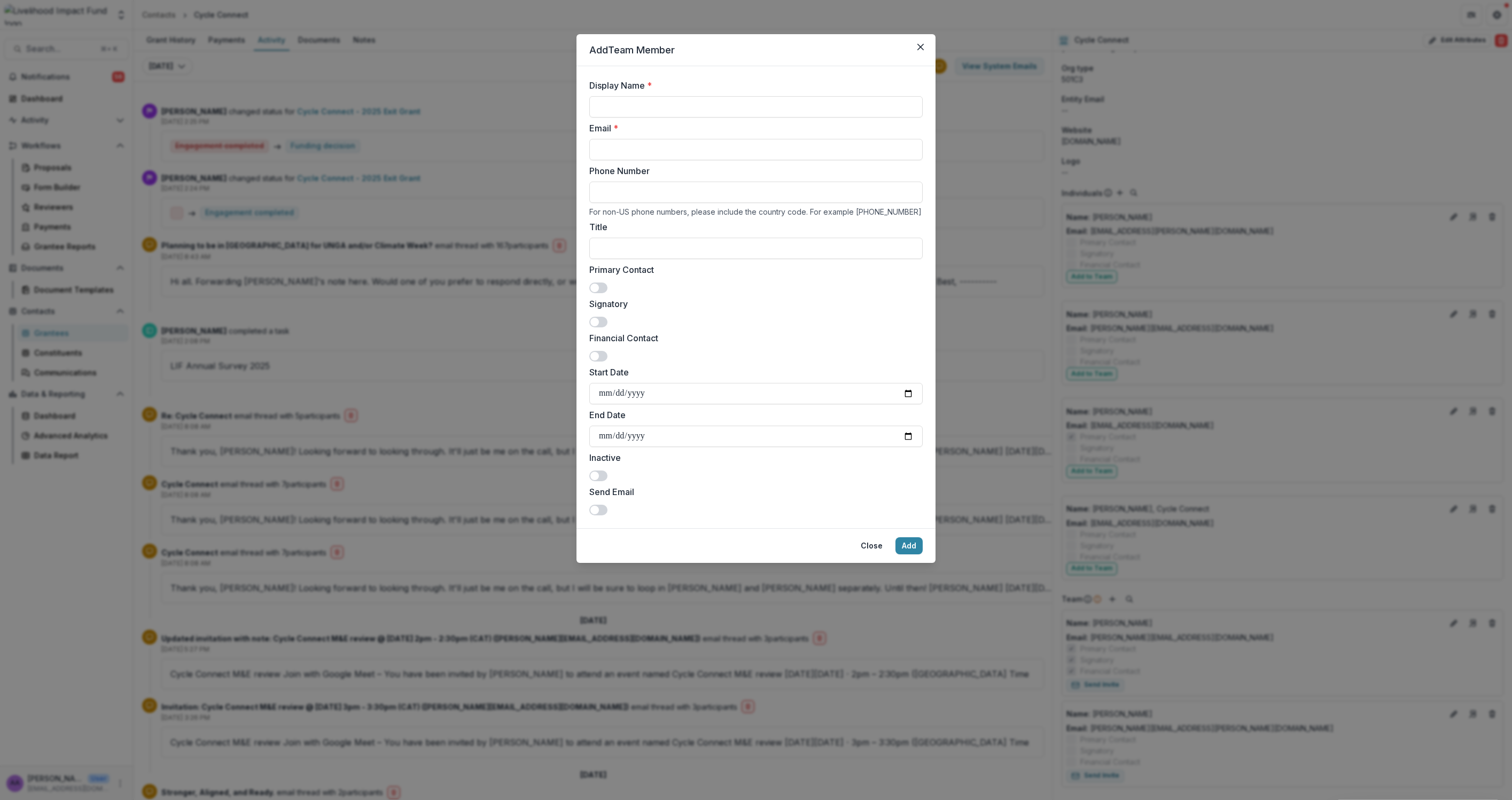
click at [919, 47] on icon "Close" at bounding box center [921, 47] width 6 height 6
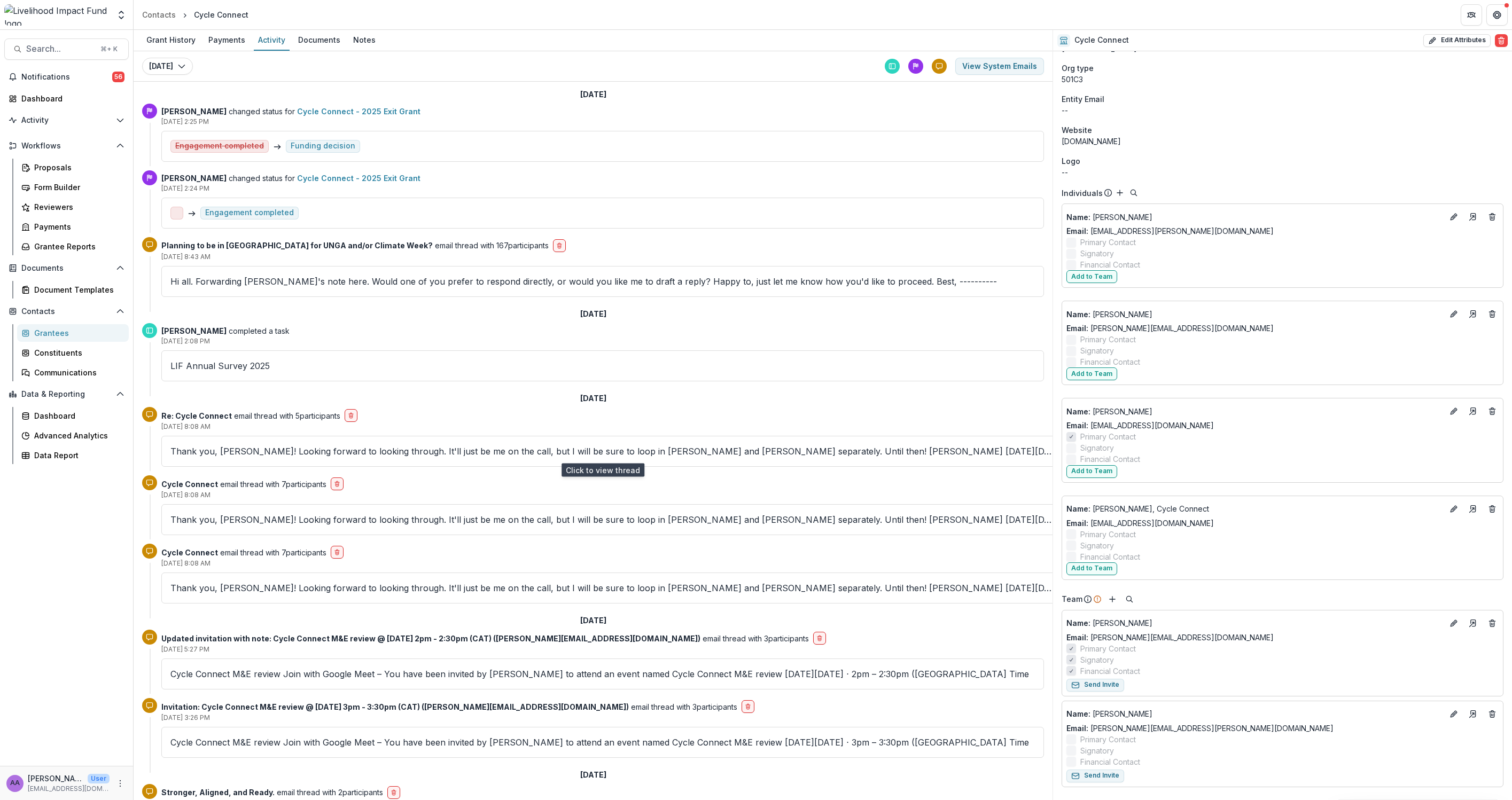
click at [276, 451] on p "Thank you, Molly! Looking forward to looking through. It'll just be me on the c…" at bounding box center [612, 451] width 883 height 13
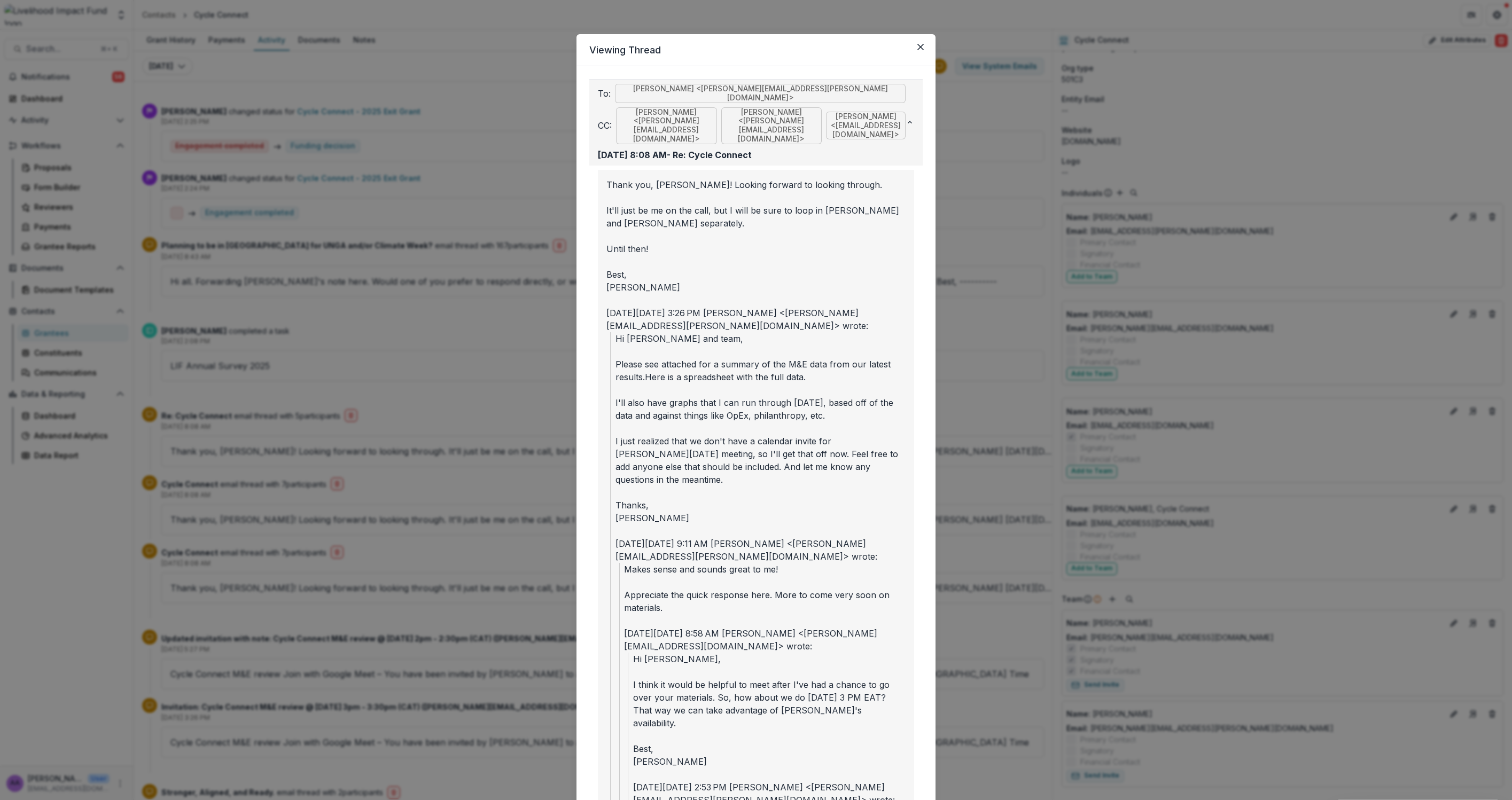
click at [771, 118] on span "Kathryn Dutile <dutile.k@gmail.com>" at bounding box center [772, 125] width 101 height 37
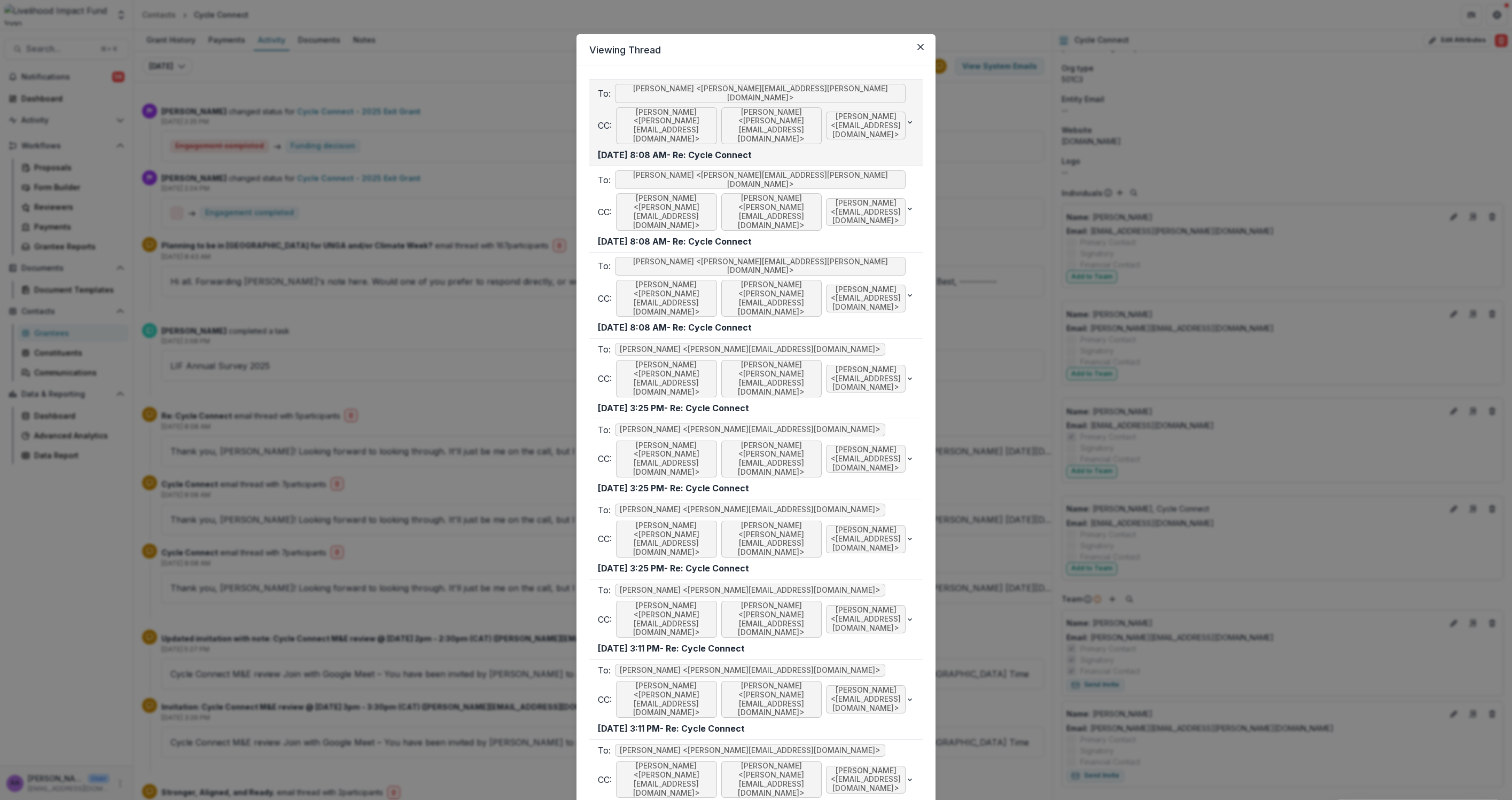
click at [771, 118] on span "Kathryn Dutile <dutile.k@gmail.com>" at bounding box center [772, 125] width 101 height 37
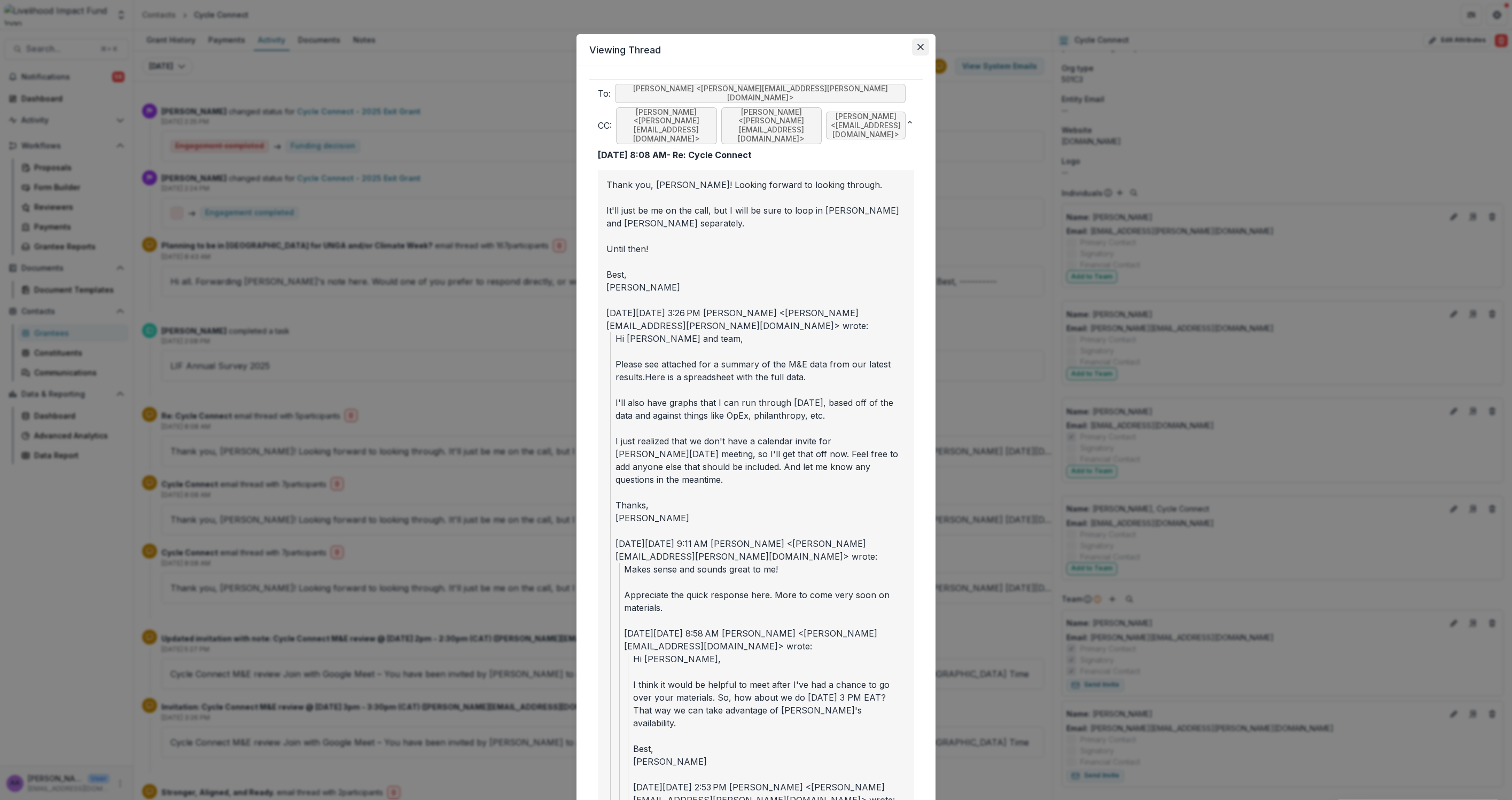
click at [920, 50] on button "Close" at bounding box center [921, 47] width 17 height 17
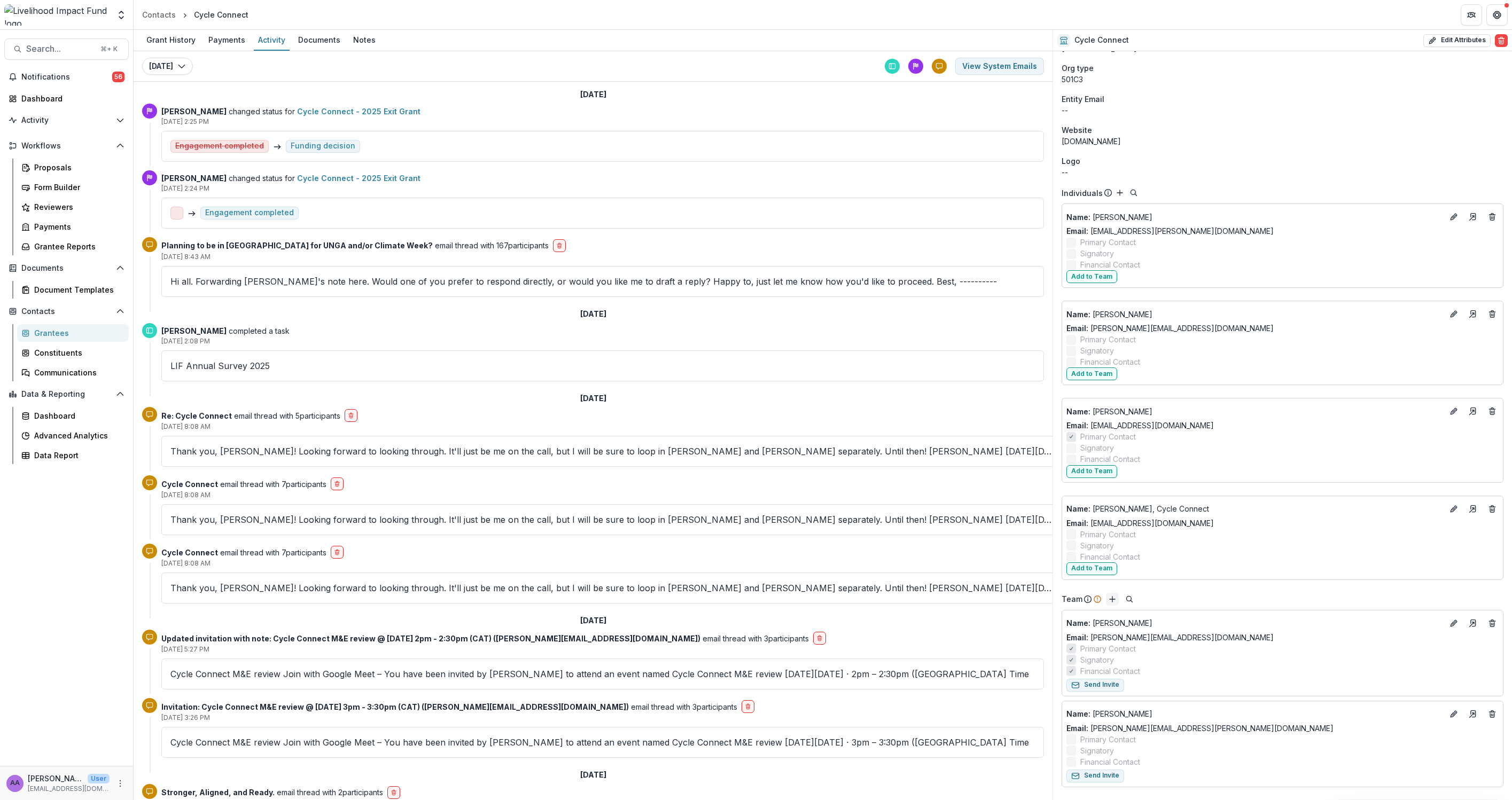
click at [1112, 597] on line "Add" at bounding box center [1112, 599] width 0 height 6
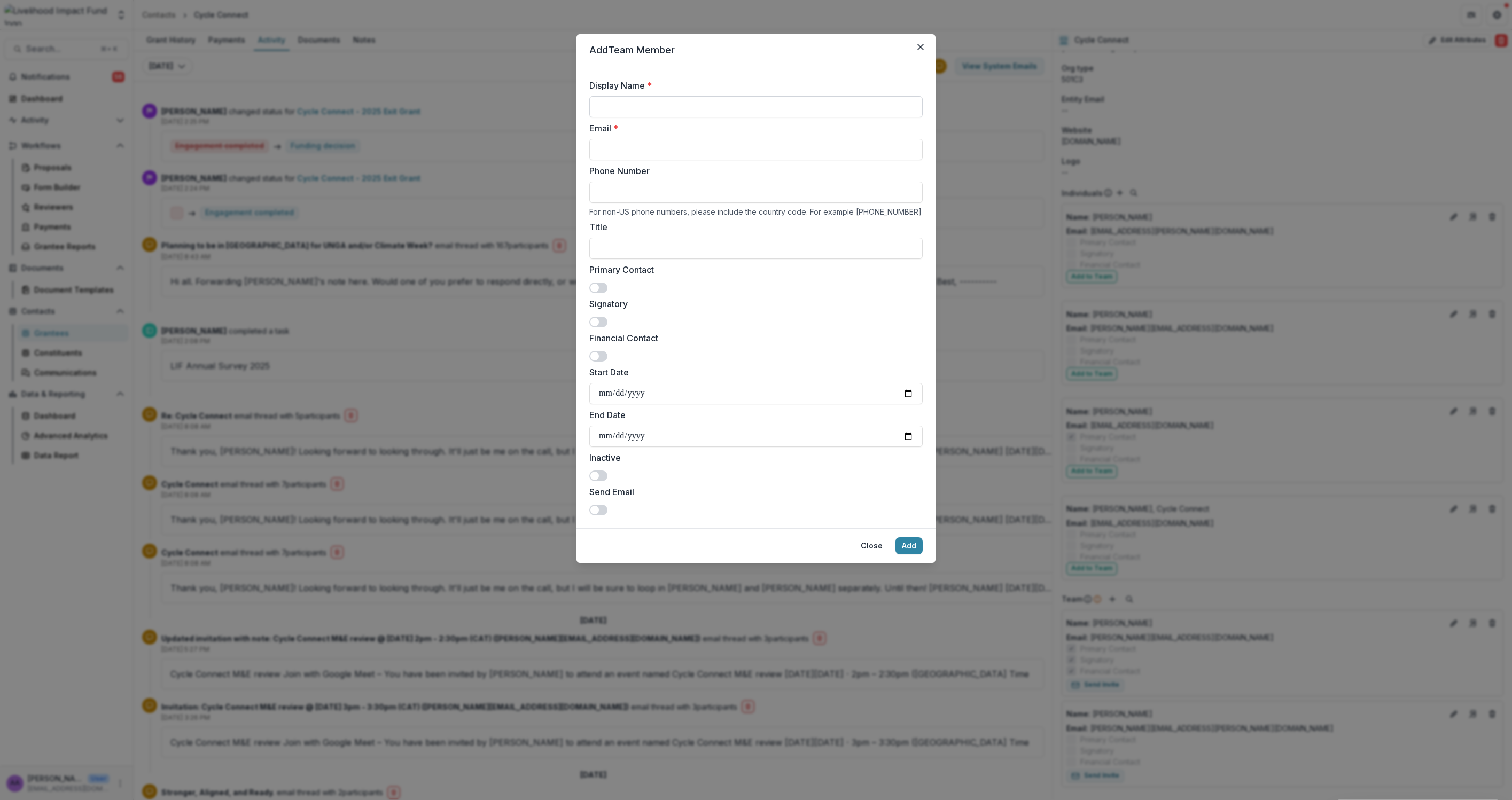
click at [650, 103] on input "Display Name *" at bounding box center [756, 107] width 333 height 21
type input "**********"
click at [632, 150] on input "Email *" at bounding box center [756, 149] width 333 height 21
type input "**********"
click at [911, 548] on button "Add" at bounding box center [909, 546] width 27 height 17
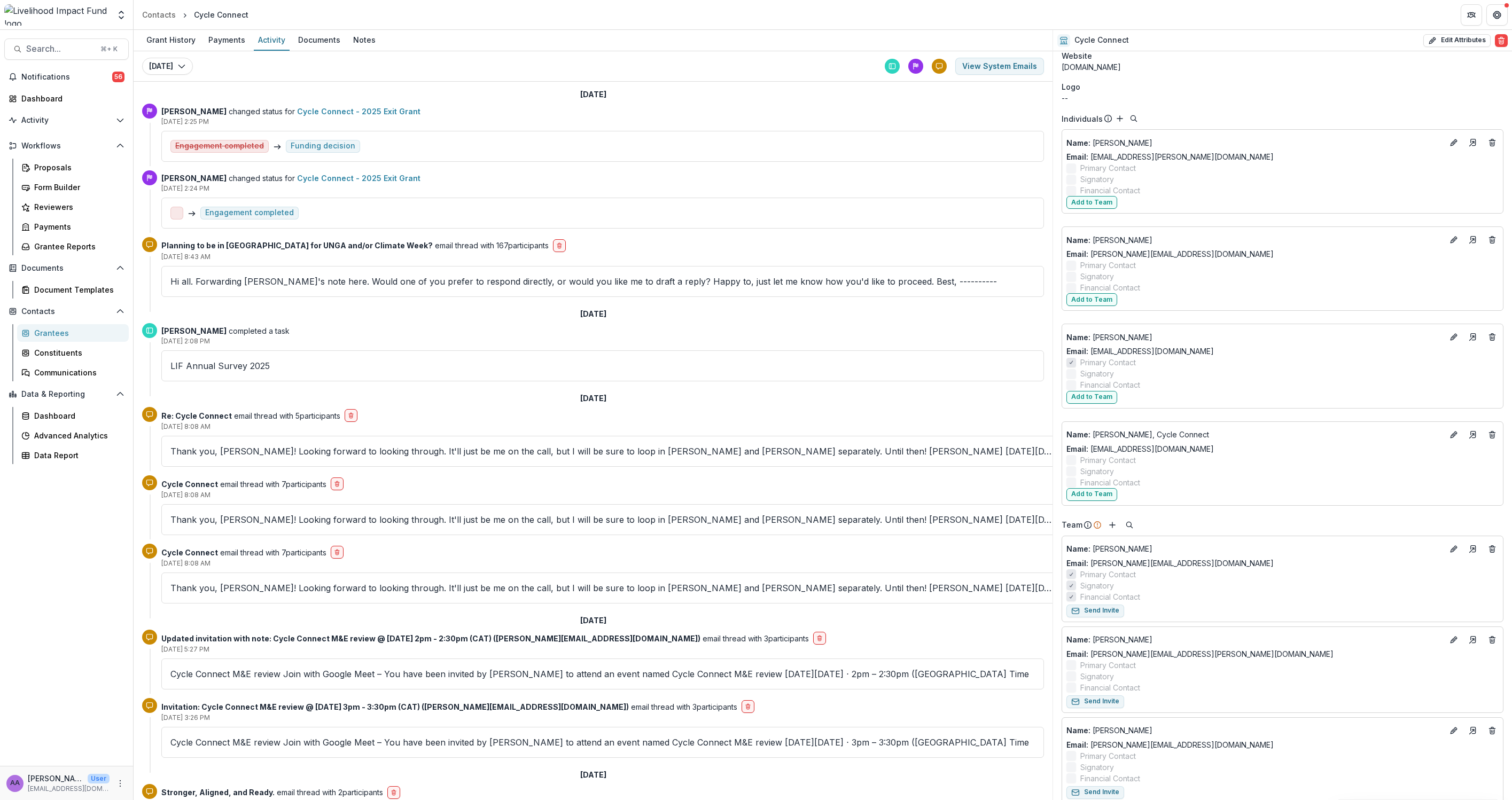
scroll to position [531, 0]
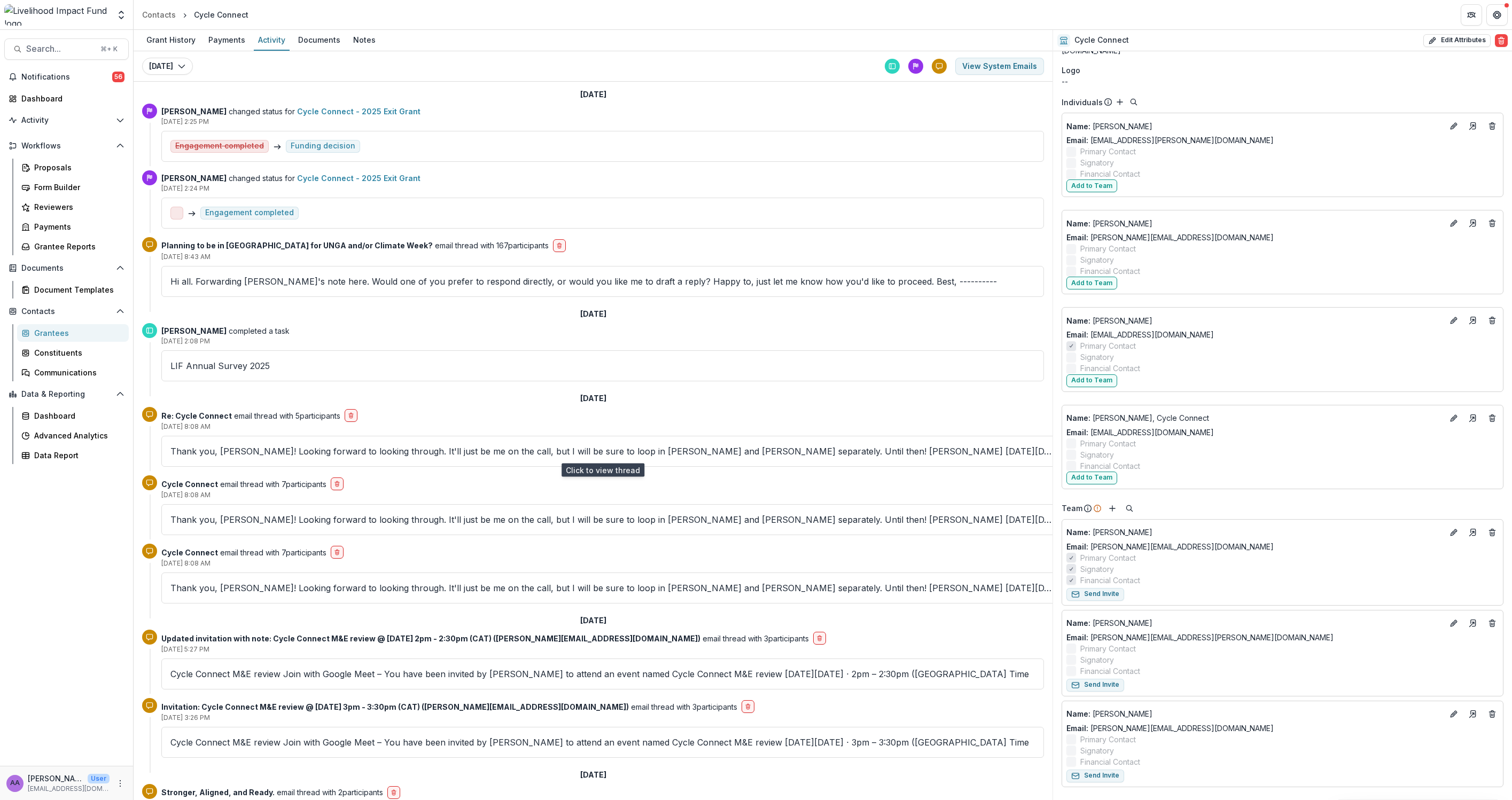
click at [268, 456] on p "Thank you, Molly! Looking forward to looking through. It'll just be me on the c…" at bounding box center [612, 451] width 883 height 13
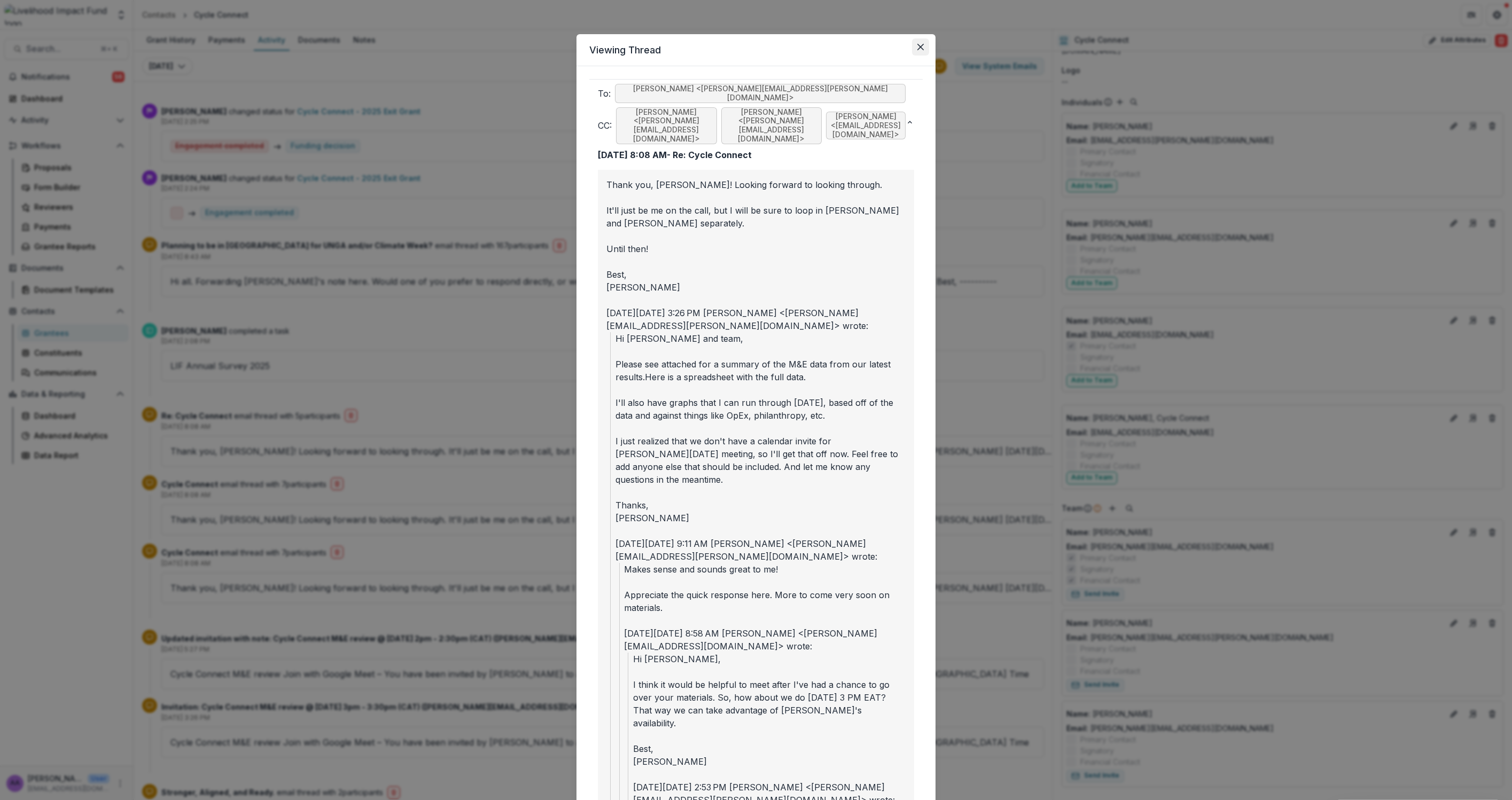
click at [921, 50] on button "Close" at bounding box center [921, 47] width 17 height 17
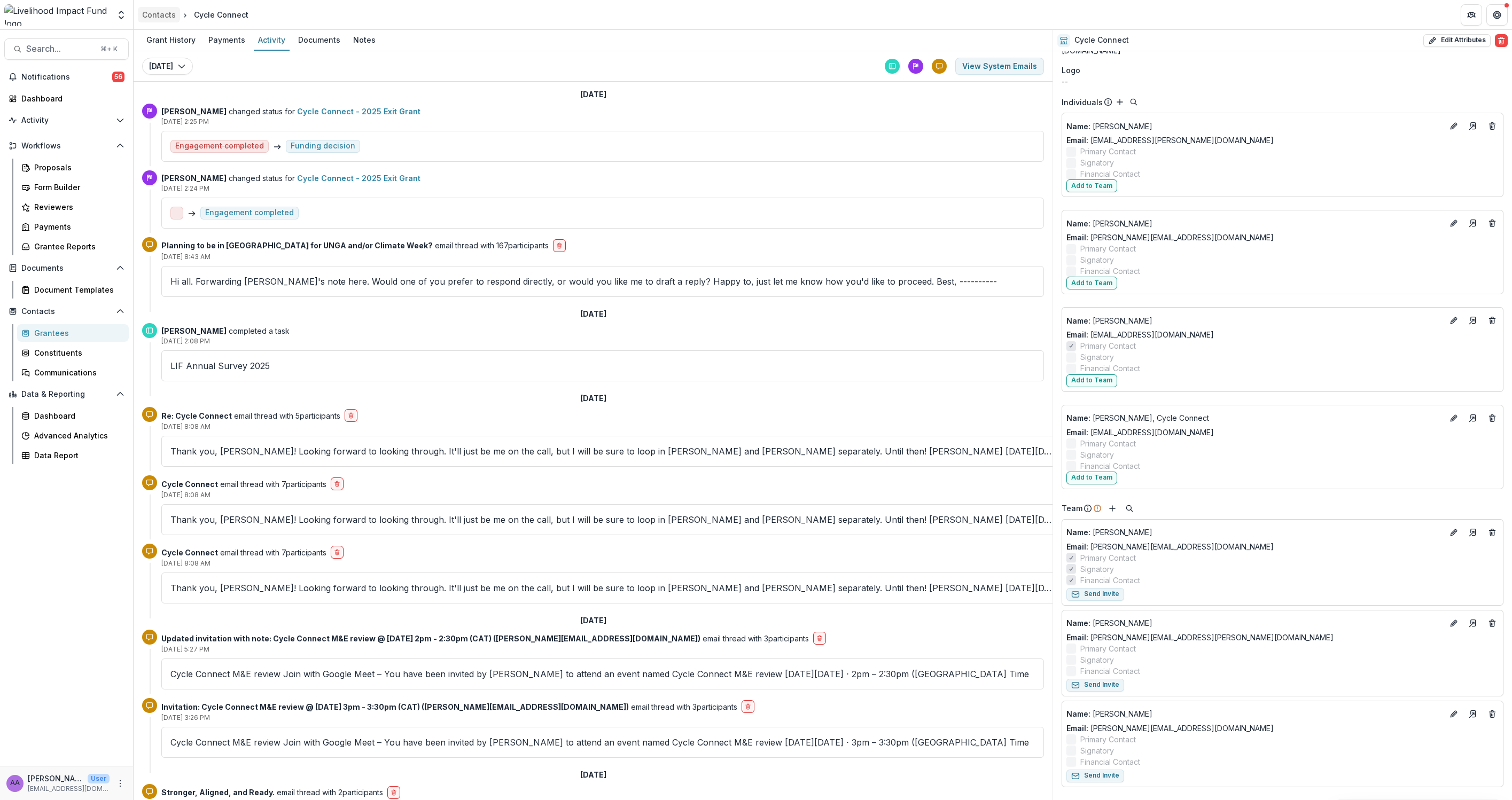
click at [165, 17] on div "Contacts" at bounding box center [159, 15] width 34 height 11
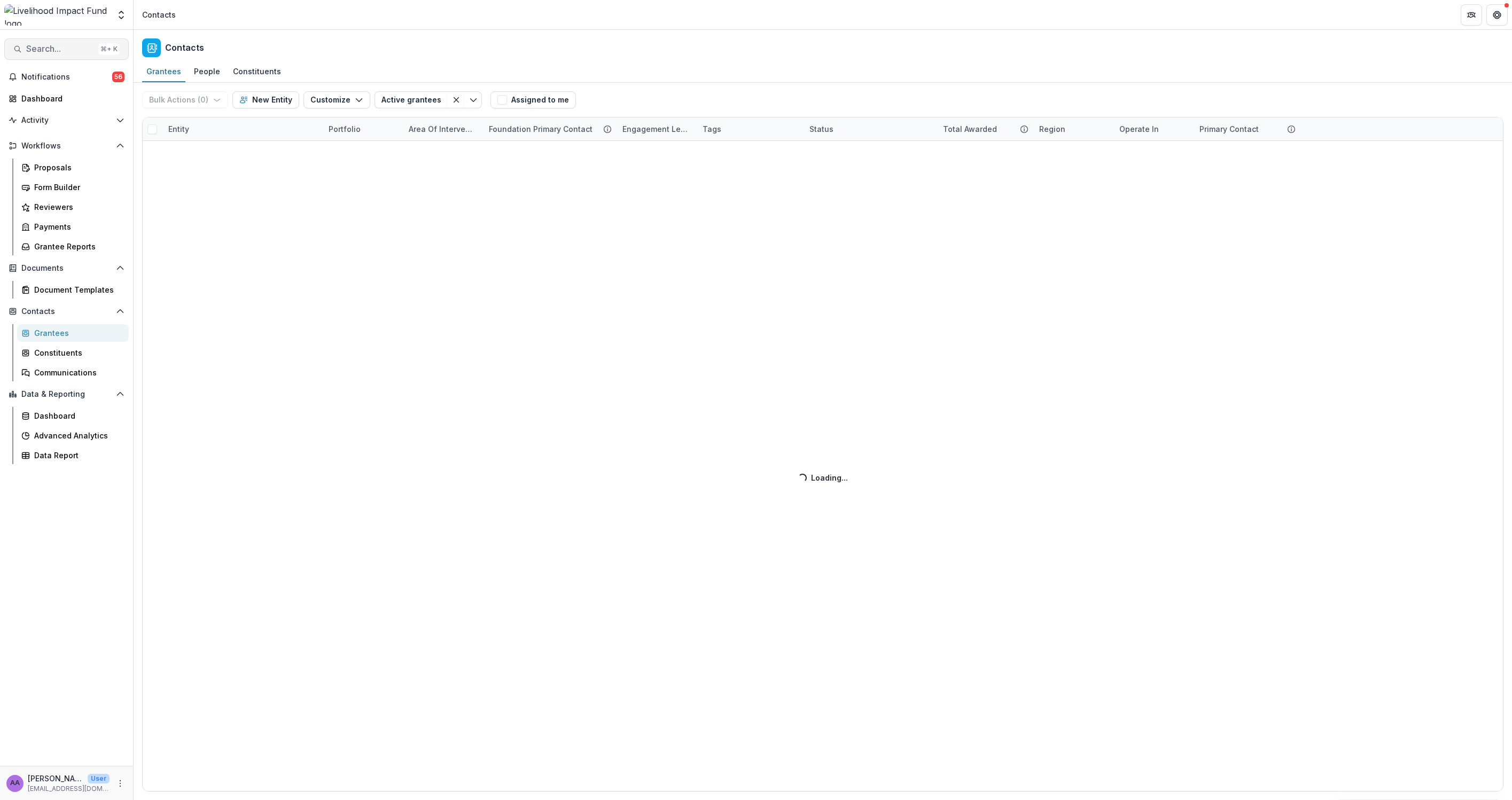
click at [56, 48] on span "Search..." at bounding box center [60, 49] width 68 height 10
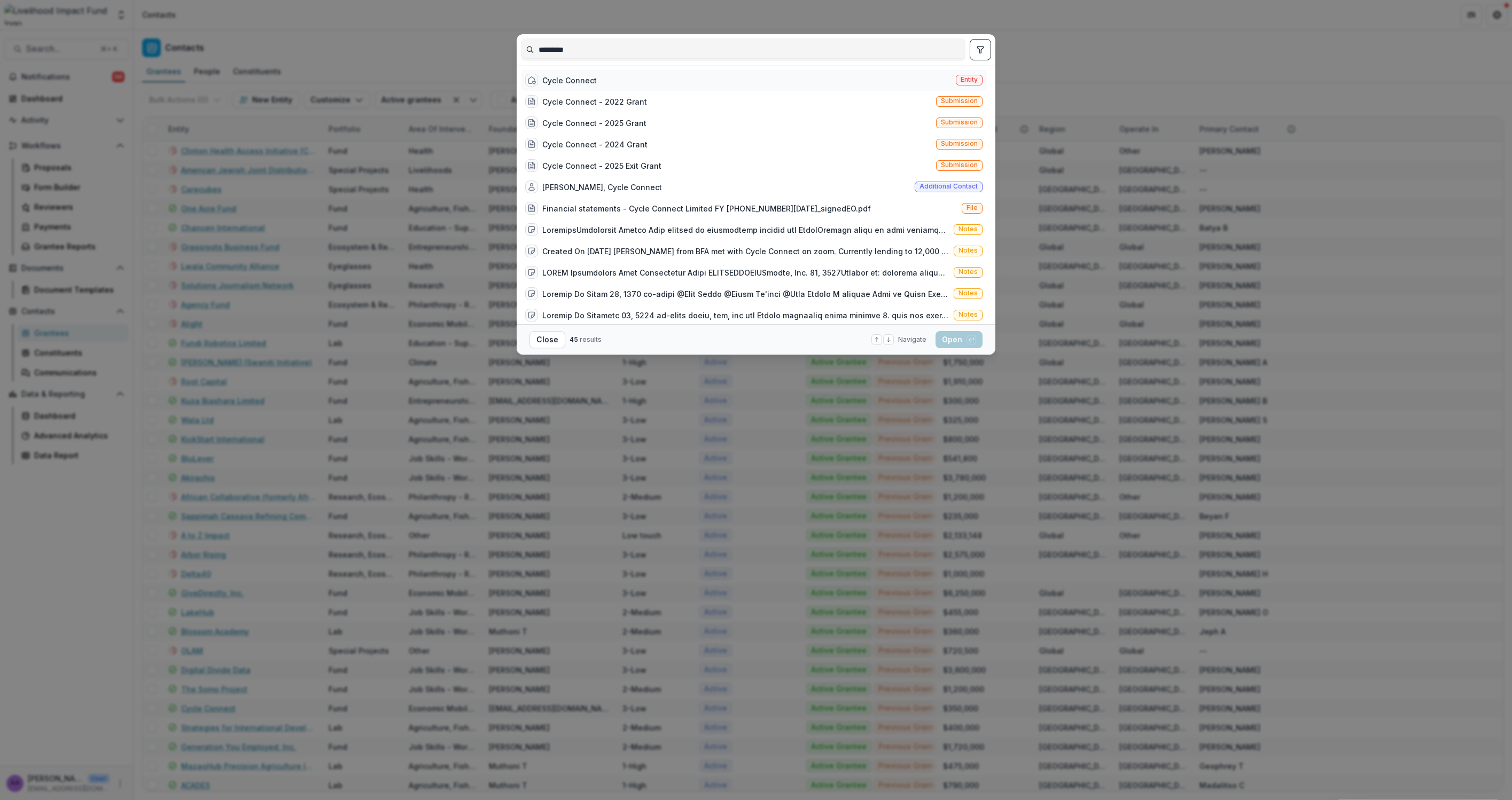
type input "*********"
click at [573, 75] on div "Cycle Connect" at bounding box center [570, 81] width 55 height 11
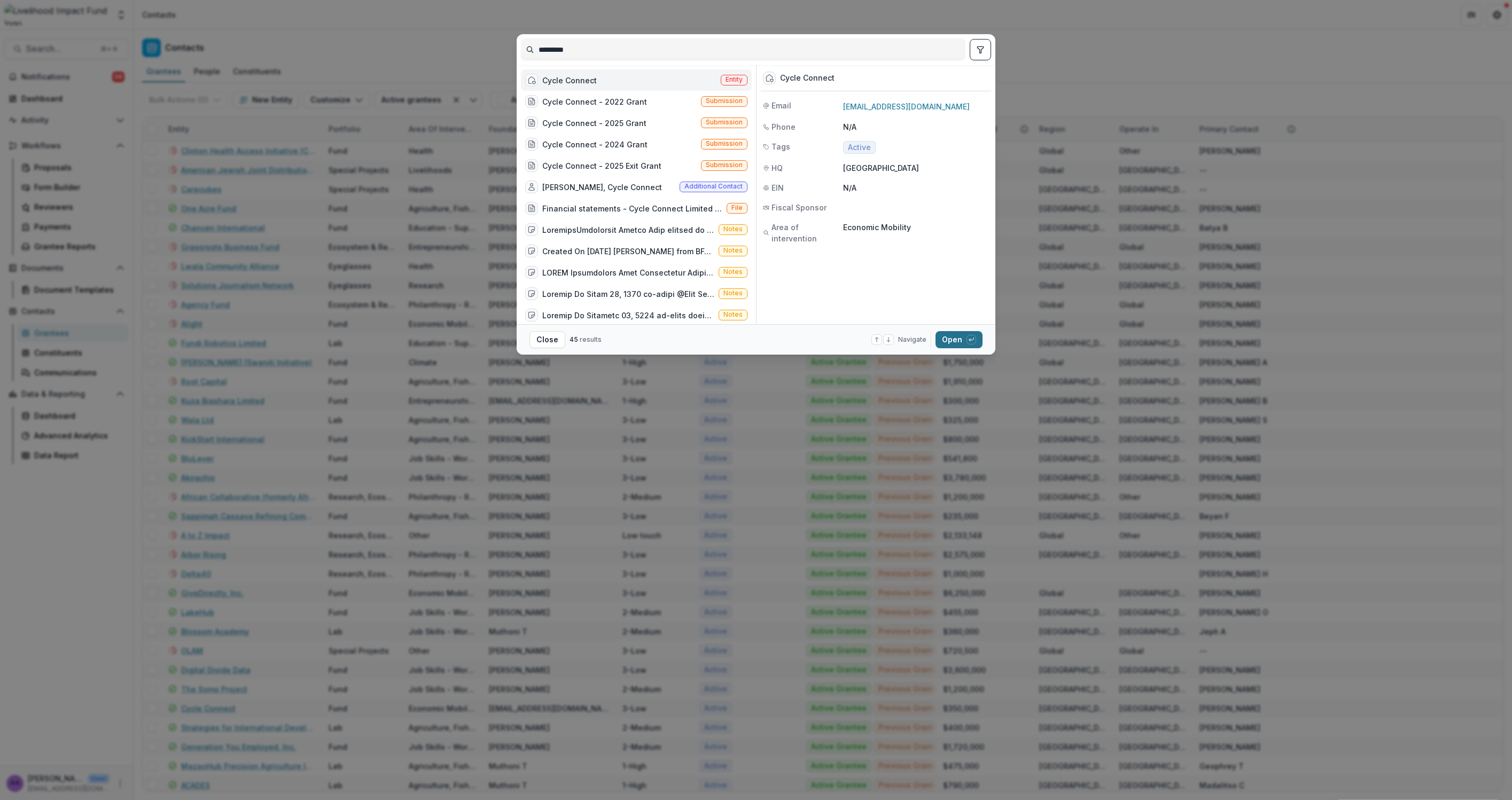
click at [952, 341] on button "Open with enter key" at bounding box center [959, 340] width 47 height 17
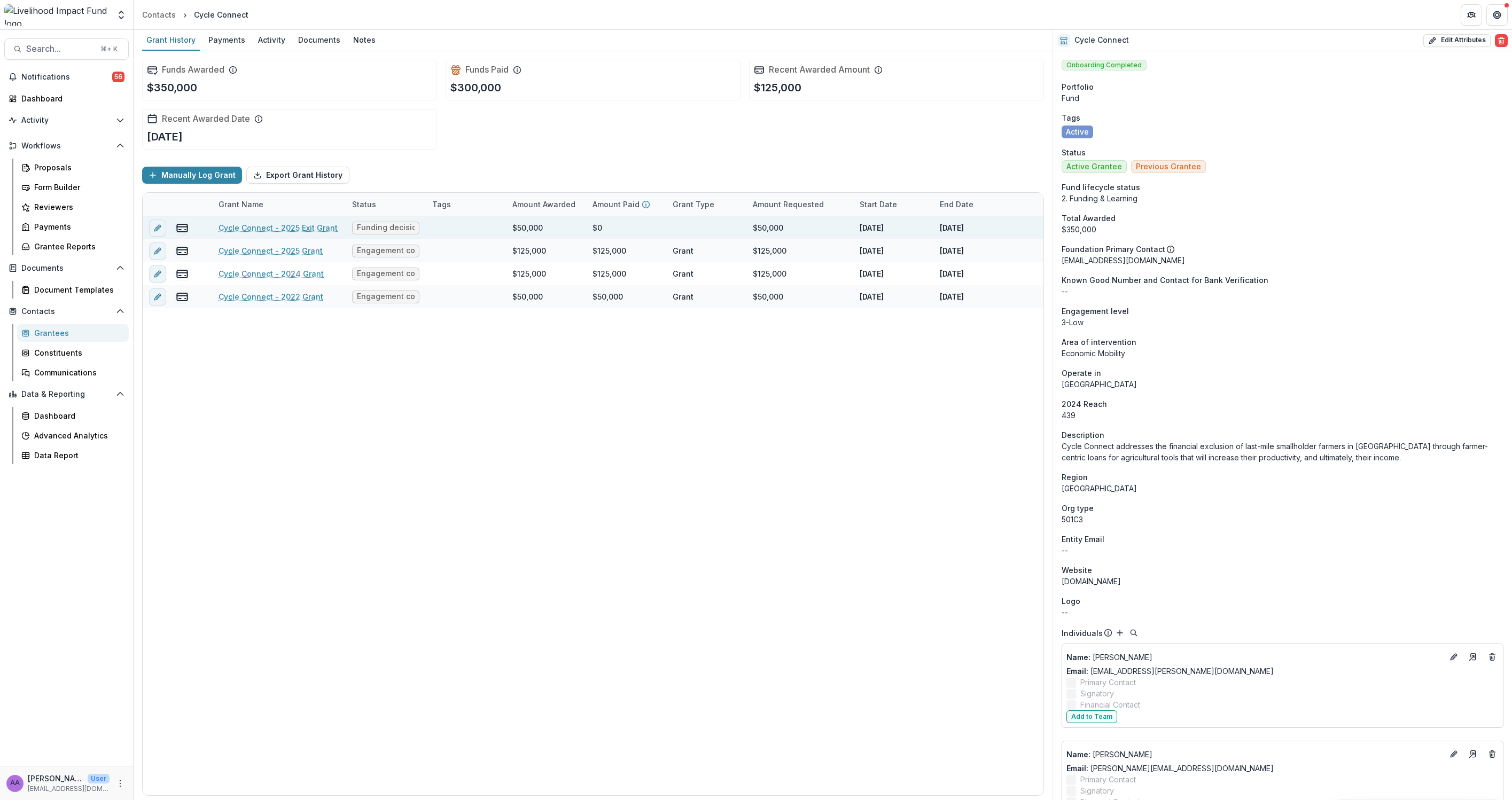
click at [287, 228] on link "Cycle Connect - 2025 Exit Grant" at bounding box center [278, 228] width 119 height 11
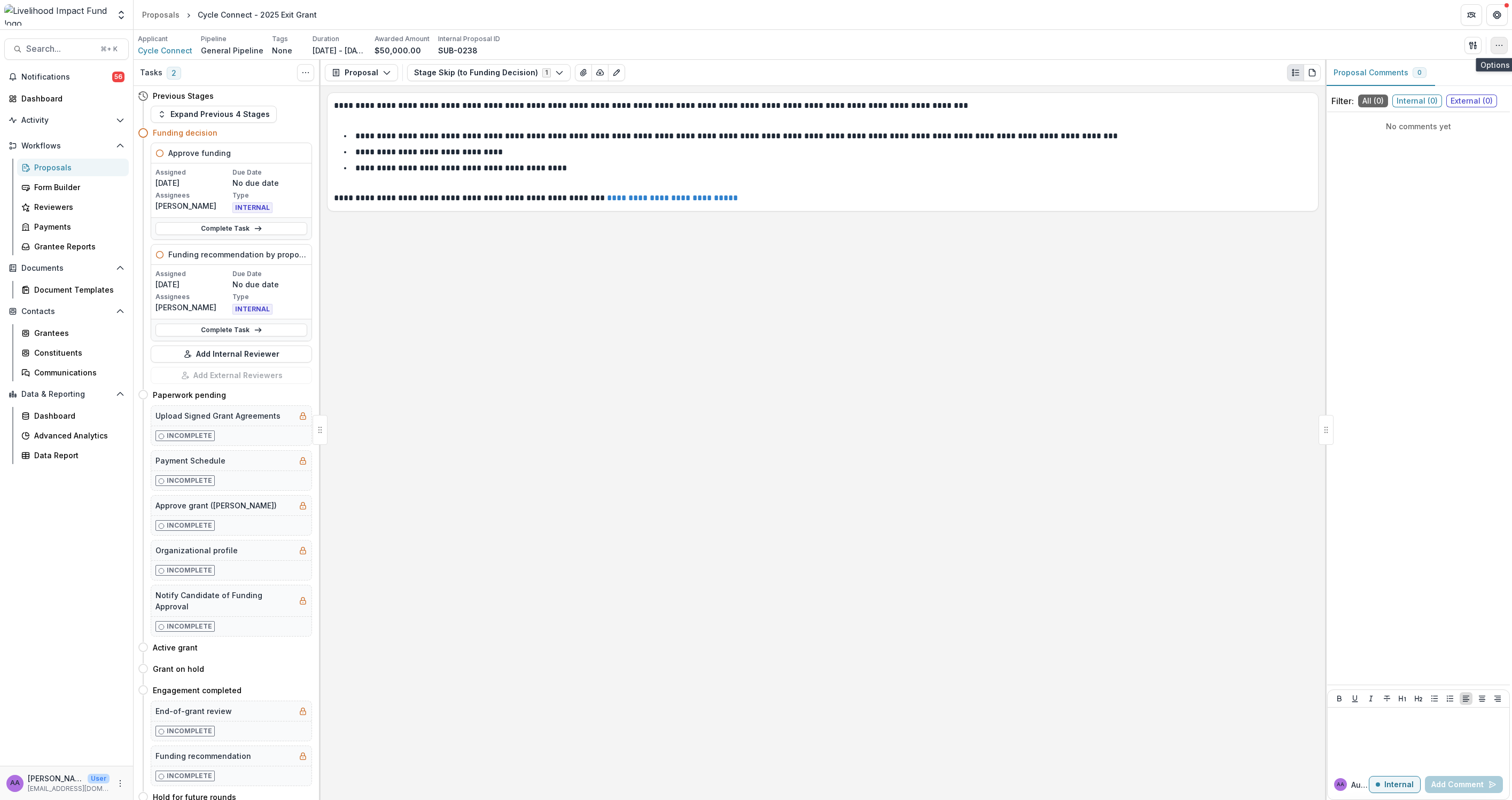
click at [1326, 51] on button "button" at bounding box center [1500, 45] width 17 height 17
click at [1326, 63] on button "Edit Attributes" at bounding box center [1448, 69] width 114 height 17
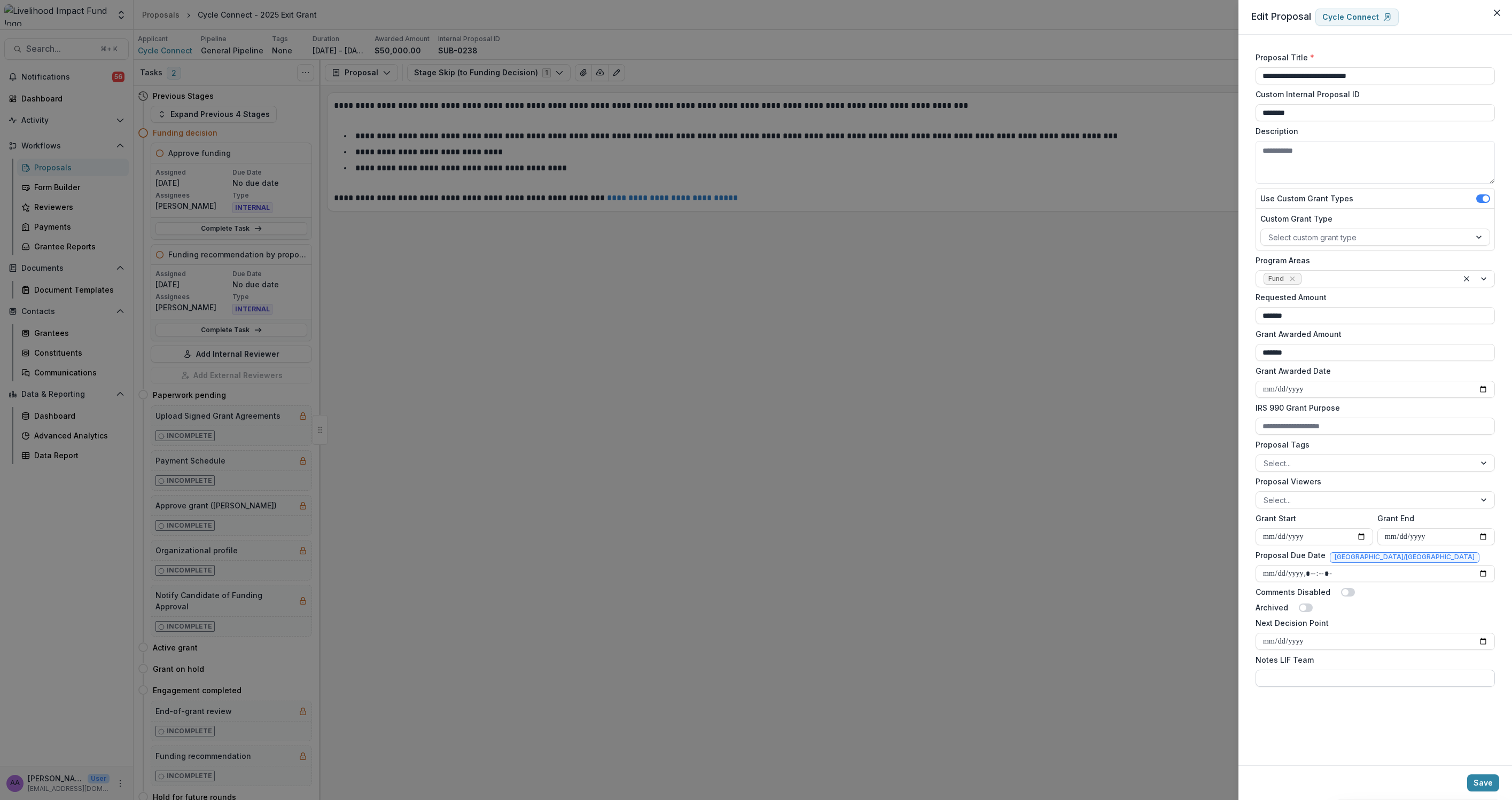
click at [1282, 678] on input "Notes LIF Team" at bounding box center [1376, 678] width 239 height 17
click at [1326, 683] on input "**********" at bounding box center [1376, 678] width 239 height 17
type input "**********"
click at [1326, 781] on button "Save" at bounding box center [1483, 783] width 32 height 17
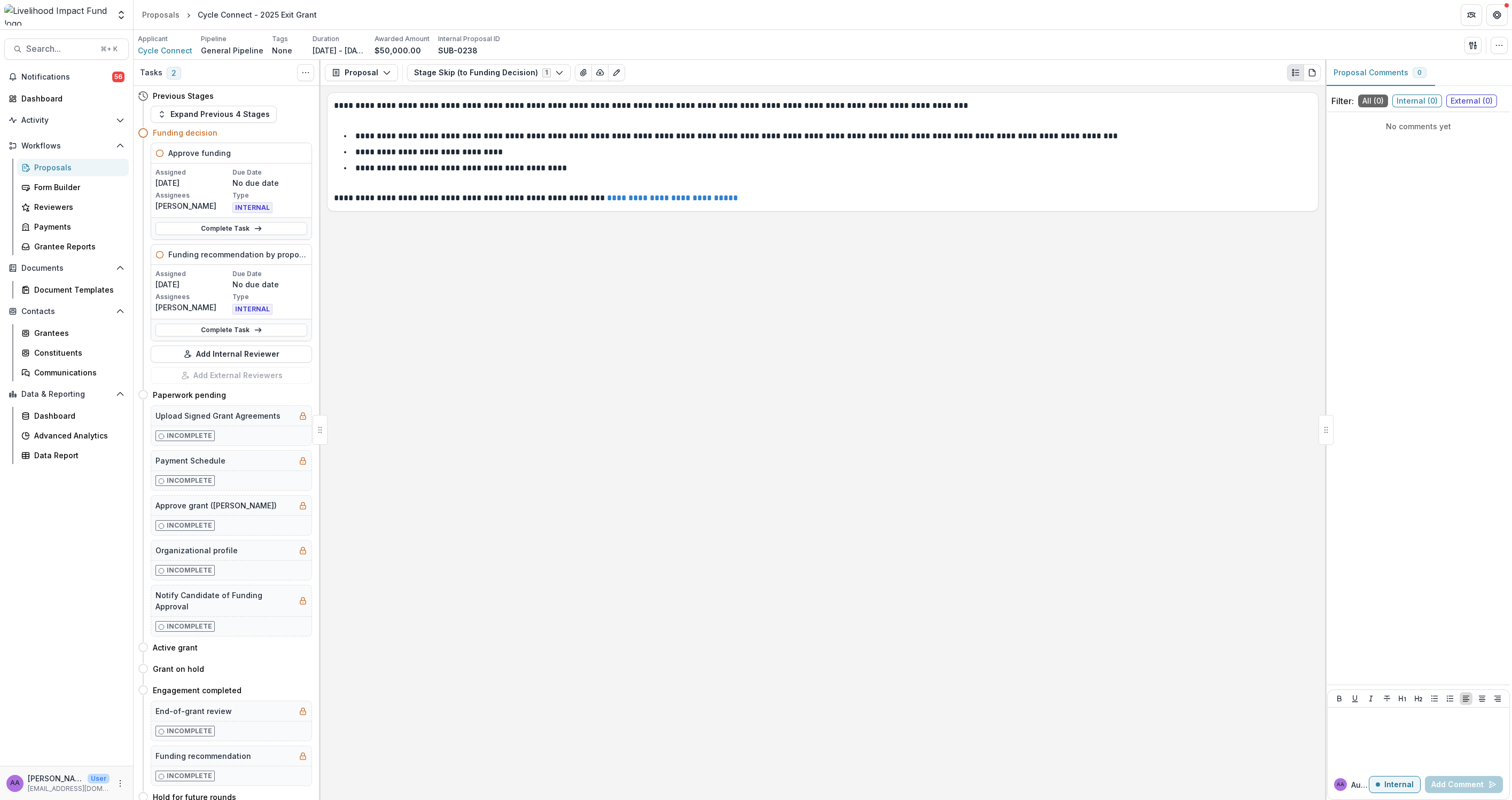
click at [66, 169] on div "Proposals" at bounding box center [77, 167] width 86 height 11
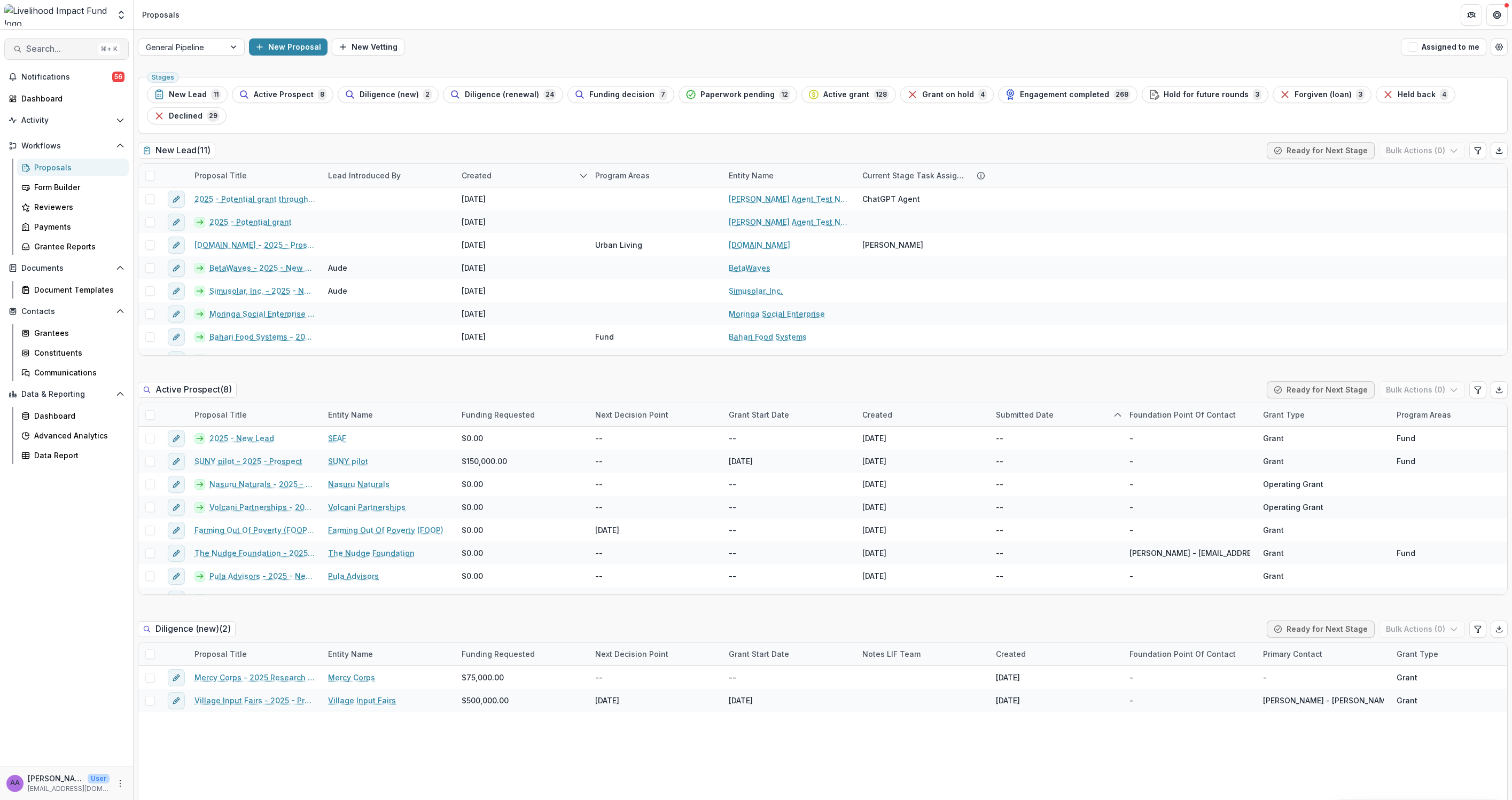
click at [43, 51] on span "Search..." at bounding box center [60, 49] width 68 height 10
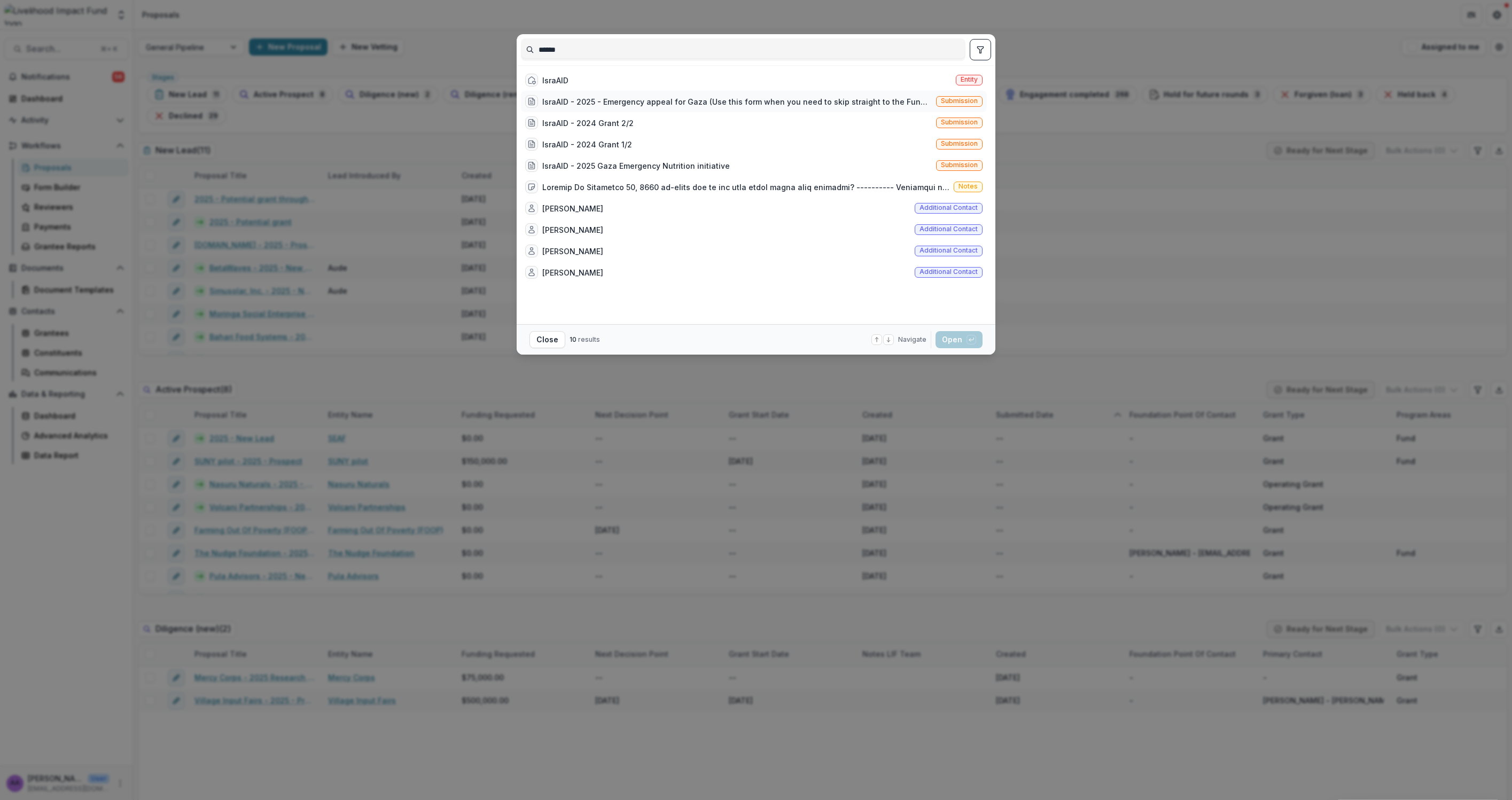
type input "******"
click at [691, 102] on div "IsraAID - 2025 - Emergency appeal for Gaza (Use this form when you need to skip…" at bounding box center [737, 102] width 390 height 11
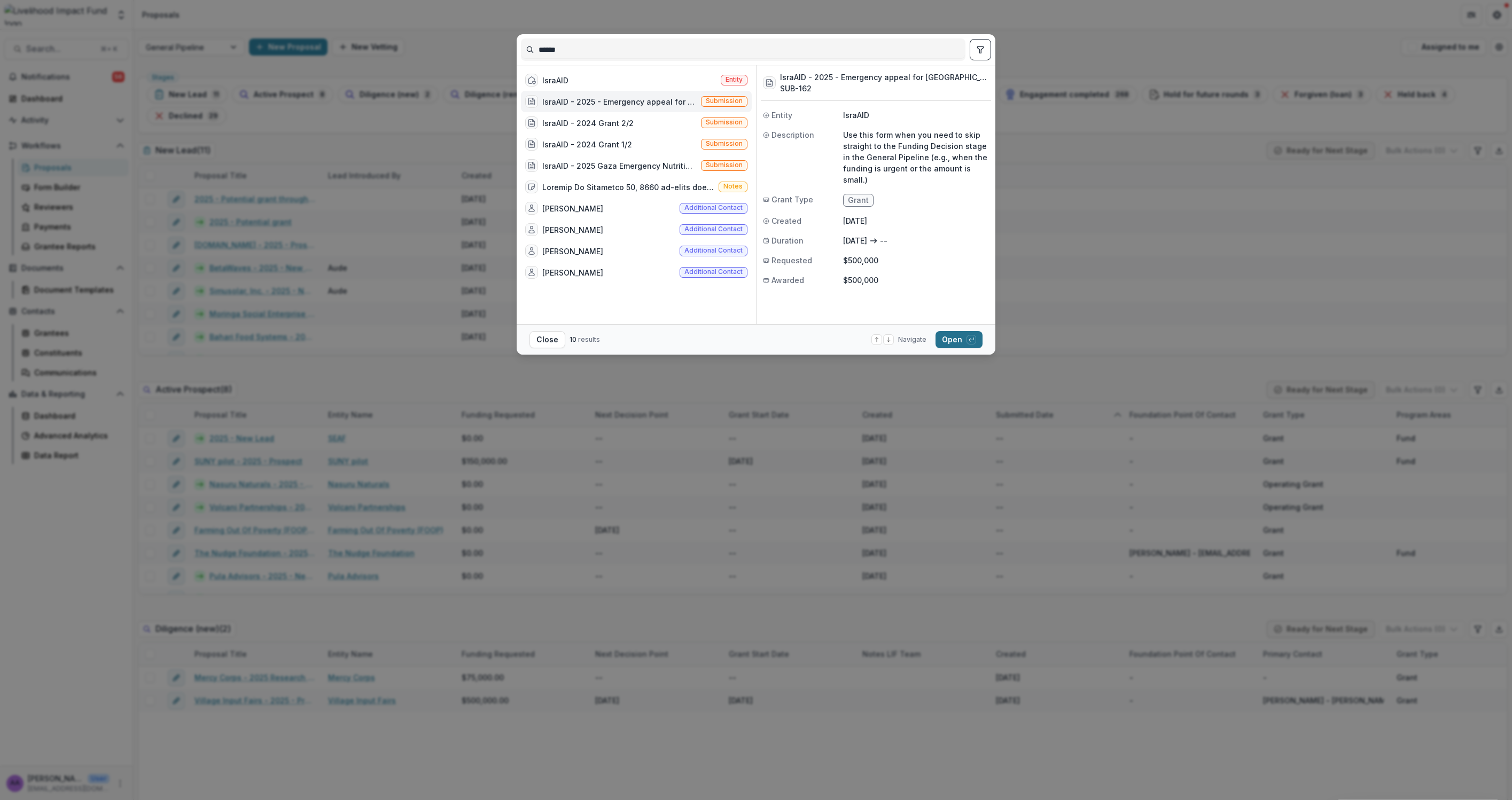
click at [950, 339] on button "Open with enter key" at bounding box center [959, 340] width 47 height 17
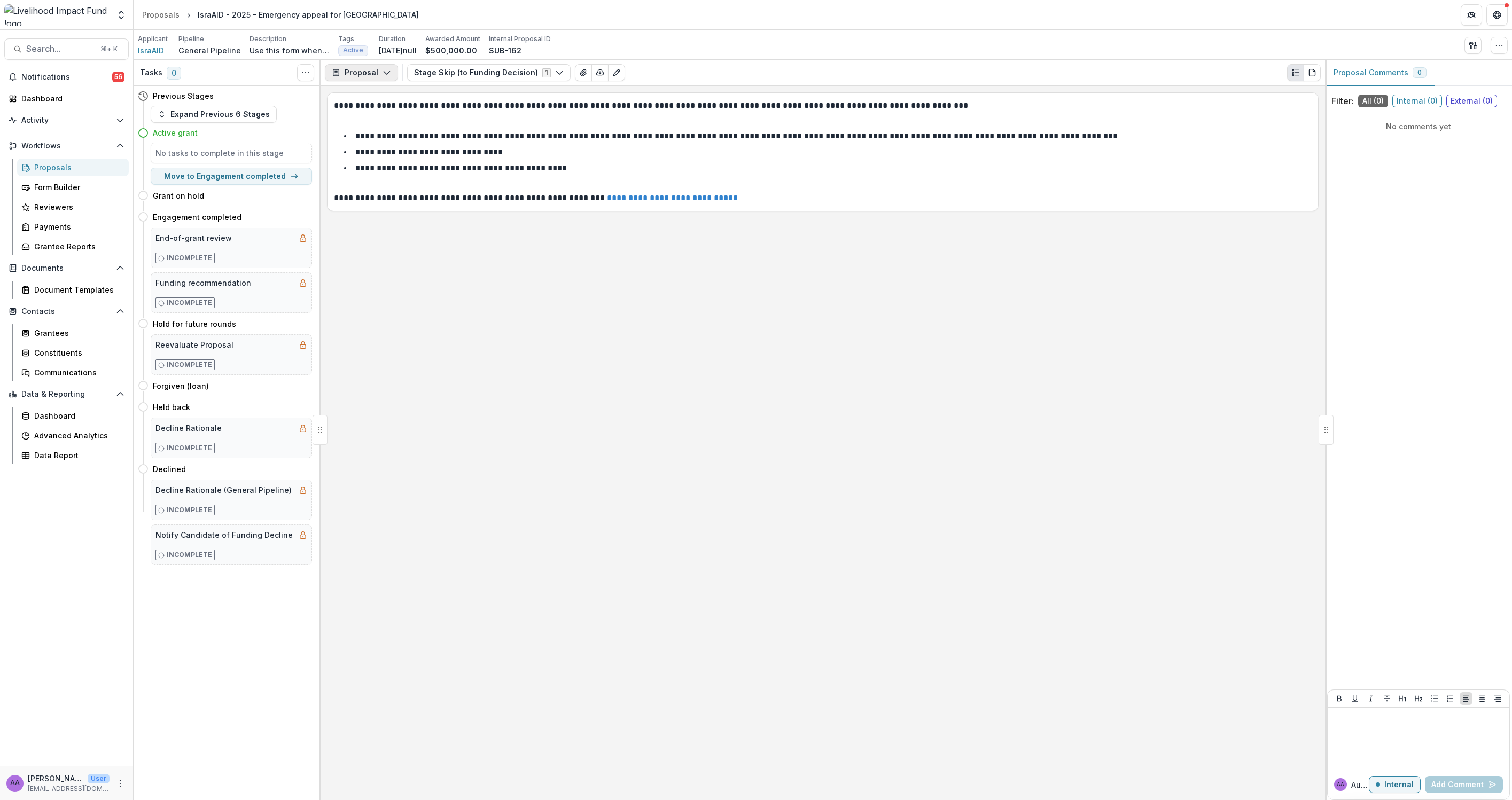
click at [383, 80] on button "Proposal" at bounding box center [362, 73] width 73 height 17
click at [390, 113] on div "Payments" at bounding box center [395, 115] width 98 height 11
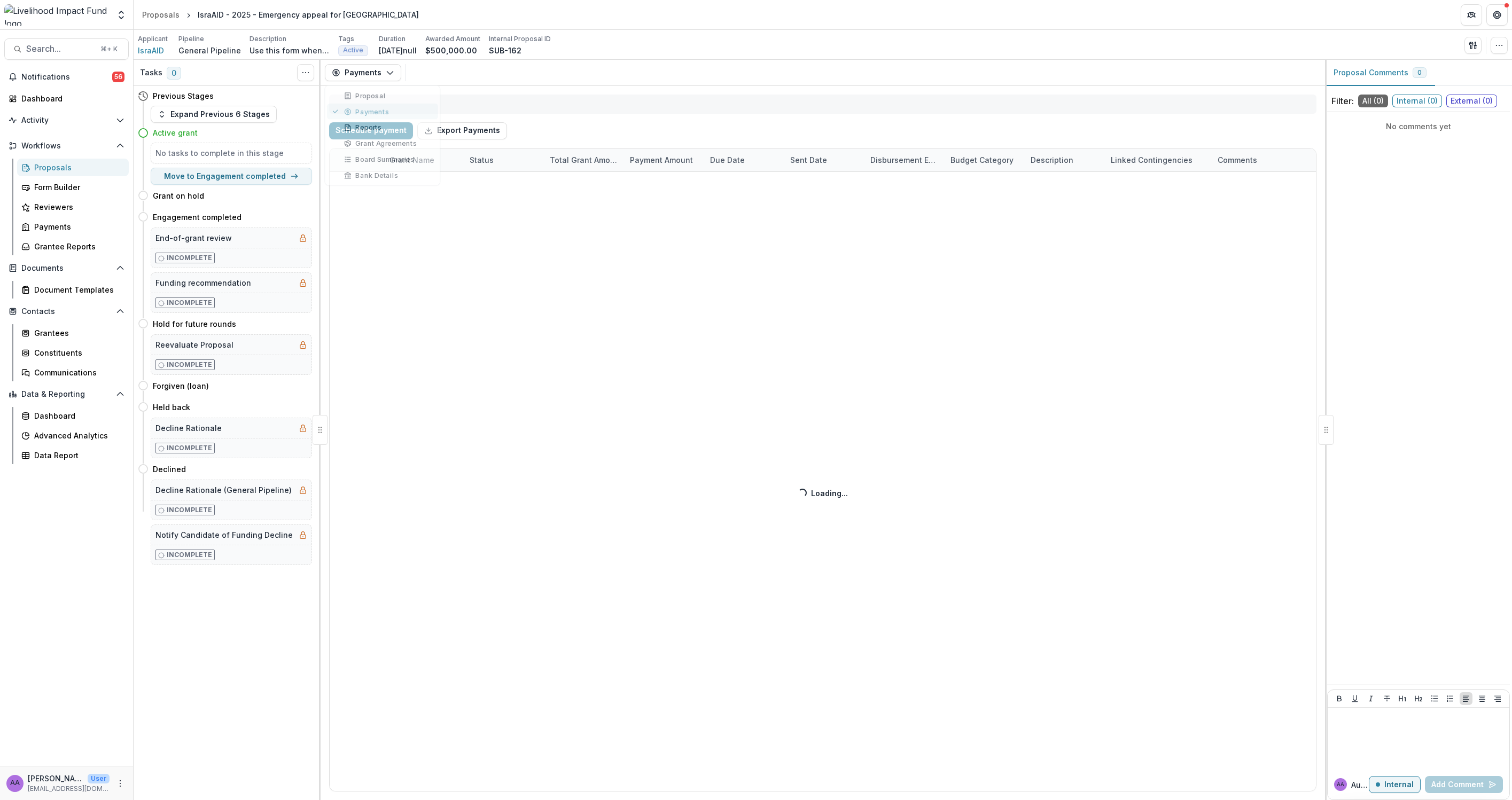
select select "****"
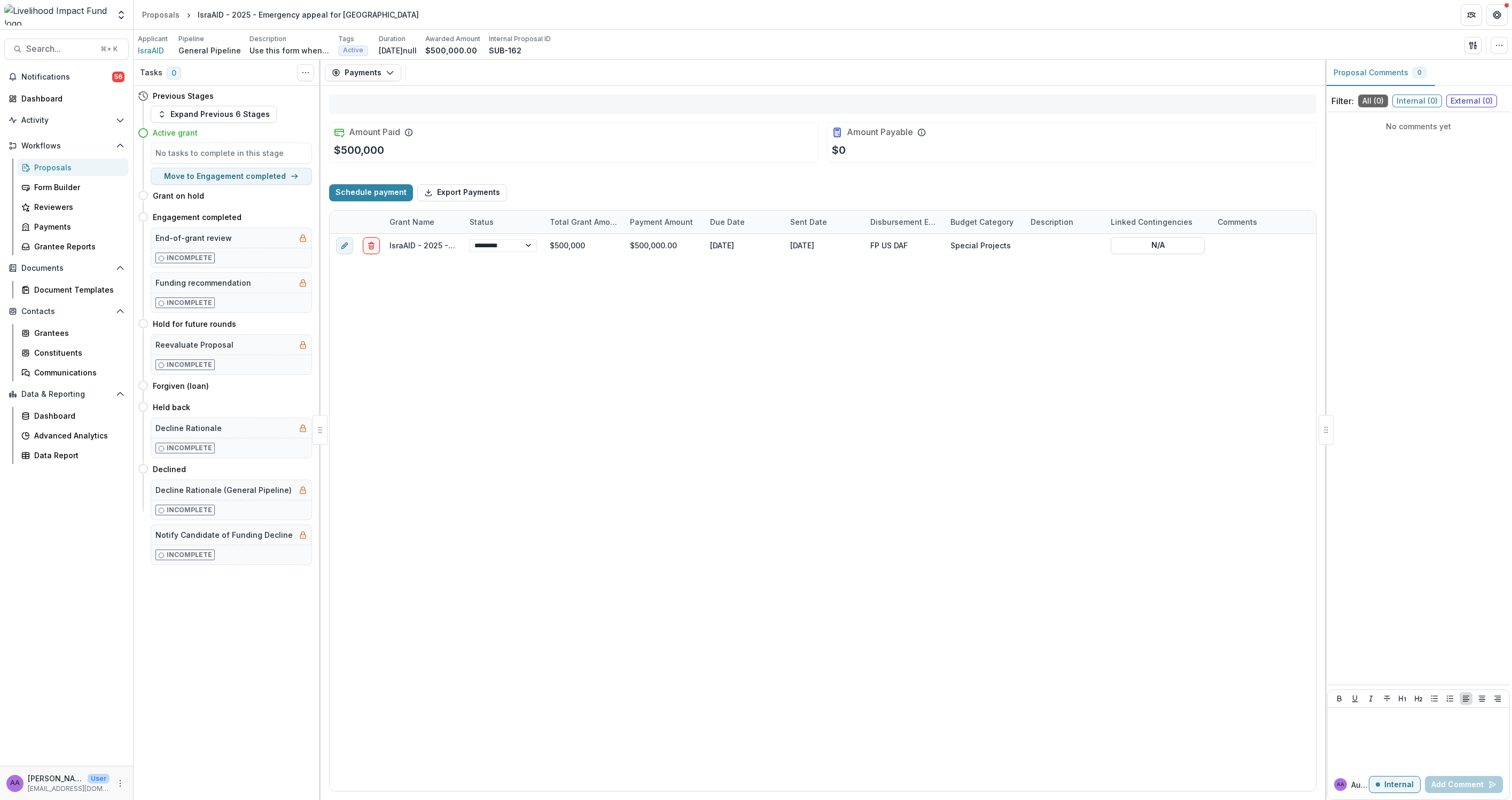
select select "****"
click at [156, 48] on span "IsraAID" at bounding box center [151, 50] width 26 height 11
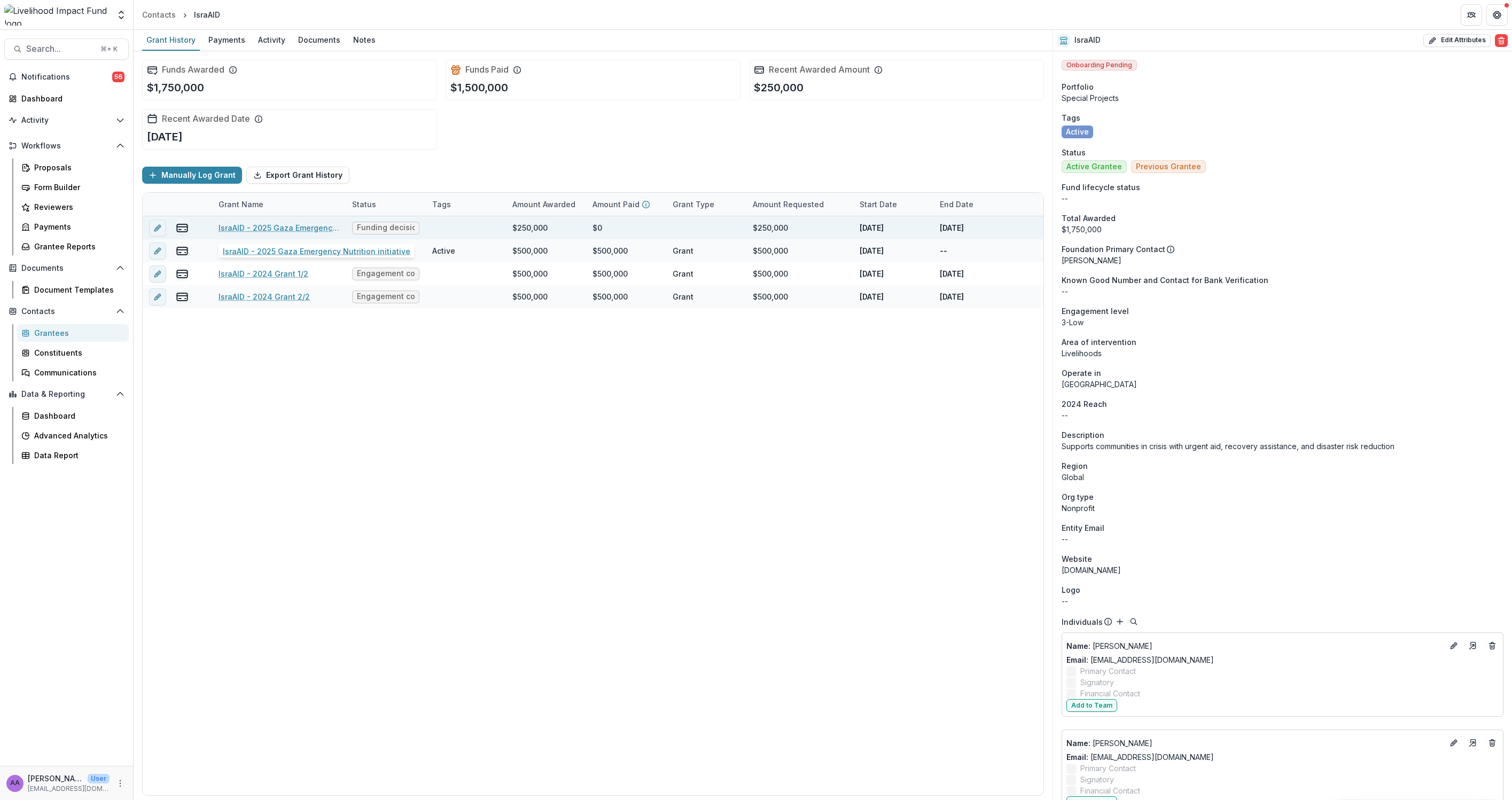
click at [292, 229] on link "IsraAID - 2025 Gaza Emergency Nutrition initiative" at bounding box center [279, 228] width 121 height 11
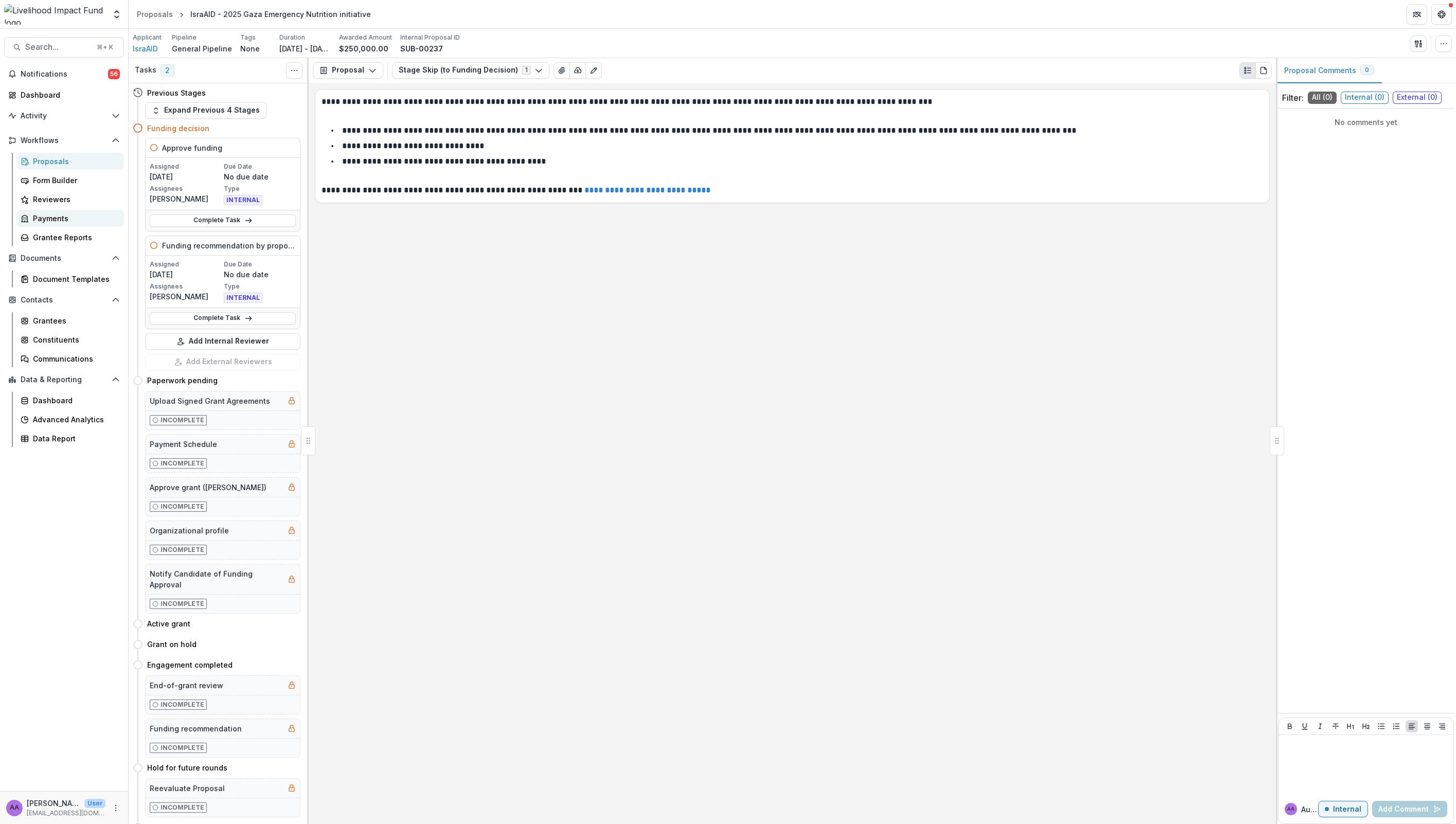
click at [42, 213] on div "Payments" at bounding box center [74, 219] width 83 height 11
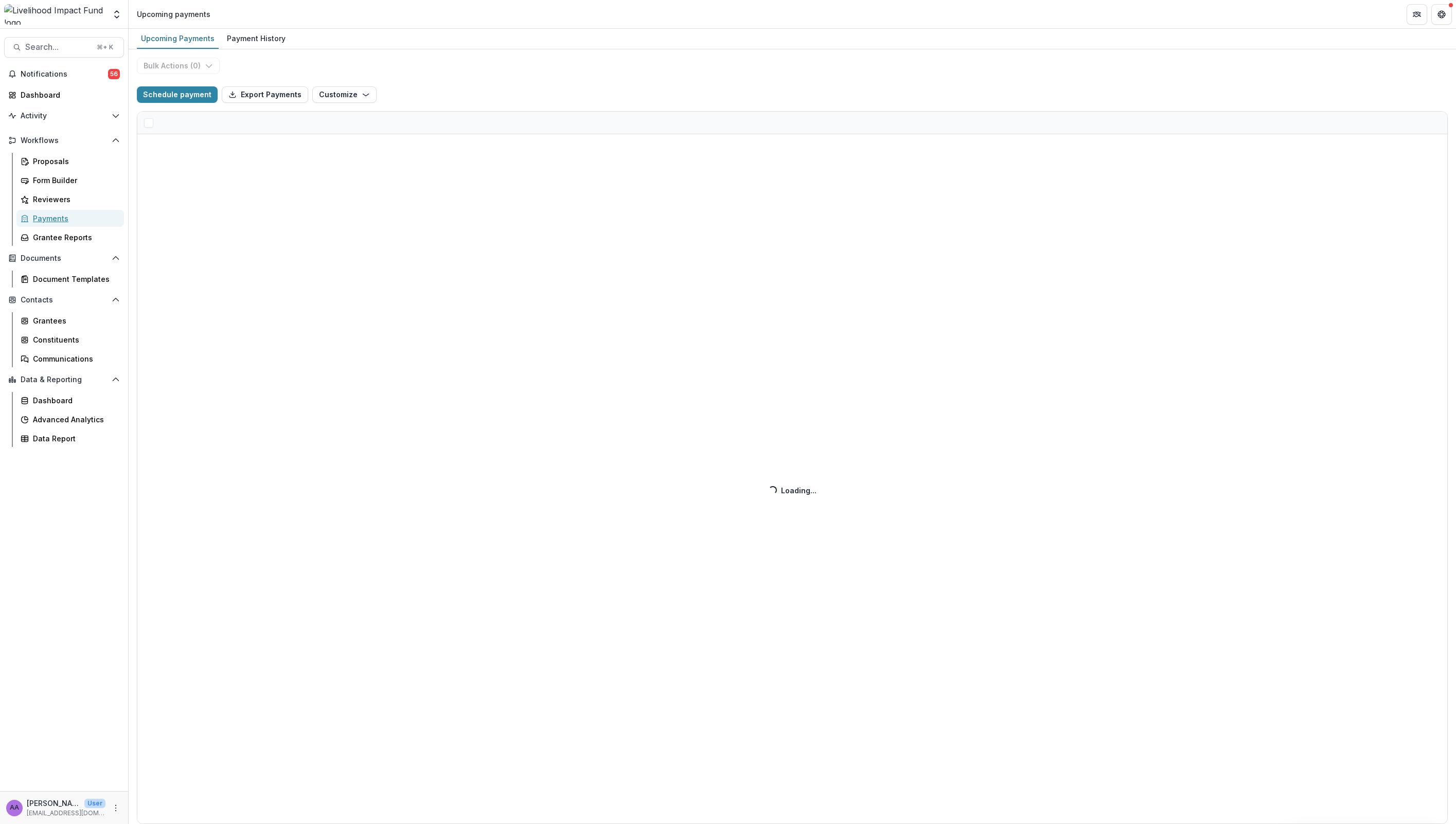
select select "******"
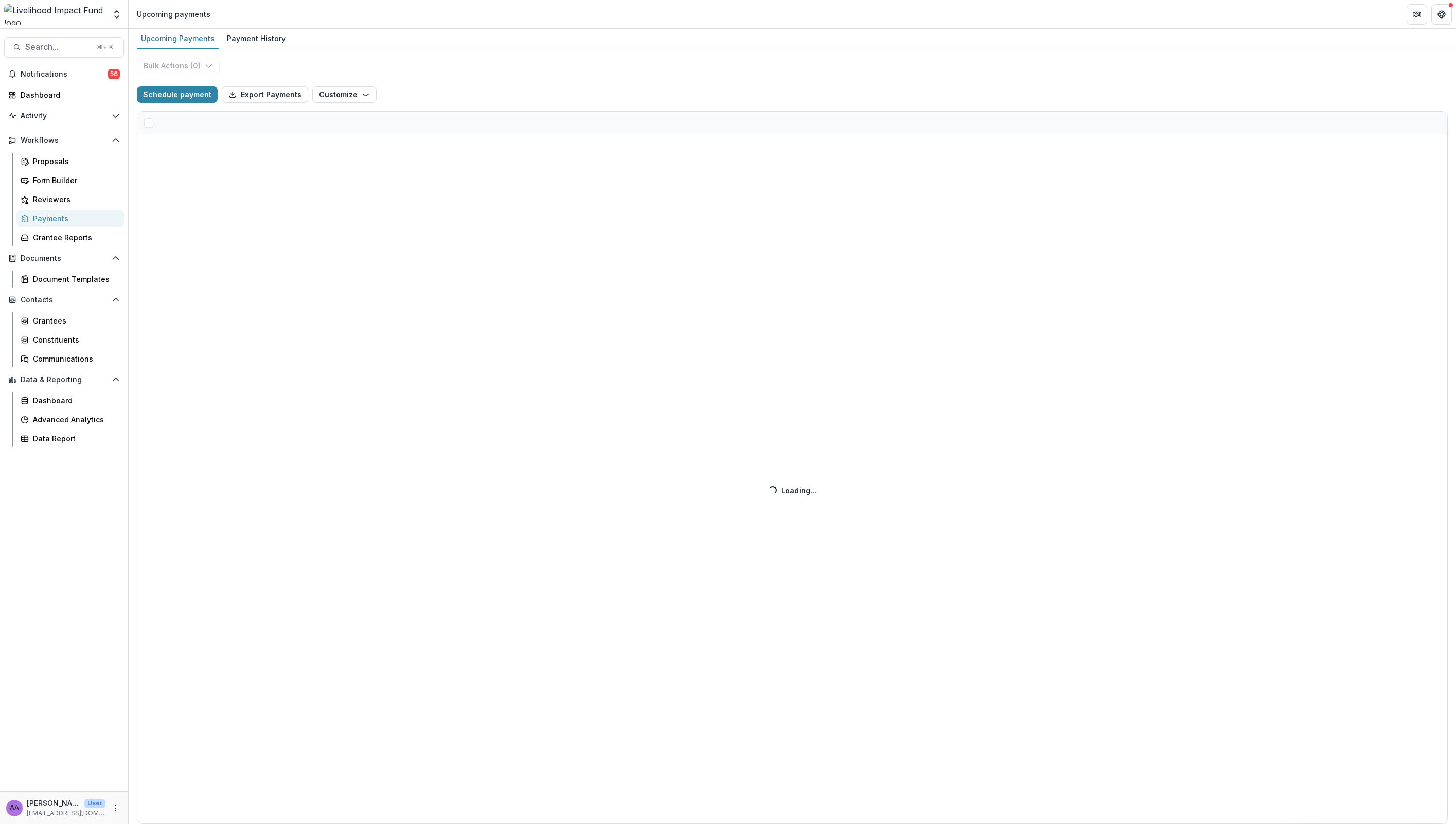
select select "******"
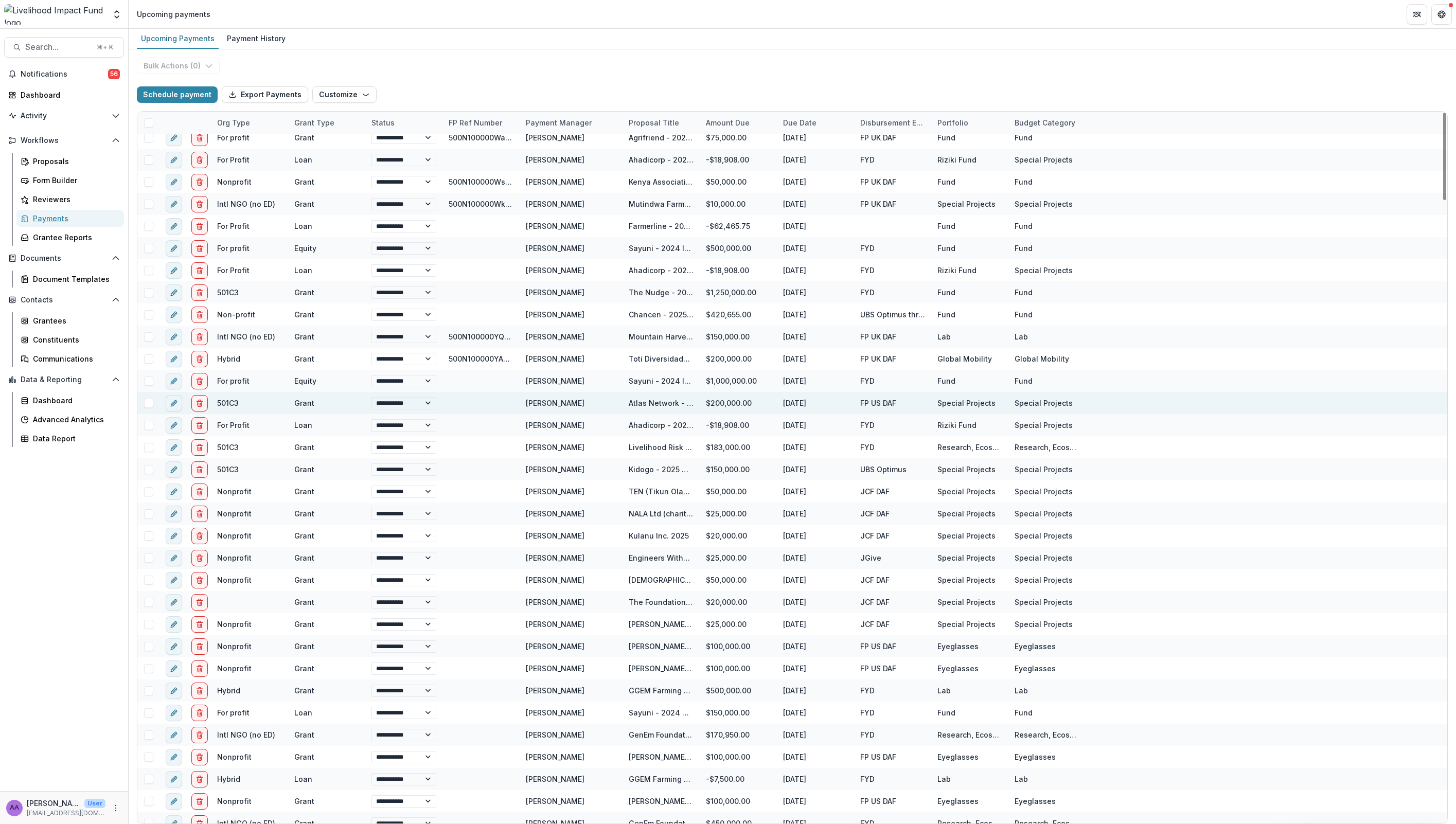
select select "******"
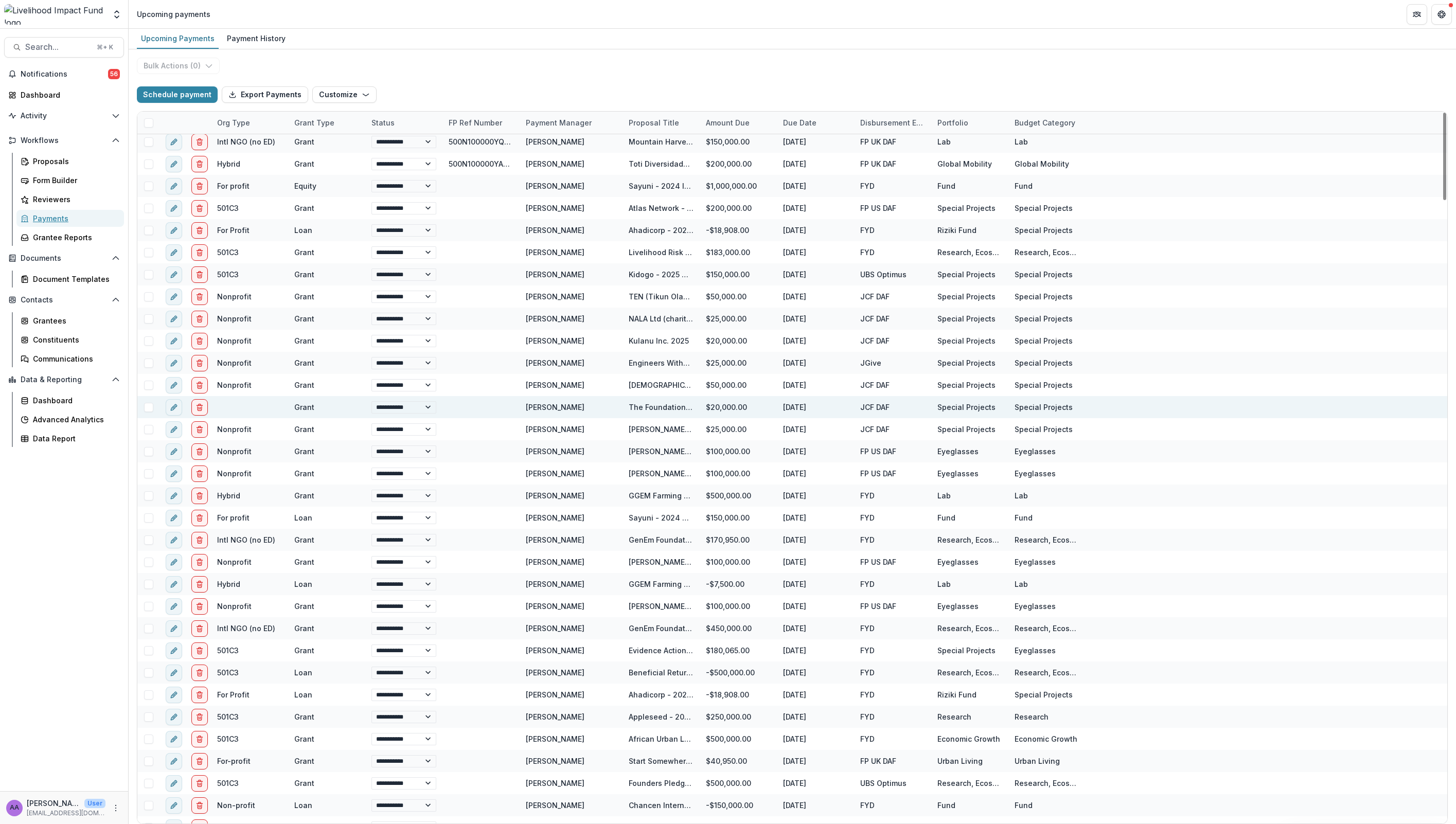
scroll to position [446, 0]
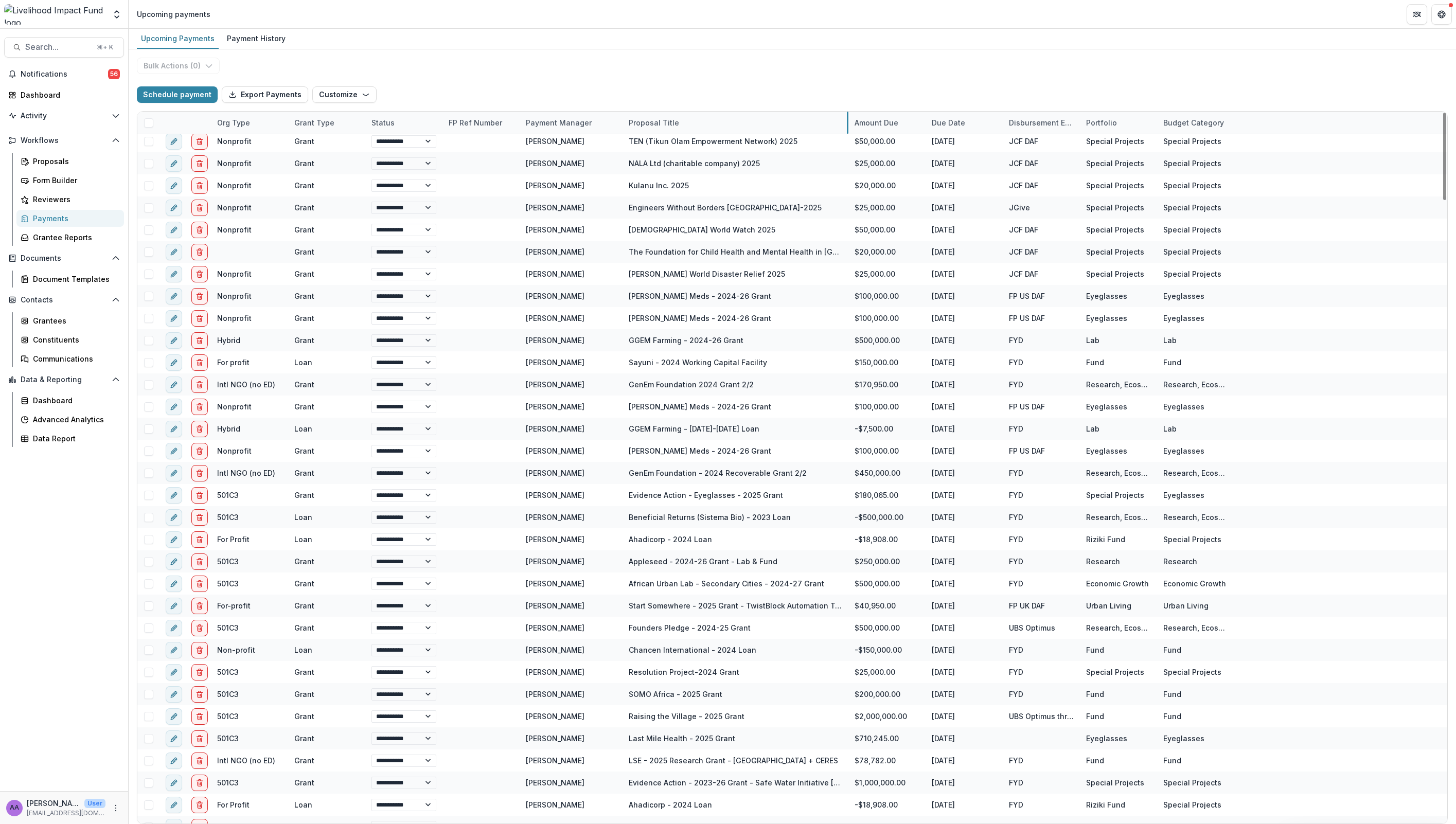
drag, startPoint x: 698, startPoint y: 124, endPoint x: 847, endPoint y: 121, distance: 149.0
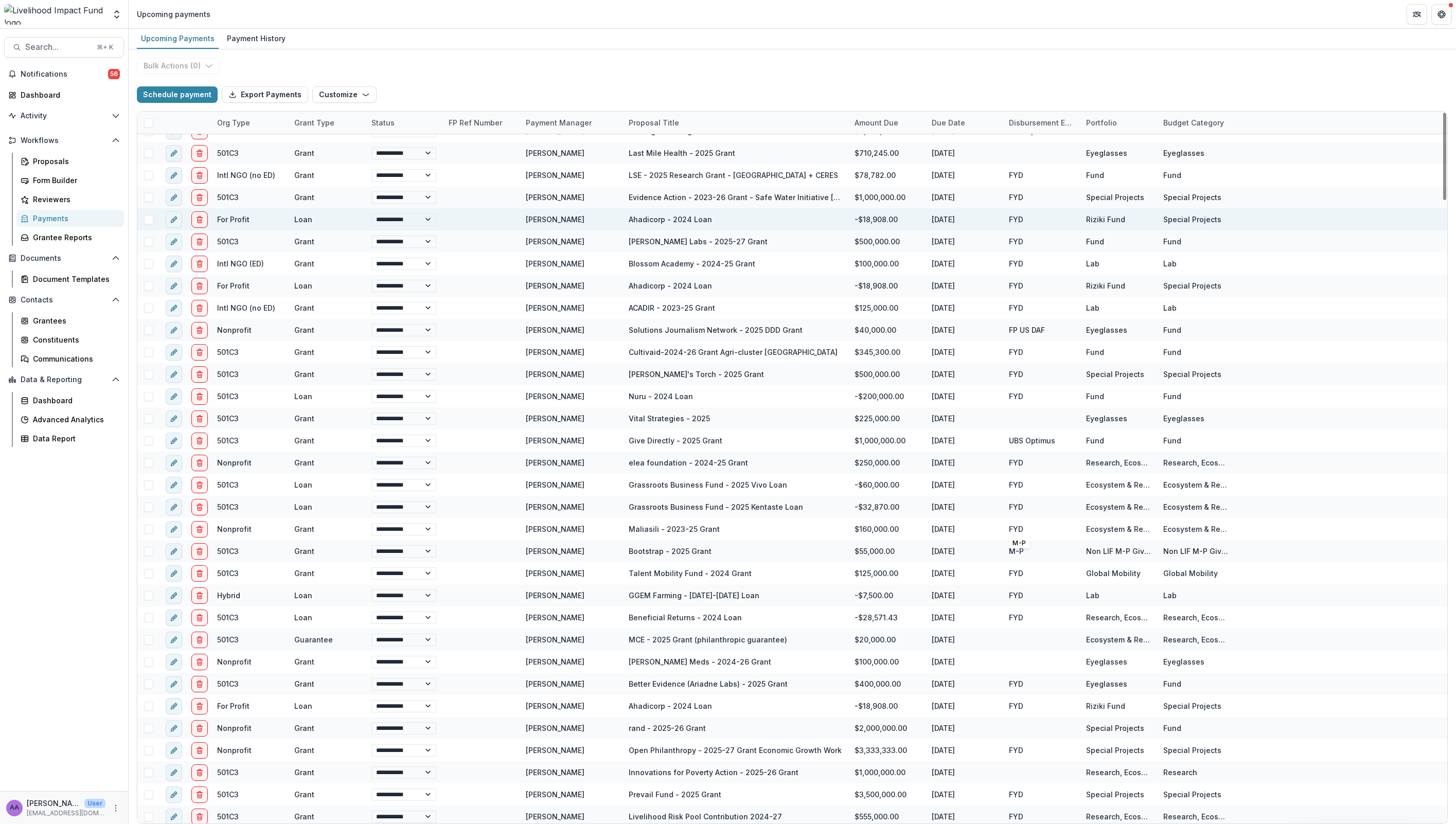
scroll to position [1067, 0]
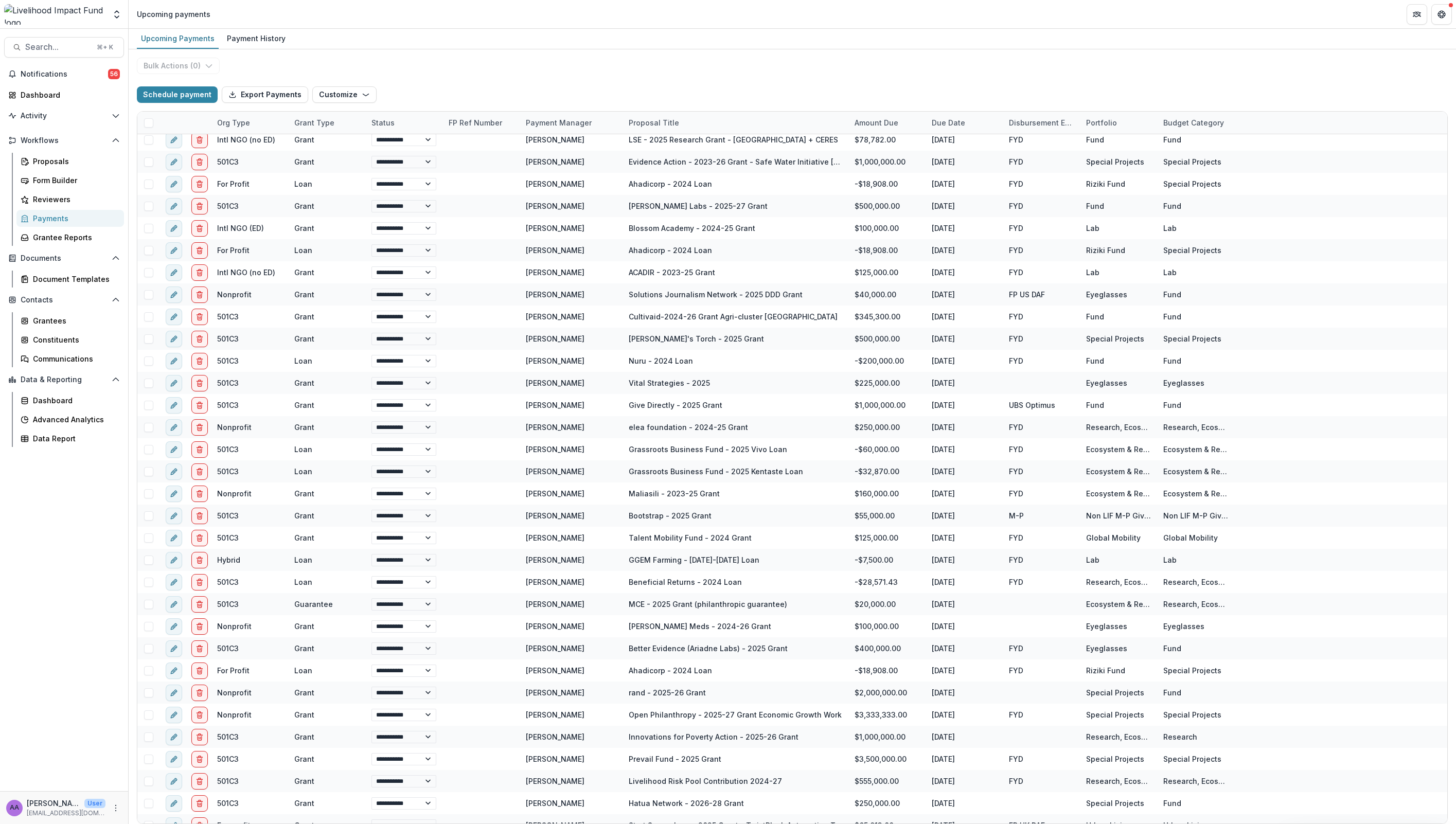
select select "******"
